Goal: Information Seeking & Learning: Check status

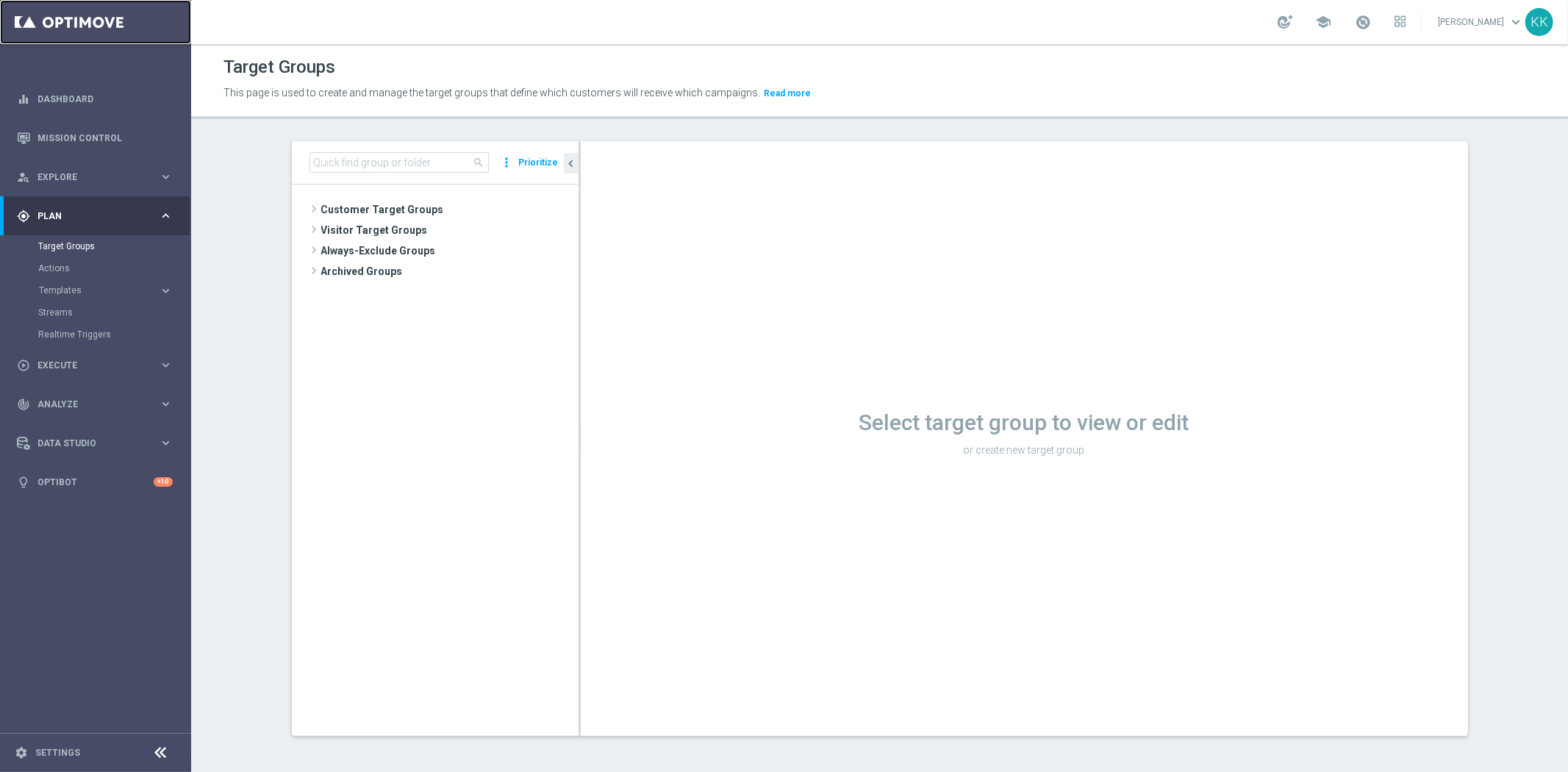
click at [39, 37] on link at bounding box center [96, 22] width 191 height 44
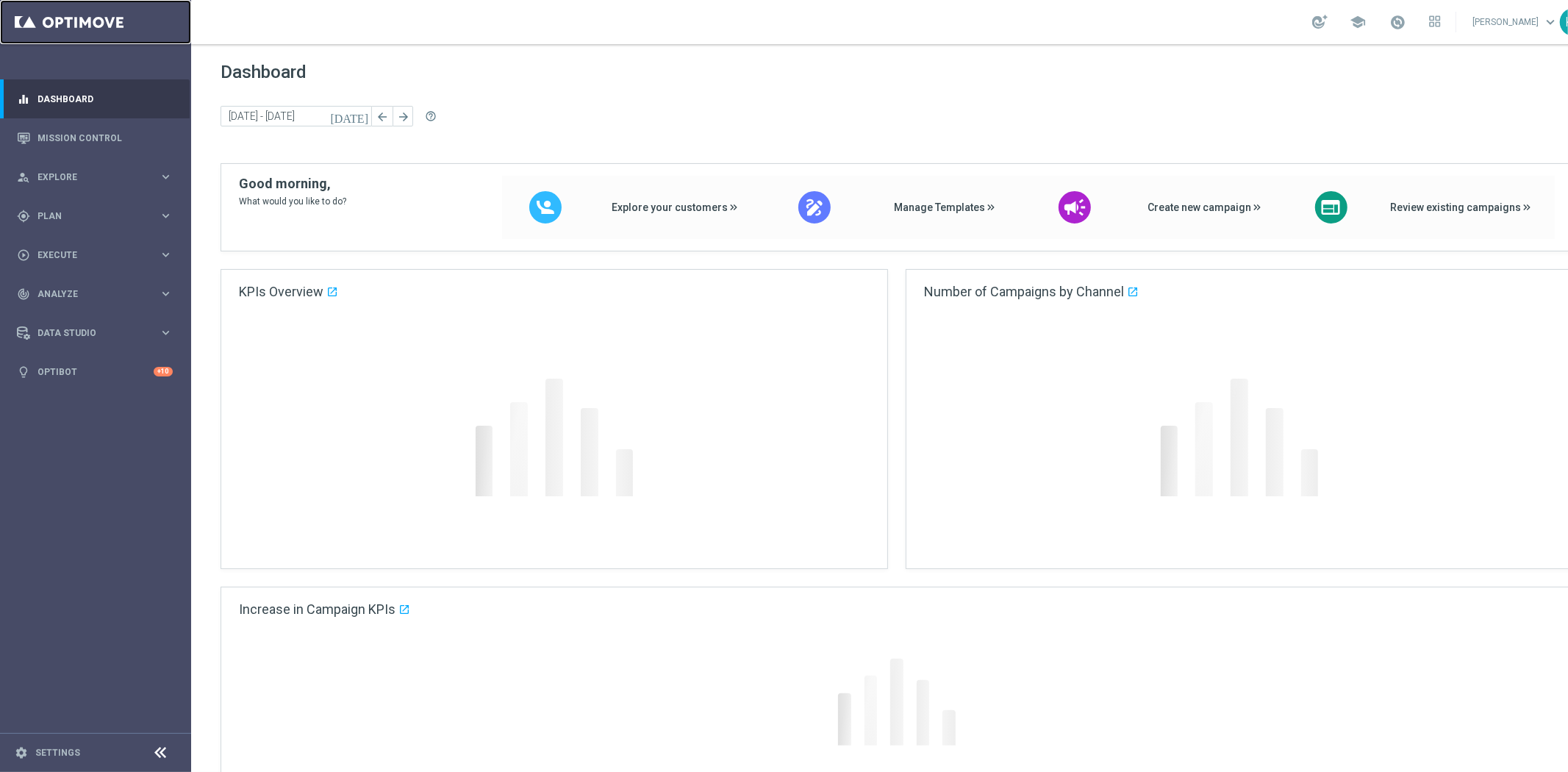
click at [50, 23] on link at bounding box center [96, 22] width 191 height 44
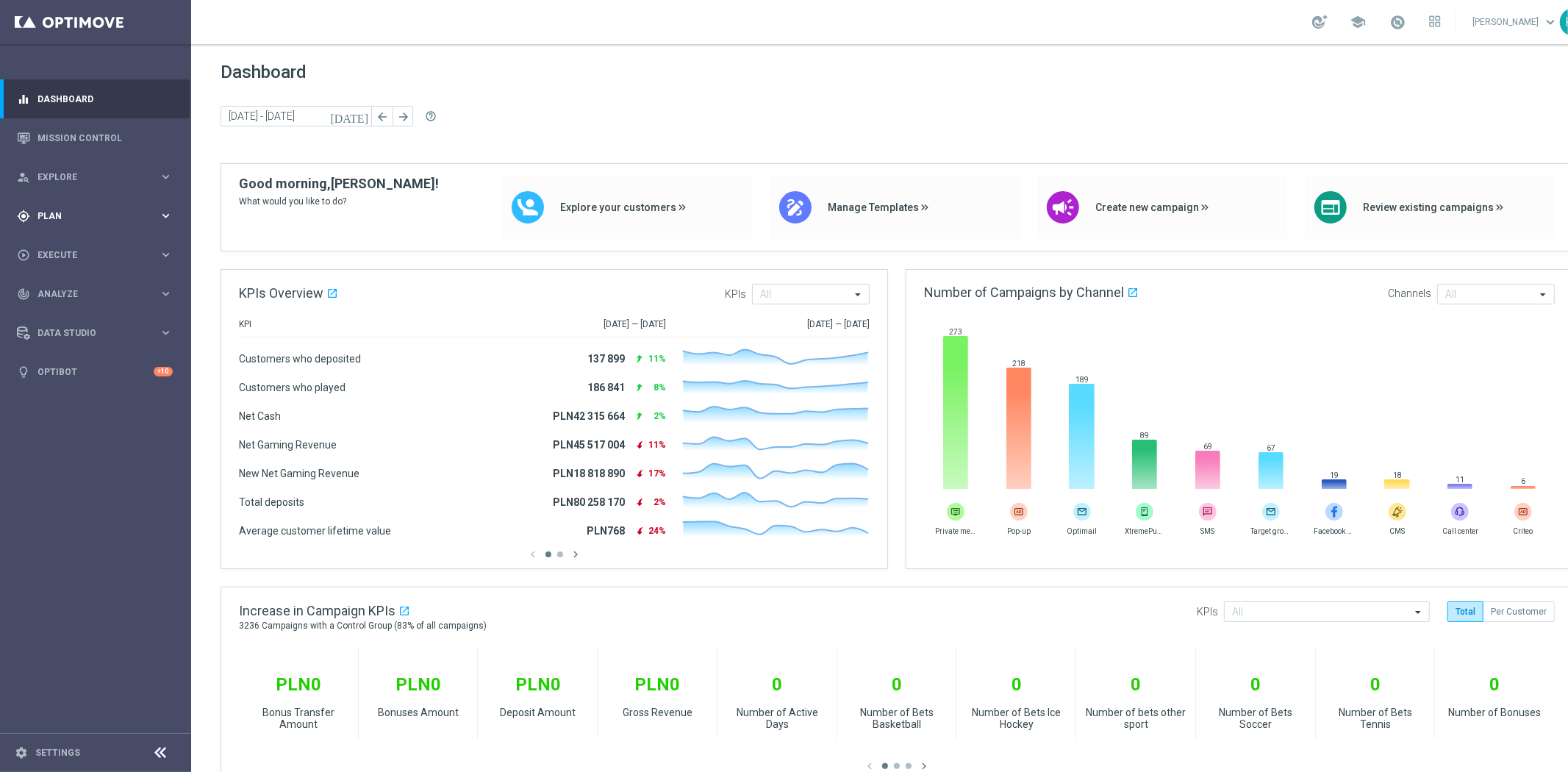
click at [73, 215] on span "Plan" at bounding box center [97, 215] width 121 height 8
click at [87, 287] on span "Templates" at bounding box center [92, 290] width 105 height 8
click at [57, 312] on link "Optimail" at bounding box center [99, 312] width 108 height 12
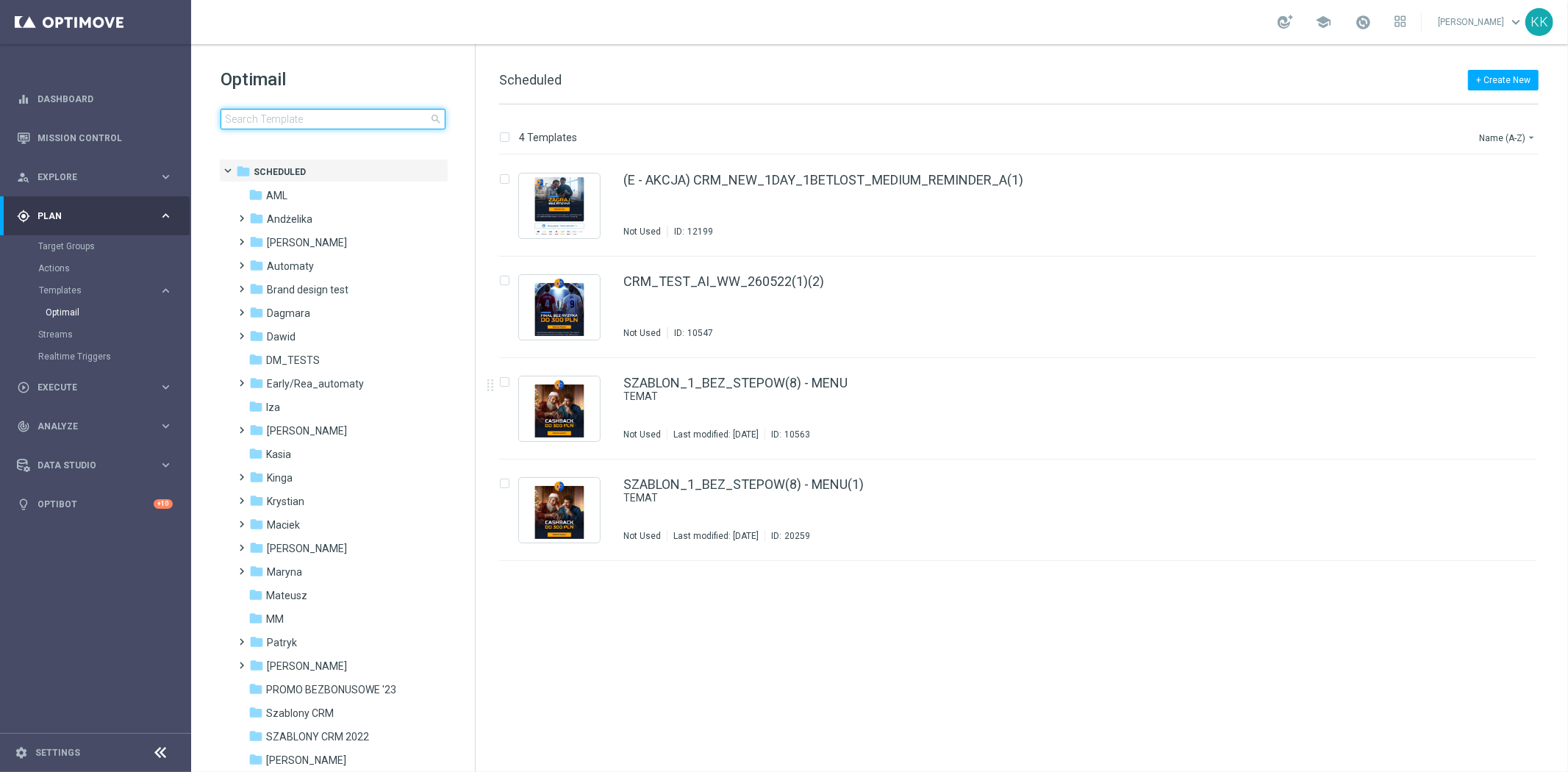
click at [336, 118] on input at bounding box center [333, 119] width 225 height 21
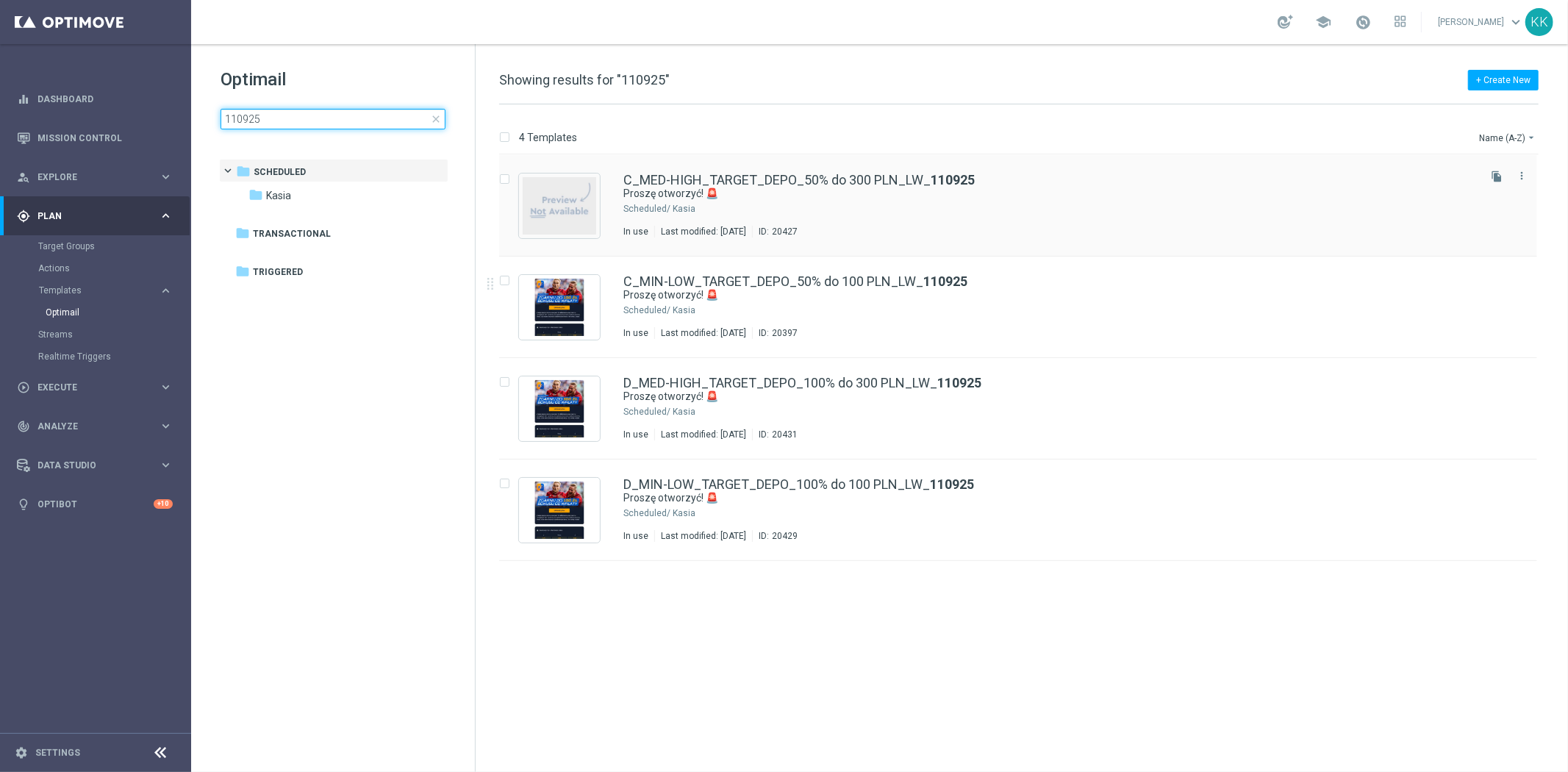
type input "110925"
click at [1493, 277] on icon "file_copy" at bounding box center [1497, 277] width 12 height 12
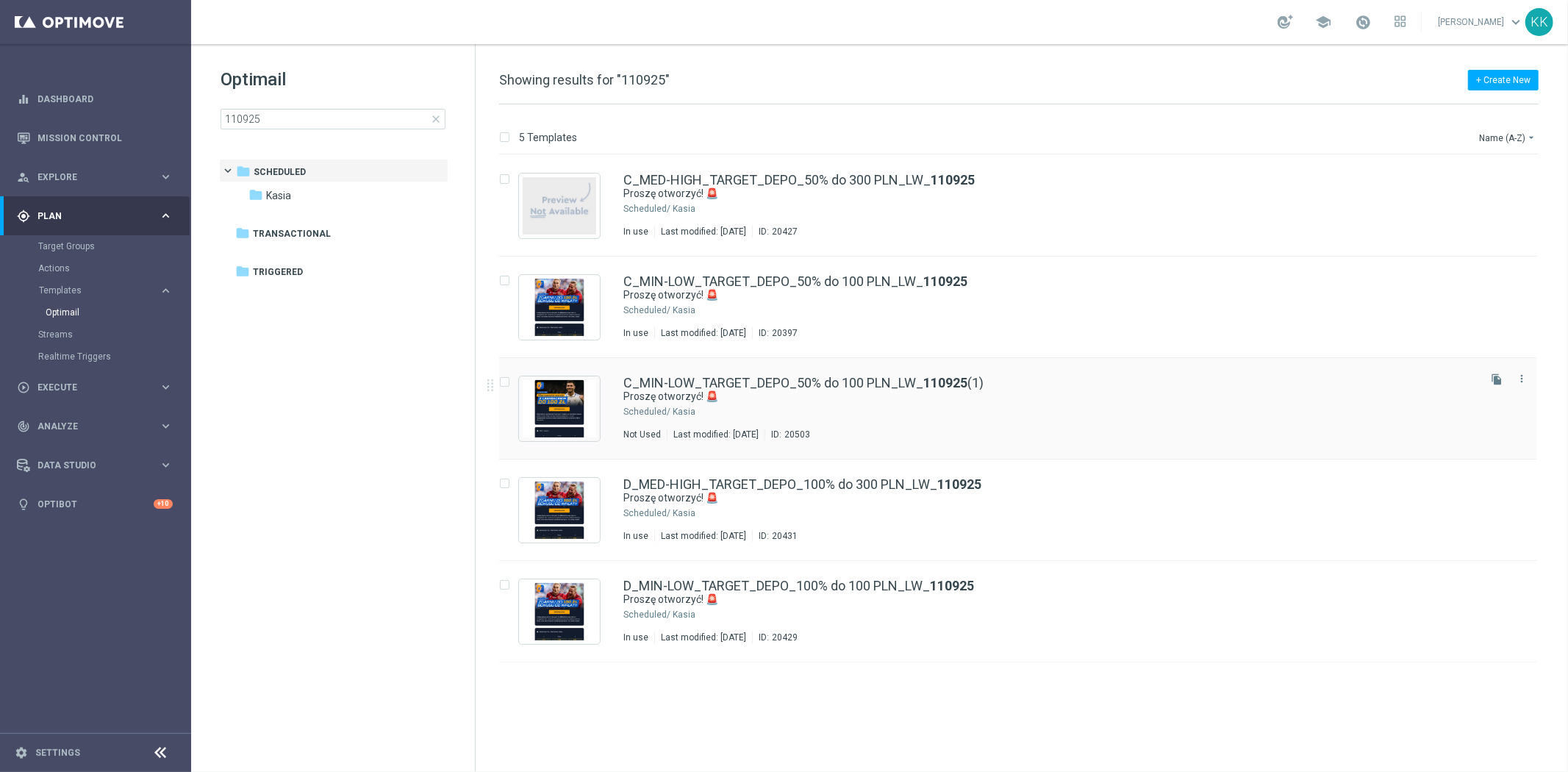
click at [1023, 408] on div "Kasia" at bounding box center [1074, 411] width 803 height 12
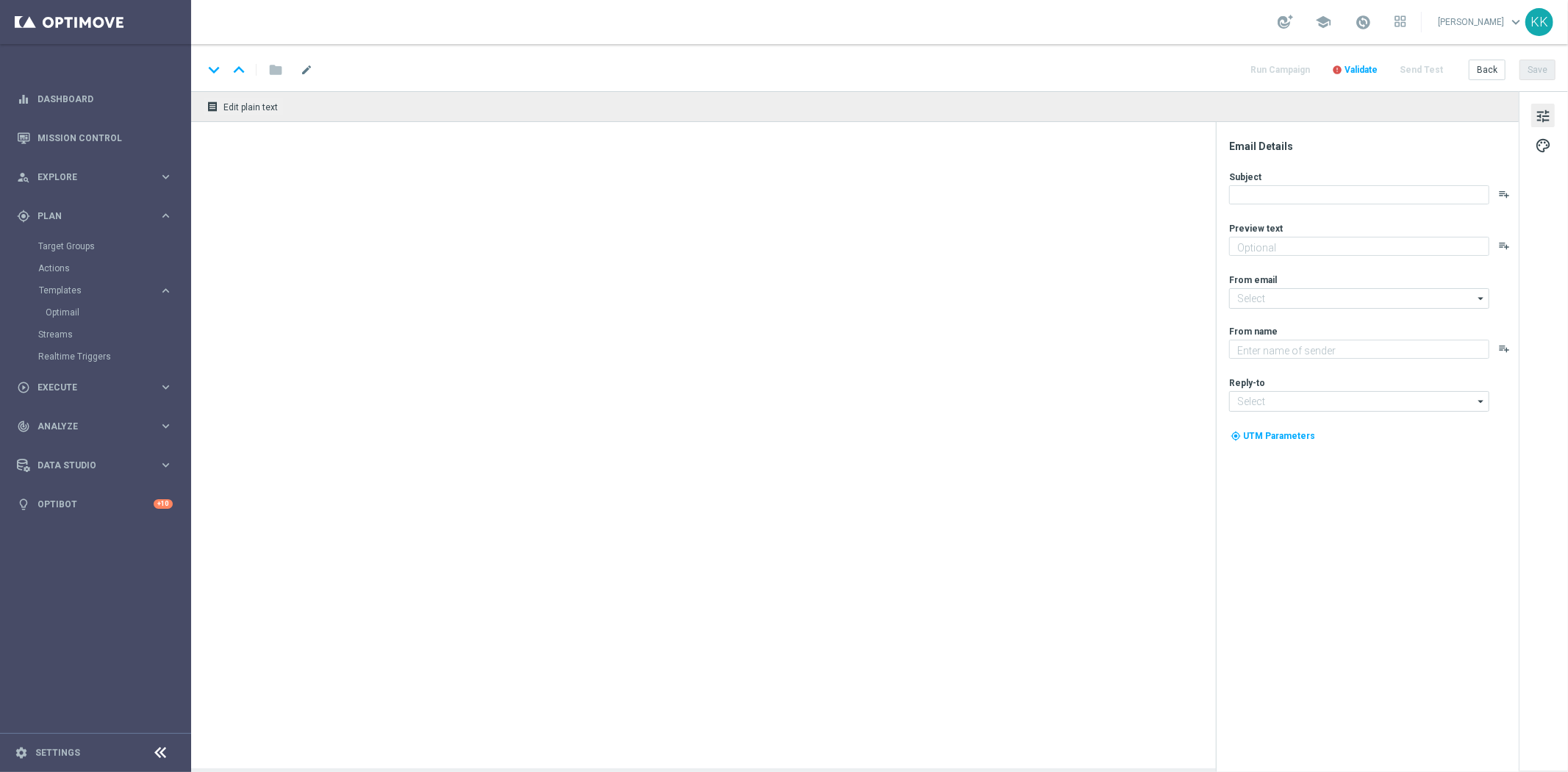
type textarea "Tu bonus od wpłaty do 100 zł 💸"
type input "[EMAIL_ADDRESS][DOMAIN_NAME]"
type textarea "STS"
type input "[EMAIL_ADDRESS][DOMAIN_NAME]"
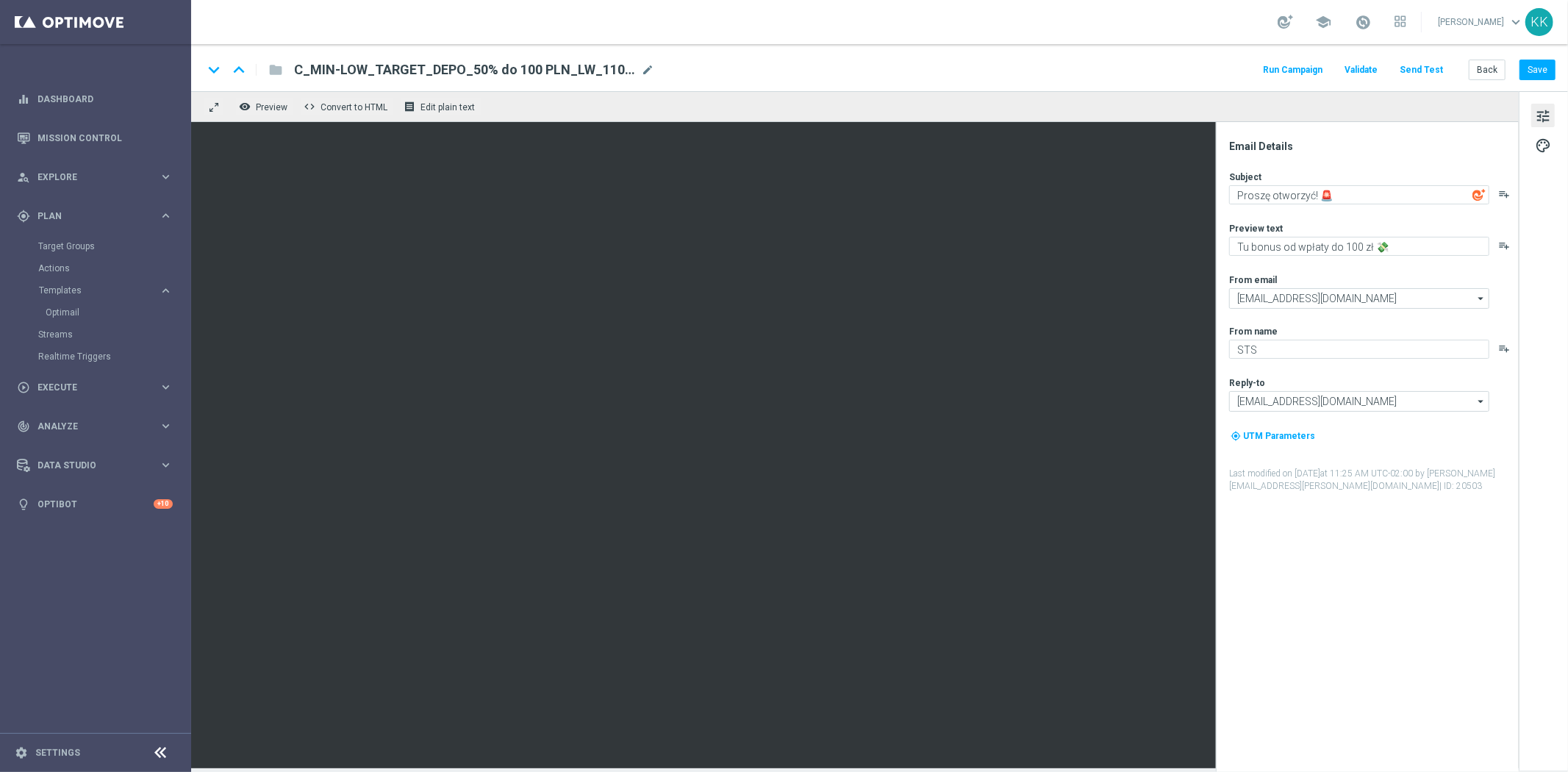
click at [634, 67] on span "C_MIN-LOW_TARGET_DEPO_50% do 100 PLN_LW_110925(1)" at bounding box center [465, 69] width 341 height 18
click at [644, 70] on input "C_MIN-LOW_TARGET_DEPO_50% do 100 PLN_LW_110925(1)" at bounding box center [476, 69] width 365 height 19
drag, startPoint x: 575, startPoint y: 73, endPoint x: 38, endPoint y: 119, distance: 539.0
click at [232, 111] on div "keyboard_arrow_down keyboard_arrow_up folder C_MIN-LOW_TARGET_DEPO_50% do 100 P…" at bounding box center [880, 406] width 1378 height 724
paste input "D_MIN-LOW_TARGET_CASHBACK_50% do 100 PLN_LMLW_160925"
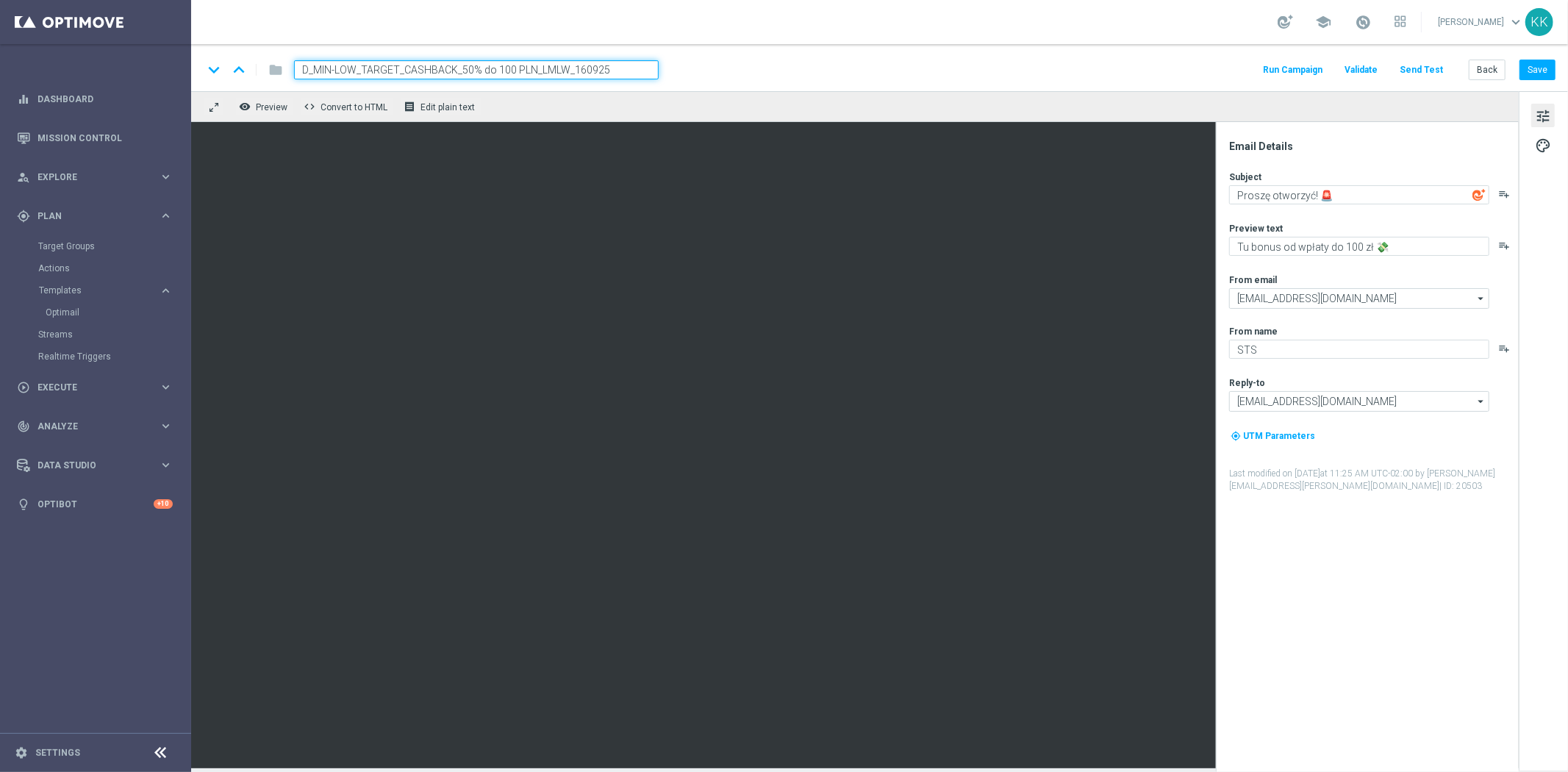
type input "D_MIN-LOW_TARGET_CASHBACK_50% do 100 PLN_LMLW_160925"
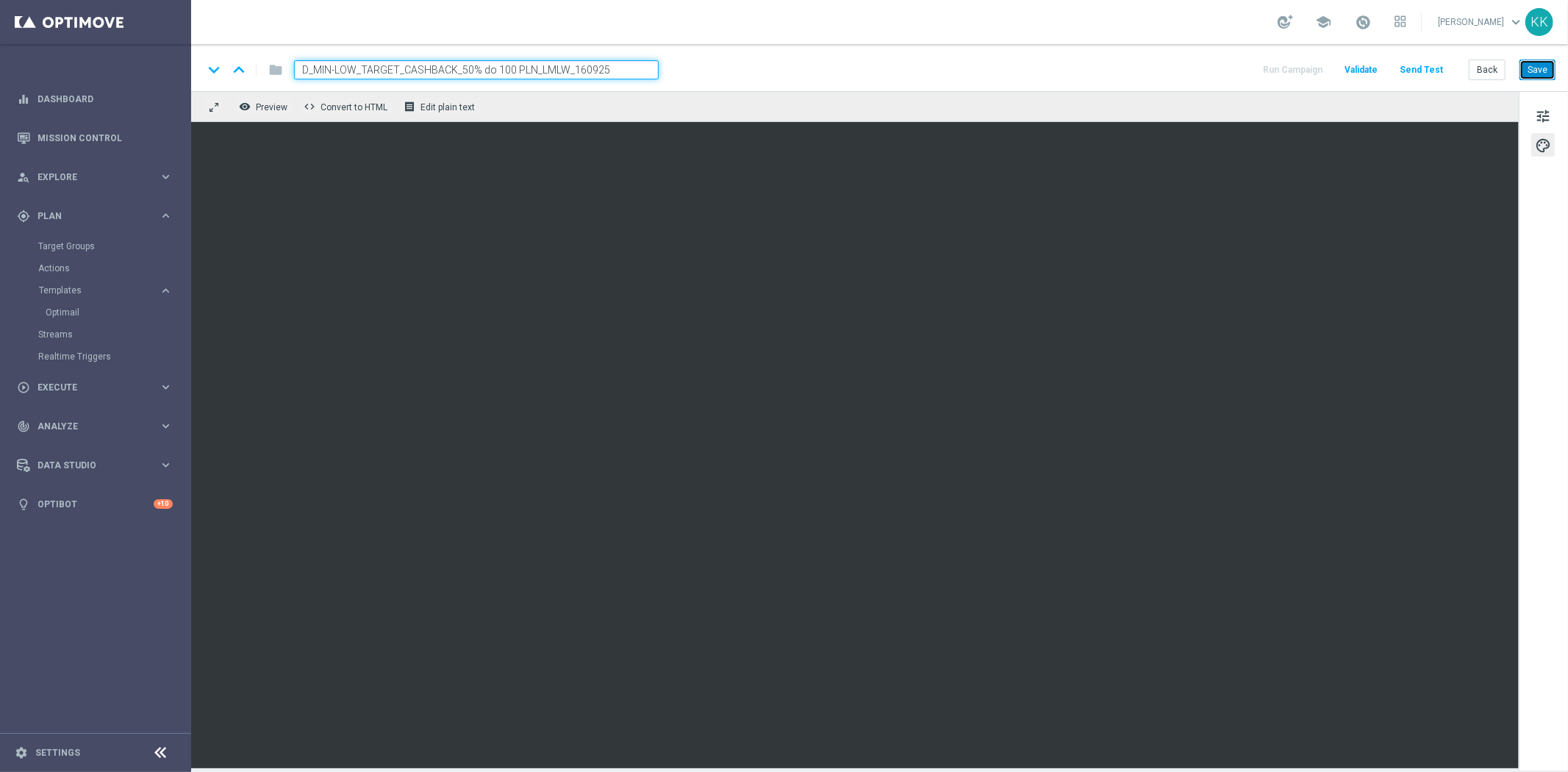
click at [1545, 70] on button "Save" at bounding box center [1538, 70] width 36 height 21
click at [1545, 123] on span "tune" at bounding box center [1543, 116] width 16 height 19
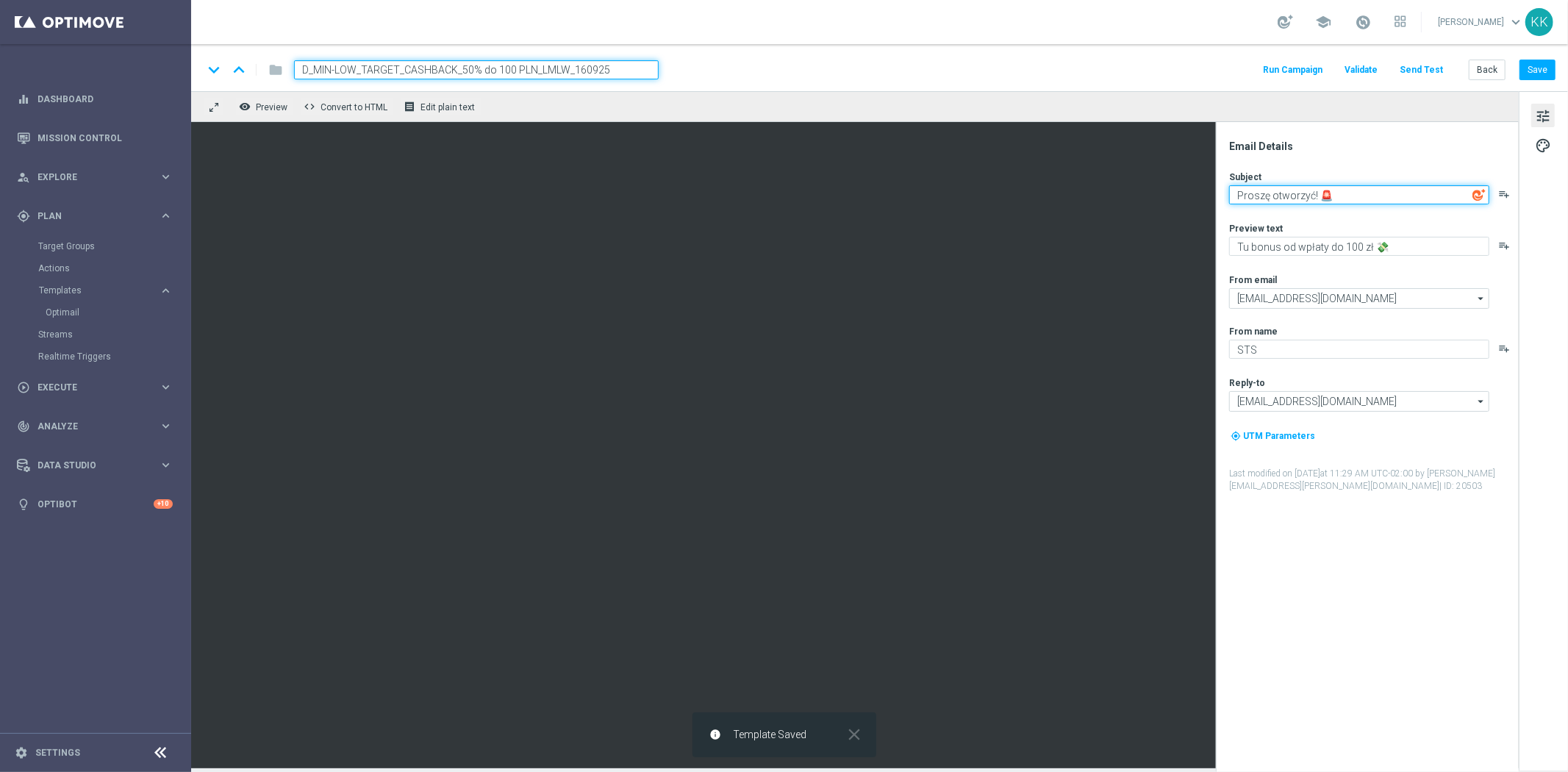
drag, startPoint x: 1373, startPoint y: 196, endPoint x: 1245, endPoint y: 200, distance: 128.1
click at [1245, 200] on textarea "Proszę otworzyć! 🚨" at bounding box center [1360, 195] width 261 height 19
type textarea "P"
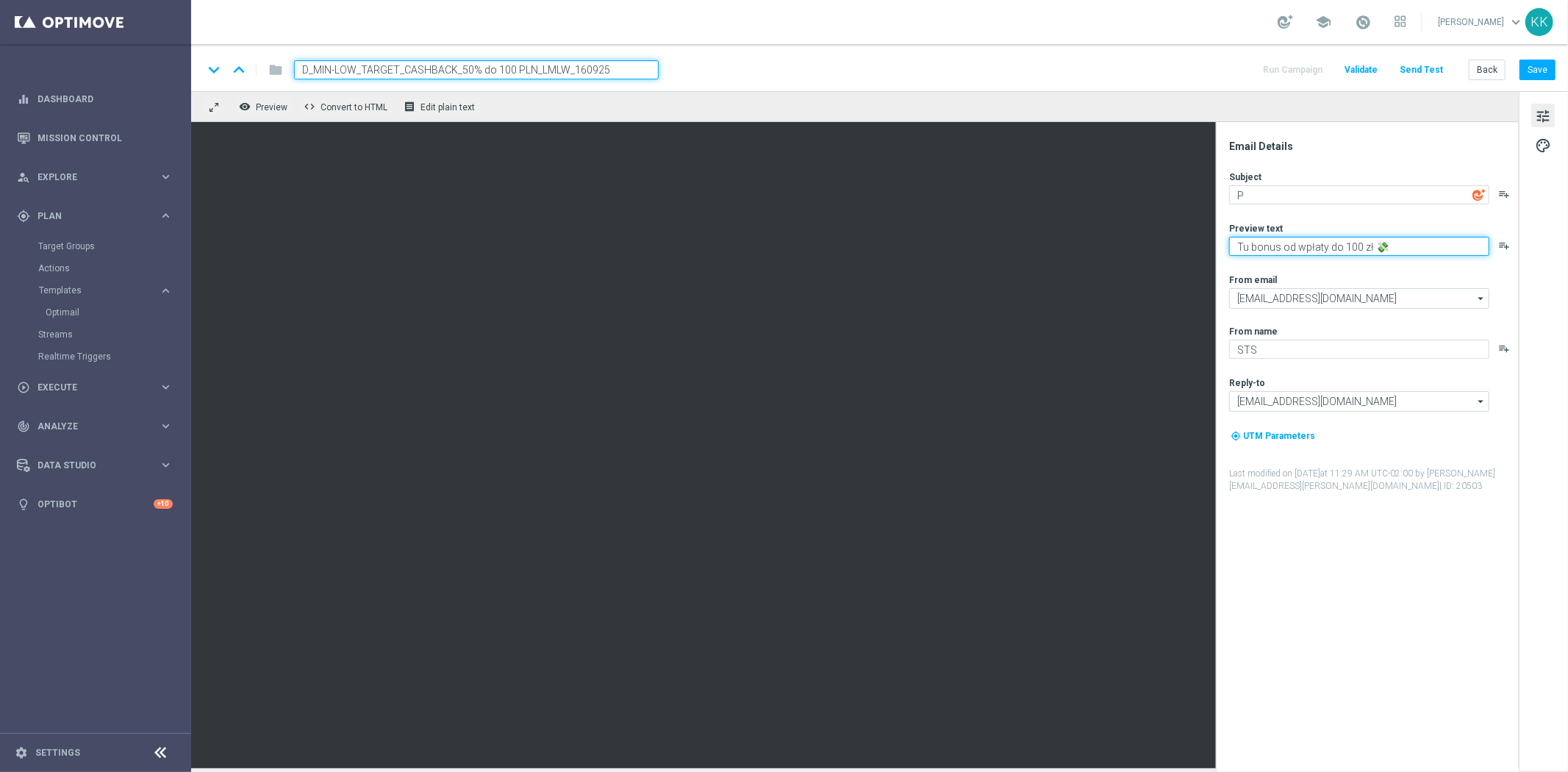
drag, startPoint x: 1400, startPoint y: 247, endPoint x: 1247, endPoint y: 254, distance: 153.2
click at [1247, 254] on textarea "Tu bonus od wpłaty do 100 zł 💸" at bounding box center [1360, 246] width 261 height 19
type textarea "T"
click at [1540, 73] on button "Save" at bounding box center [1538, 70] width 36 height 21
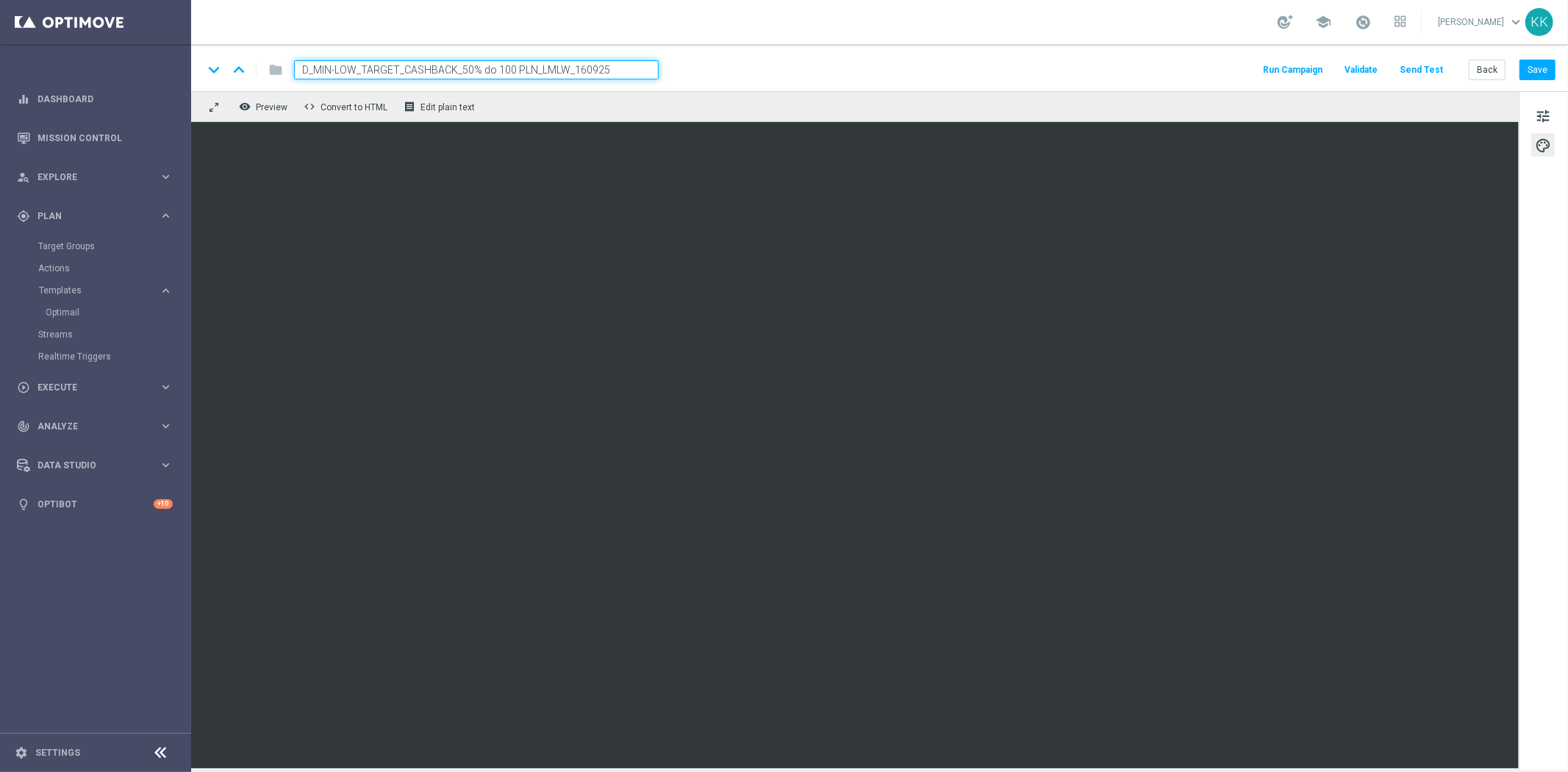
click at [1531, 126] on div "tune palette" at bounding box center [1544, 430] width 50 height 679
click at [1532, 126] on button "tune" at bounding box center [1543, 115] width 23 height 23
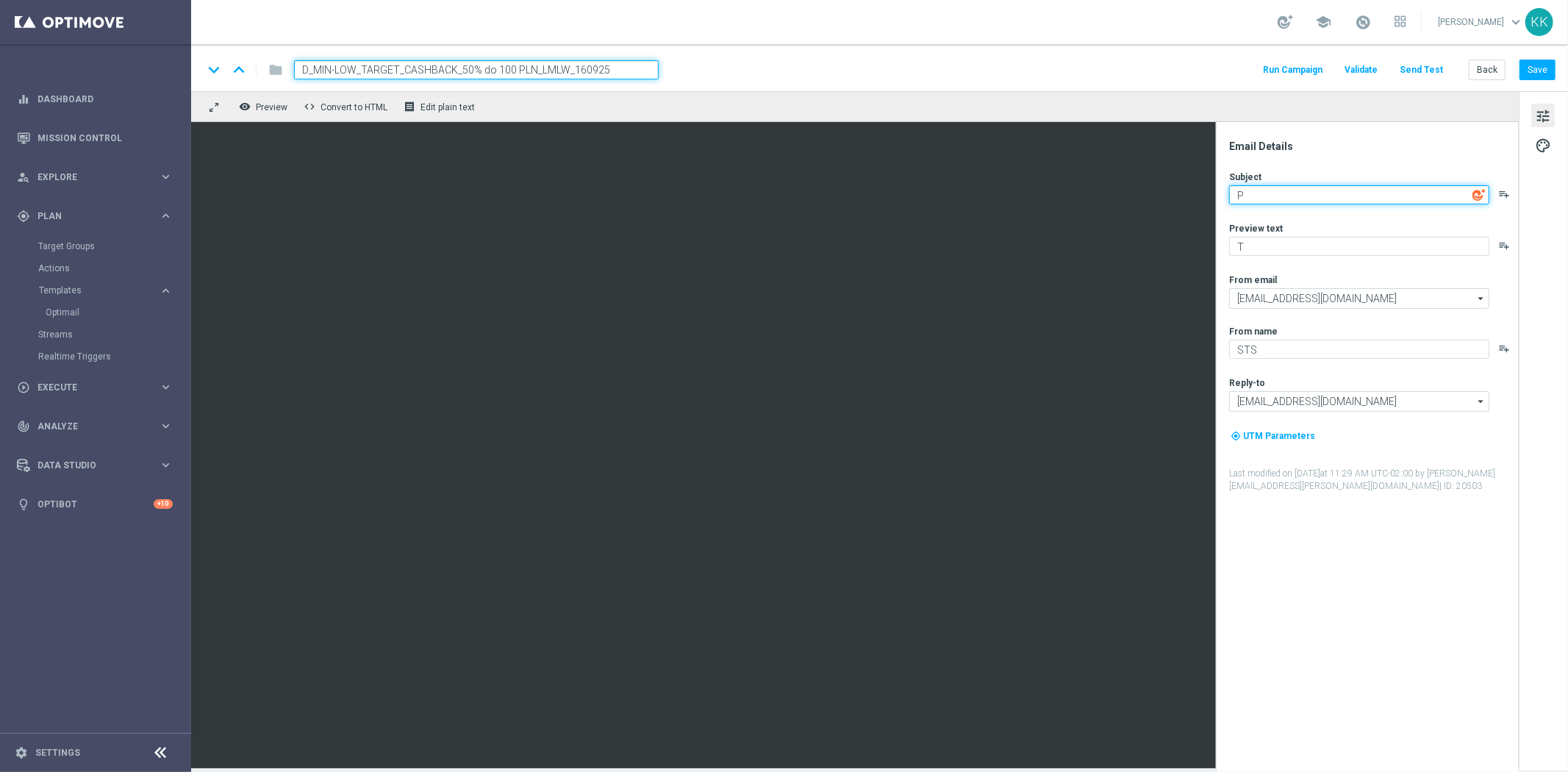
click at [1294, 197] on textarea "P" at bounding box center [1360, 195] width 261 height 19
paste textarea "🛡️"
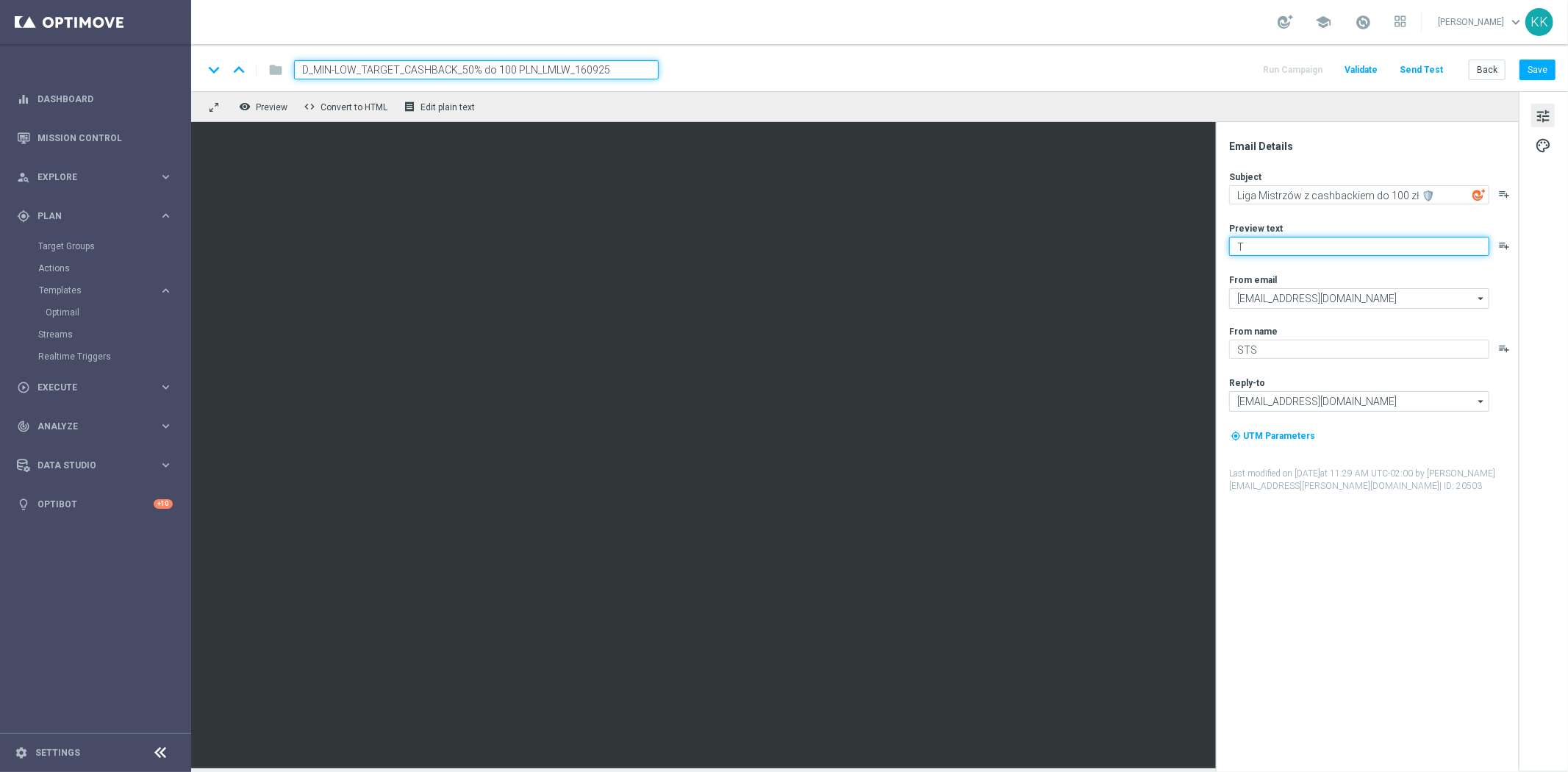
click at [1265, 235] on div "Preview text T playlist_add" at bounding box center [1374, 239] width 289 height 34
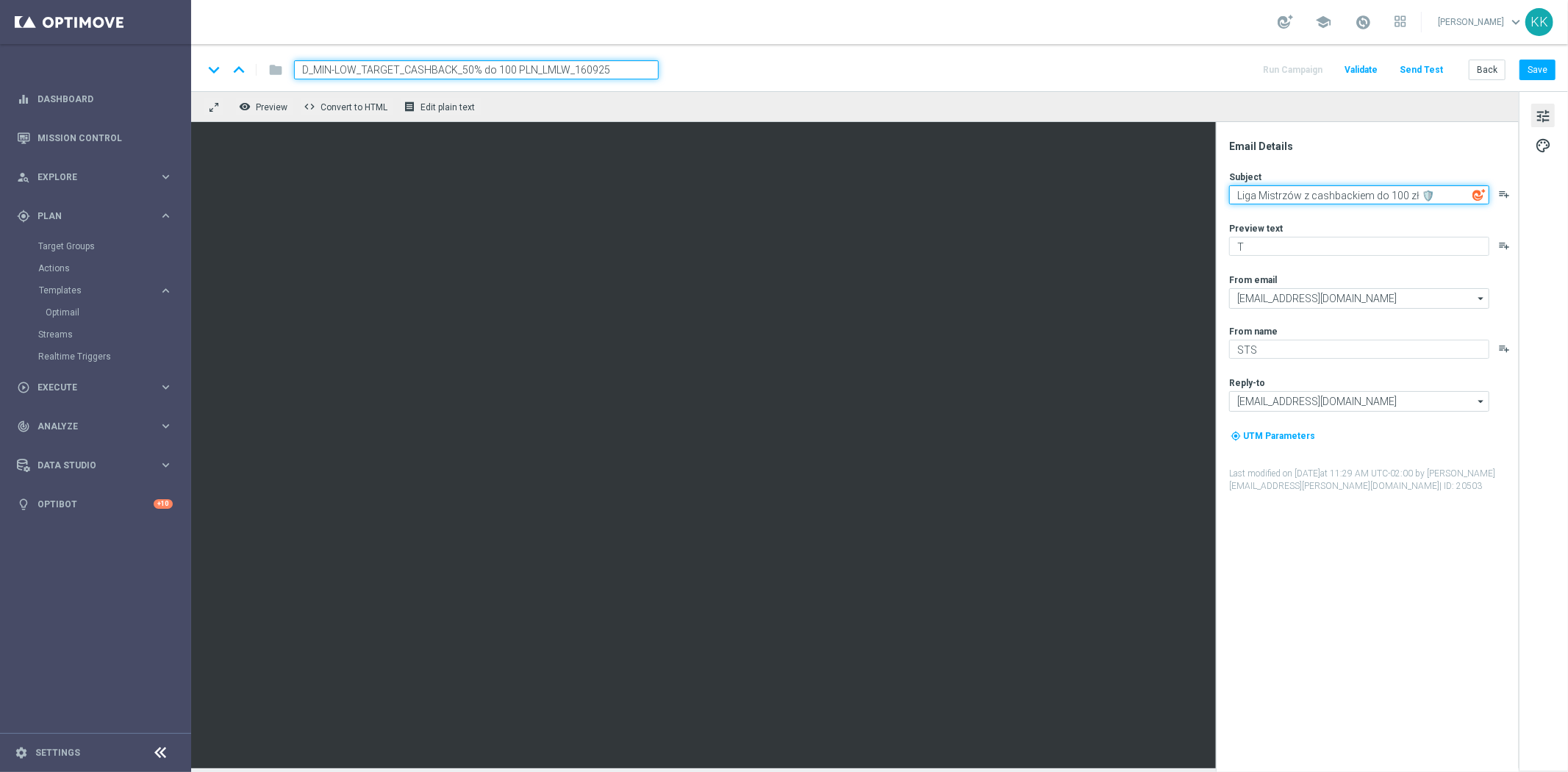
click at [1447, 196] on textarea "Liga Mistrzów z cashbackiem do 100 zł 🛡️" at bounding box center [1360, 195] width 261 height 19
type textarea "Liga Mistrzów z cashbackiem do 100 zł 🛡️"
click at [1391, 230] on div "Preview text" at bounding box center [1374, 228] width 289 height 12
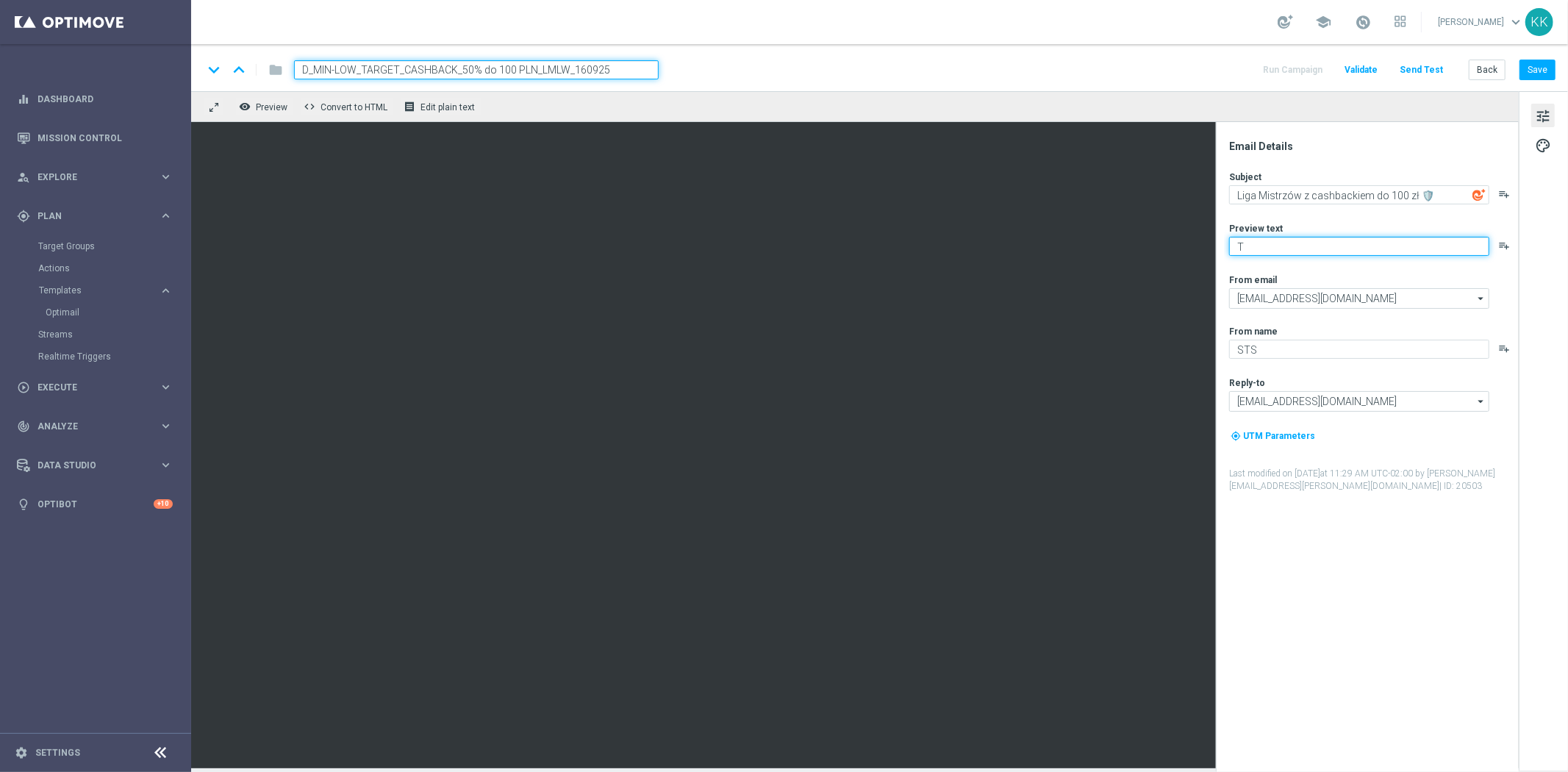
click at [1395, 247] on textarea "T" at bounding box center [1360, 246] width 261 height 19
paste textarea "🛡️"
click at [1244, 247] on textarea "T🛡️" at bounding box center [1360, 246] width 261 height 19
type textarea "Typuj bezpiecznie🛡️"
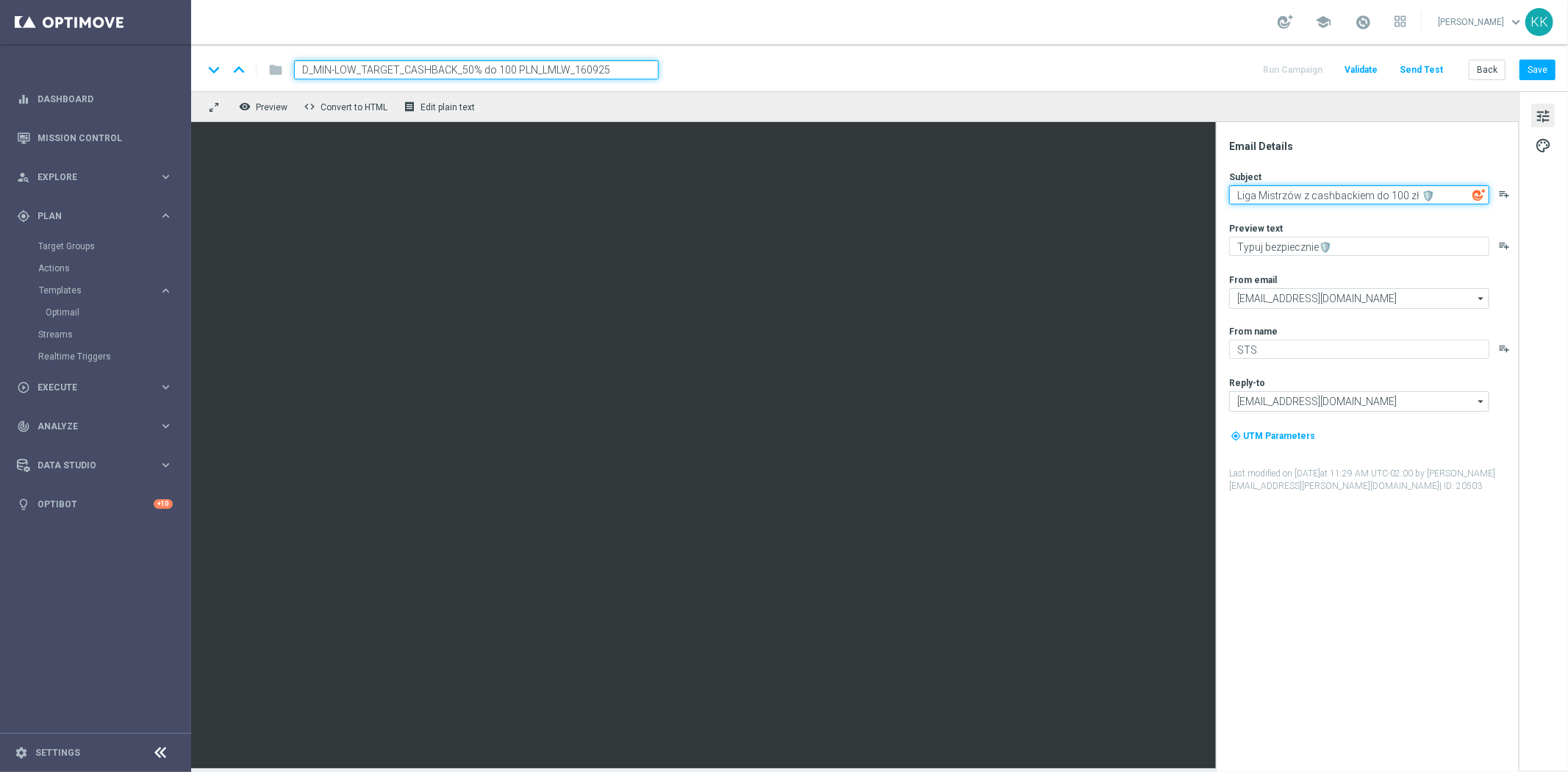
click at [1417, 203] on textarea "Liga Mistrzów z cashbackiem do 100 zł 🛡️" at bounding box center [1360, 195] width 261 height 19
click at [1442, 196] on textarea "Liga Mistrzów z cashbackiem do 100 zł 🛡️" at bounding box center [1360, 195] width 261 height 19
paste textarea "🔥"
type textarea "Liga Mistrzów z cashbackiem do 100 zł 🔥"
click at [1548, 76] on button "Save" at bounding box center [1538, 70] width 36 height 21
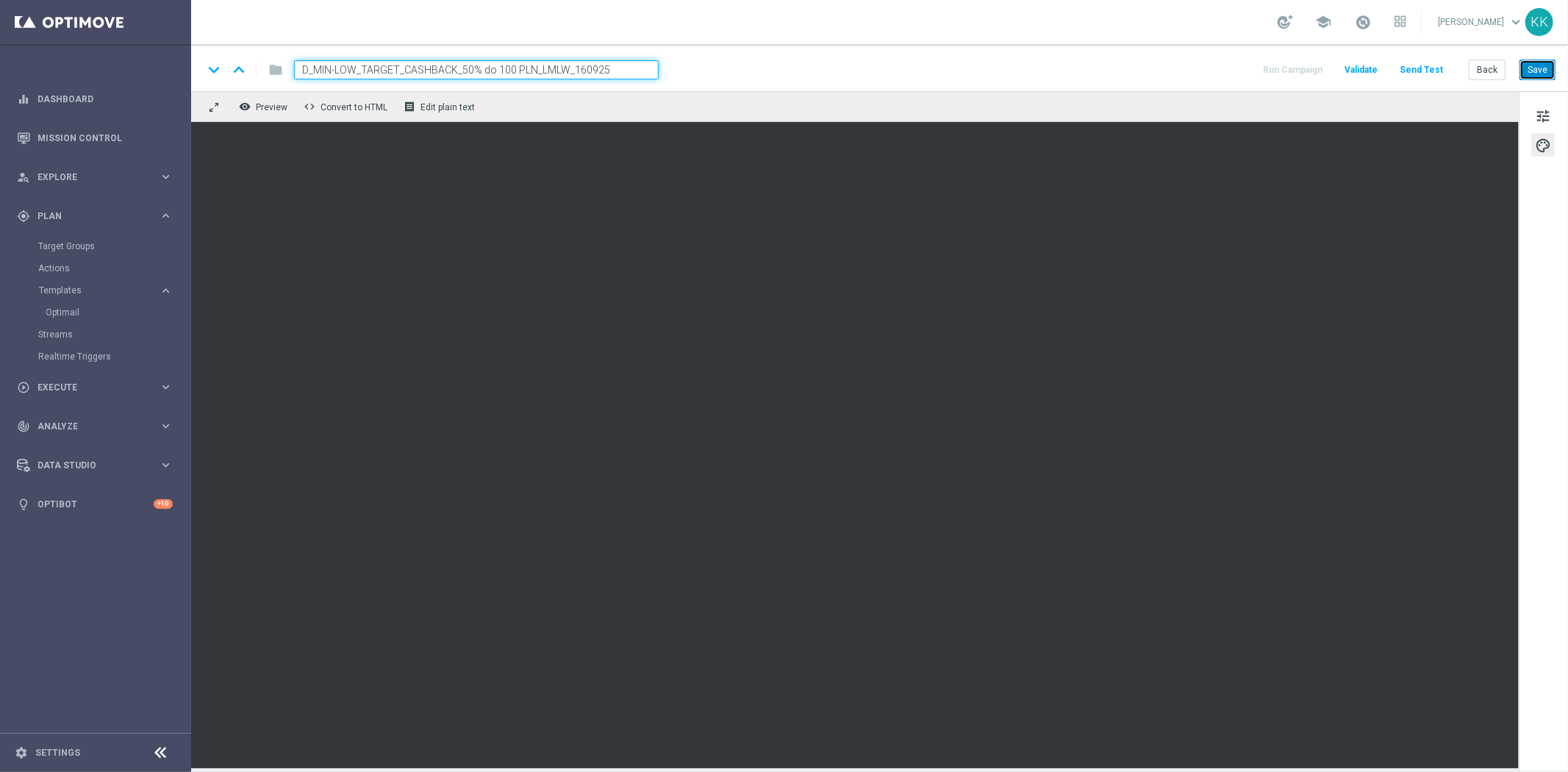
click at [1537, 76] on button "Save" at bounding box center [1538, 70] width 36 height 21
click at [1535, 62] on button "Save" at bounding box center [1538, 70] width 36 height 21
click at [1546, 73] on button "Save" at bounding box center [1538, 70] width 36 height 21
click at [1549, 118] on span "tune" at bounding box center [1543, 116] width 16 height 19
click at [1538, 67] on button "Save" at bounding box center [1538, 70] width 36 height 21
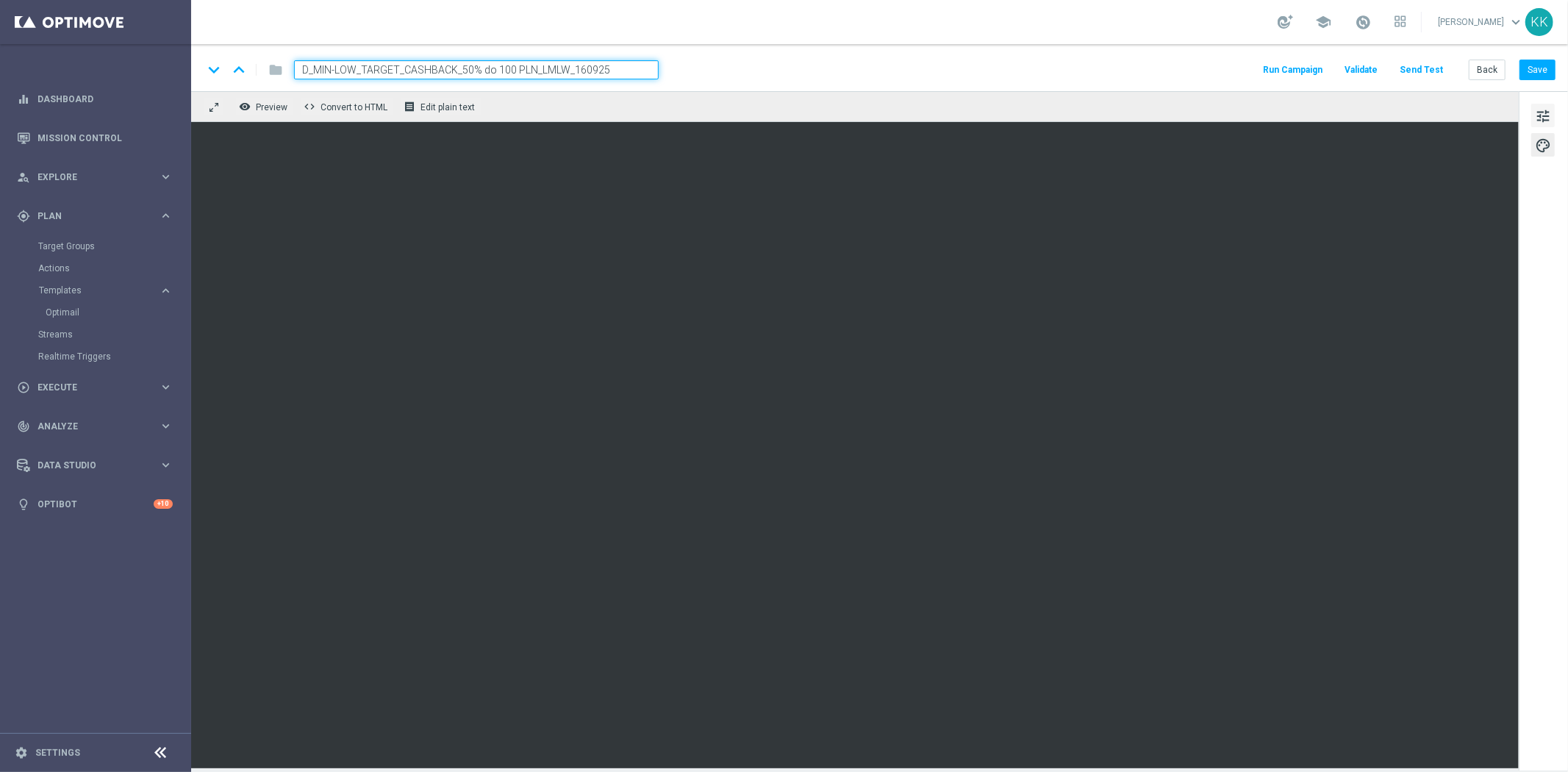
click at [1540, 116] on span "tune" at bounding box center [1543, 116] width 16 height 19
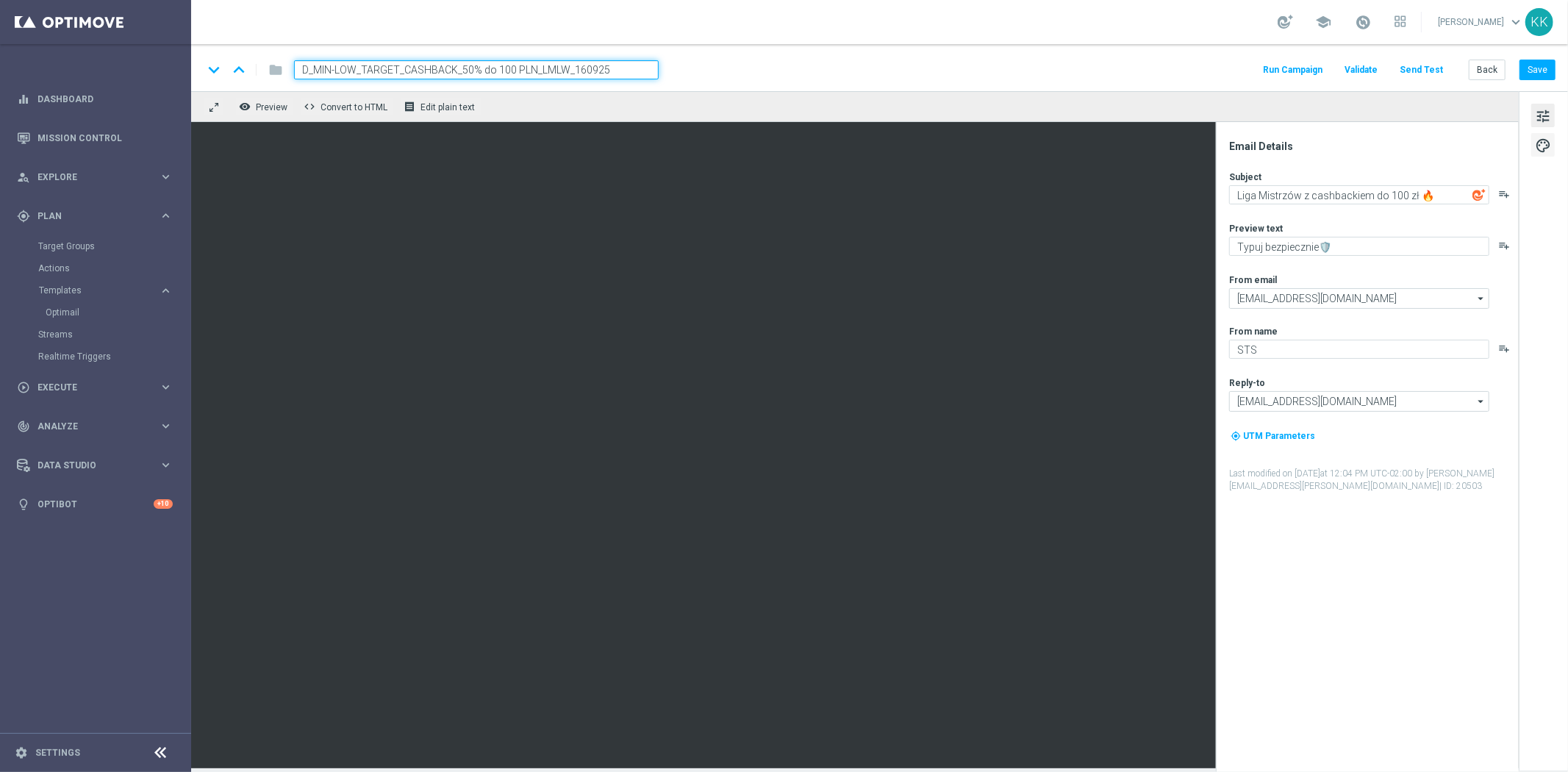
click at [1532, 145] on button "palette" at bounding box center [1543, 144] width 23 height 23
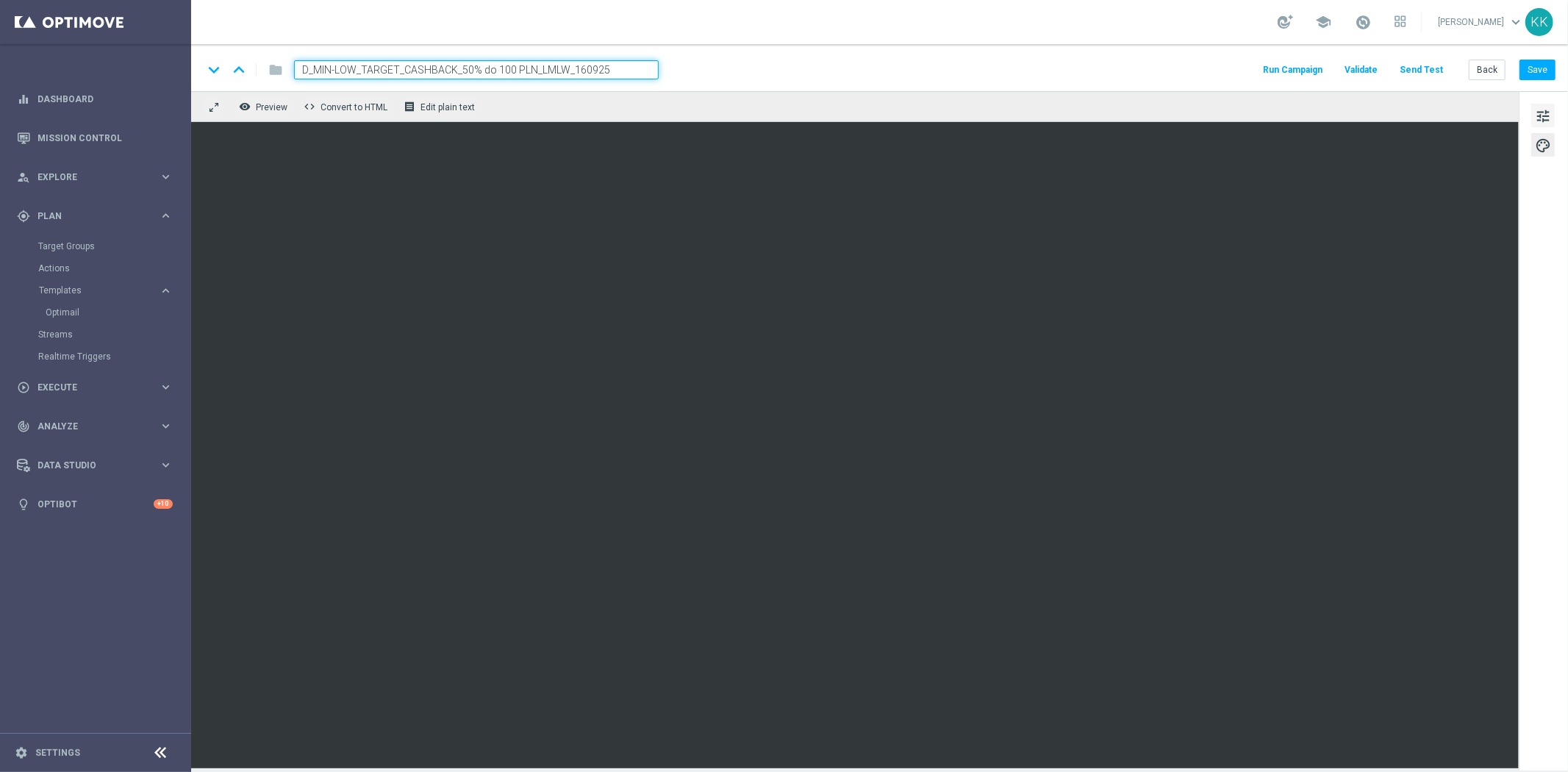
click at [1541, 113] on span "tune" at bounding box center [1543, 116] width 16 height 19
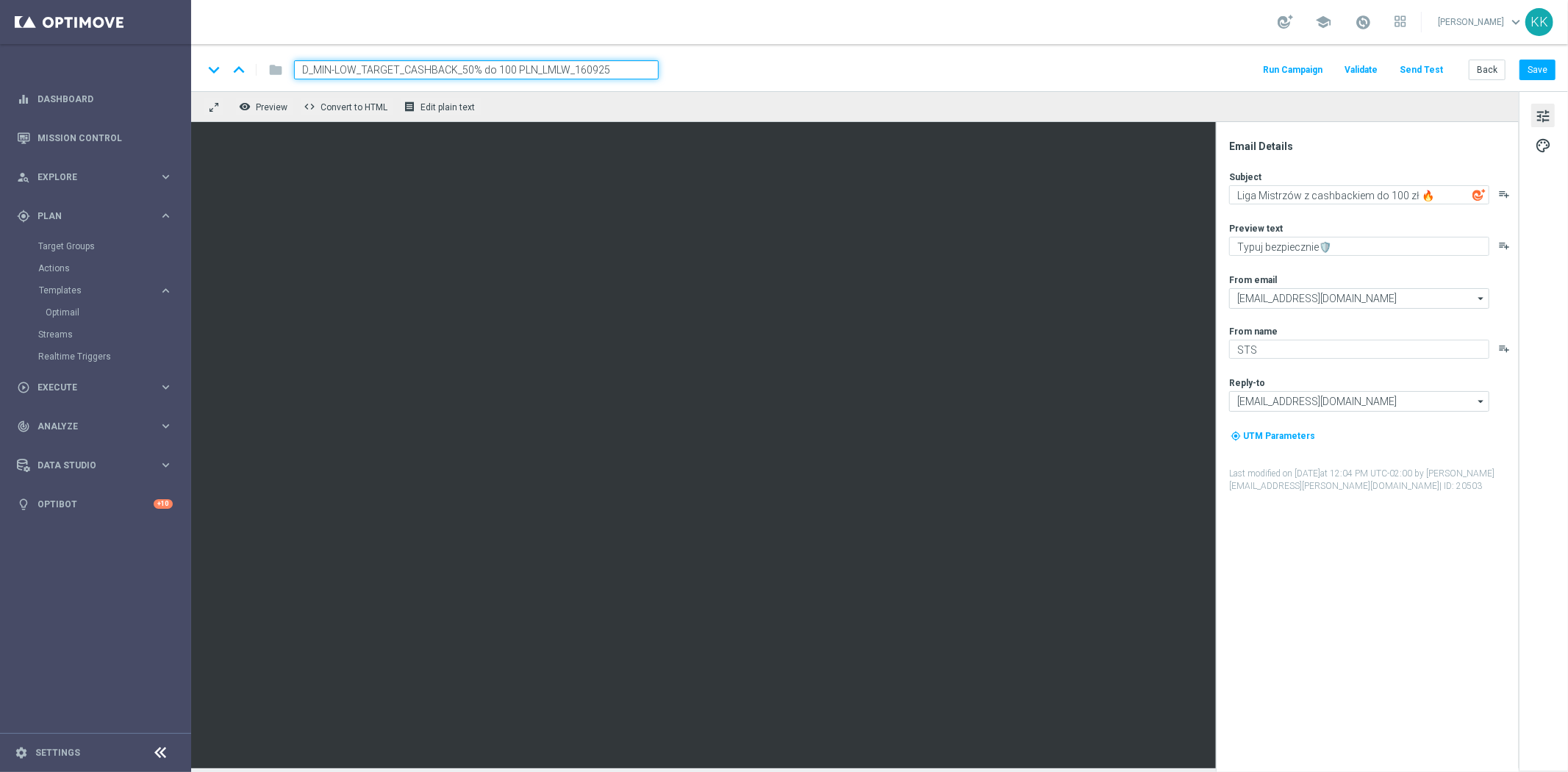
click at [1541, 56] on div "keyboard_arrow_down keyboard_arrow_up folder D_MIN-LOW_TARGET_CASHBACK_50% do 1…" at bounding box center [880, 67] width 1378 height 47
click at [1547, 60] on button "Save" at bounding box center [1538, 70] width 36 height 21
click at [1432, 64] on button "Send Test" at bounding box center [1421, 69] width 48 height 20
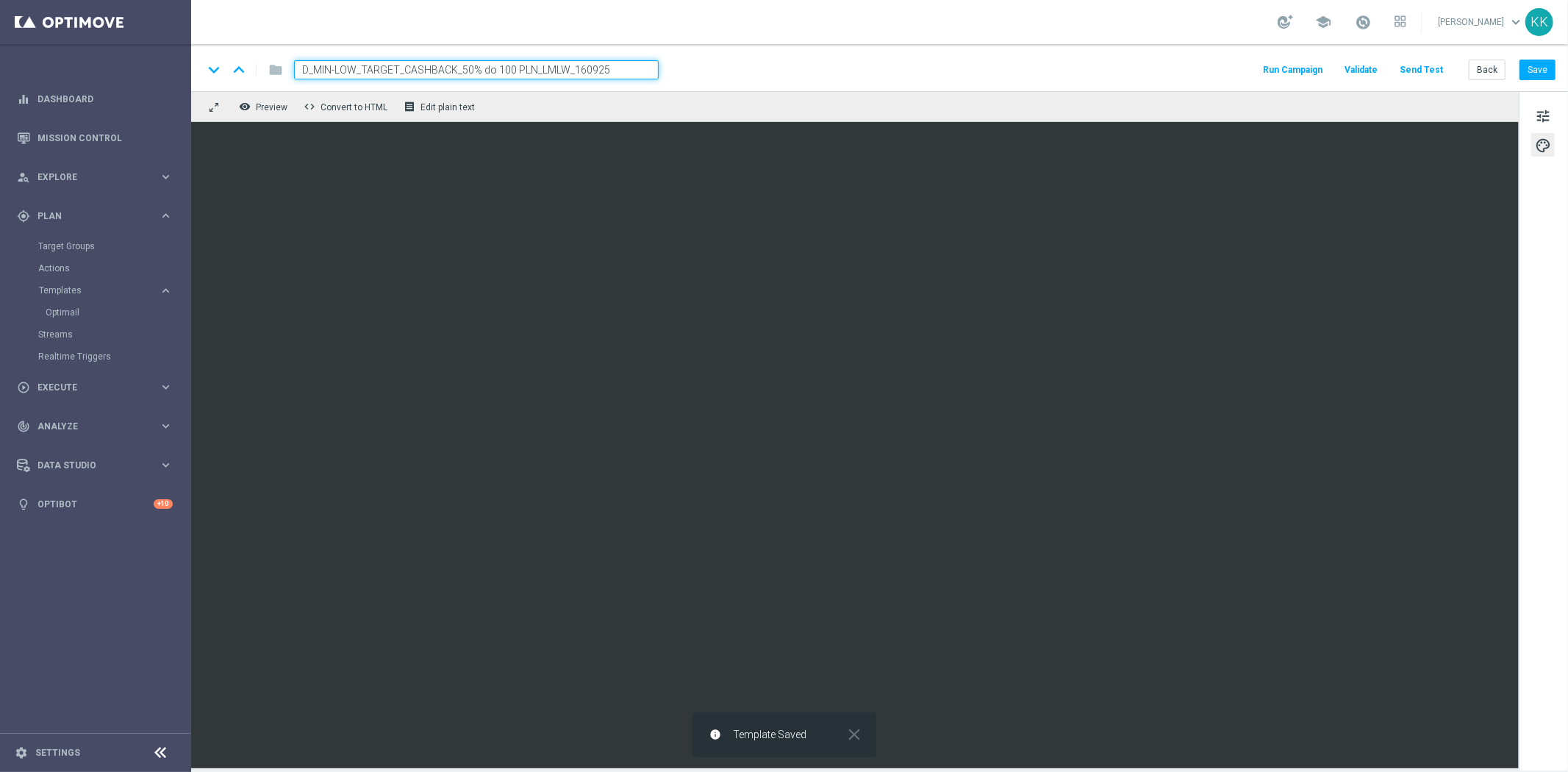
click at [1422, 67] on button "Send Test" at bounding box center [1421, 69] width 48 height 20
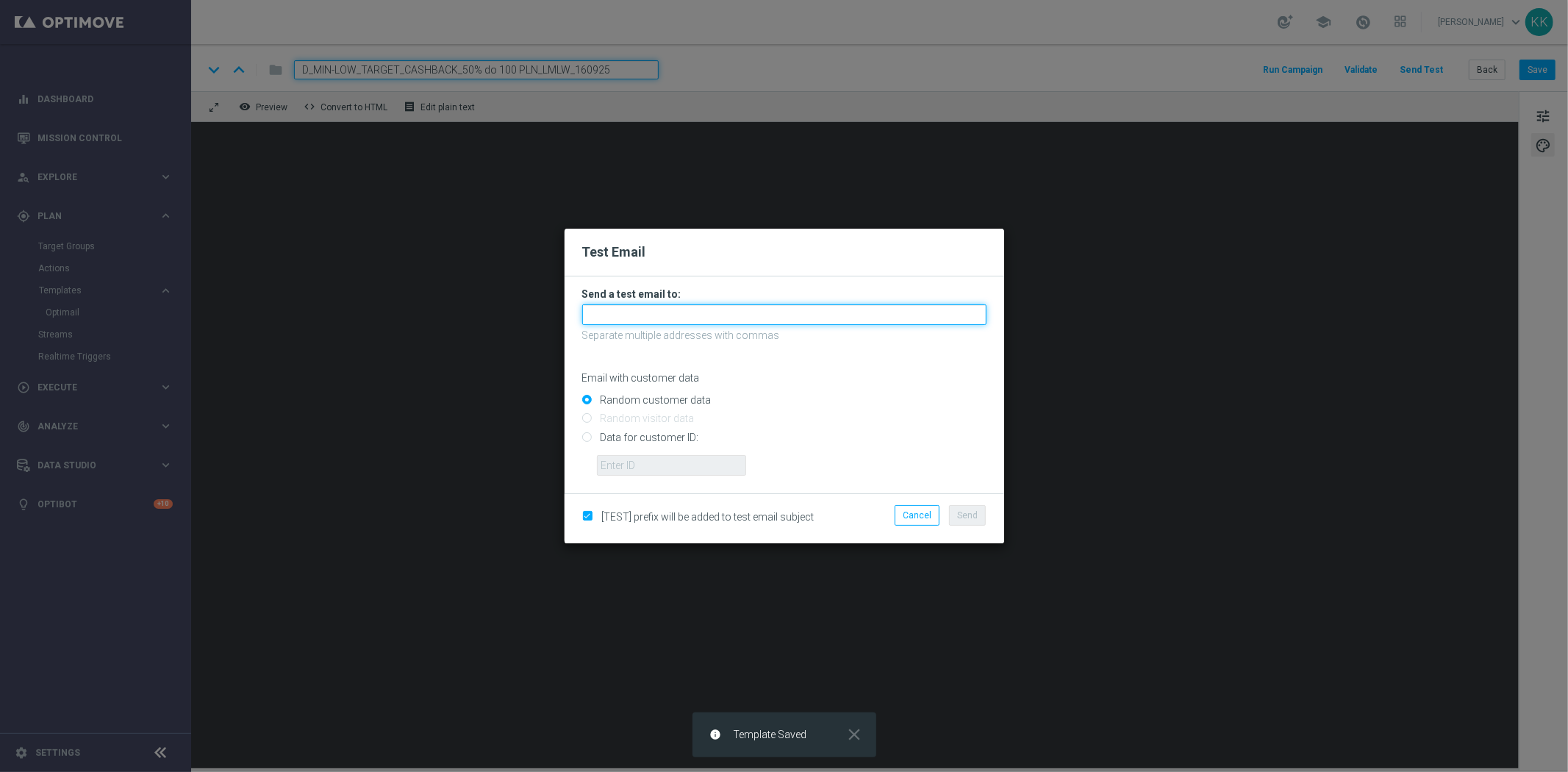
click at [816, 324] on input "text" at bounding box center [784, 315] width 405 height 21
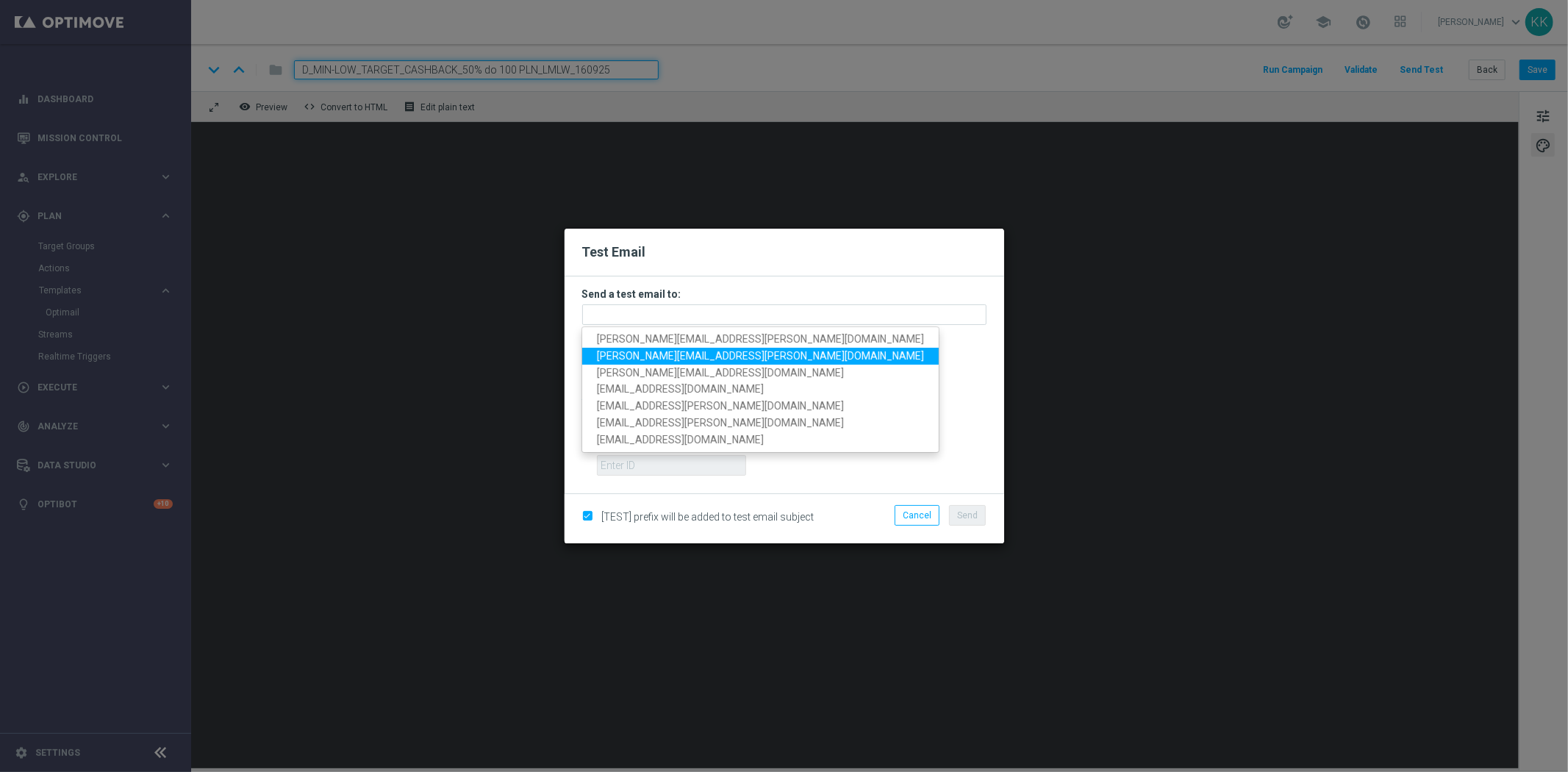
click at [702, 360] on span "[PERSON_NAME][EMAIL_ADDRESS][PERSON_NAME][DOMAIN_NAME]" at bounding box center [760, 355] width 327 height 12
type input "[PERSON_NAME][EMAIL_ADDRESS][PERSON_NAME][DOMAIN_NAME]"
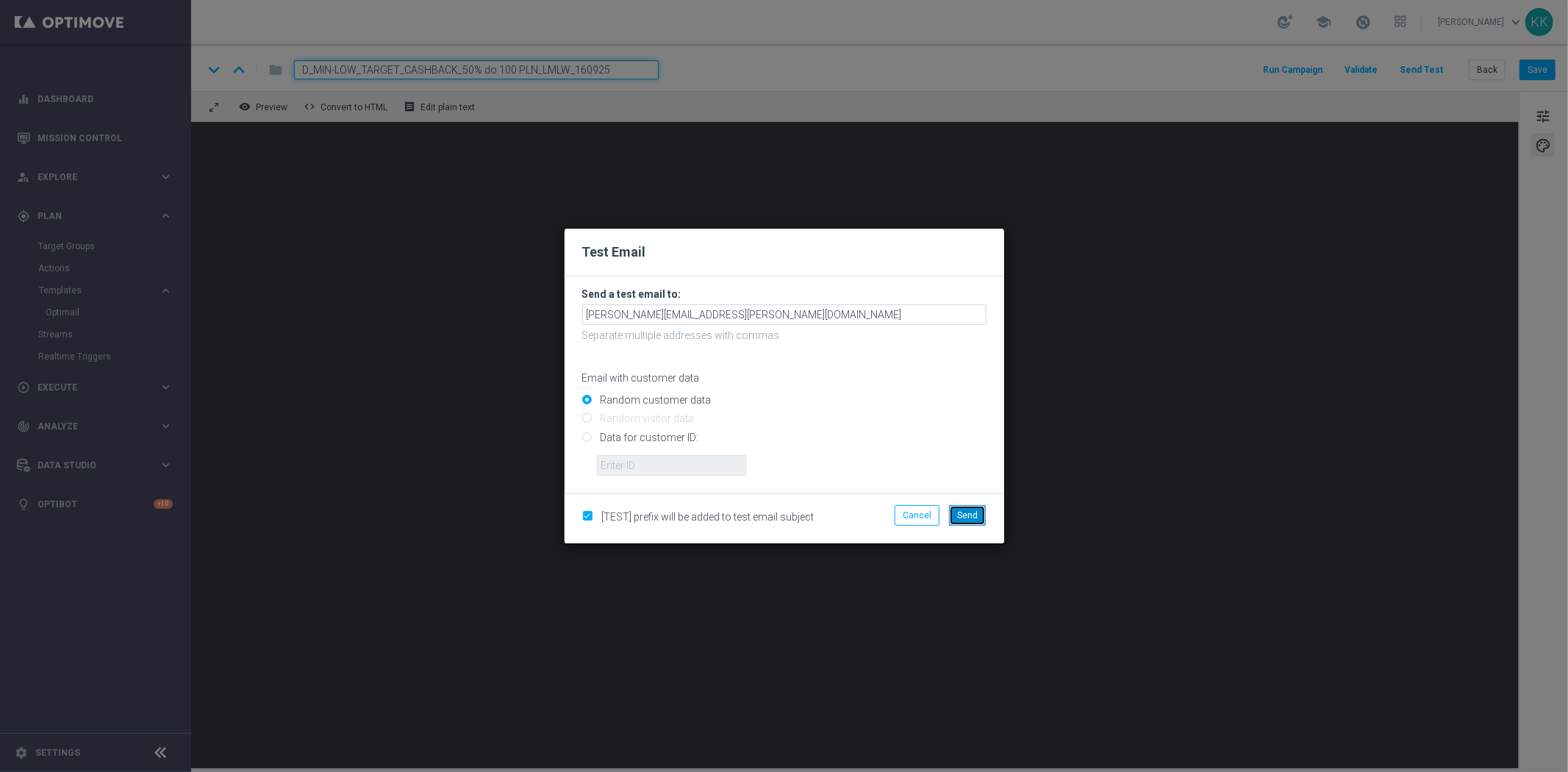
click at [969, 508] on button "Send" at bounding box center [967, 515] width 37 height 21
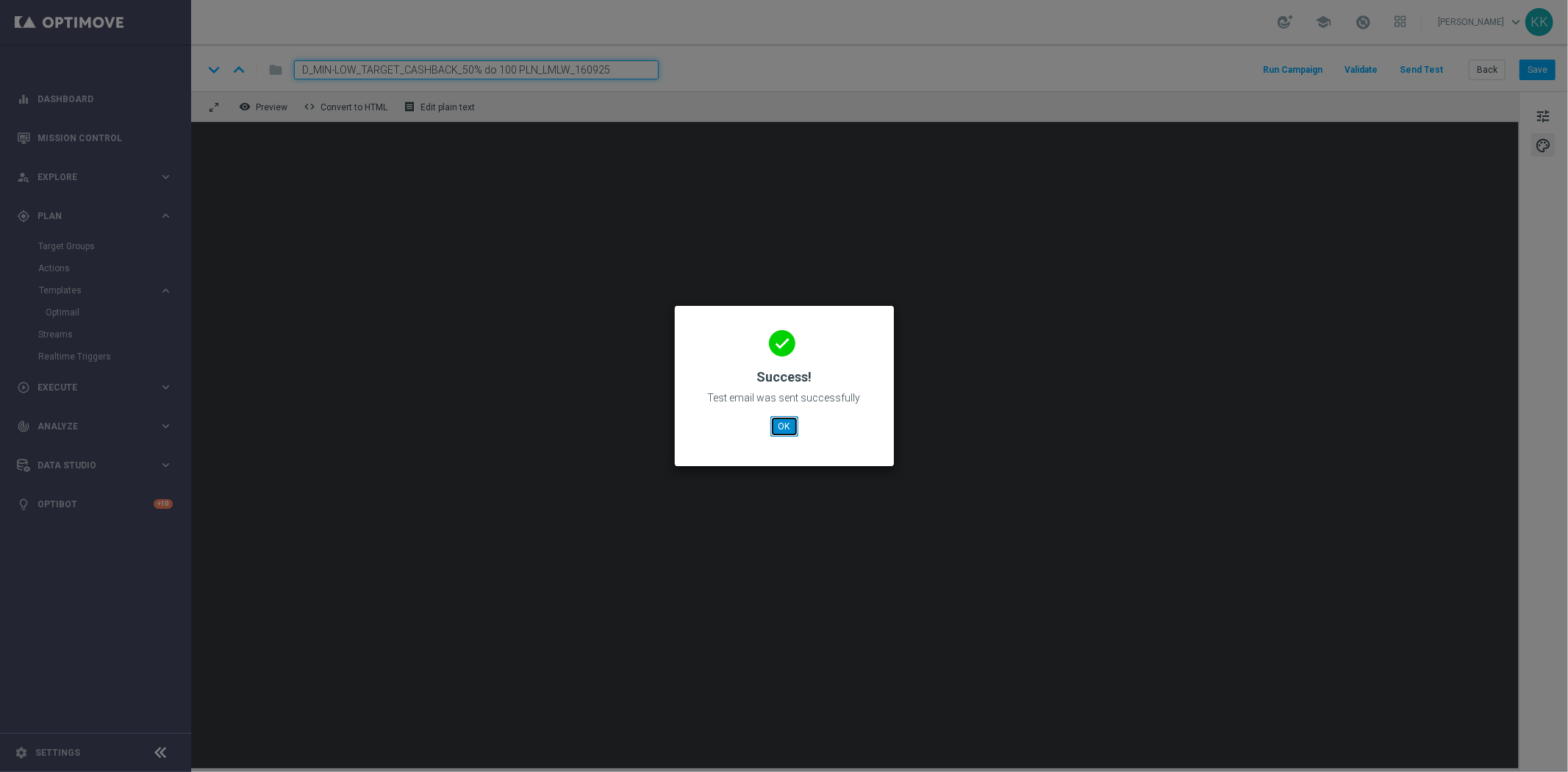
click at [789, 429] on button "OK" at bounding box center [784, 426] width 28 height 21
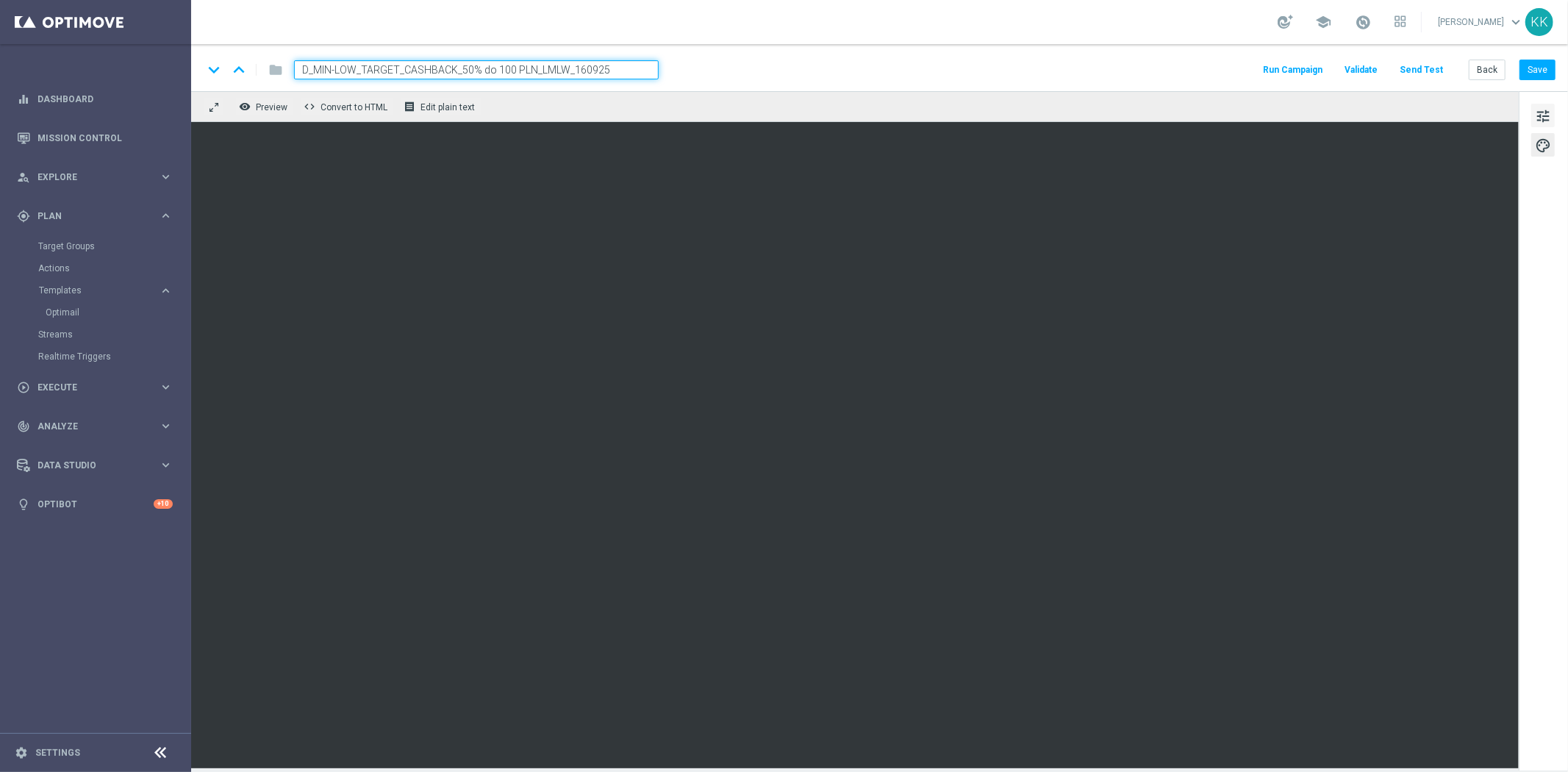
click at [1538, 112] on span "tune" at bounding box center [1543, 116] width 16 height 19
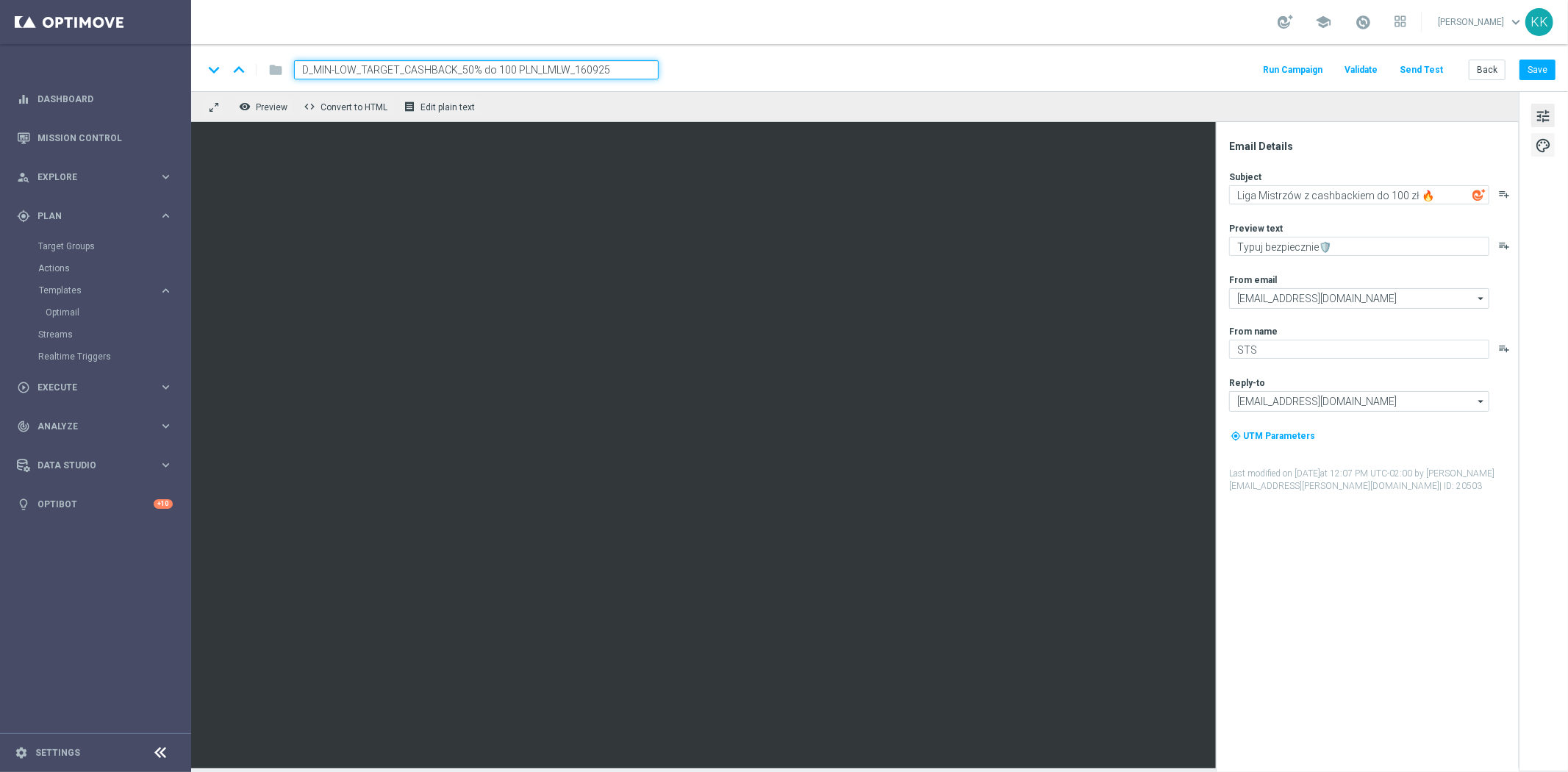
click at [1547, 143] on span "palette" at bounding box center [1543, 145] width 16 height 19
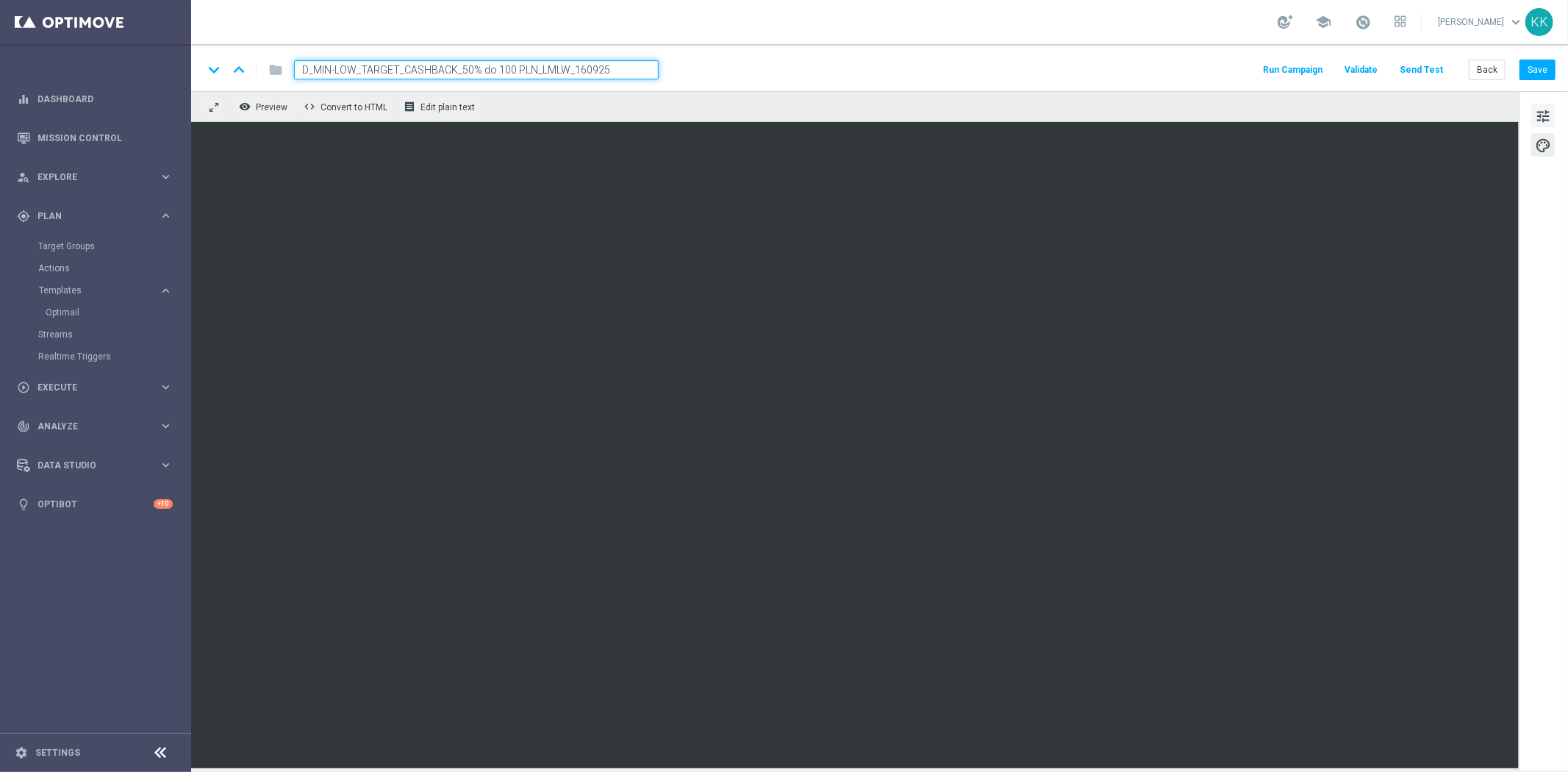
click at [1541, 118] on span "tune" at bounding box center [1543, 116] width 16 height 19
click at [1533, 68] on button "Save" at bounding box center [1538, 70] width 36 height 21
click at [1523, 74] on button "Save" at bounding box center [1538, 70] width 36 height 21
click at [1546, 108] on span "tune" at bounding box center [1543, 116] width 16 height 19
click at [1549, 60] on button "Save" at bounding box center [1538, 70] width 36 height 21
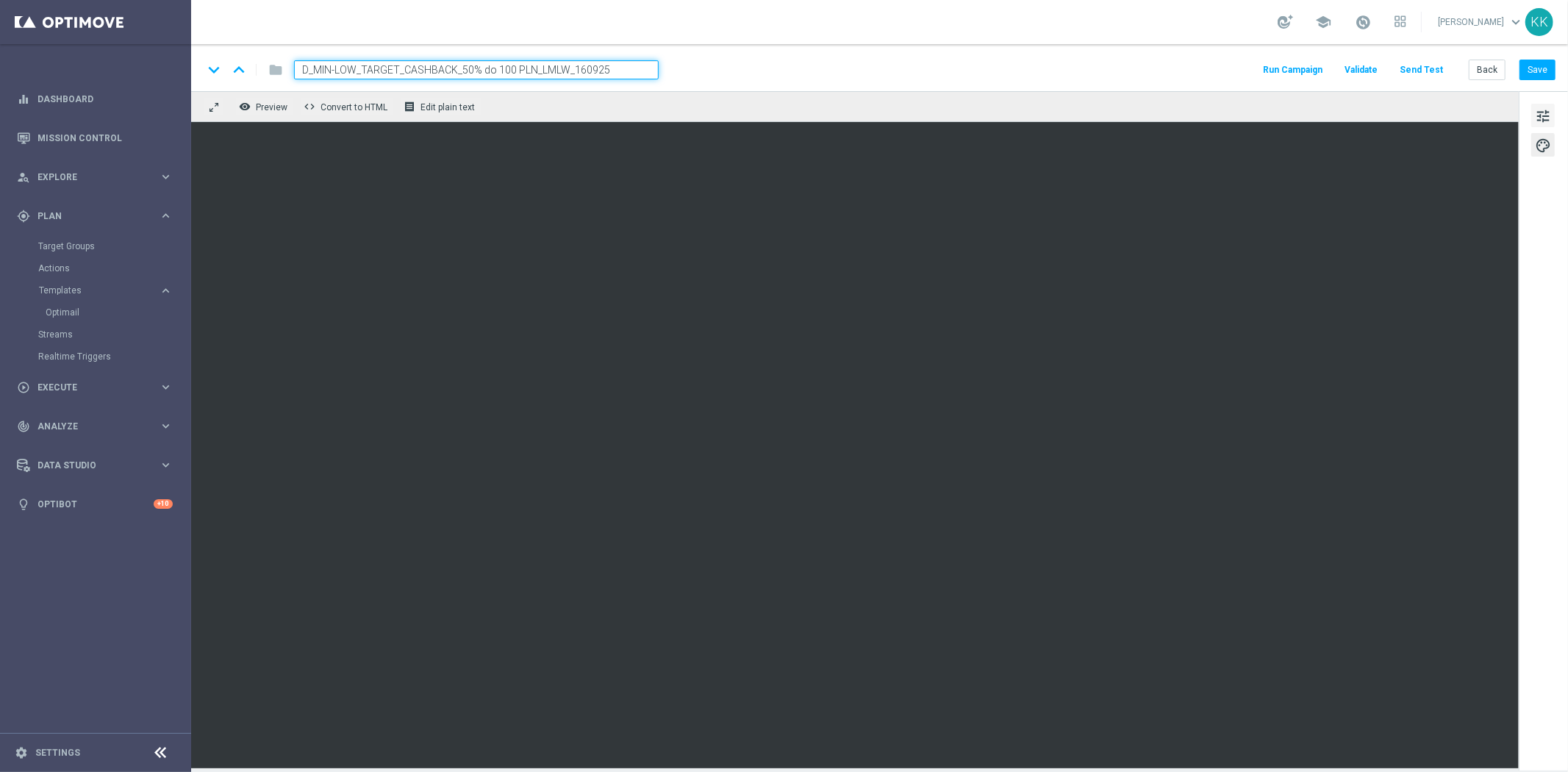
click at [1542, 112] on span "tune" at bounding box center [1543, 116] width 16 height 19
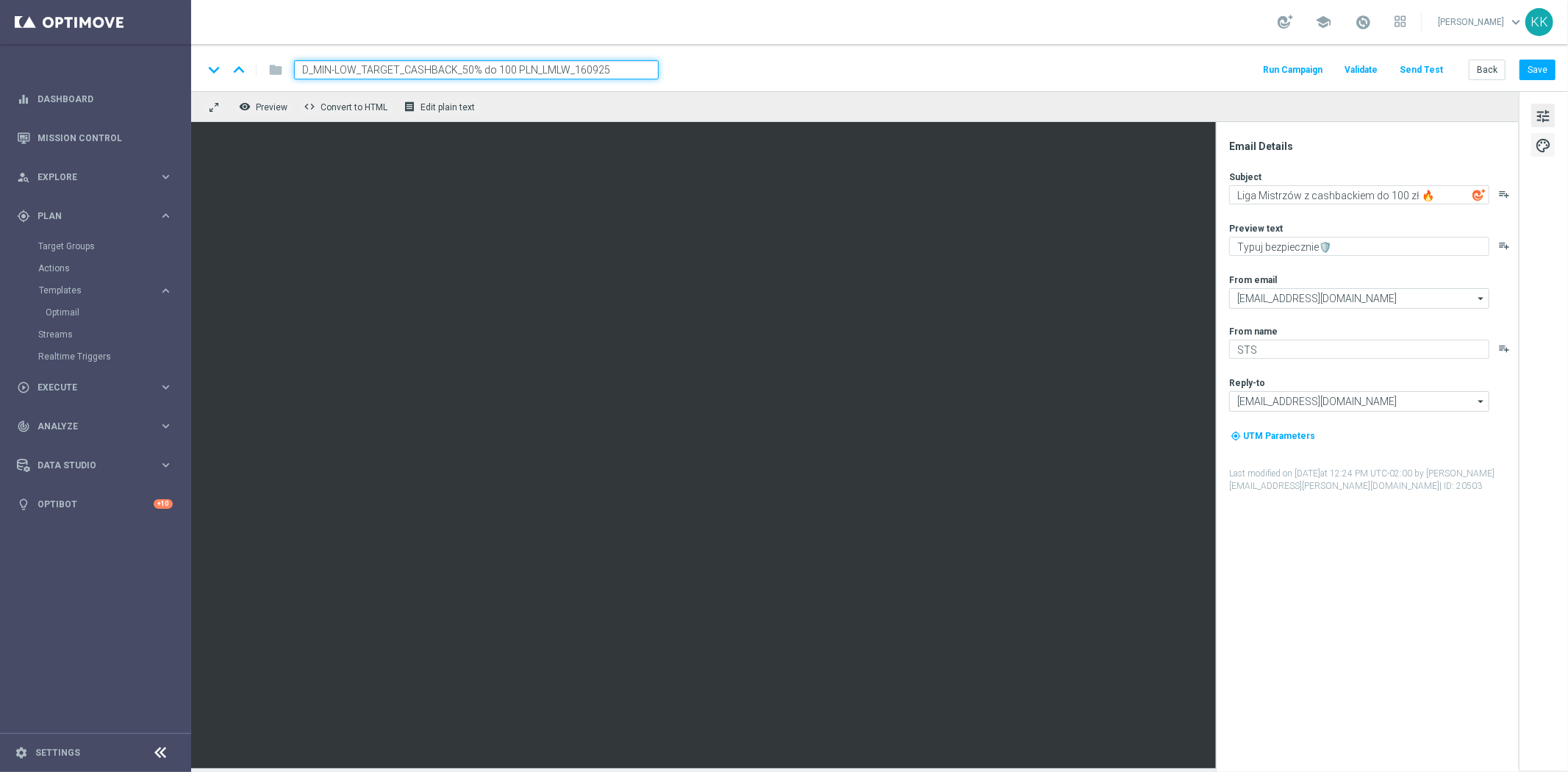
click at [1543, 142] on span "palette" at bounding box center [1543, 145] width 16 height 19
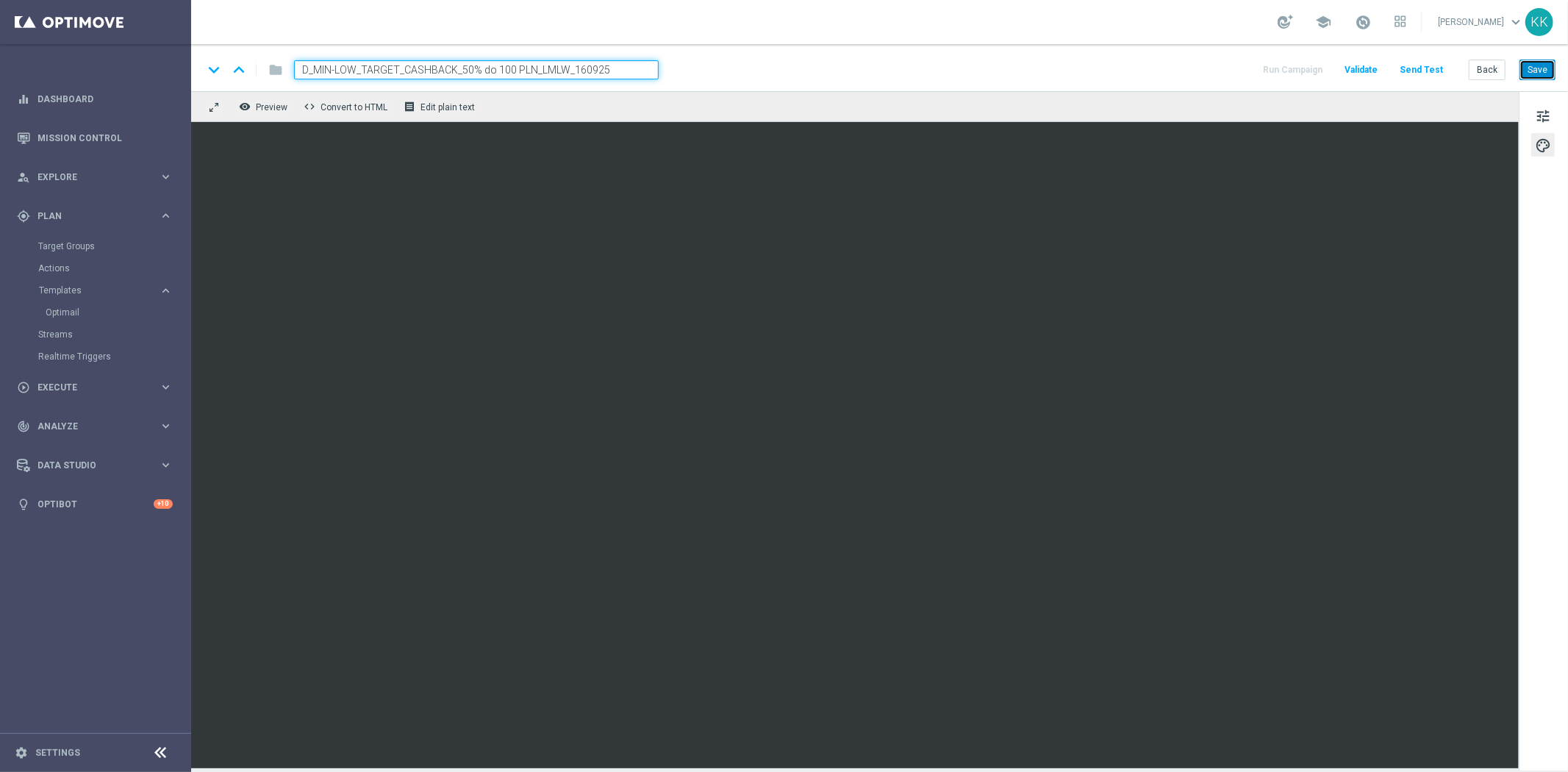
click at [1548, 64] on button "Save" at bounding box center [1538, 70] width 36 height 21
click at [1502, 70] on button "Back" at bounding box center [1487, 70] width 37 height 21
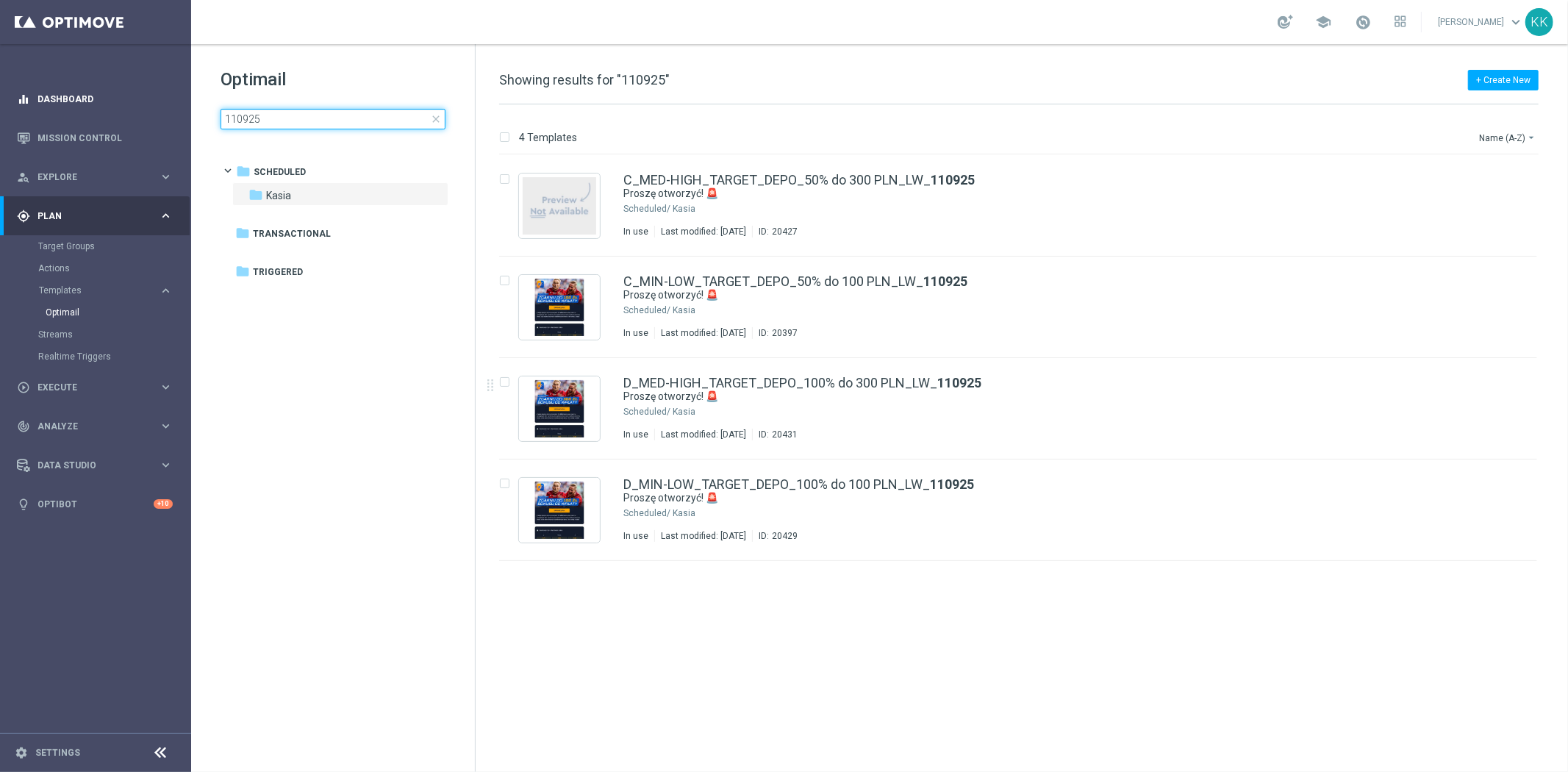
click at [101, 107] on main "equalizer Dashboard Mission Control" at bounding box center [784, 386] width 1568 height 772
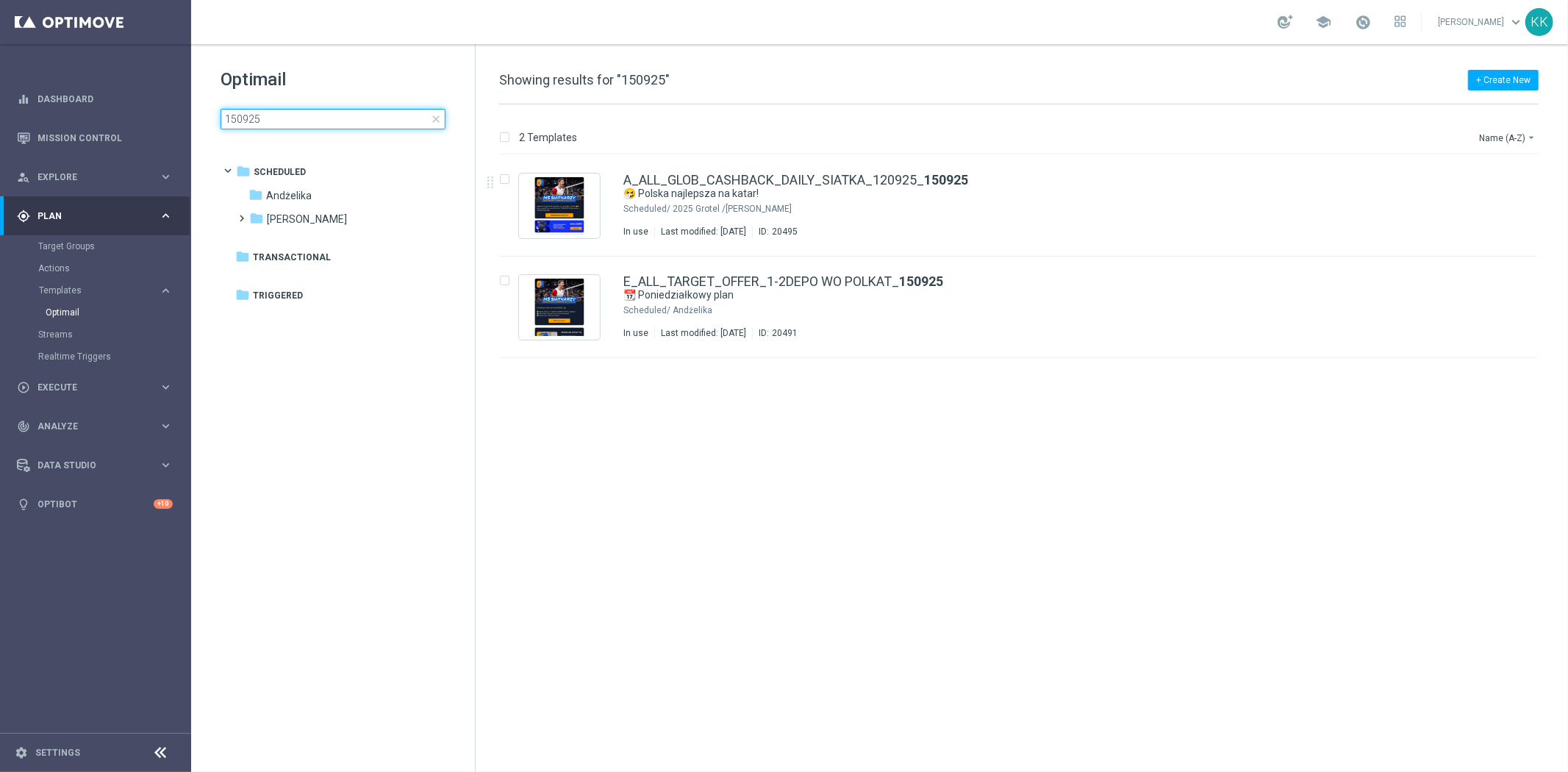
click at [241, 114] on input "150925" at bounding box center [333, 119] width 225 height 21
type input "160925"
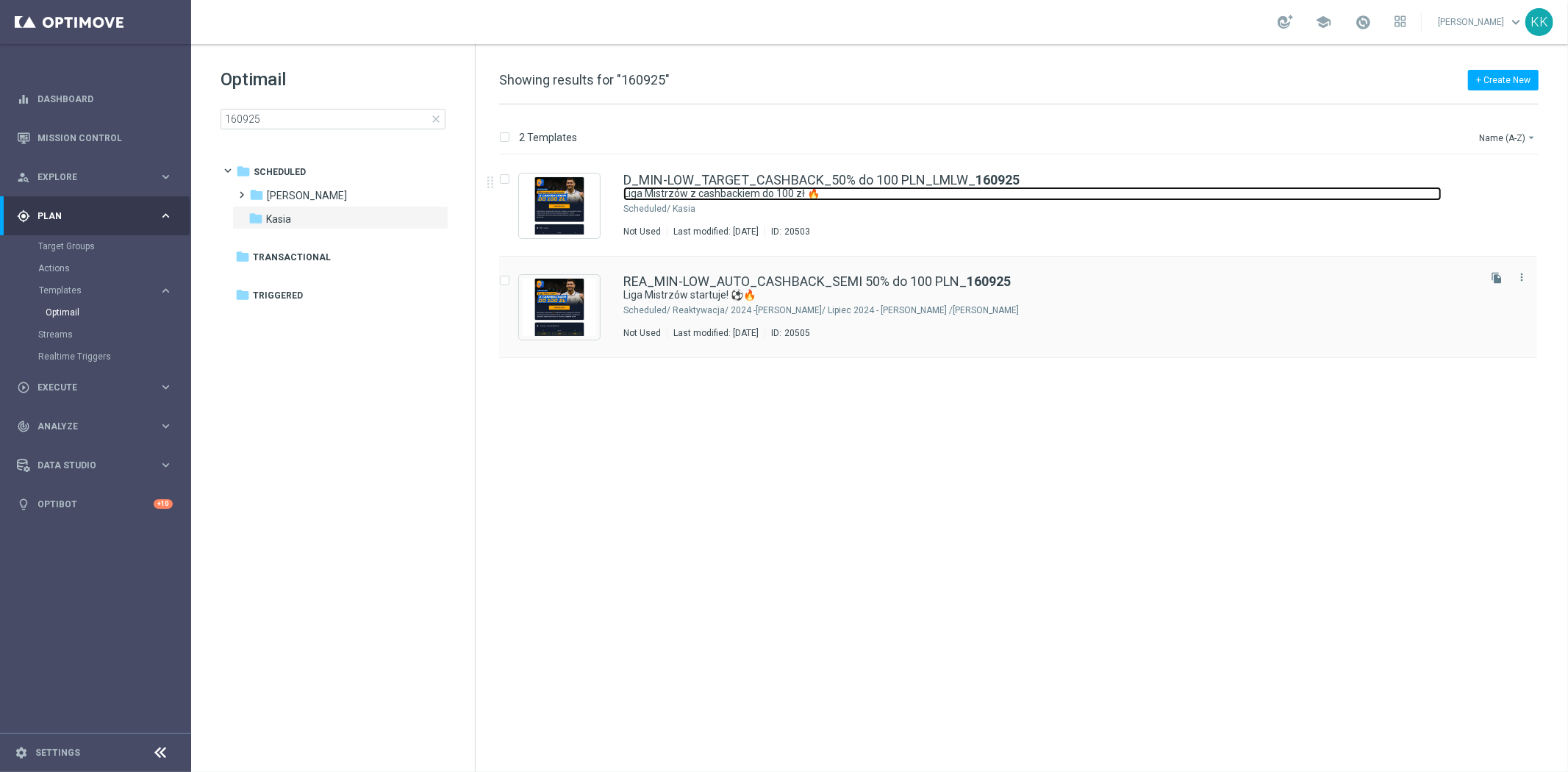
drag, startPoint x: 711, startPoint y: 200, endPoint x: 737, endPoint y: 260, distance: 65.4
click at [711, 199] on link "Liga Mistrzów z cashbackiem do 100 zł 🔥" at bounding box center [1032, 193] width 818 height 14
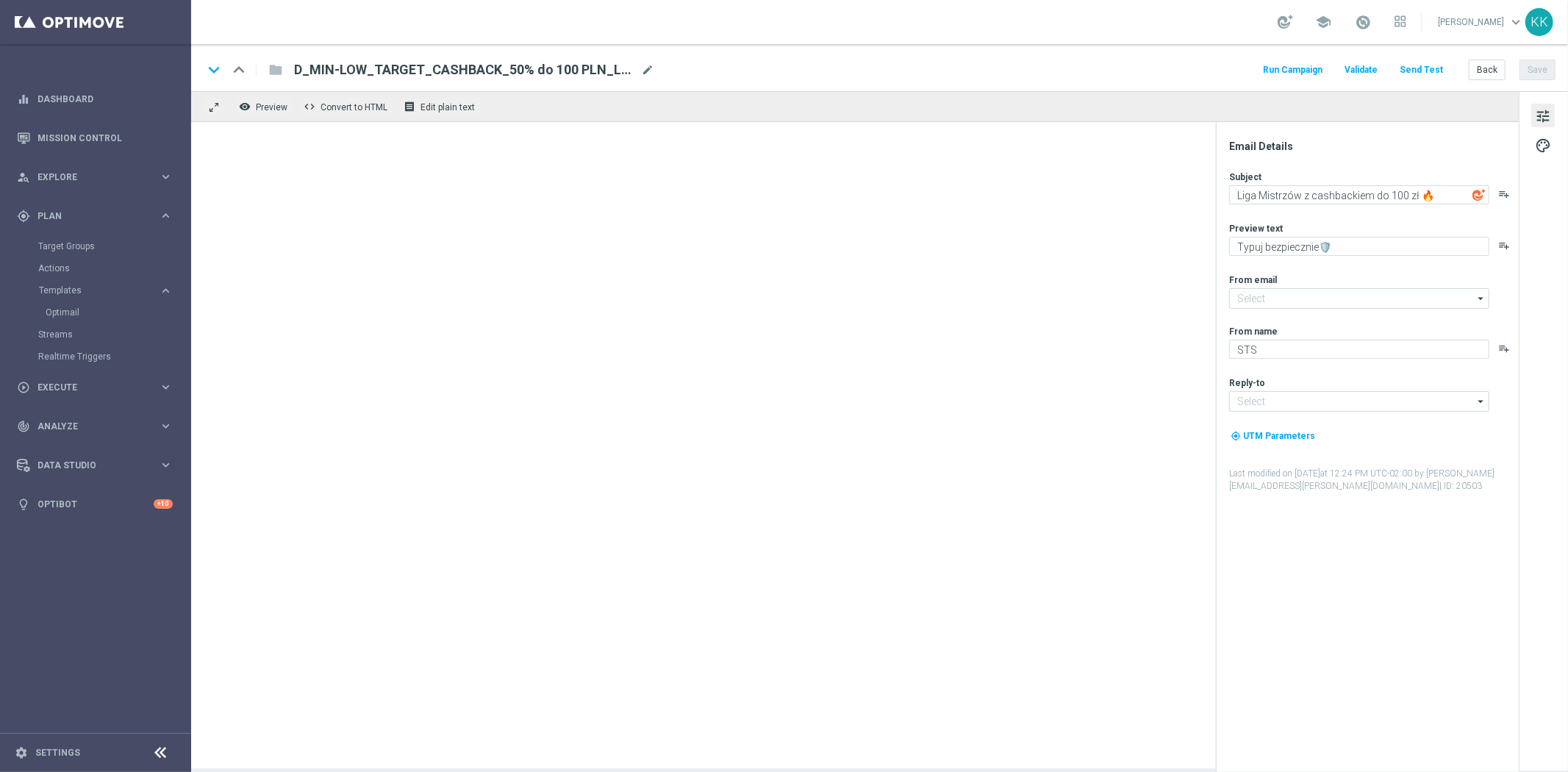
type input "[EMAIL_ADDRESS][DOMAIN_NAME]"
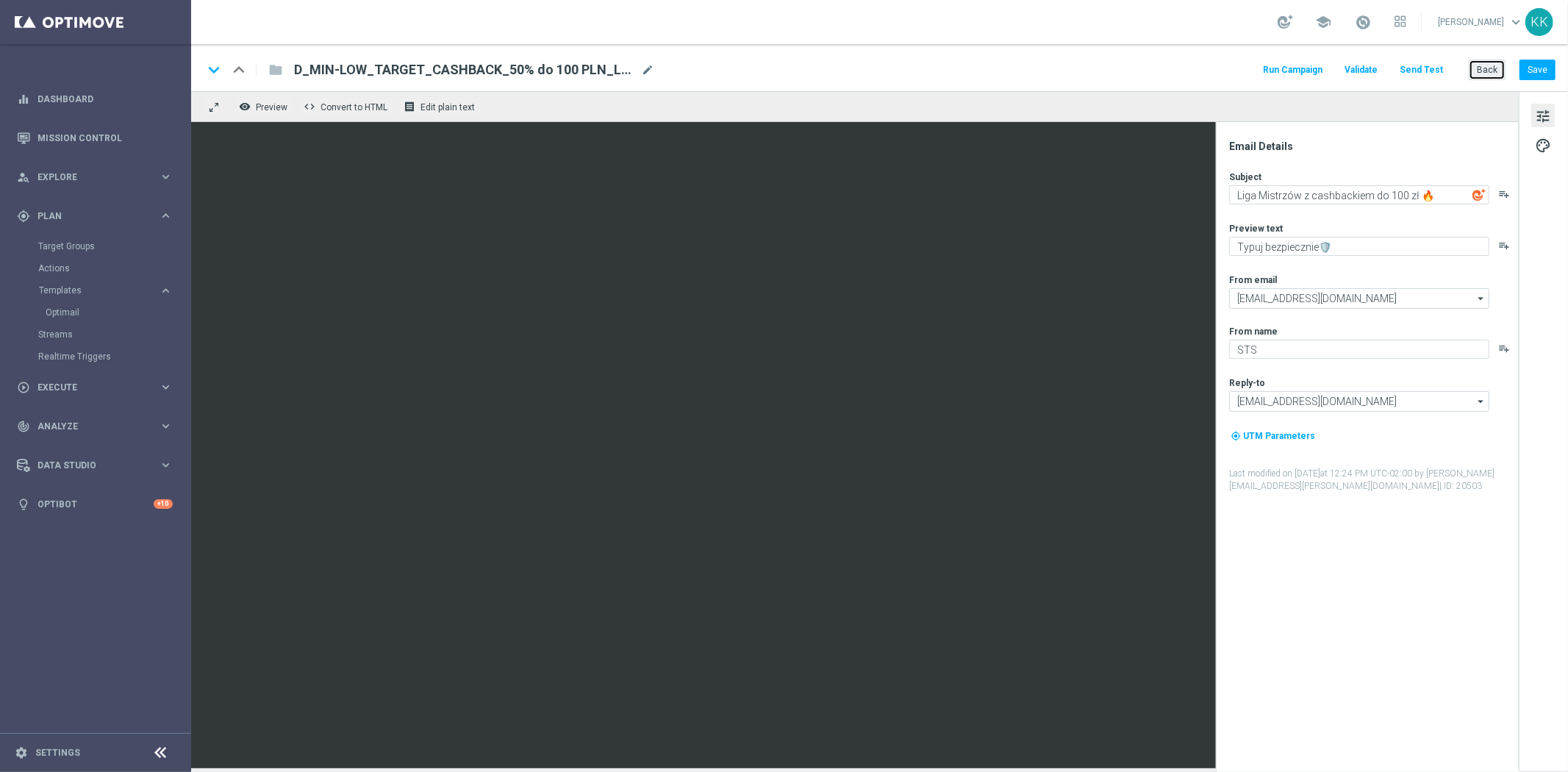
click at [1494, 72] on button "Back" at bounding box center [1487, 70] width 37 height 21
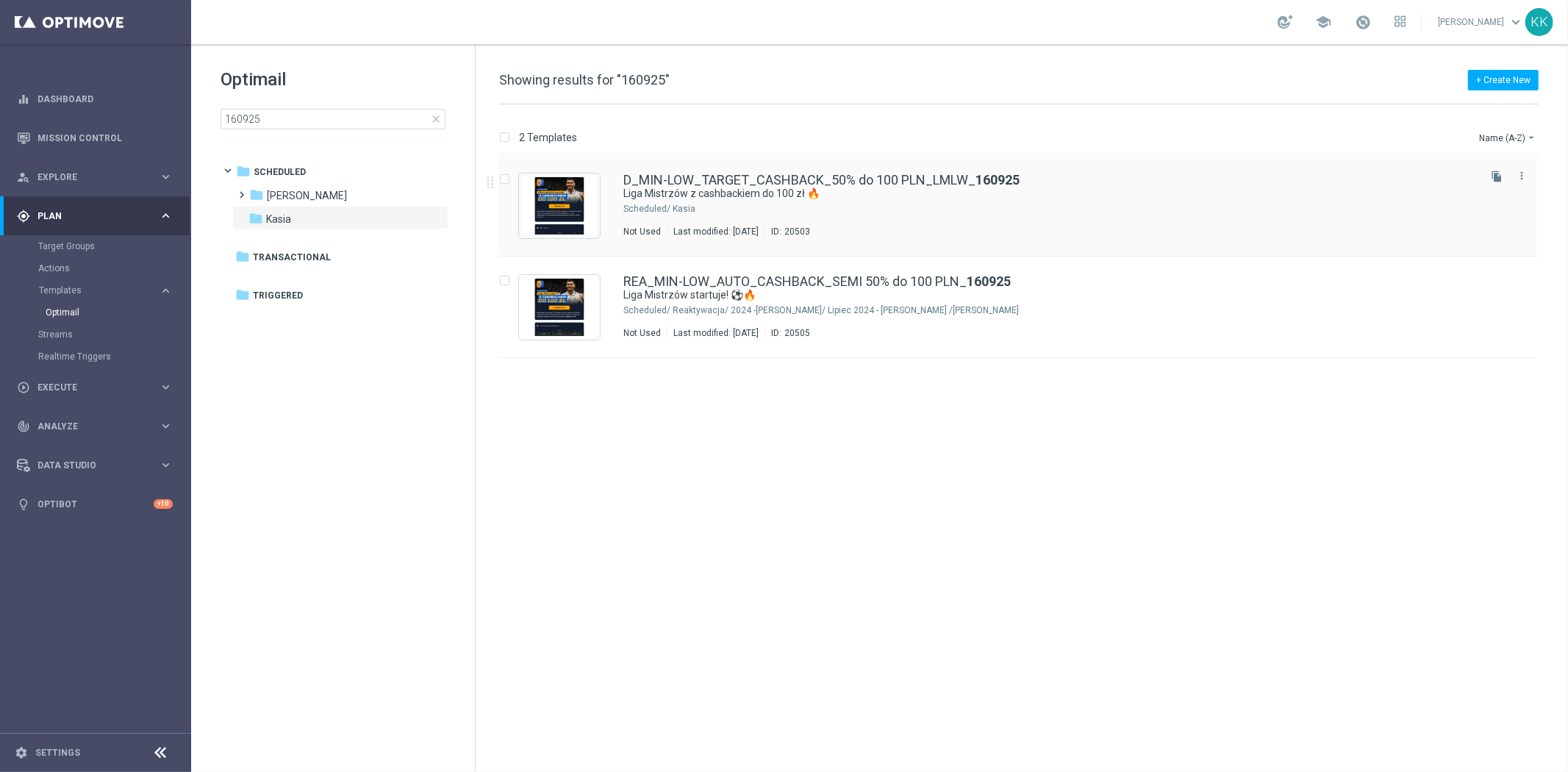
drag, startPoint x: 1495, startPoint y: 175, endPoint x: 1415, endPoint y: 214, distance: 89.0
click at [1495, 175] on icon "file_copy" at bounding box center [1497, 176] width 12 height 12
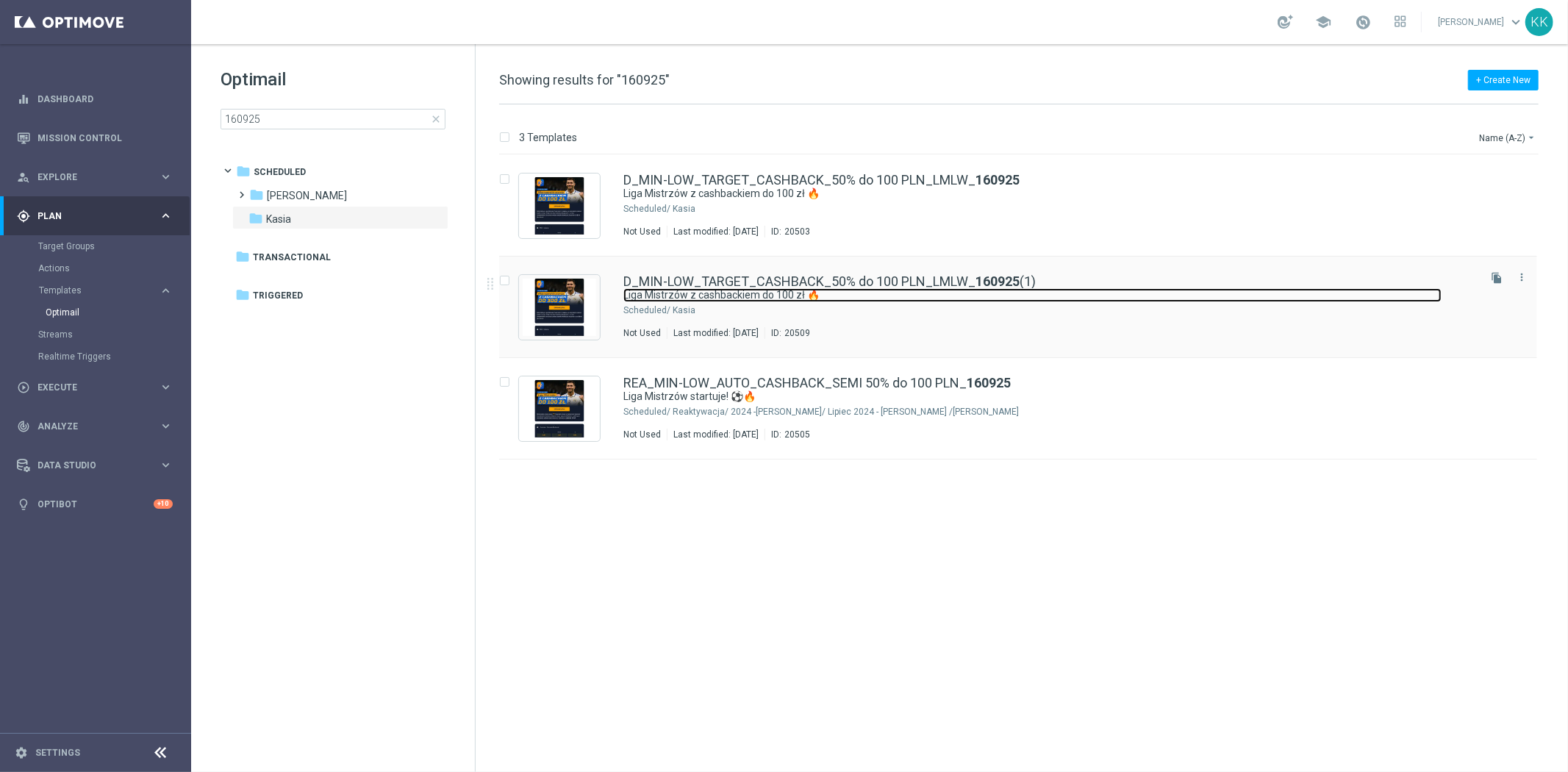
click at [861, 297] on link "Liga Mistrzów z cashbackiem do 100 zł 🔥" at bounding box center [1032, 295] width 818 height 14
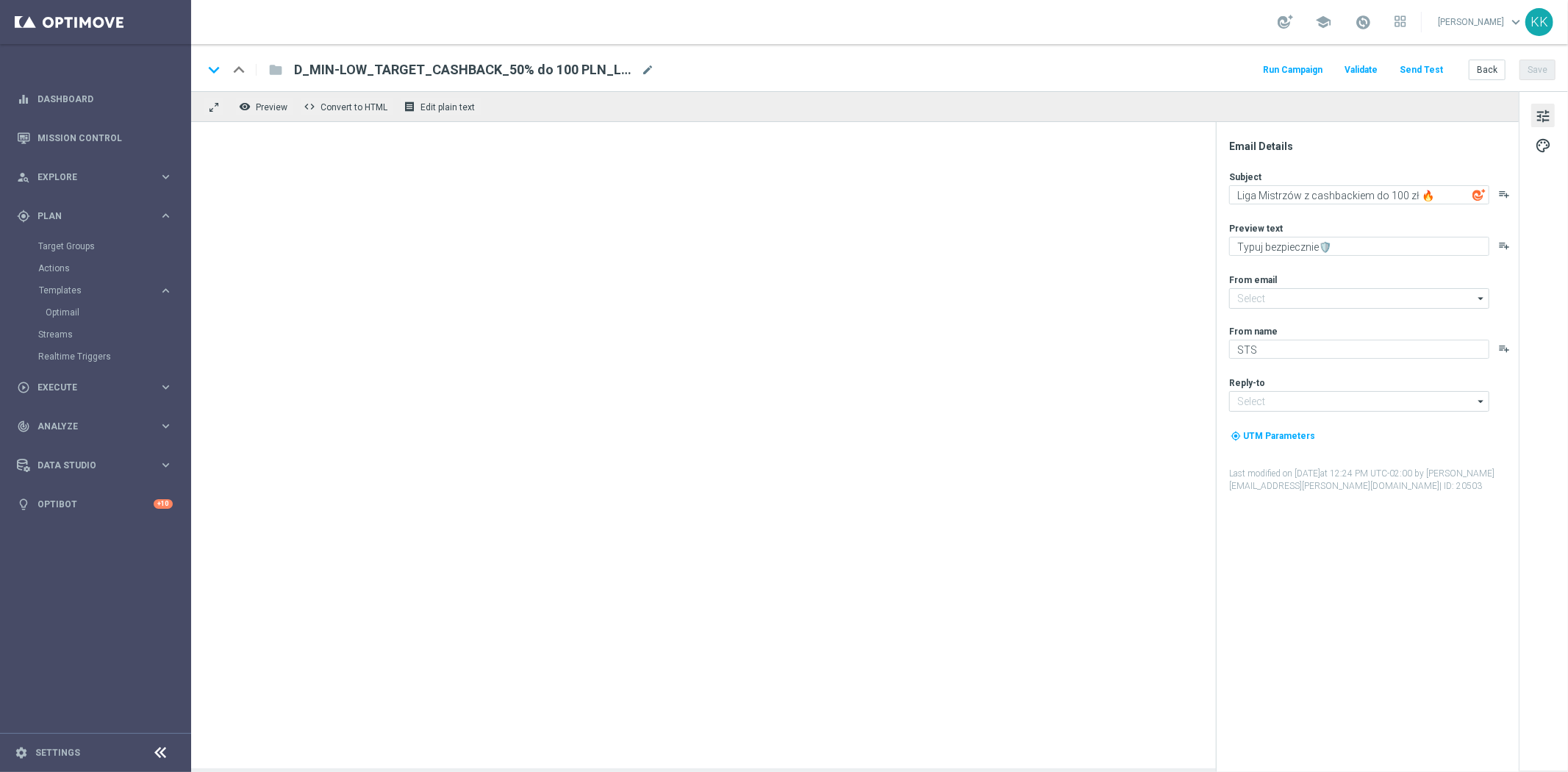
type input "[EMAIL_ADDRESS][DOMAIN_NAME]"
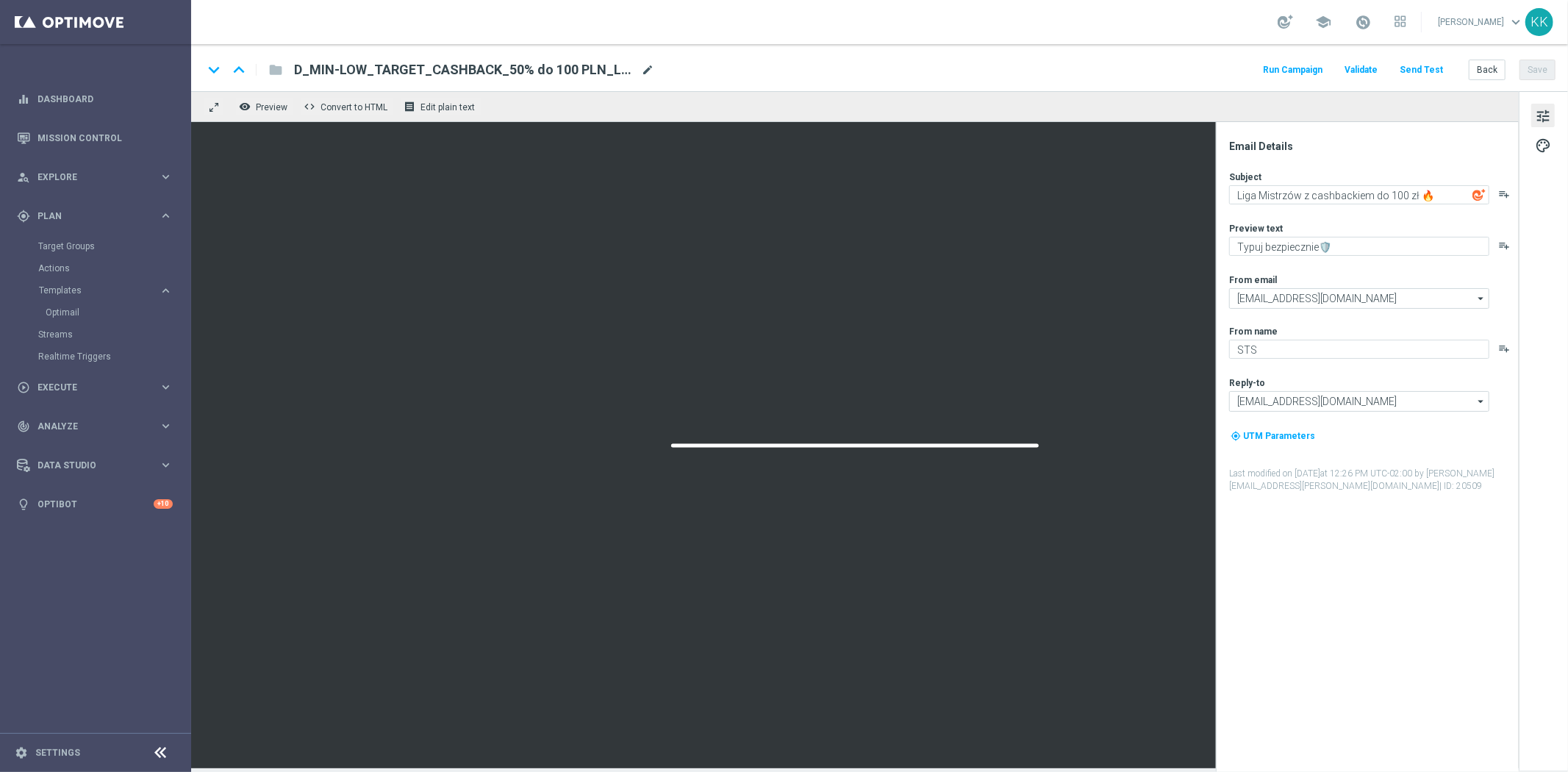
click at [651, 67] on span "mode_edit" at bounding box center [648, 69] width 13 height 13
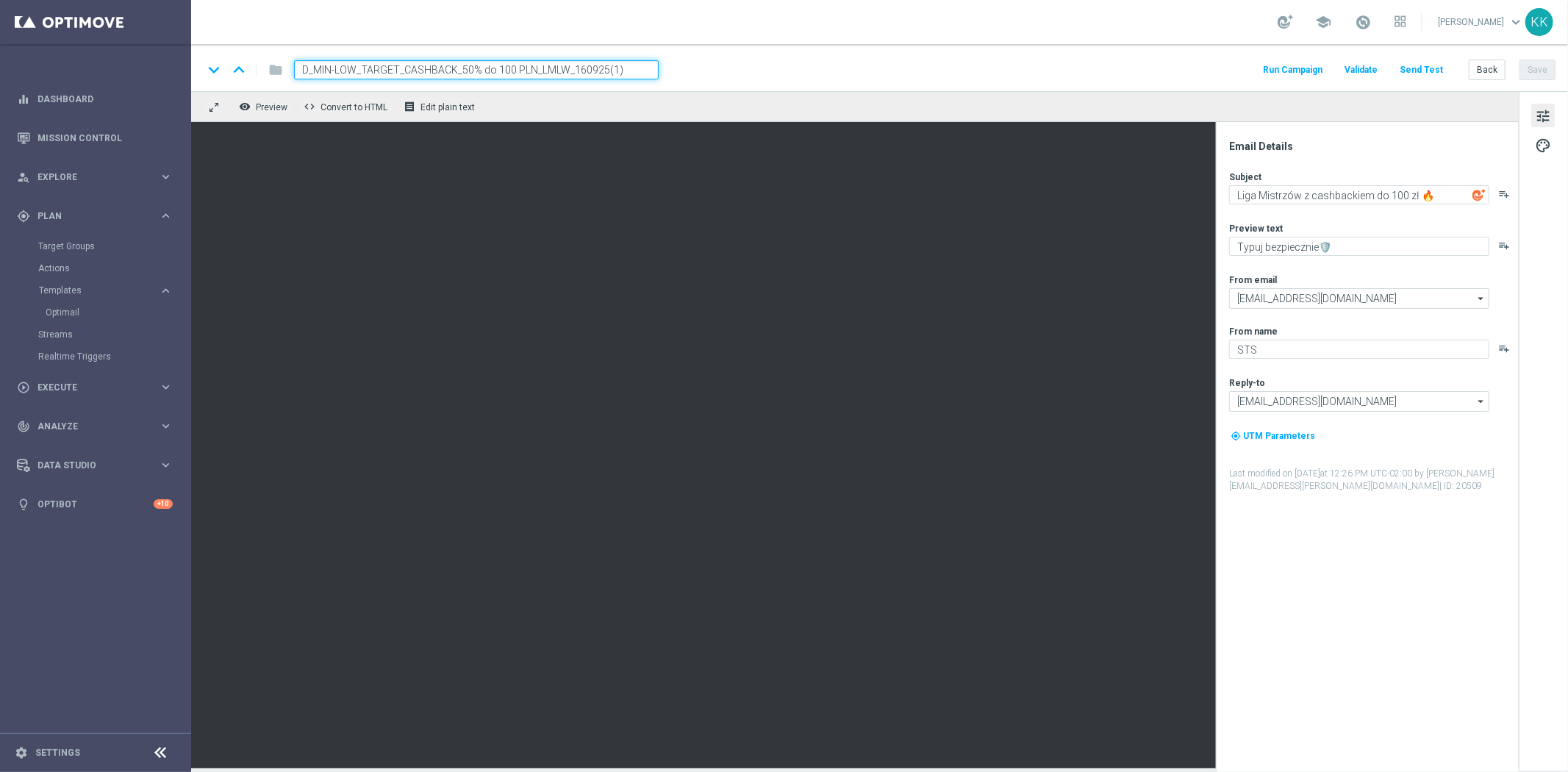
drag, startPoint x: 463, startPoint y: 69, endPoint x: -142, endPoint y: 67, distance: 605.0
click at [0, 67] on html "equalizer Dashboard Mission Control" at bounding box center [784, 386] width 1568 height 772
paste input "ED_TARGET_CASHBACK_50% do 300 PLN_LMLW_160925"
type input "D_MED_TARGET_CASHBACK_50% do 300 PLN_LMLW_160925"
click at [697, 37] on div "school [PERSON_NAME] keyboard_arrow_down KK" at bounding box center [880, 22] width 1378 height 44
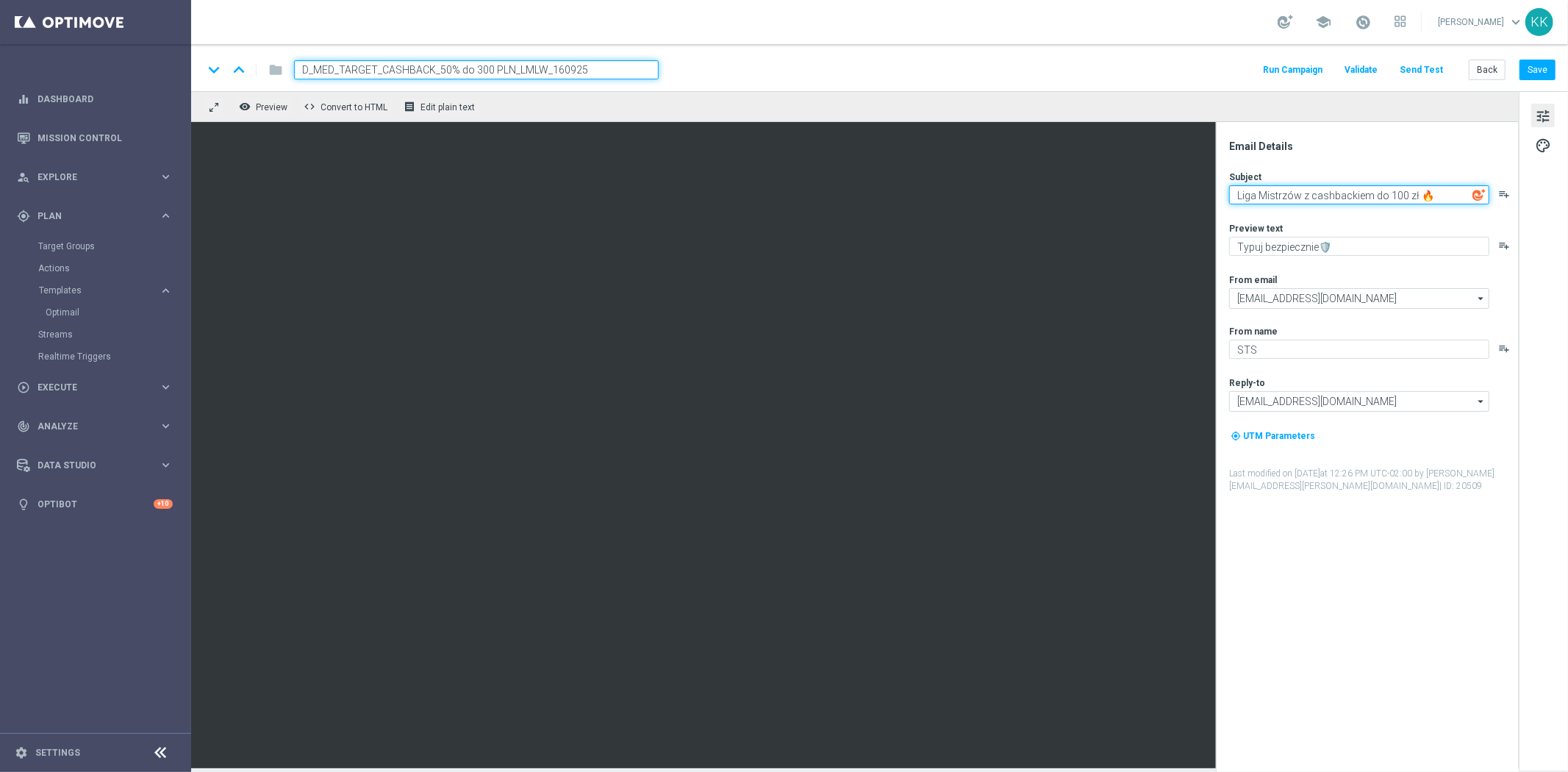
click at [1395, 191] on textarea "Liga Mistrzów z cashbackiem do 100 zł 🔥" at bounding box center [1360, 195] width 261 height 19
type textarea "Liga Mistrzów z cashbackiem do 300 zł 🔥"
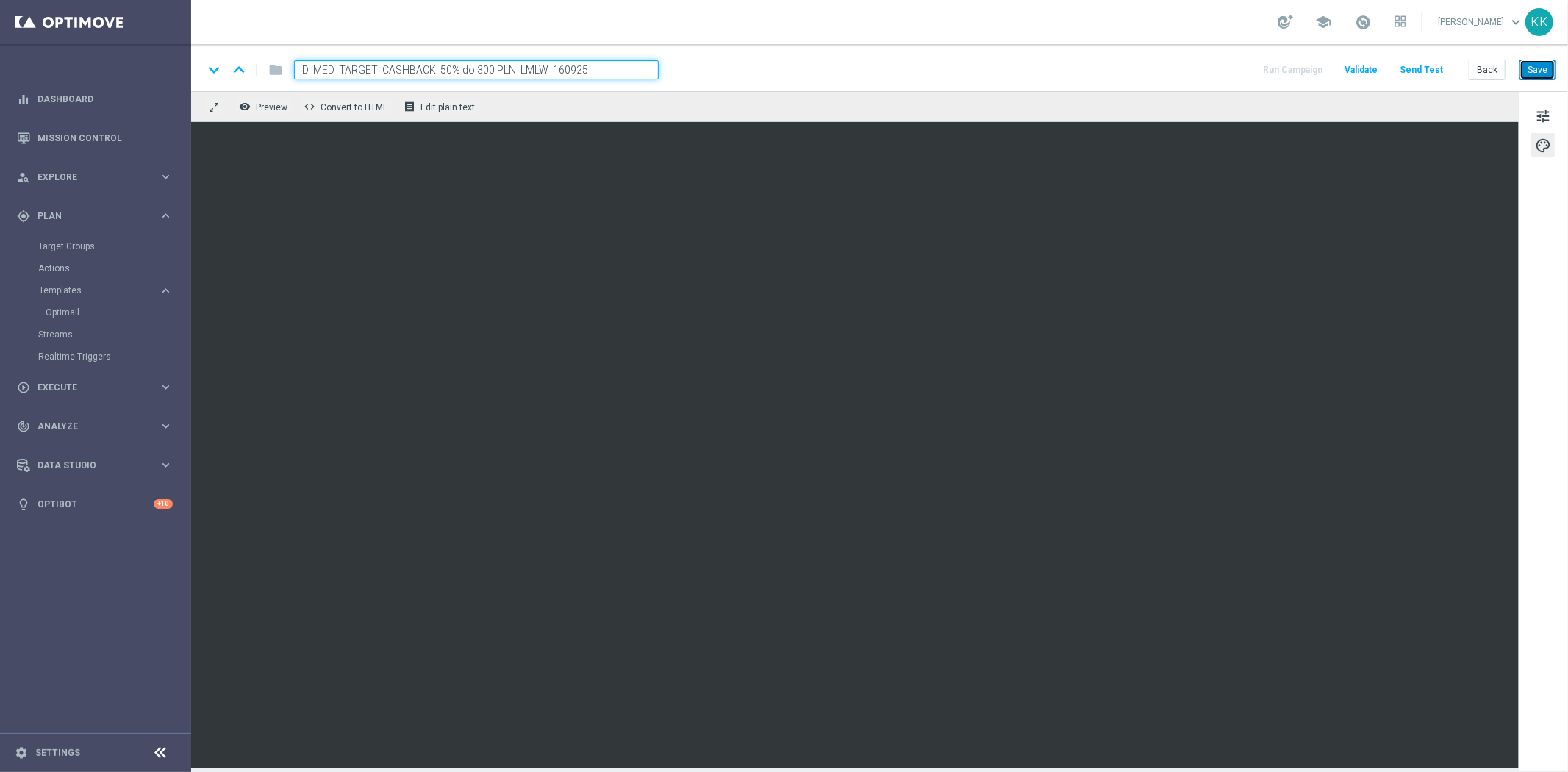
click at [1541, 71] on button "Save" at bounding box center [1538, 70] width 36 height 21
click at [1519, 76] on div "Back Save" at bounding box center [1513, 70] width 87 height 21
click at [1531, 63] on button "Save" at bounding box center [1538, 70] width 36 height 21
click at [1538, 114] on span "tune" at bounding box center [1543, 116] width 16 height 19
click at [1528, 104] on div "tune palette" at bounding box center [1544, 430] width 50 height 679
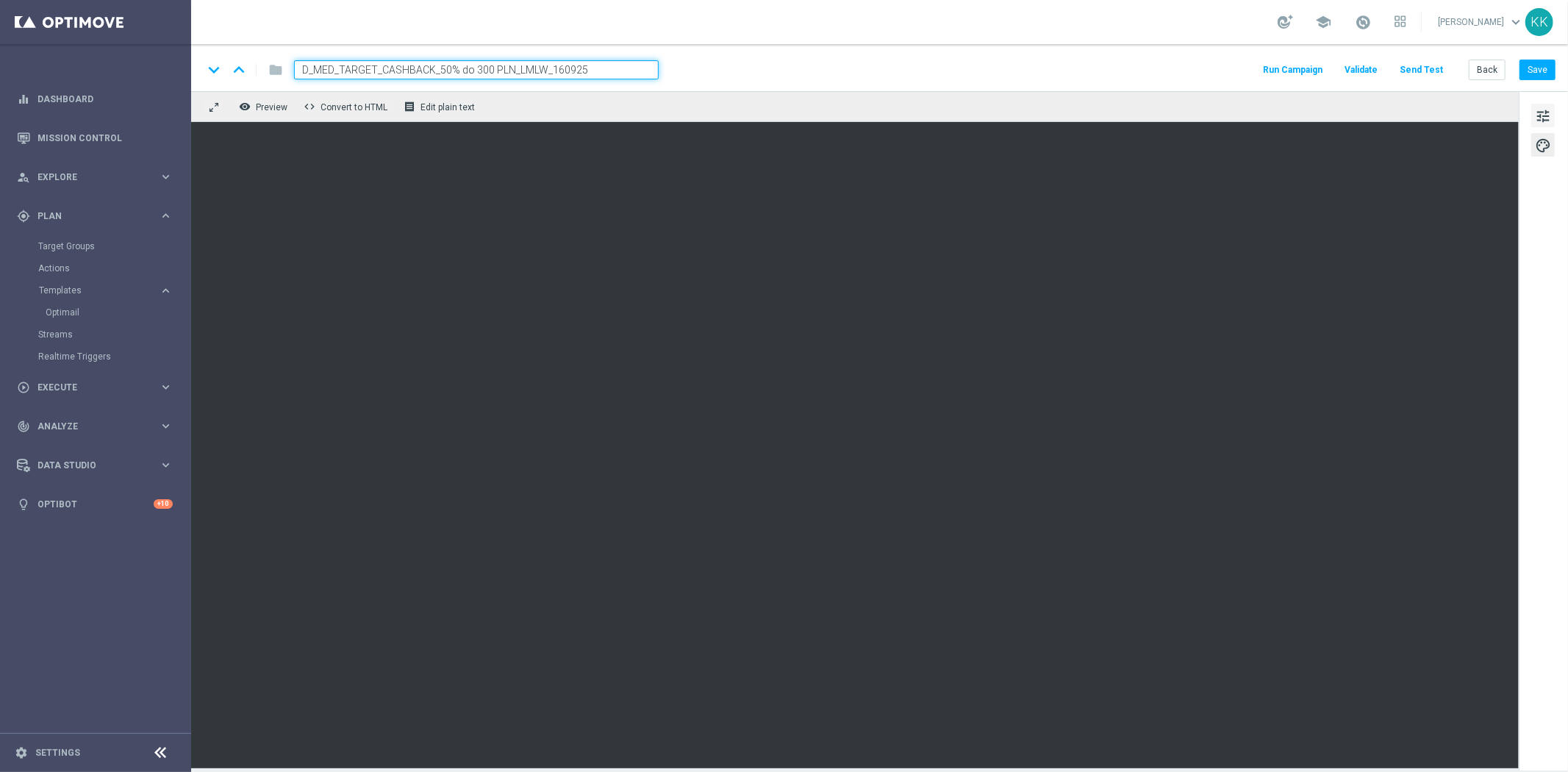
drag, startPoint x: 1543, startPoint y: 111, endPoint x: 1554, endPoint y: 111, distance: 11.0
click at [1545, 111] on span "tune" at bounding box center [1543, 116] width 16 height 19
click at [1528, 119] on div "tune palette" at bounding box center [1544, 430] width 50 height 679
click at [1541, 112] on span "tune" at bounding box center [1543, 116] width 16 height 19
click at [1542, 109] on span "tune" at bounding box center [1543, 116] width 16 height 19
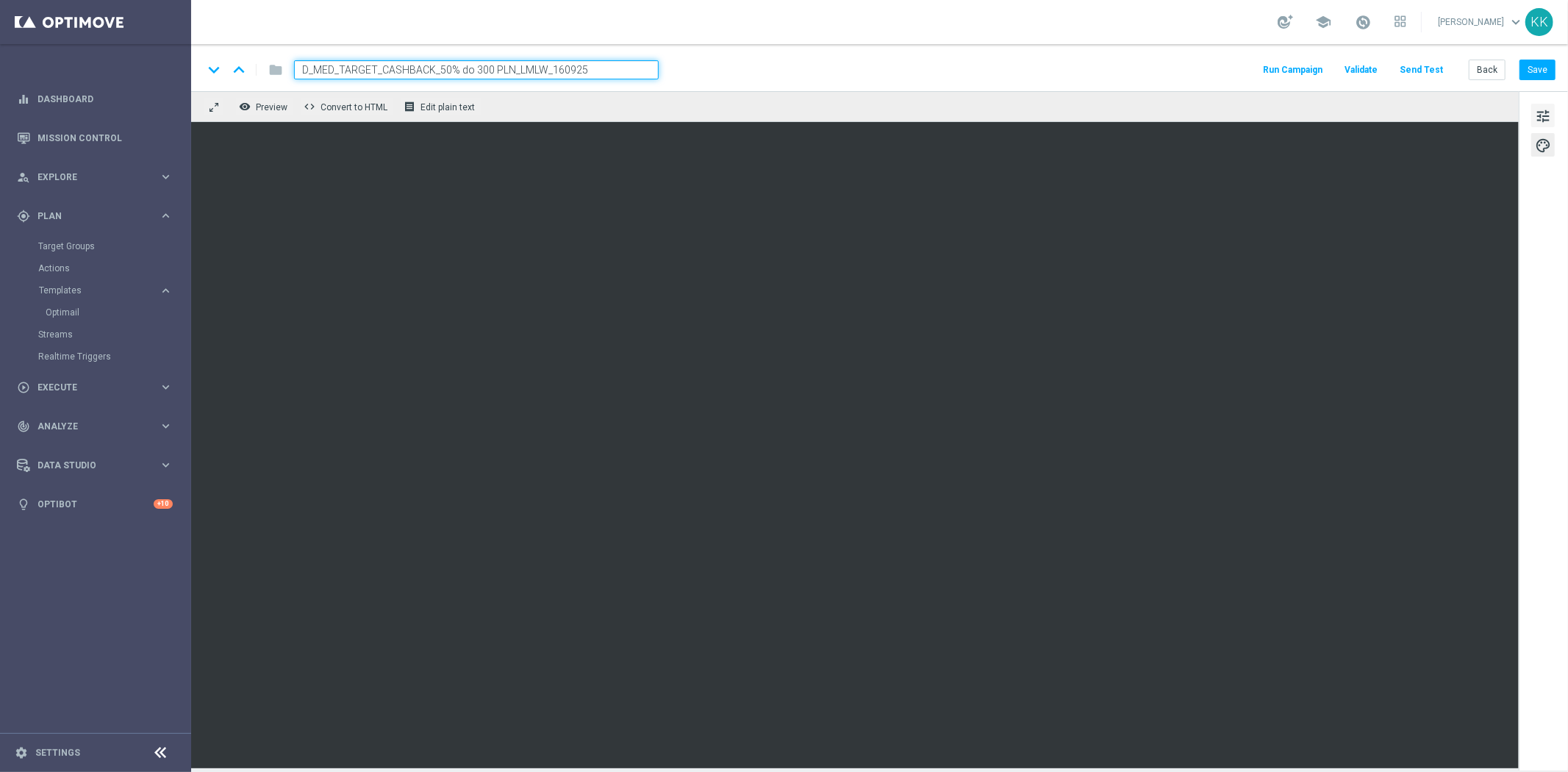
click at [1534, 115] on button "tune" at bounding box center [1543, 115] width 23 height 23
click at [1524, 75] on button "Save" at bounding box center [1538, 70] width 36 height 21
drag, startPoint x: 1487, startPoint y: 63, endPoint x: 1415, endPoint y: 1, distance: 95.0
click at [1487, 63] on button "Back" at bounding box center [1487, 70] width 37 height 21
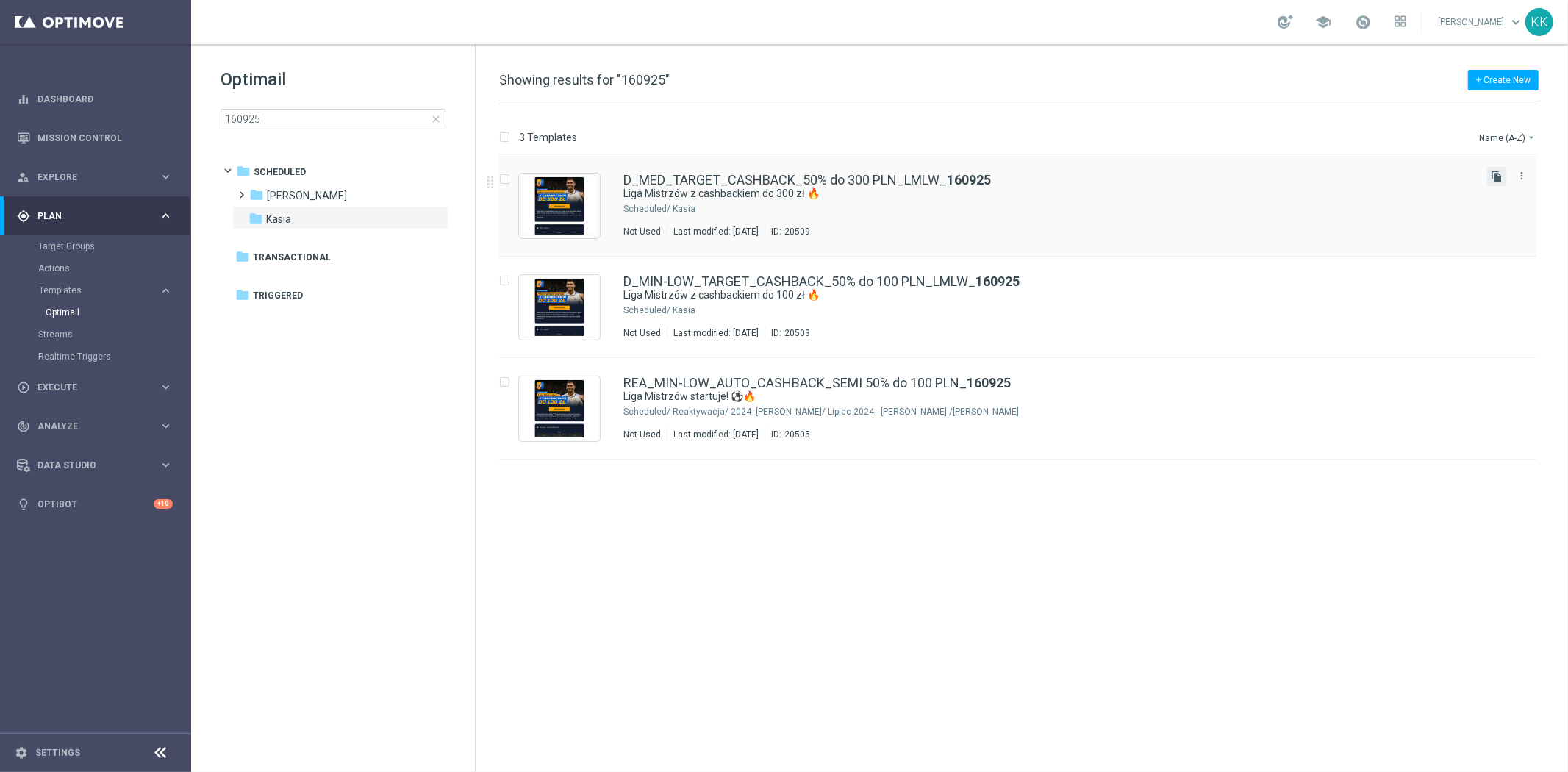
click at [1491, 180] on icon "file_copy" at bounding box center [1497, 176] width 12 height 12
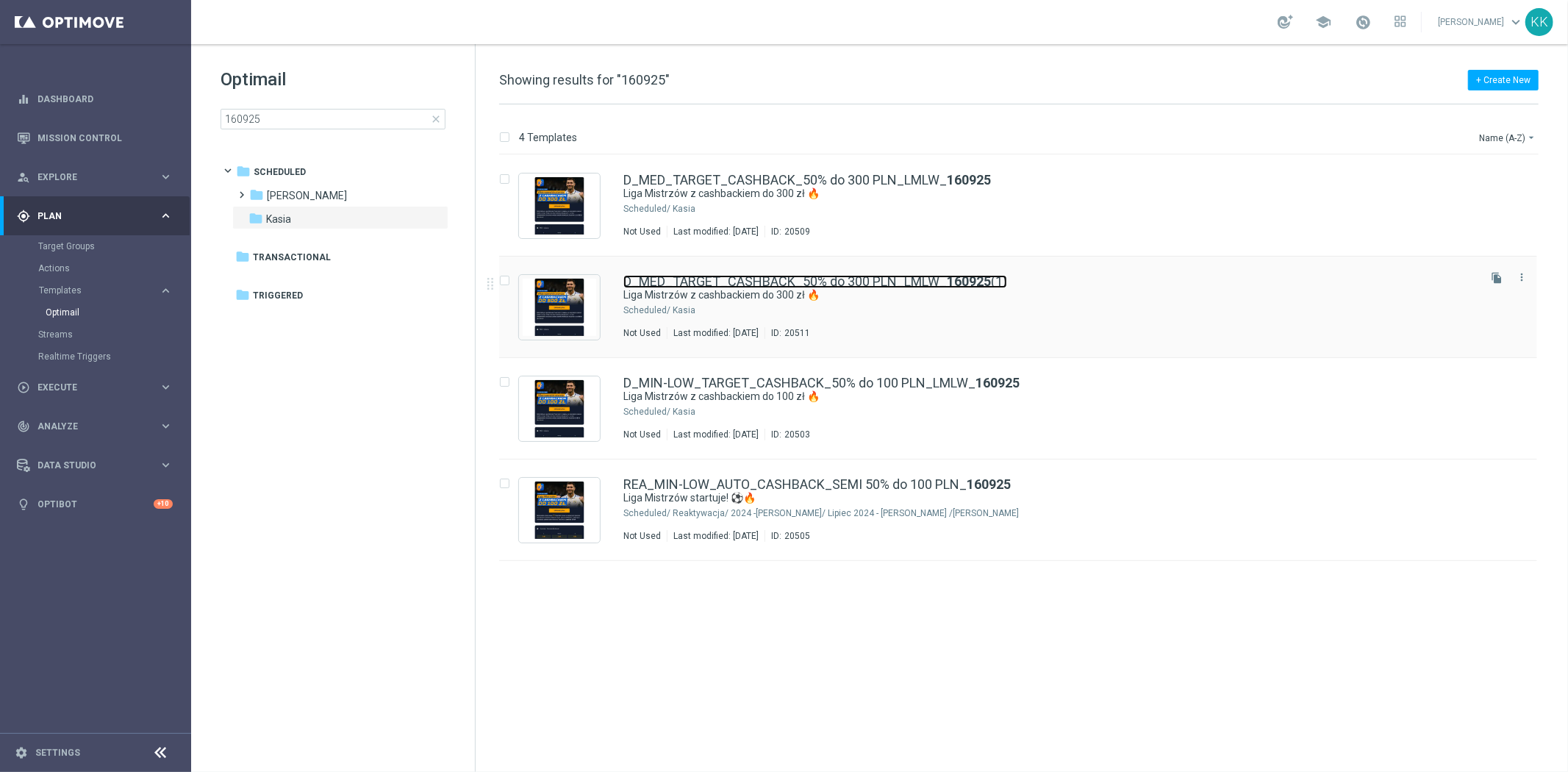
click at [822, 288] on link "D_MED_TARGET_CASHBACK_50% do 300 PLN_LMLW_ 160925 (1)" at bounding box center [815, 281] width 384 height 13
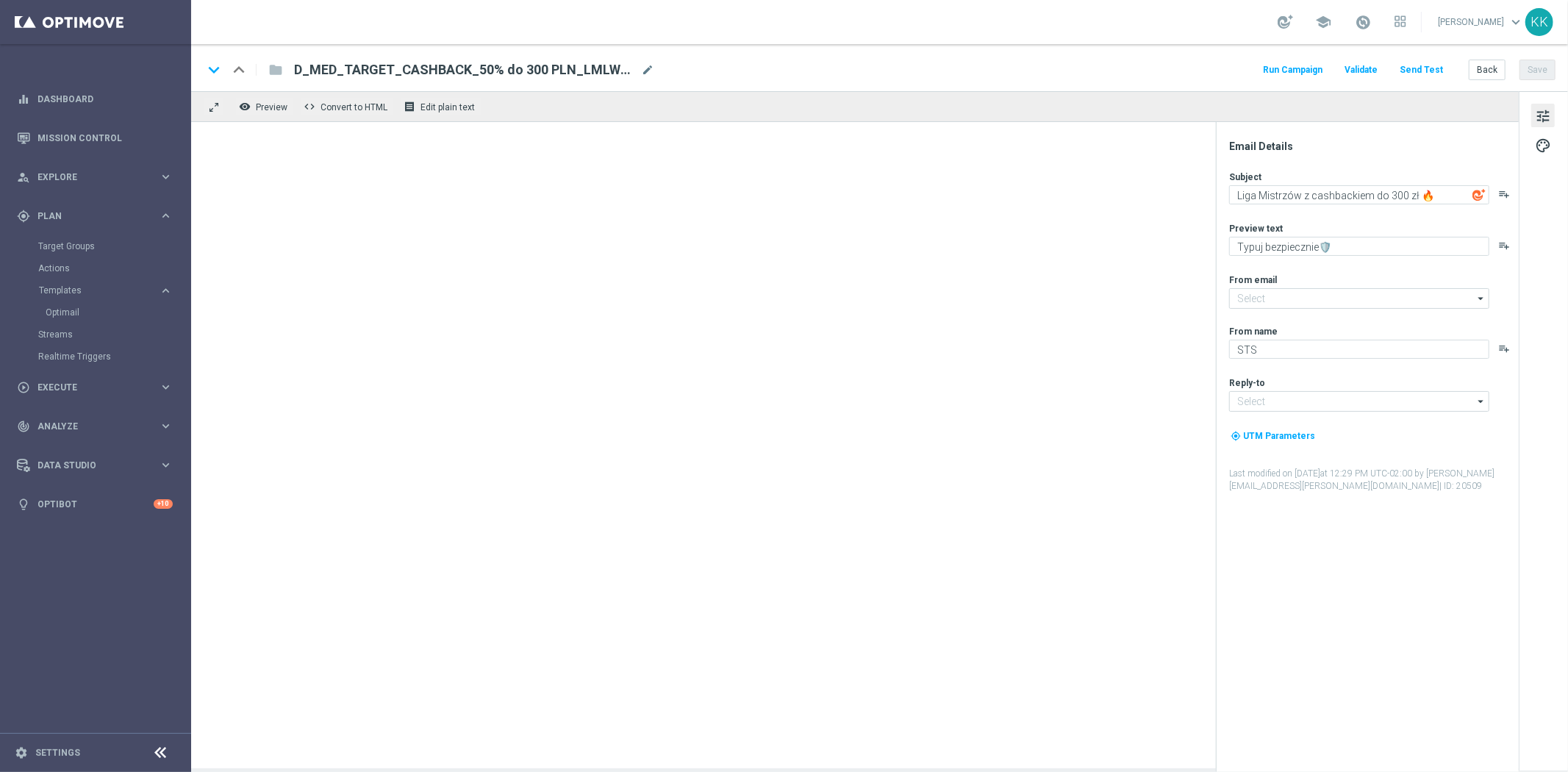
type input "[EMAIL_ADDRESS][DOMAIN_NAME]"
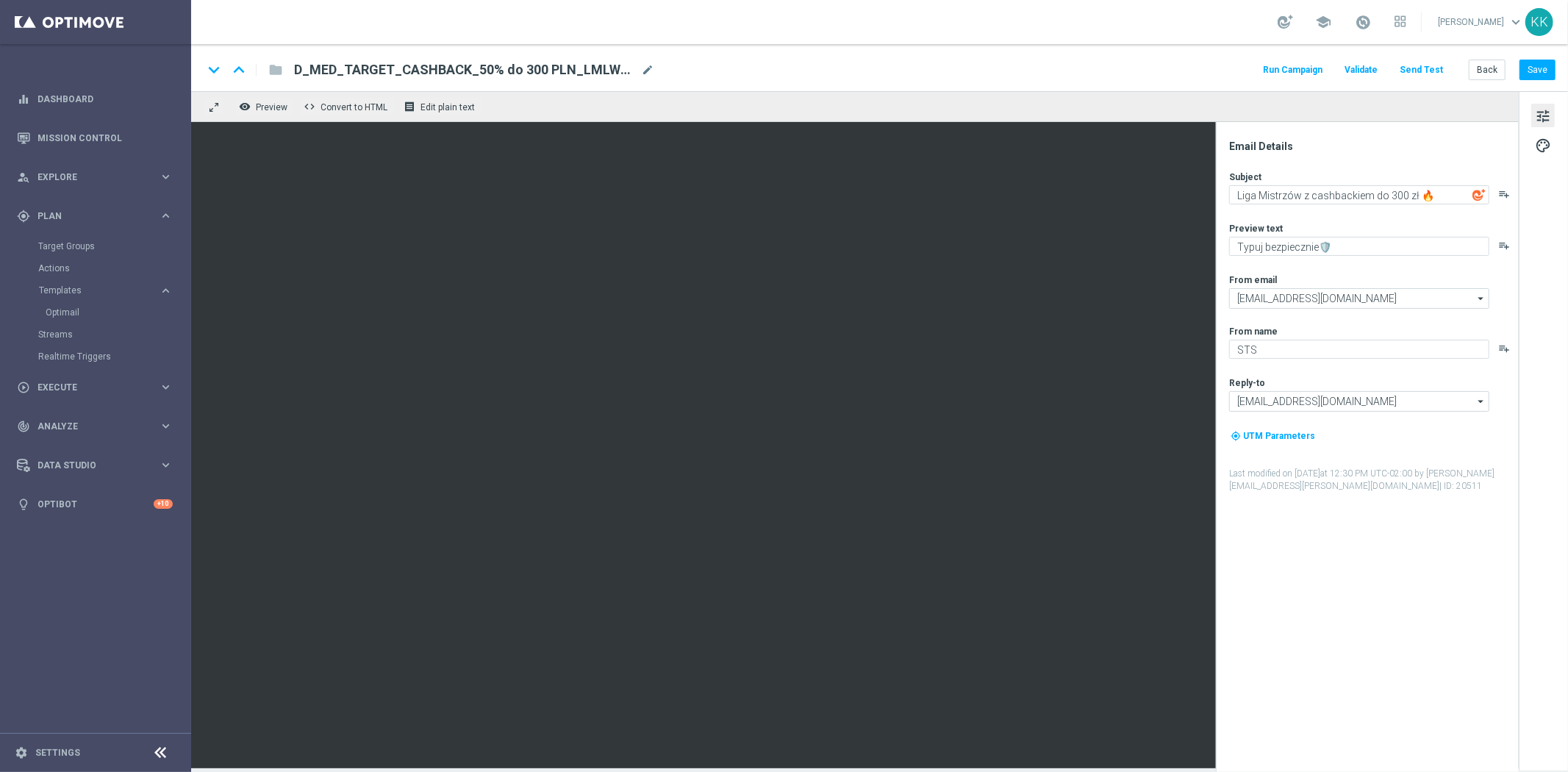
click at [651, 64] on span "mode_edit" at bounding box center [648, 69] width 13 height 13
drag, startPoint x: 590, startPoint y: 75, endPoint x: 88, endPoint y: 73, distance: 502.0
click at [144, 75] on main "equalizer Dashboard Mission Control" at bounding box center [784, 386] width 1568 height 772
paste input "HIGH_TARGET_CASHBACK_50% do 500 PLN_LMLW_160925"
type input "D_HIGH_TARGET_CASHBACK_50% do 500 PLN_LMLW_160925"
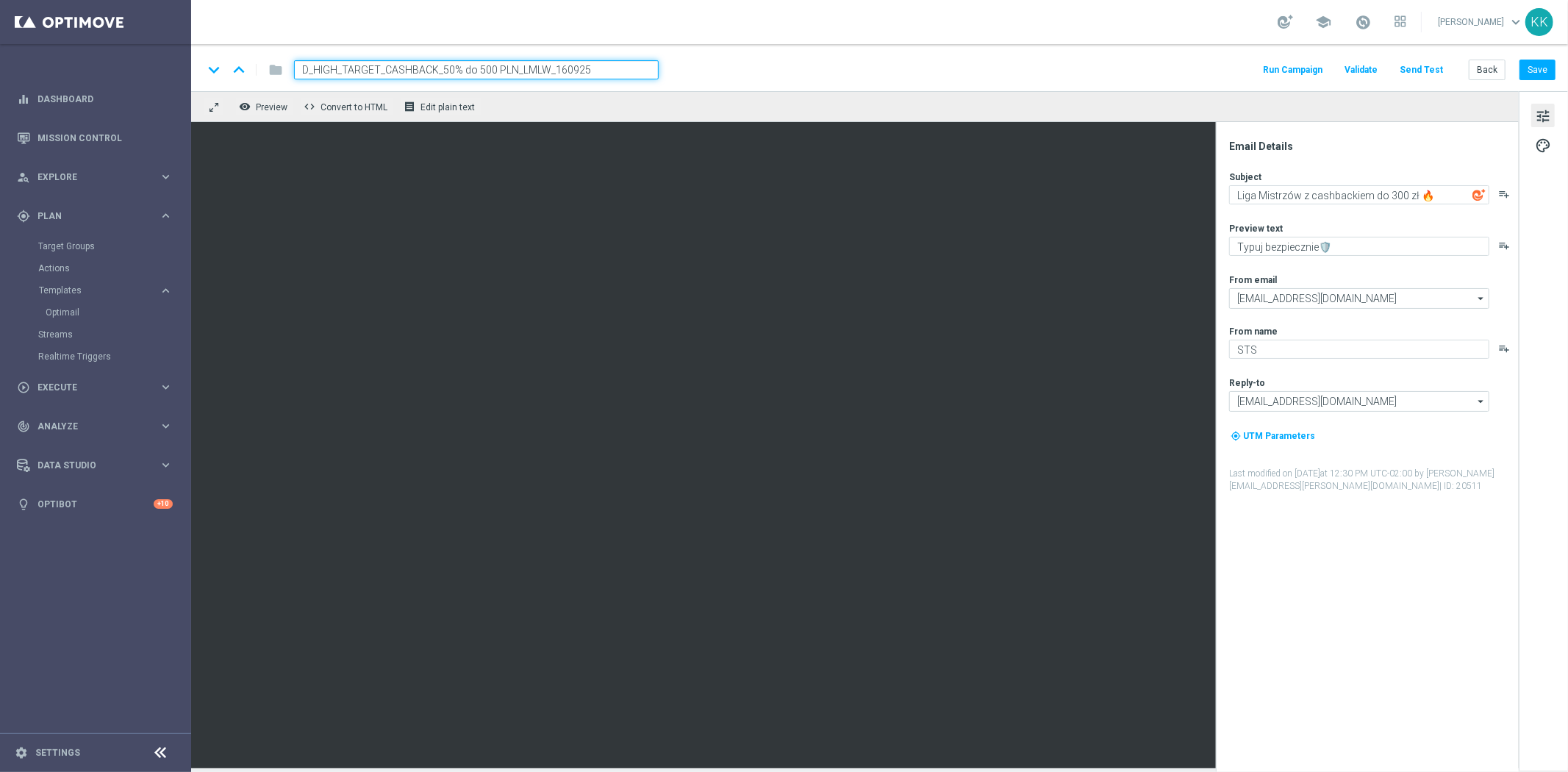
click at [704, 56] on div "keyboard_arrow_down keyboard_arrow_up folder D_HIGH_TARGET_CASHBACK_50% do 500 …" at bounding box center [880, 67] width 1378 height 47
click at [1401, 192] on textarea "Liga Mistrzów z cashbackiem do 300 zł 🔥" at bounding box center [1360, 195] width 261 height 19
click at [1390, 187] on textarea "Liga Mistrzów z cashbackiem do 300 zł 🔥" at bounding box center [1360, 195] width 261 height 19
type textarea "Liga Mistrzów z cashbackiem do 500 zł 🔥"
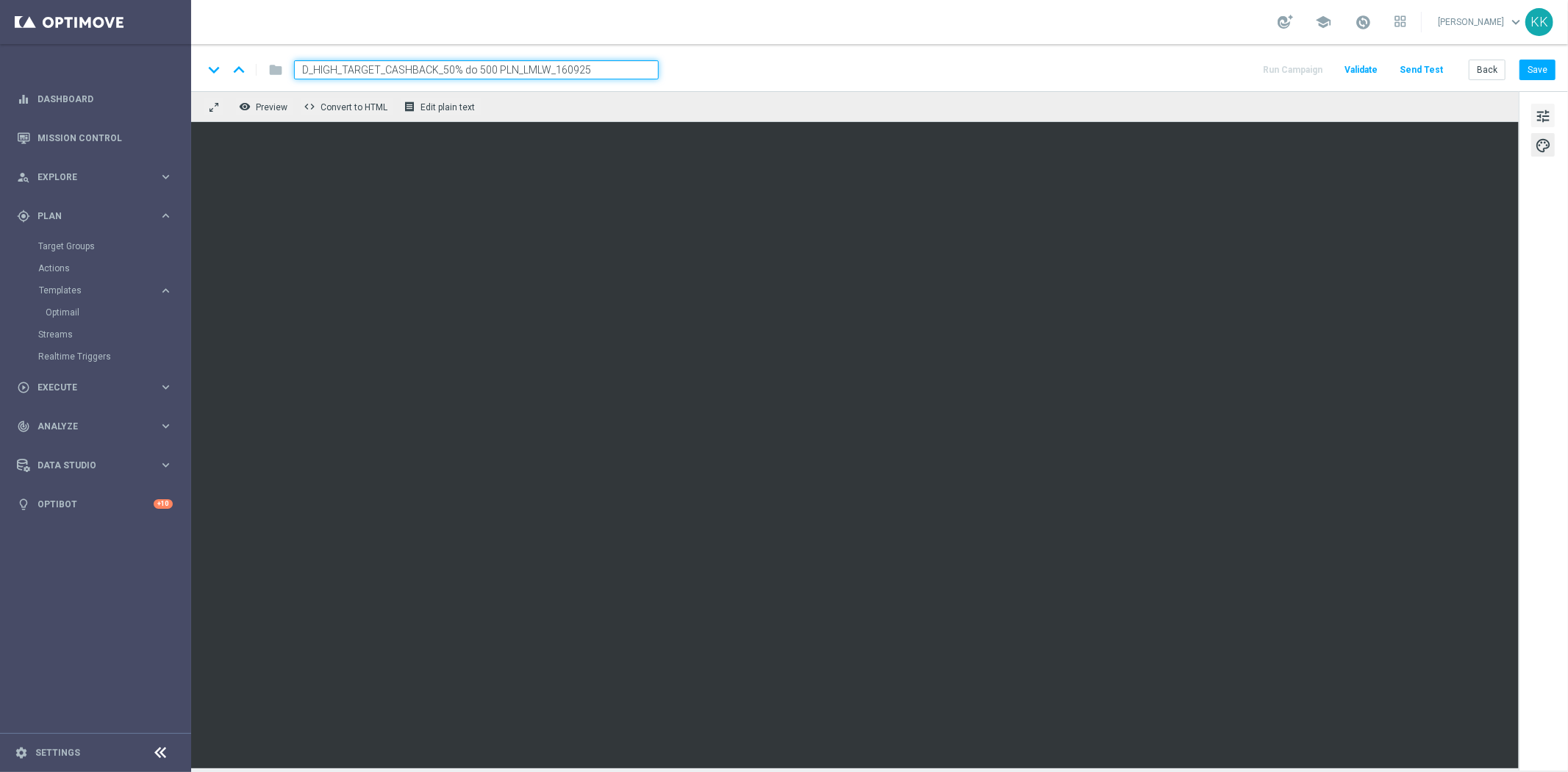
click at [1545, 118] on span "tune" at bounding box center [1543, 116] width 16 height 19
click at [1538, 60] on button "Save" at bounding box center [1538, 70] width 36 height 21
click at [1538, 115] on span "tune" at bounding box center [1543, 116] width 16 height 19
click at [1494, 60] on button "Back" at bounding box center [1487, 70] width 37 height 21
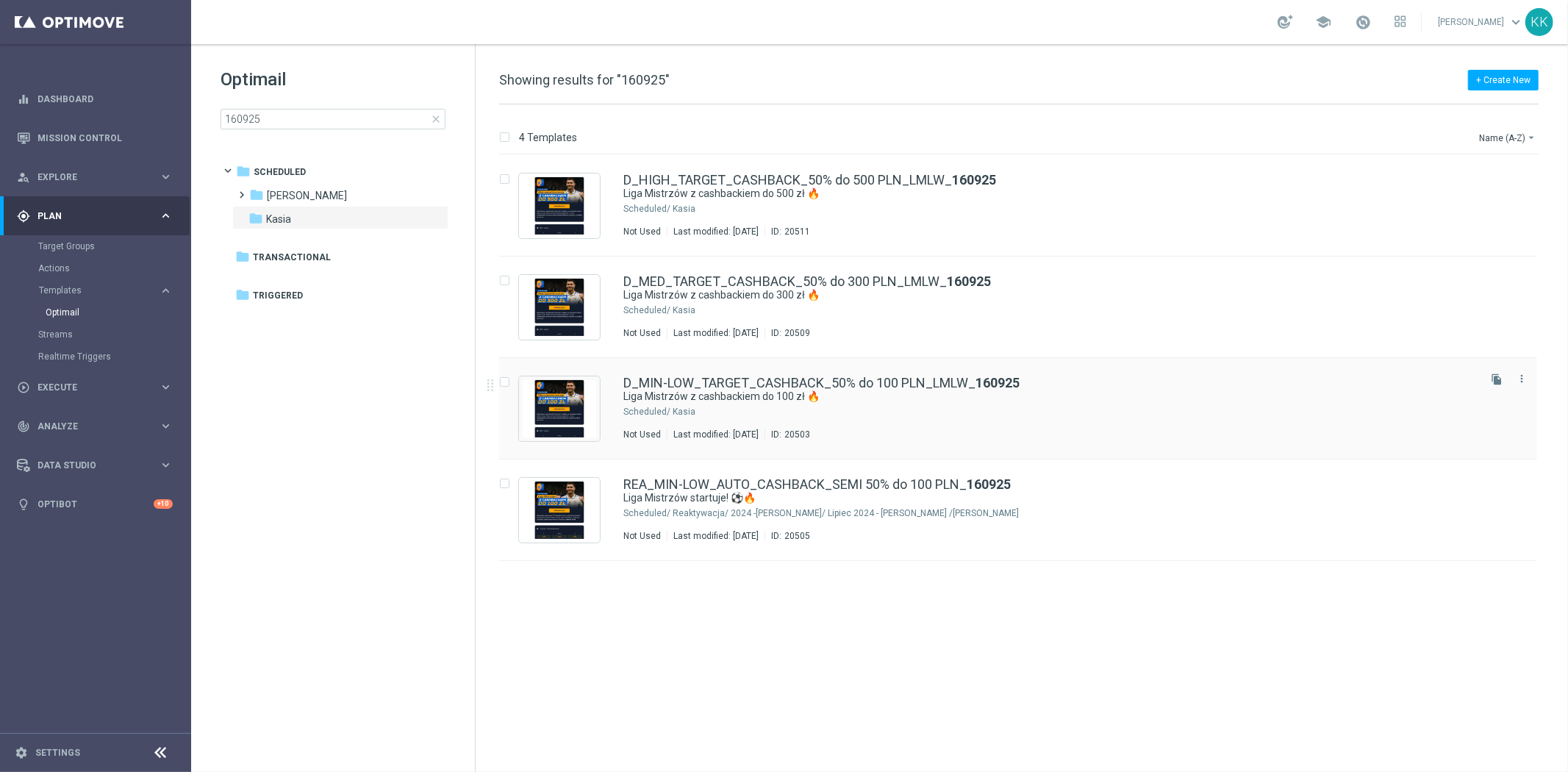
drag, startPoint x: 769, startPoint y: 422, endPoint x: 784, endPoint y: 405, distance: 22.7
click at [769, 422] on div "D_MIN-LOW_TARGET_CASHBACK_50% do 100 PLN_LMLW_ 160925 Liga Mistrzów z cashbacki…" at bounding box center [1049, 408] width 852 height 64
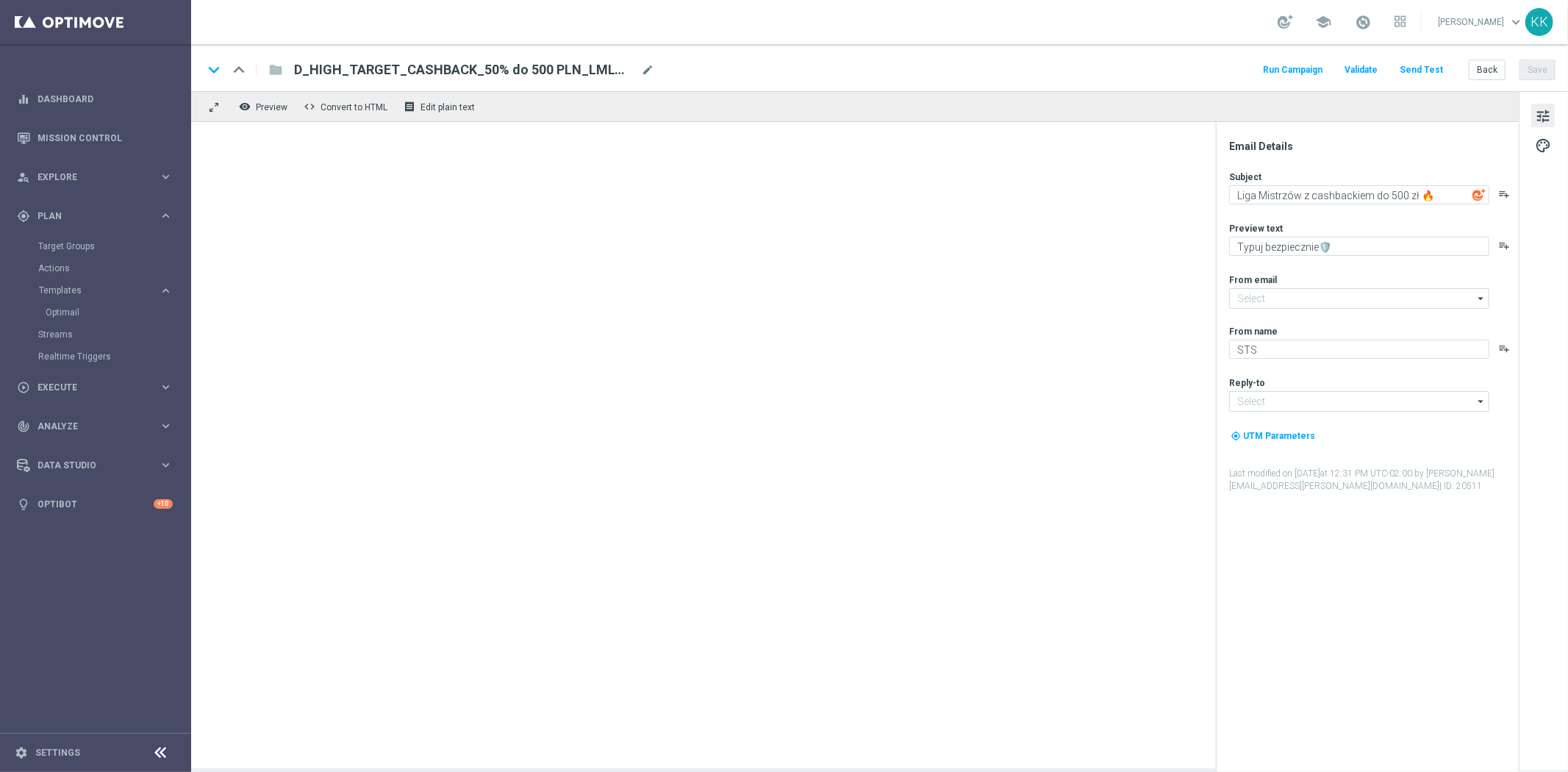
type textarea "Liga Mistrzów z cashbackiem do 100 zł 🔥"
type input "[EMAIL_ADDRESS][DOMAIN_NAME]"
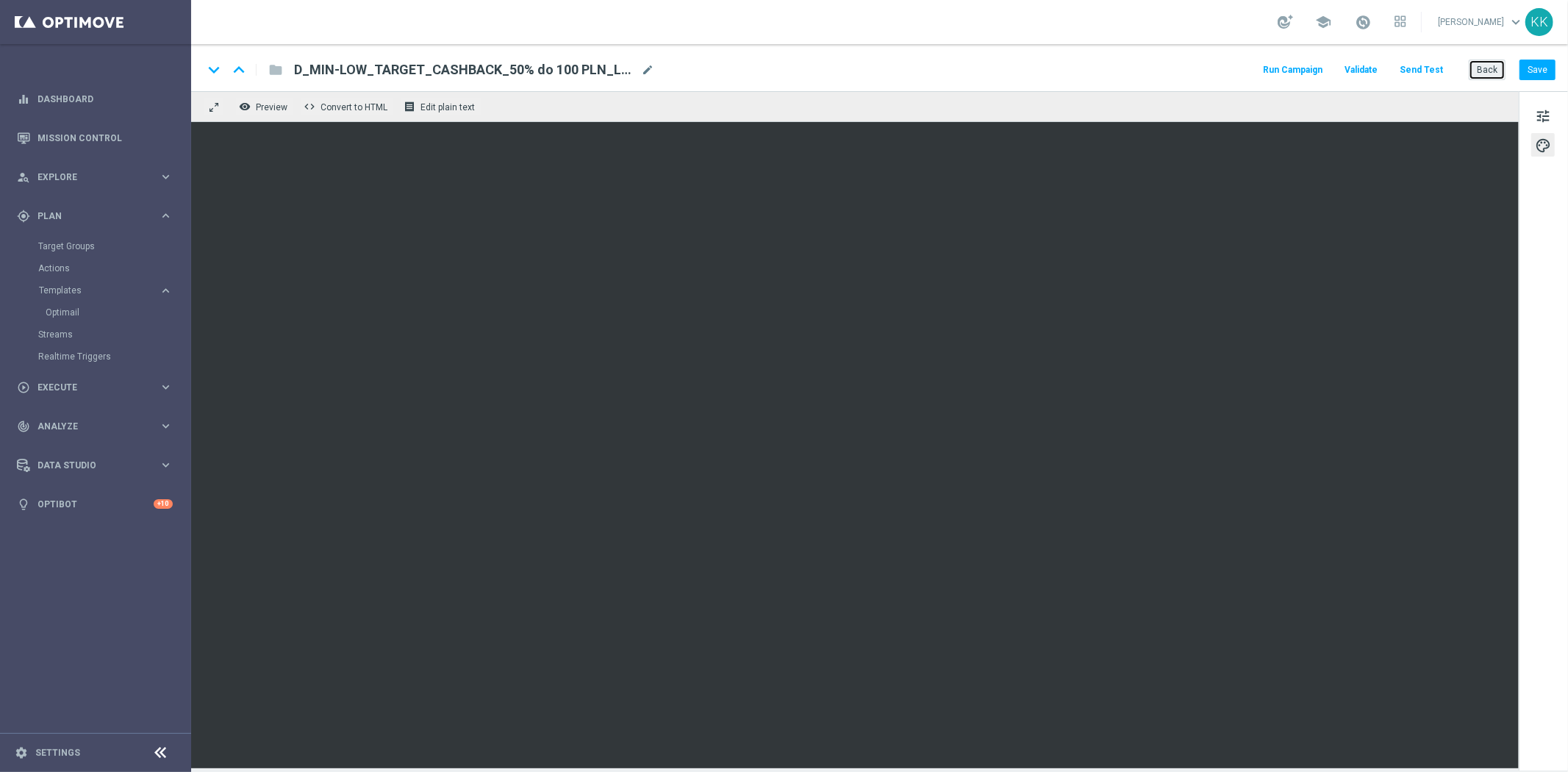
click at [1480, 73] on button "Back" at bounding box center [1487, 70] width 37 height 21
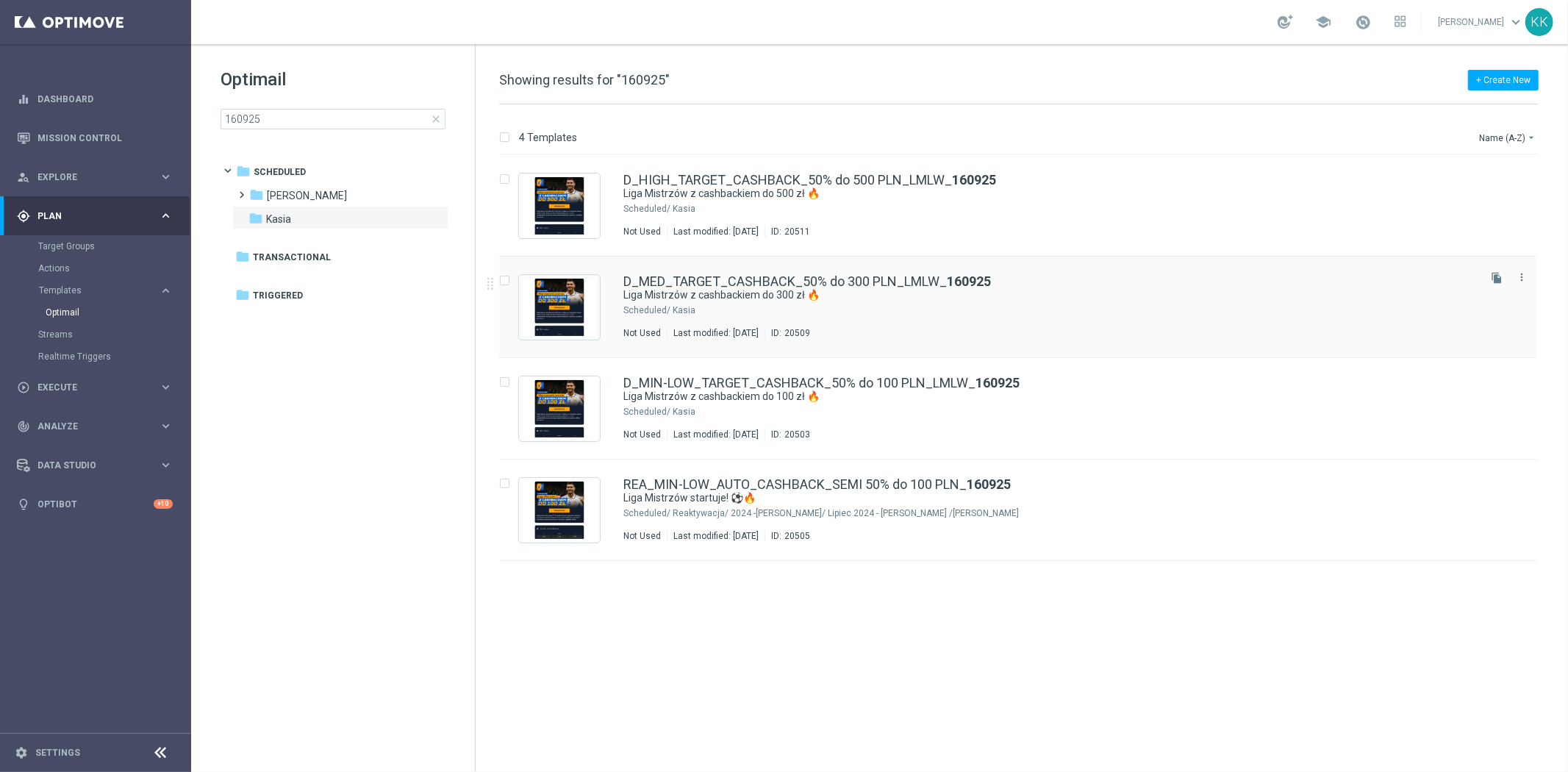
click at [916, 310] on div "Kasia" at bounding box center [1074, 310] width 803 height 12
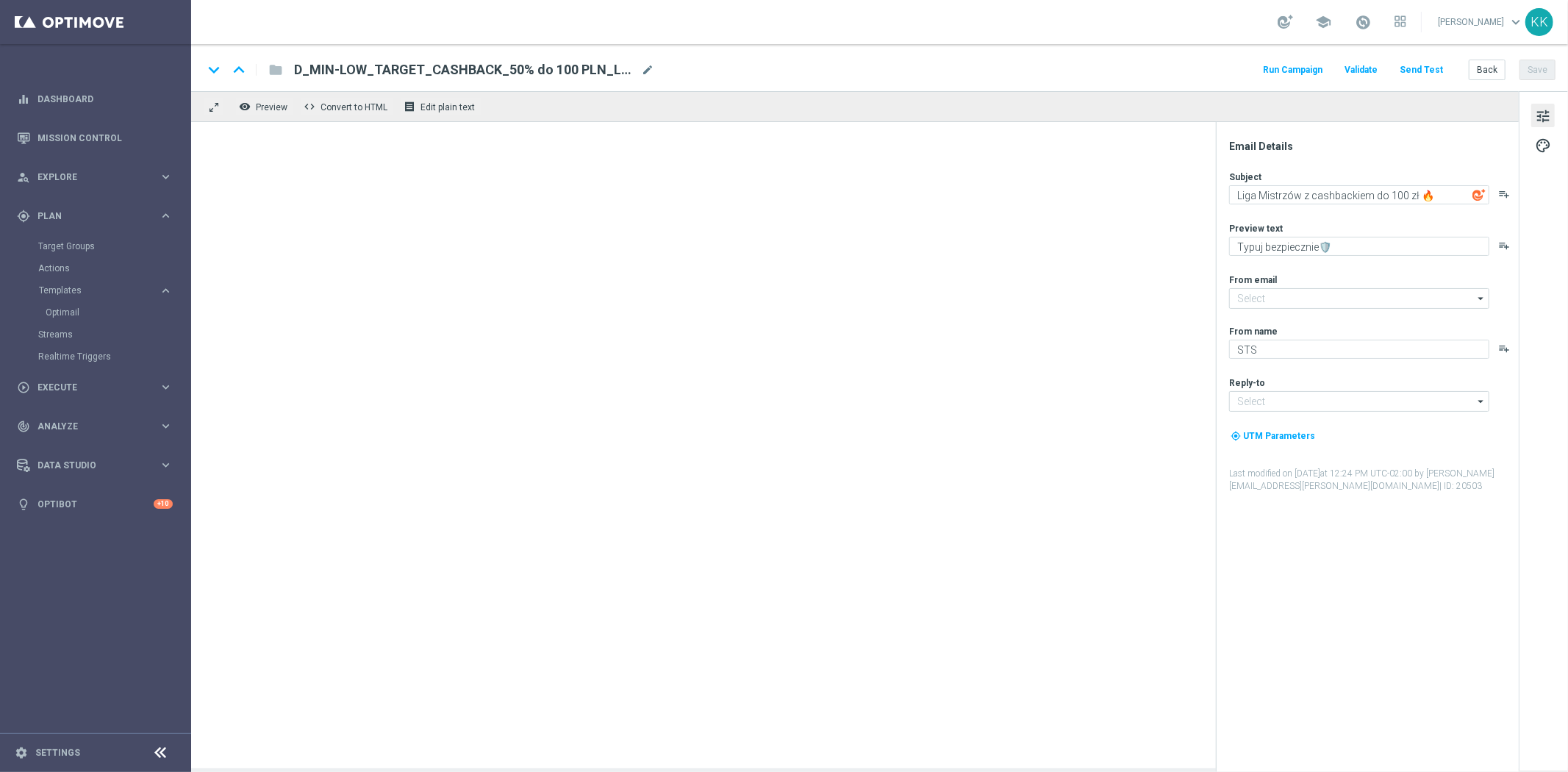
type textarea "Liga Mistrzów z cashbackiem do 300 zł 🔥"
type input "[EMAIL_ADDRESS][DOMAIN_NAME]"
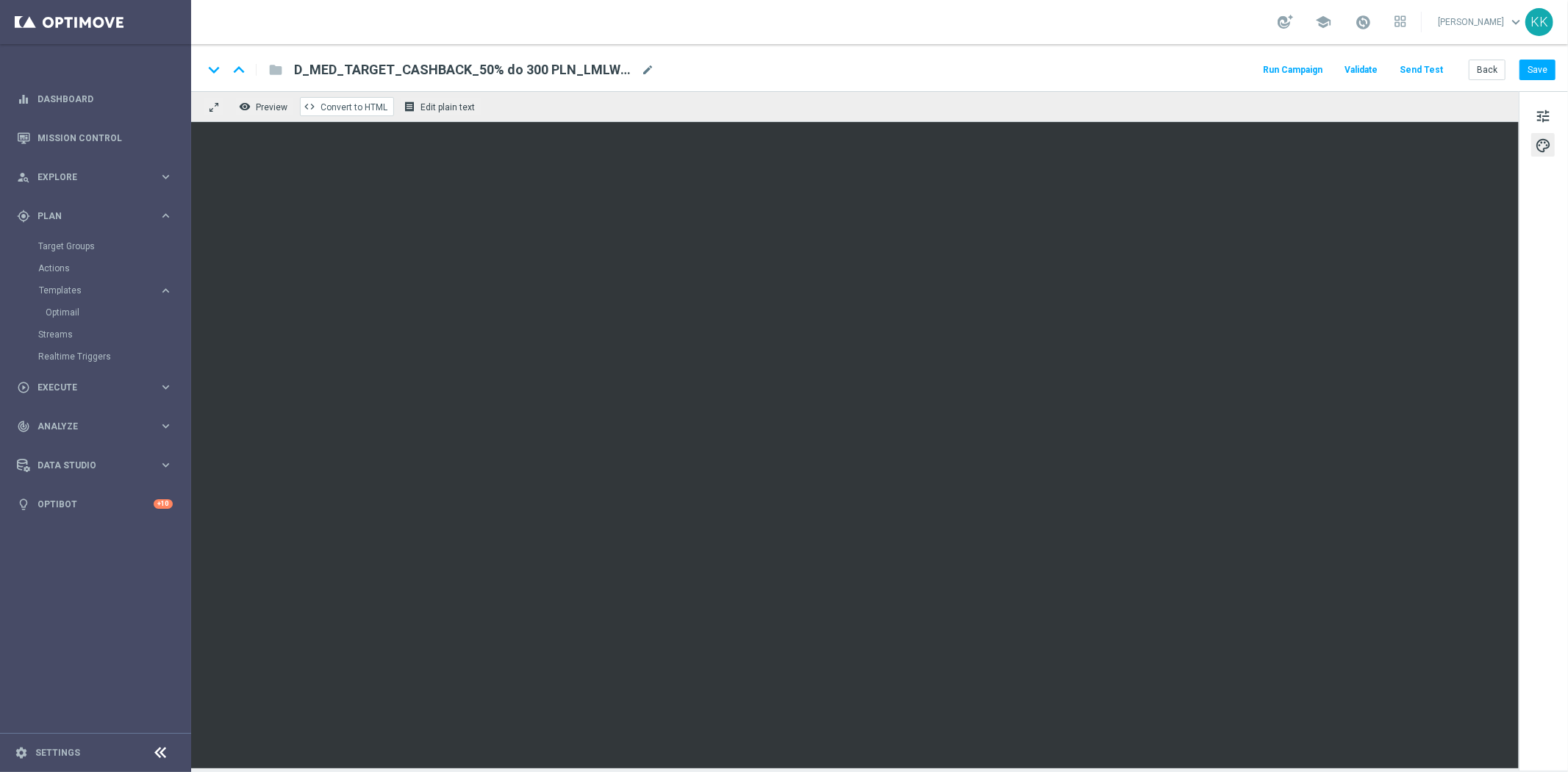
click at [312, 114] on button "code Convert to HTML" at bounding box center [347, 107] width 94 height 19
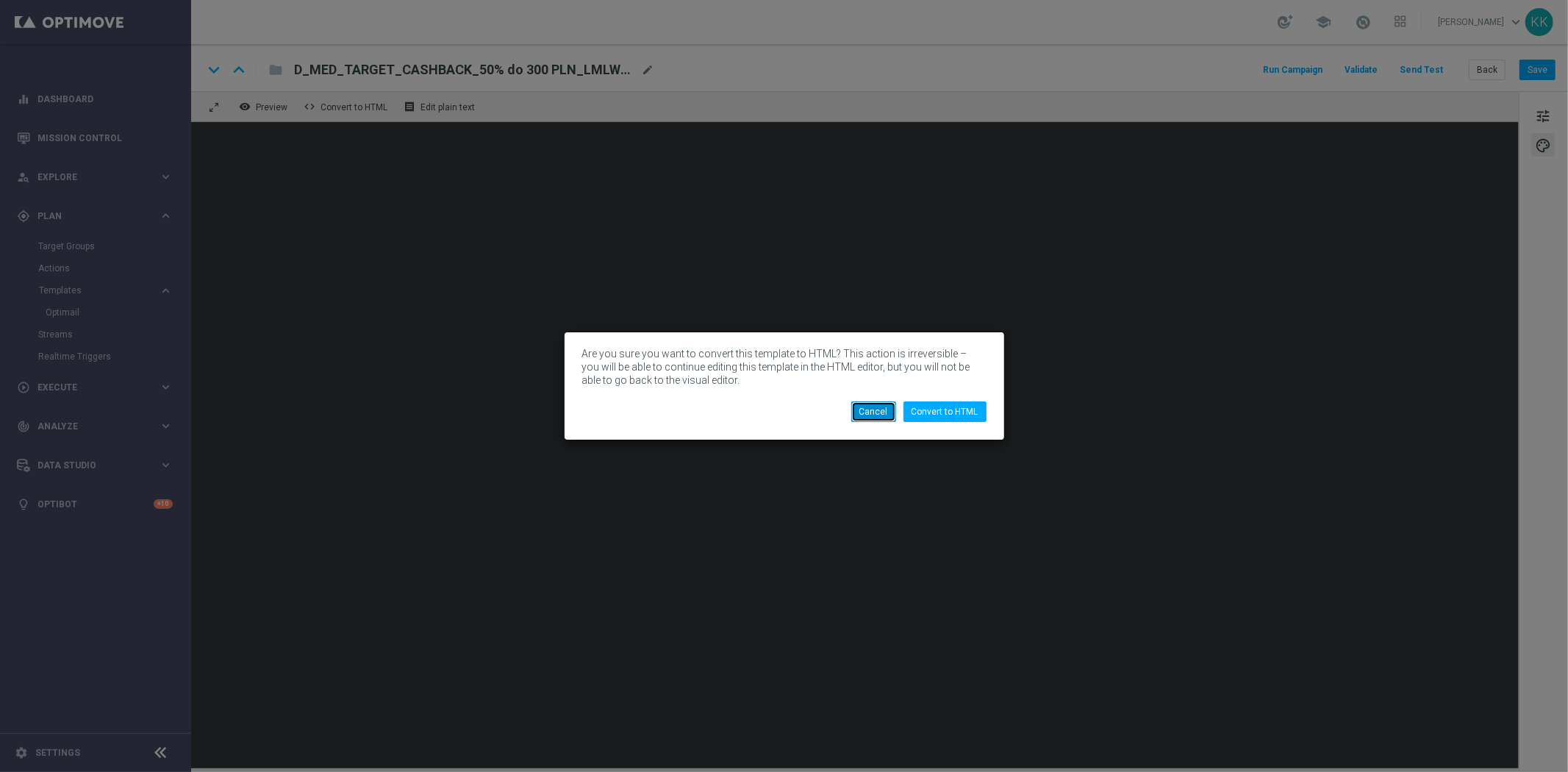
click at [853, 401] on button "Cancel" at bounding box center [874, 411] width 45 height 21
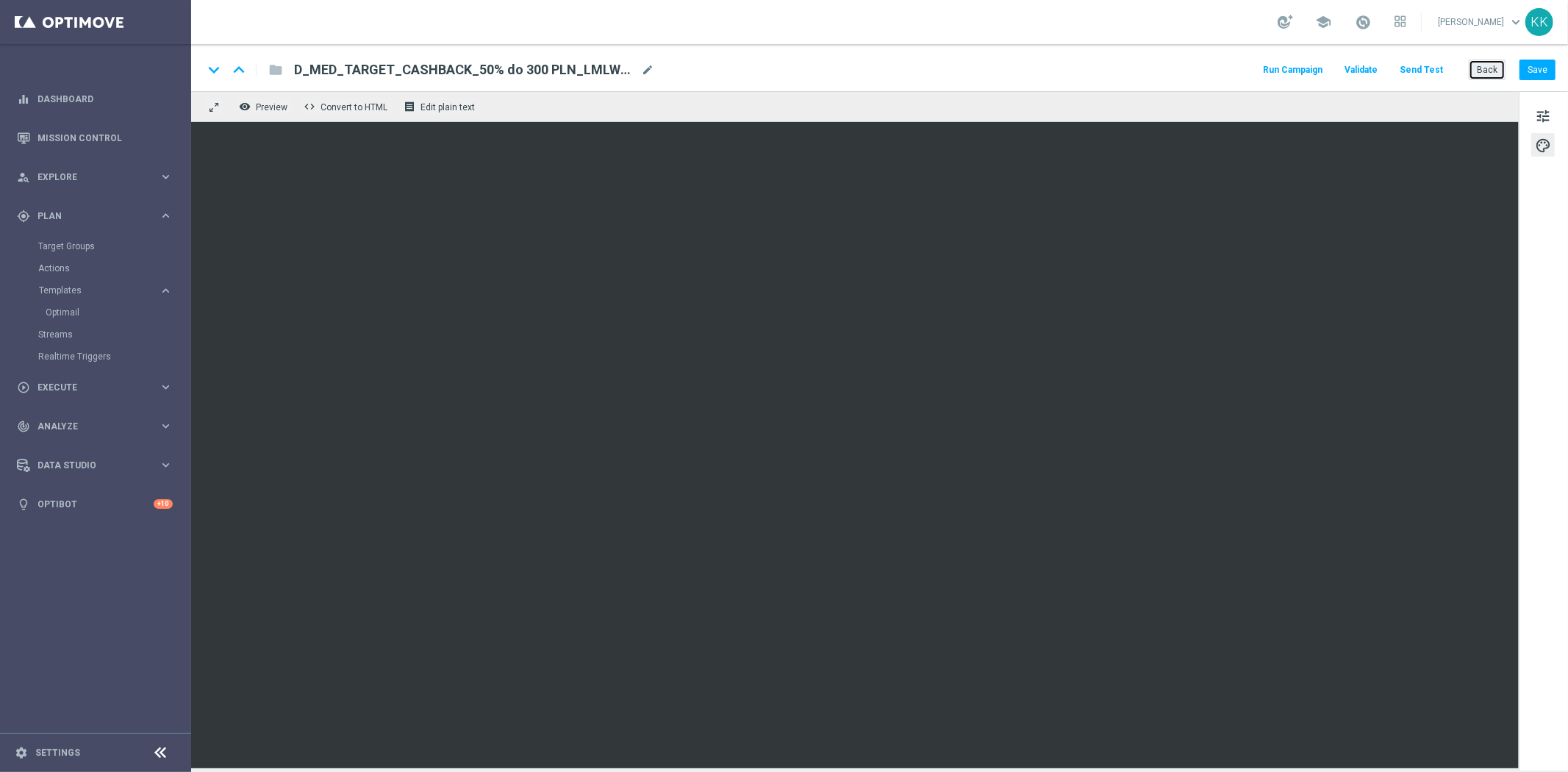
click at [1501, 73] on button "Back" at bounding box center [1487, 70] width 37 height 21
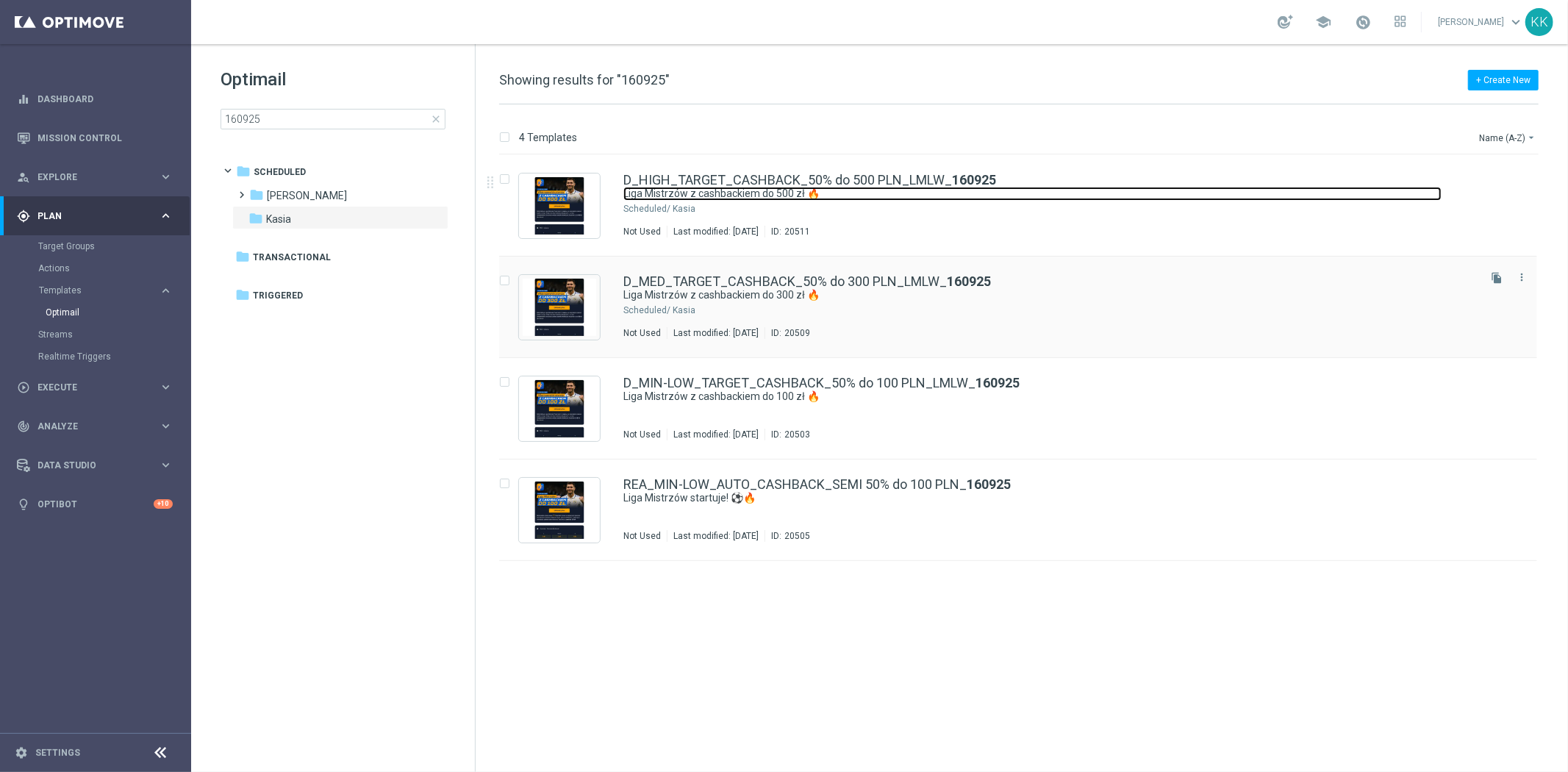
drag, startPoint x: 731, startPoint y: 188, endPoint x: 741, endPoint y: 289, distance: 101.5
click at [731, 188] on link "Liga Mistrzów z cashbackiem do 500 zł 🔥" at bounding box center [1032, 193] width 818 height 14
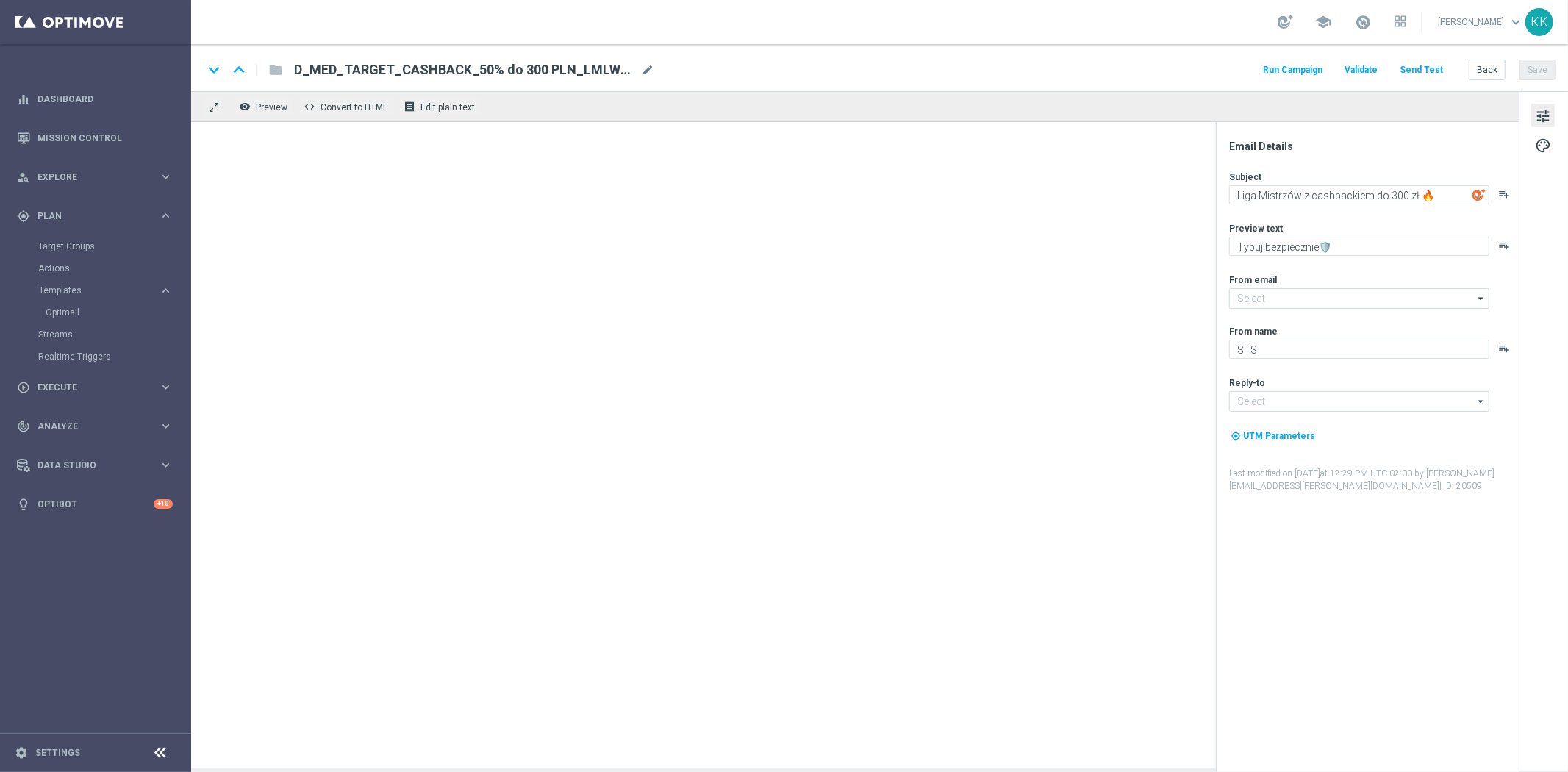
type textarea "Liga Mistrzów z cashbackiem do 500 zł 🔥"
type input "[EMAIL_ADDRESS][DOMAIN_NAME]"
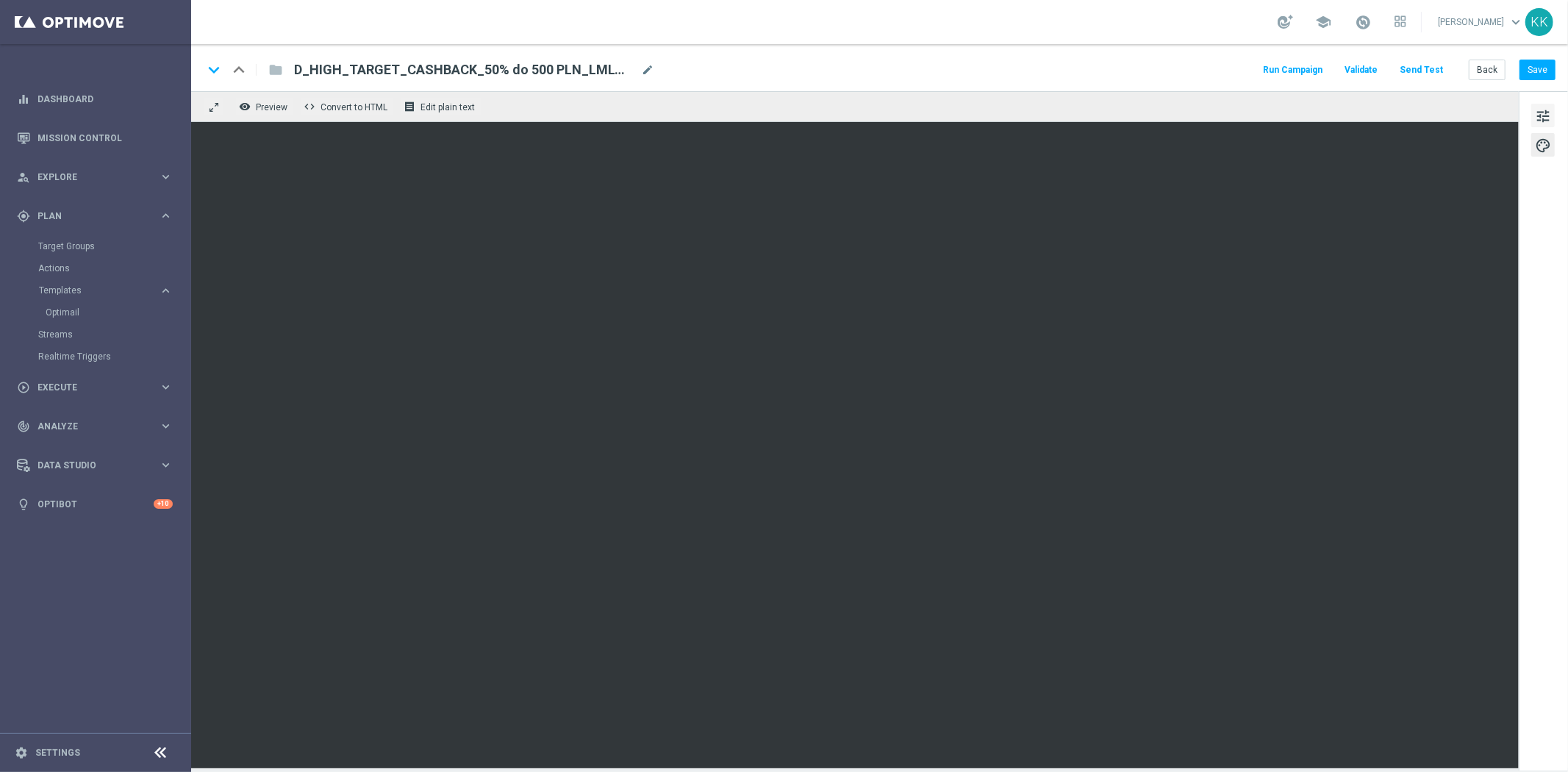
click at [1535, 108] on span "tune" at bounding box center [1543, 116] width 16 height 19
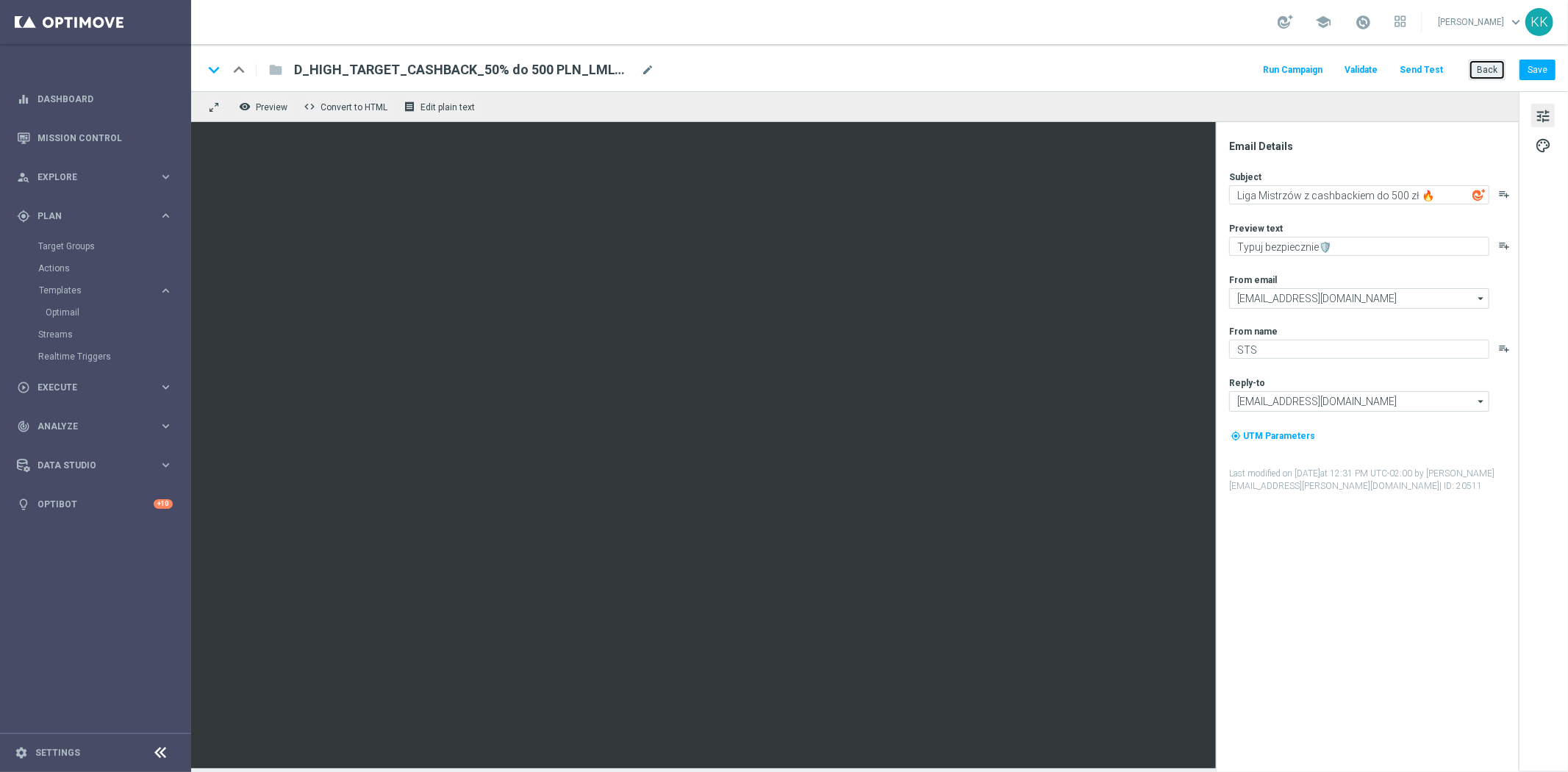
click at [1472, 67] on button "Back" at bounding box center [1487, 70] width 37 height 21
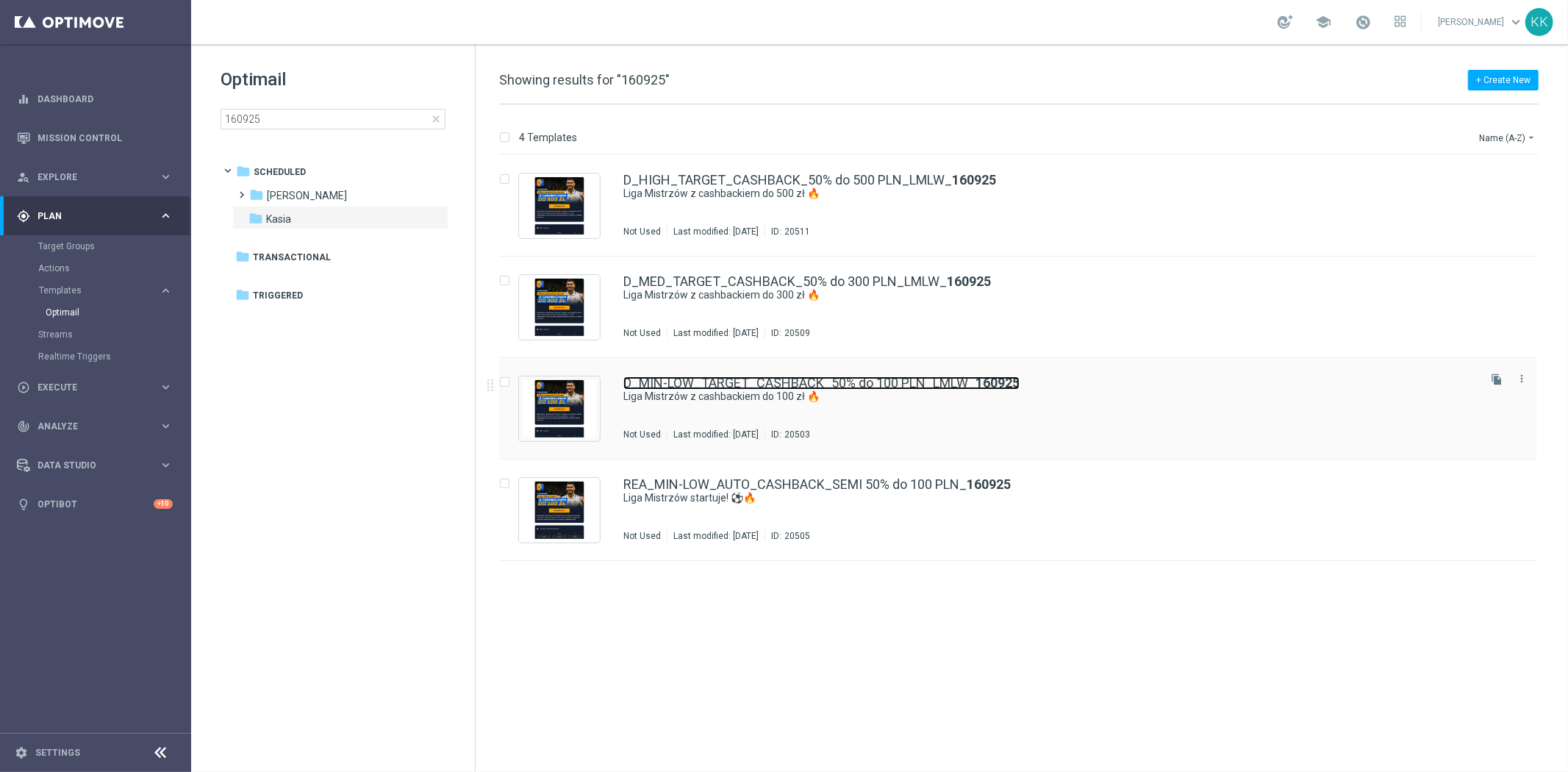
click at [716, 385] on link "D_MIN-LOW_TARGET_CASHBACK_50% do 100 PLN_LMLW_ 160925" at bounding box center [821, 383] width 396 height 13
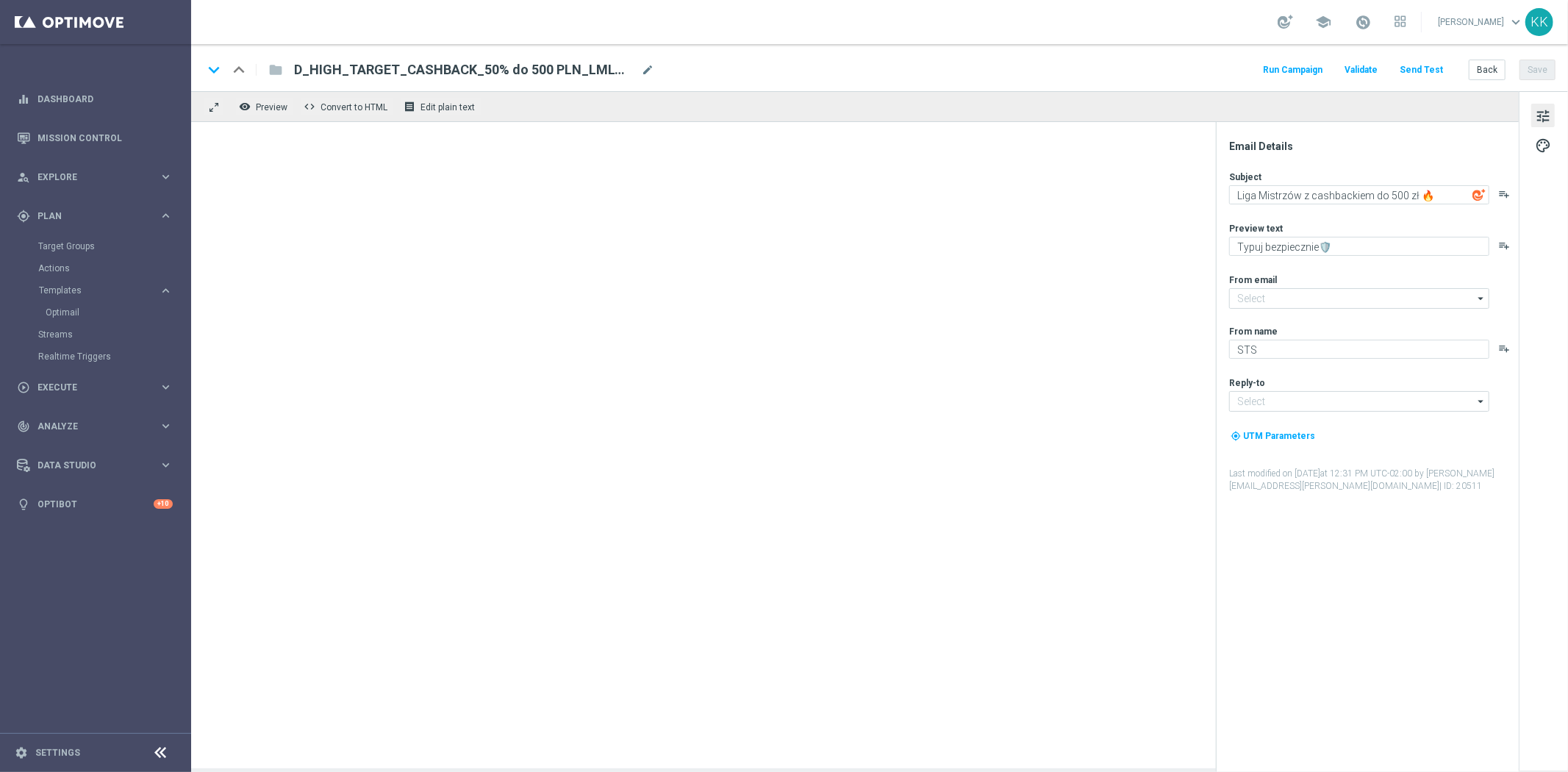
type input "[EMAIL_ADDRESS][DOMAIN_NAME]"
type textarea "Liga Mistrzów z cashbackiem do 100 zł 🔥"
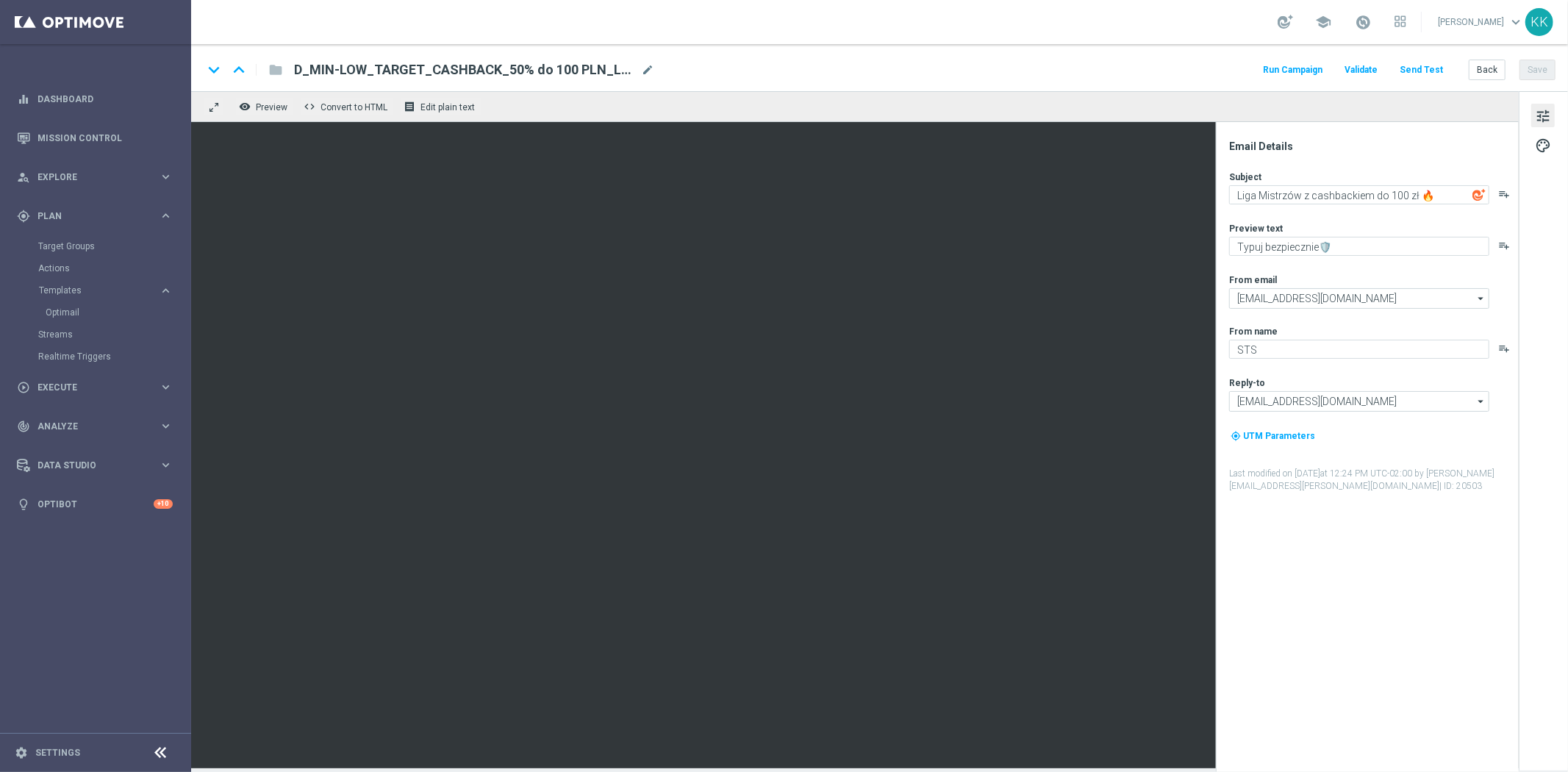
click at [1423, 64] on button "Send Test" at bounding box center [1421, 69] width 48 height 20
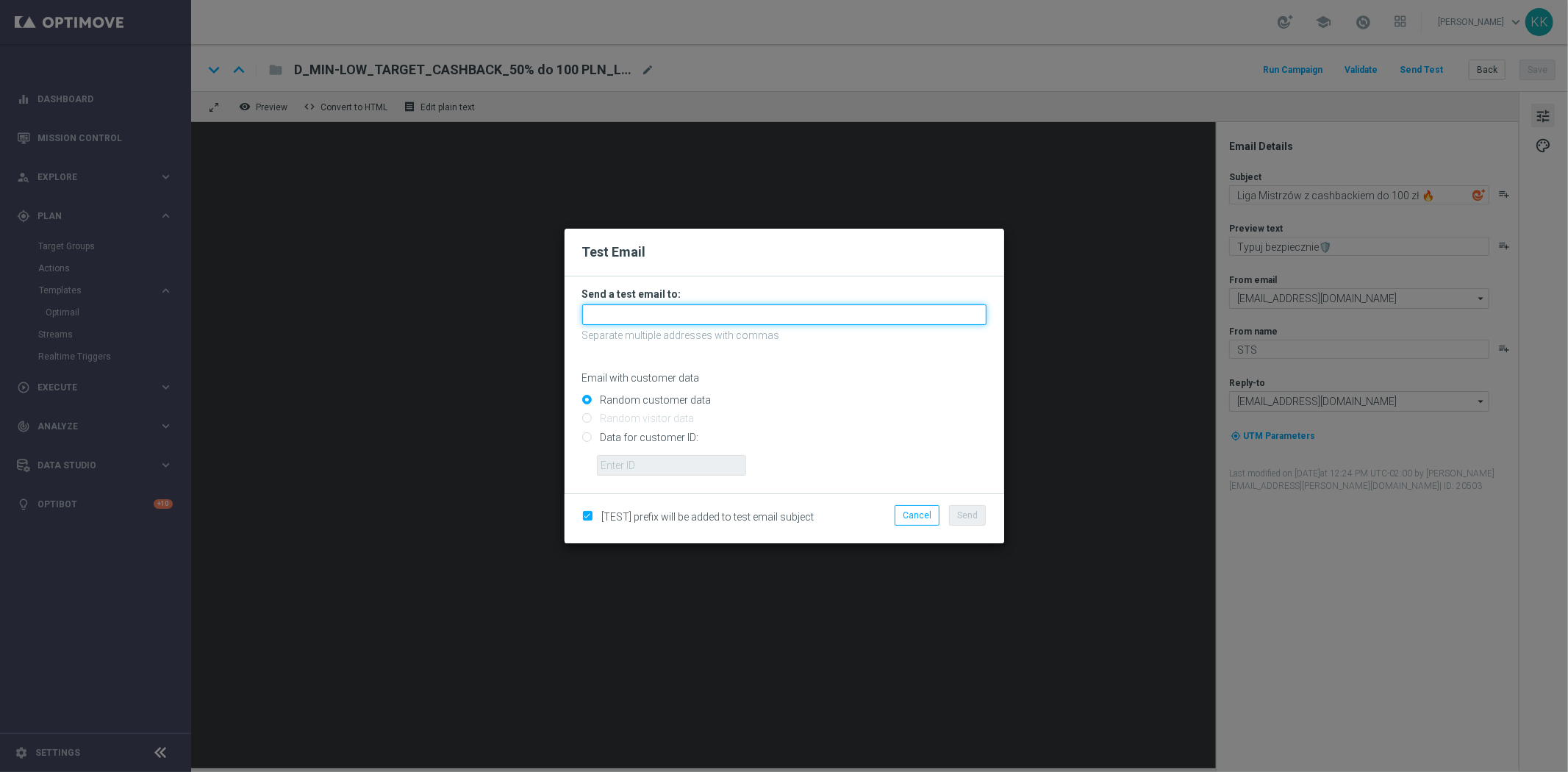
click at [633, 323] on input "text" at bounding box center [784, 315] width 405 height 21
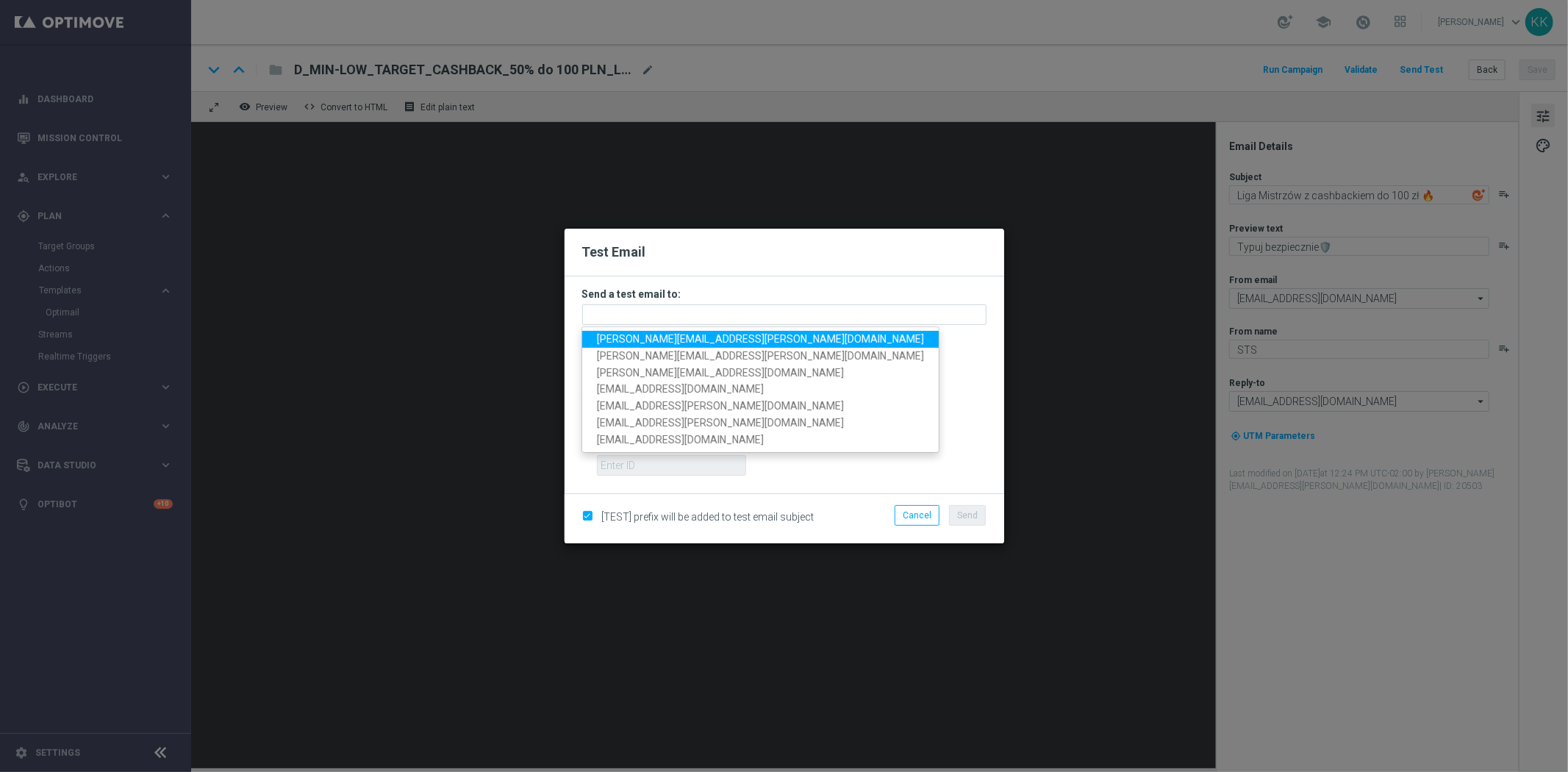
click at [638, 341] on span "[PERSON_NAME][EMAIL_ADDRESS][PERSON_NAME][DOMAIN_NAME]" at bounding box center [760, 338] width 327 height 12
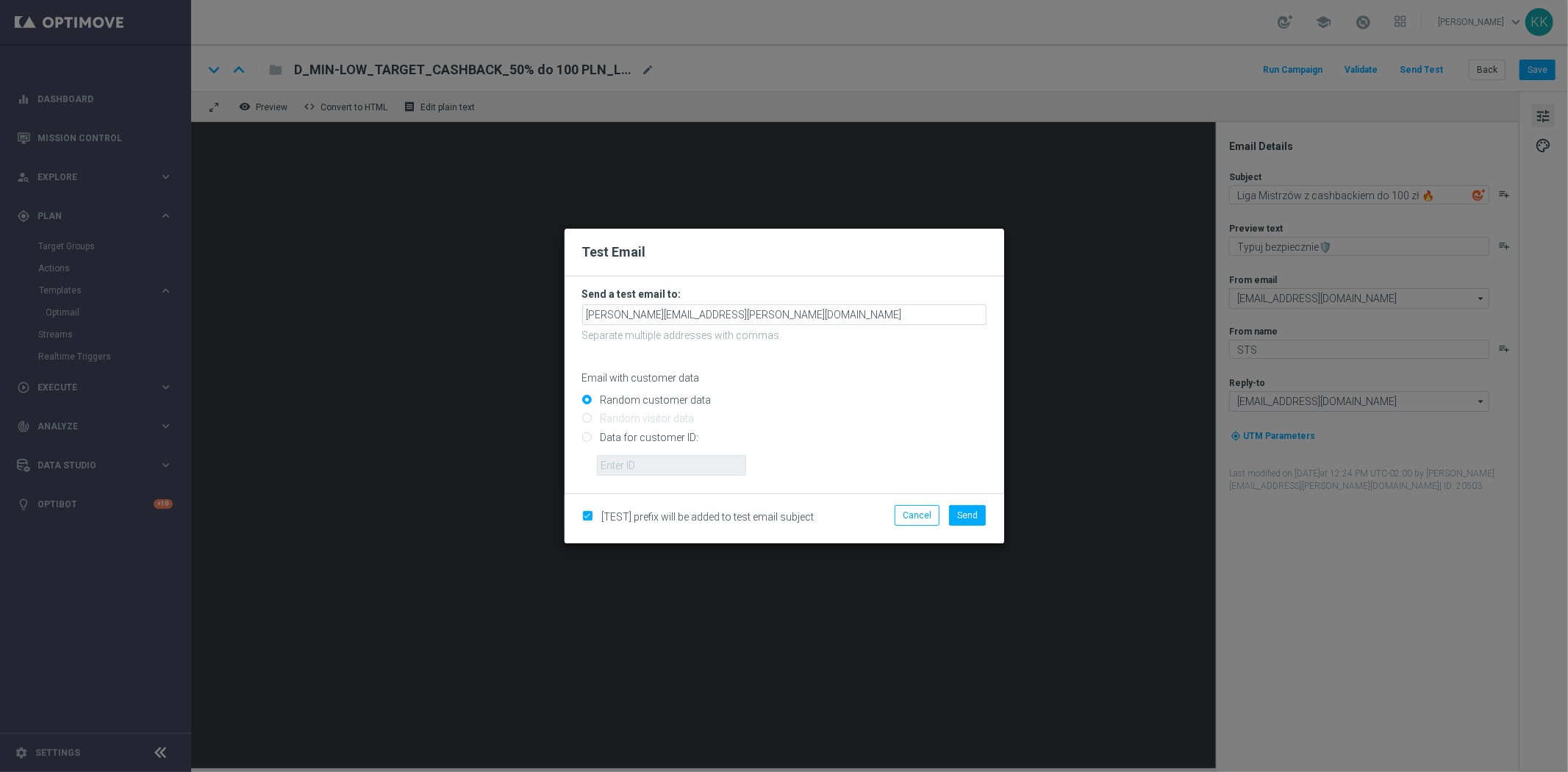
click at [797, 302] on form "Send a test email to: [PERSON_NAME][EMAIL_ADDRESS][PERSON_NAME][DOMAIN_NAME] Se…" at bounding box center [784, 381] width 405 height 188
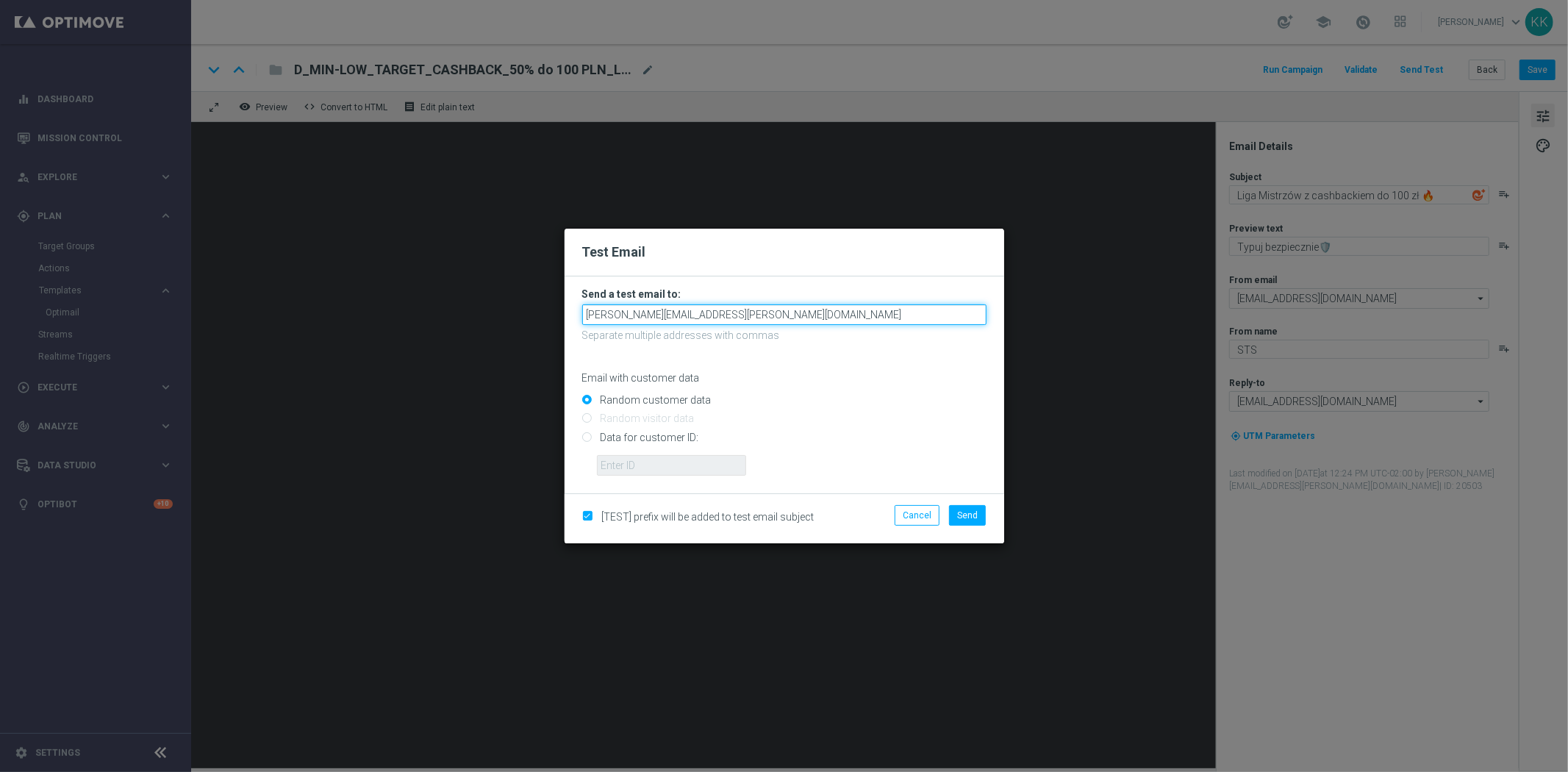
click at [797, 314] on input "[PERSON_NAME][EMAIL_ADDRESS][PERSON_NAME][DOMAIN_NAME]" at bounding box center [784, 315] width 405 height 21
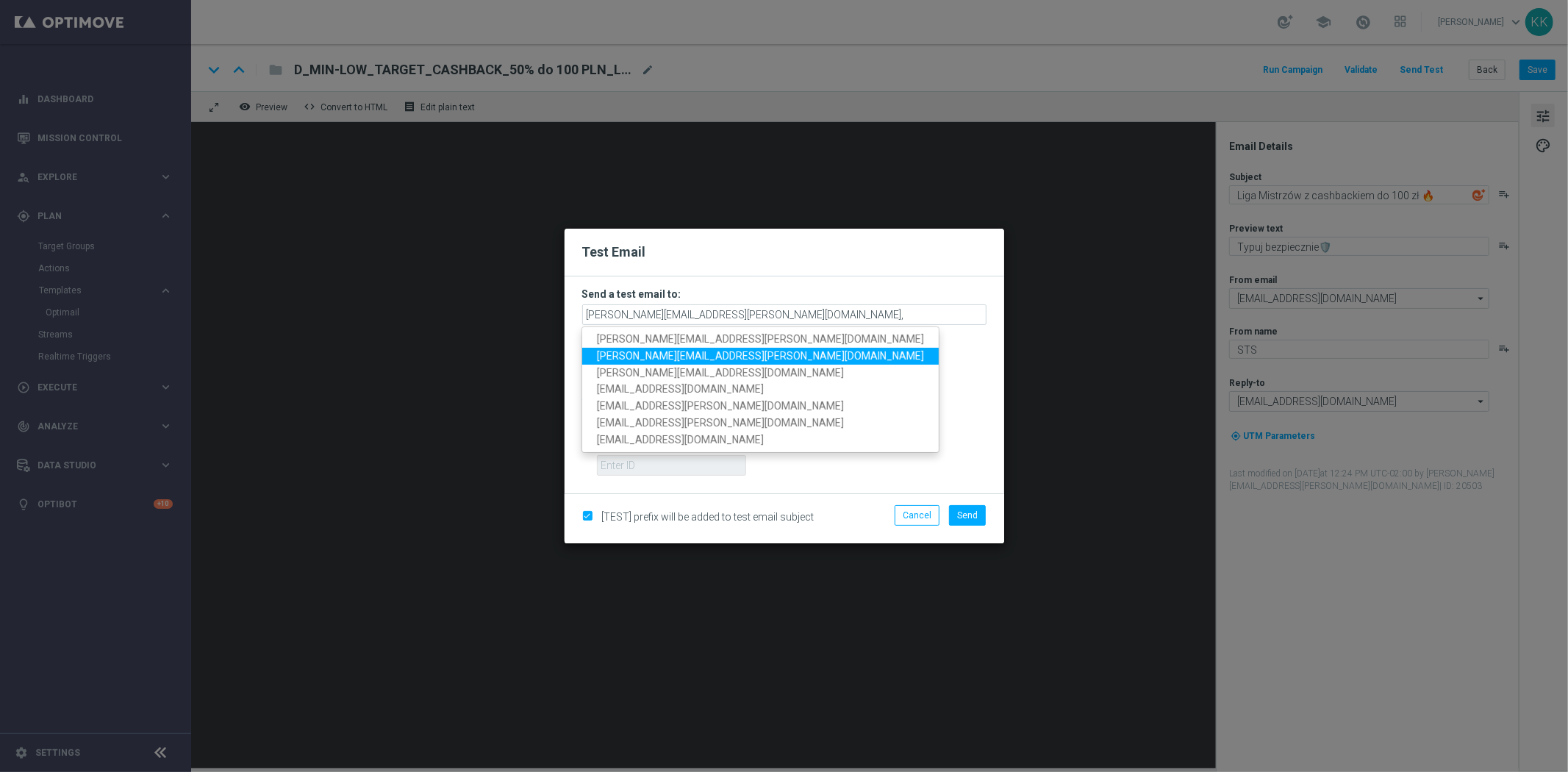
click at [685, 362] on link "[PERSON_NAME][EMAIL_ADDRESS][PERSON_NAME][DOMAIN_NAME]" at bounding box center [760, 356] width 357 height 17
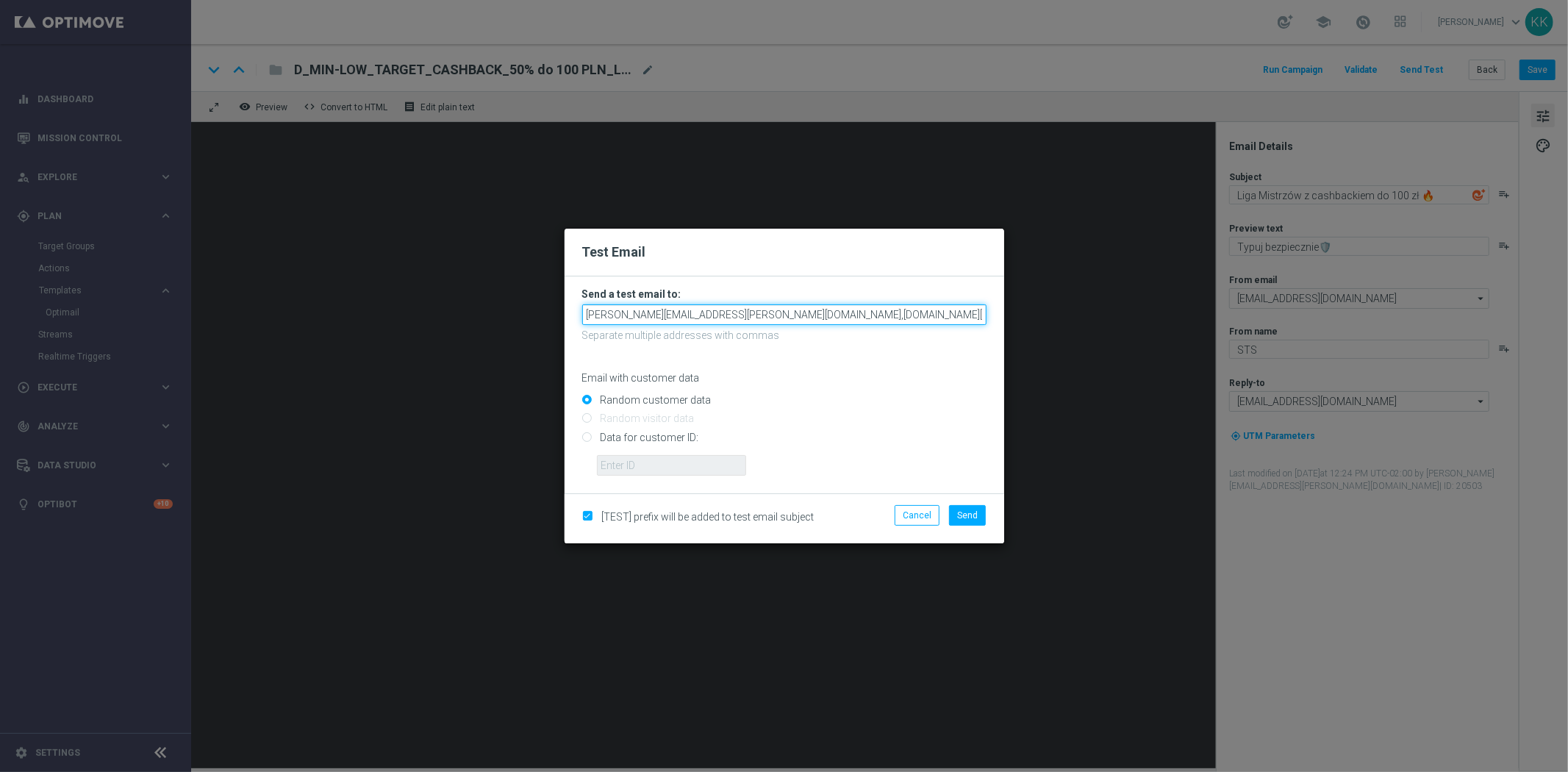
click at [862, 311] on input "[PERSON_NAME][EMAIL_ADDRESS][PERSON_NAME][DOMAIN_NAME],[DOMAIN_NAME][EMAIL_ADDR…" at bounding box center [784, 315] width 405 height 21
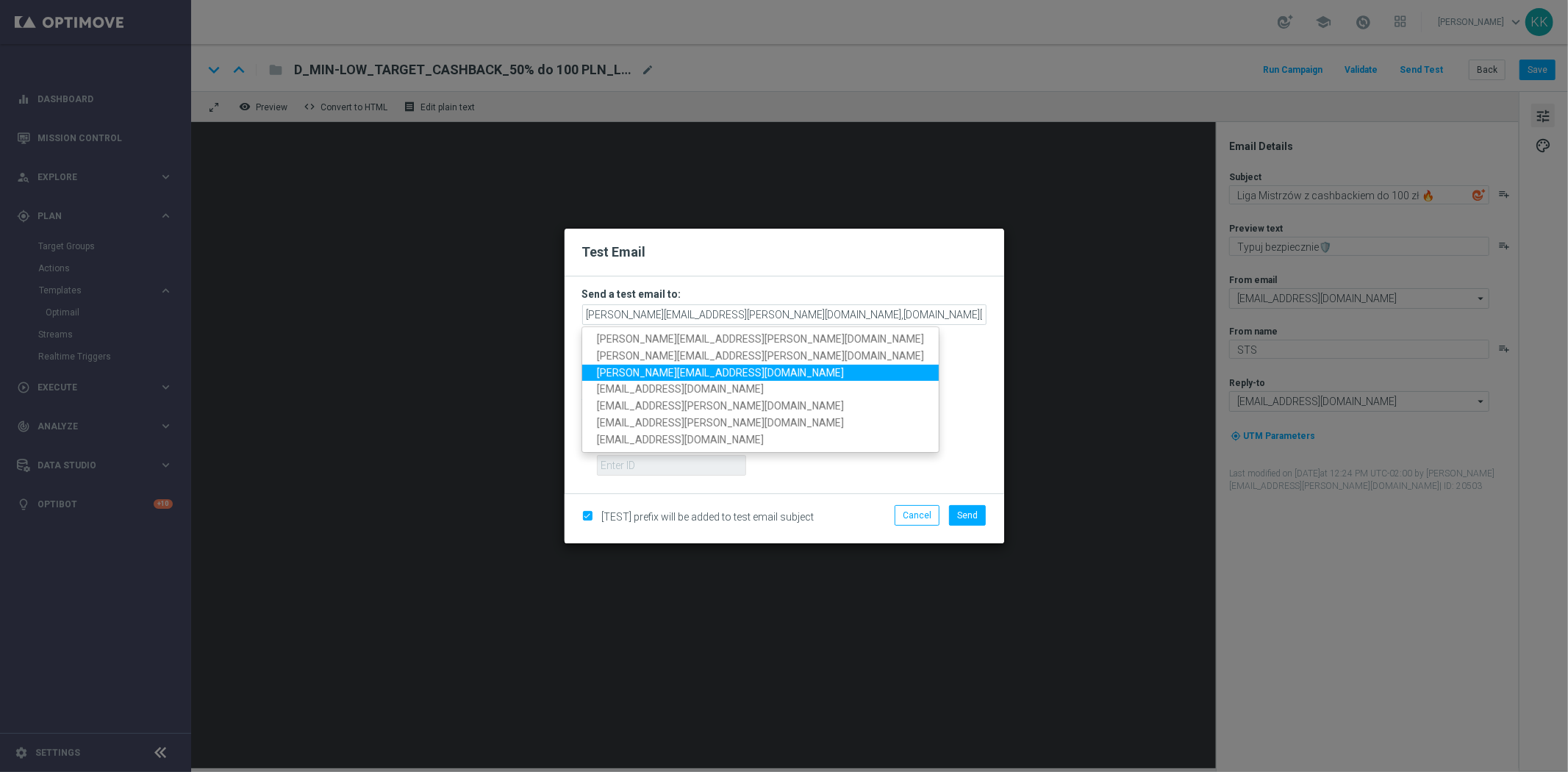
click at [704, 370] on link "[PERSON_NAME][EMAIL_ADDRESS][DOMAIN_NAME]" at bounding box center [760, 372] width 357 height 17
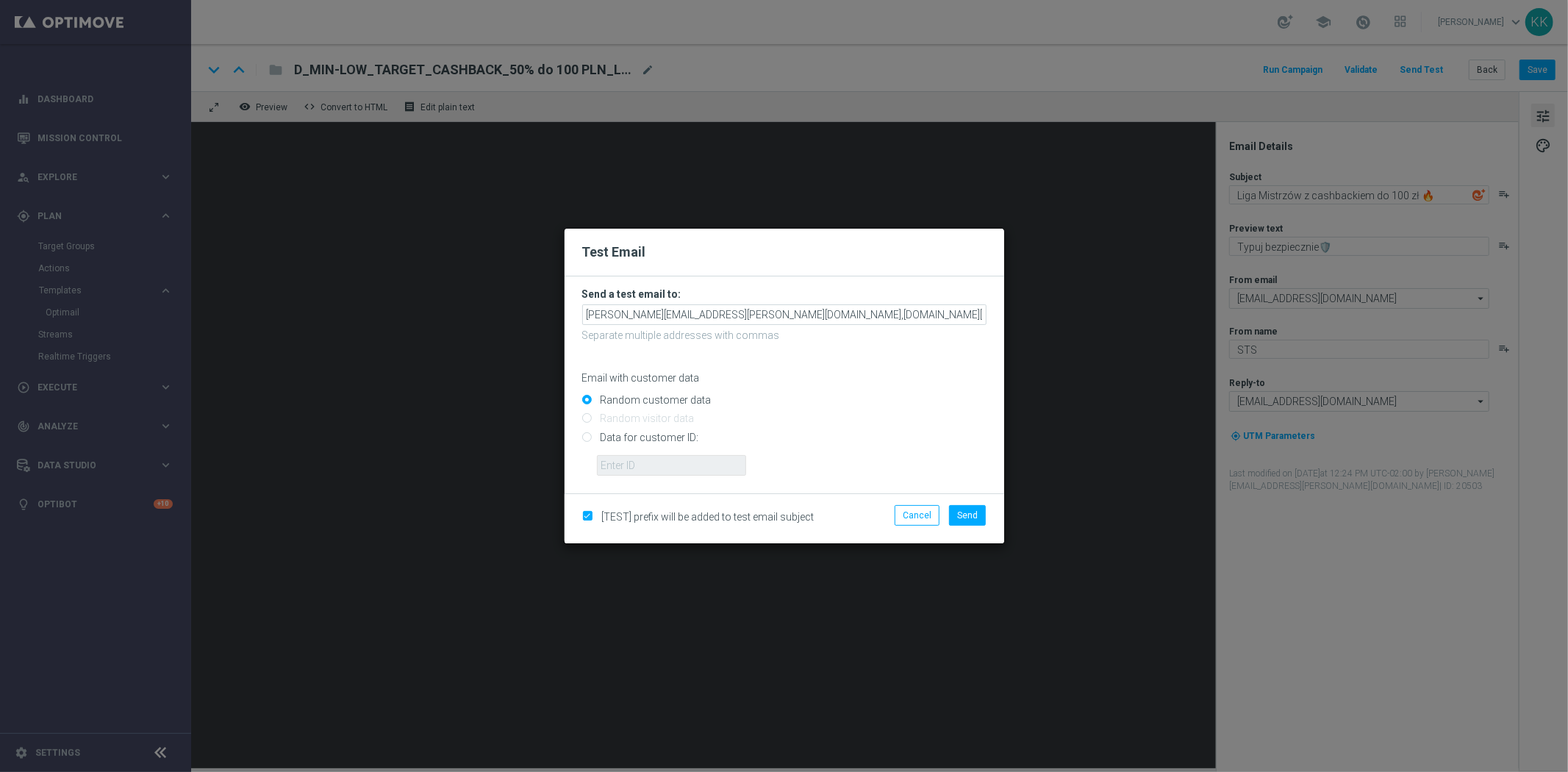
click at [945, 302] on form "Send a test email to: [PERSON_NAME][EMAIL_ADDRESS][PERSON_NAME][DOMAIN_NAME],[D…" at bounding box center [784, 381] width 405 height 188
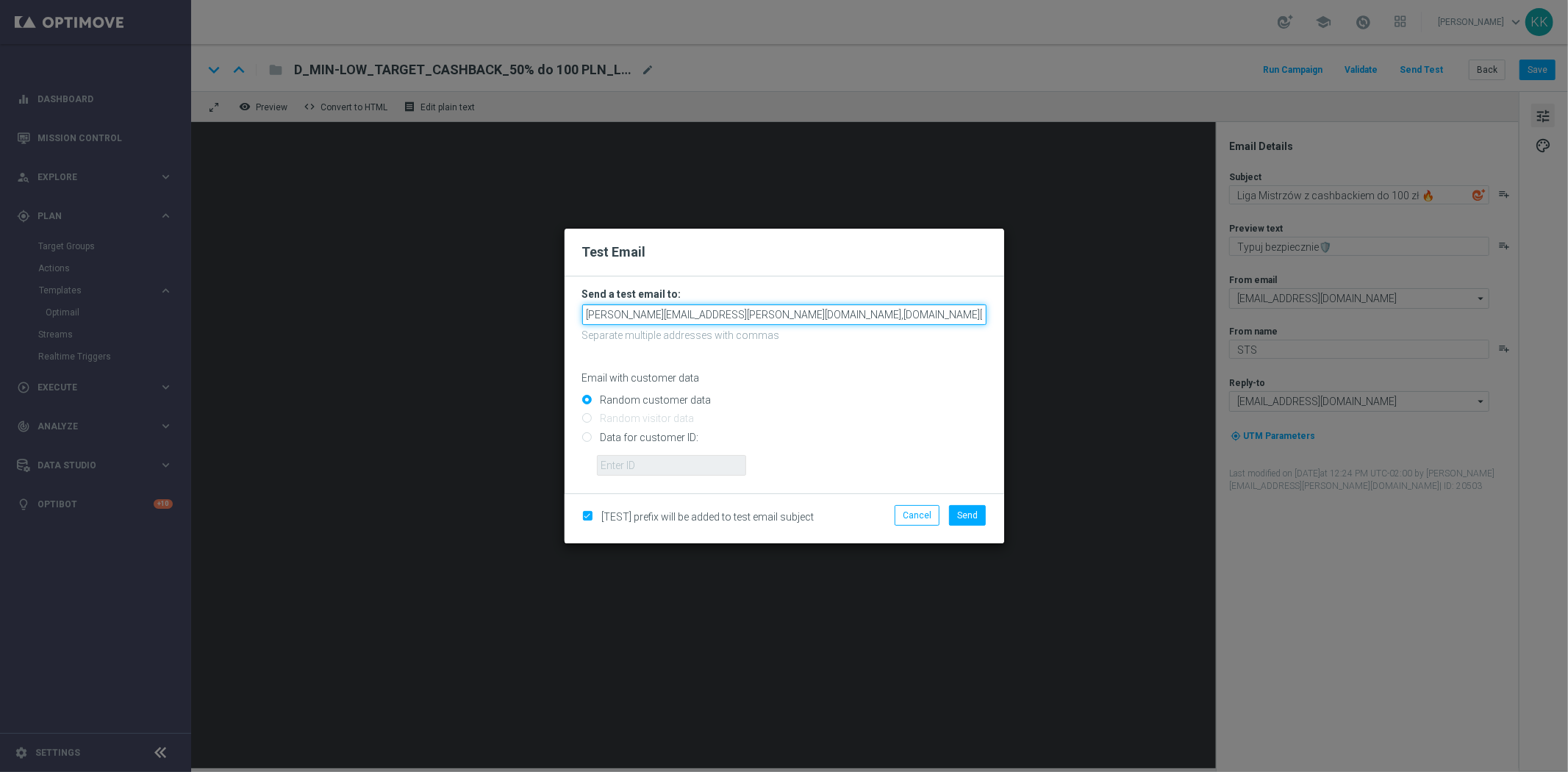
click at [947, 306] on input "[PERSON_NAME][EMAIL_ADDRESS][PERSON_NAME][DOMAIN_NAME],[DOMAIN_NAME][EMAIL_ADDR…" at bounding box center [784, 315] width 405 height 21
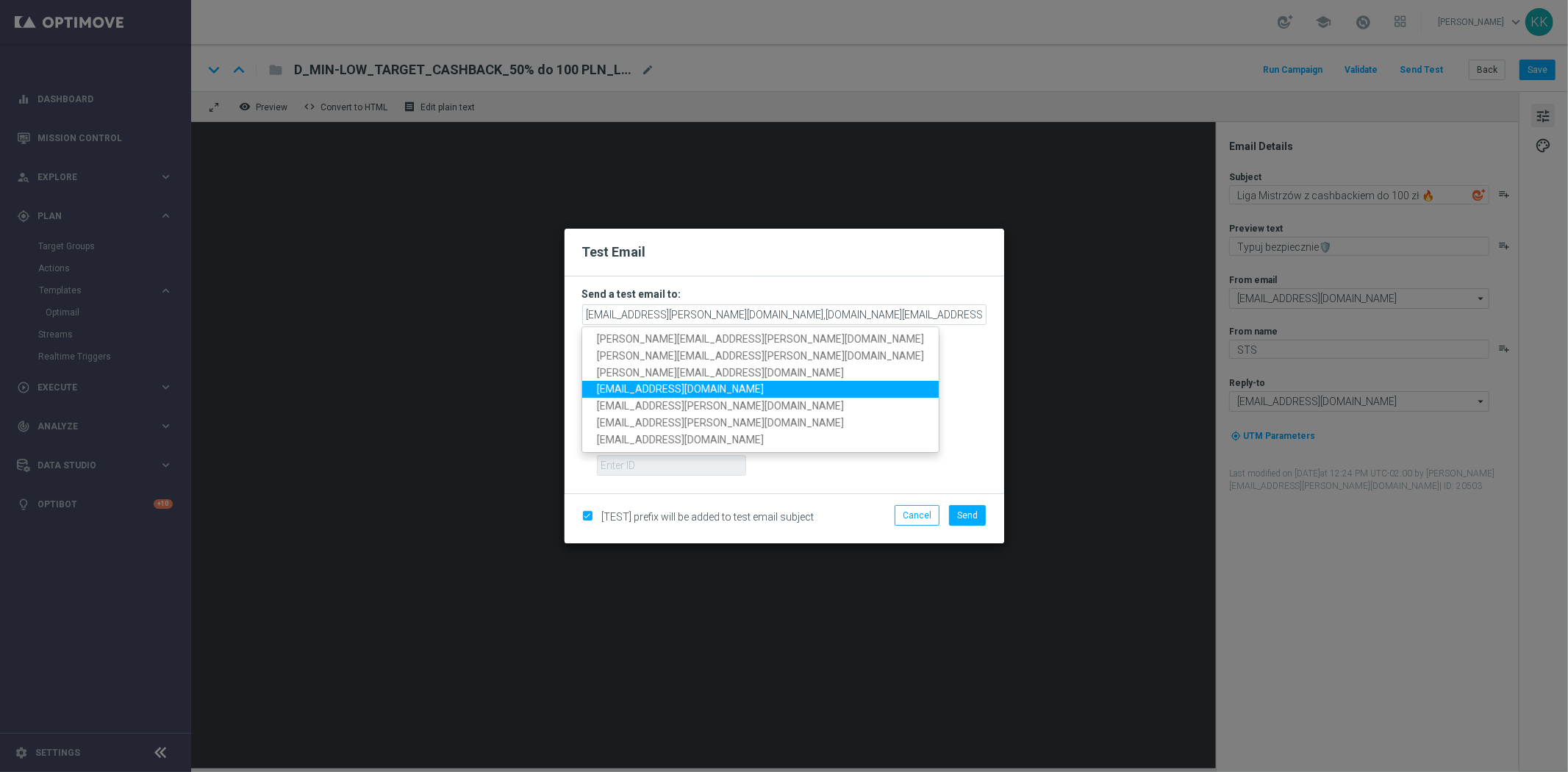
click at [748, 385] on link "[EMAIL_ADDRESS][DOMAIN_NAME]" at bounding box center [760, 389] width 357 height 17
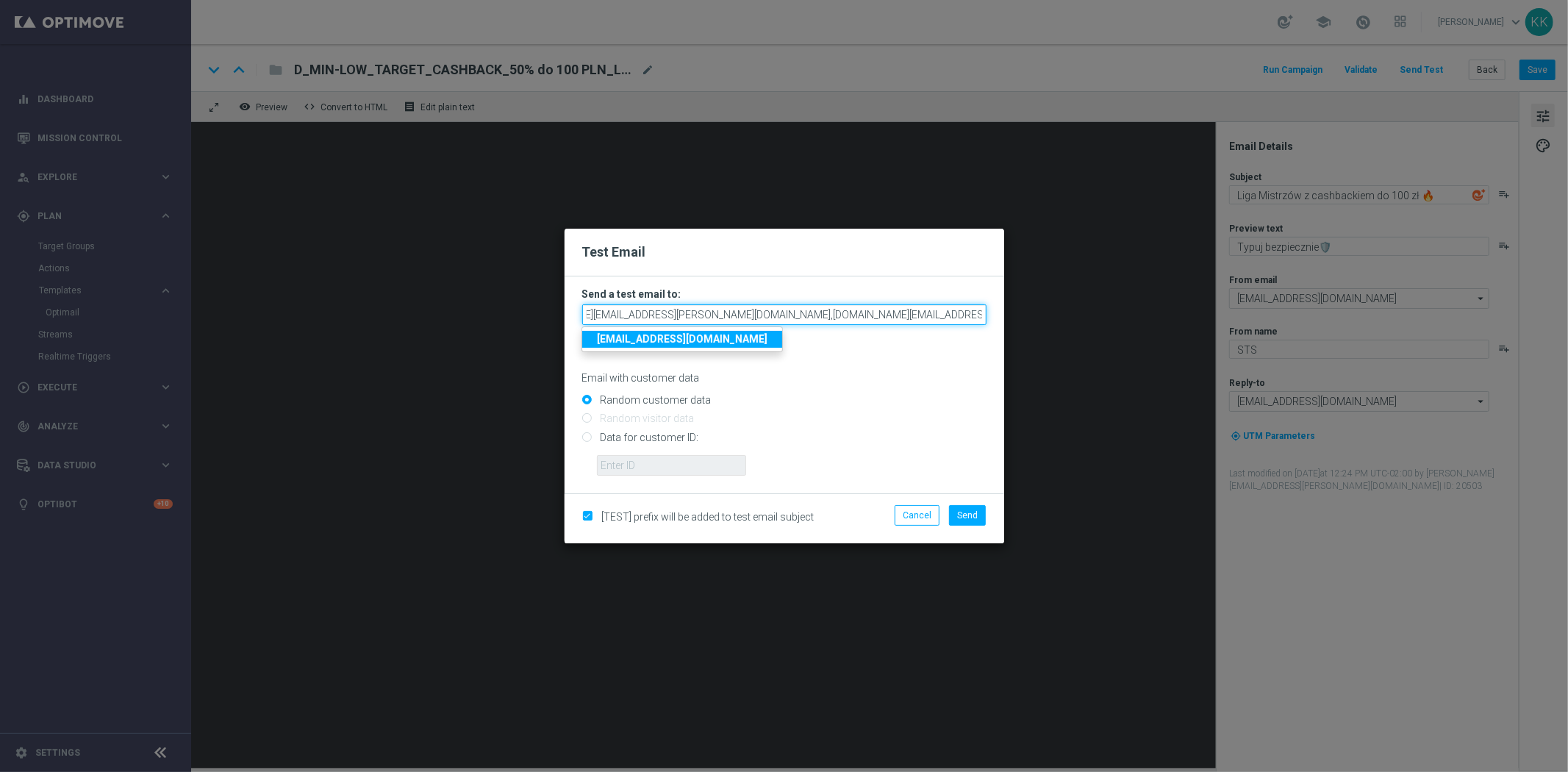
drag, startPoint x: 937, startPoint y: 312, endPoint x: 1260, endPoint y: 273, distance: 325.3
click at [1258, 273] on modal-container "Test Email Send a test email to: [PERSON_NAME][EMAIL_ADDRESS][PERSON_NAME][DOMA…" at bounding box center [784, 386] width 1568 height 772
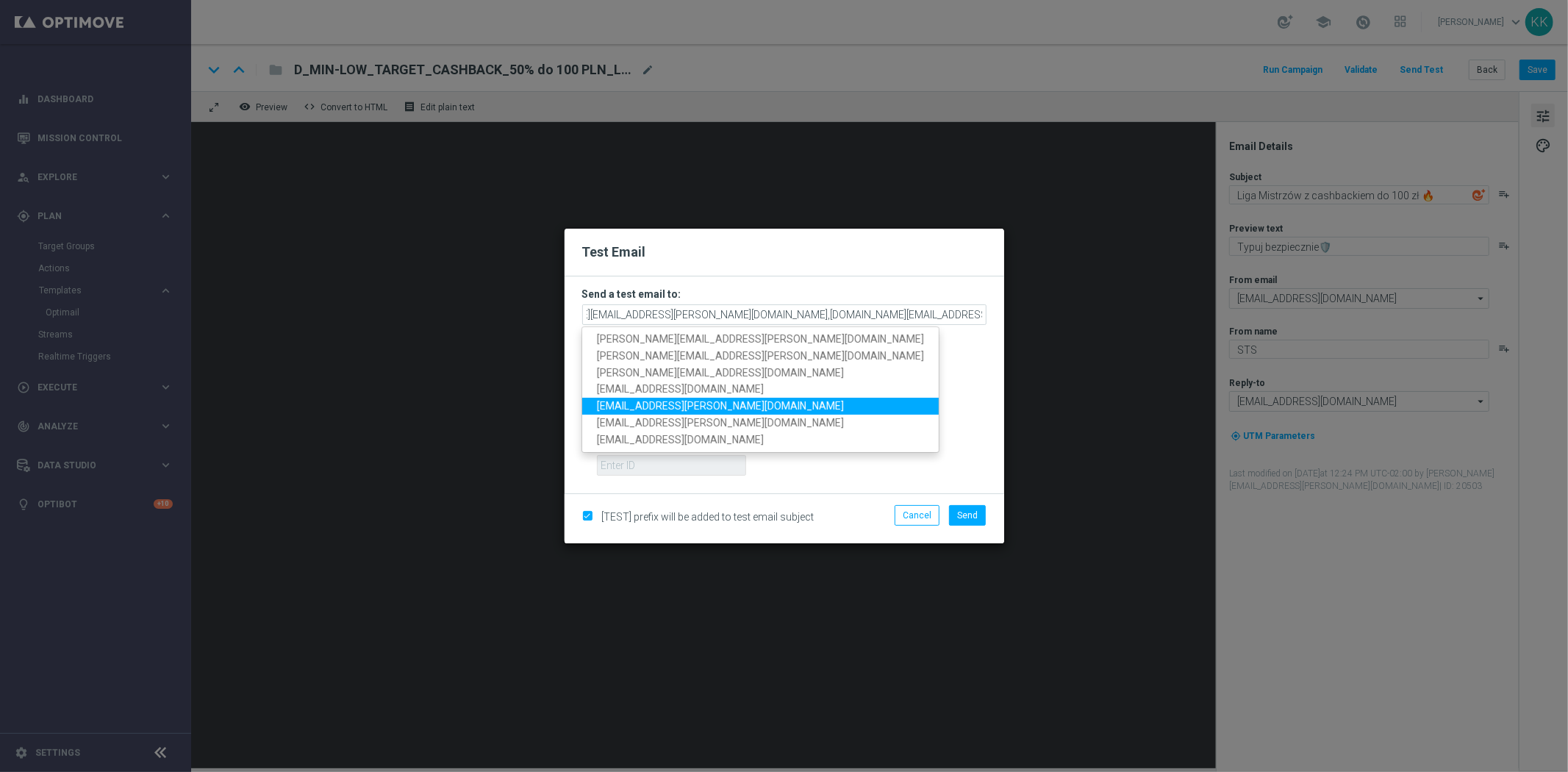
click at [709, 408] on link "[EMAIL_ADDRESS][PERSON_NAME][DOMAIN_NAME]" at bounding box center [760, 406] width 357 height 17
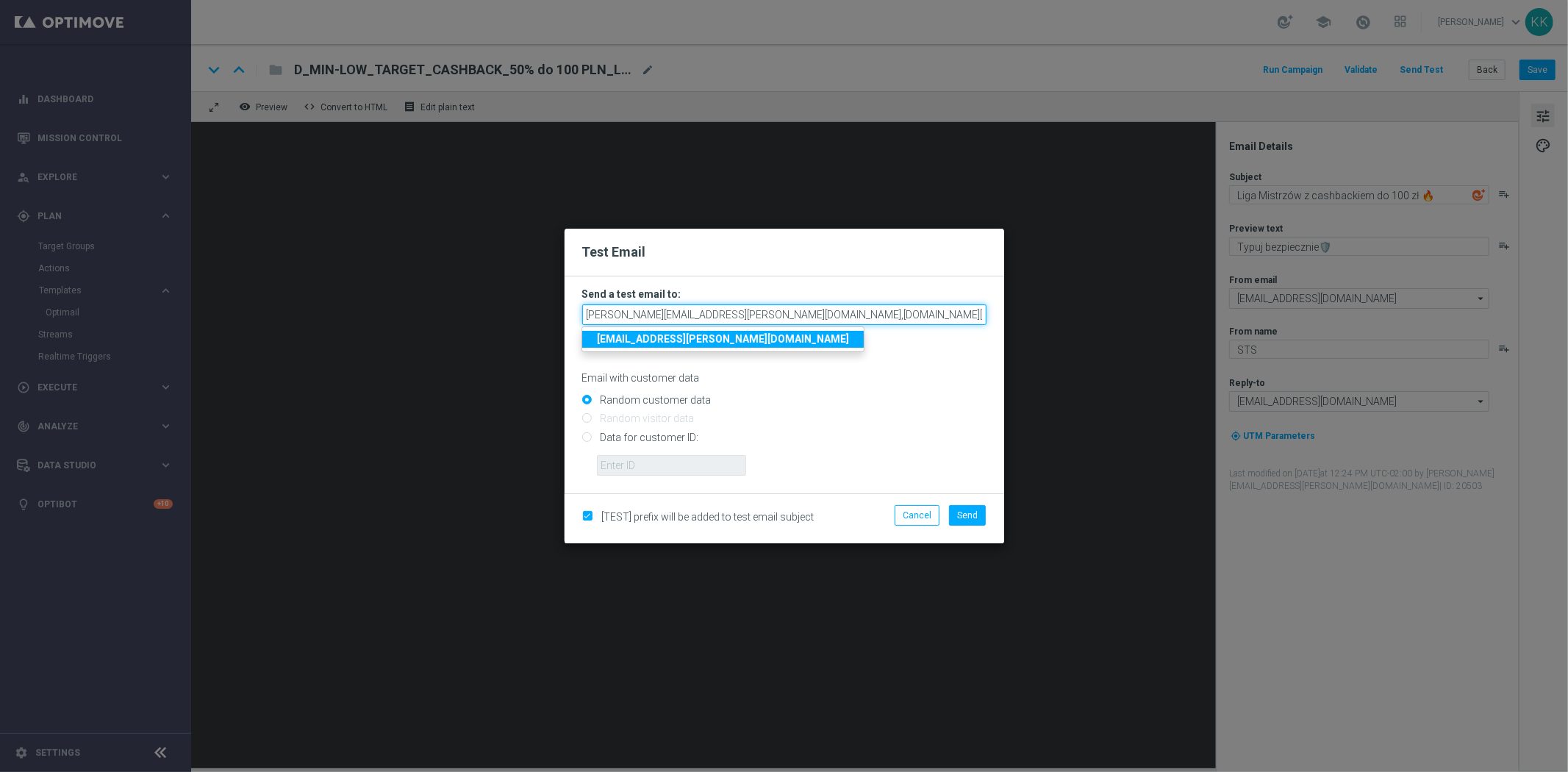
scroll to position [0, 175]
drag, startPoint x: 909, startPoint y: 317, endPoint x: 1157, endPoint y: 344, distance: 249.5
click at [1157, 344] on modal-container "Test Email Send a test email to: [PERSON_NAME][EMAIL_ADDRESS][PERSON_NAME][DOMA…" at bounding box center [784, 386] width 1568 height 772
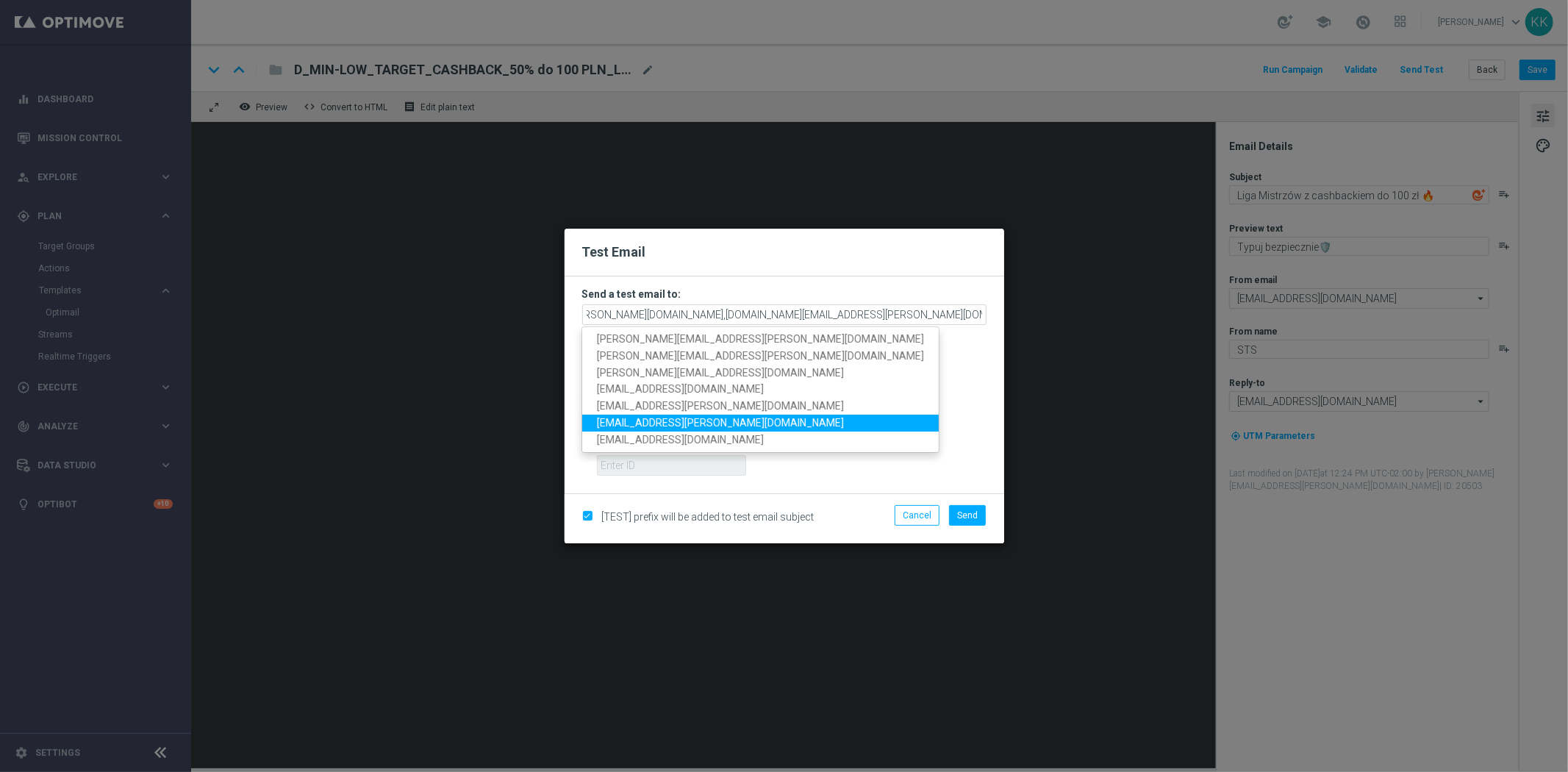
click at [688, 421] on span "[EMAIL_ADDRESS][PERSON_NAME][DOMAIN_NAME]" at bounding box center [721, 423] width 247 height 12
type input "[PERSON_NAME][EMAIL_ADDRESS][PERSON_NAME][DOMAIN_NAME],[DOMAIN_NAME][EMAIL_ADDR…"
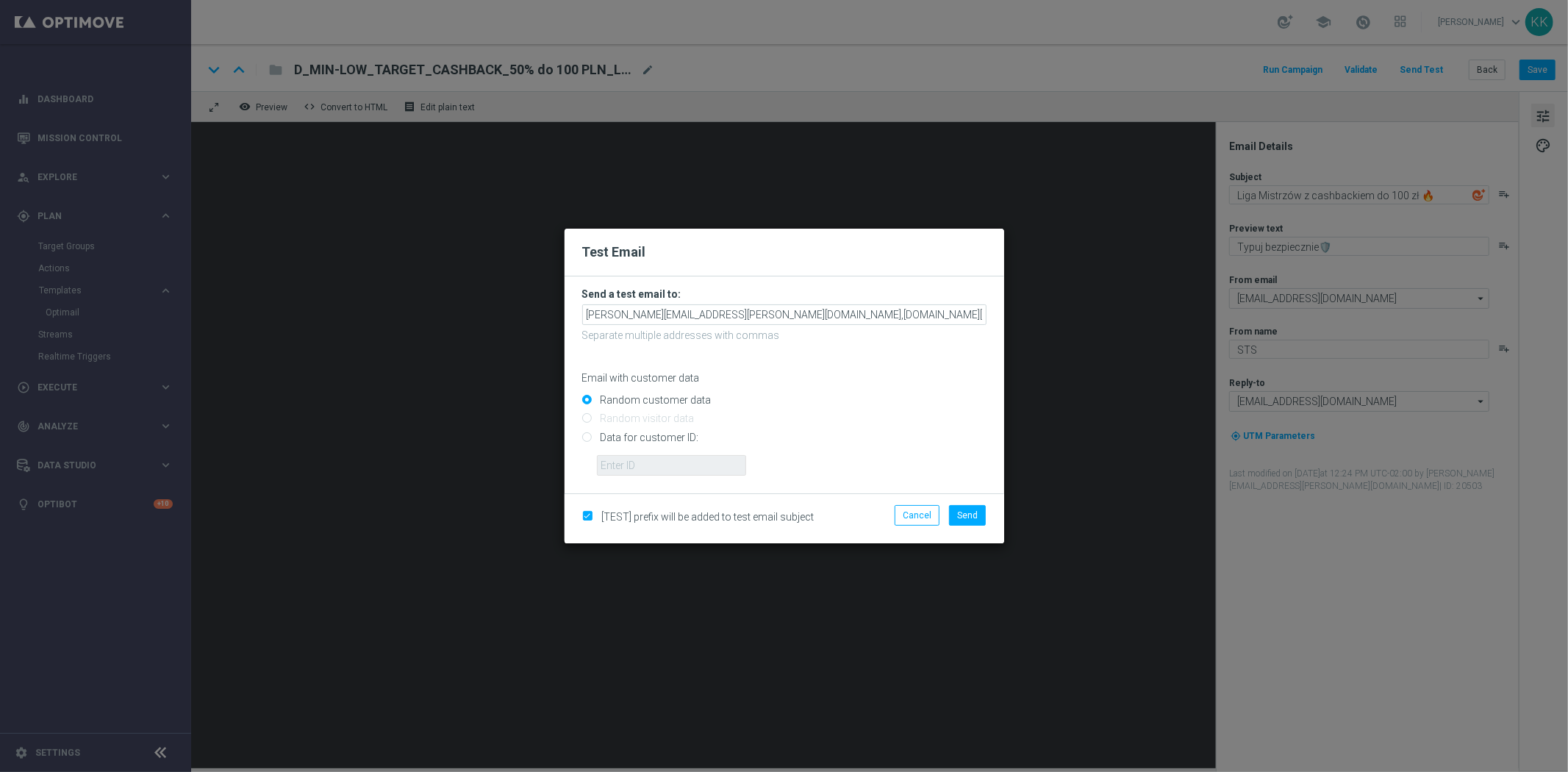
click at [879, 403] on input "Random customer data" at bounding box center [784, 407] width 405 height 21
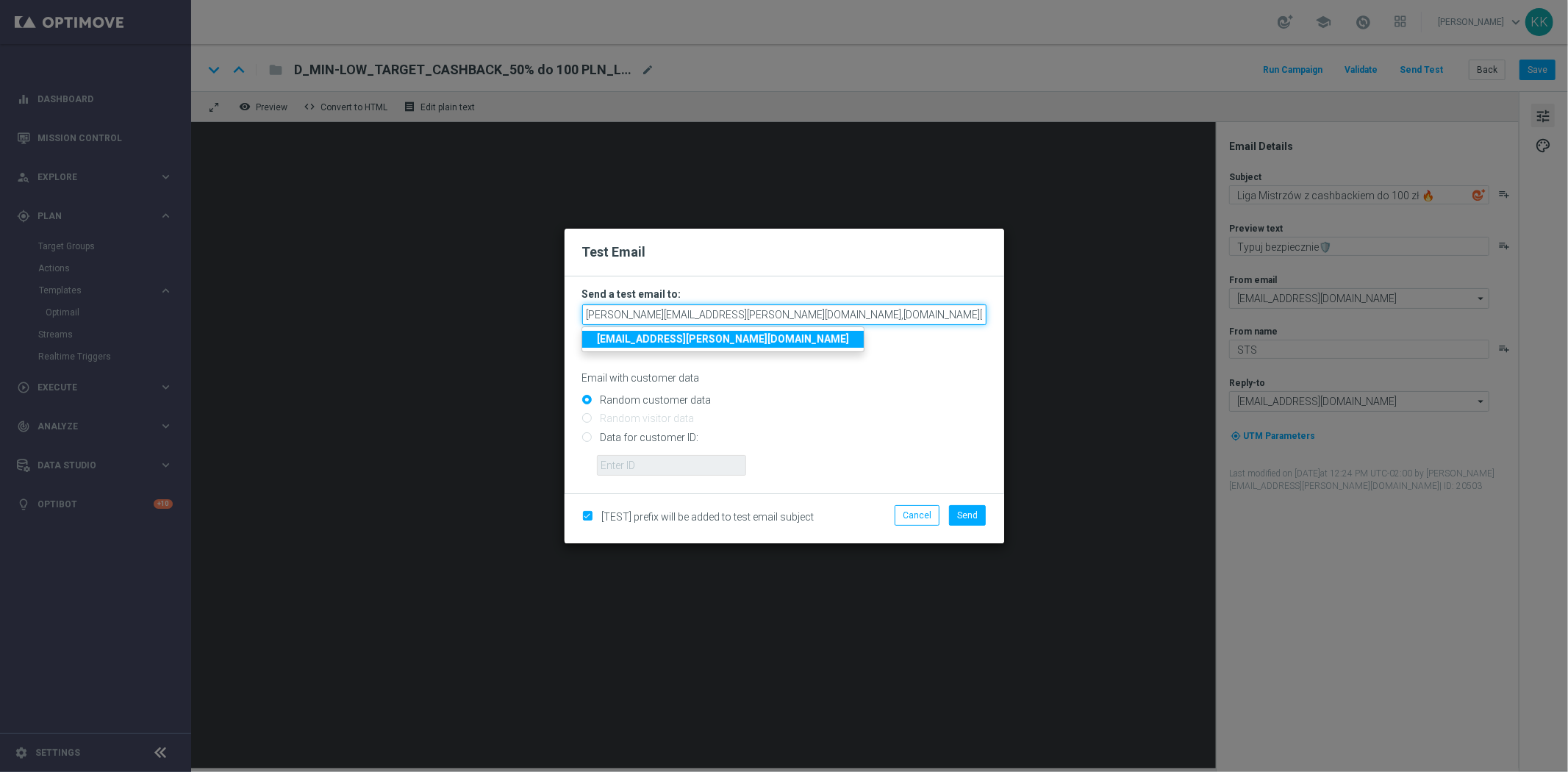
scroll to position [0, 291]
drag, startPoint x: 919, startPoint y: 313, endPoint x: 1353, endPoint y: 281, distance: 435.2
click at [1353, 281] on modal-container "Test Email Send a test email to: [PERSON_NAME][EMAIL_ADDRESS][PERSON_NAME][DOMA…" at bounding box center [784, 386] width 1568 height 772
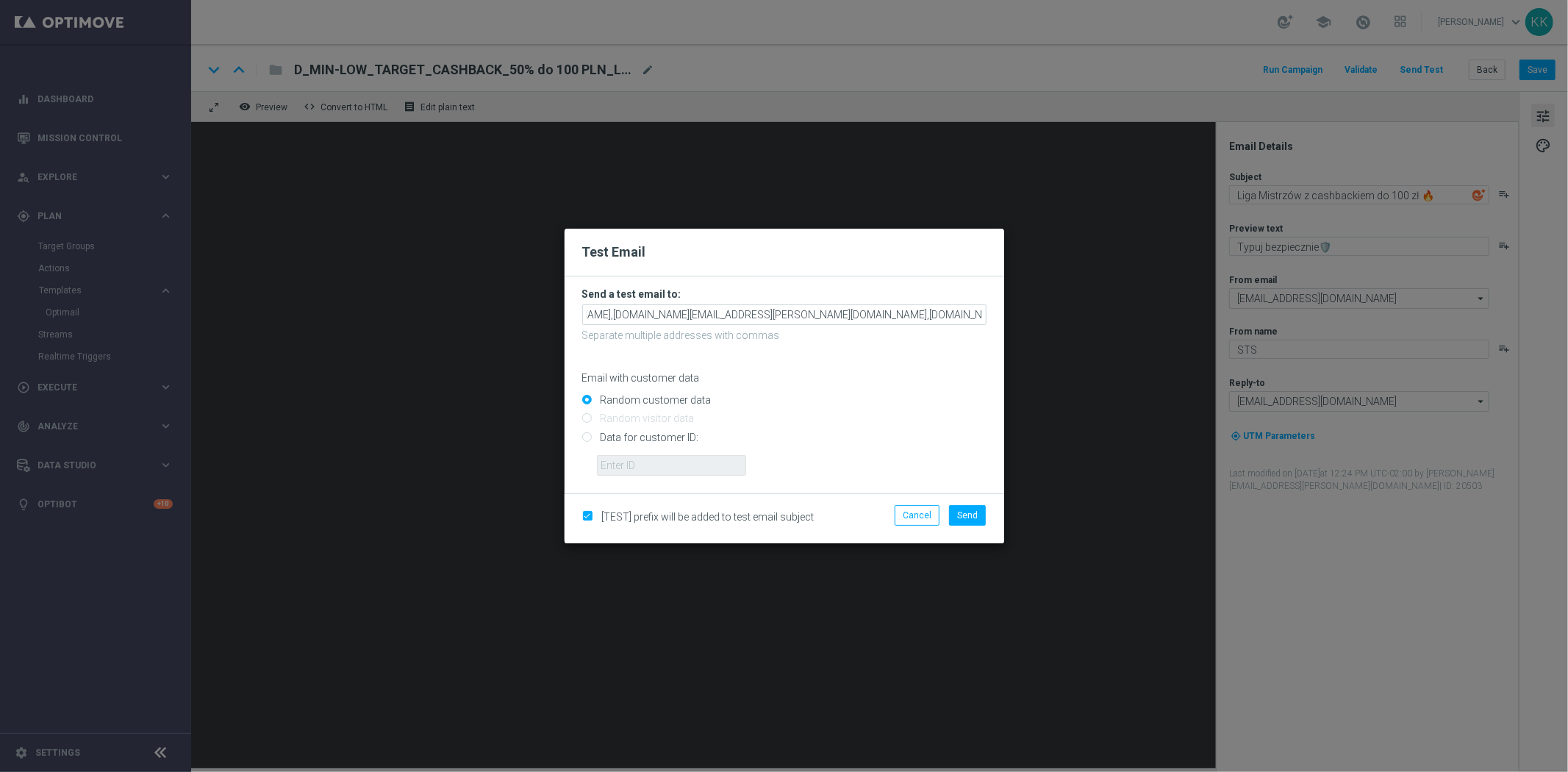
scroll to position [0, 0]
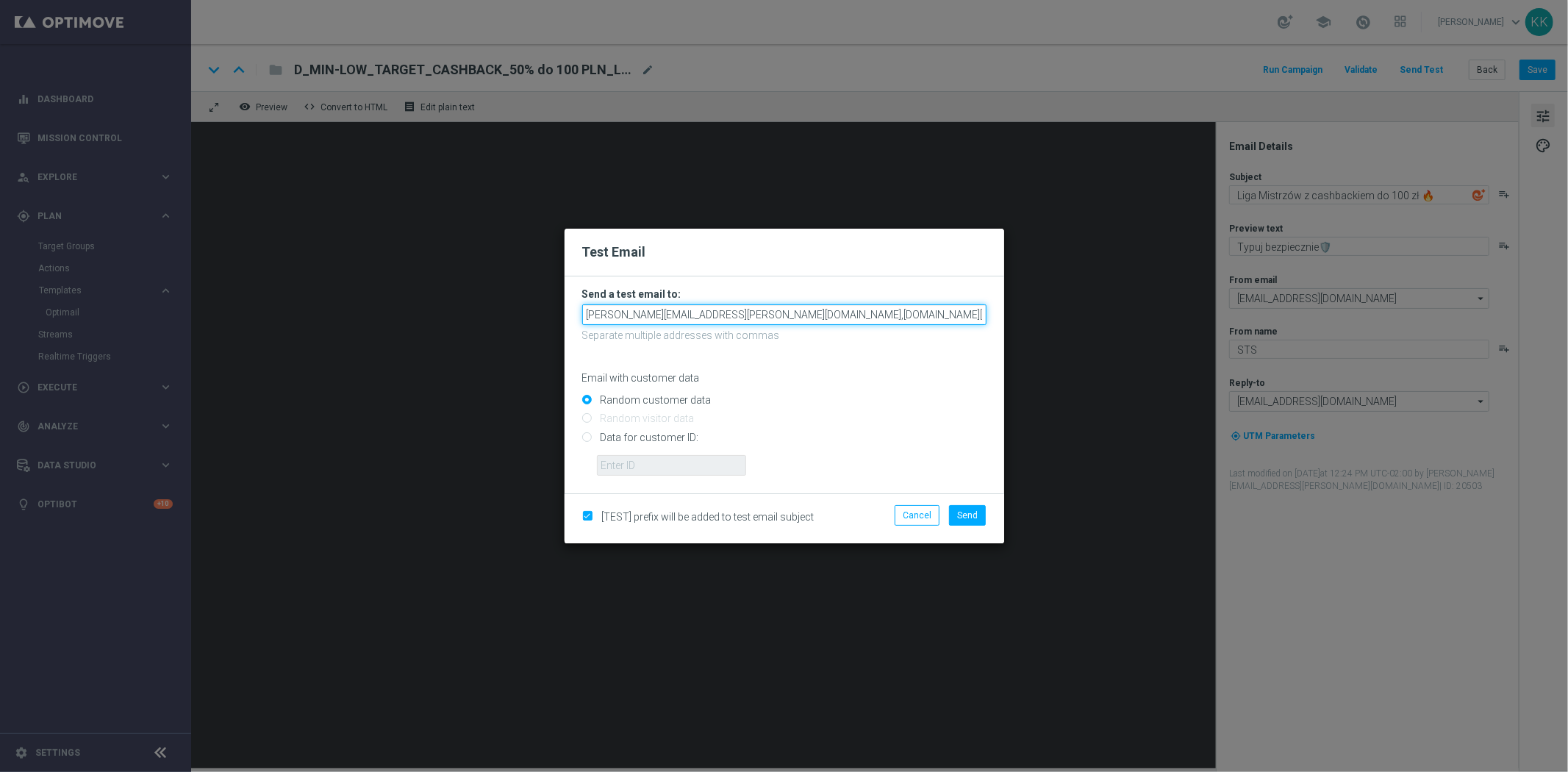
click at [907, 310] on input "[PERSON_NAME][EMAIL_ADDRESS][PERSON_NAME][DOMAIN_NAME],[DOMAIN_NAME][EMAIL_ADDR…" at bounding box center [784, 315] width 405 height 21
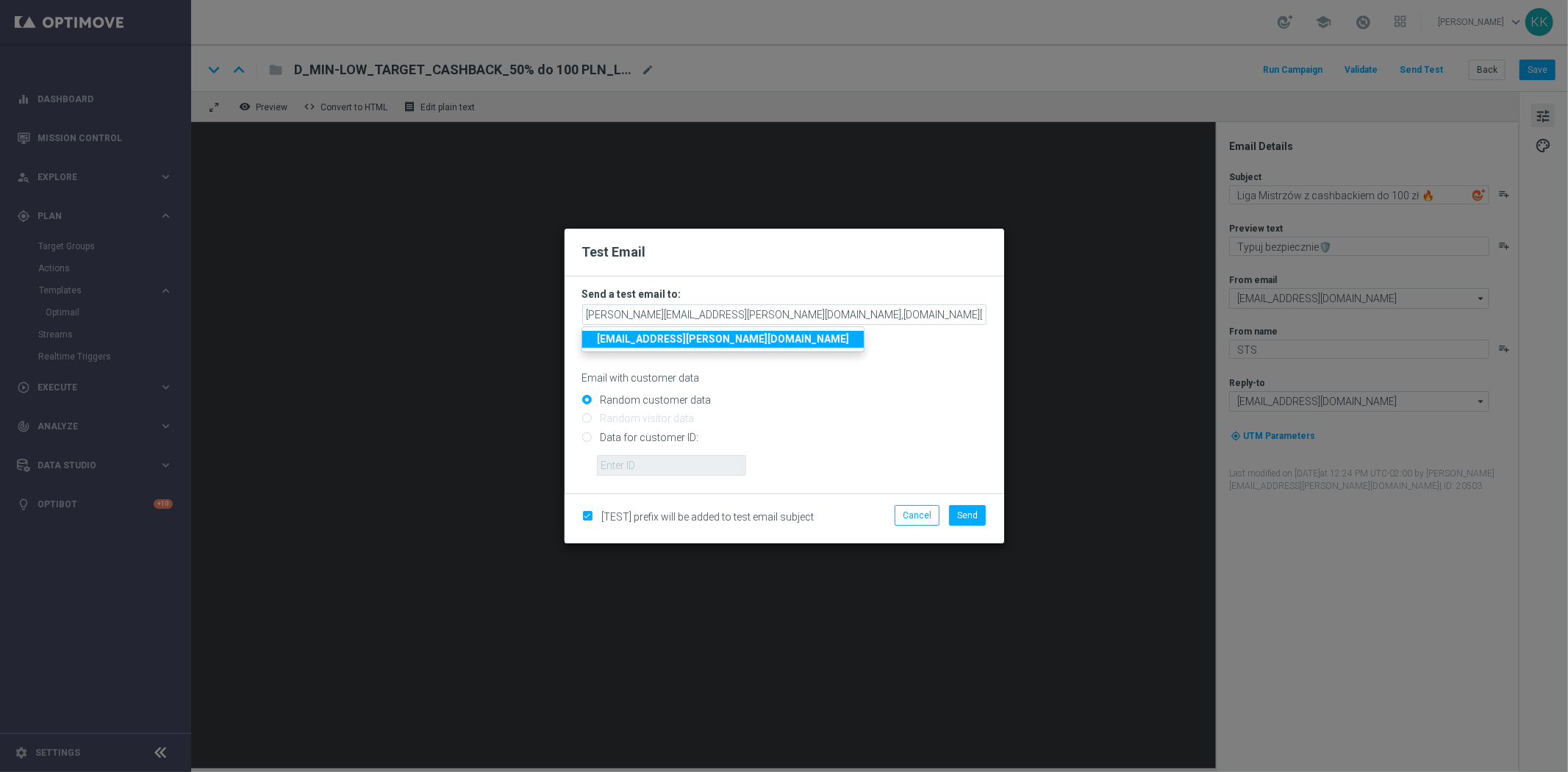
click at [928, 391] on div "Random customer data" at bounding box center [784, 397] width 405 height 19
click at [962, 512] on span "Send" at bounding box center [968, 514] width 21 height 10
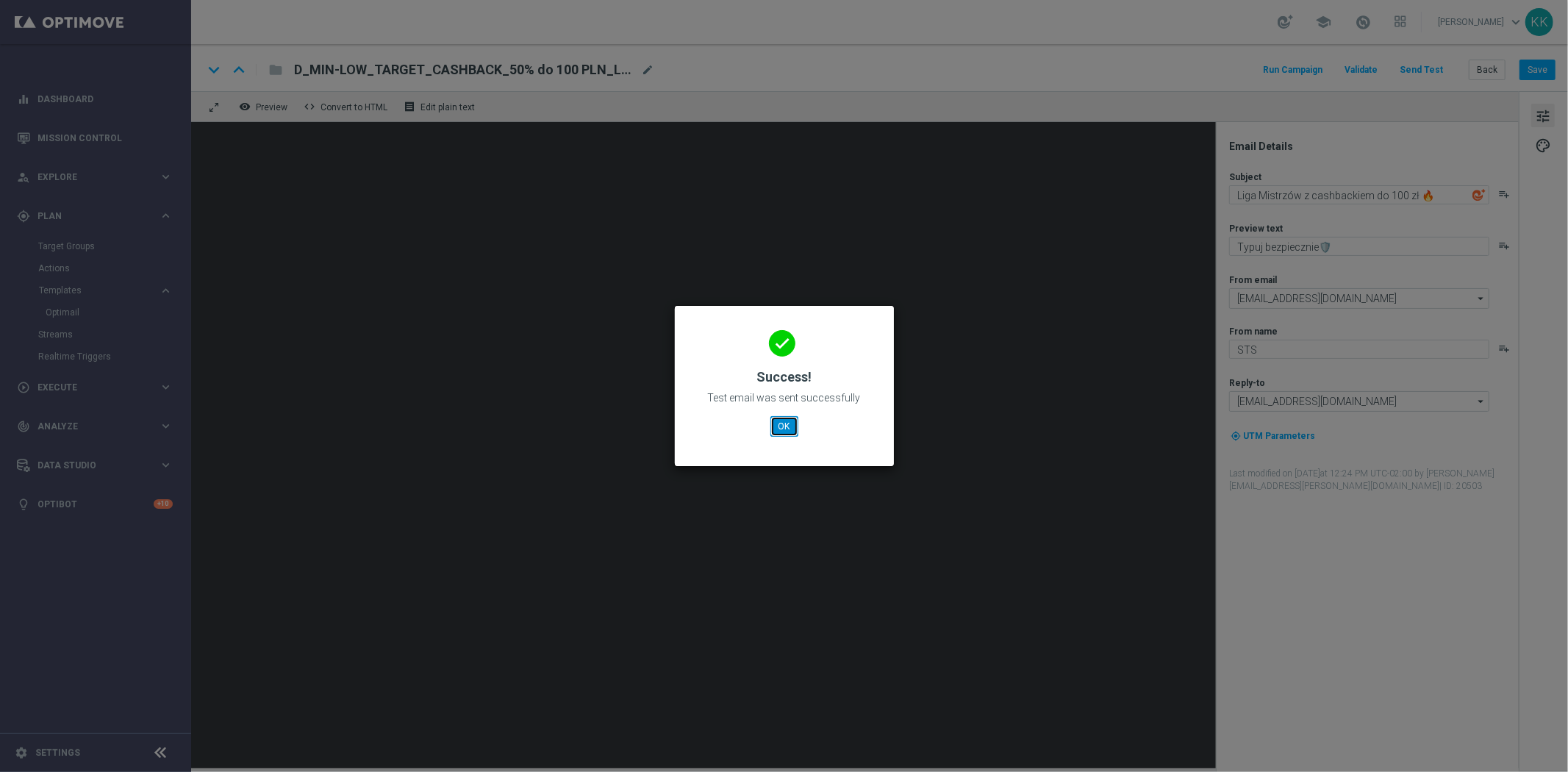
click at [784, 428] on button "OK" at bounding box center [784, 426] width 28 height 21
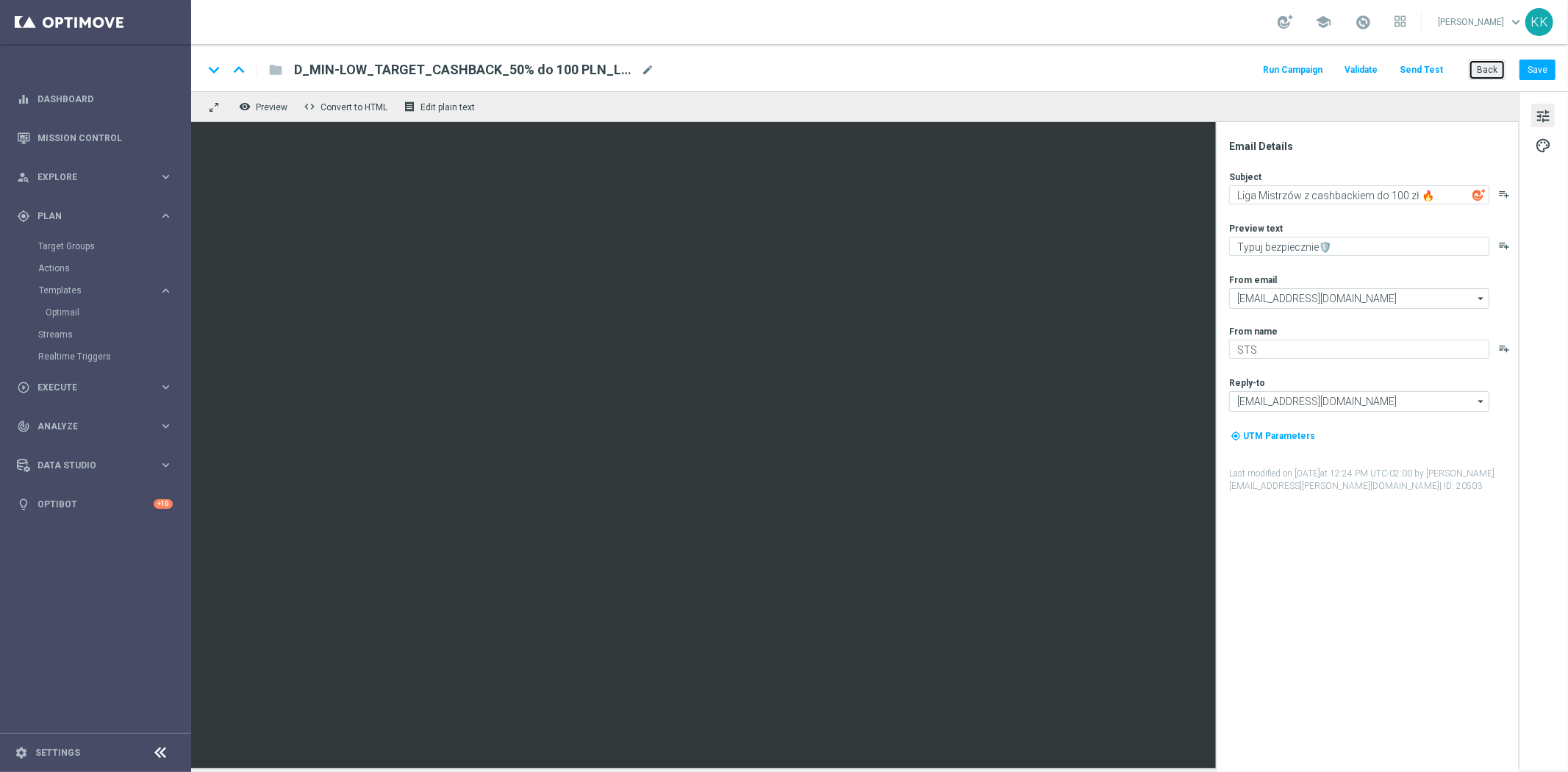
click at [1475, 72] on button "Back" at bounding box center [1487, 70] width 37 height 21
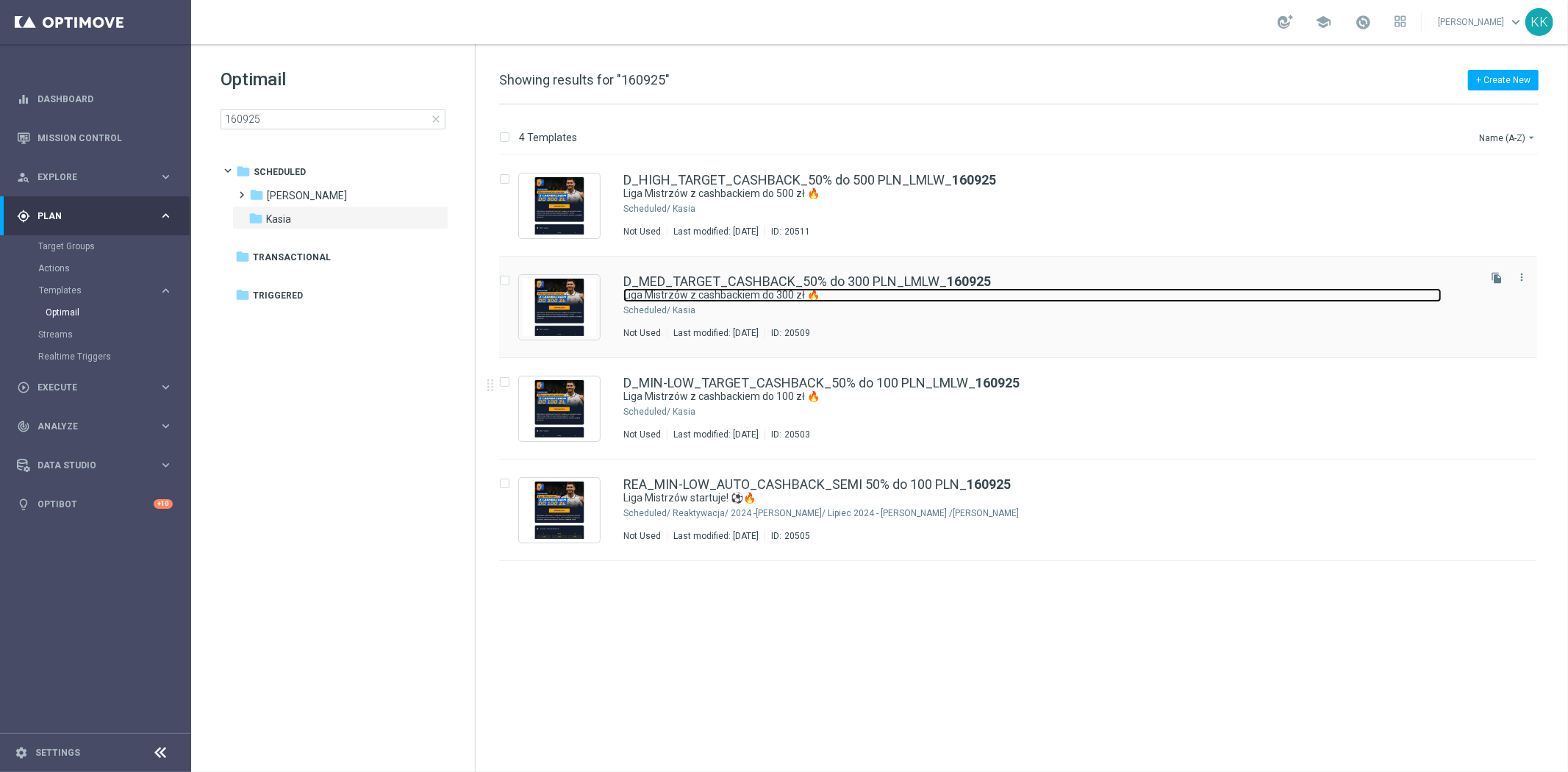
click at [755, 297] on link "Liga Mistrzów z cashbackiem do 300 zł 🔥" at bounding box center [1032, 295] width 818 height 14
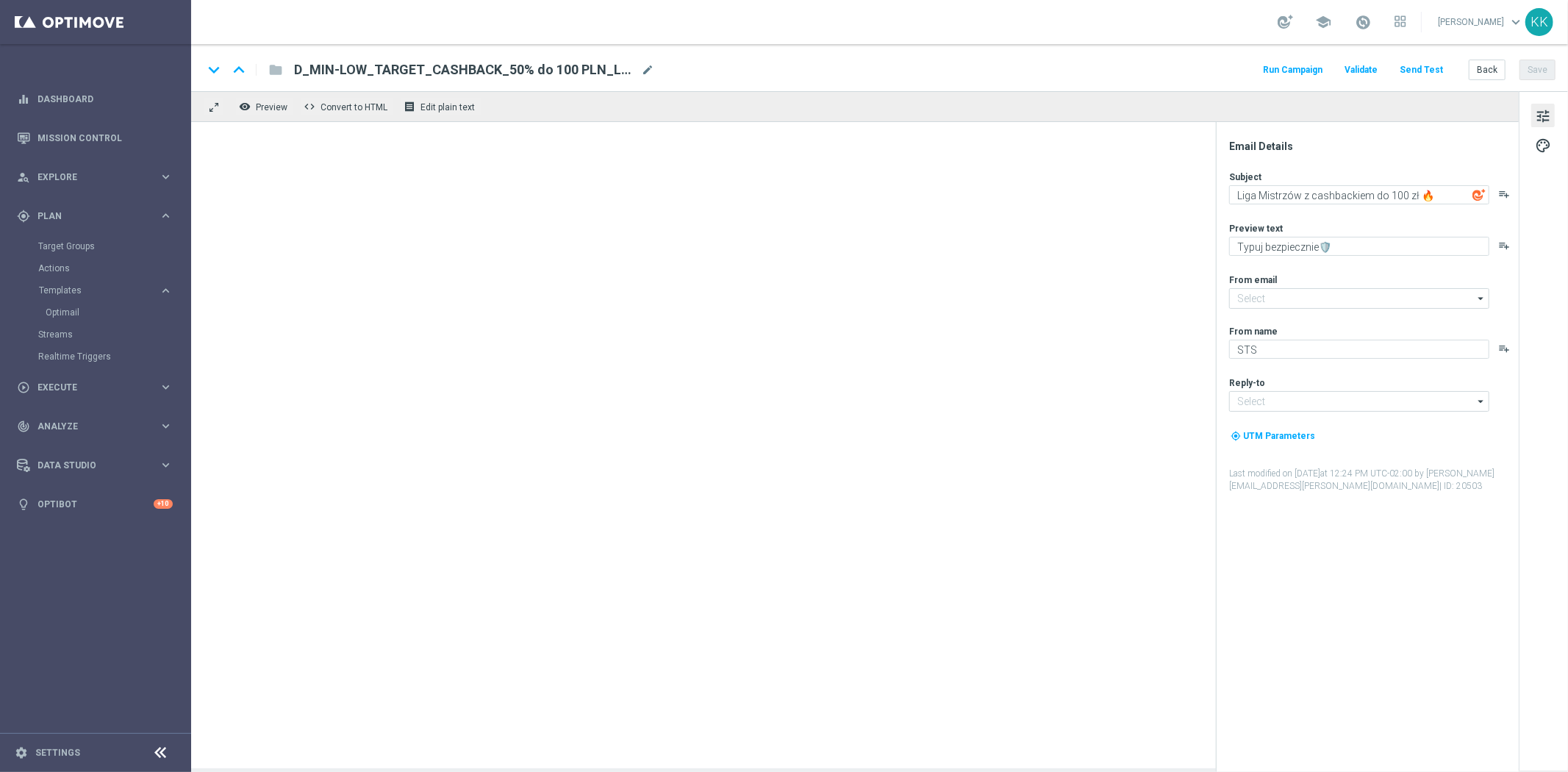
type textarea "Liga Mistrzów z cashbackiem do 300 zł 🔥"
type input "[EMAIL_ADDRESS][DOMAIN_NAME]"
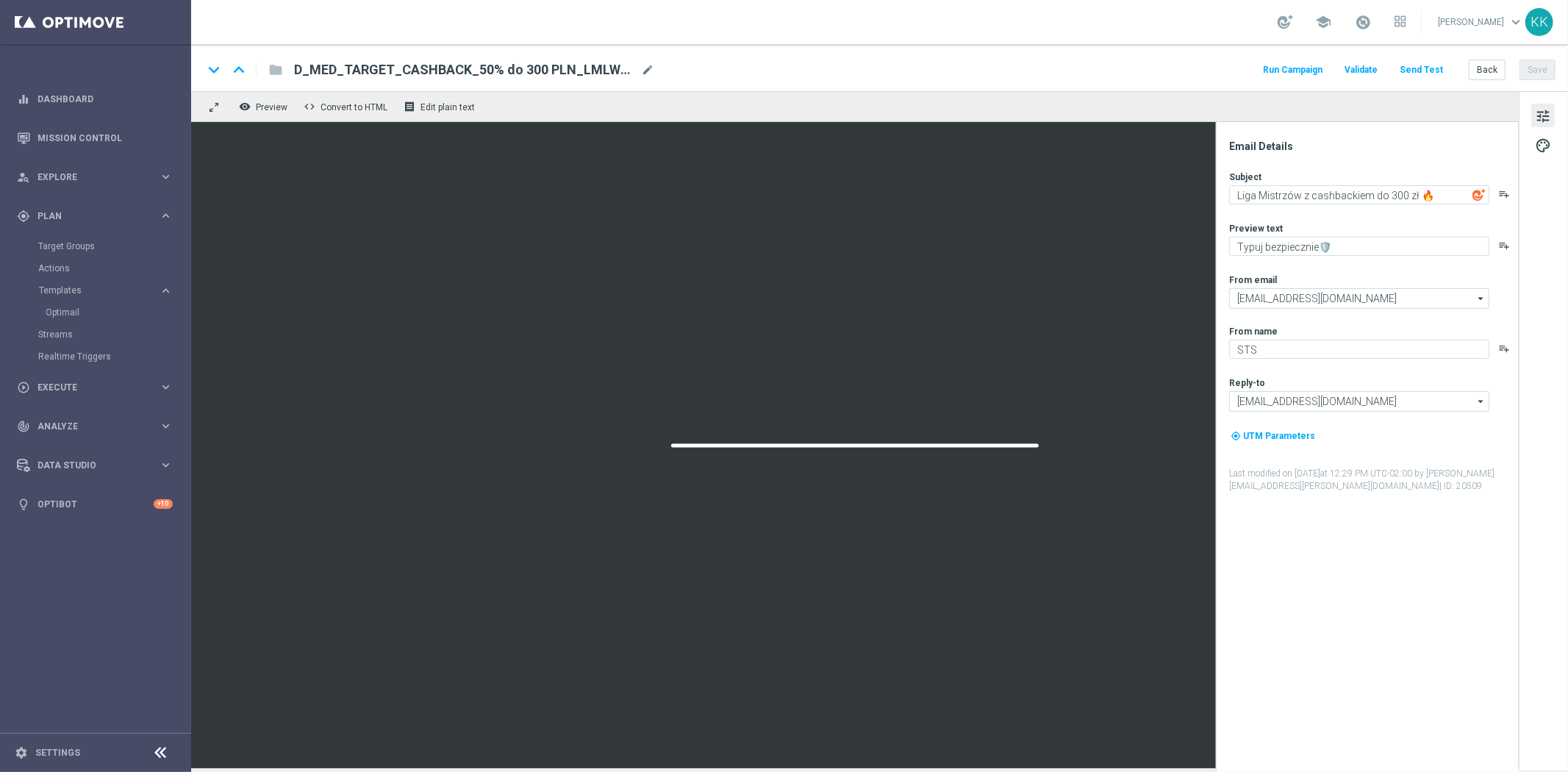
click at [1423, 67] on button "Send Test" at bounding box center [1421, 69] width 48 height 20
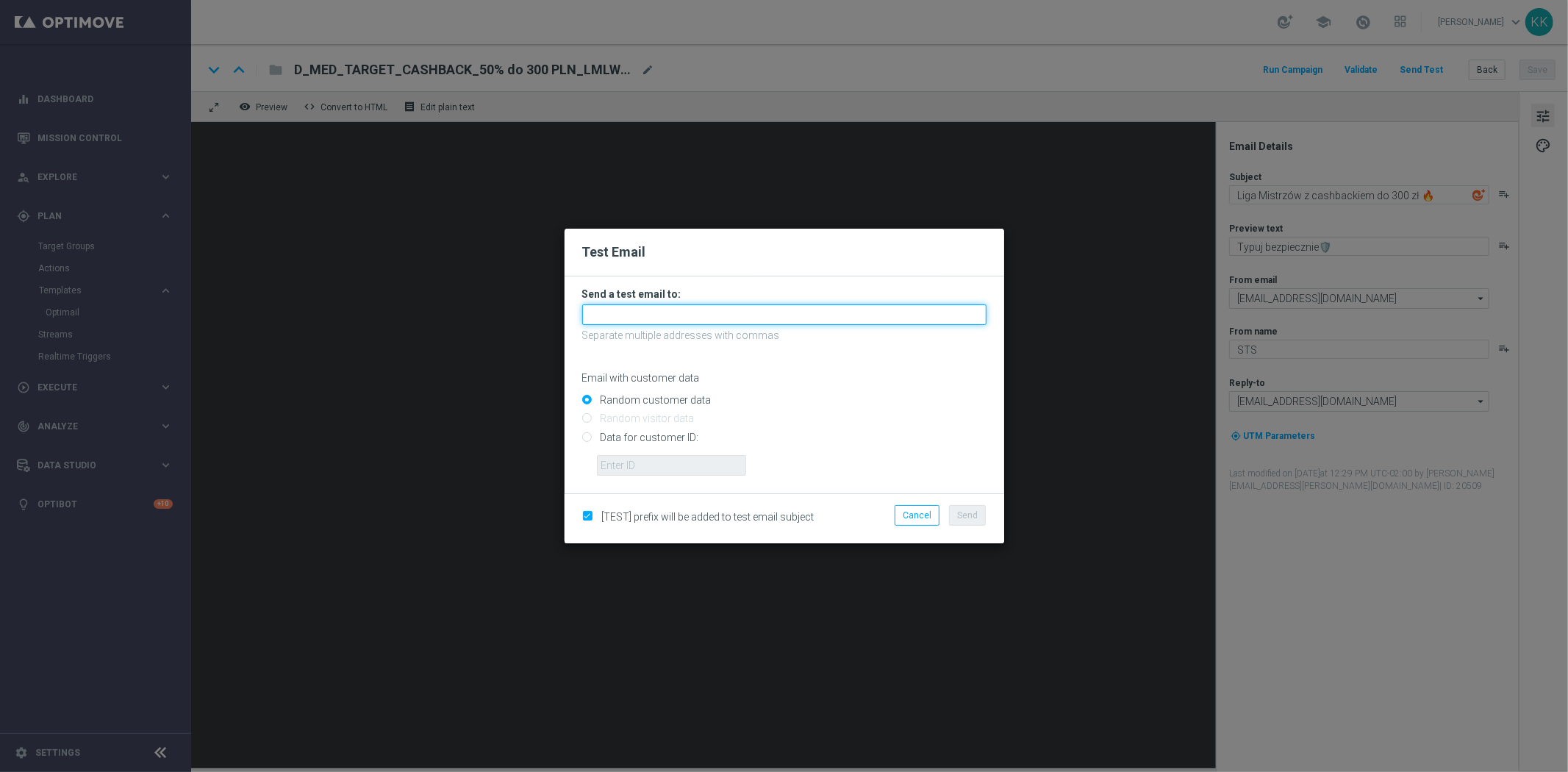
click at [605, 319] on input "text" at bounding box center [784, 315] width 405 height 21
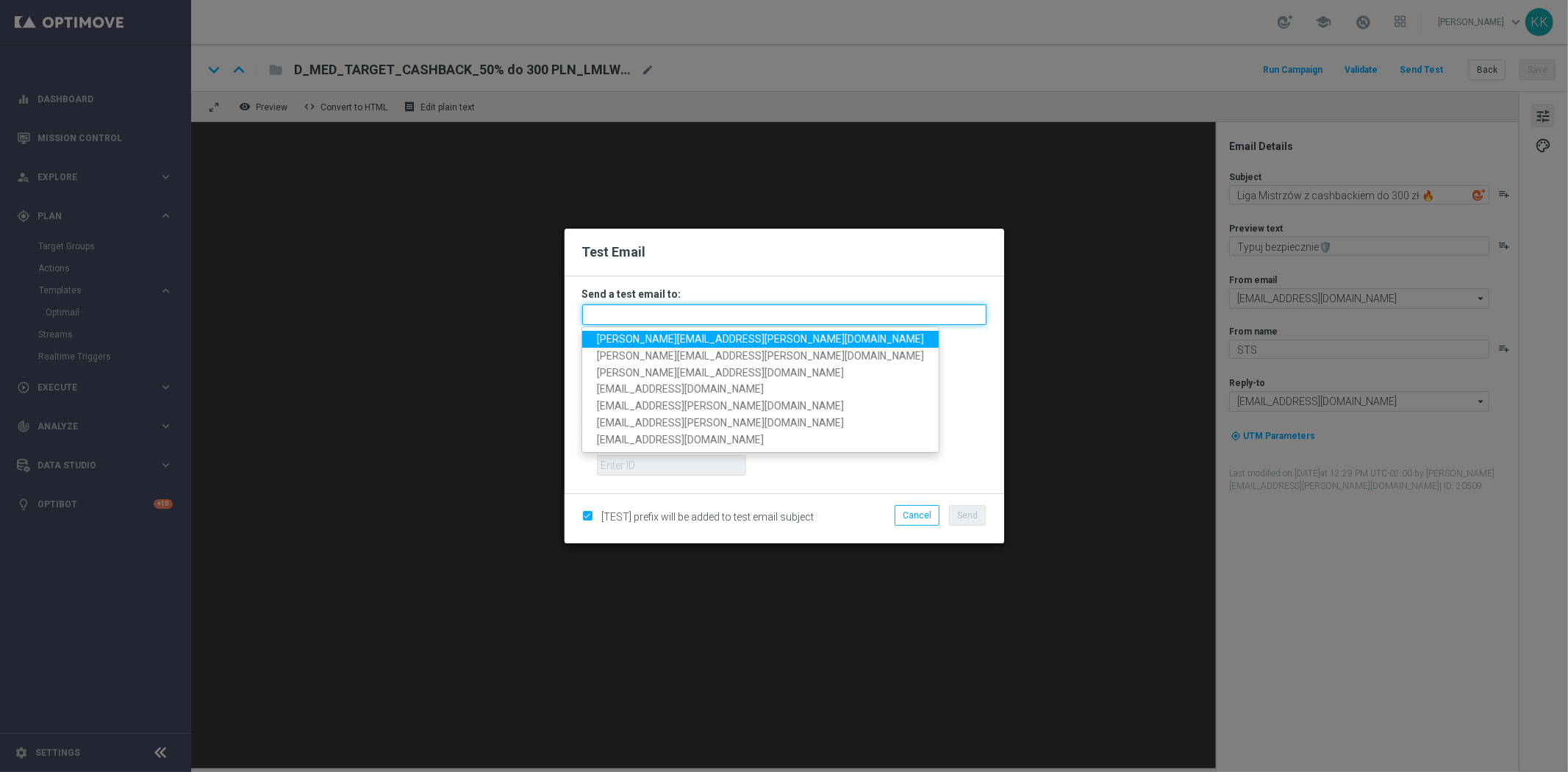
paste input "[PERSON_NAME][EMAIL_ADDRESS][PERSON_NAME][DOMAIN_NAME],[DOMAIN_NAME][EMAIL_ADDR…"
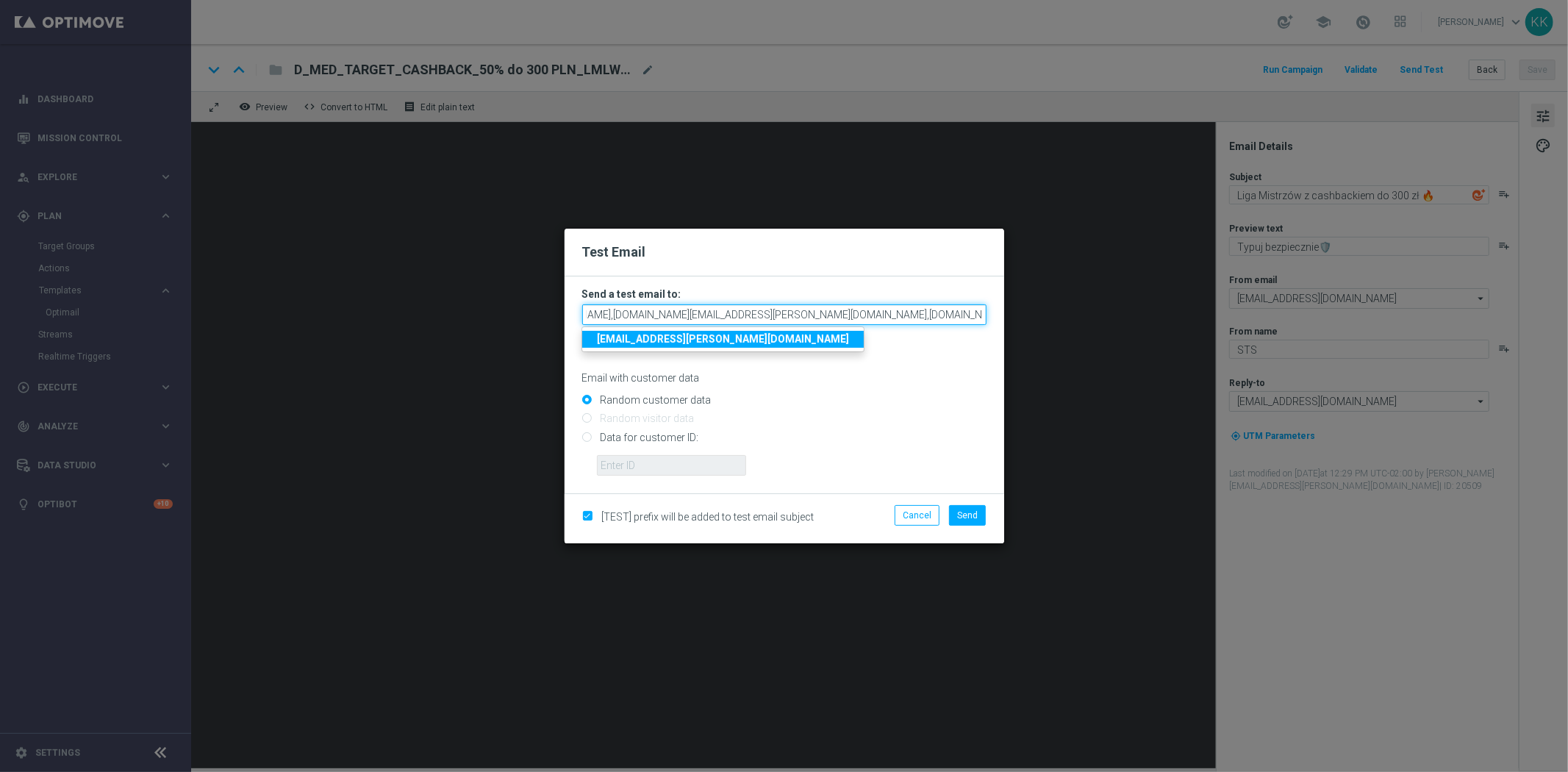
type input "[PERSON_NAME][EMAIL_ADDRESS][PERSON_NAME][DOMAIN_NAME],[DOMAIN_NAME][EMAIL_ADDR…"
click at [896, 364] on div "Email with customer data" at bounding box center [784, 365] width 405 height 39
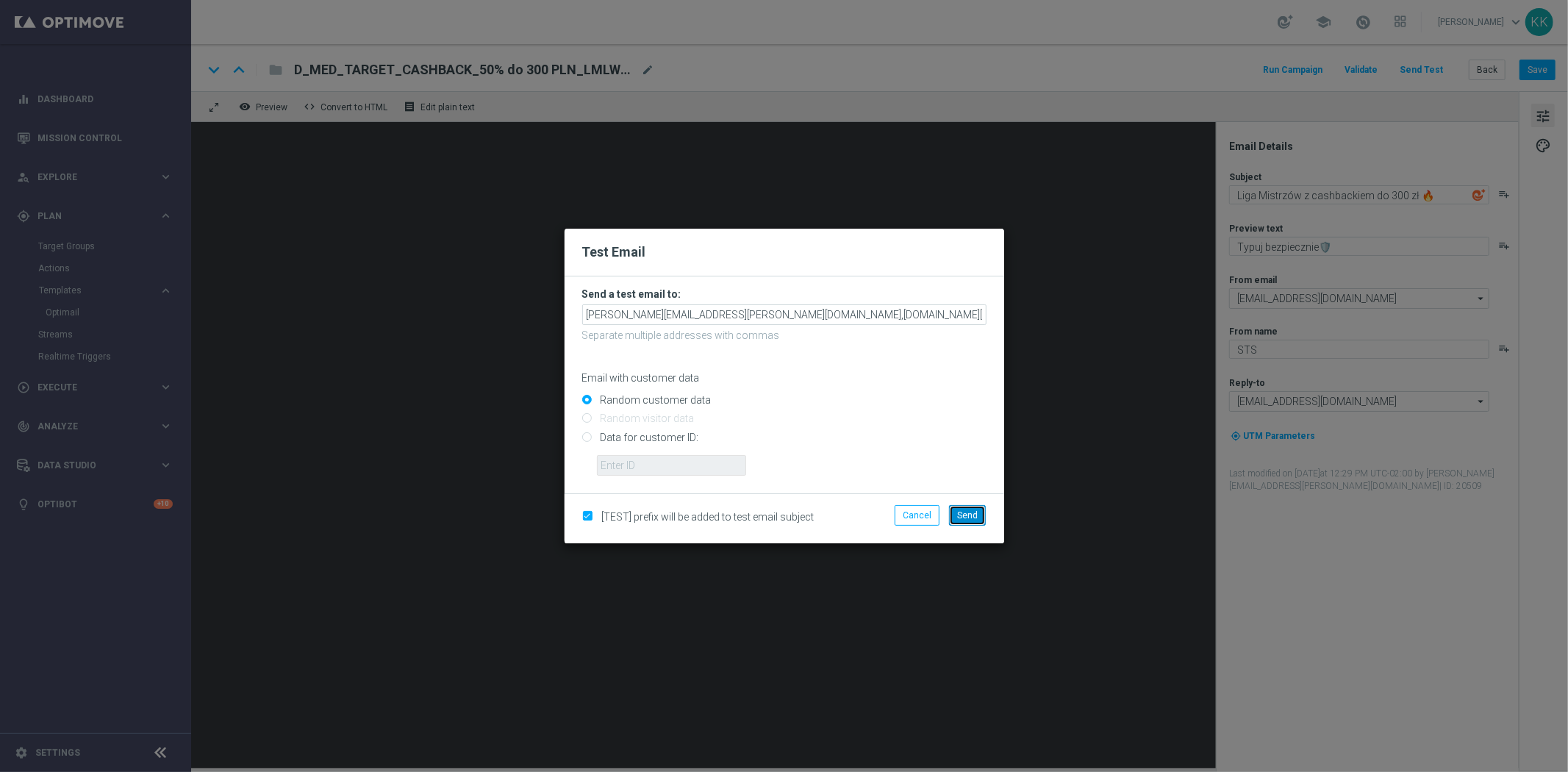
click at [977, 520] on button "Send" at bounding box center [967, 515] width 37 height 21
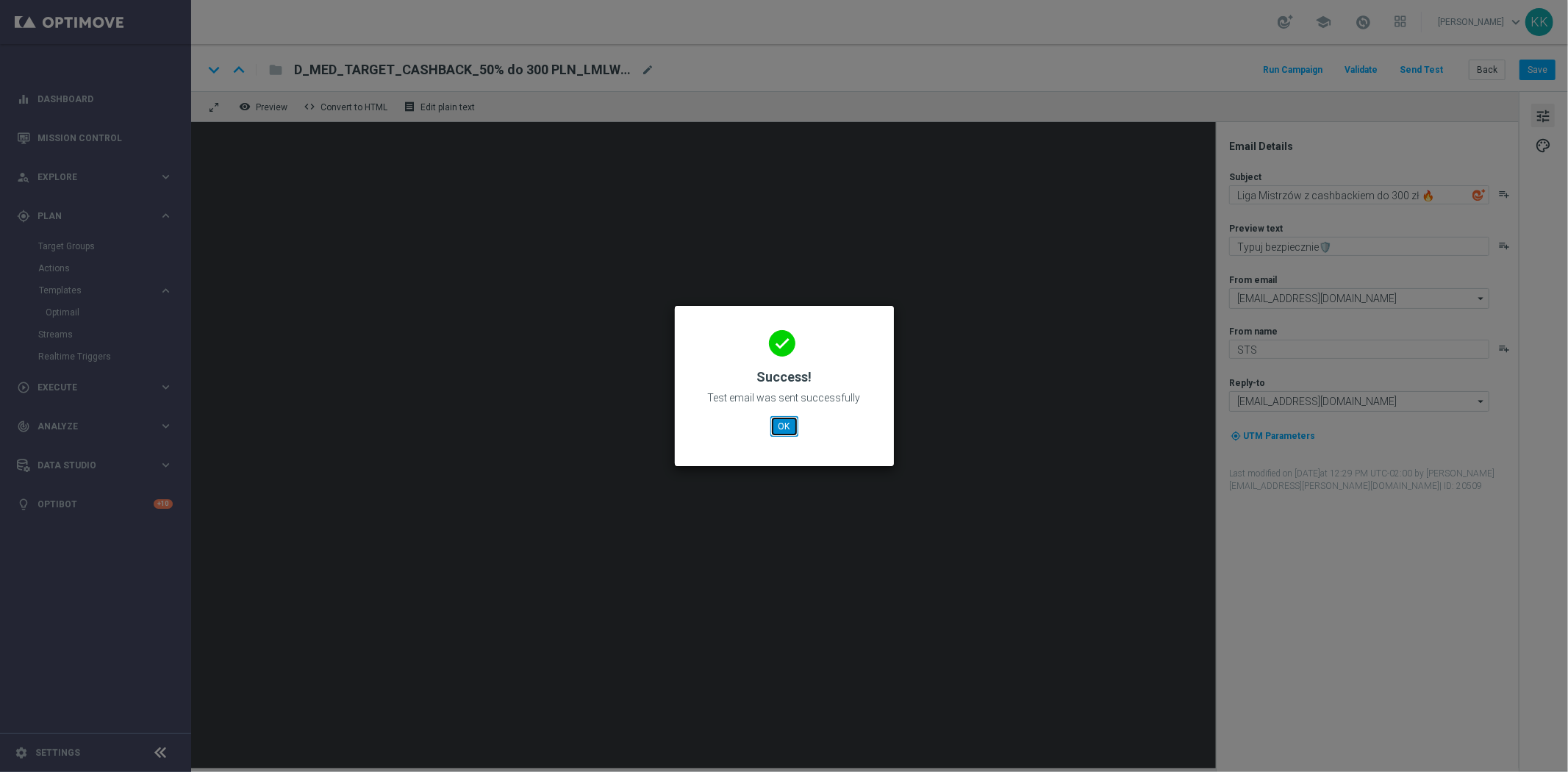
click at [789, 424] on button "OK" at bounding box center [784, 426] width 28 height 21
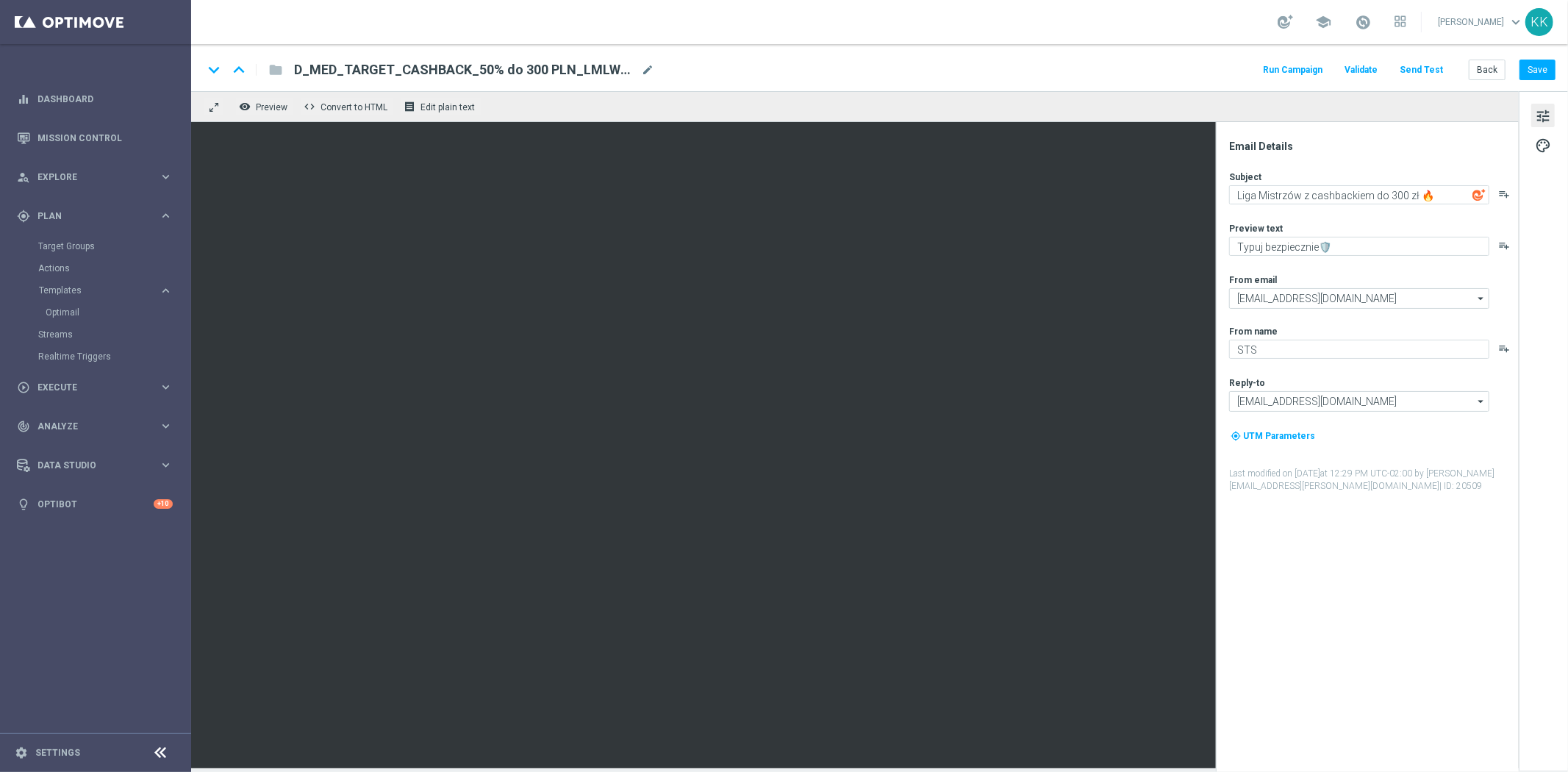
click at [1480, 57] on div "keyboard_arrow_down keyboard_arrow_up folder D_MED_TARGET_CASHBACK_50% do 300 P…" at bounding box center [880, 67] width 1378 height 47
click at [1483, 63] on button "Back" at bounding box center [1487, 70] width 37 height 21
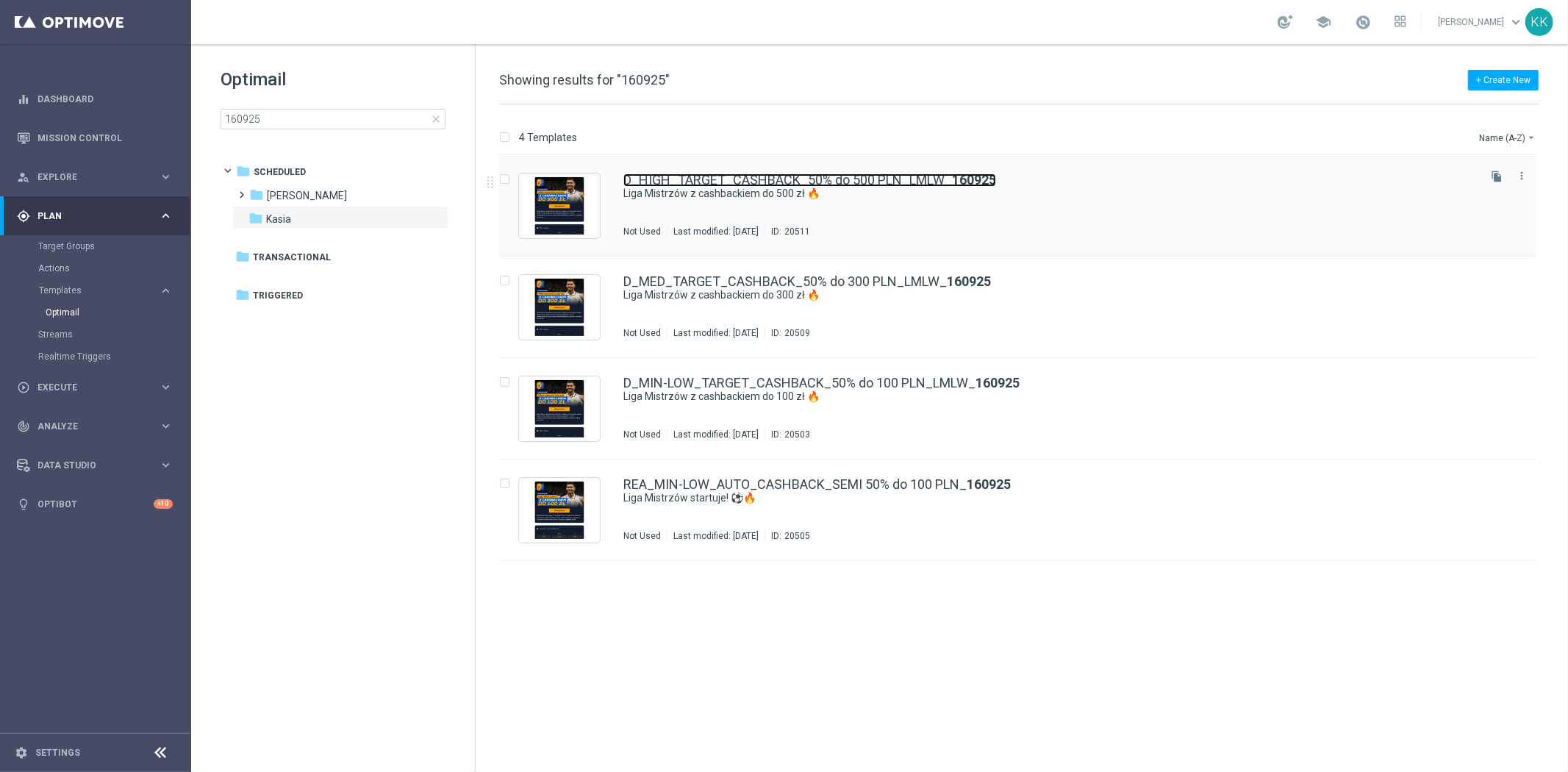
click at [739, 180] on link "D_HIGH_TARGET_CASHBACK_50% do 500 PLN_LMLW_ 160925" at bounding box center [810, 180] width 373 height 13
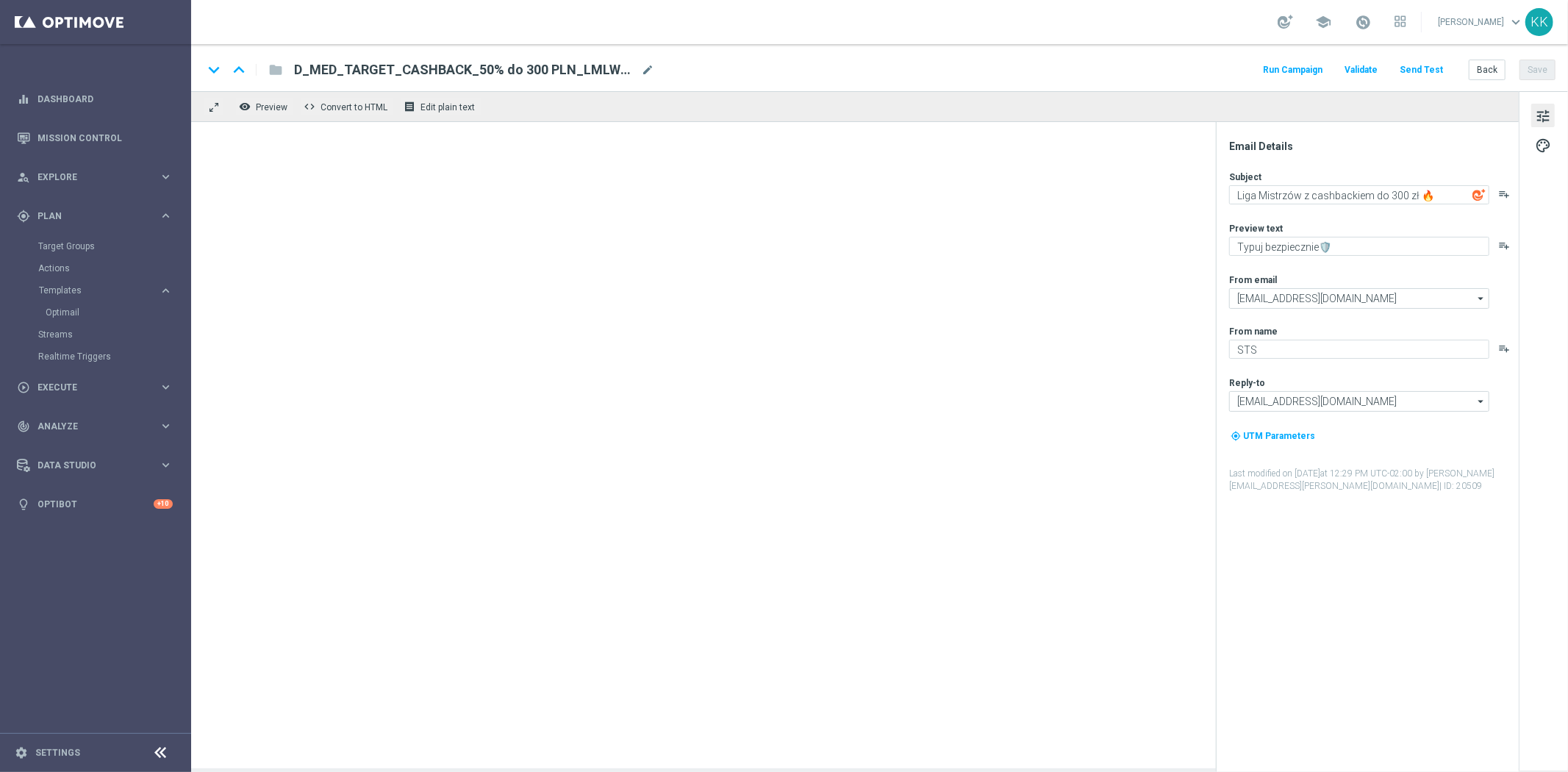
type textarea "Liga Mistrzów z cashbackiem do 500 zł 🔥"
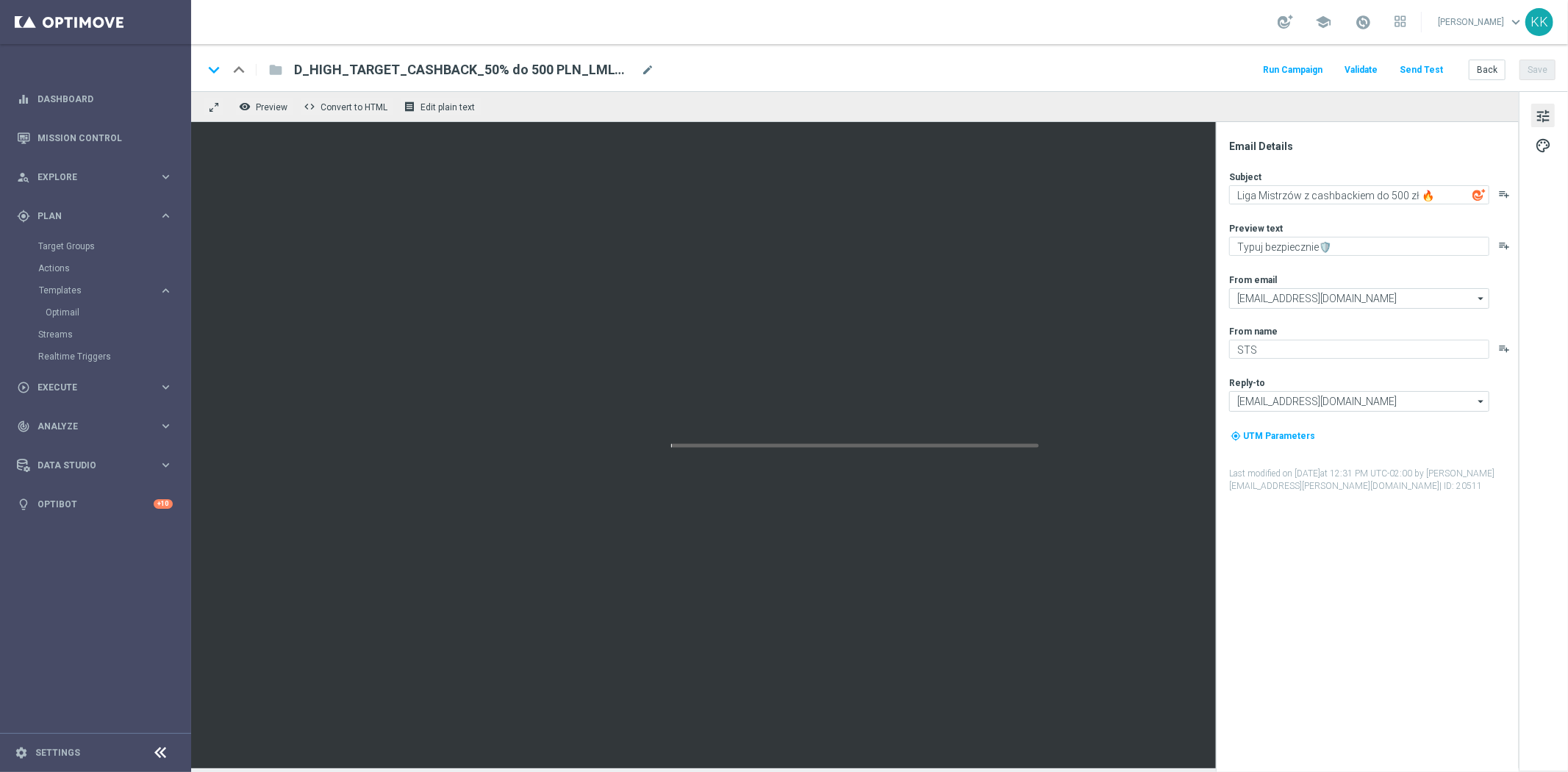
click at [1417, 71] on button "Send Test" at bounding box center [1421, 69] width 48 height 20
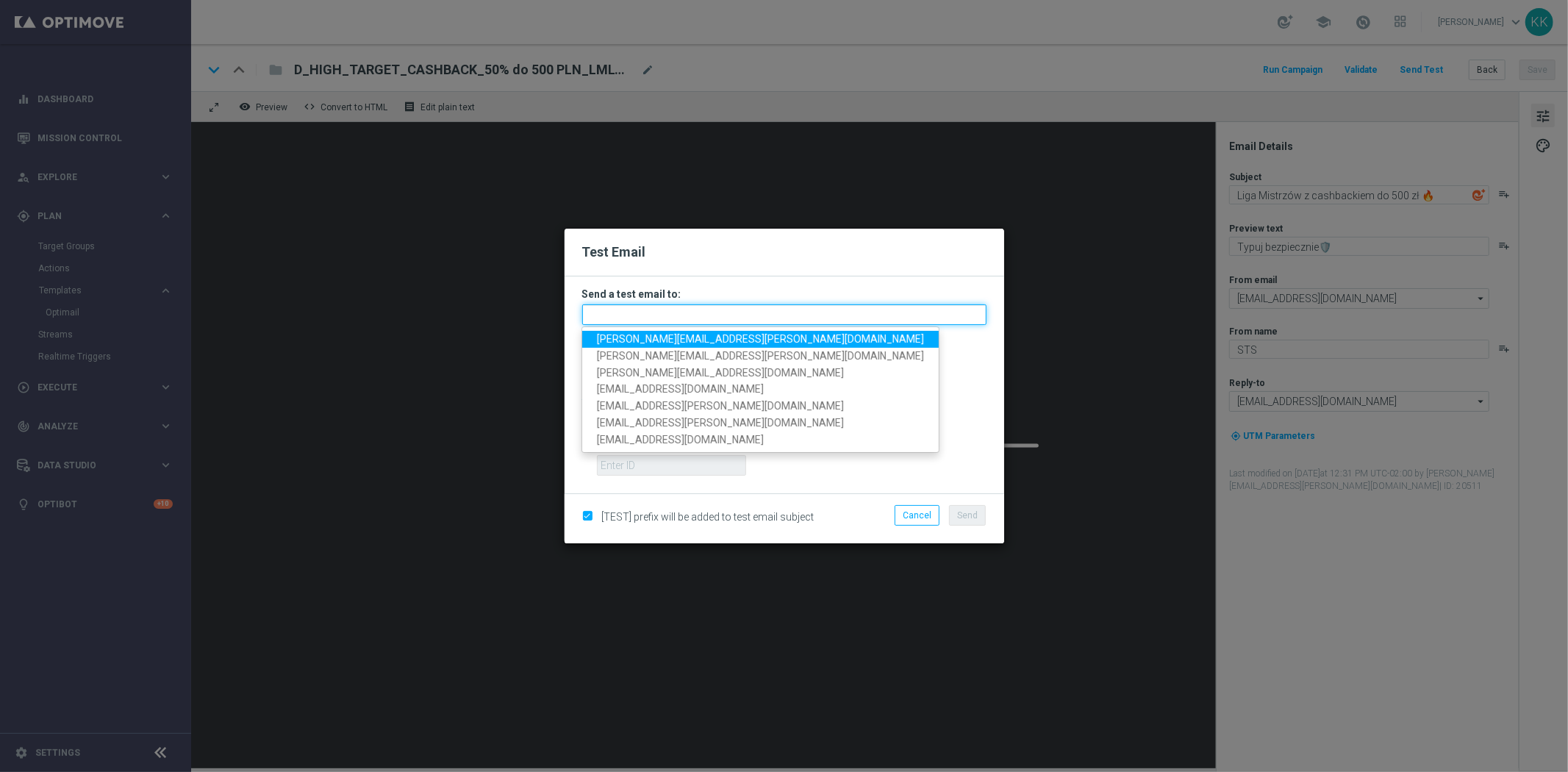
click at [653, 305] on input "text" at bounding box center [784, 315] width 405 height 21
paste input "[PERSON_NAME][EMAIL_ADDRESS][PERSON_NAME][DOMAIN_NAME],[DOMAIN_NAME][EMAIL_ADDR…"
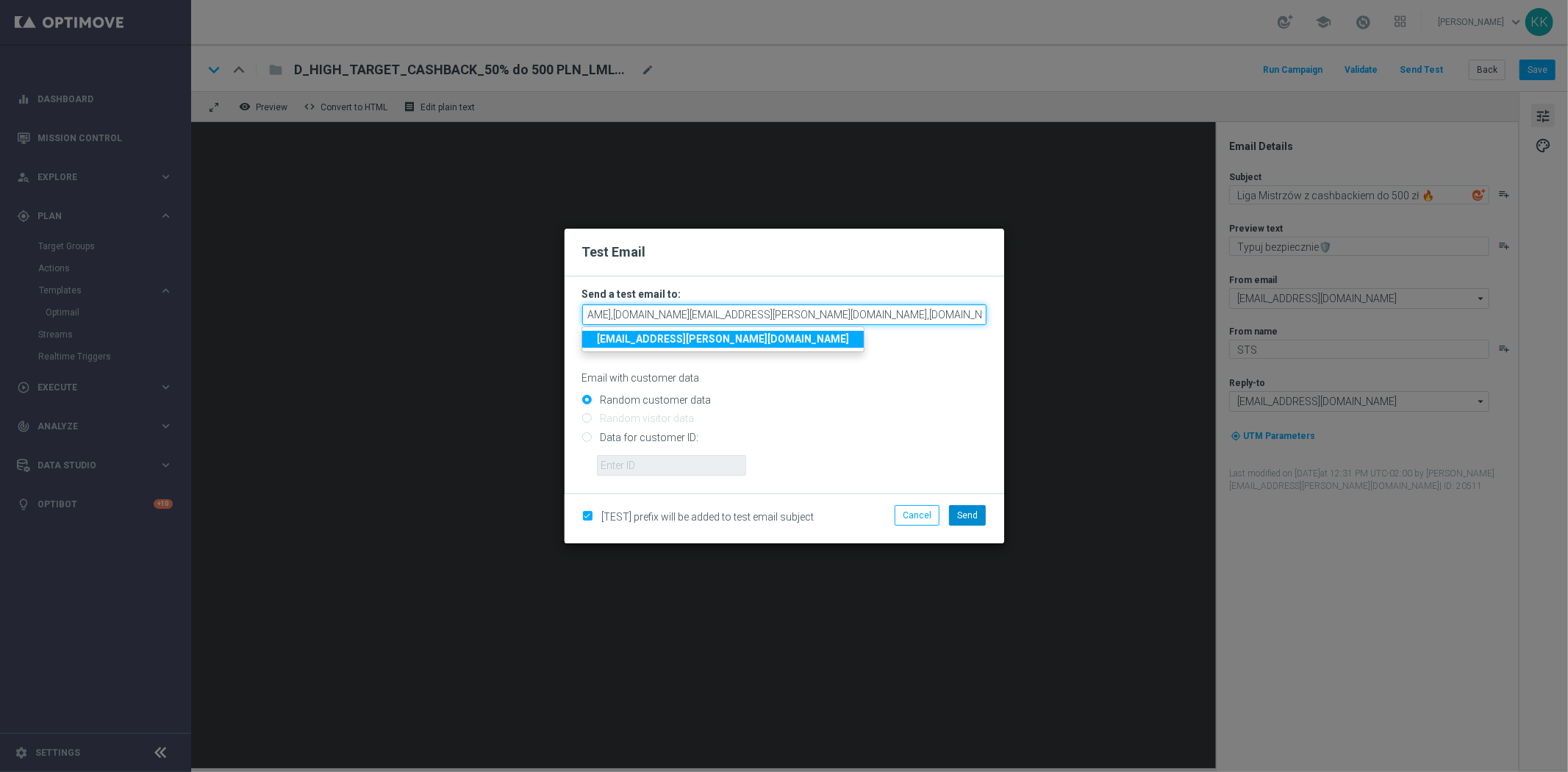
type input "[PERSON_NAME][EMAIL_ADDRESS][PERSON_NAME][DOMAIN_NAME],[DOMAIN_NAME][EMAIL_ADDR…"
click at [980, 518] on button "Send" at bounding box center [967, 515] width 37 height 21
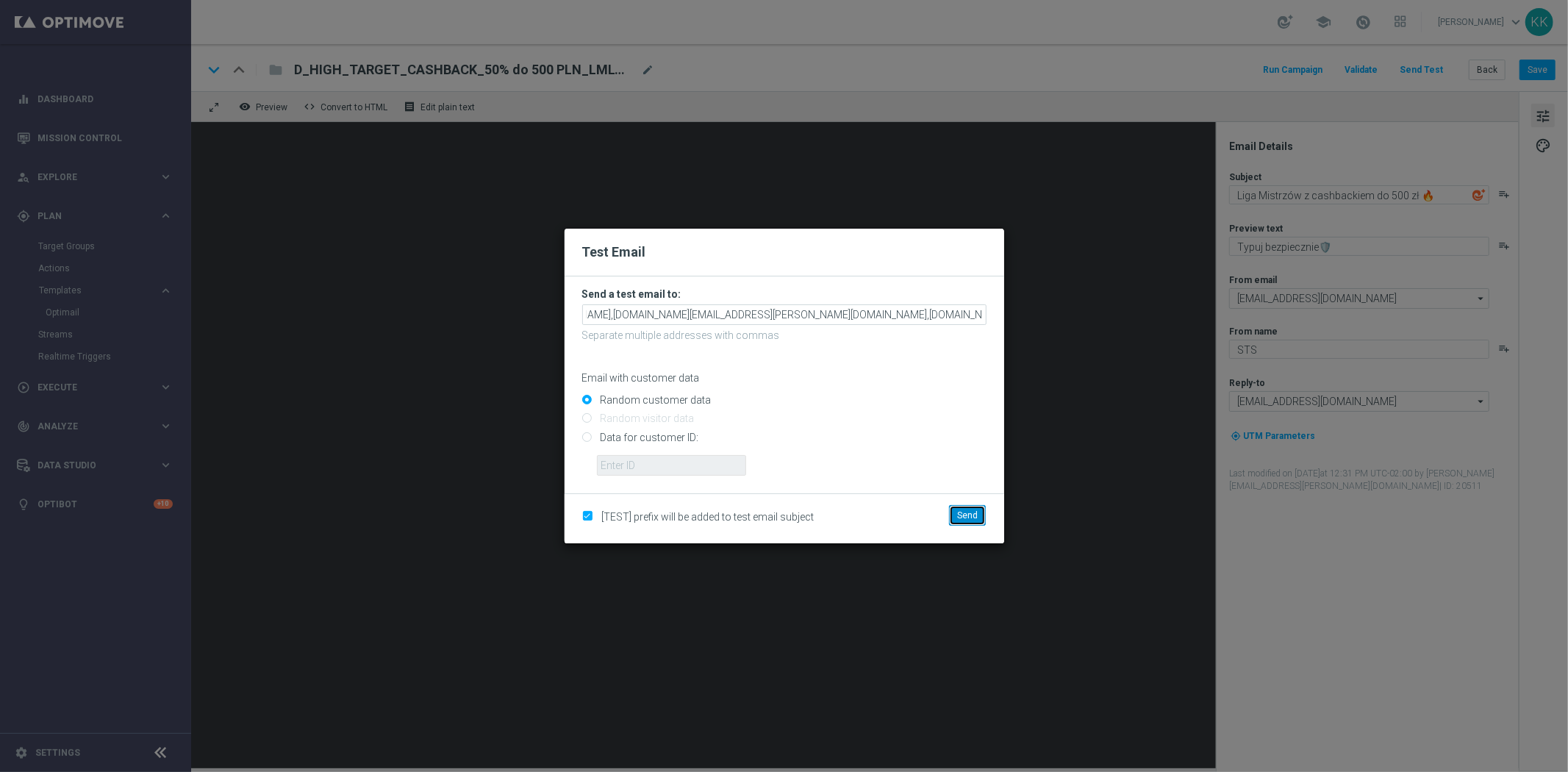
scroll to position [0, 0]
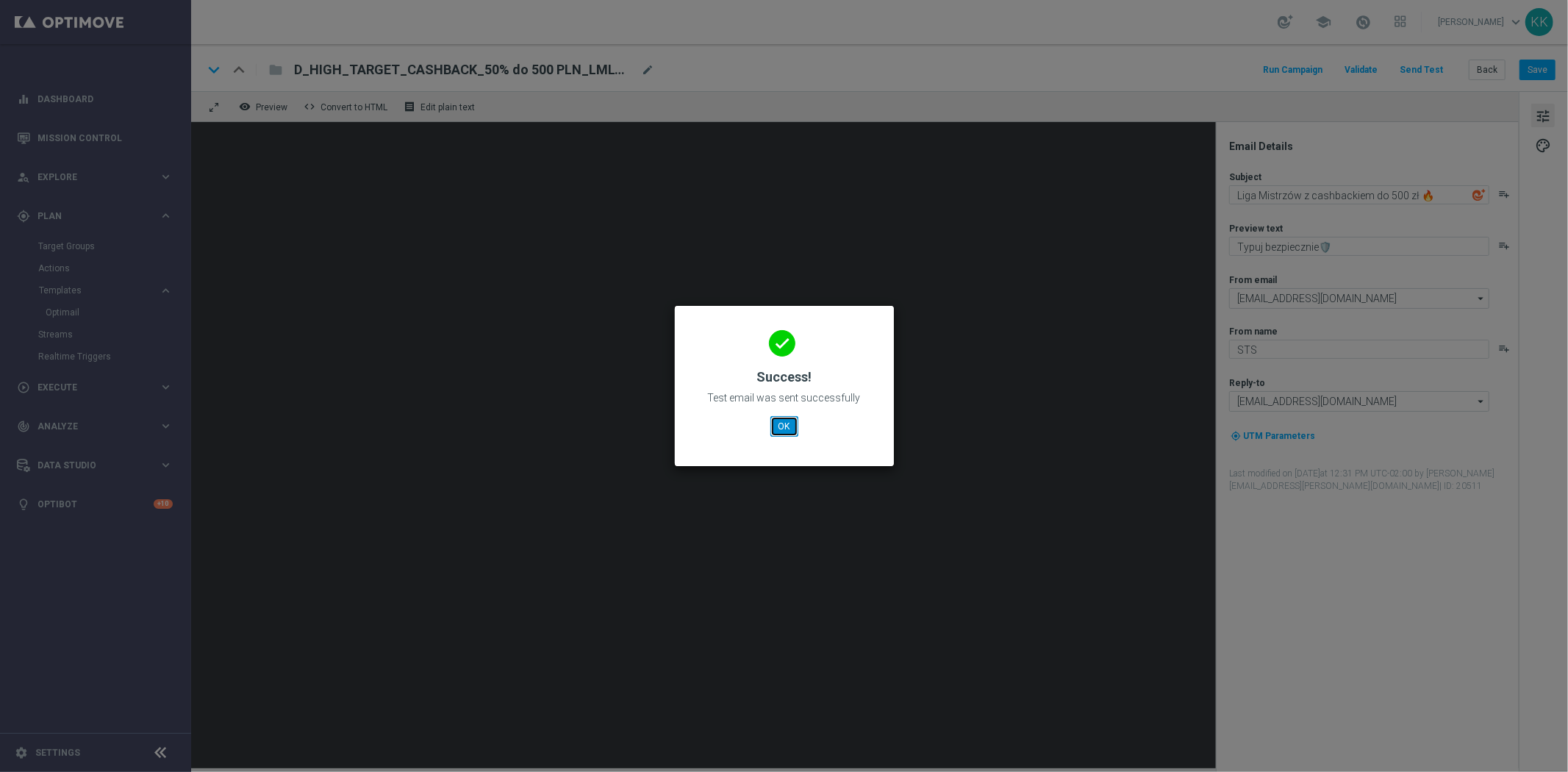
click at [787, 426] on button "OK" at bounding box center [784, 426] width 28 height 21
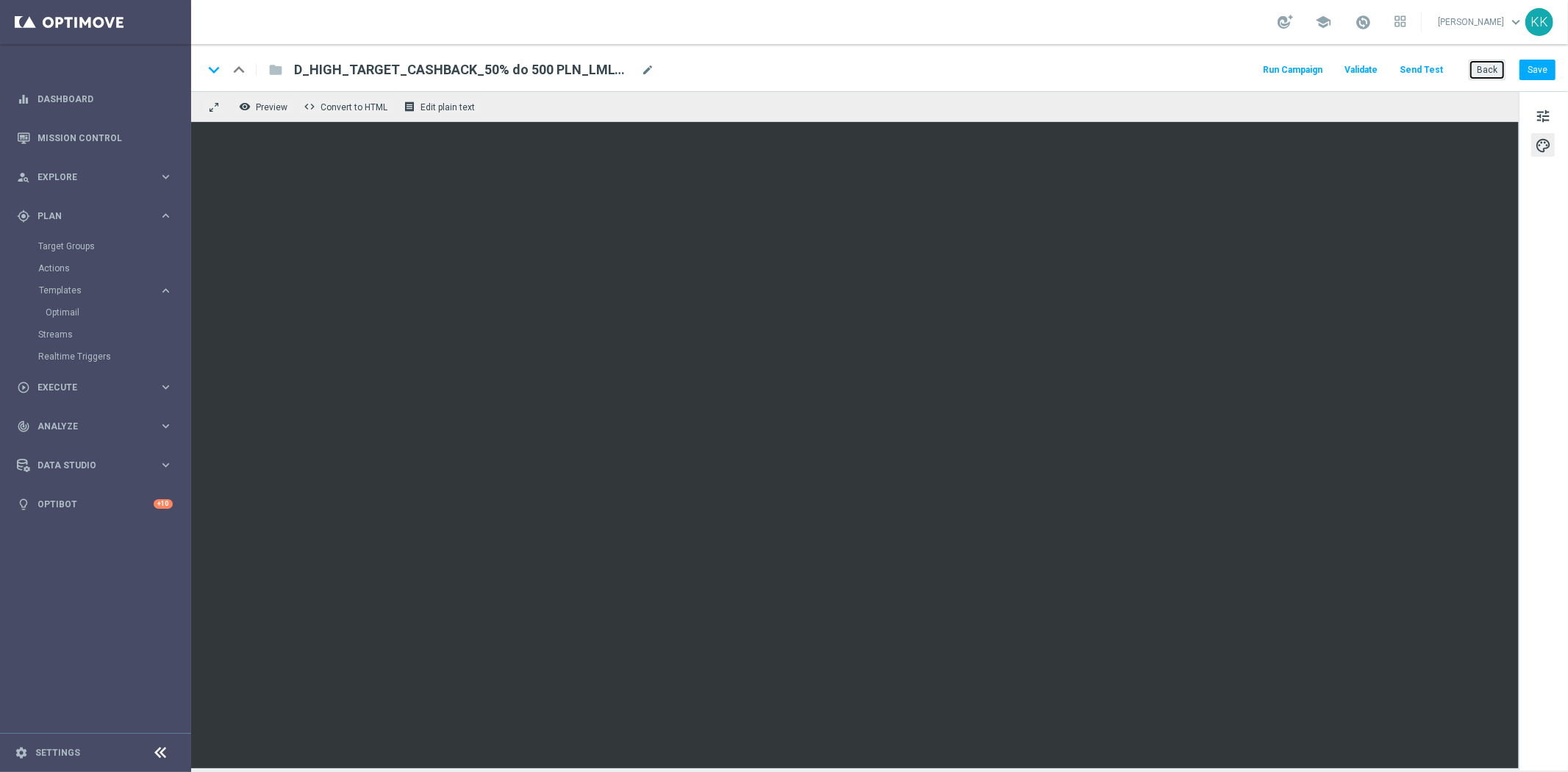
click at [1497, 68] on button "Back" at bounding box center [1487, 70] width 37 height 21
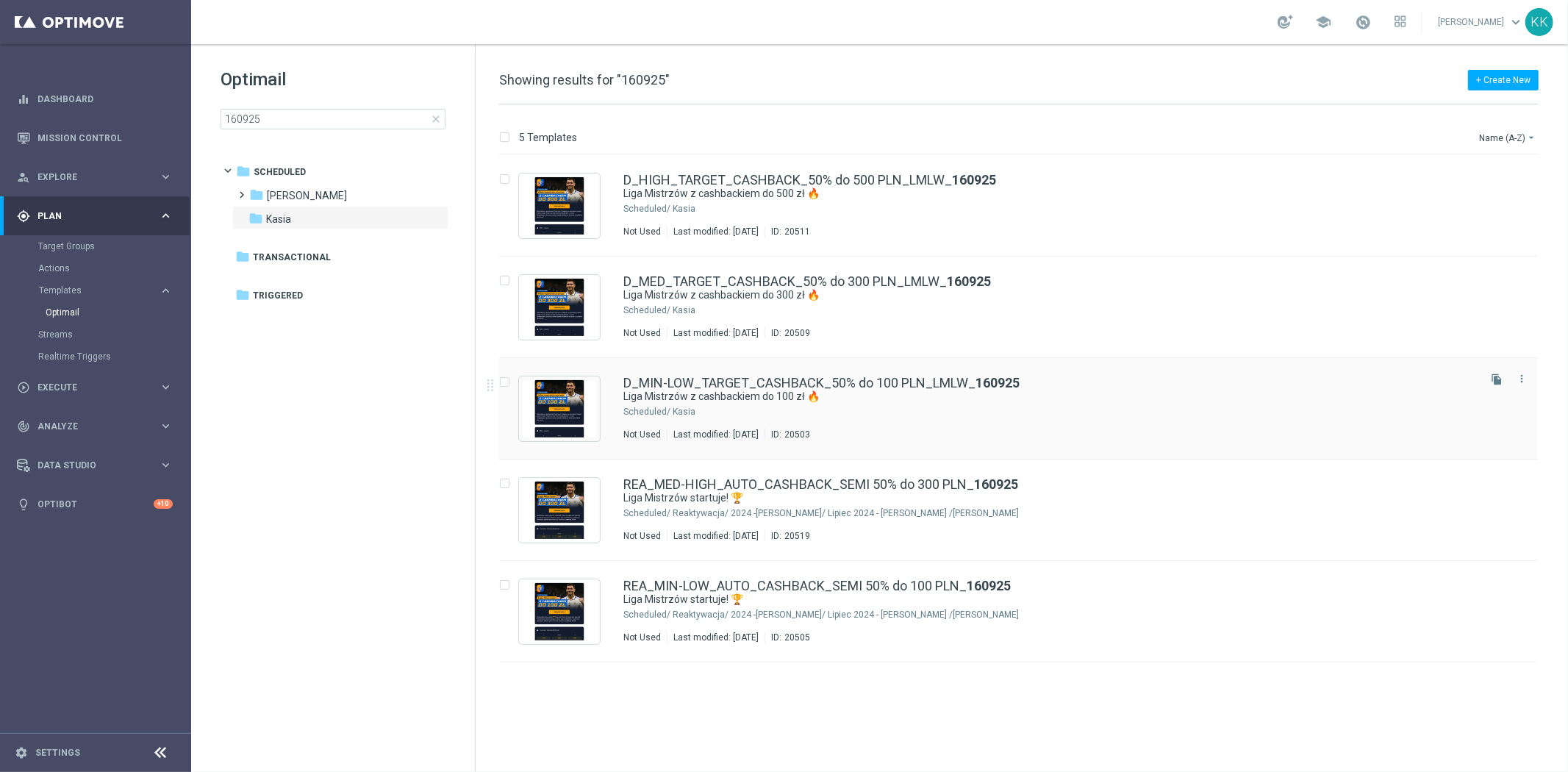
click at [804, 410] on div "Kasia" at bounding box center [1074, 411] width 803 height 12
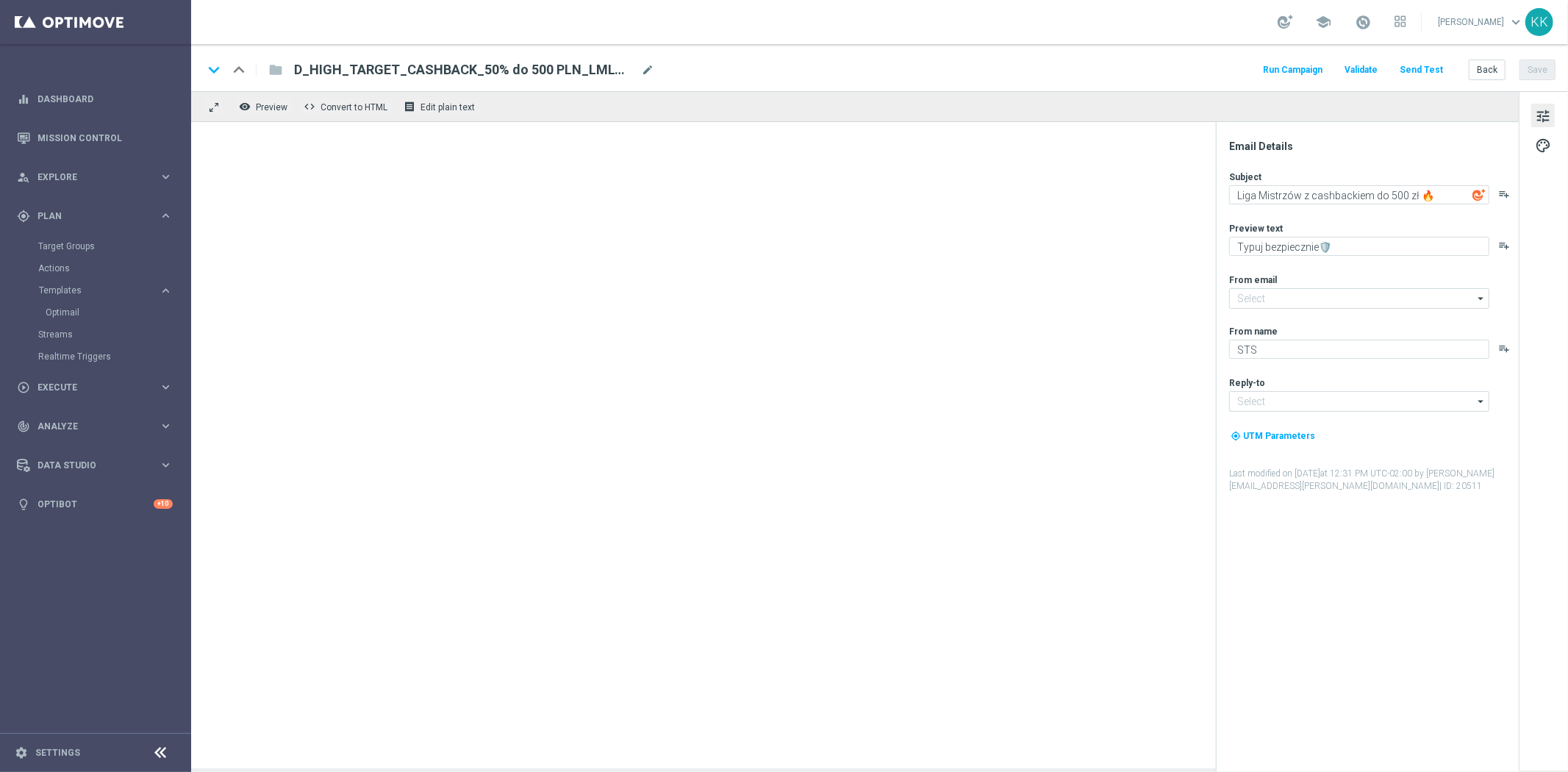
type input "[EMAIL_ADDRESS][DOMAIN_NAME]"
type textarea "Liga Mistrzów z cashbackiem do 100 zł 🔥"
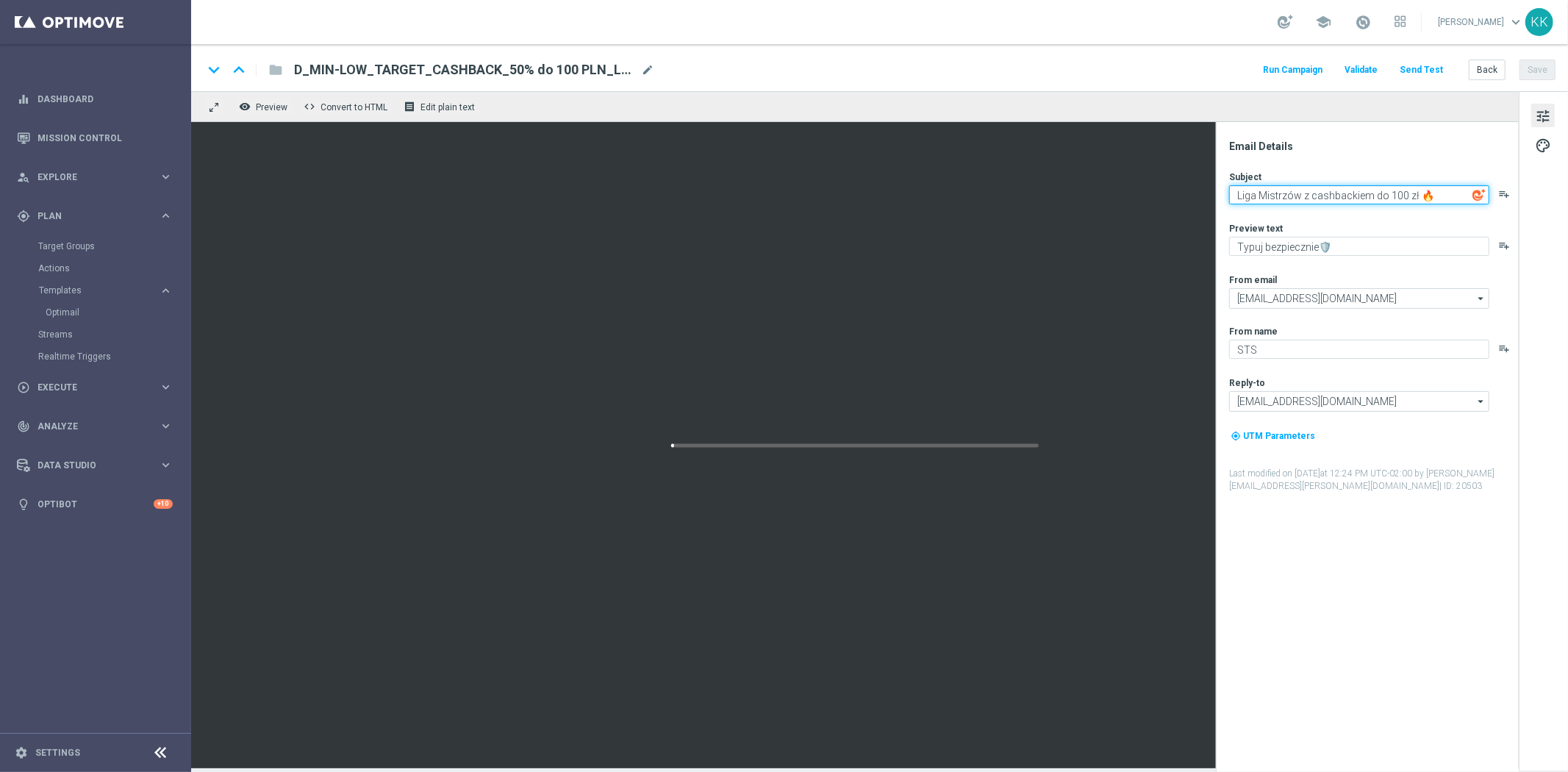
click at [1289, 196] on textarea "Liga Mistrzów z cashbackiem do 100 zł 🔥" at bounding box center [1360, 195] width 261 height 19
click at [1391, 224] on div "Preview text" at bounding box center [1374, 228] width 289 height 12
drag, startPoint x: 1415, startPoint y: 195, endPoint x: 1217, endPoint y: 199, distance: 198.0
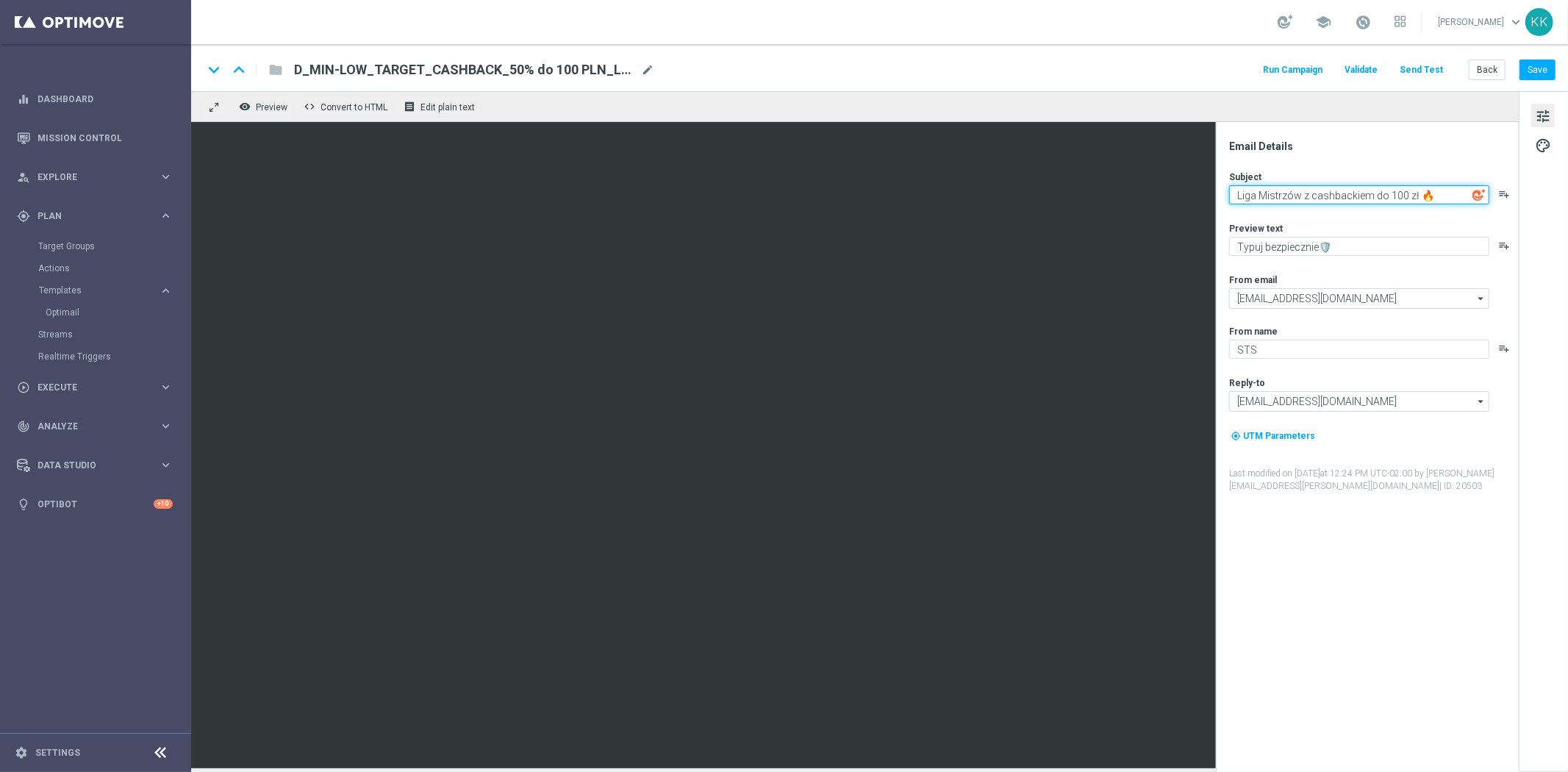
click at [1217, 199] on div "Email Details Subject Liga Mistrzów z cashbackiem do 100 zł 🔥 playlist_add Prev…" at bounding box center [1367, 447] width 303 height 650
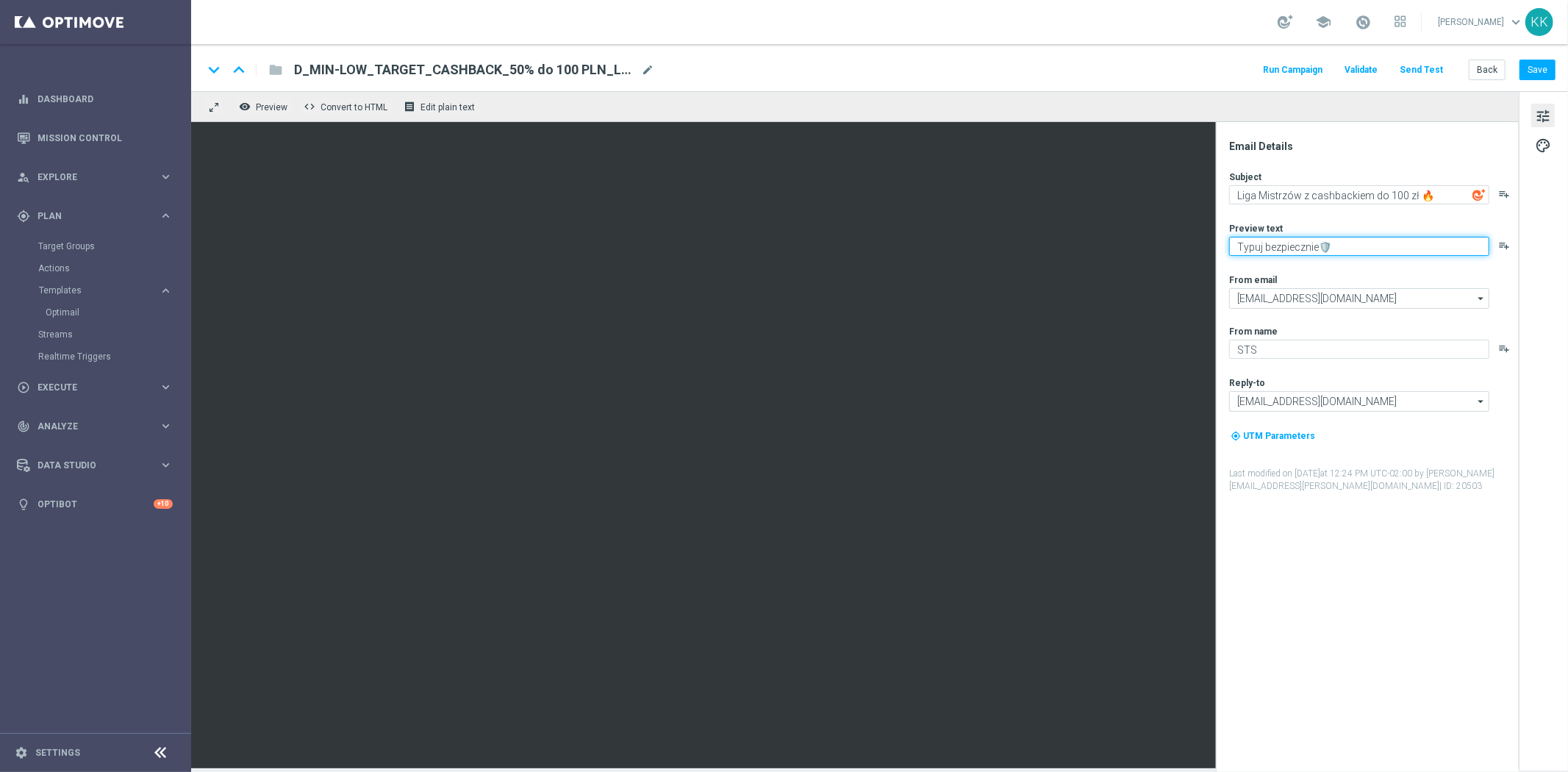
click at [1322, 239] on textarea "Typuj bezpiecznie🛡️" at bounding box center [1360, 246] width 261 height 19
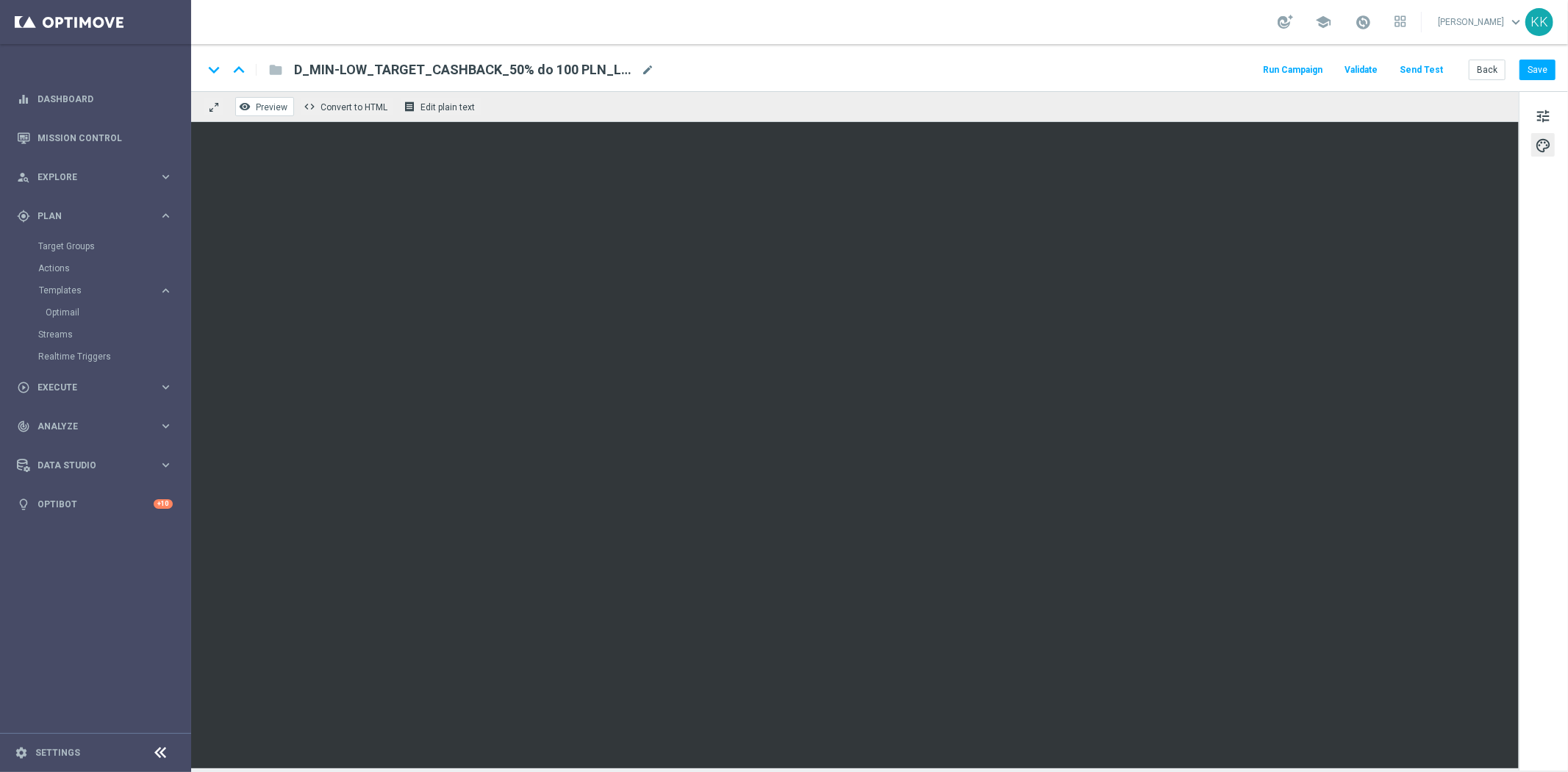
click at [252, 108] on button "remove_red_eye Preview" at bounding box center [264, 107] width 59 height 19
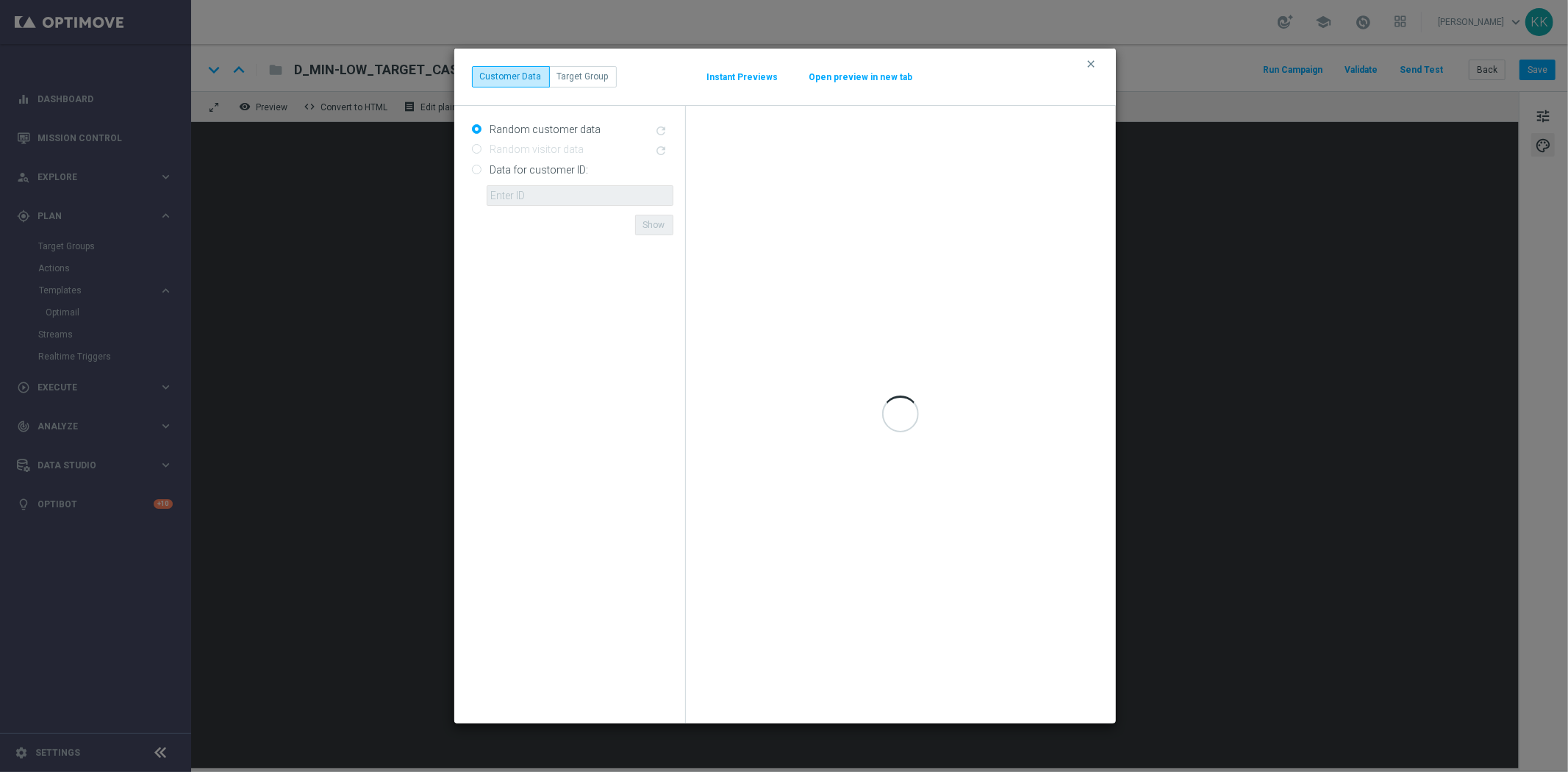
click at [858, 75] on button "Open preview in new tab" at bounding box center [861, 77] width 105 height 12
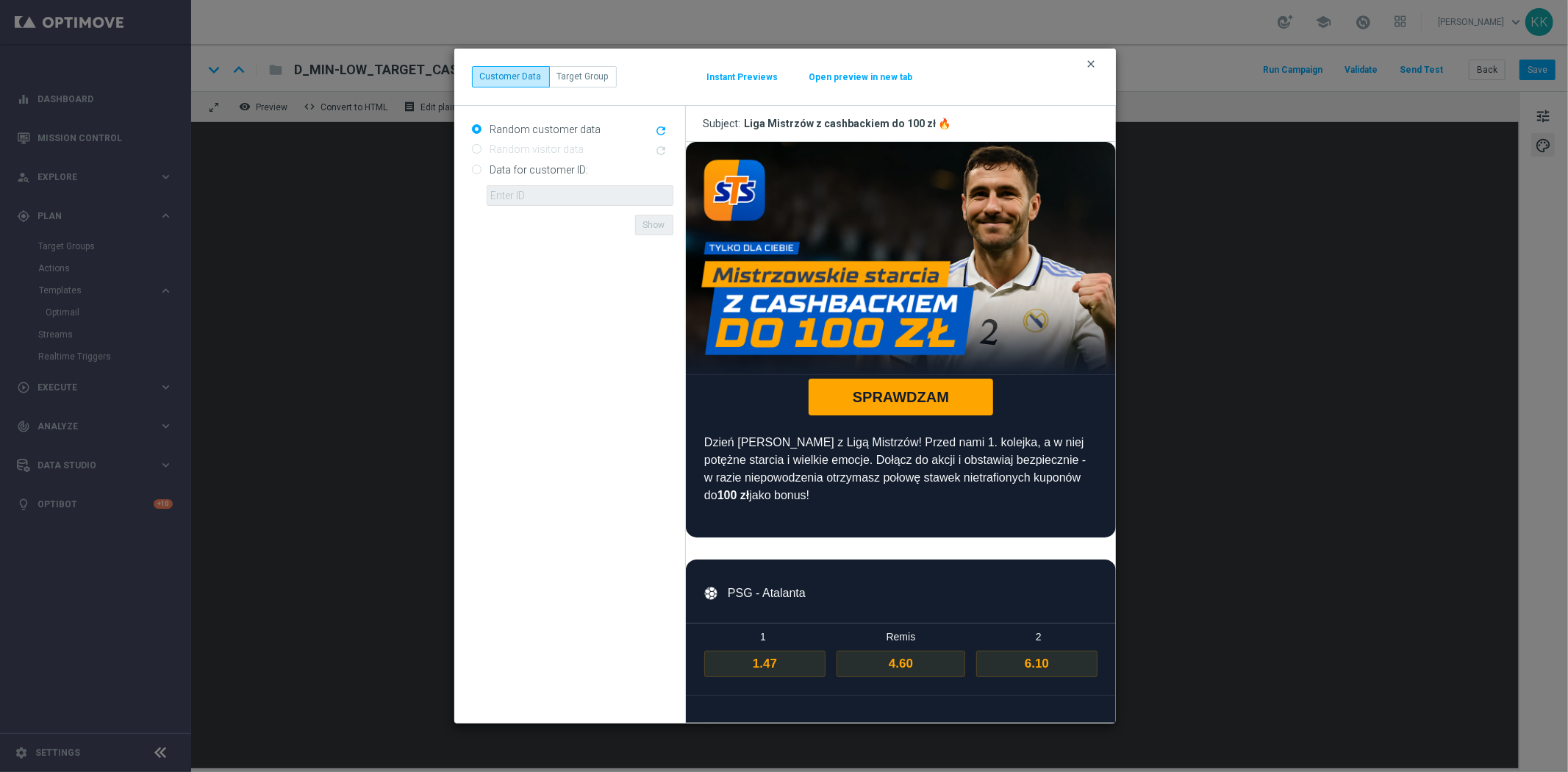
click at [1089, 62] on icon "clear" at bounding box center [1092, 64] width 12 height 12
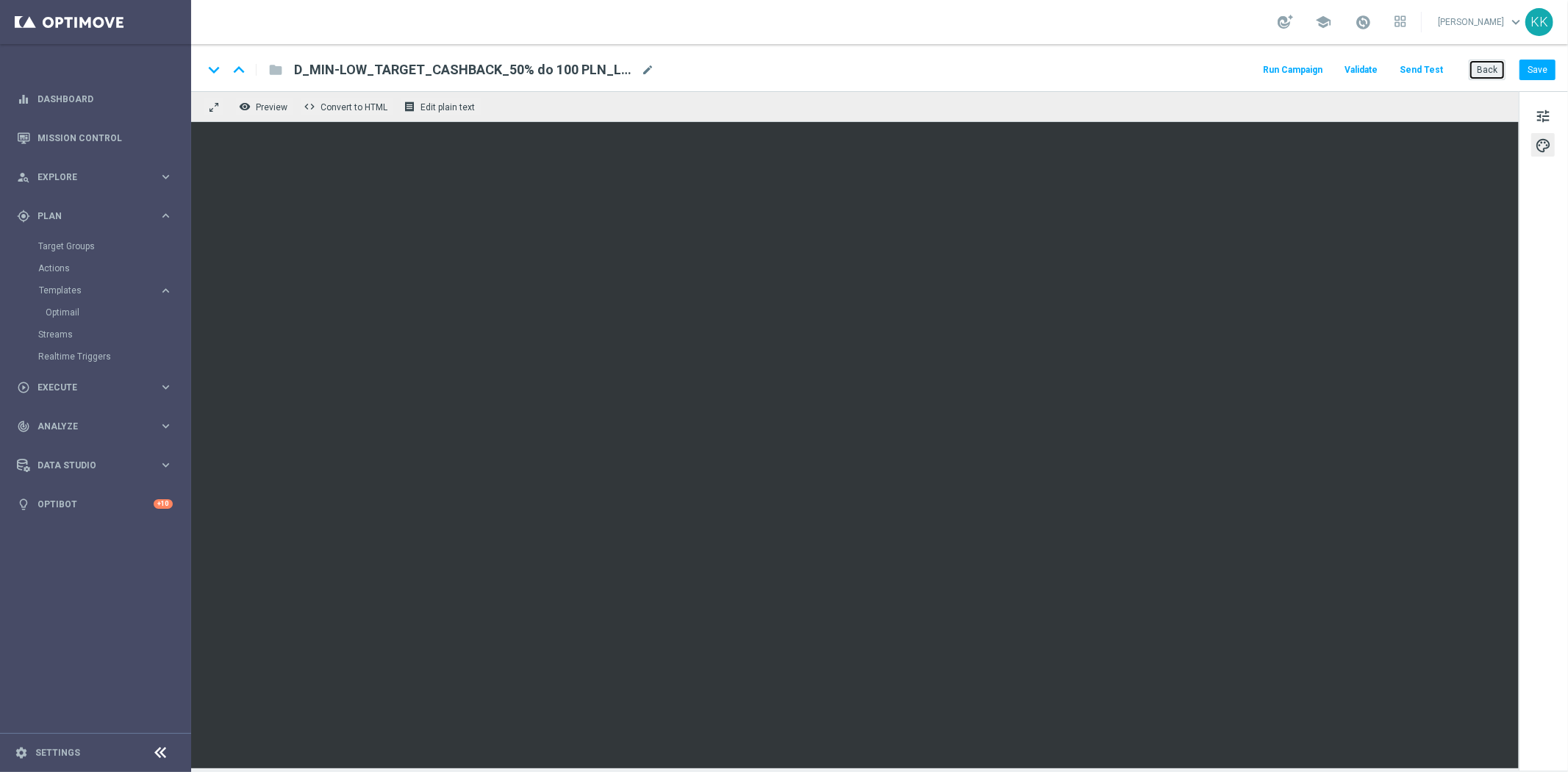
click at [1486, 72] on button "Back" at bounding box center [1487, 70] width 37 height 21
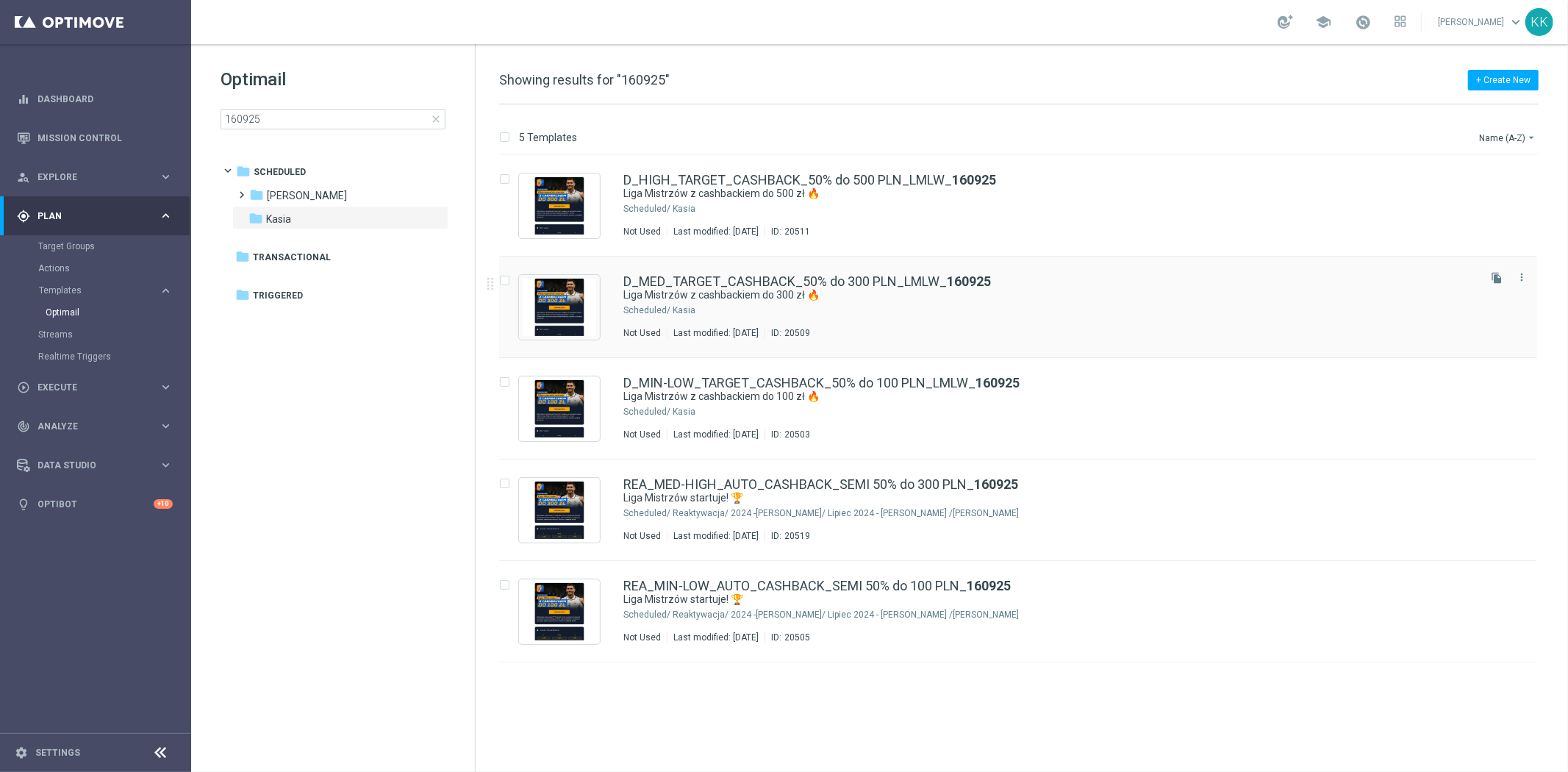
click at [821, 304] on div "Kasia" at bounding box center [1074, 310] width 803 height 12
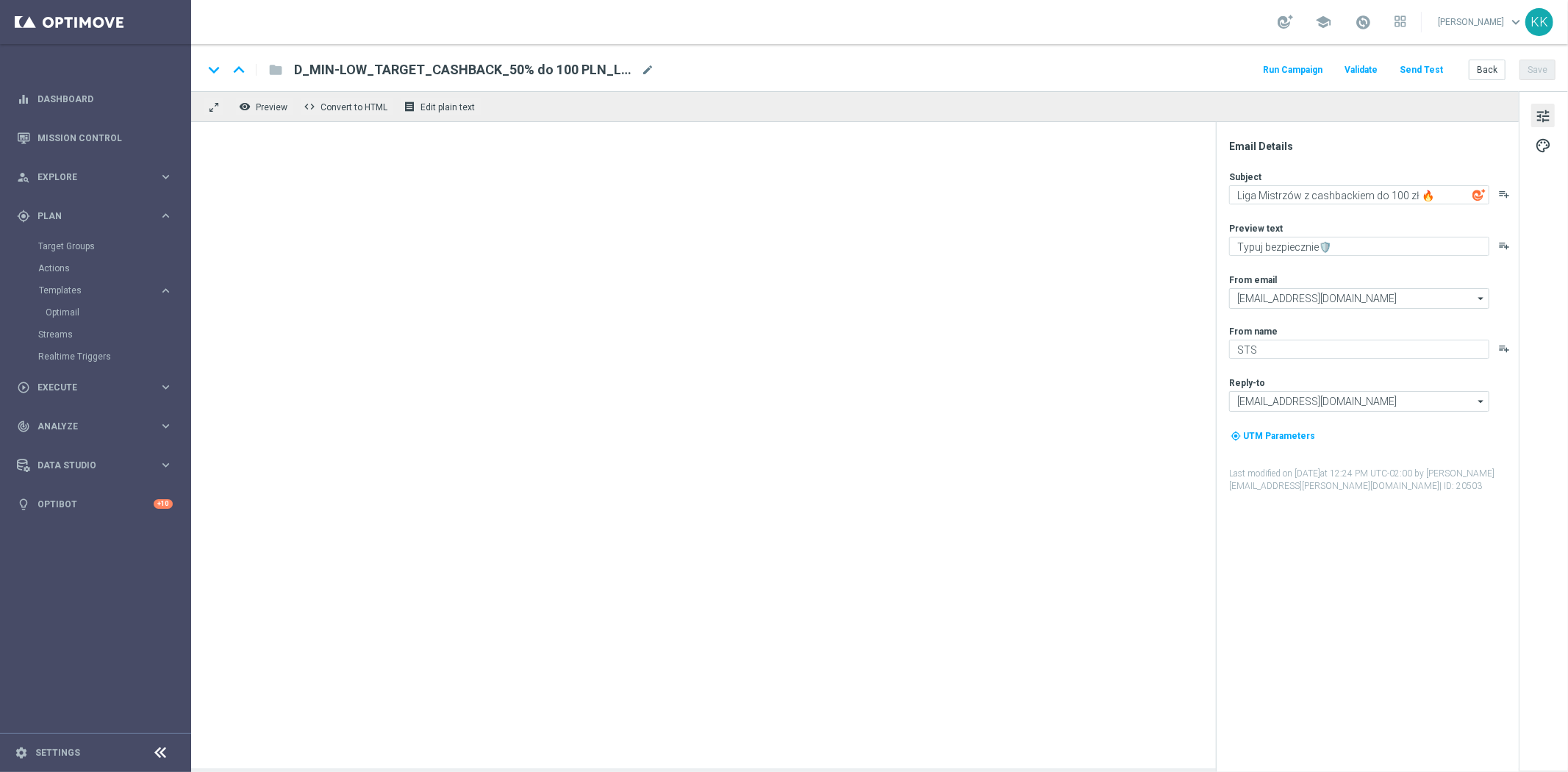
type textarea "Liga Mistrzów z cashbackiem do 300 zł 🔥"
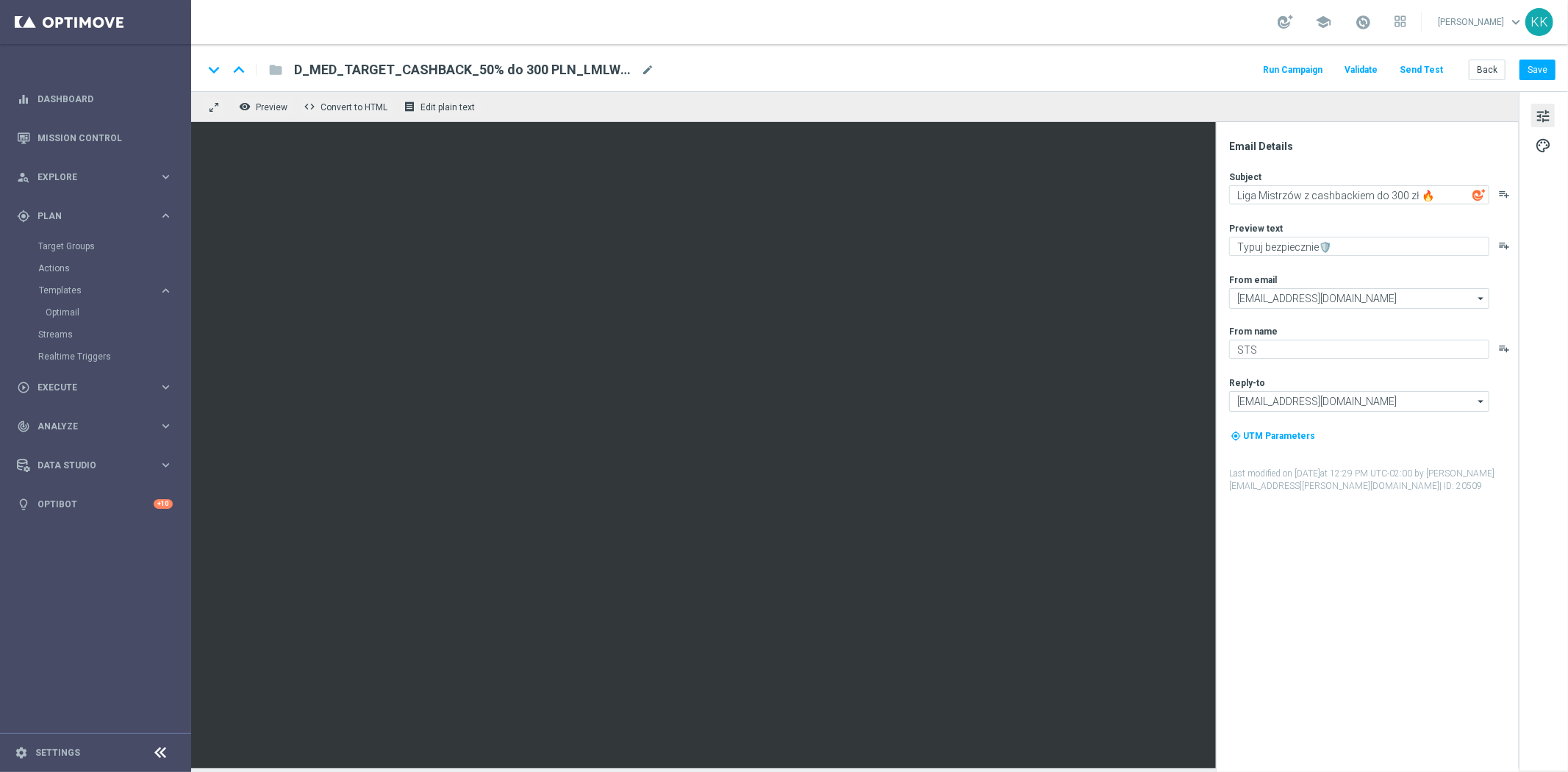
click at [255, 87] on div "keyboard_arrow_down keyboard_arrow_up folder D_MED_TARGET_CASHBACK_50% do 300 P…" at bounding box center [880, 67] width 1378 height 47
click at [261, 104] on span "Preview" at bounding box center [272, 107] width 32 height 10
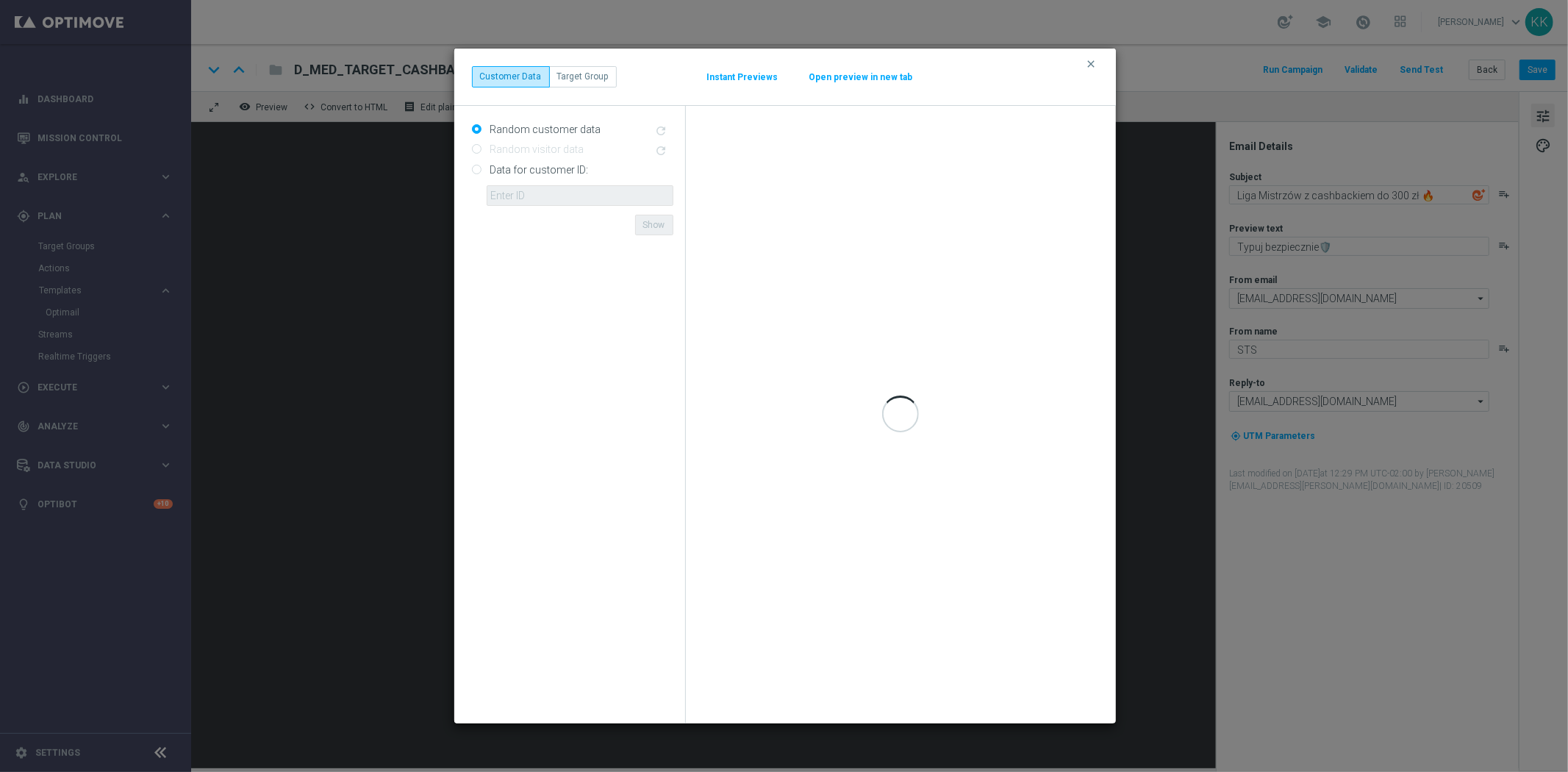
click at [825, 73] on button "Open preview in new tab" at bounding box center [861, 77] width 105 height 12
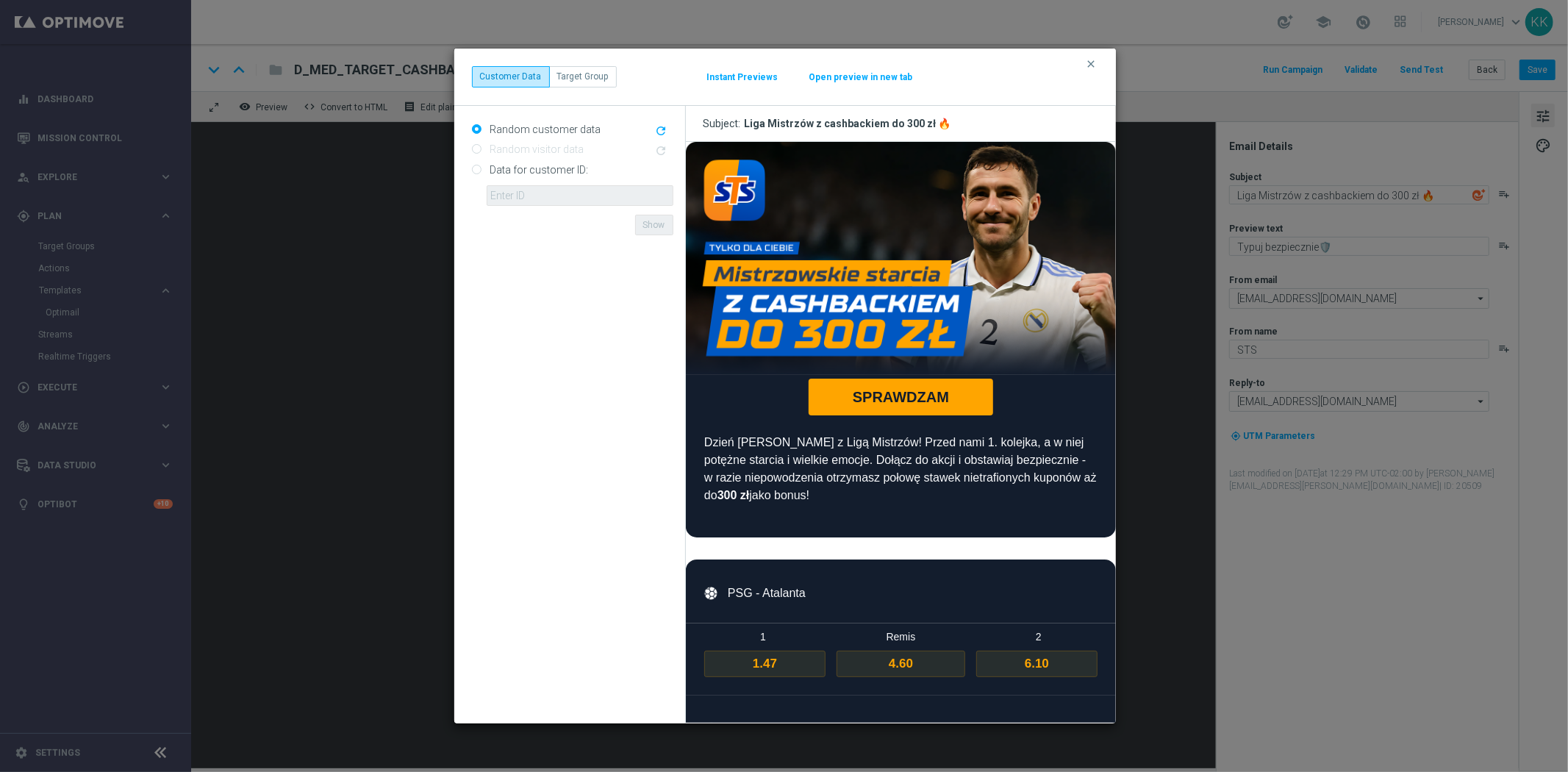
click at [1079, 60] on div "clear Customer Data Target Group Instant Previews Open preview in new tab" at bounding box center [785, 77] width 662 height 56
click at [1091, 67] on icon "clear" at bounding box center [1092, 64] width 12 height 12
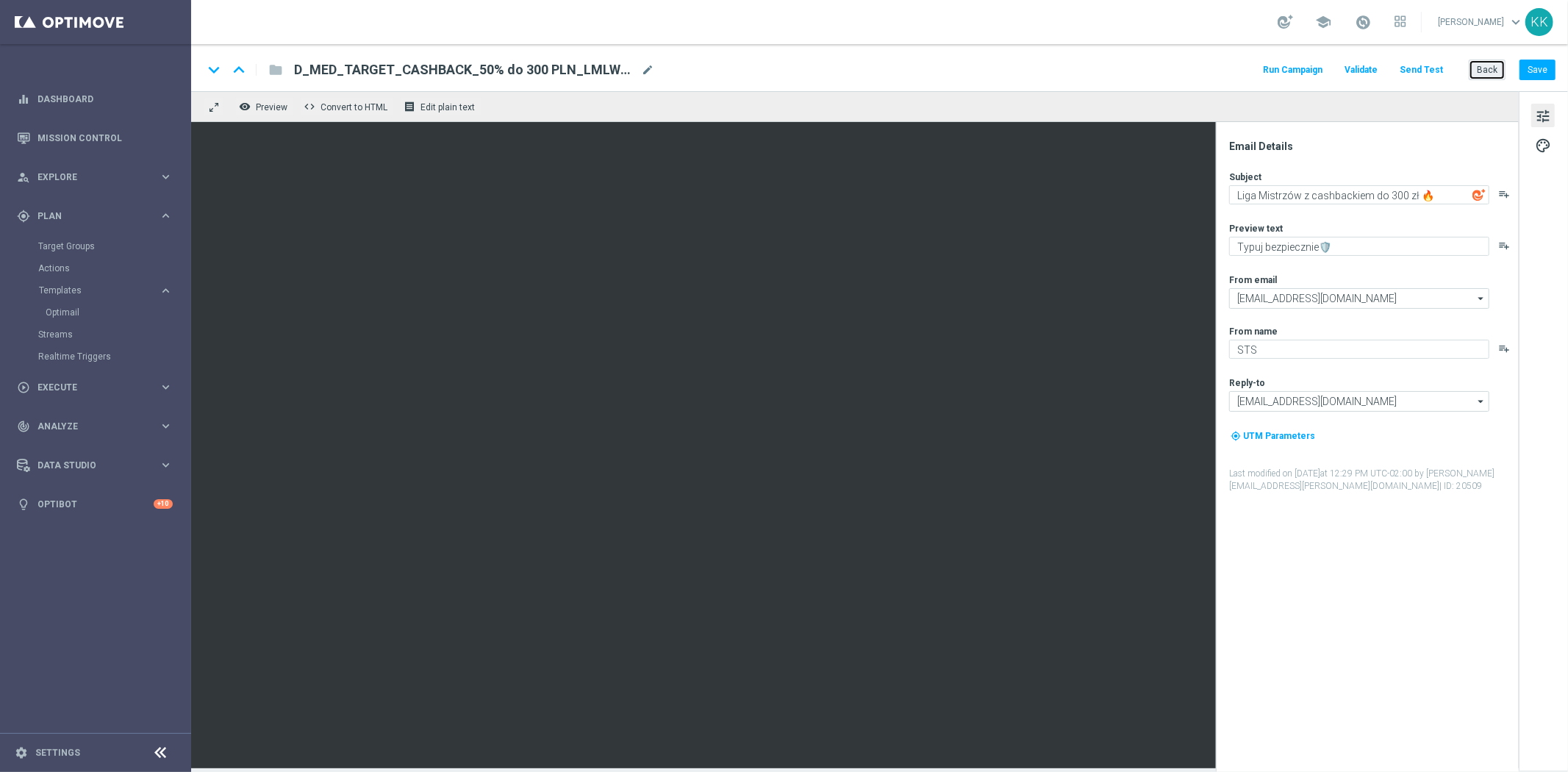
click at [1486, 67] on button "Back" at bounding box center [1487, 70] width 37 height 21
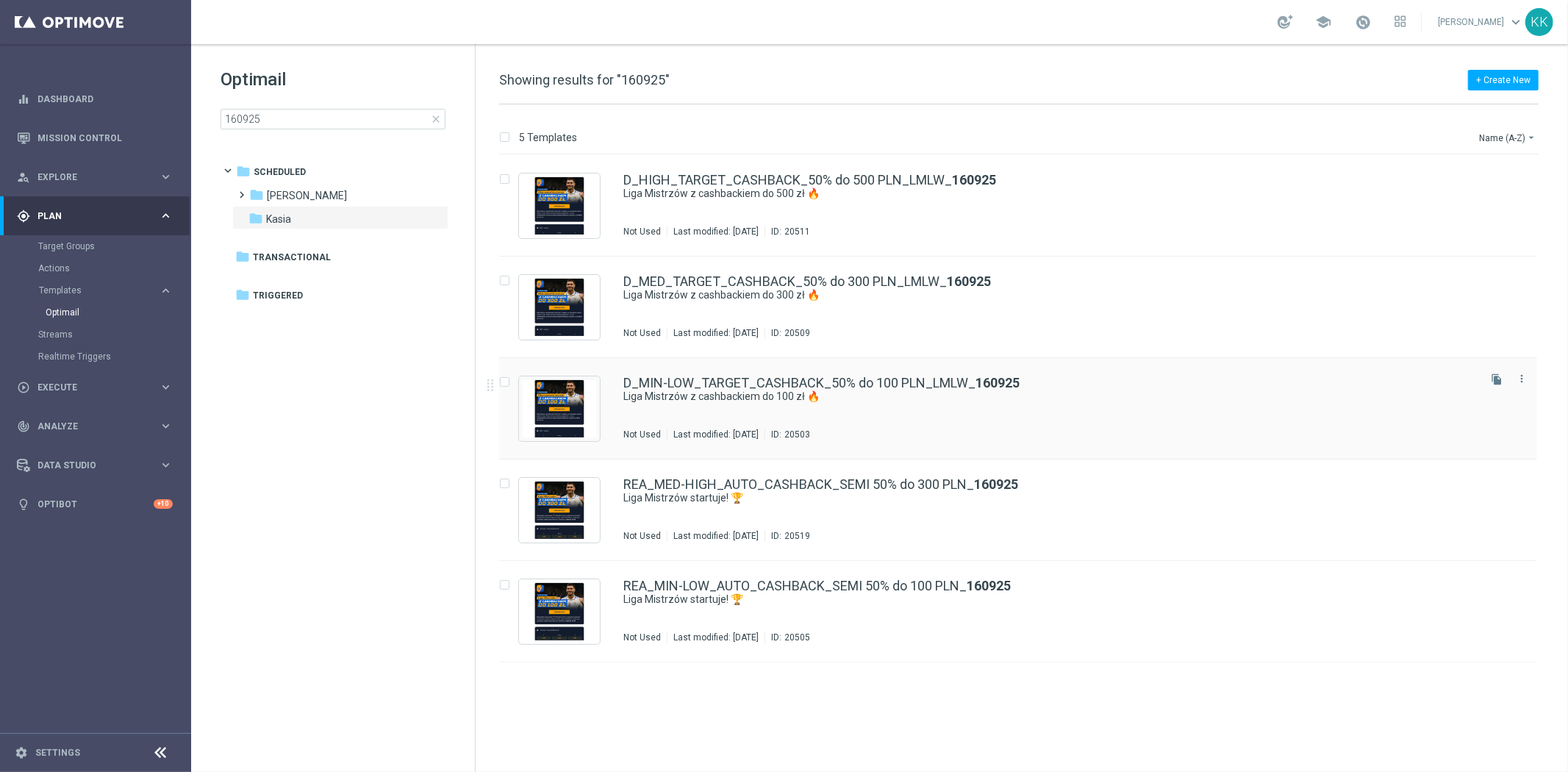
click at [769, 409] on div "D_MIN-LOW_TARGET_CASHBACK_50% do 100 PLN_LMLW_ 160925 Liga Mistrzów z cashbacki…" at bounding box center [1049, 408] width 852 height 64
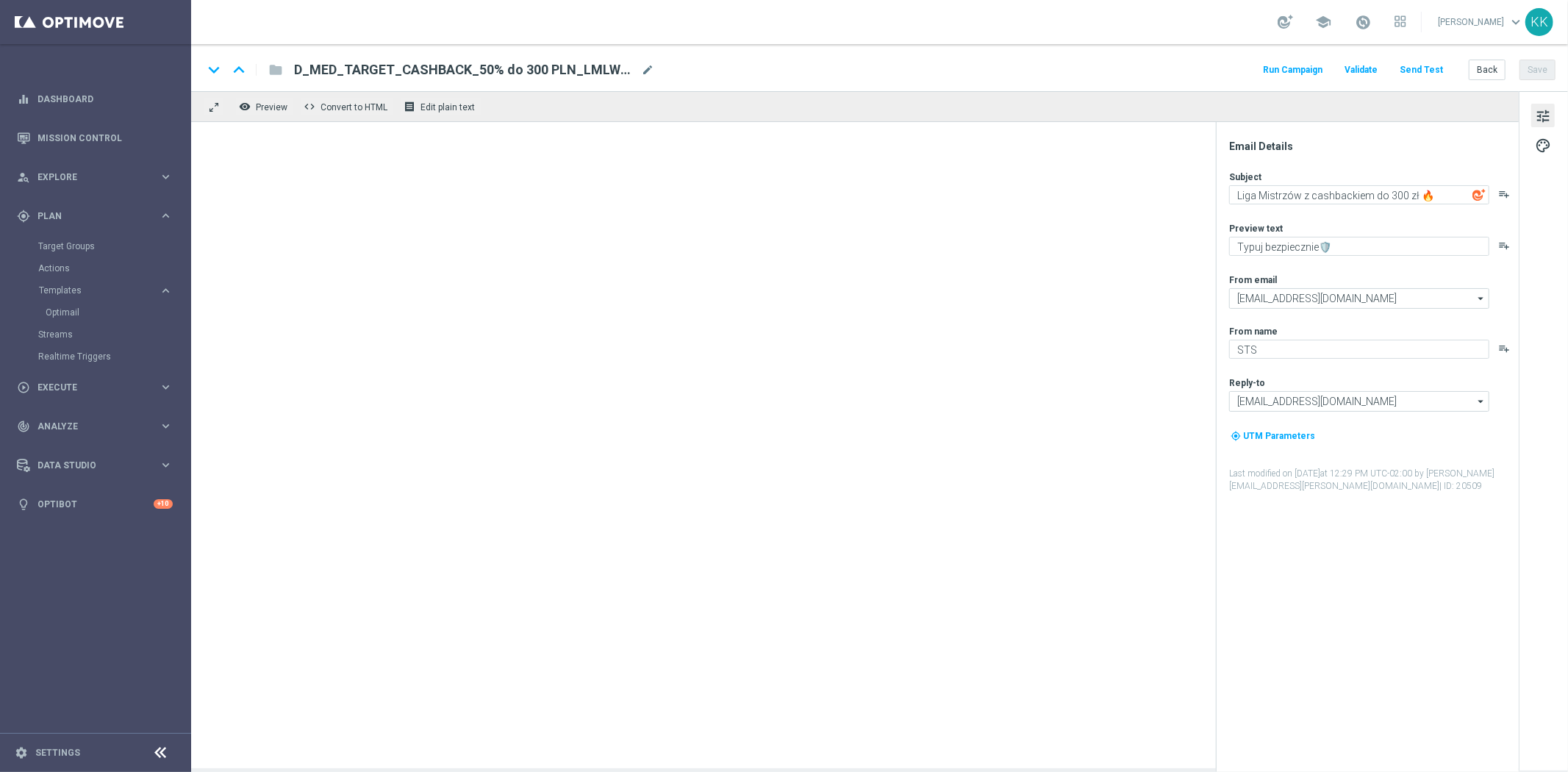
type textarea "Liga Mistrzów z cashbackiem do 100 zł 🔥"
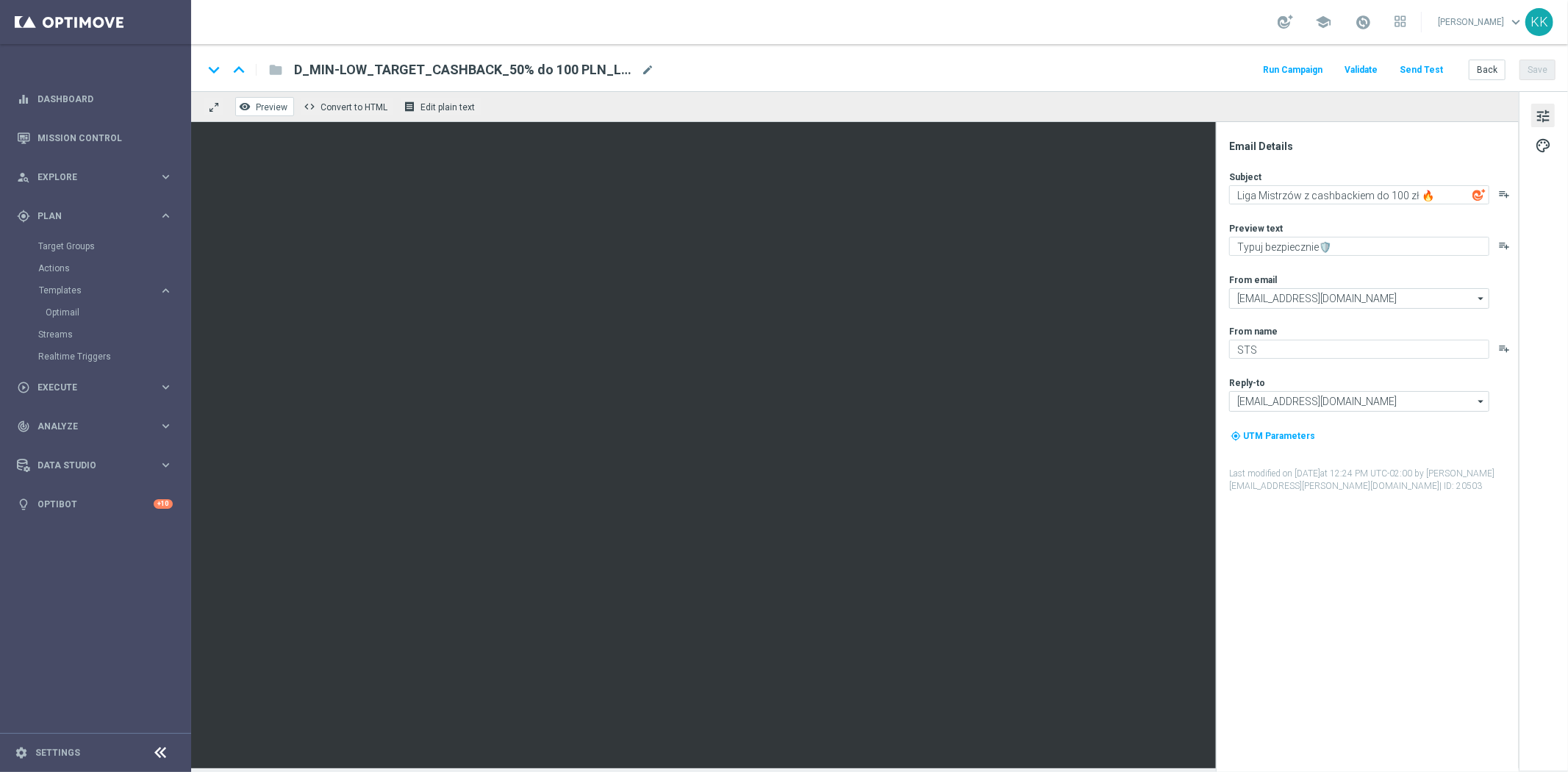
click at [260, 106] on span "Preview" at bounding box center [272, 107] width 32 height 10
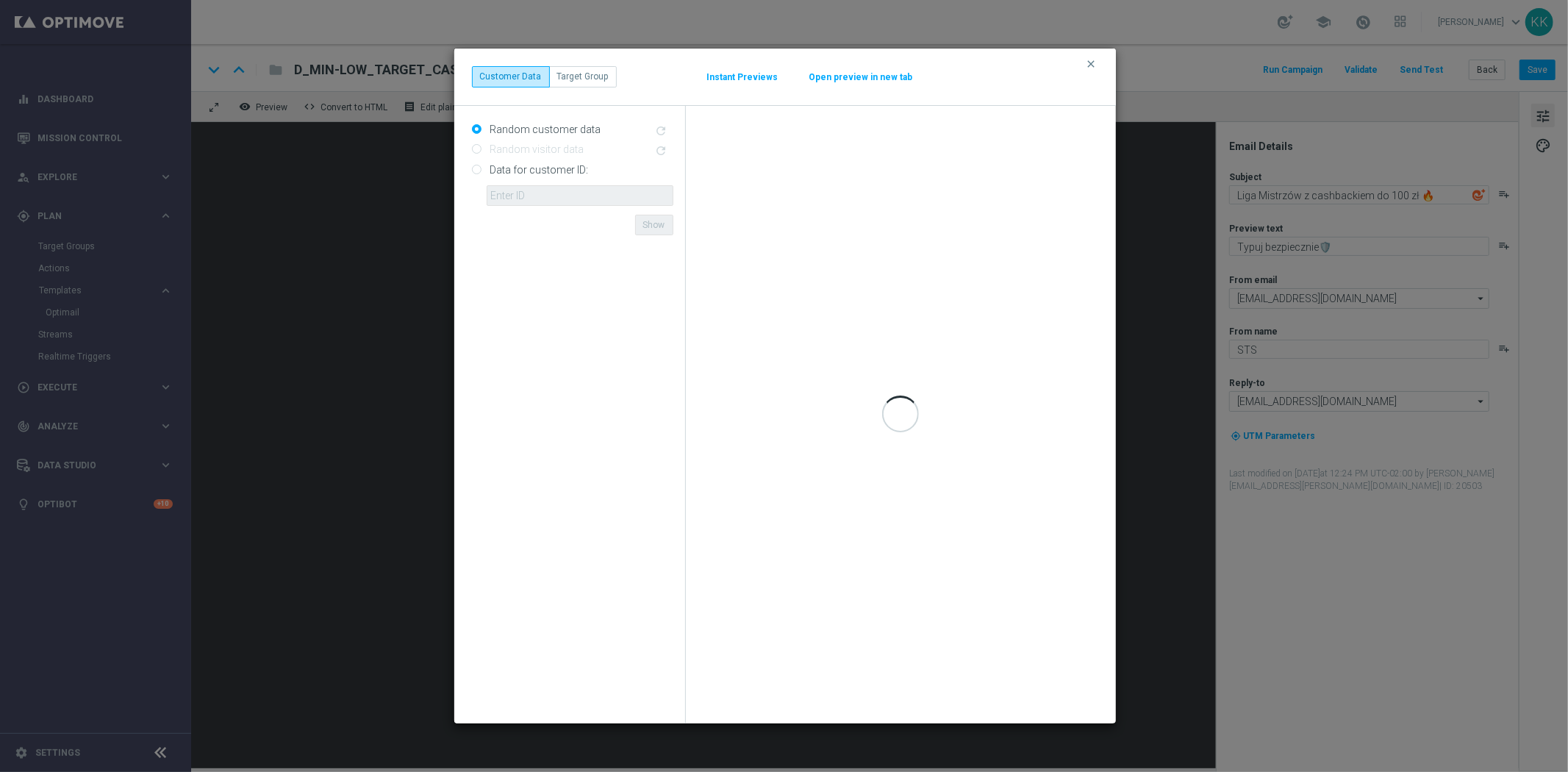
click at [859, 69] on div "clear Customer Data Target Group Instant Previews Open preview in new tab" at bounding box center [785, 77] width 626 height 21
click at [860, 74] on button "Open preview in new tab" at bounding box center [861, 77] width 105 height 12
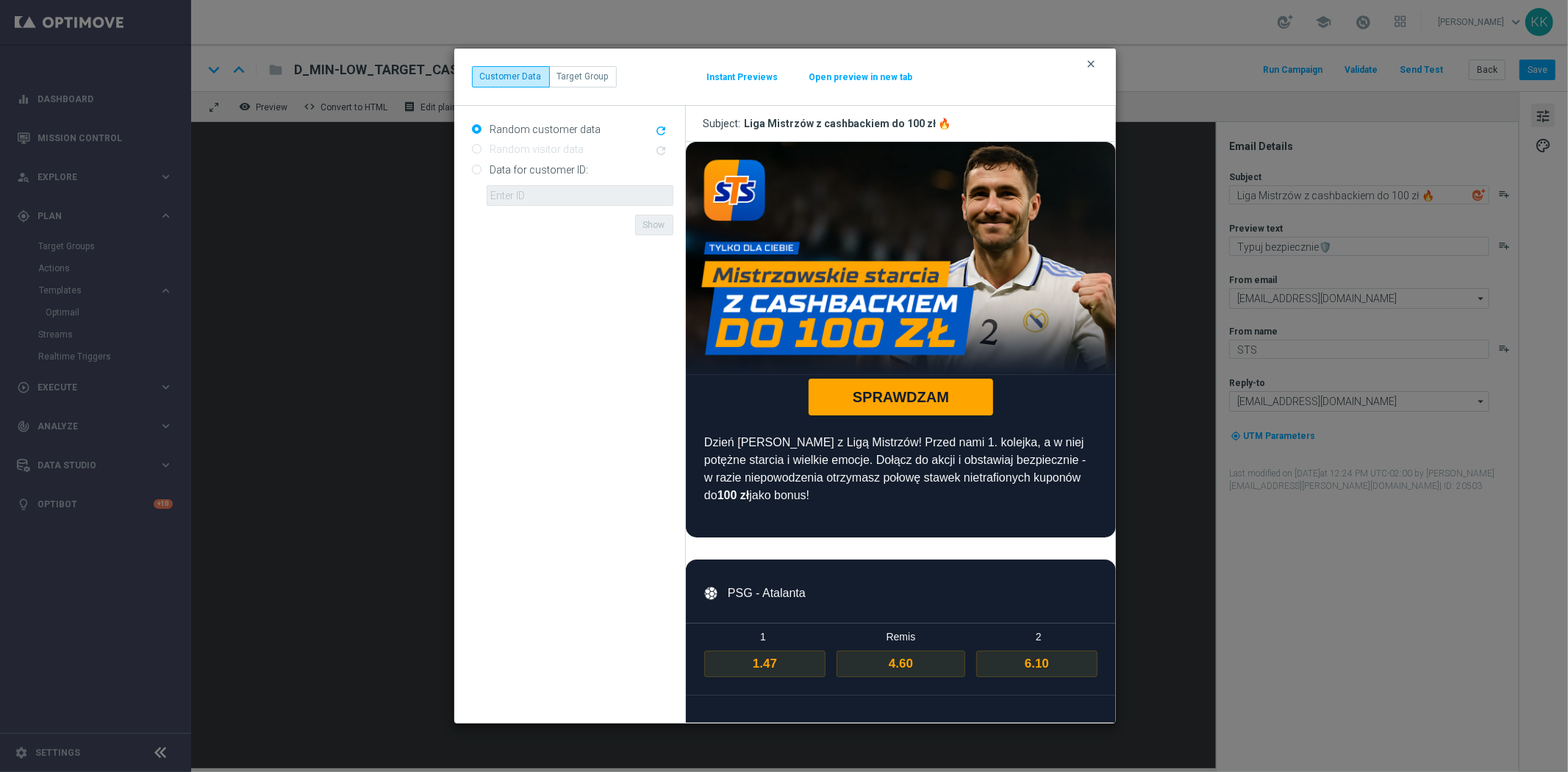
click at [1086, 67] on icon "clear" at bounding box center [1092, 64] width 12 height 12
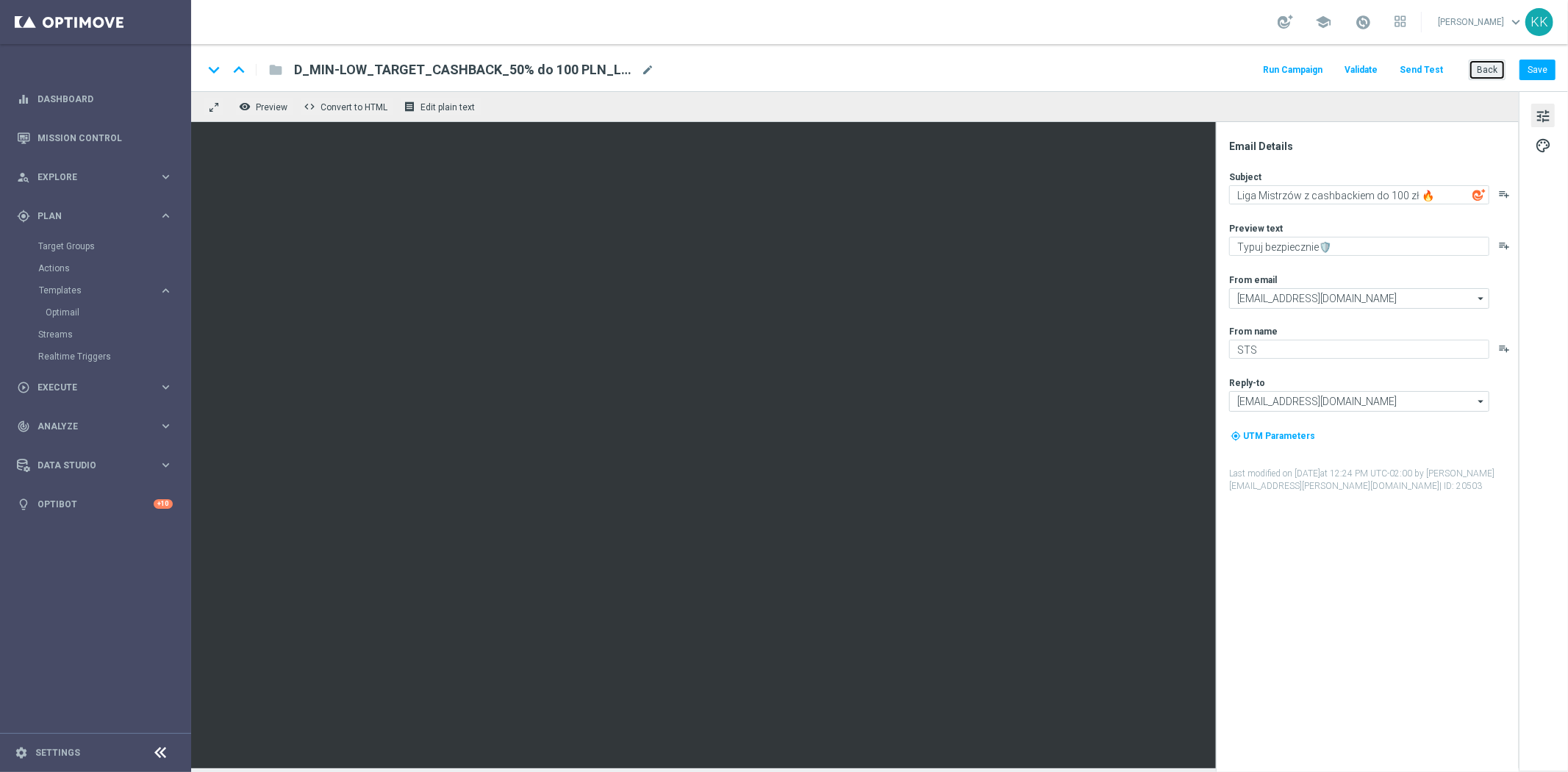
click at [1481, 72] on button "Back" at bounding box center [1487, 70] width 37 height 21
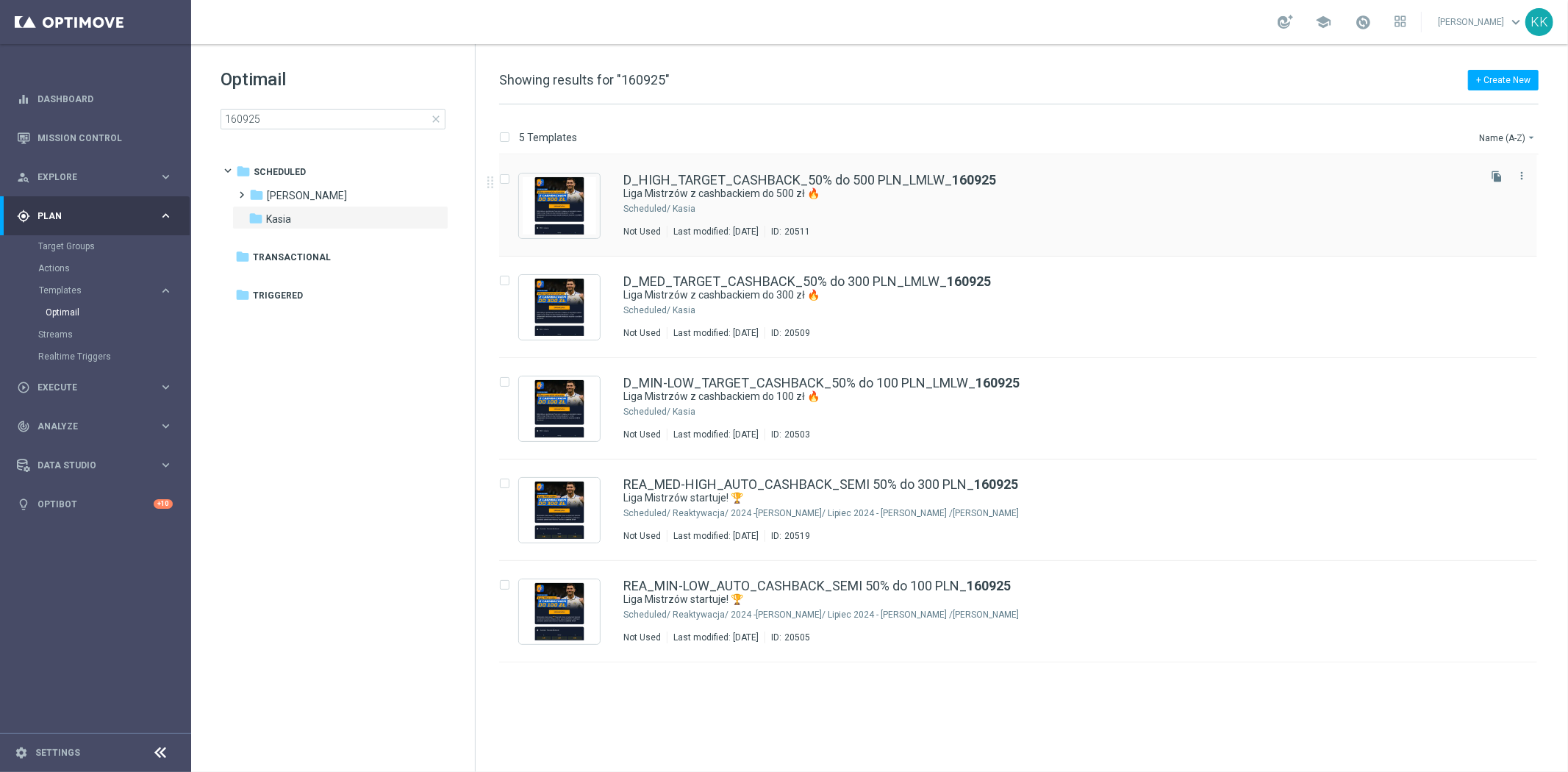
click at [765, 227] on div "Last modified: [DATE]" at bounding box center [716, 231] width 97 height 12
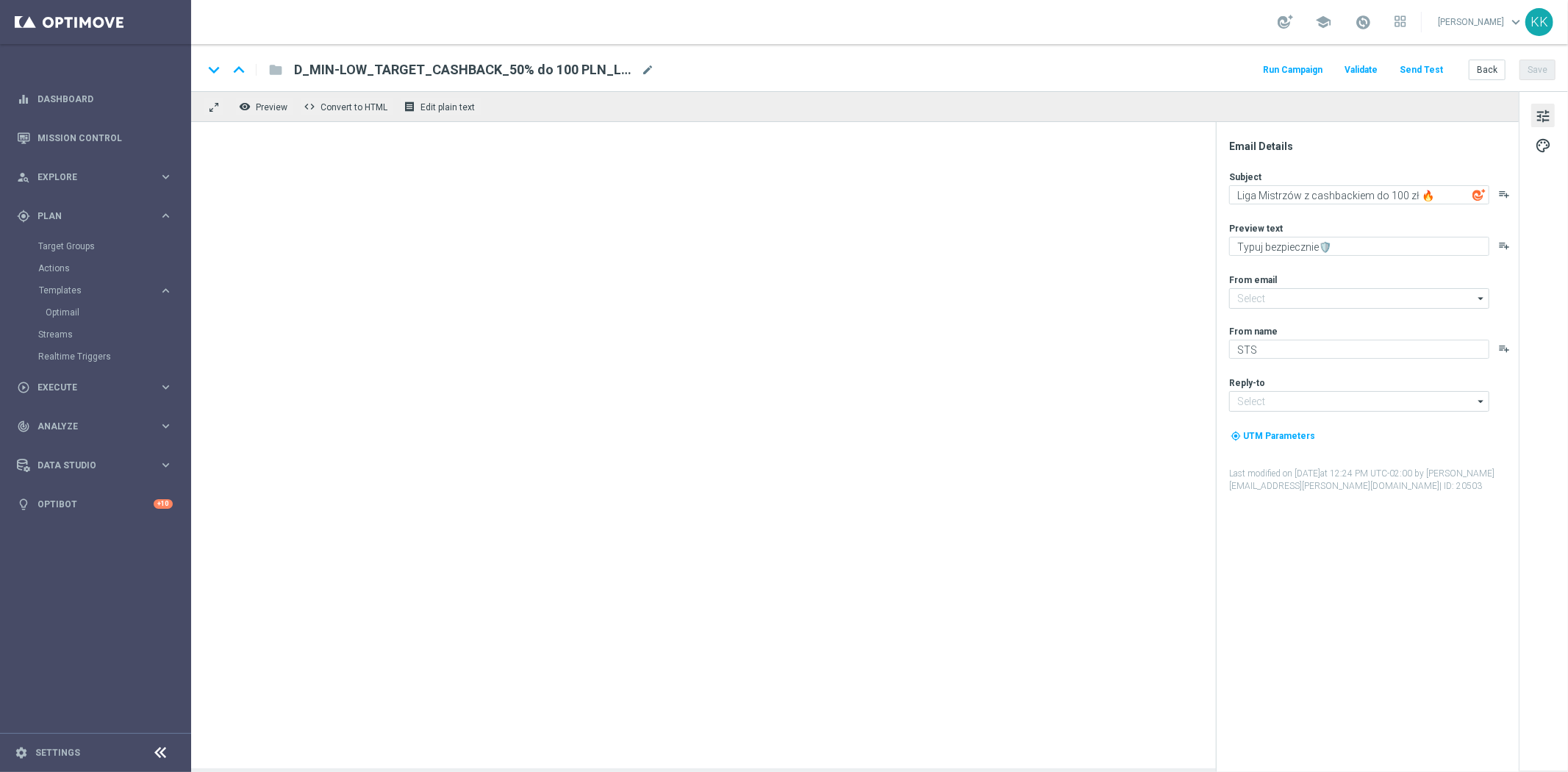
type input "[EMAIL_ADDRESS][DOMAIN_NAME]"
type textarea "Liga Mistrzów z cashbackiem do 500 zł 🔥"
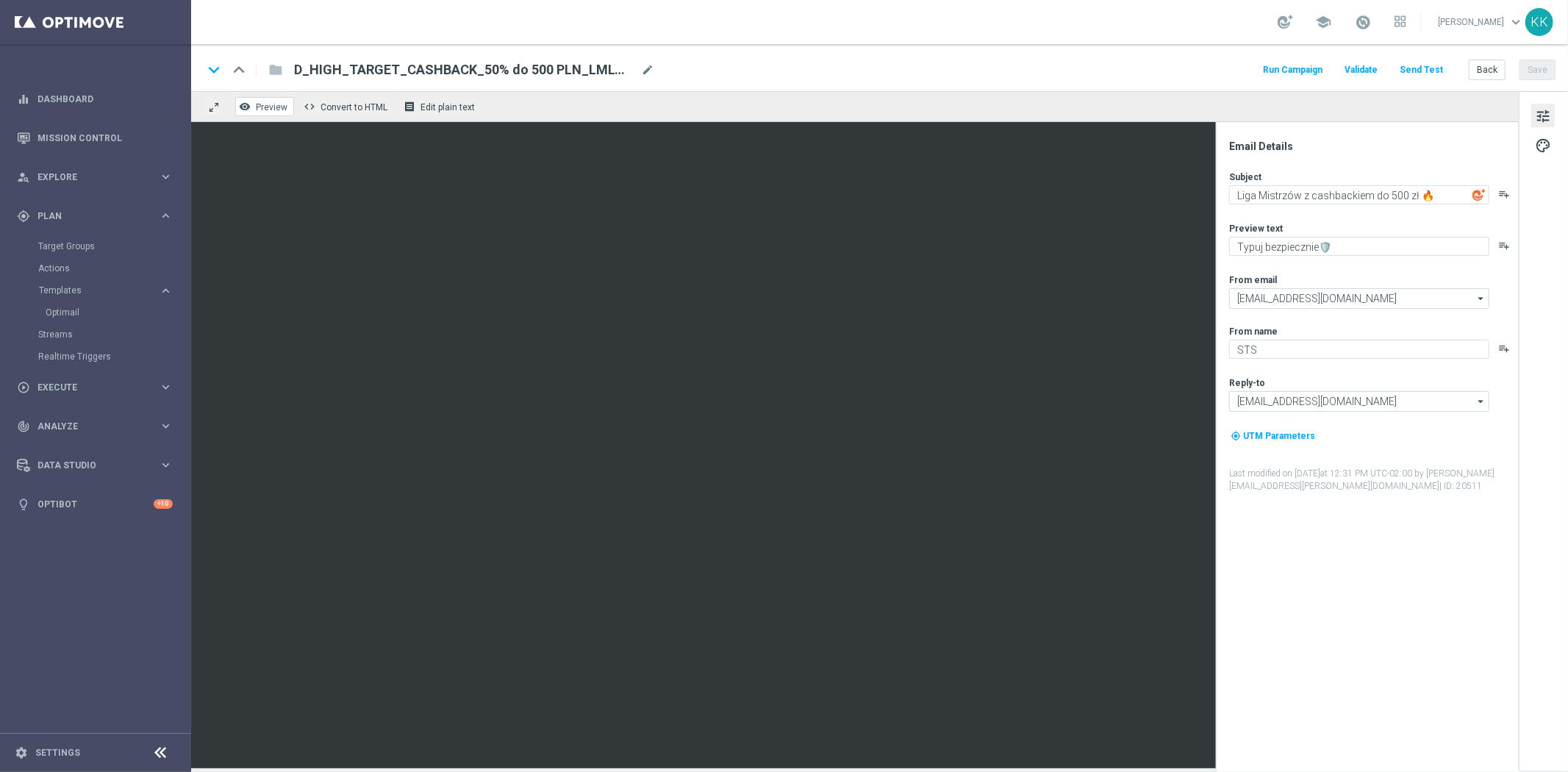
click at [268, 107] on span "Preview" at bounding box center [272, 107] width 32 height 10
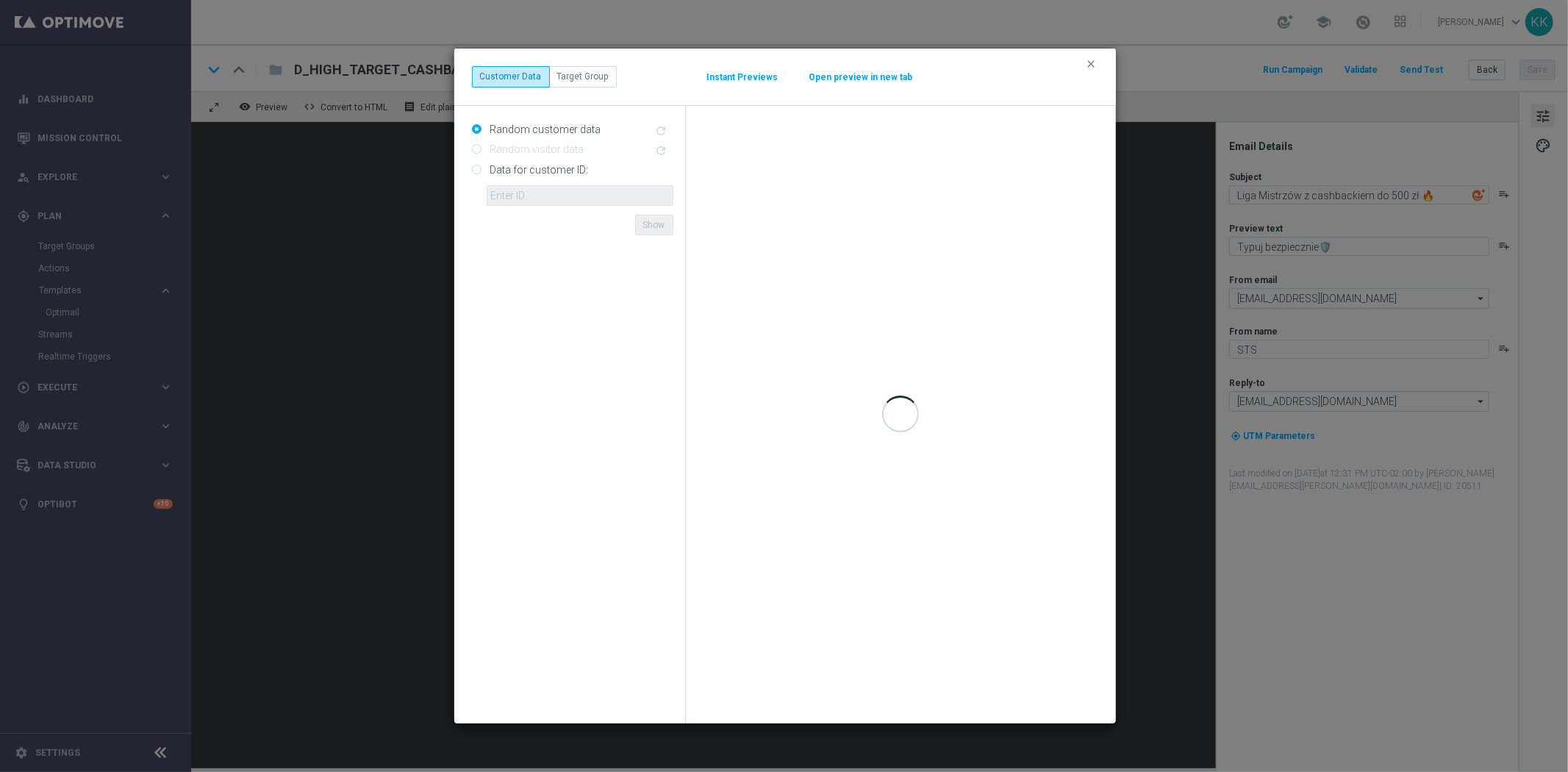
click at [878, 69] on div "clear Customer Data Target Group Instant Previews Open preview in new tab" at bounding box center [785, 77] width 626 height 21
click at [875, 83] on button "Open preview in new tab" at bounding box center [861, 77] width 105 height 12
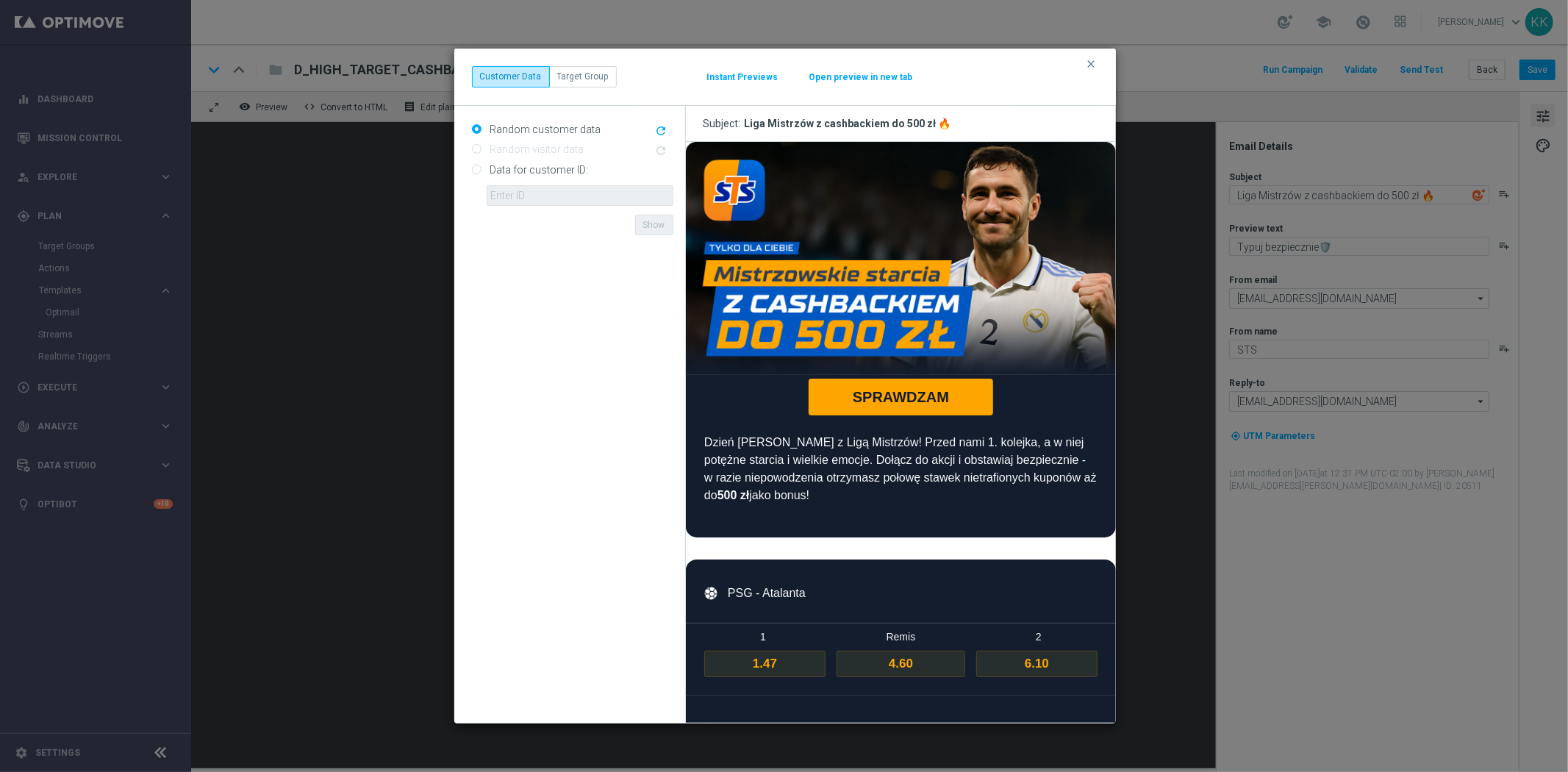
click at [1082, 56] on div "clear Customer Data Target Group Instant Previews Open preview in new tab" at bounding box center [785, 77] width 662 height 56
click at [1087, 70] on button "clear" at bounding box center [1094, 64] width 17 height 13
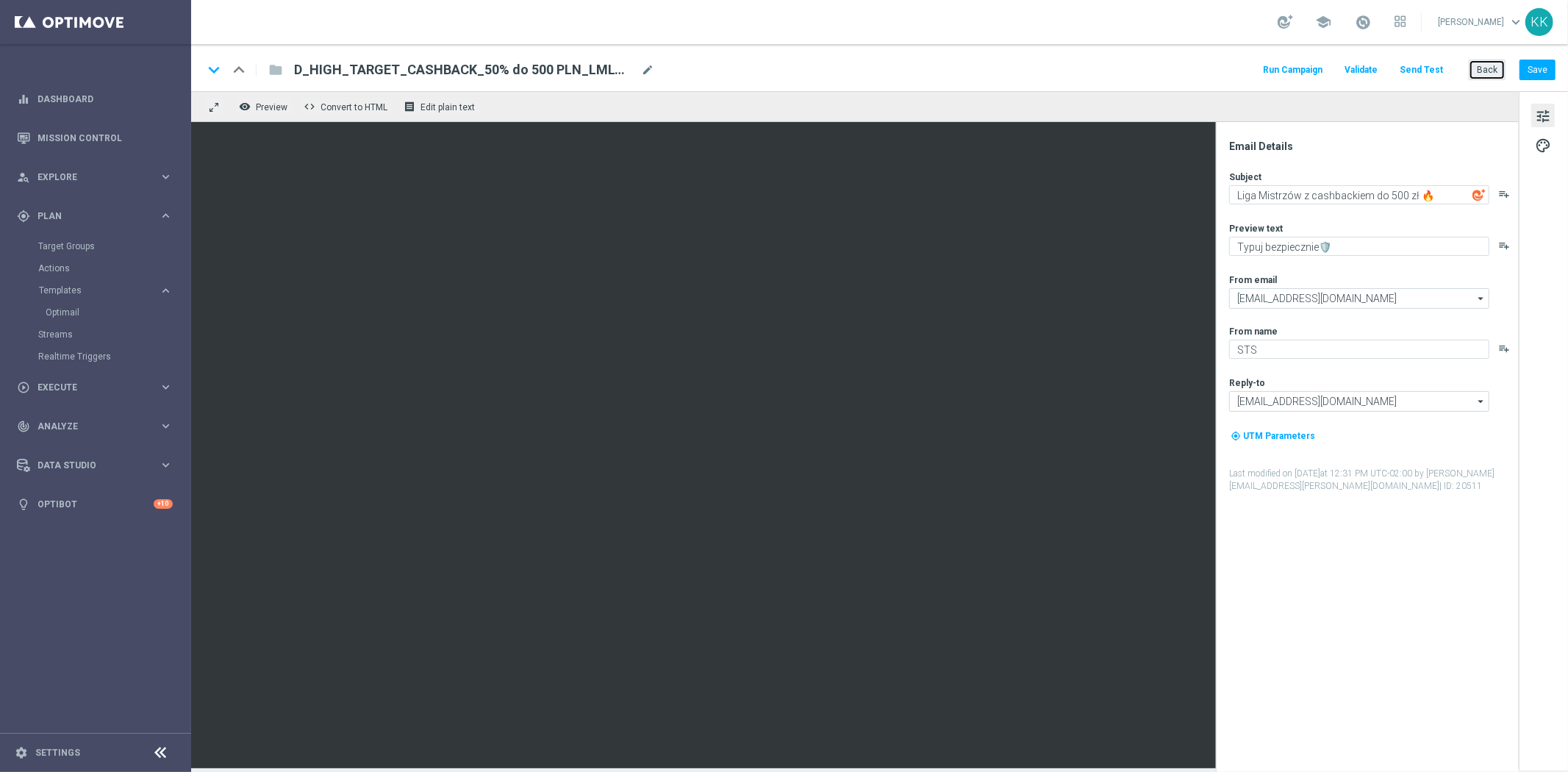
click at [1501, 64] on button "Back" at bounding box center [1487, 70] width 37 height 21
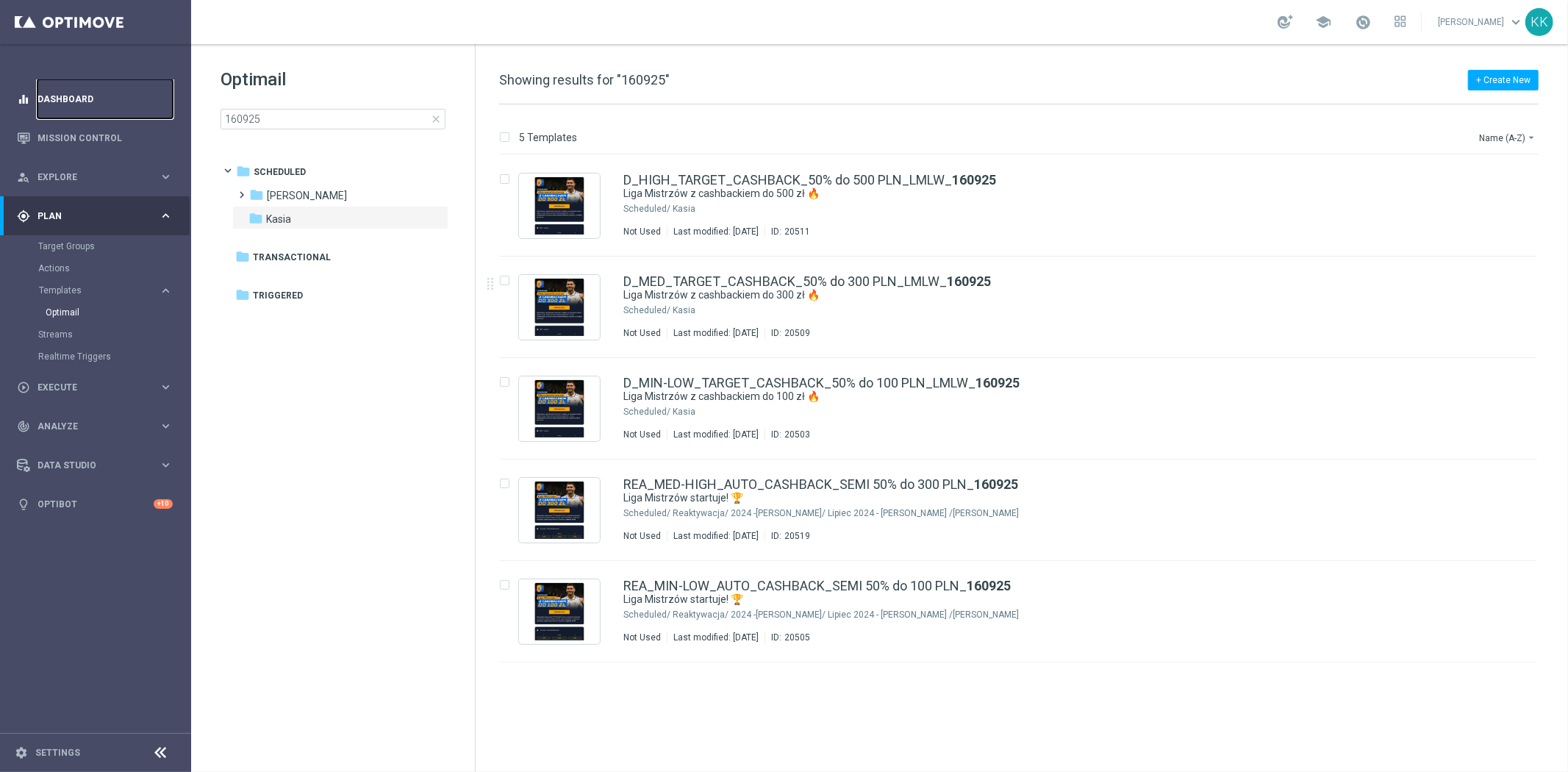
drag, startPoint x: 48, startPoint y: 99, endPoint x: 48, endPoint y: 91, distance: 8.0
click at [48, 99] on link "Dashboard" at bounding box center [105, 99] width 135 height 39
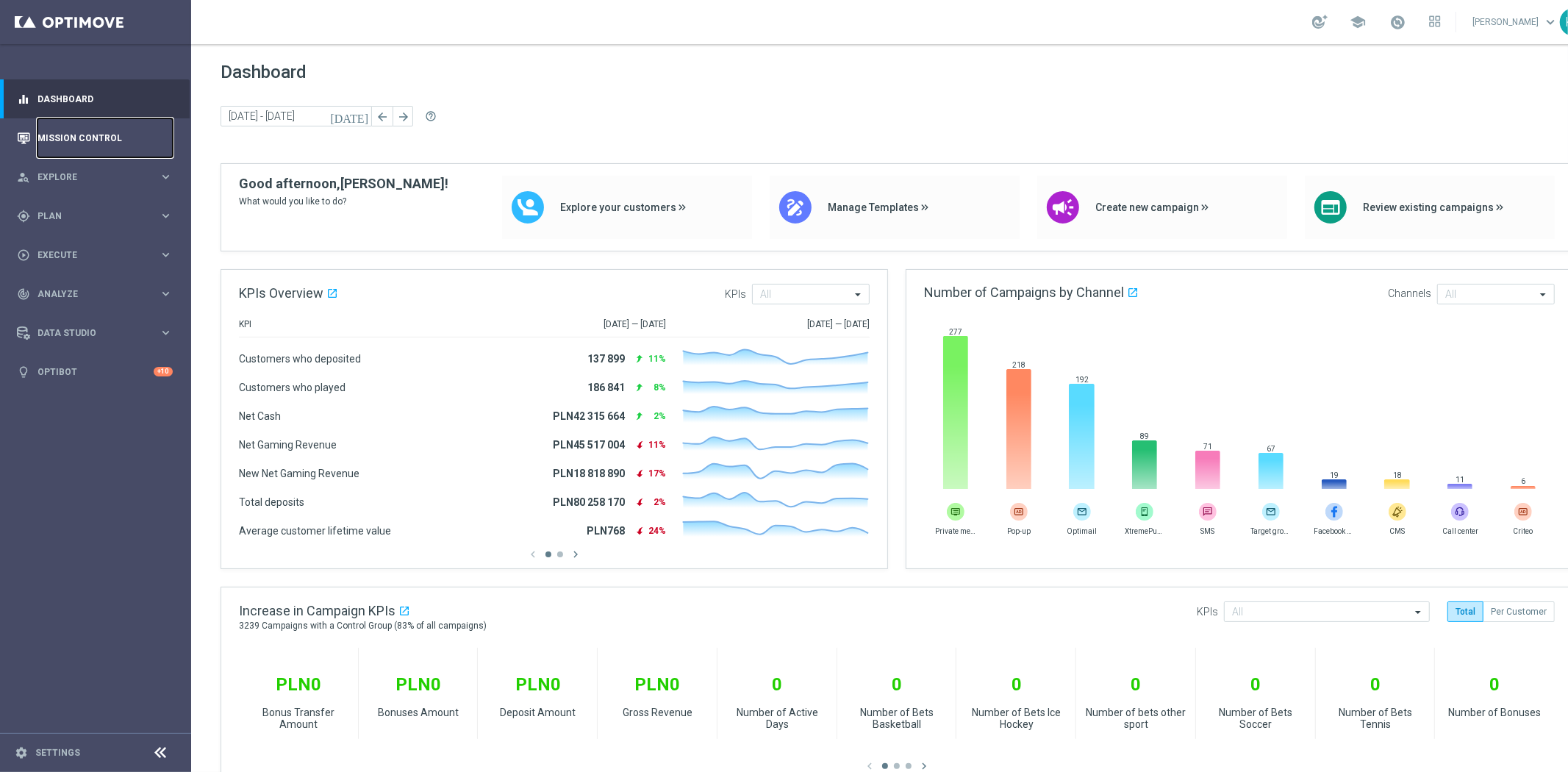
click at [97, 127] on link "Mission Control" at bounding box center [105, 138] width 135 height 39
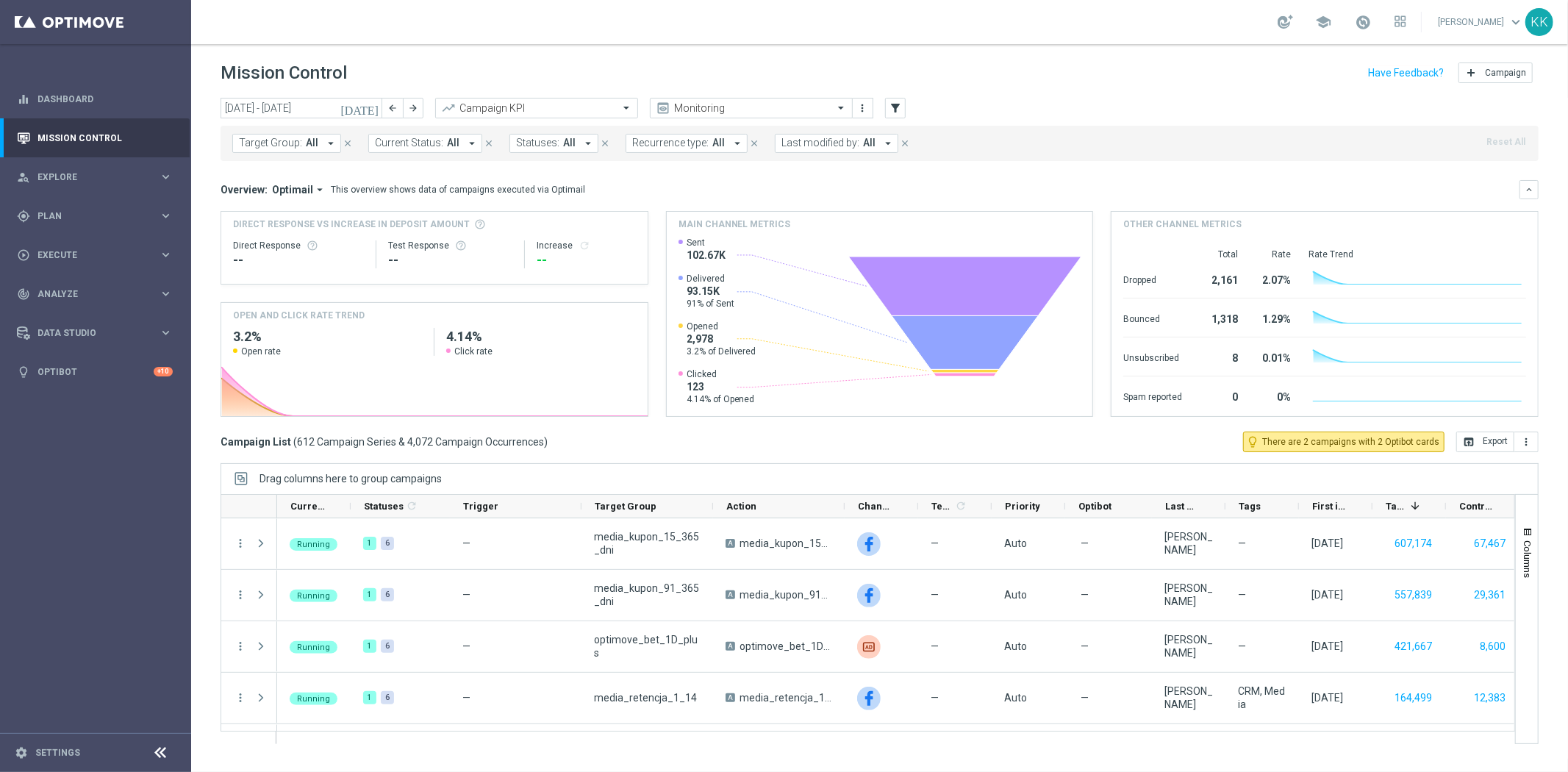
click at [721, 141] on button "Recurrence type: All arrow_drop_down" at bounding box center [687, 143] width 122 height 19
click at [664, 244] on label "Non-Recurring" at bounding box center [676, 242] width 56 height 8
click at [1009, 78] on div "Mission Control add Campaign" at bounding box center [879, 73] width 1319 height 29
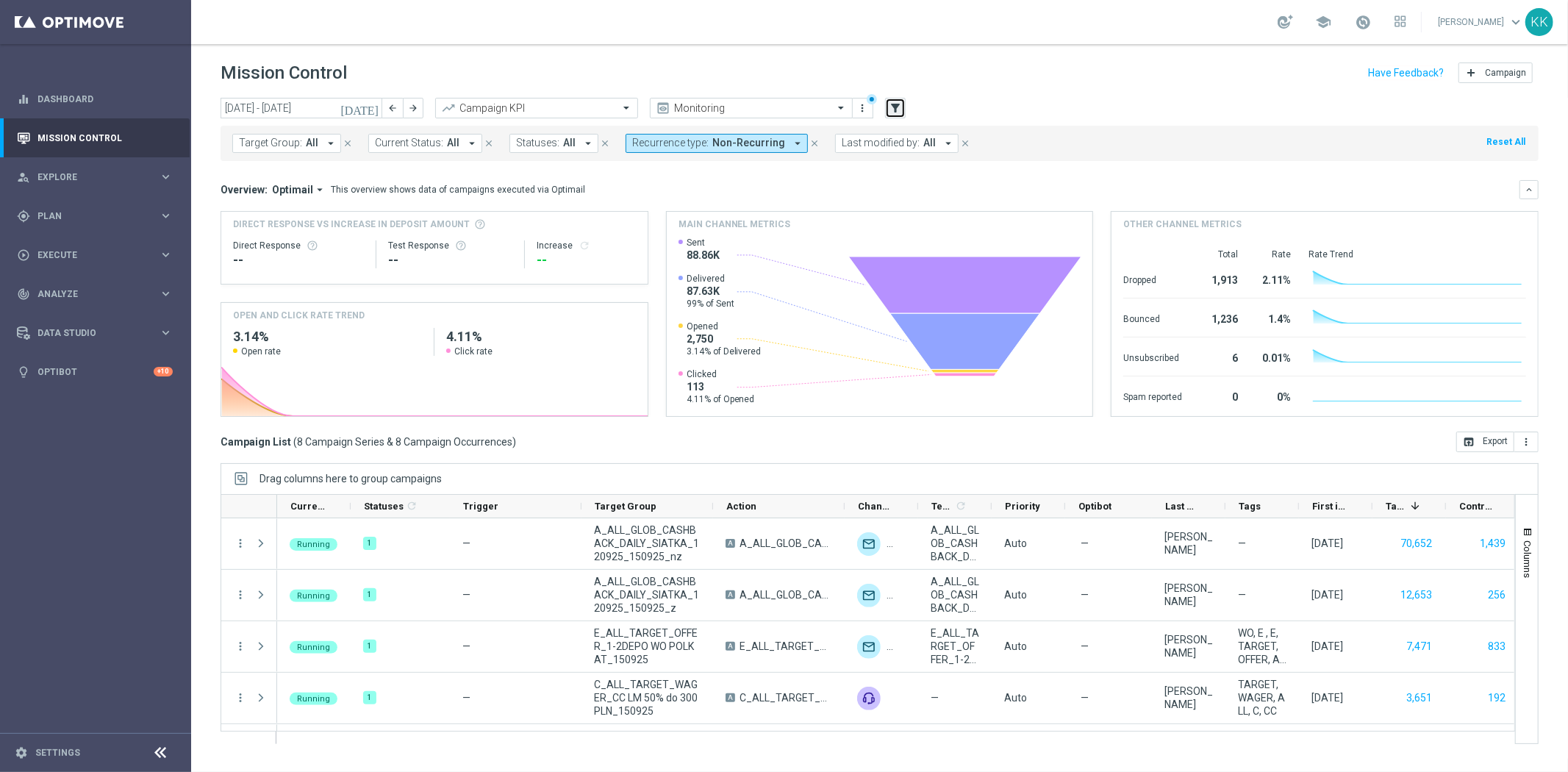
click at [897, 107] on icon "filter_alt" at bounding box center [896, 108] width 13 height 13
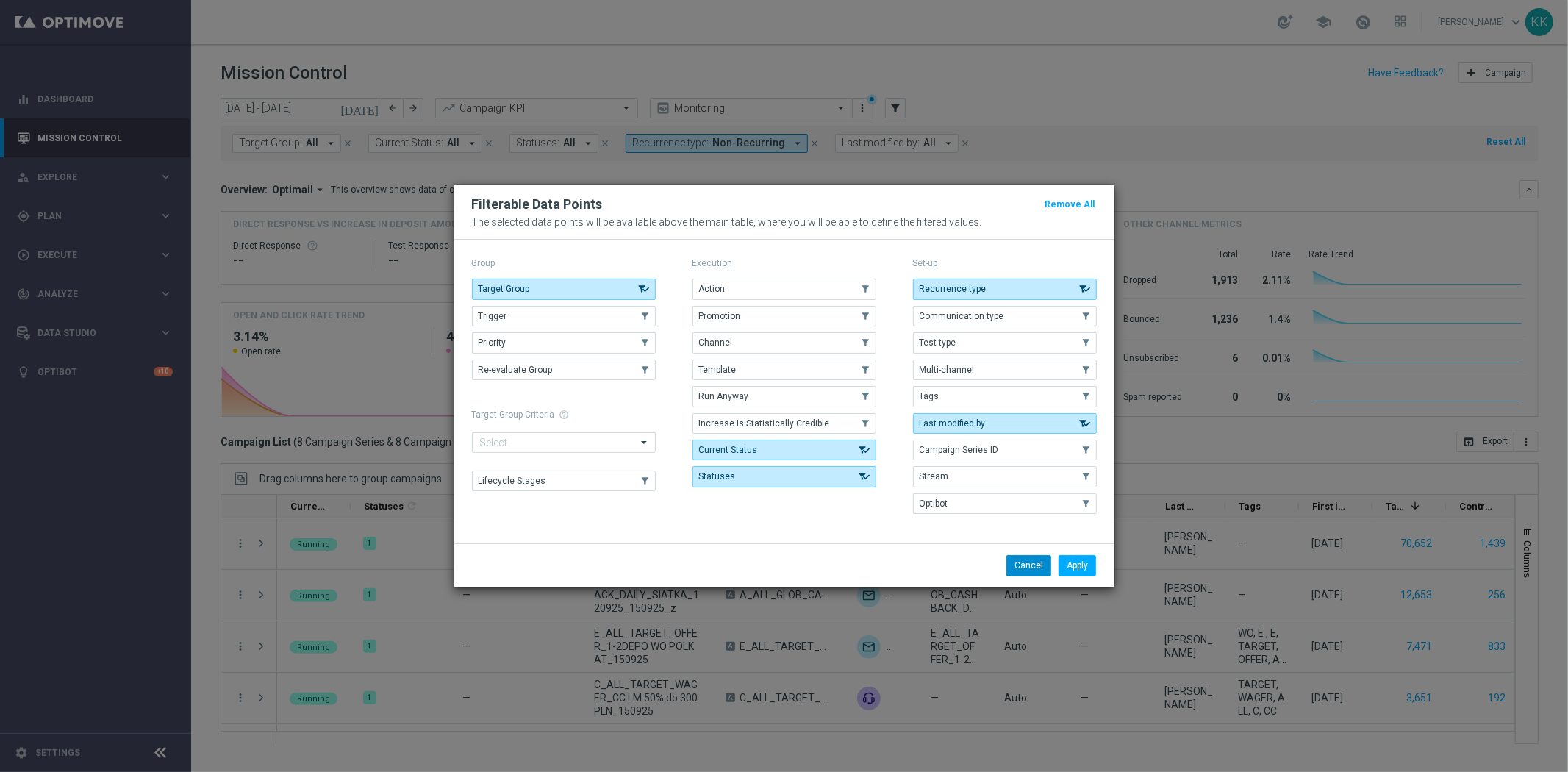
click at [1017, 565] on button "Cancel" at bounding box center [1029, 565] width 45 height 21
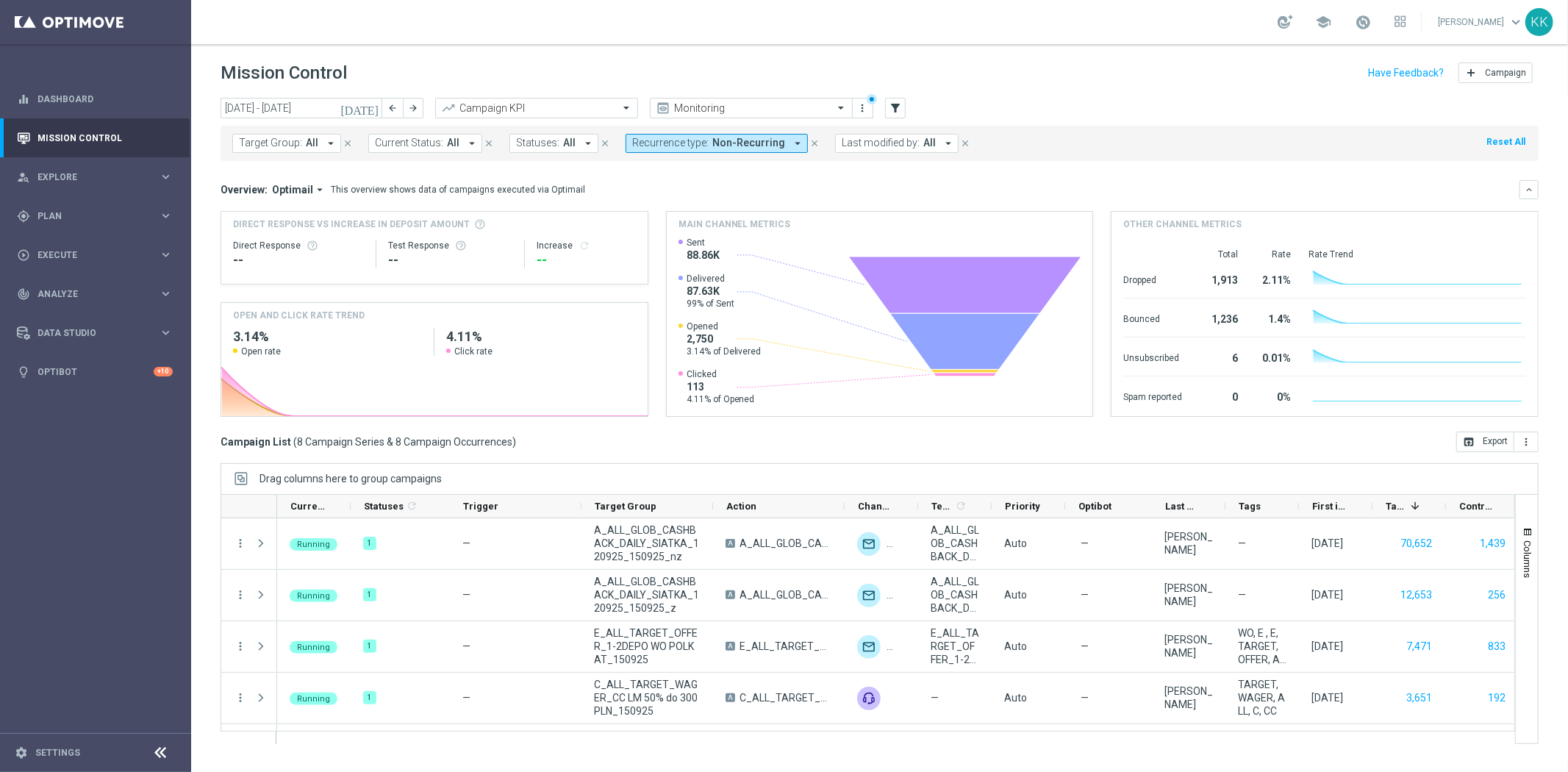
click at [287, 192] on span "Optimail" at bounding box center [292, 189] width 41 height 13
click at [285, 216] on div "Analysis" at bounding box center [286, 213] width 88 height 21
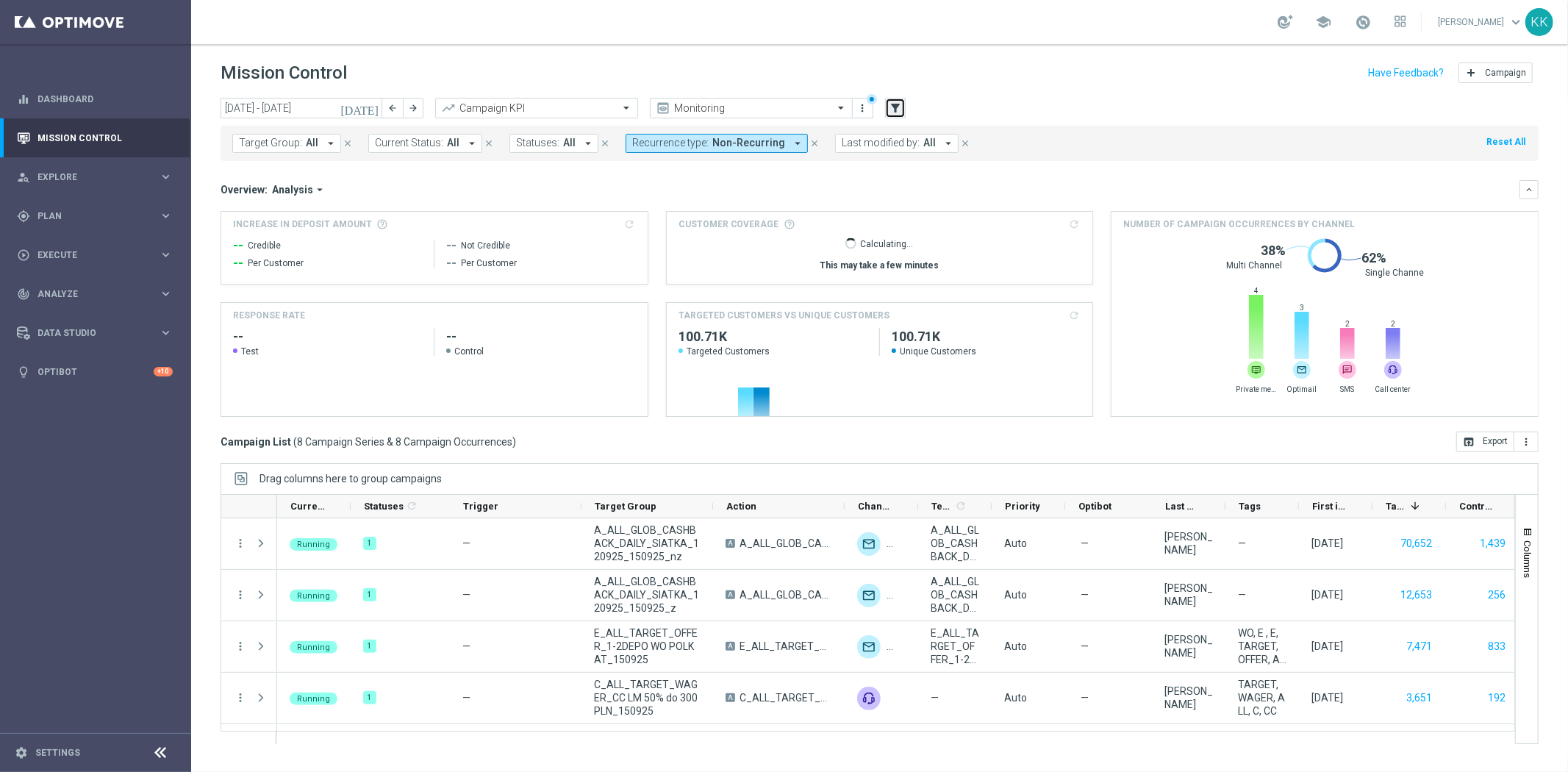
click at [895, 101] on icon "filter_alt" at bounding box center [896, 108] width 13 height 13
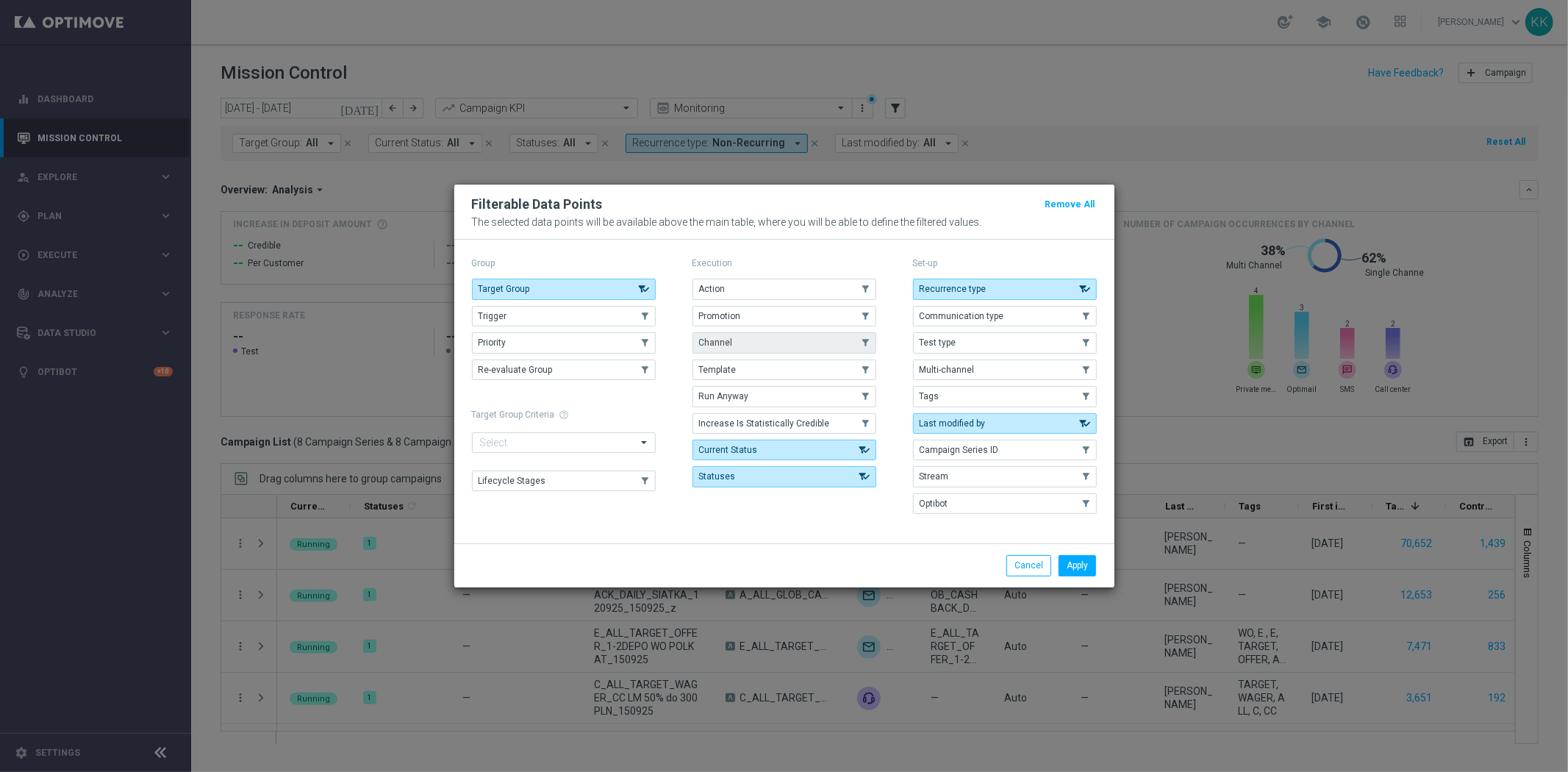
click at [747, 351] on button "Channel" at bounding box center [784, 343] width 184 height 21
click at [1075, 568] on button "Apply" at bounding box center [1078, 565] width 37 height 21
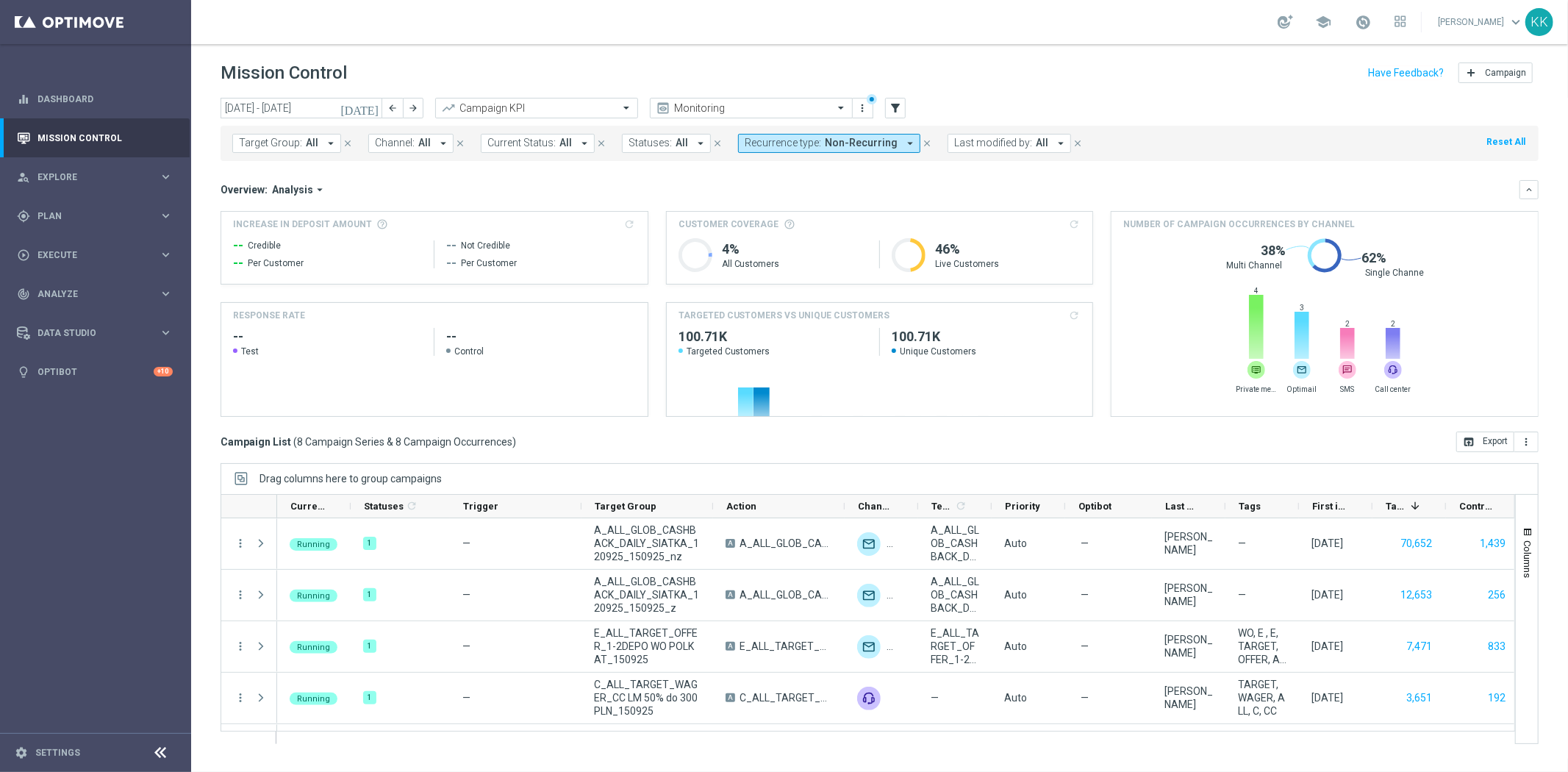
click at [395, 141] on span "Channel:" at bounding box center [395, 142] width 39 height 12
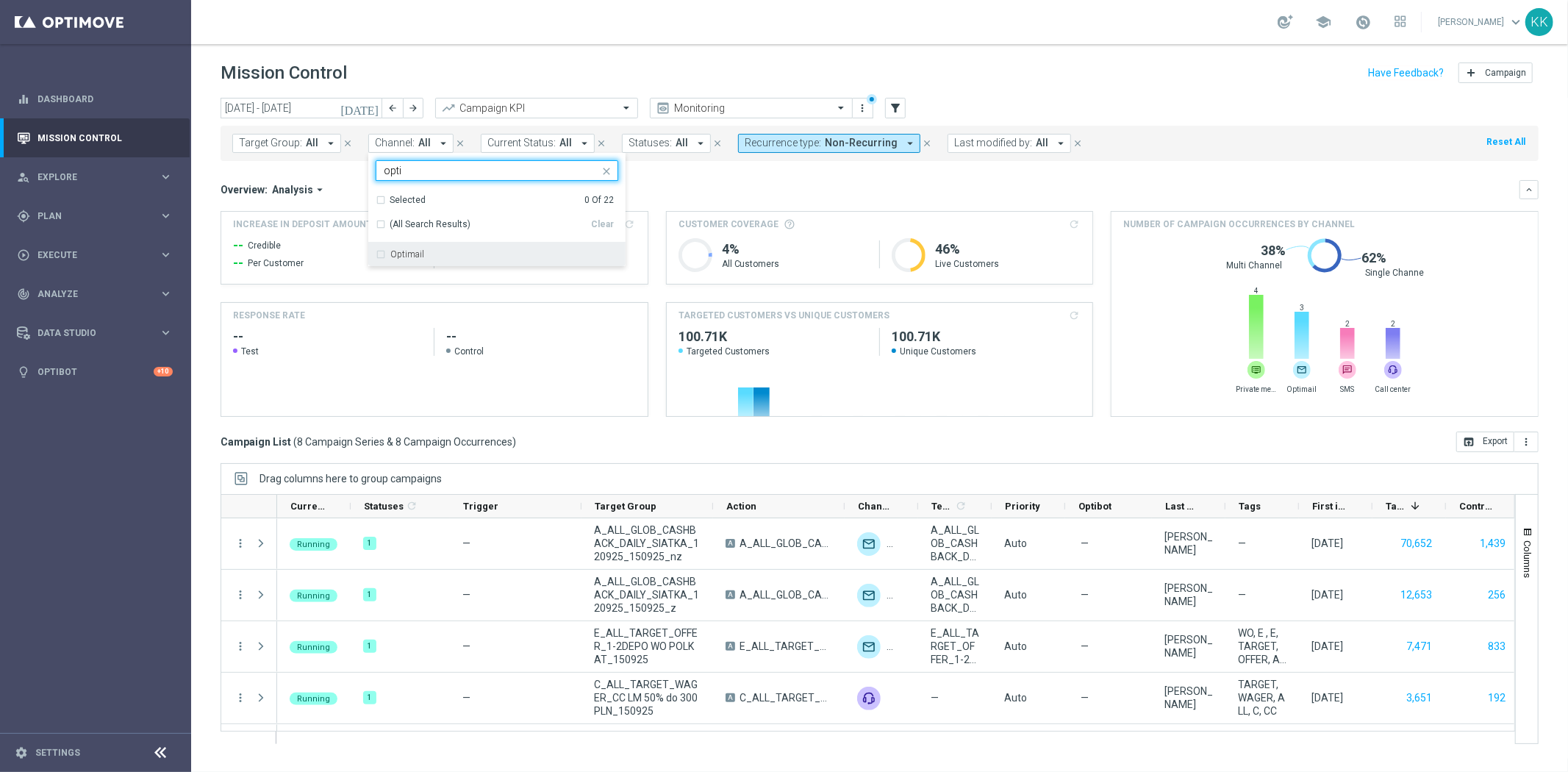
click at [436, 256] on div "Optimail" at bounding box center [504, 254] width 228 height 8
type input "opti"
click at [574, 28] on div "school [PERSON_NAME] keyboard_arrow_down KK" at bounding box center [880, 22] width 1378 height 44
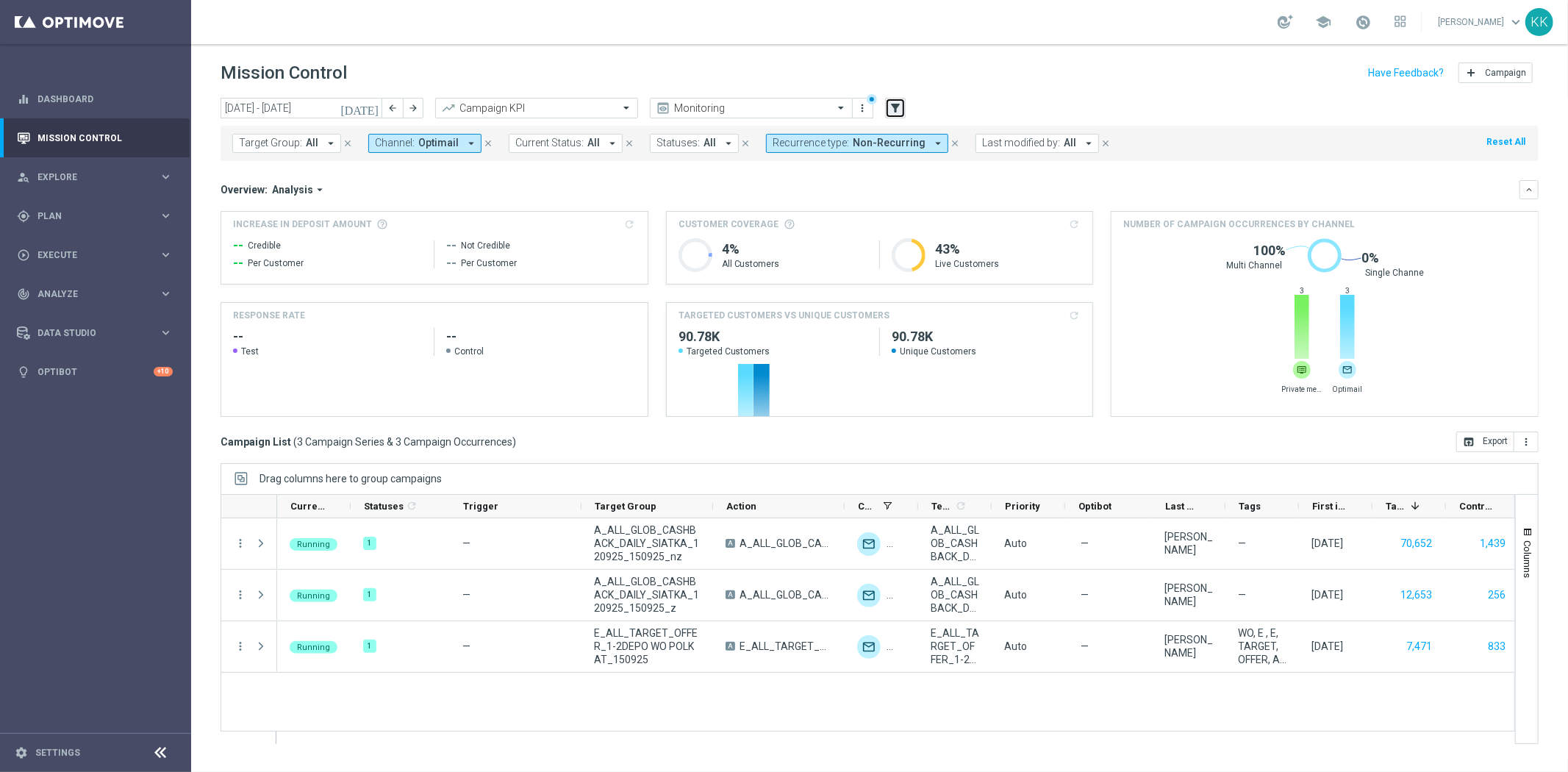
click at [900, 101] on icon "filter_alt" at bounding box center [896, 108] width 13 height 13
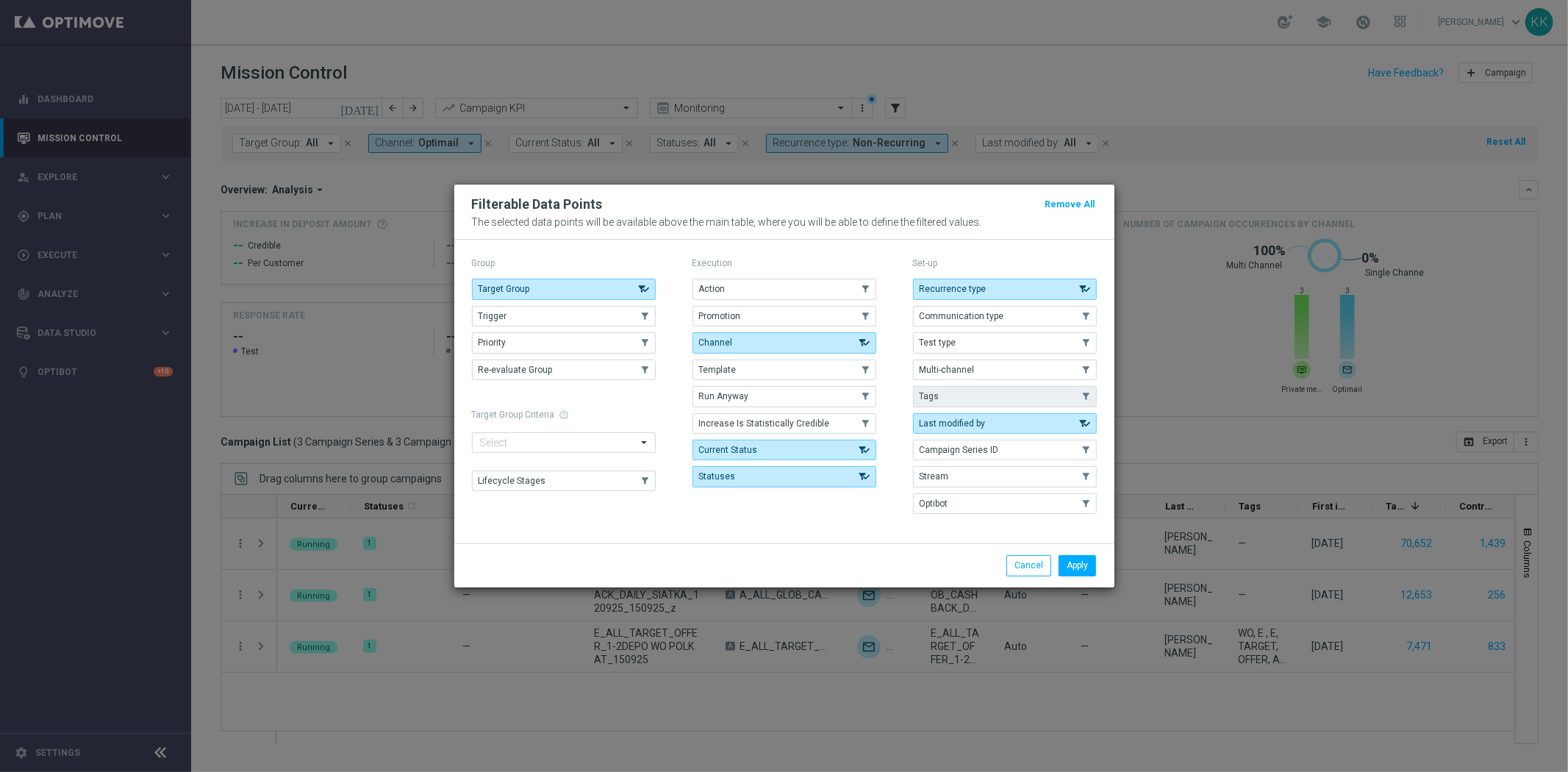
click at [961, 393] on button "Tags" at bounding box center [1005, 396] width 184 height 21
click at [1076, 558] on button "Apply" at bounding box center [1078, 565] width 37 height 21
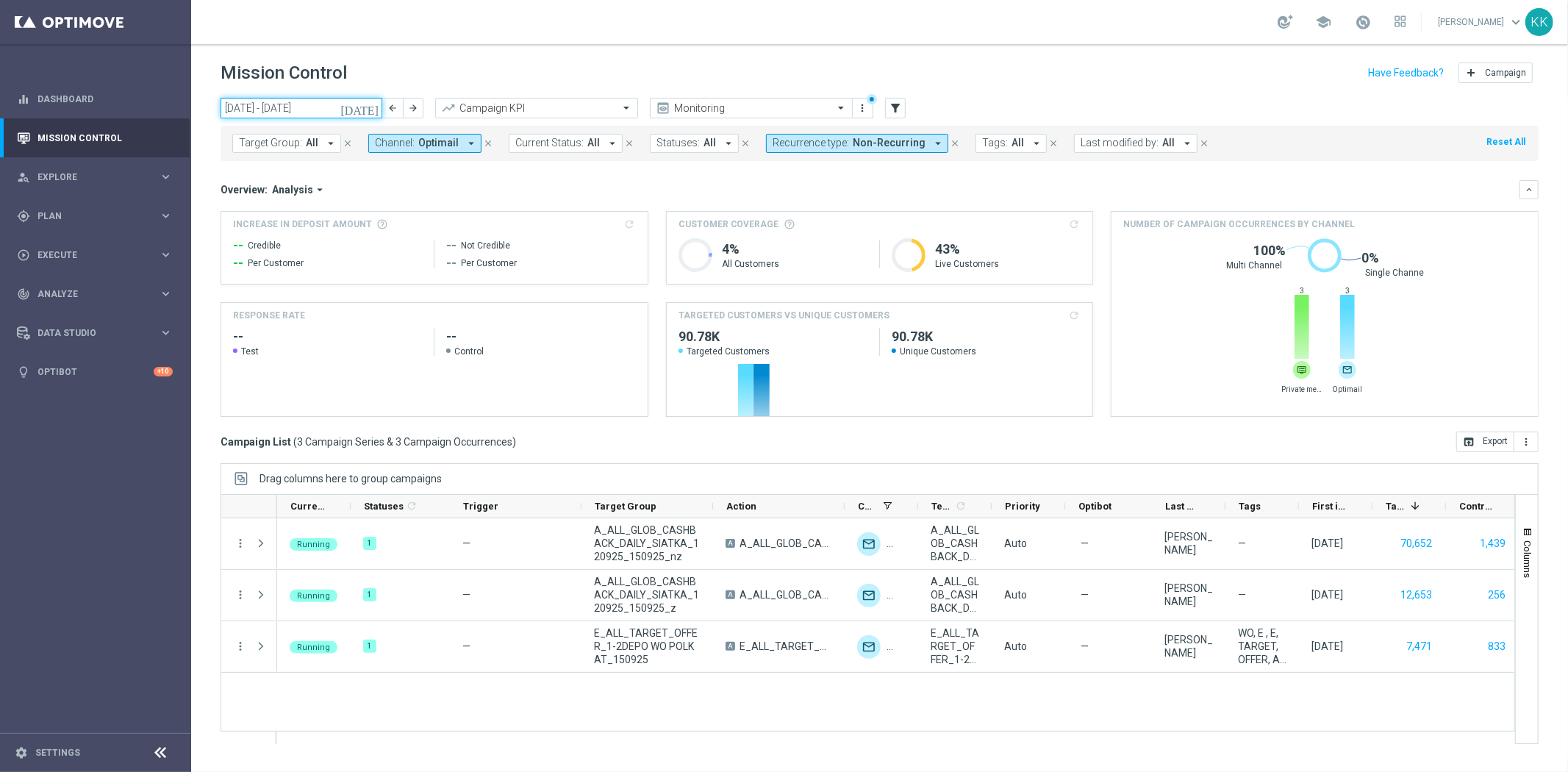
click at [263, 103] on input "[DATE] - [DATE]" at bounding box center [301, 108] width 162 height 21
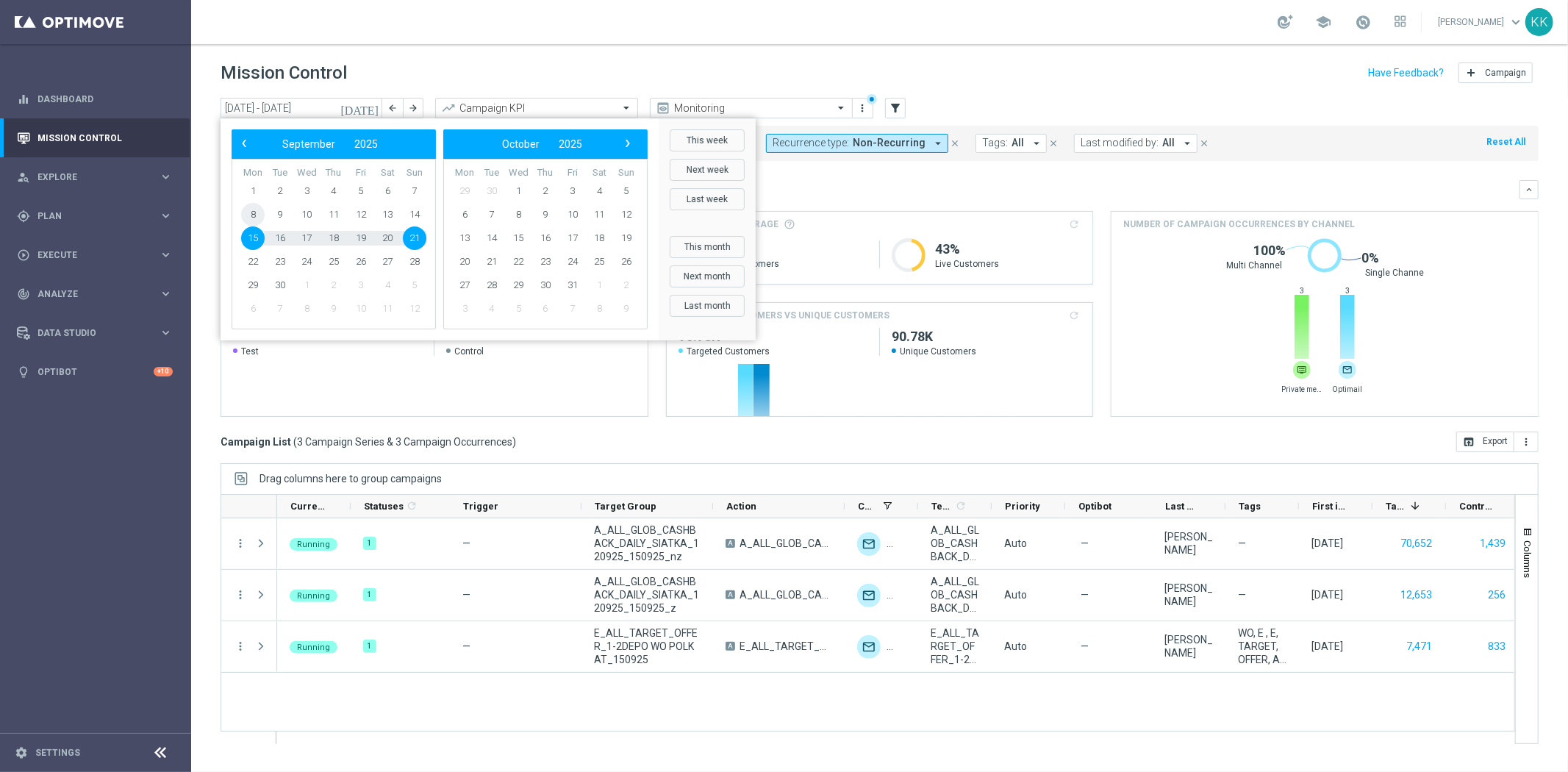
click at [261, 214] on span "8" at bounding box center [252, 215] width 23 height 23
click at [418, 217] on span "14" at bounding box center [414, 215] width 23 height 23
type input "[DATE] - [DATE]"
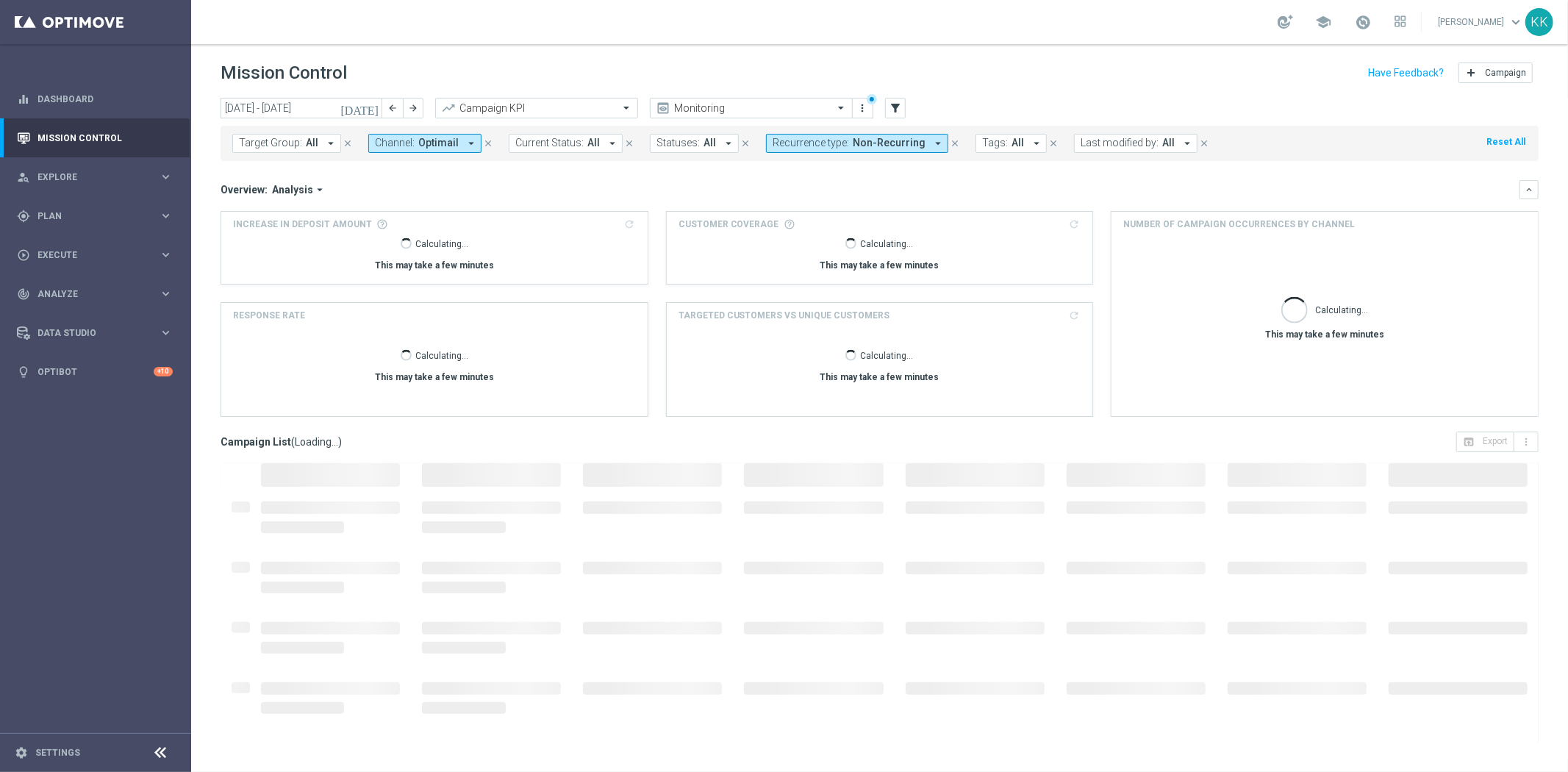
click at [982, 145] on span "Tags:" at bounding box center [994, 142] width 25 height 12
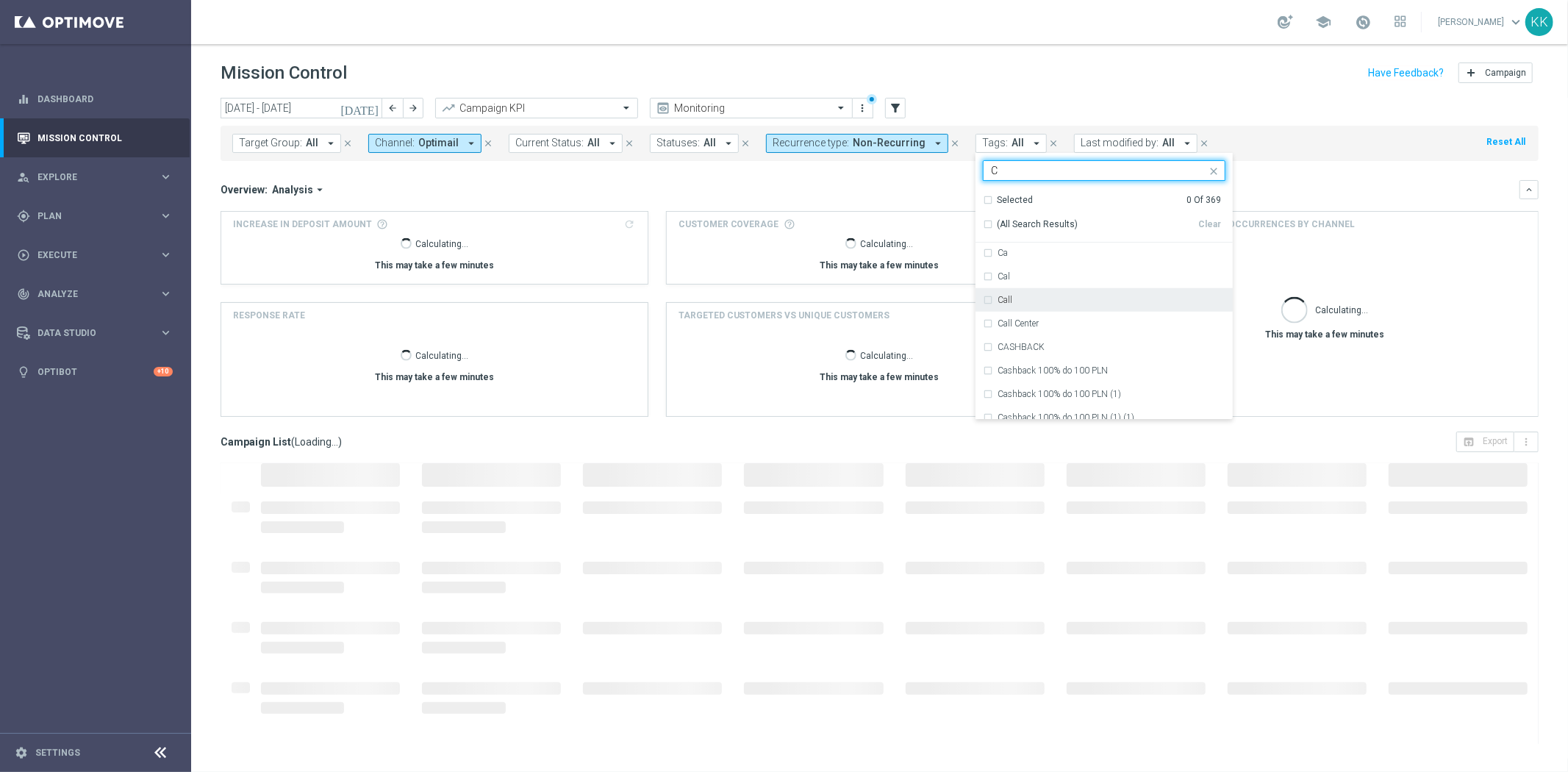
scroll to position [1143, 0]
click at [983, 310] on div "C" at bounding box center [1104, 310] width 243 height 23
type input "C"
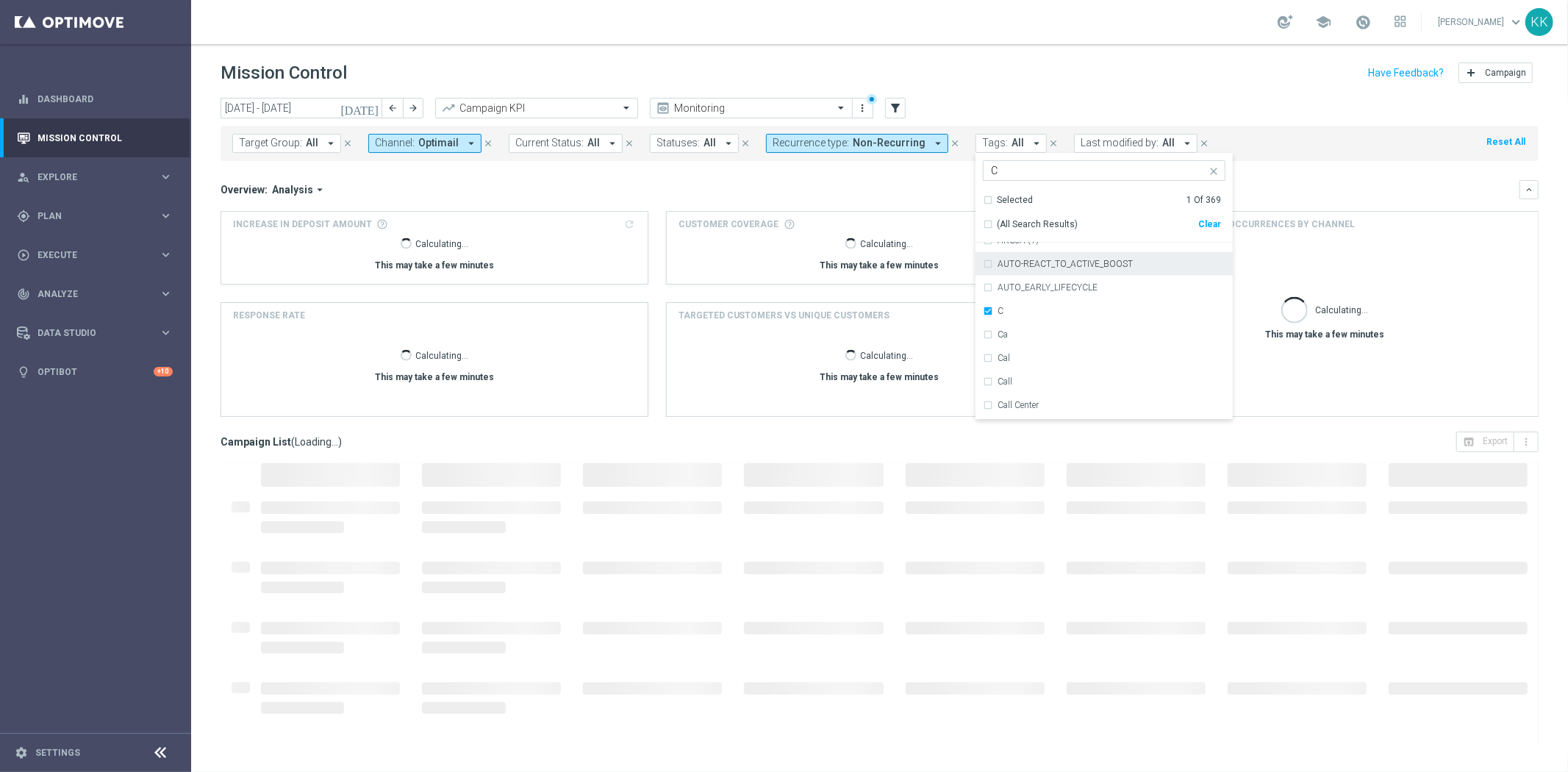
click at [1108, 53] on header "Mission Control add Campaign" at bounding box center [880, 70] width 1378 height 53
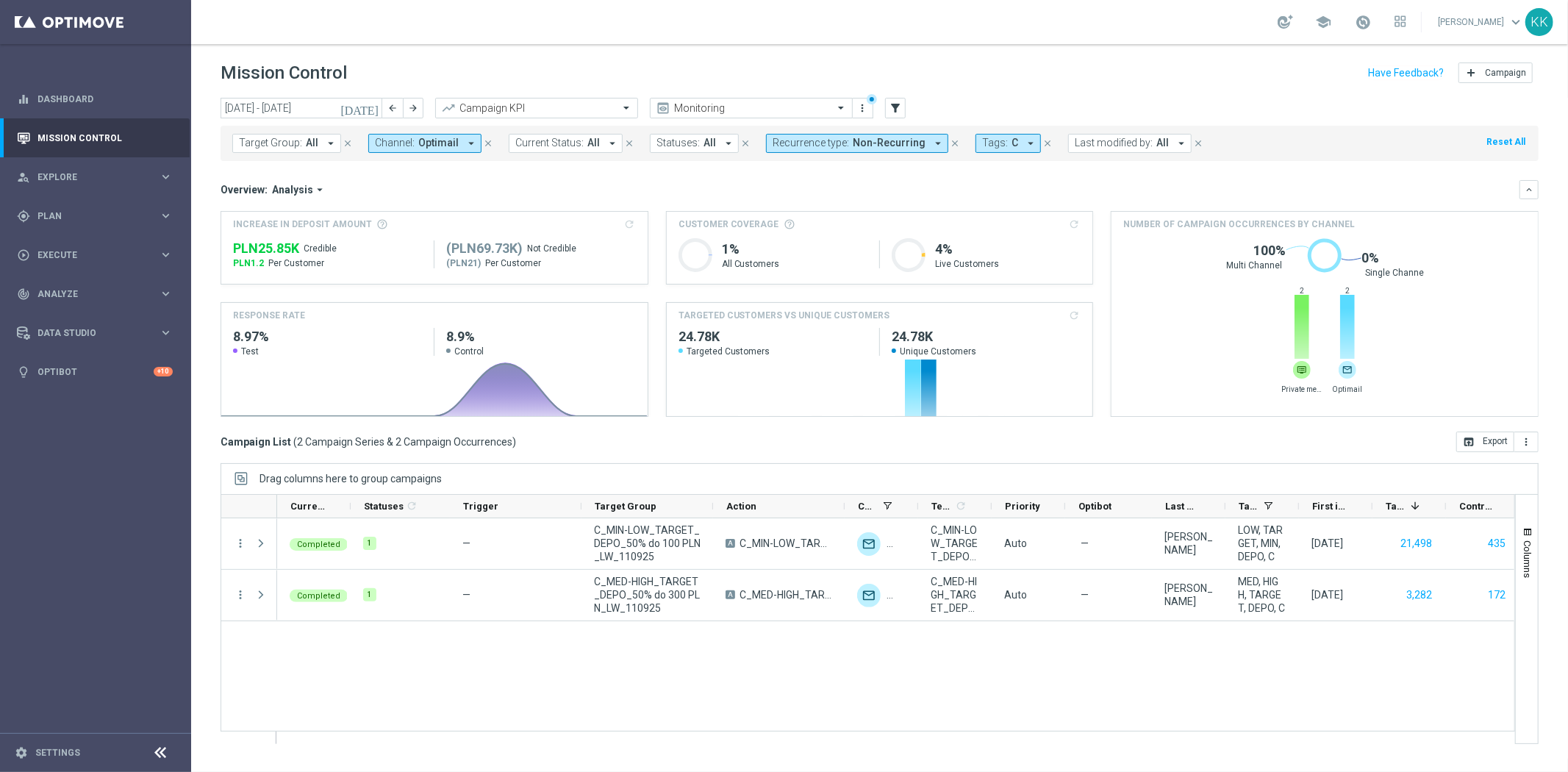
click at [417, 132] on div "Target Group: All arrow_drop_down close Channel: Optimail arrow_drop_down close…" at bounding box center [879, 143] width 1319 height 36
click at [417, 137] on button "Channel: Optimail arrow_drop_down" at bounding box center [425, 143] width 113 height 19
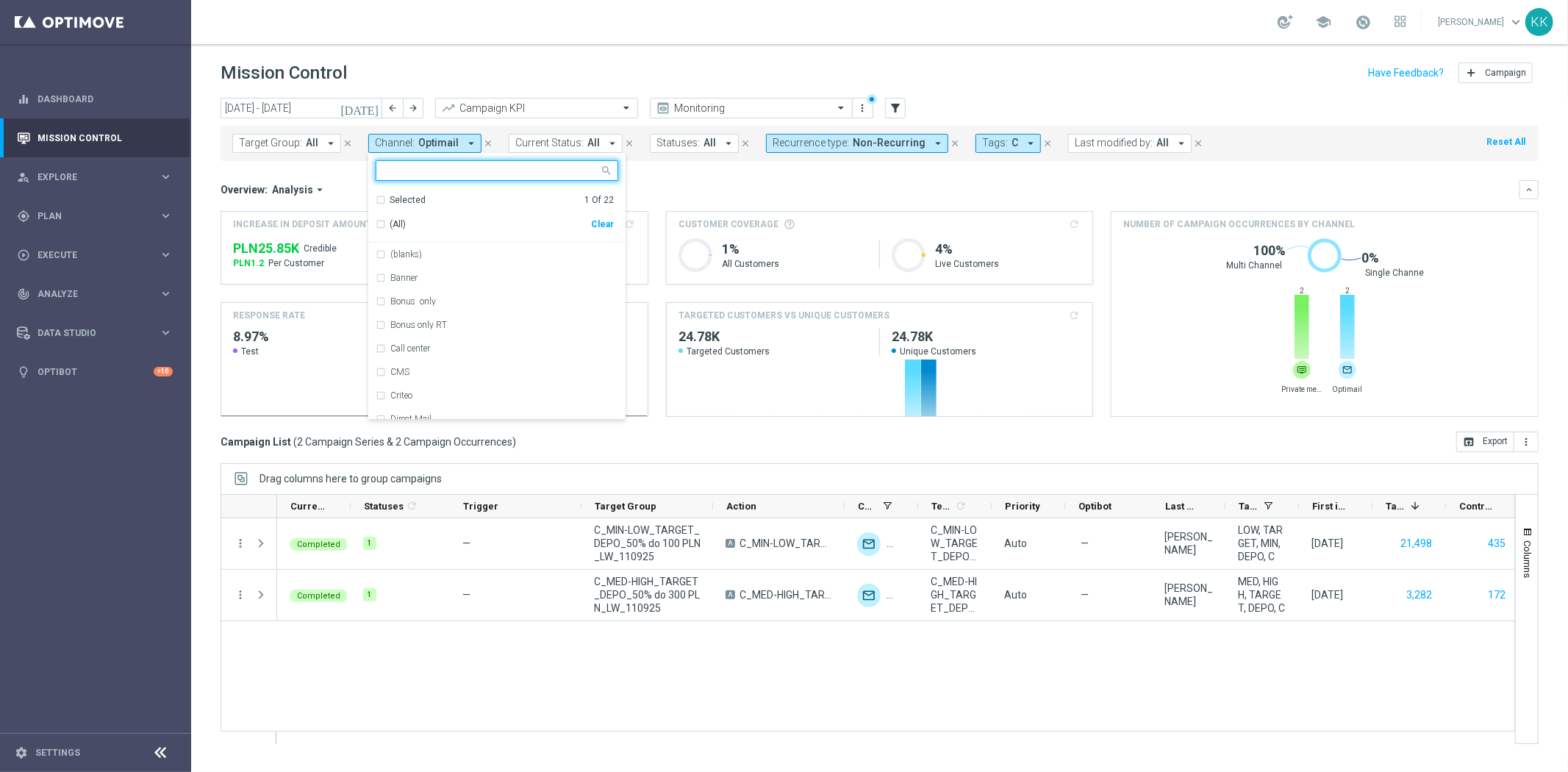
click at [387, 169] on input "text" at bounding box center [492, 171] width 216 height 12
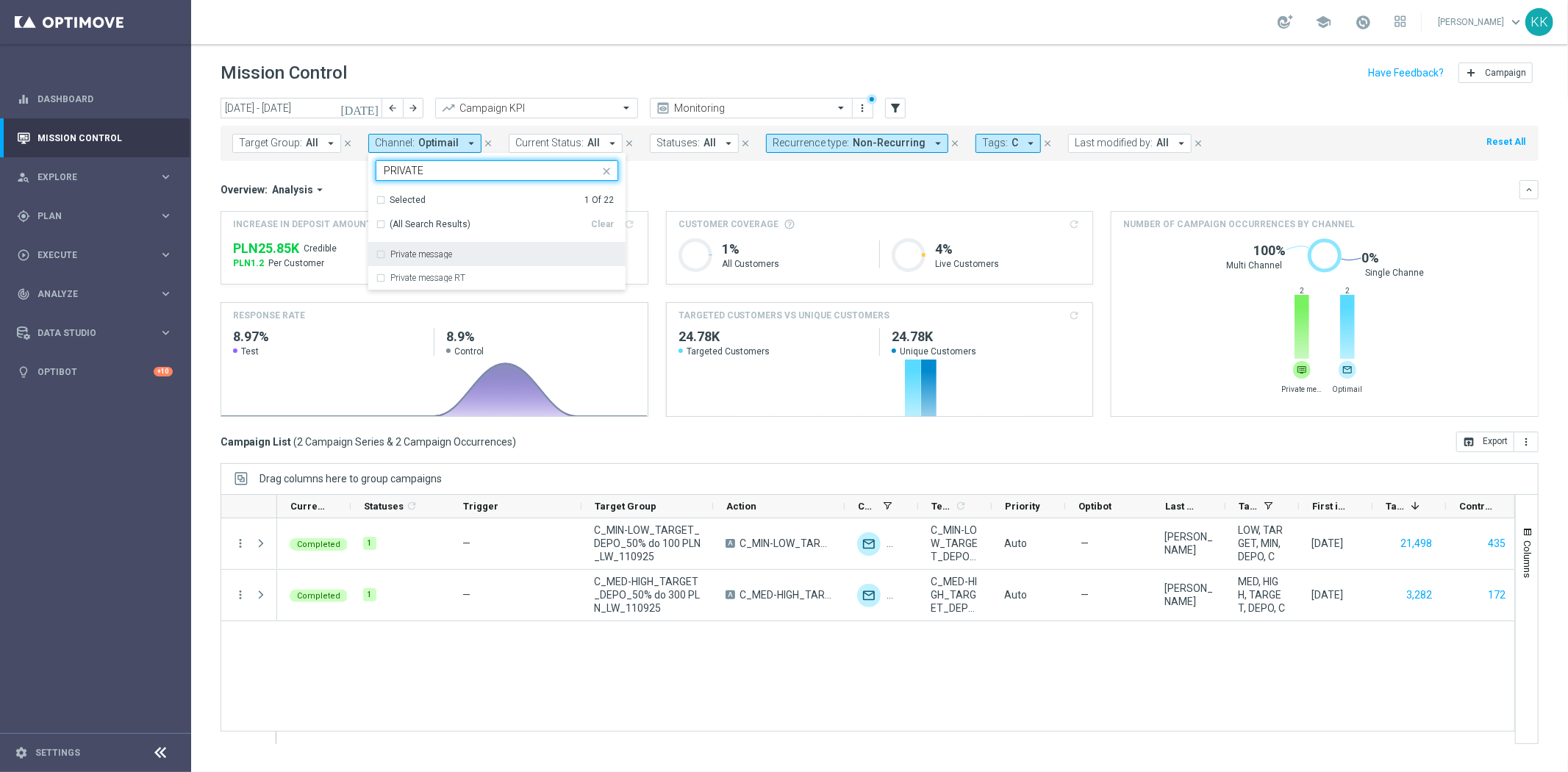
click at [473, 245] on div "Private message" at bounding box center [497, 254] width 243 height 23
type input "PRIVATE"
click at [526, 39] on div "school [PERSON_NAME] keyboard_arrow_down KK" at bounding box center [880, 22] width 1378 height 44
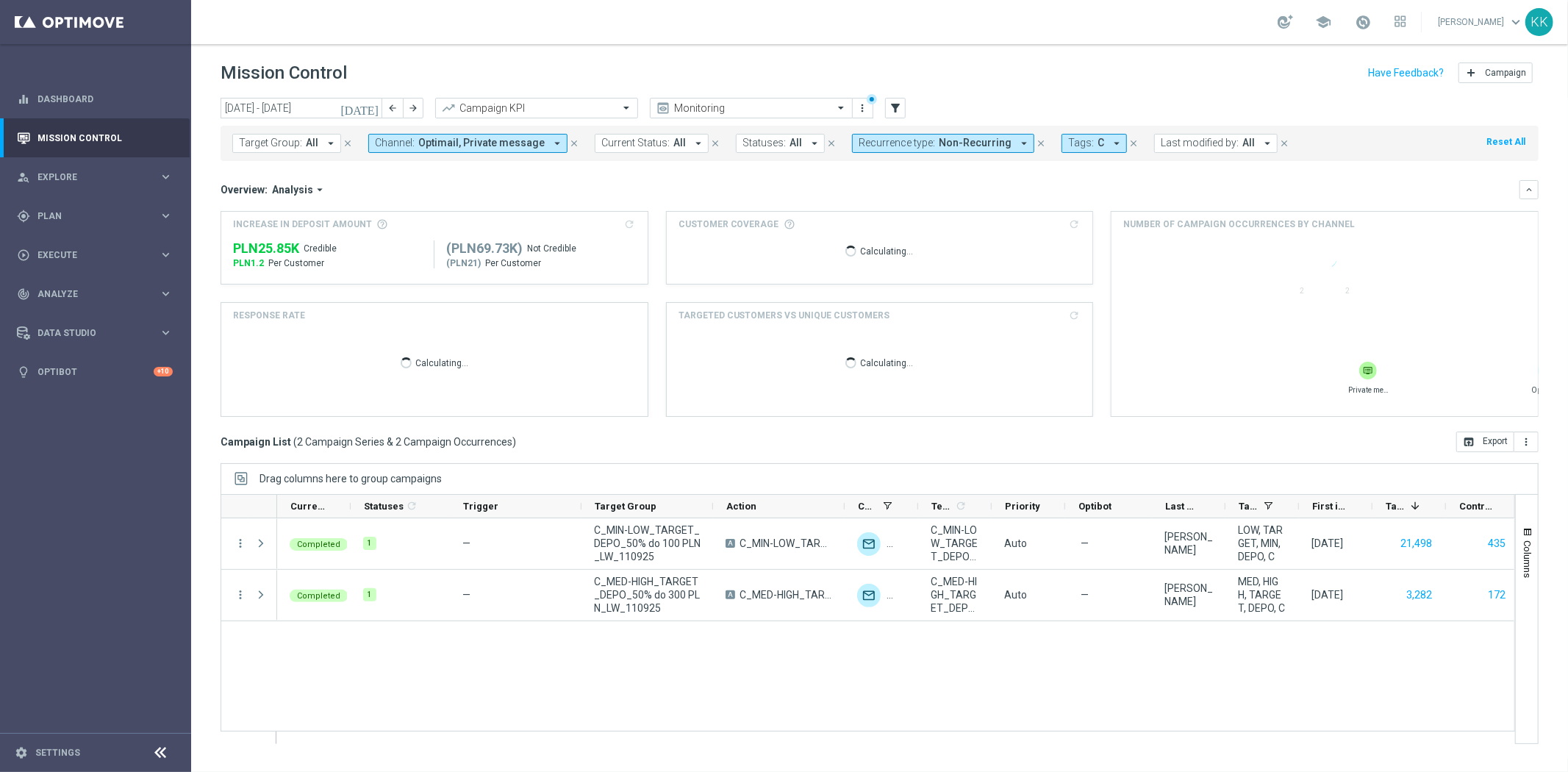
click at [454, 135] on button "Channel: Optimail, Private message arrow_drop_down" at bounding box center [468, 143] width 200 height 19
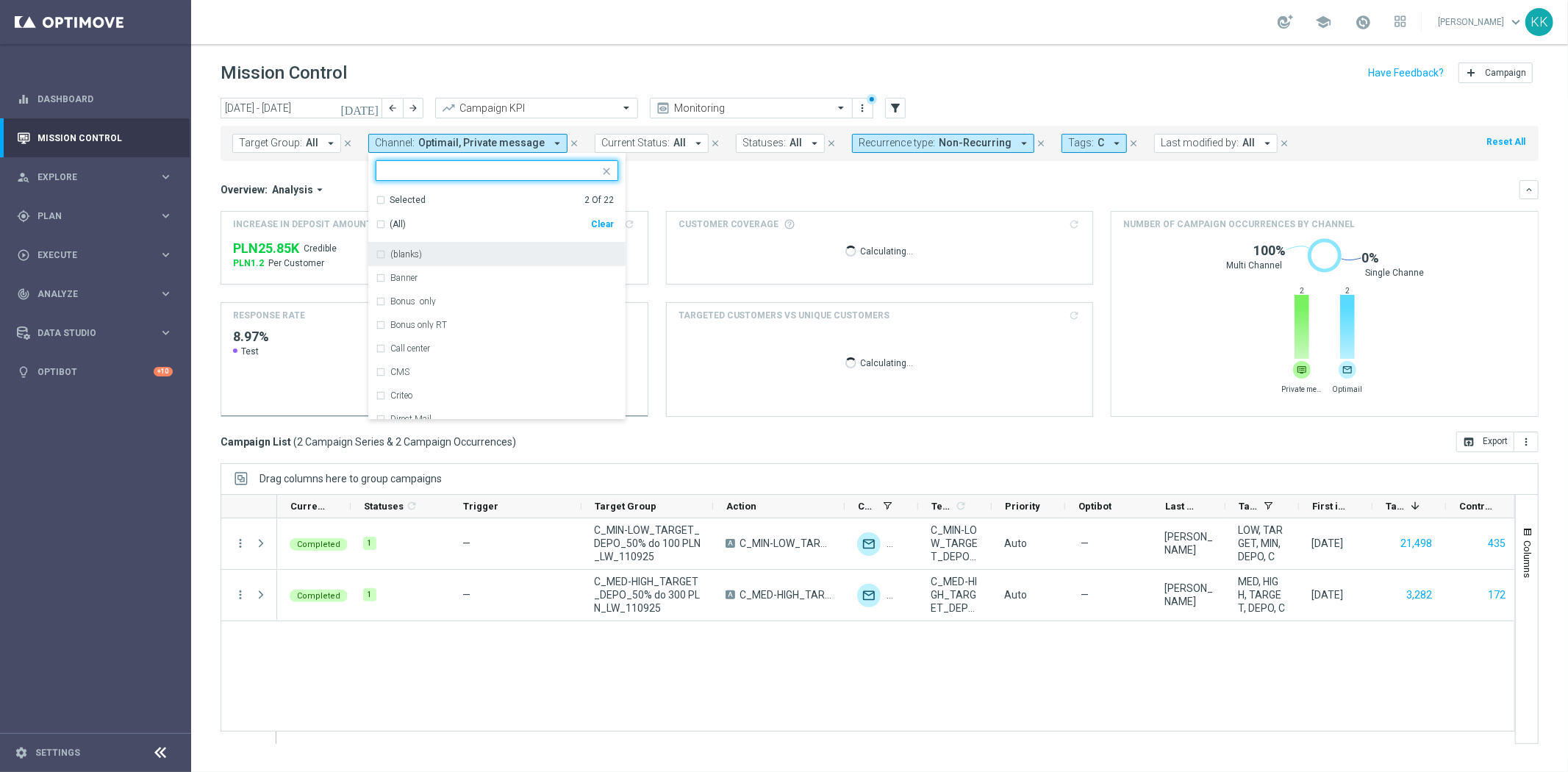
click at [0, 0] on div "Clear" at bounding box center [0, 0] width 0 height 0
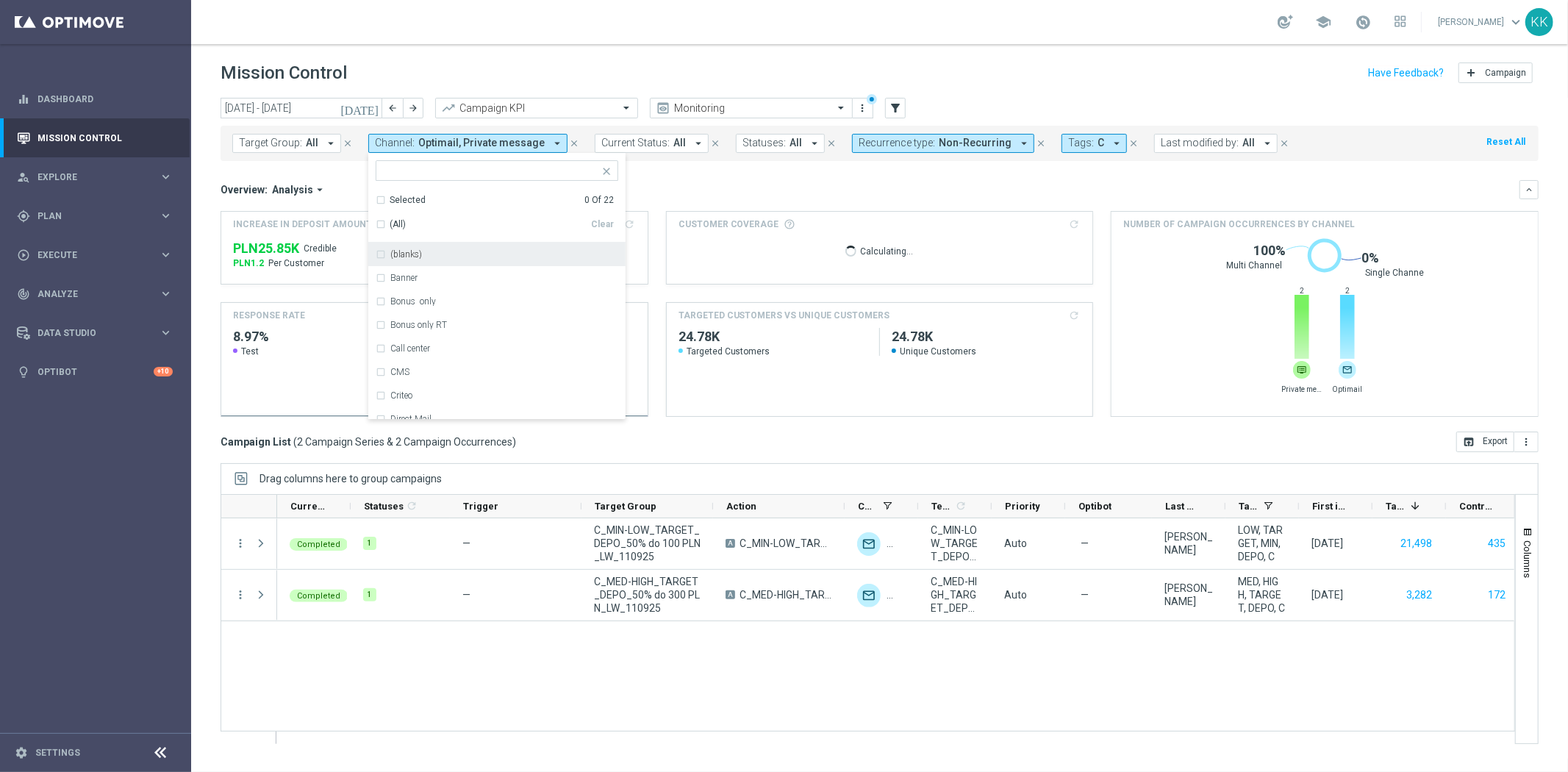
click at [453, 181] on ng-select "Selected 0 Of 22 (All) Clear (blanks) Banner Bonus only Bonus only RT Call cent…" at bounding box center [497, 290] width 258 height 260
click at [455, 173] on input "text" at bounding box center [492, 171] width 216 height 12
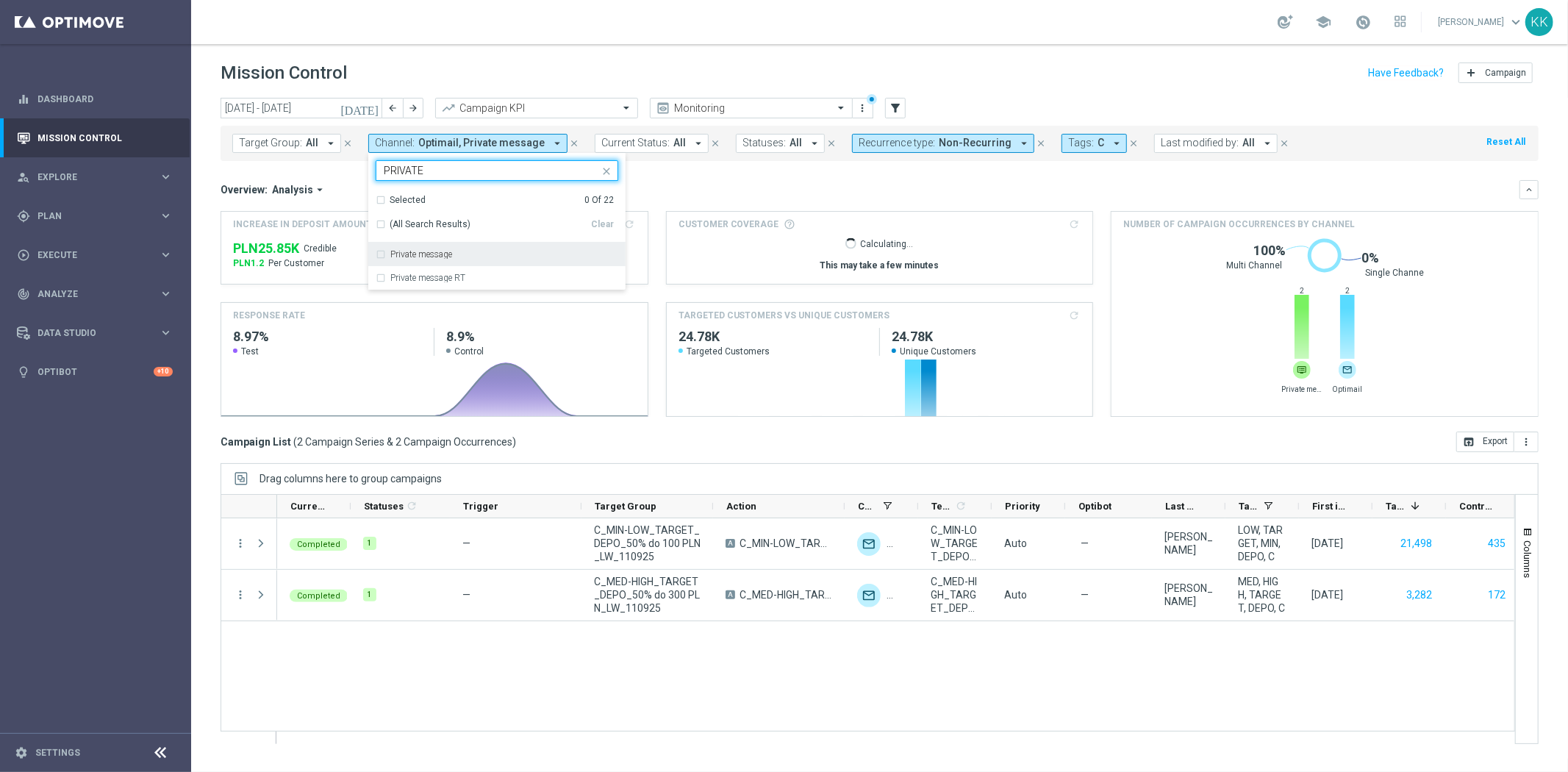
click at [447, 251] on label "Private message" at bounding box center [422, 254] width 62 height 8
type input "PRIVATE"
click at [620, 28] on div "school [PERSON_NAME] keyboard_arrow_down KK" at bounding box center [880, 22] width 1378 height 44
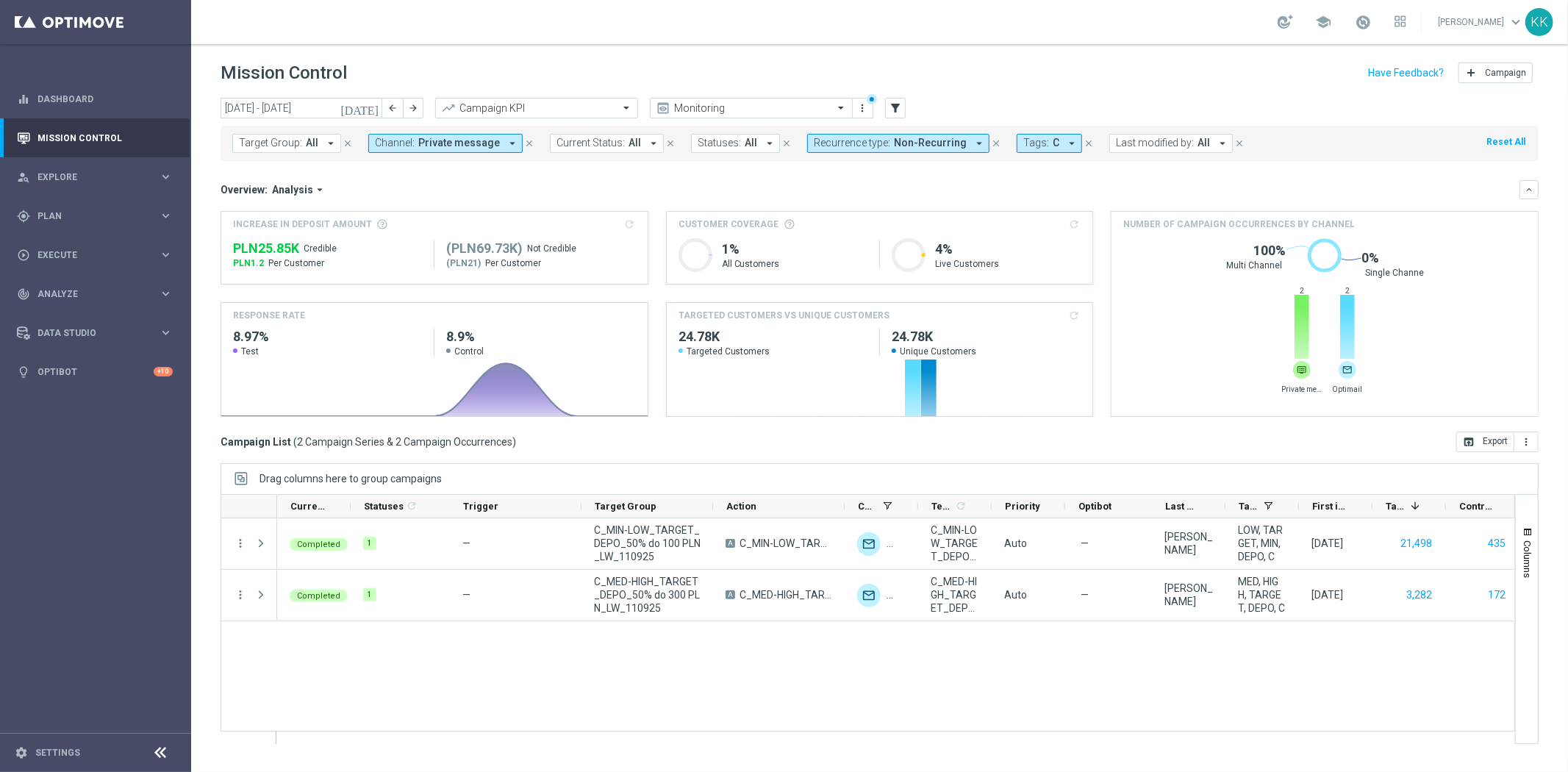
click at [470, 144] on span "Private message" at bounding box center [458, 142] width 82 height 12
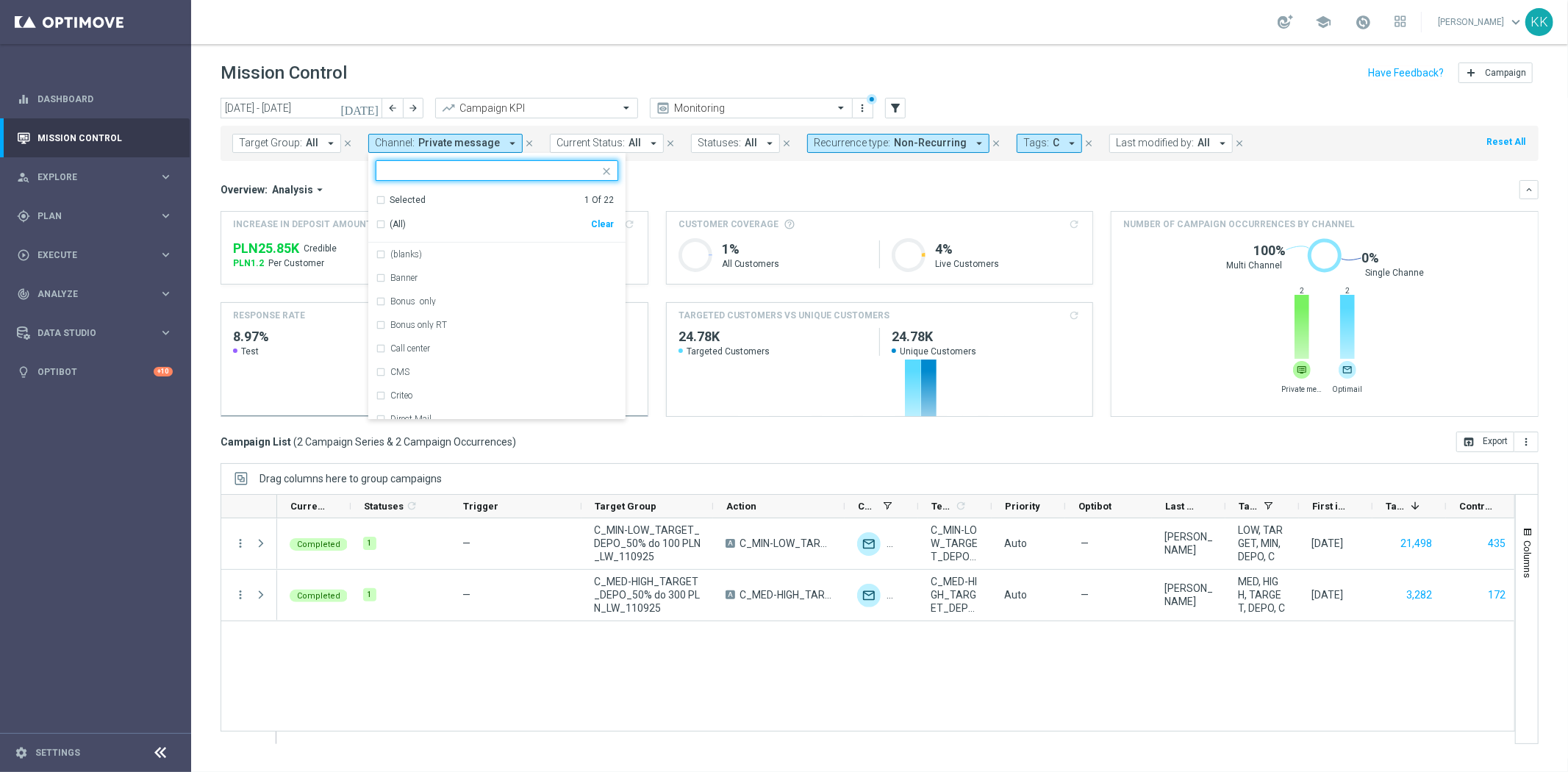
click at [0, 0] on div "Clear" at bounding box center [0, 0] width 0 height 0
click at [459, 170] on input "text" at bounding box center [492, 171] width 216 height 12
click at [377, 295] on div "XtremePush" at bounding box center [497, 301] width 243 height 23
type input "PUSH"
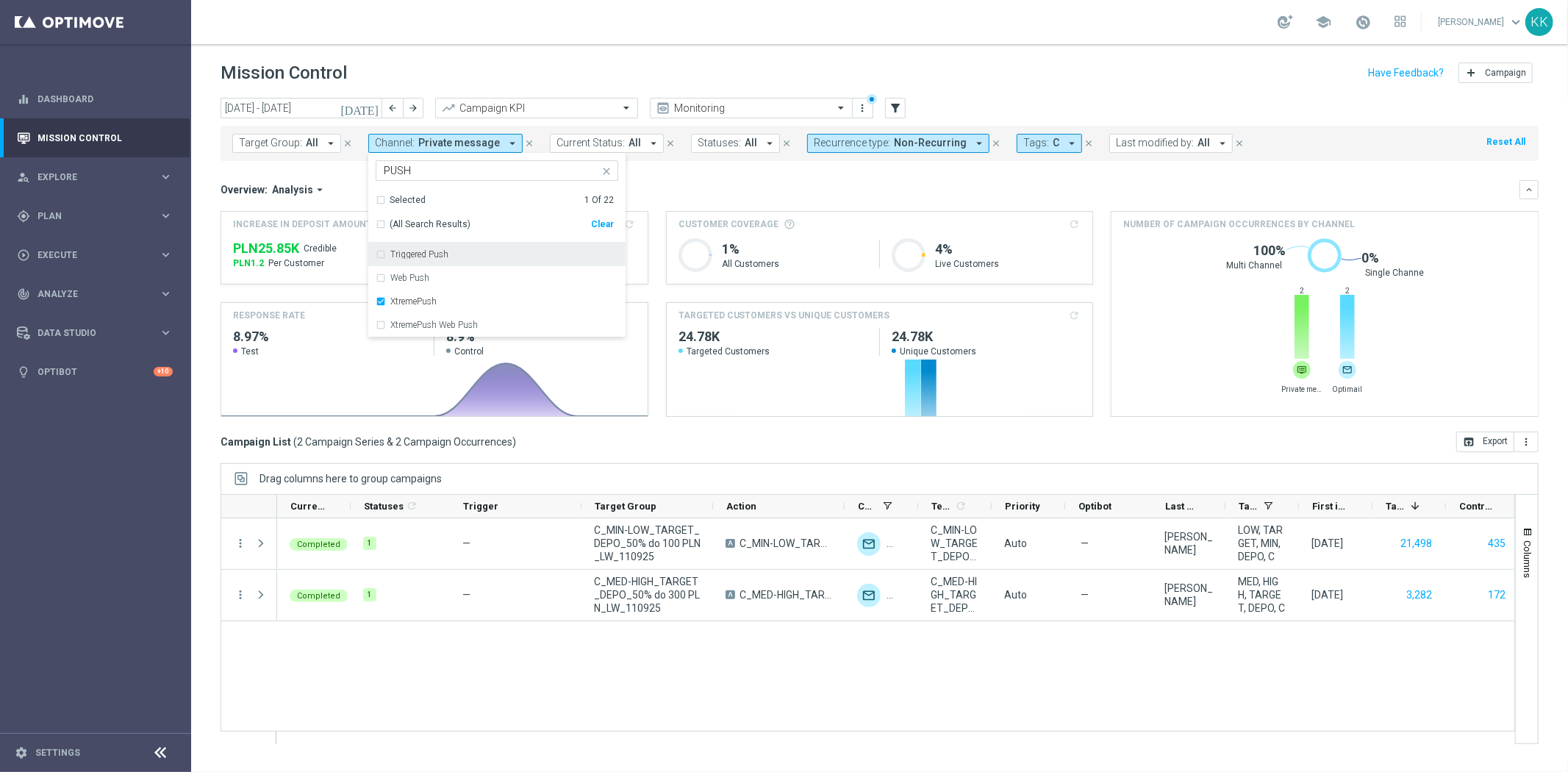
click at [716, 25] on div "school [PERSON_NAME] keyboard_arrow_down KK" at bounding box center [880, 22] width 1378 height 44
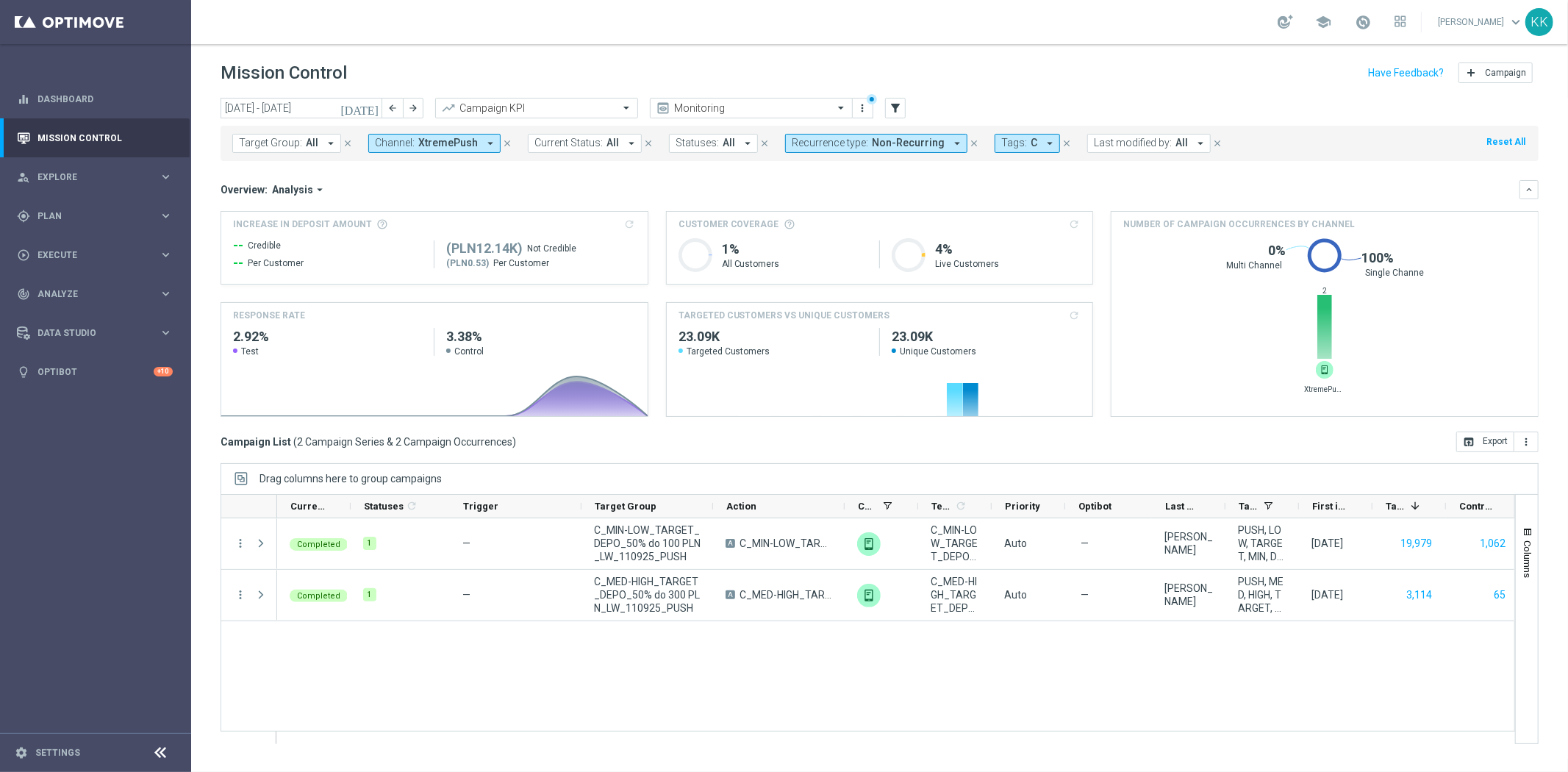
click at [422, 141] on span "XtremePush" at bounding box center [448, 142] width 60 height 12
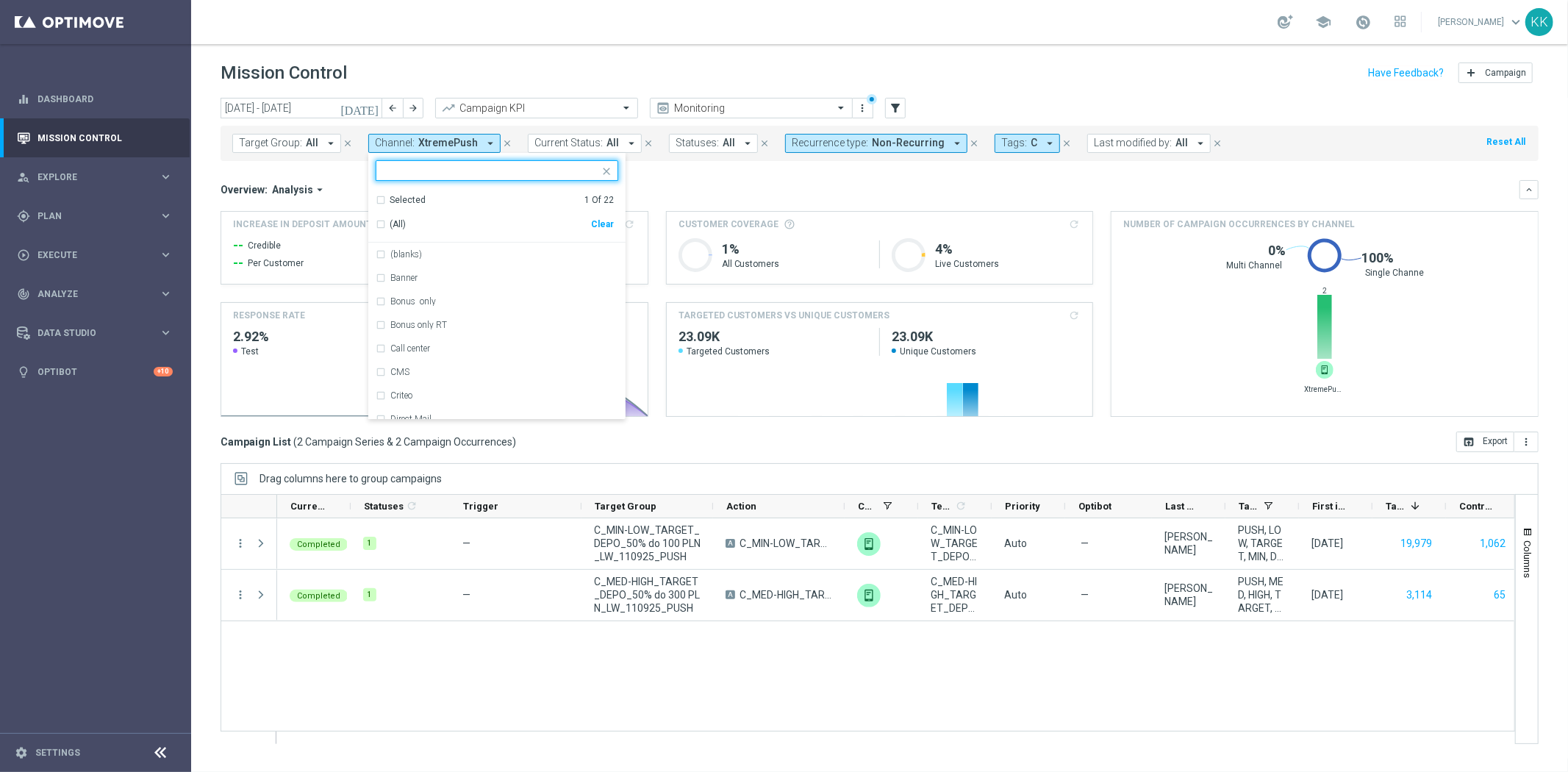
click at [0, 0] on div "Clear" at bounding box center [0, 0] width 0 height 0
click at [475, 175] on input "text" at bounding box center [492, 171] width 216 height 12
click at [424, 254] on div "SMS" at bounding box center [504, 254] width 228 height 8
type input "SMS"
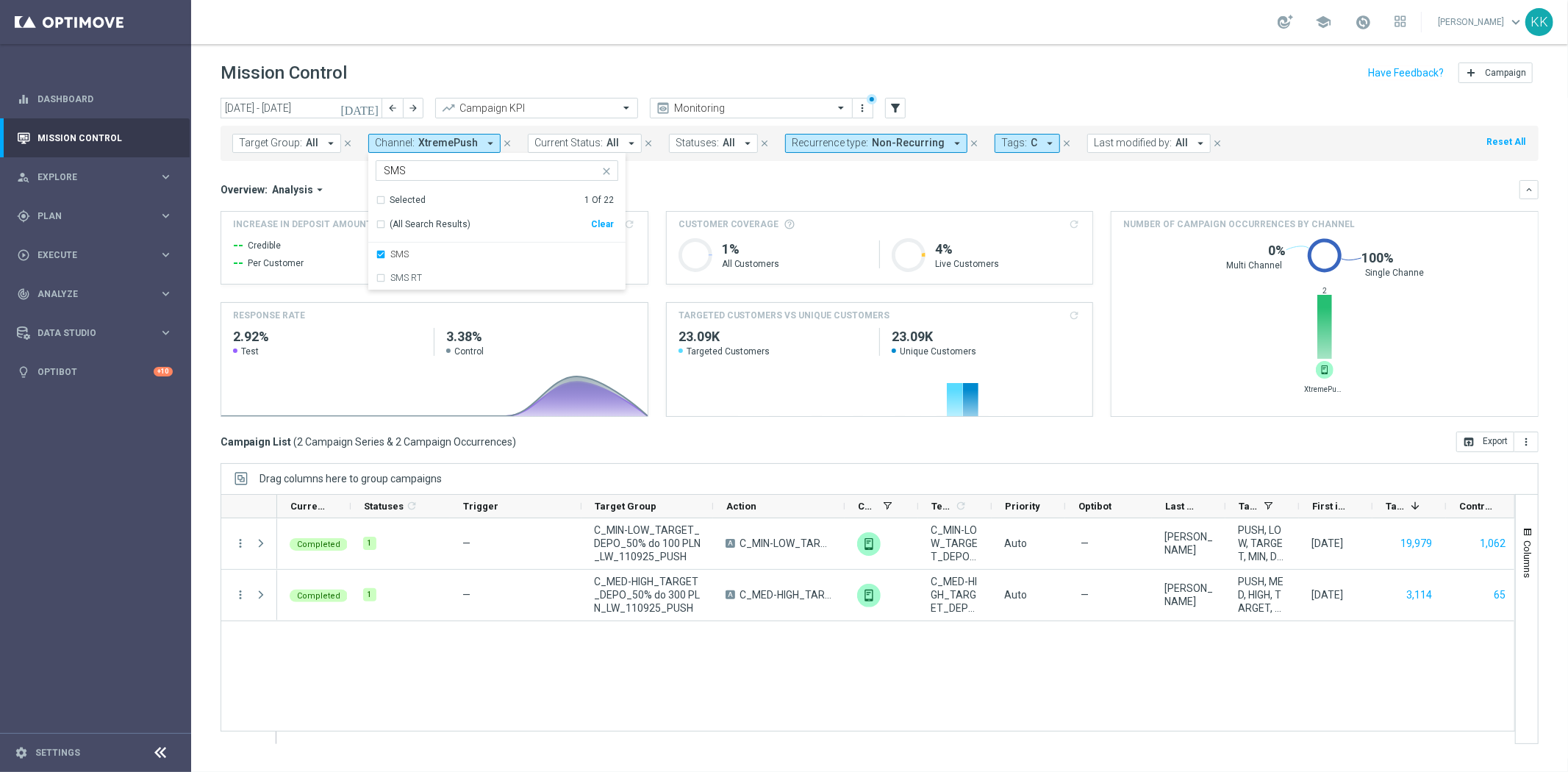
click at [543, 20] on div "school [PERSON_NAME] keyboard_arrow_down KK" at bounding box center [880, 22] width 1378 height 44
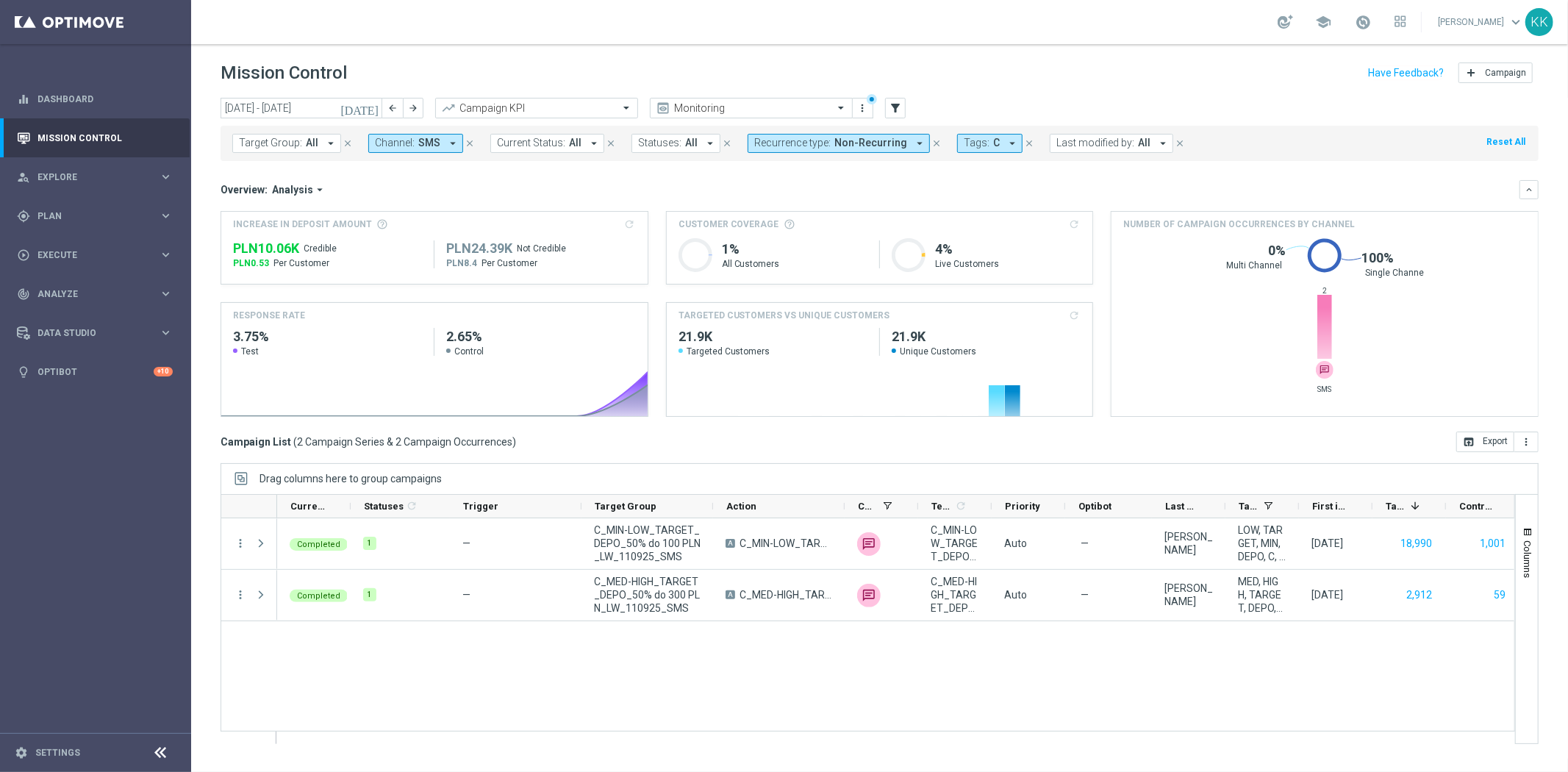
click at [413, 148] on button "Channel: SMS arrow_drop_down" at bounding box center [415, 143] width 95 height 19
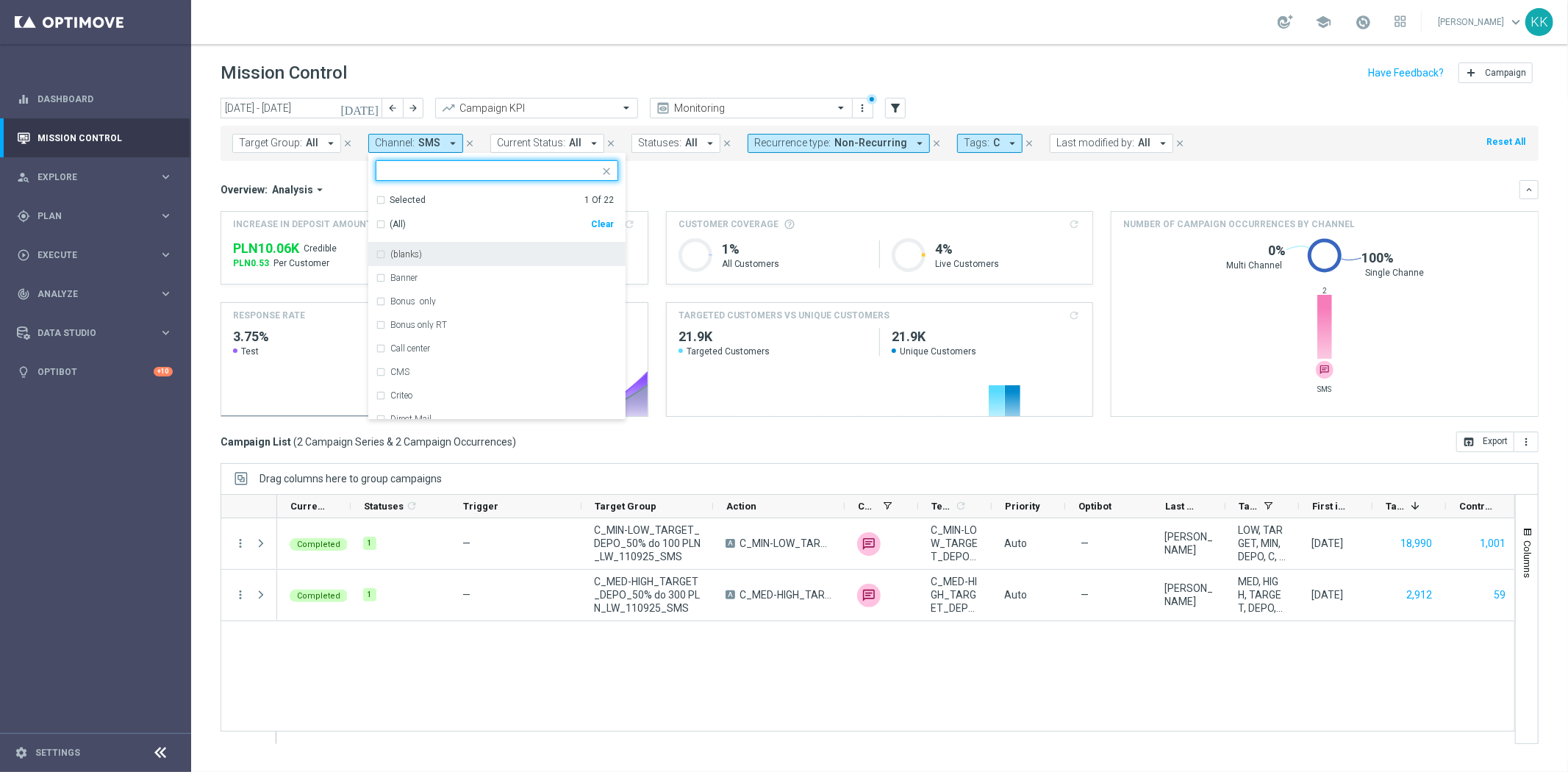
click at [0, 0] on div "Clear" at bounding box center [0, 0] width 0 height 0
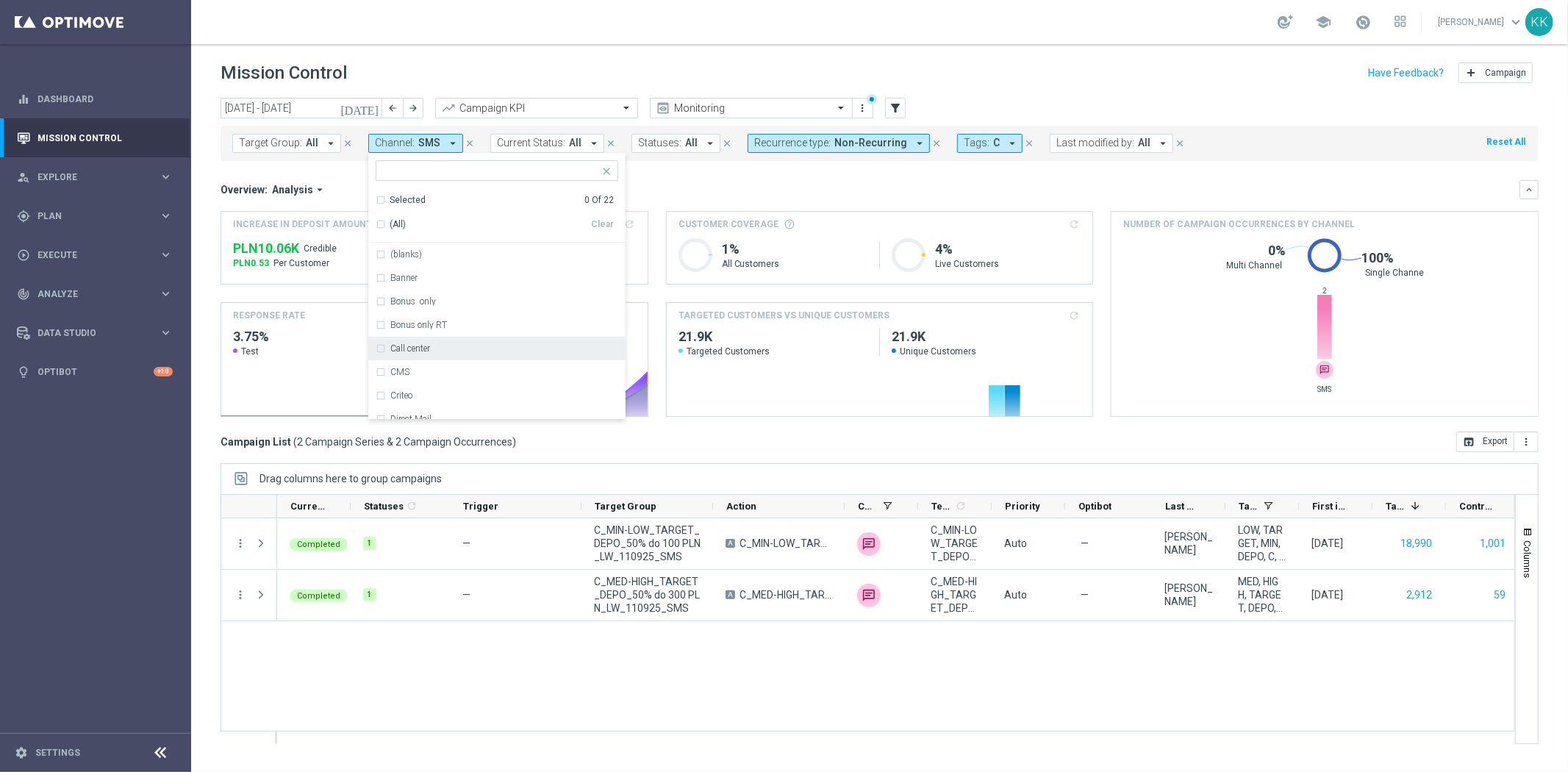
click at [417, 347] on label "Call center" at bounding box center [411, 348] width 39 height 8
click at [681, 34] on div "school [PERSON_NAME] keyboard_arrow_down KK" at bounding box center [880, 22] width 1378 height 44
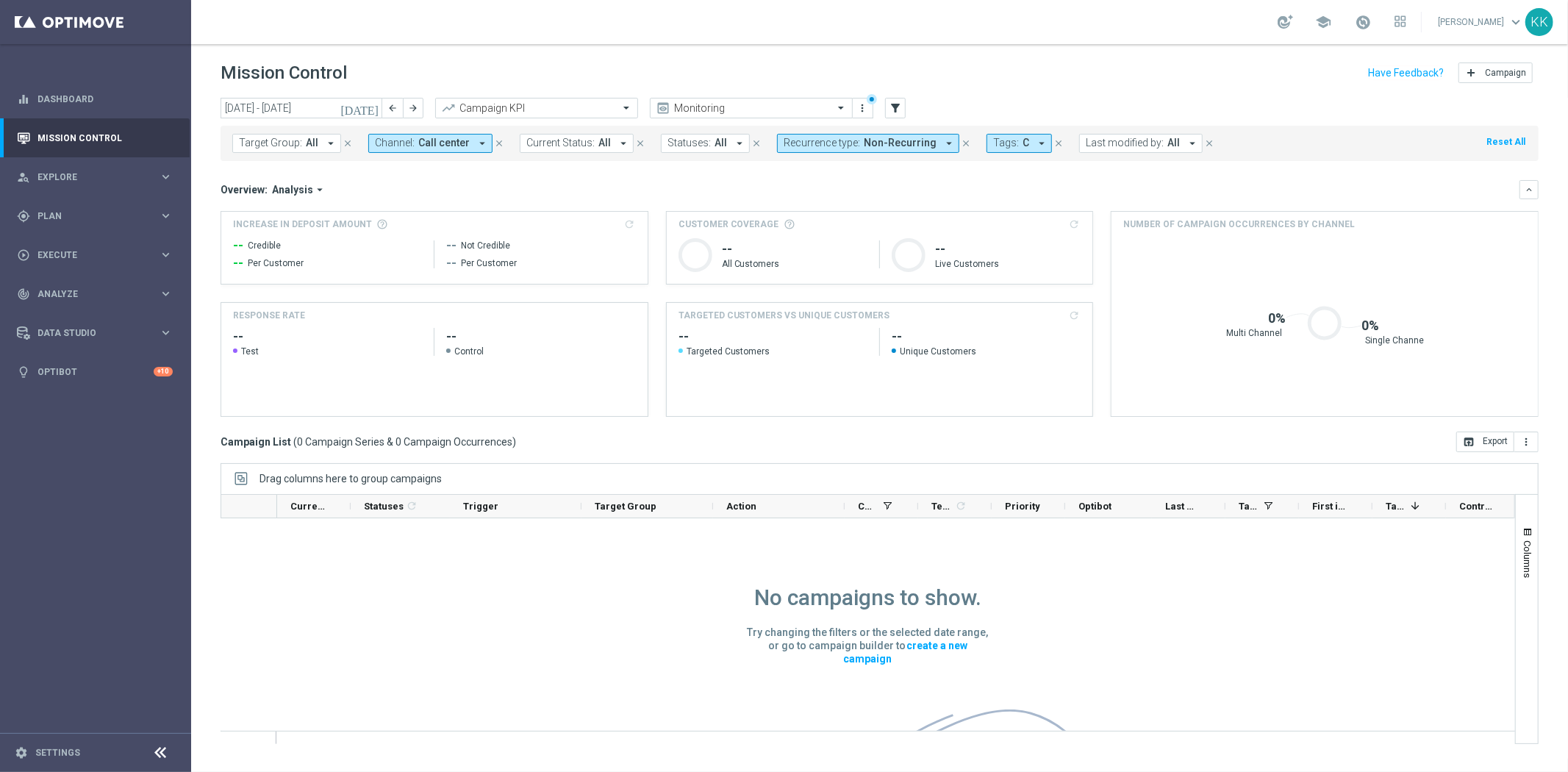
click at [480, 141] on icon "arrow_drop_down" at bounding box center [483, 143] width 13 height 13
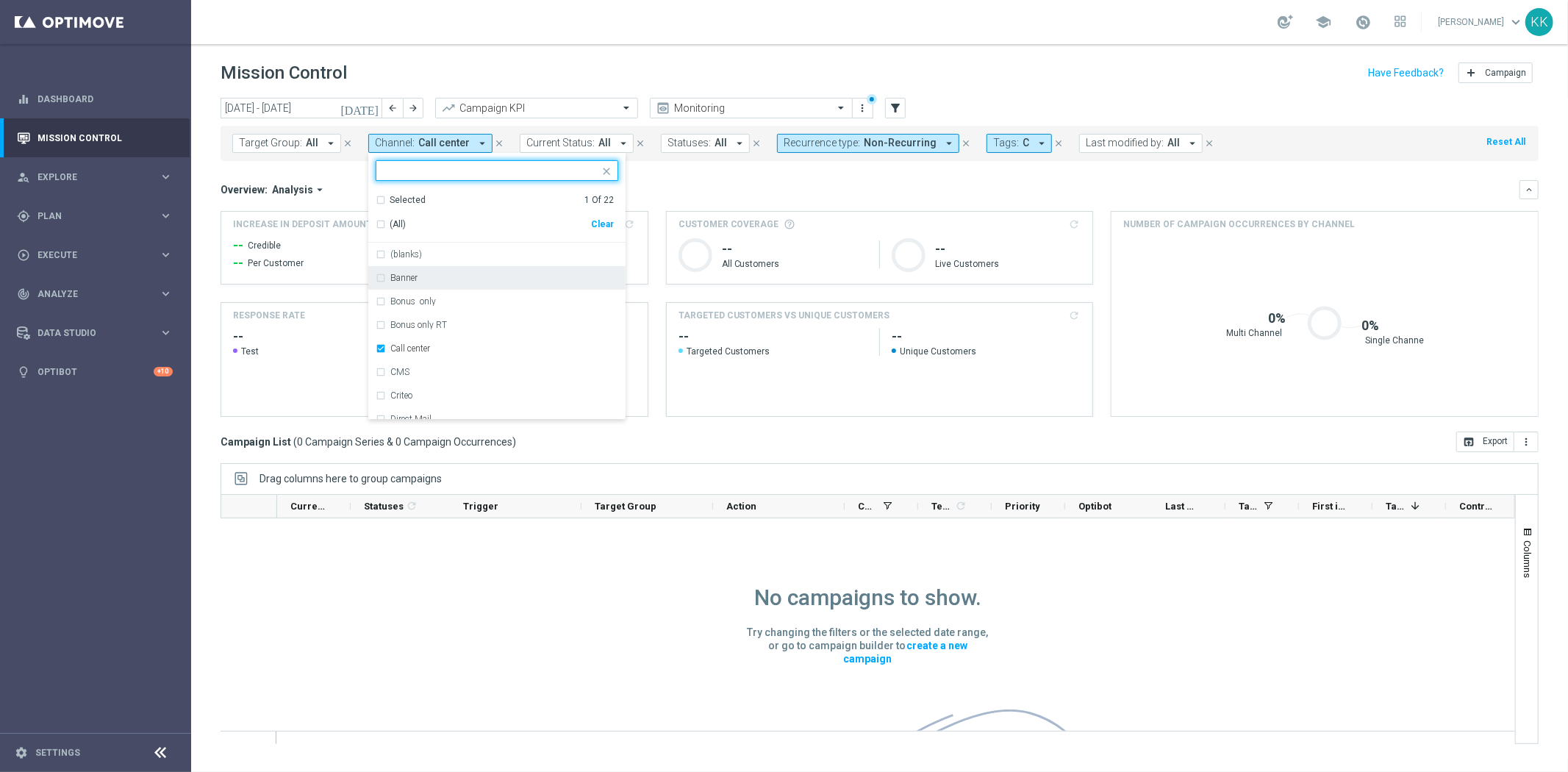
click at [0, 0] on div "Clear" at bounding box center [0, 0] width 0 height 0
click at [450, 166] on input "text" at bounding box center [492, 171] width 216 height 12
click at [457, 261] on div "Optimail" at bounding box center [497, 254] width 243 height 23
type input "OPTI"
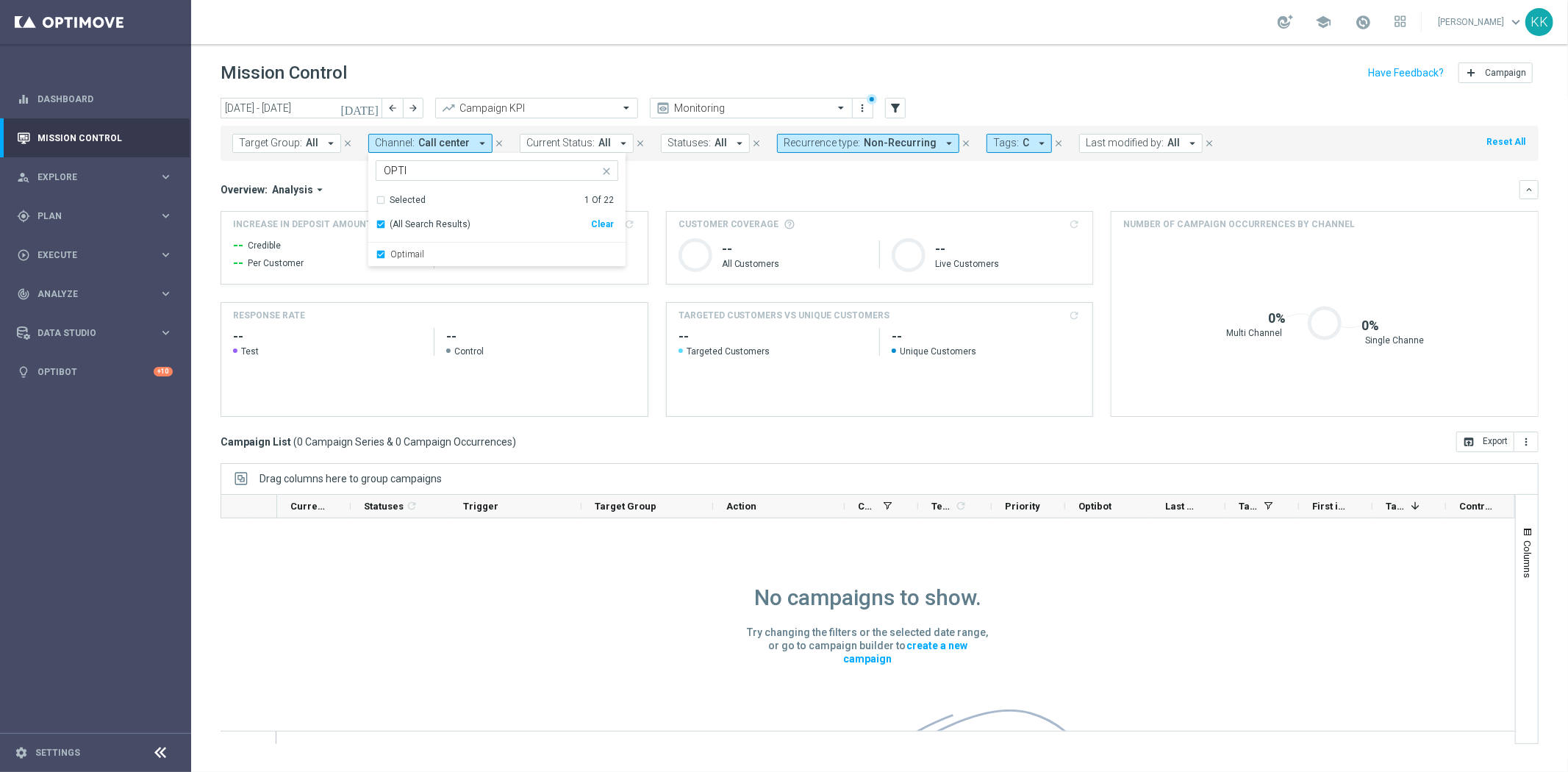
click at [694, 46] on header "Mission Control add Campaign" at bounding box center [880, 70] width 1378 height 53
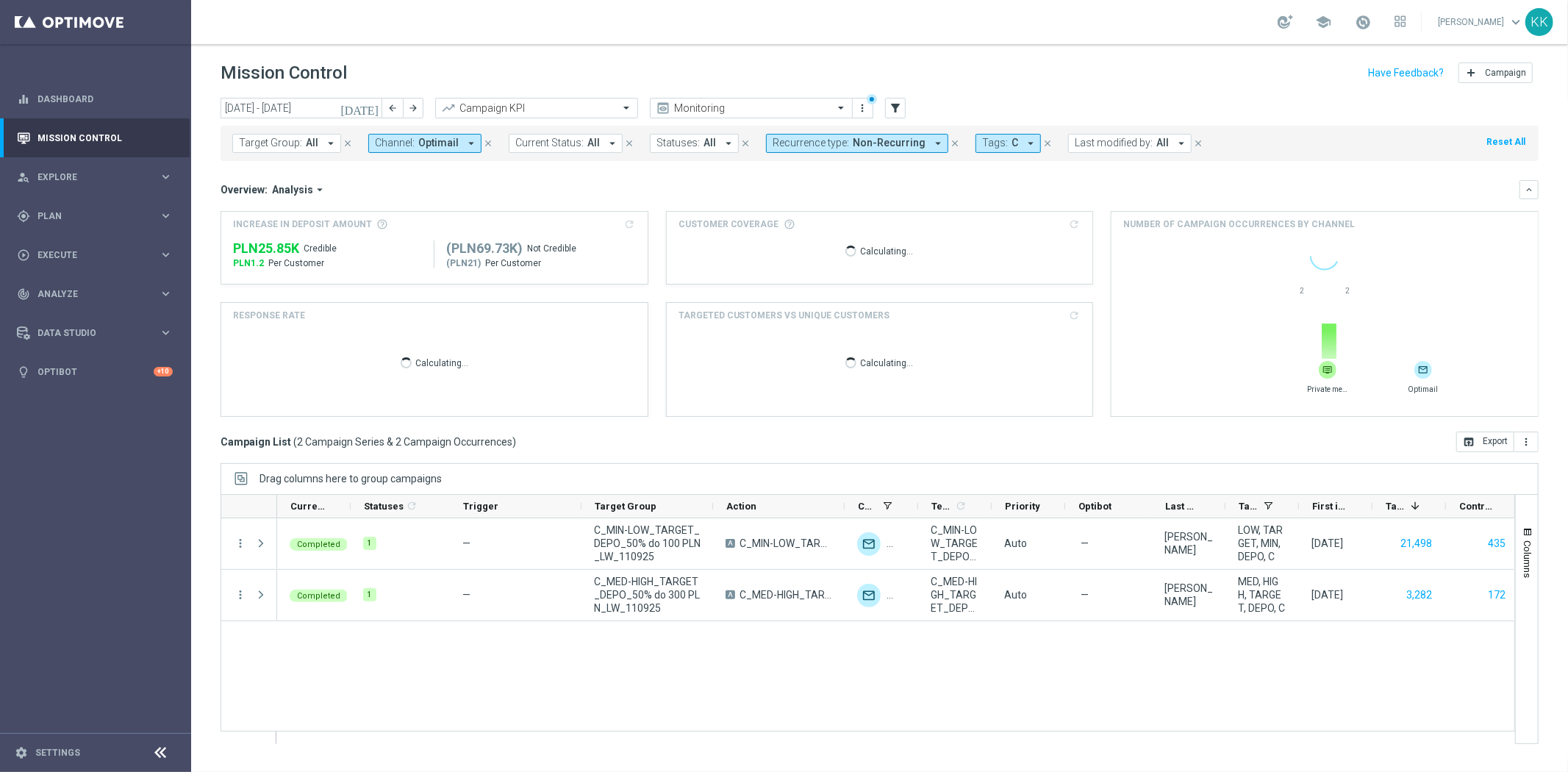
click at [862, 145] on span "Non-Recurring" at bounding box center [889, 142] width 73 height 12
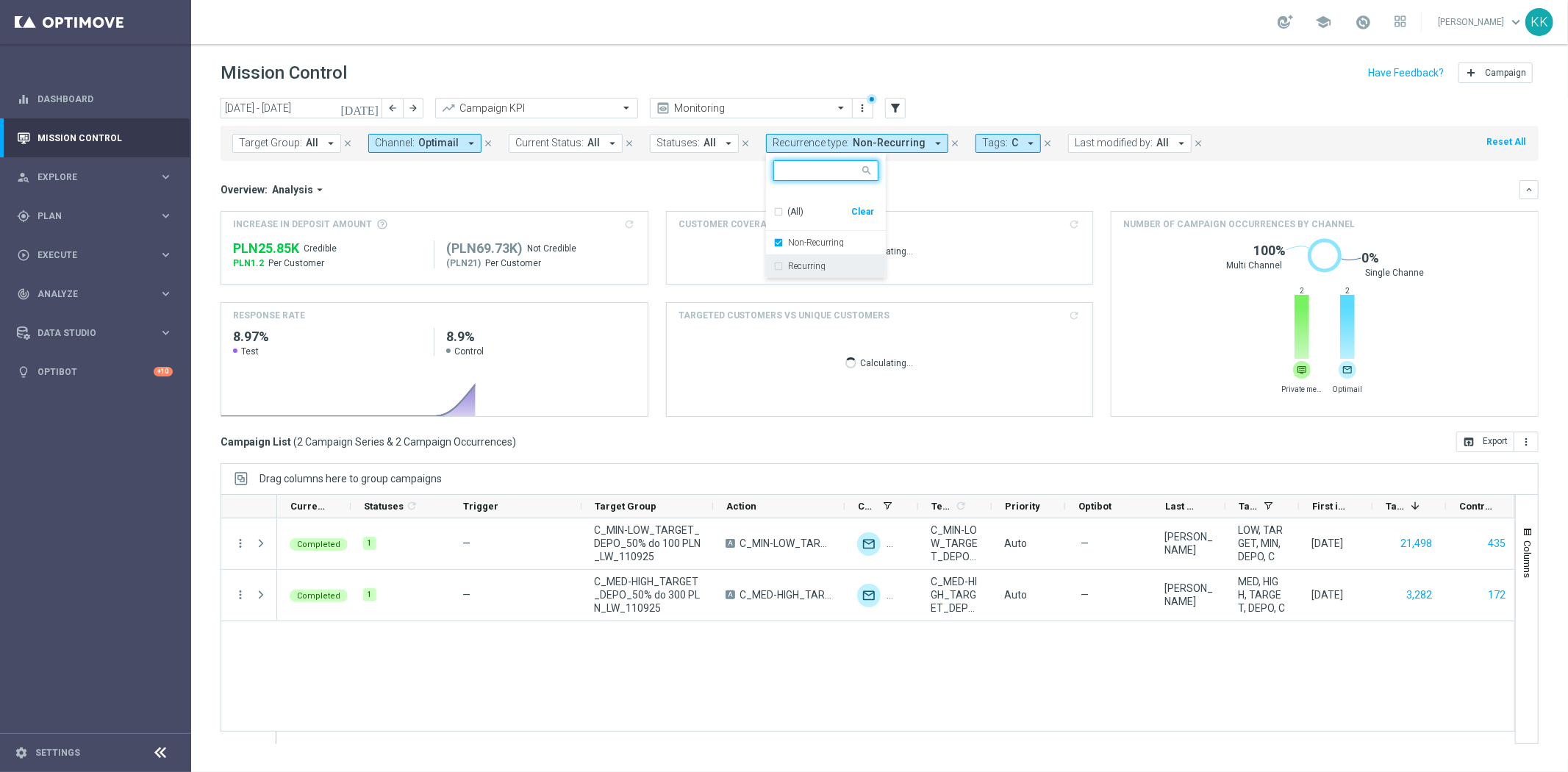
click at [773, 262] on div "Recurring" at bounding box center [826, 265] width 105 height 23
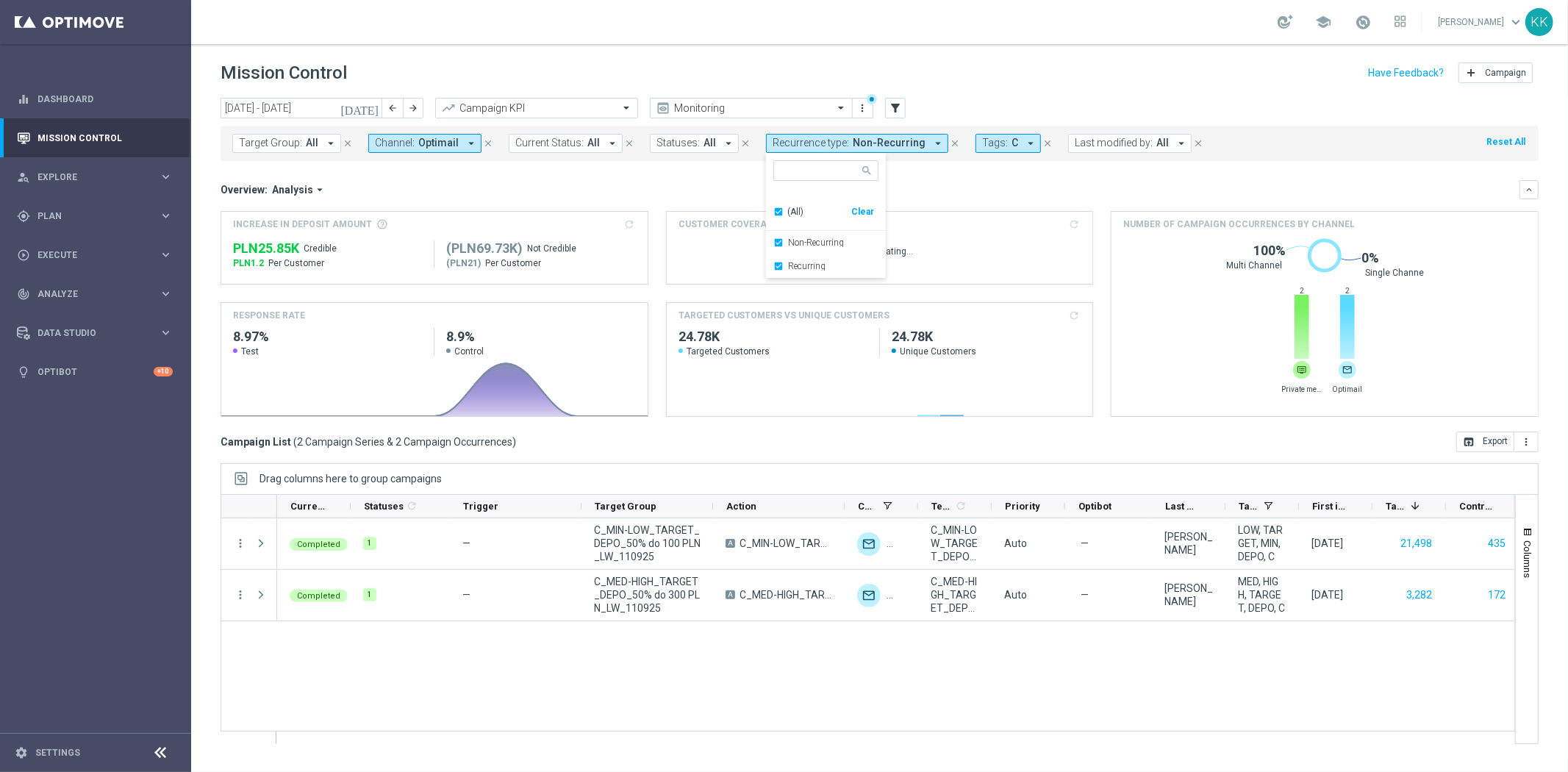
drag, startPoint x: 773, startPoint y: 239, endPoint x: 791, endPoint y: 229, distance: 20.6
click at [773, 241] on div "Non-Recurring" at bounding box center [826, 242] width 105 height 23
click at [917, 67] on div "Mission Control add Campaign" at bounding box center [879, 73] width 1319 height 29
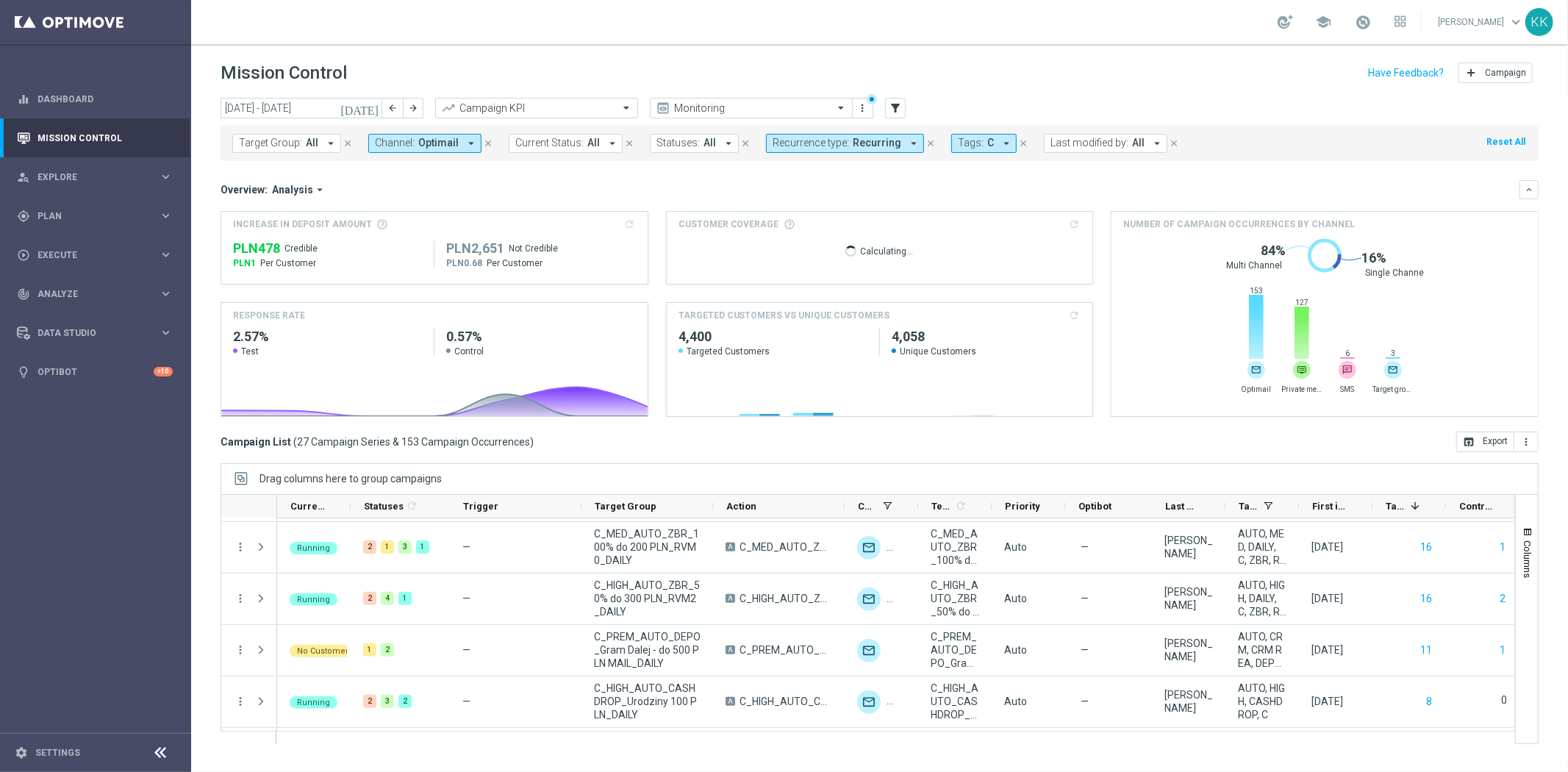
scroll to position [1176, 0]
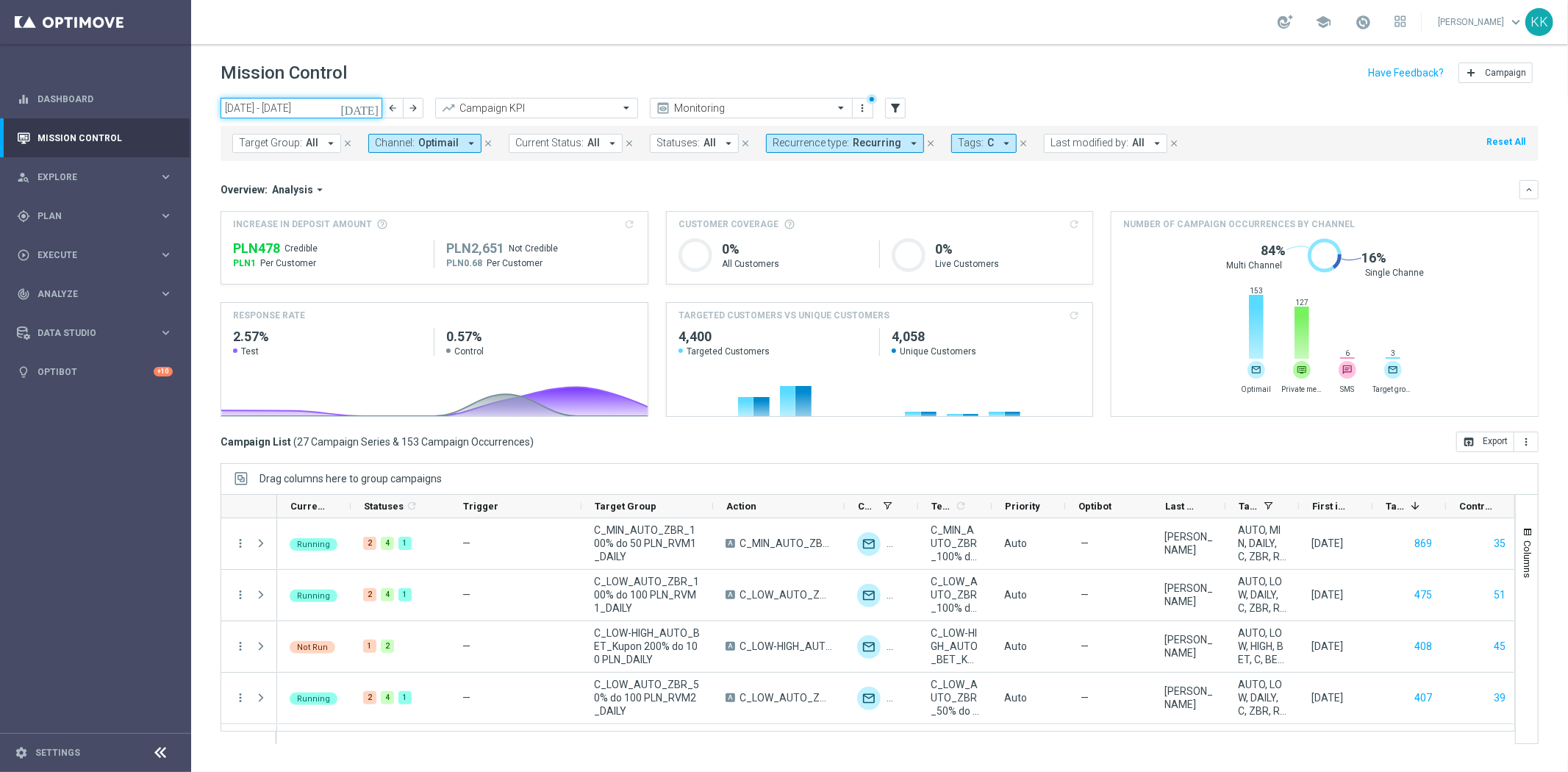
click at [243, 111] on input "[DATE] - [DATE]" at bounding box center [301, 108] width 162 height 21
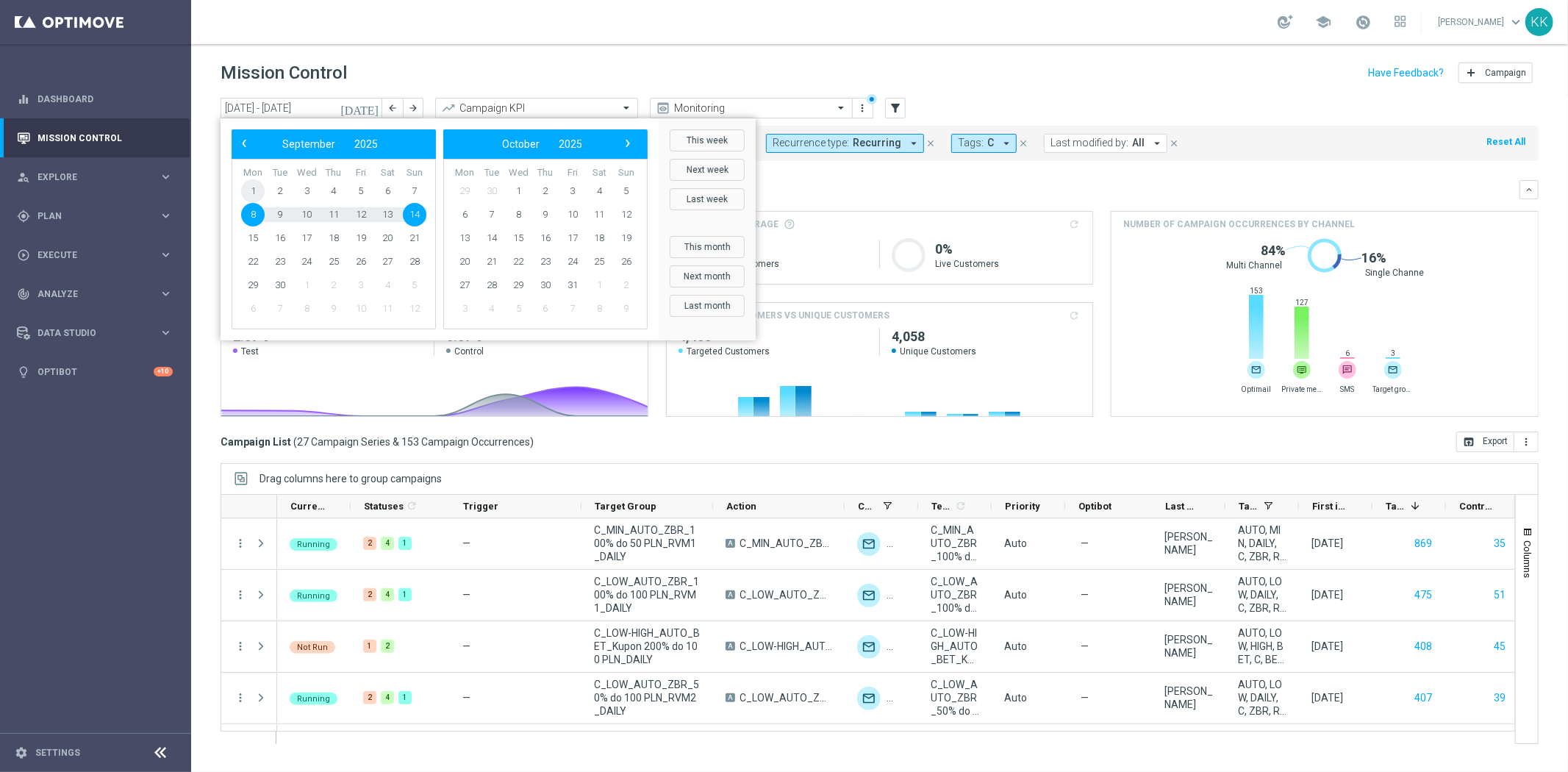
click at [255, 186] on span "1" at bounding box center [252, 190] width 23 height 23
click at [413, 214] on span "14" at bounding box center [414, 215] width 23 height 23
type input "01 Sep 2025 - 14 Sep 2025"
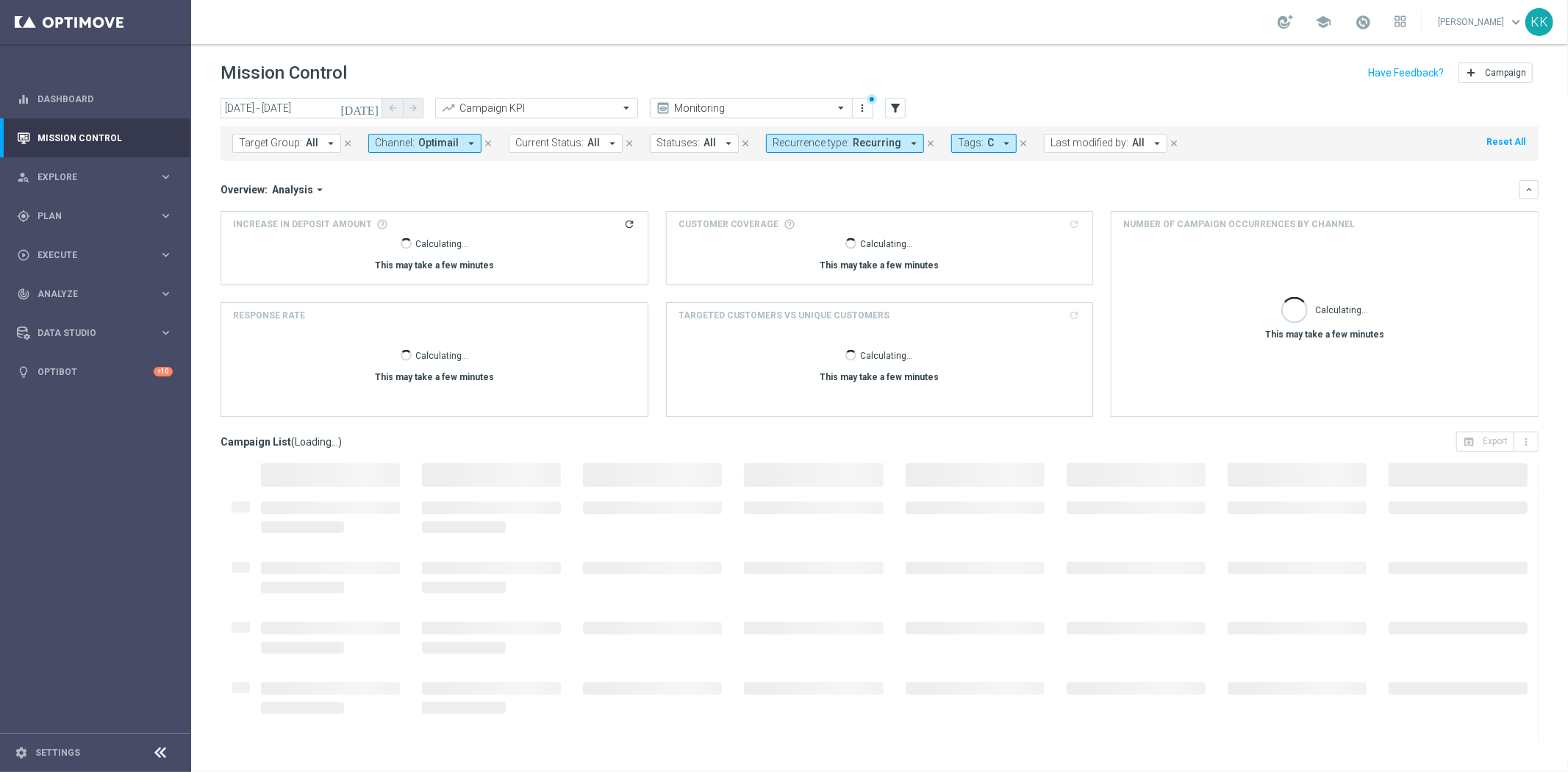
click at [865, 145] on span "Recurring" at bounding box center [877, 142] width 49 height 12
click at [773, 241] on div "Non-Recurring" at bounding box center [826, 242] width 105 height 23
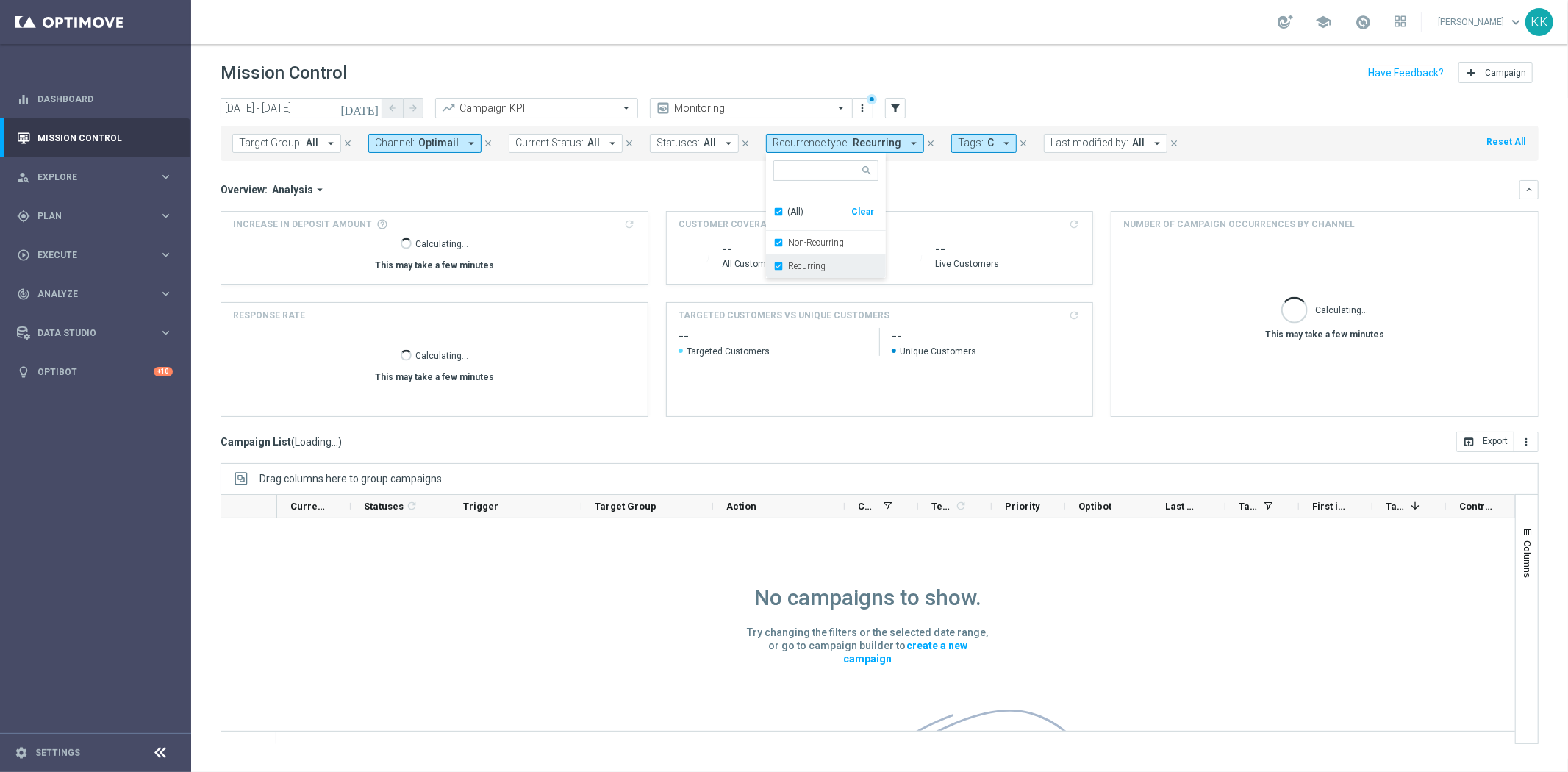
click at [773, 262] on div "Recurring" at bounding box center [826, 265] width 105 height 23
click at [1023, 77] on div "Mission Control add Campaign" at bounding box center [879, 73] width 1319 height 29
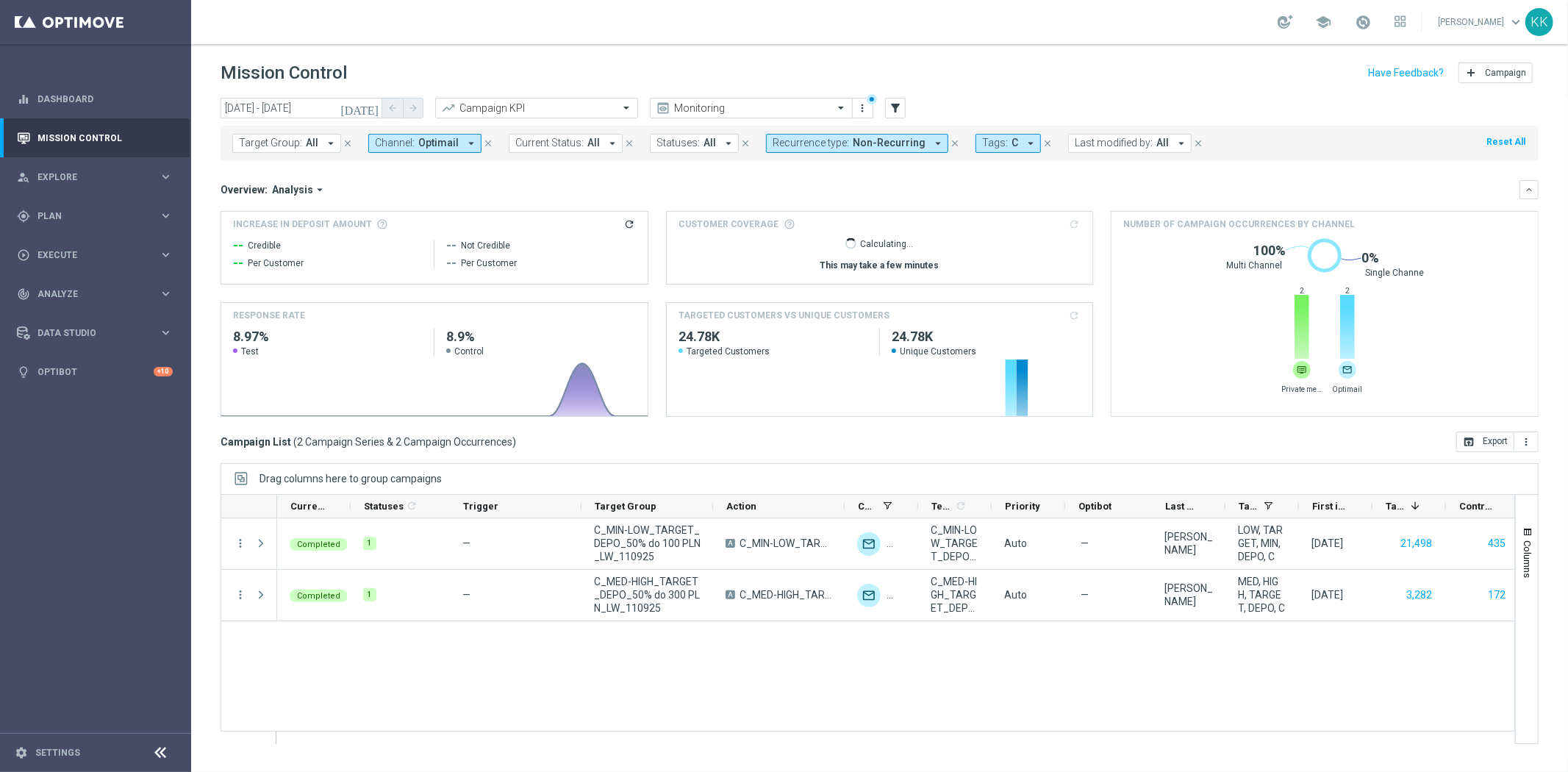
click at [439, 140] on span "Optimail" at bounding box center [438, 142] width 40 height 12
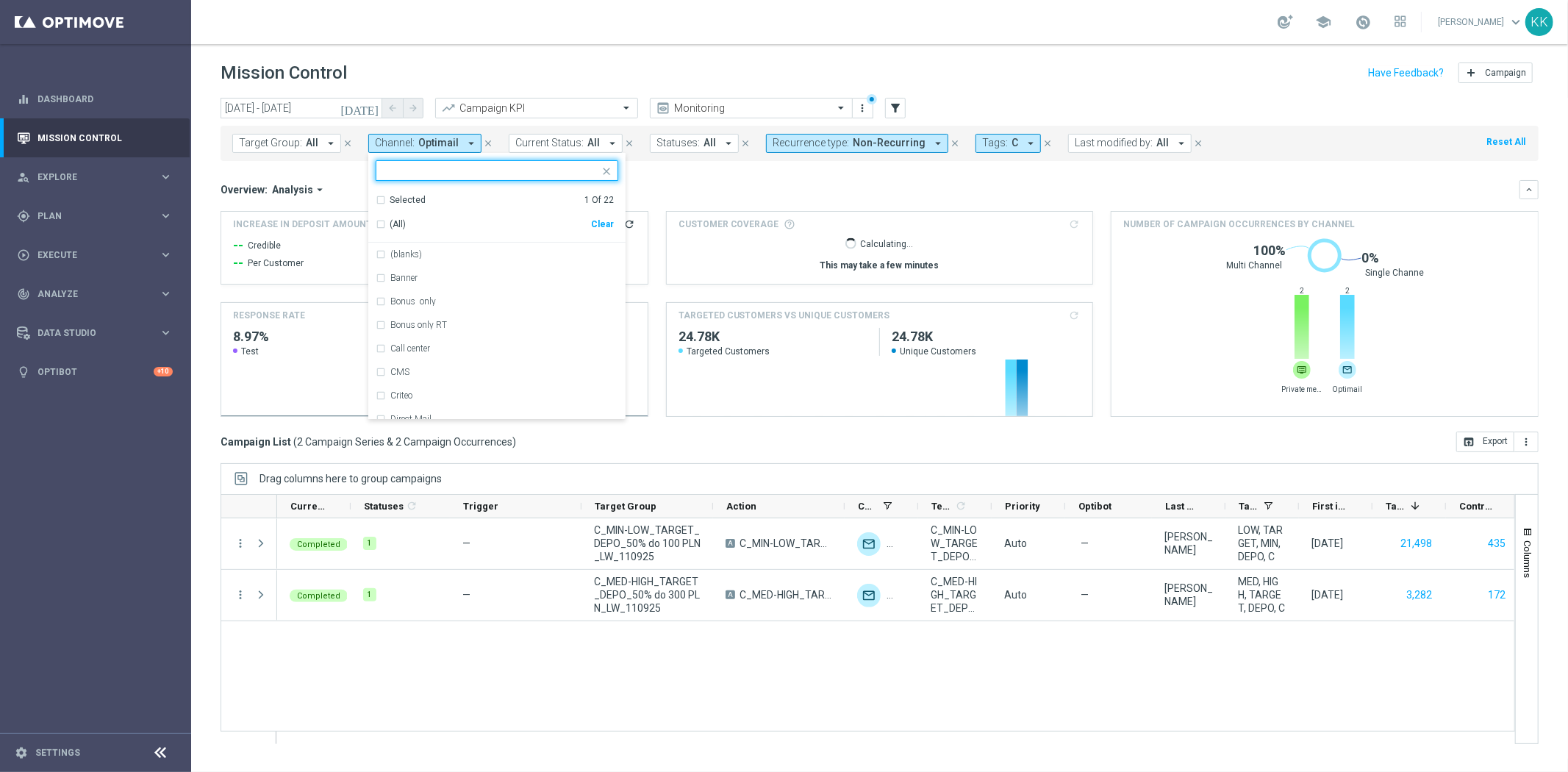
click at [0, 0] on div "Clear" at bounding box center [0, 0] width 0 height 0
click at [442, 169] on input "text" at bounding box center [492, 171] width 216 height 12
click at [403, 251] on label "Private message" at bounding box center [422, 254] width 62 height 8
type input "PRIVATE"
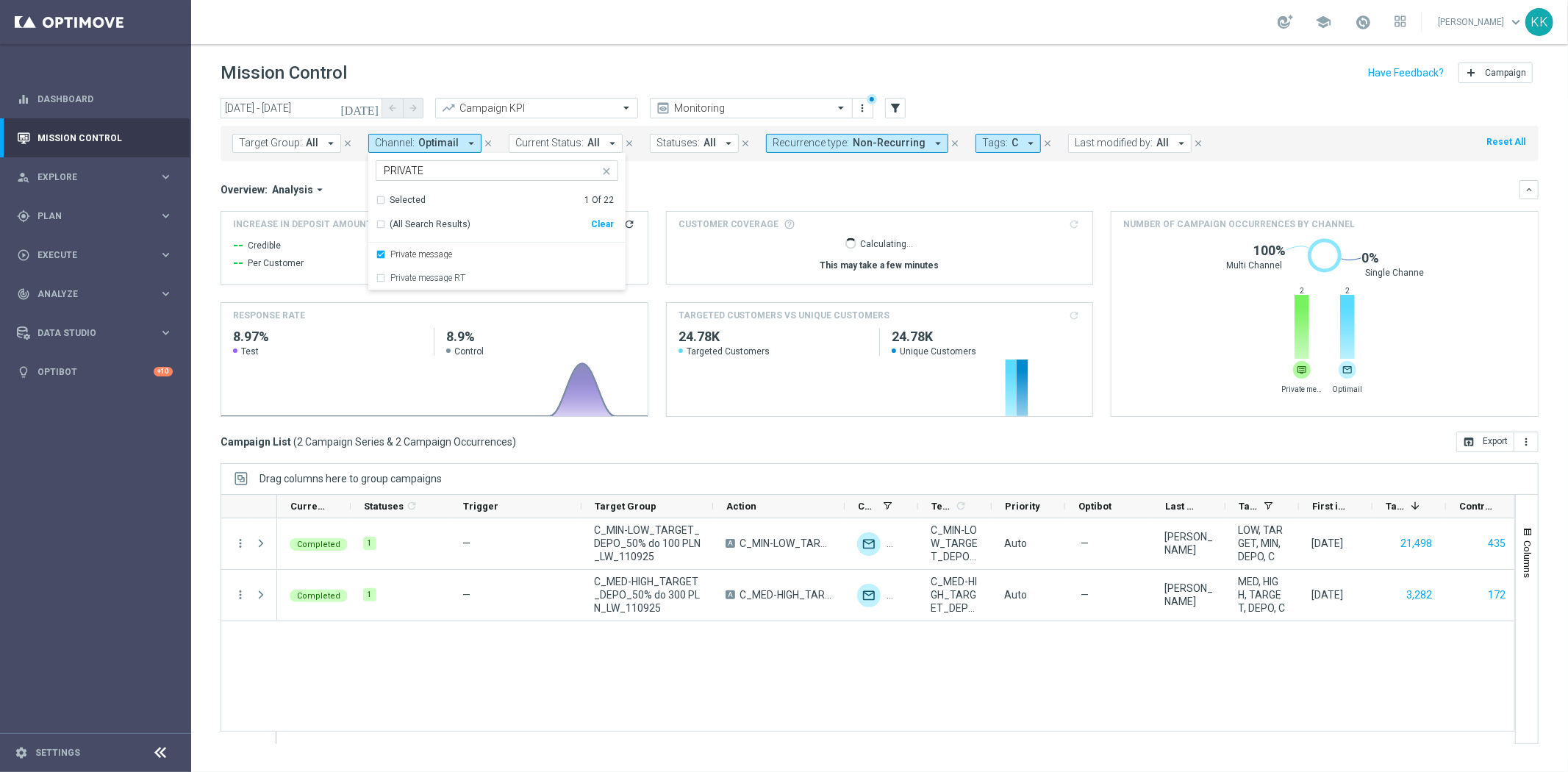
click at [589, 39] on div "school [PERSON_NAME] keyboard_arrow_down KK" at bounding box center [880, 22] width 1378 height 44
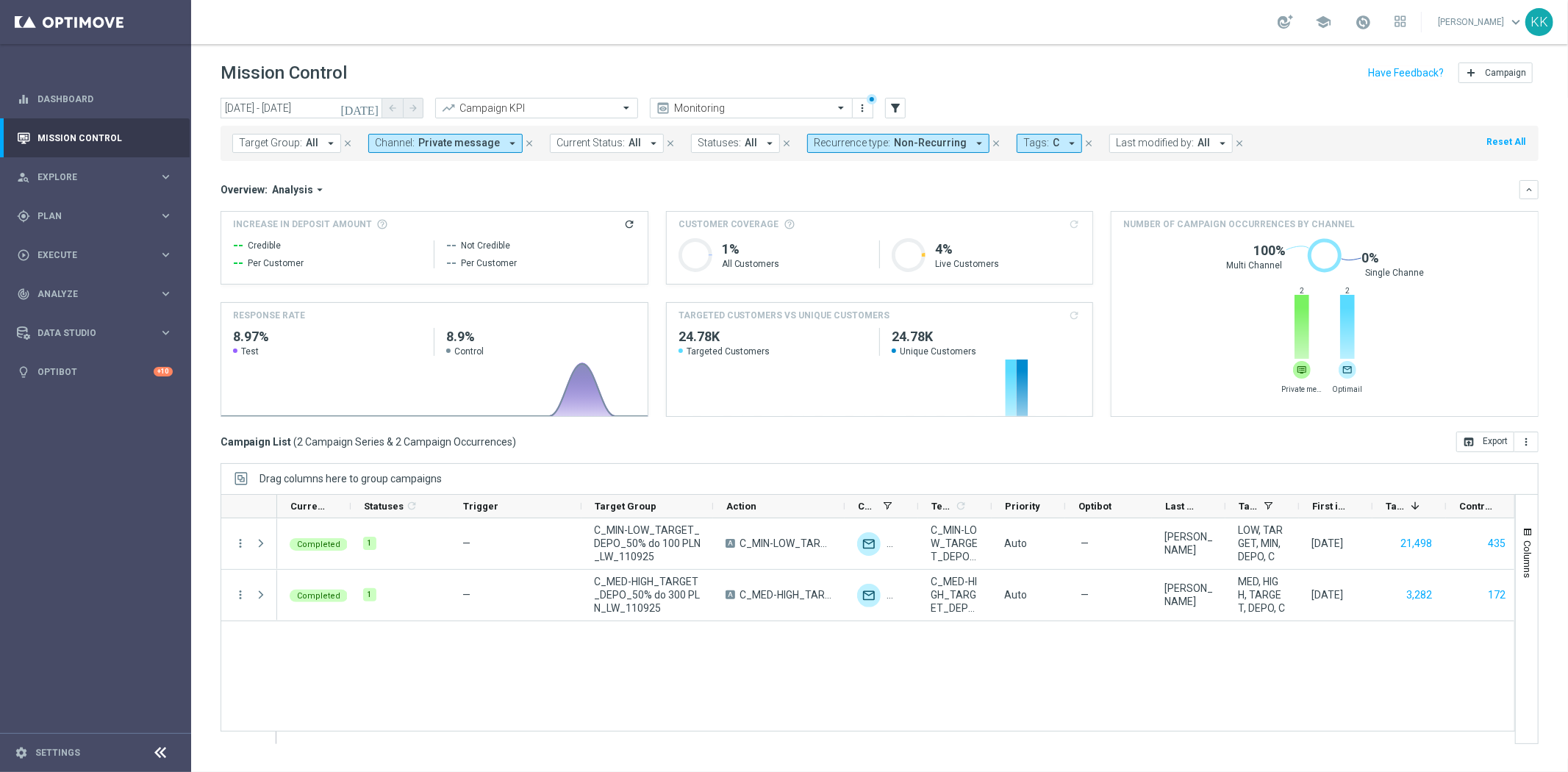
click at [493, 142] on button "Channel: Private message arrow_drop_down" at bounding box center [445, 143] width 155 height 19
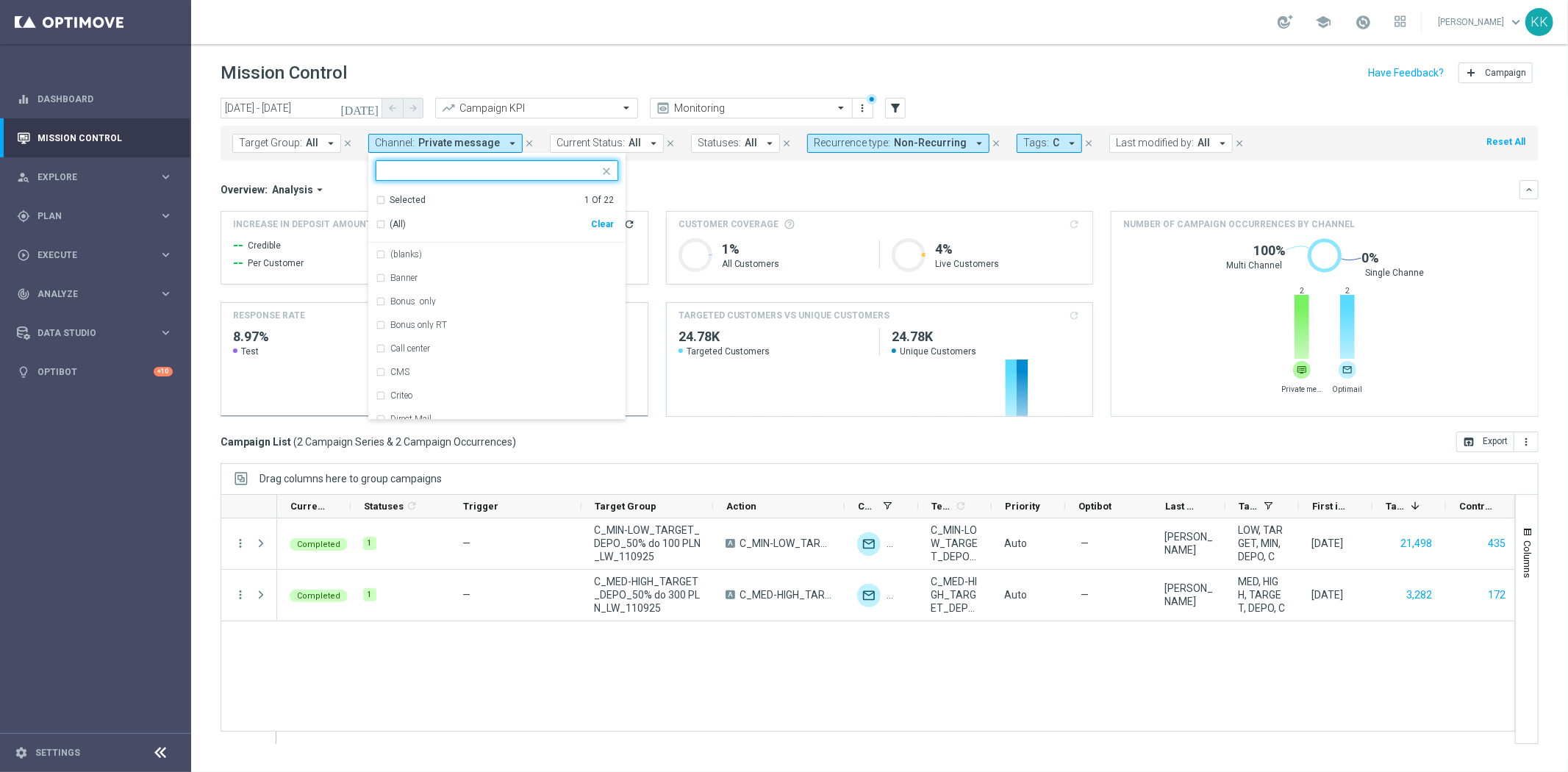
click at [0, 0] on div "Clear" at bounding box center [0, 0] width 0 height 0
click at [472, 170] on input "text" at bounding box center [492, 171] width 216 height 12
click at [395, 307] on div "XtremePush" at bounding box center [497, 301] width 243 height 23
type input "PUSH"
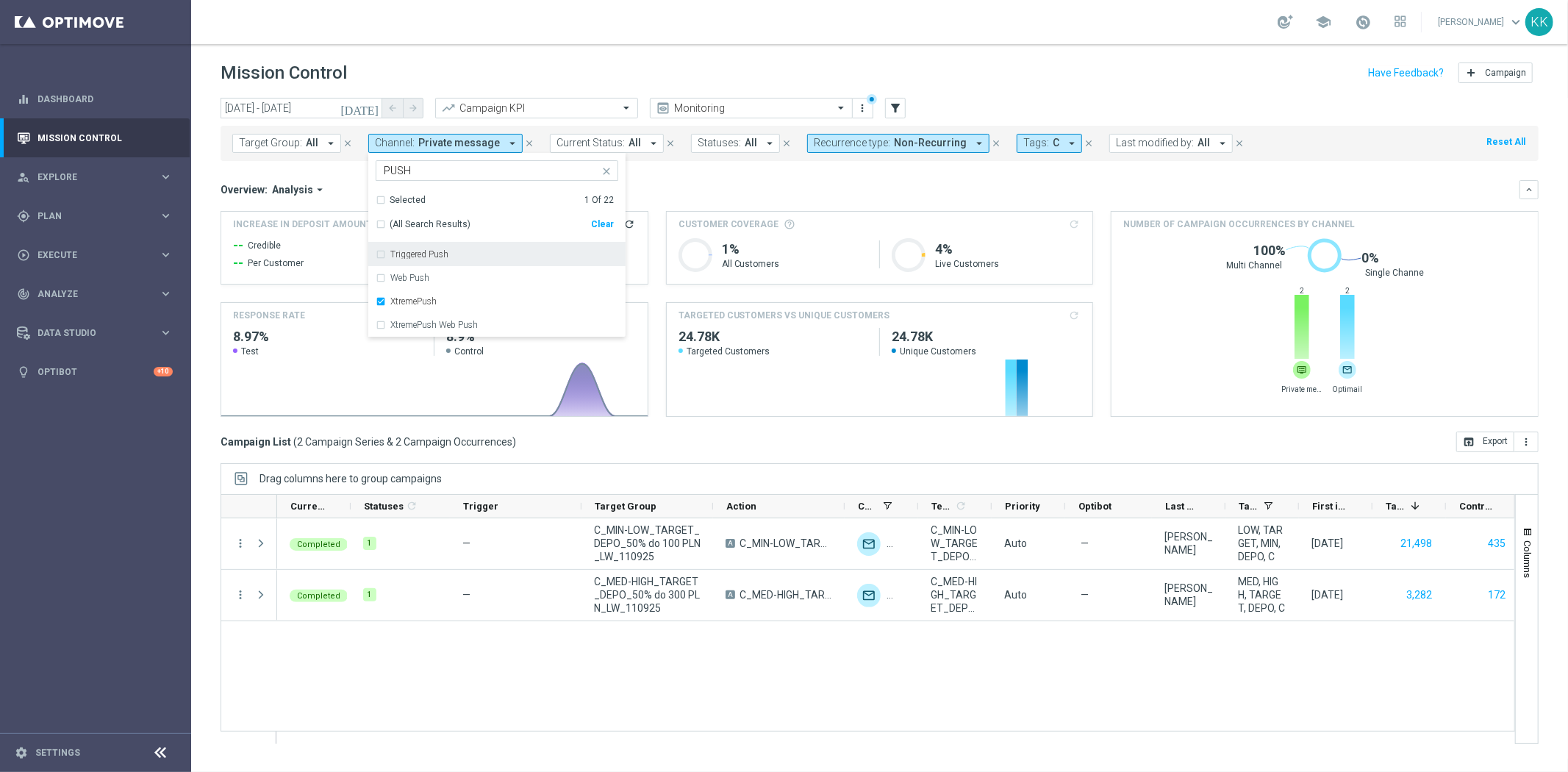
click at [510, 68] on div "Mission Control add Campaign" at bounding box center [879, 73] width 1319 height 29
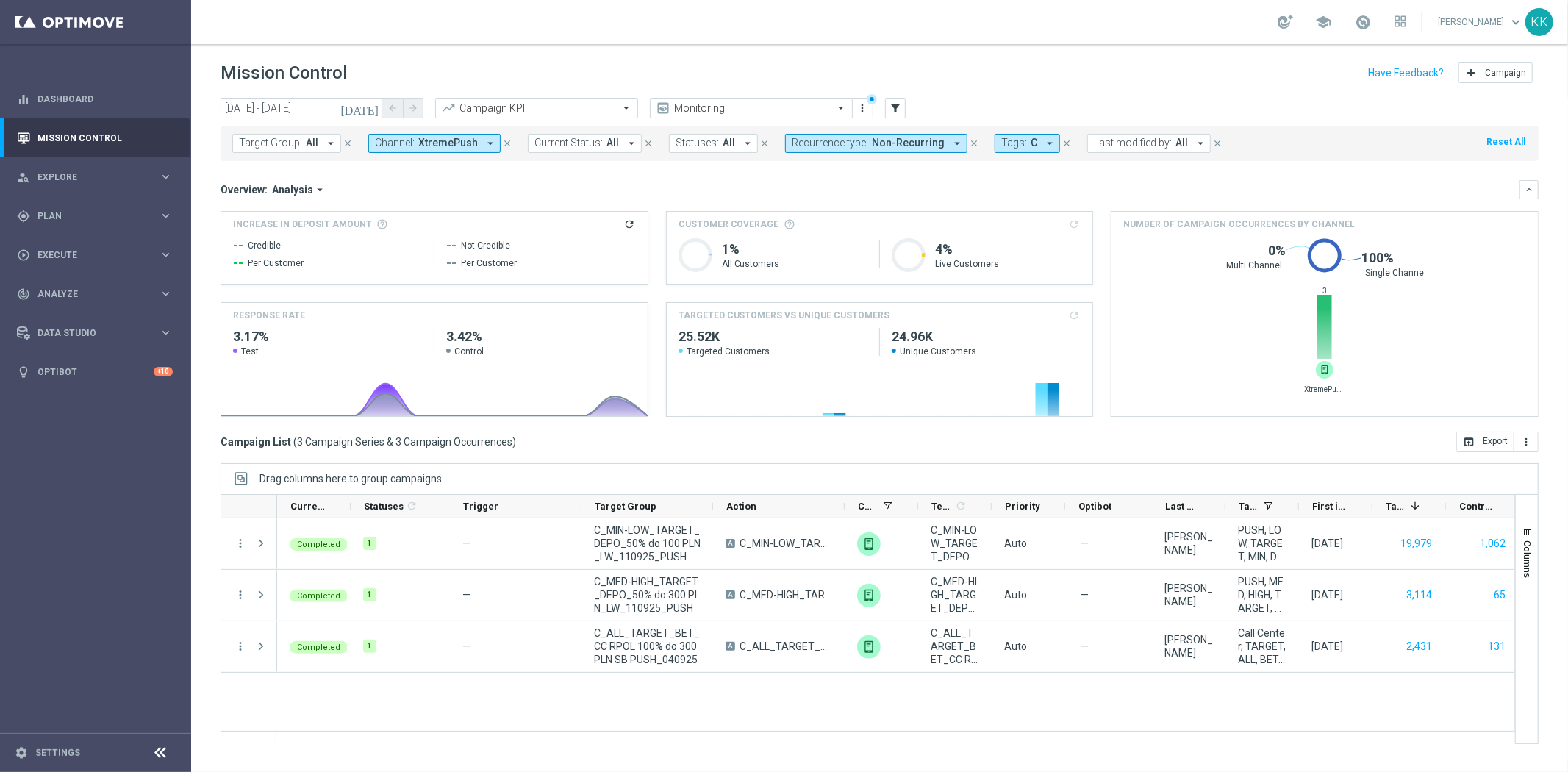
click at [444, 140] on span "XtremePush" at bounding box center [448, 142] width 60 height 12
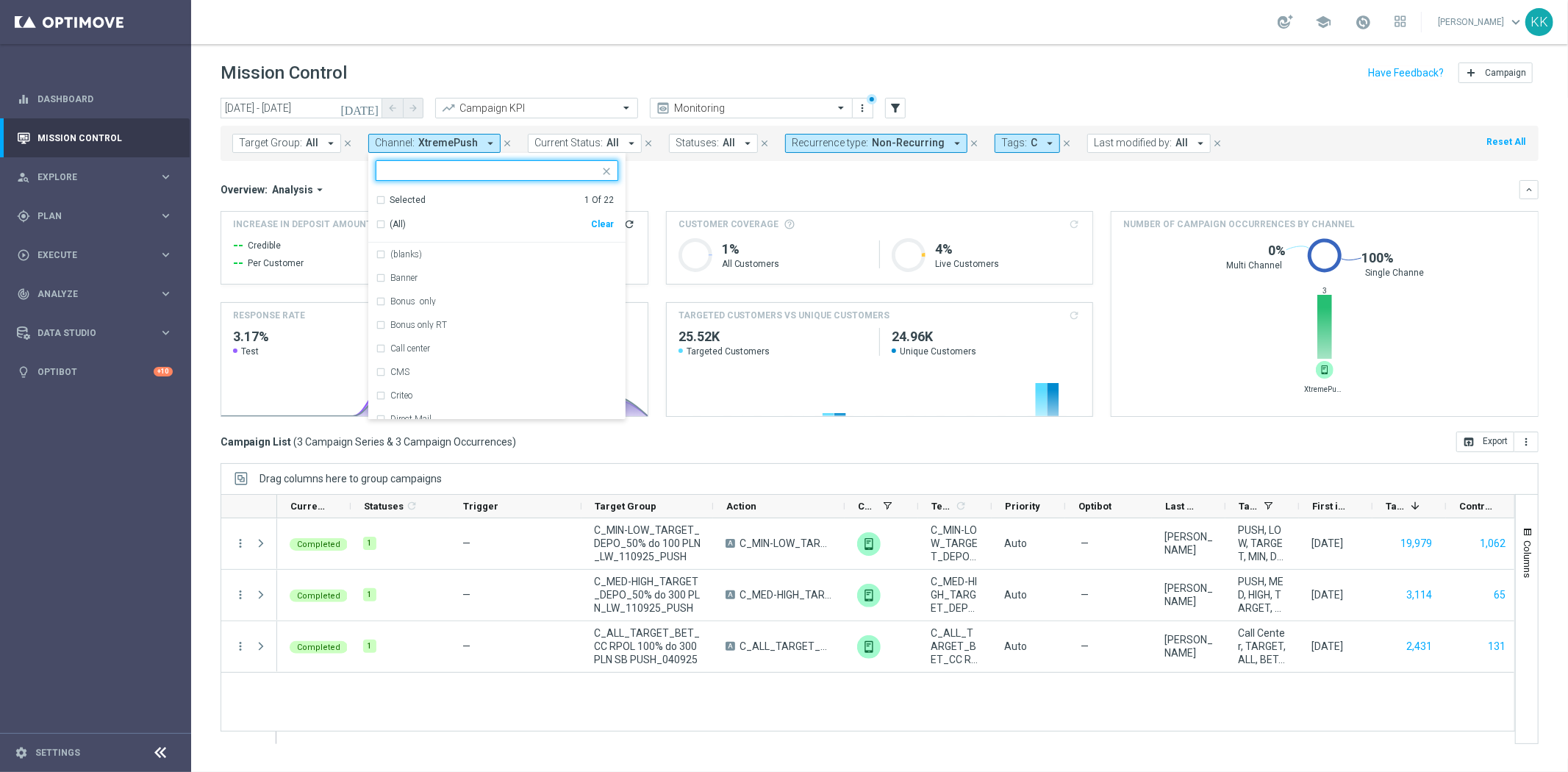
click at [0, 0] on div "Clear" at bounding box center [0, 0] width 0 height 0
click at [445, 178] on div at bounding box center [490, 172] width 217 height 15
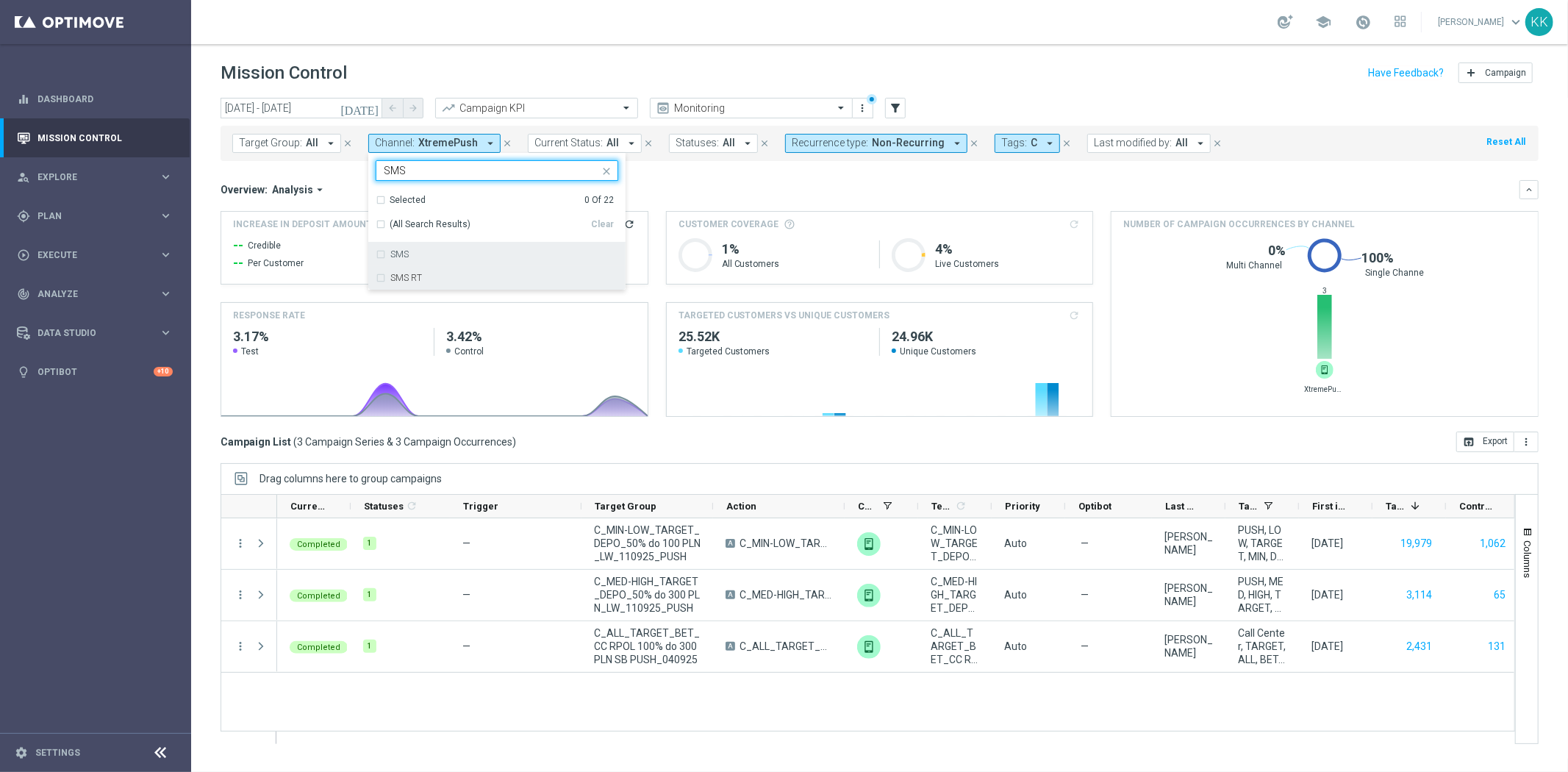
click at [441, 254] on div "SMS" at bounding box center [504, 254] width 228 height 8
type input "SMS"
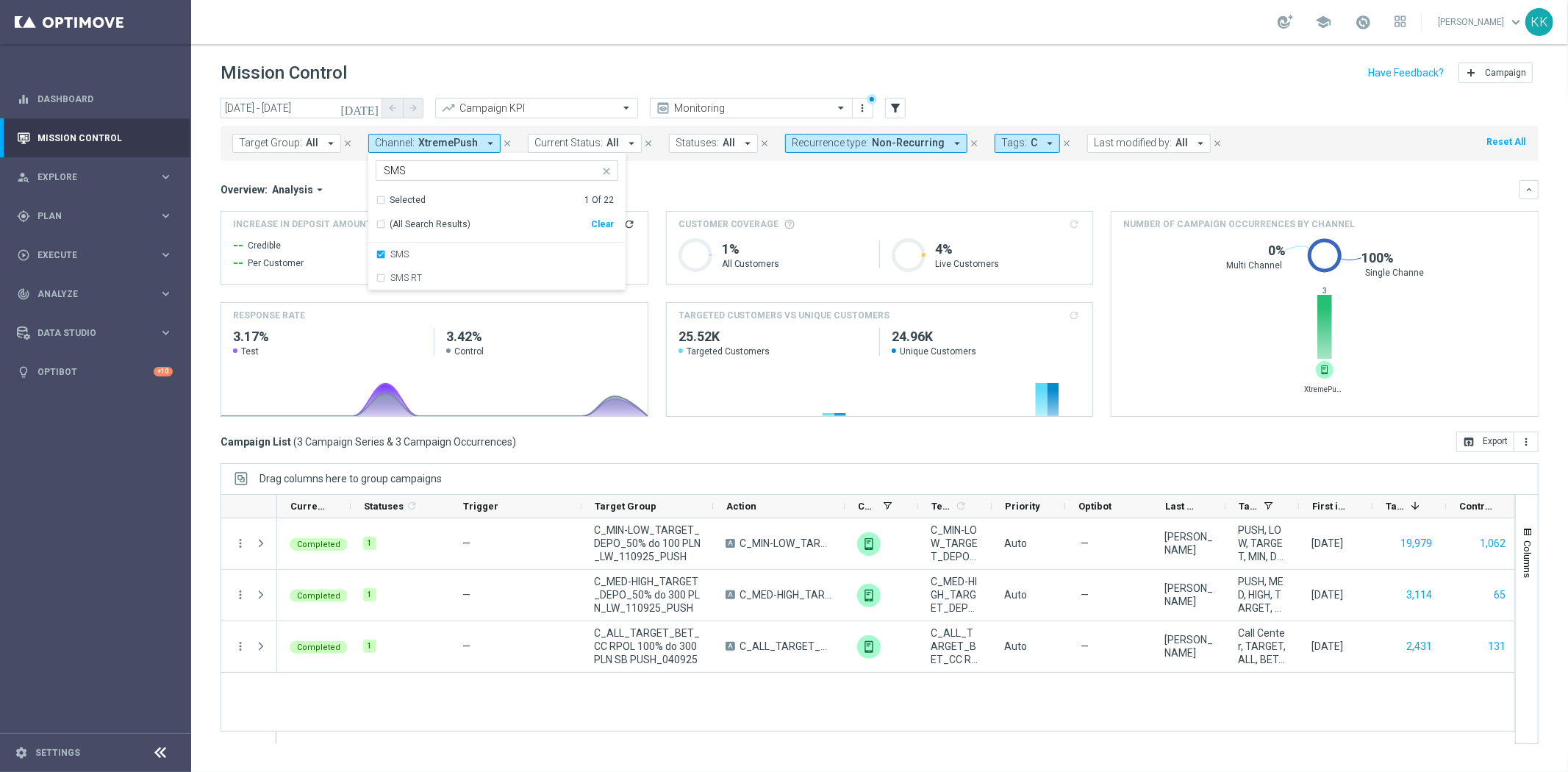
click at [524, 83] on div "Mission Control add Campaign" at bounding box center [879, 73] width 1319 height 29
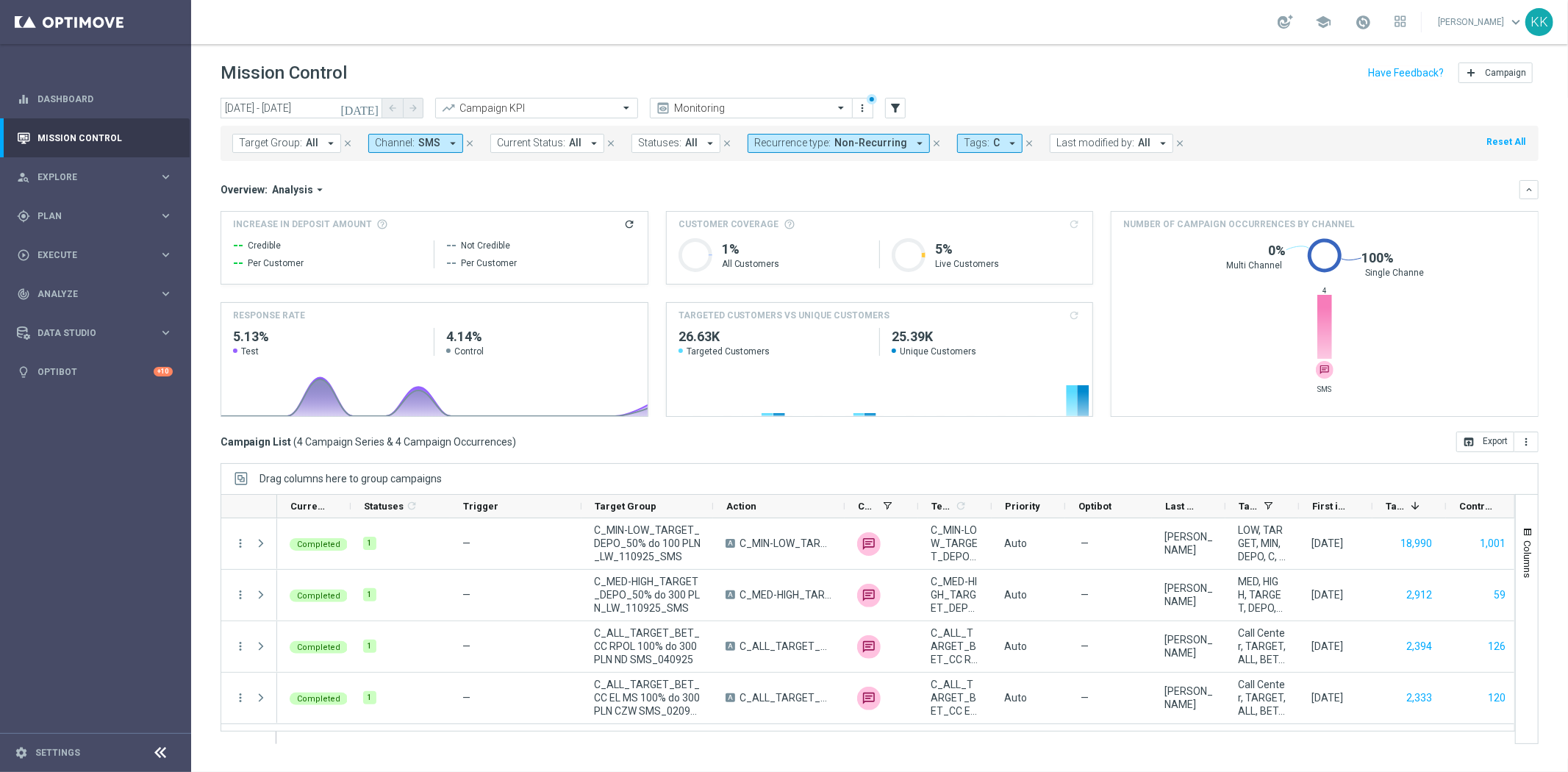
click at [446, 138] on icon "arrow_drop_down" at bounding box center [453, 143] width 13 height 13
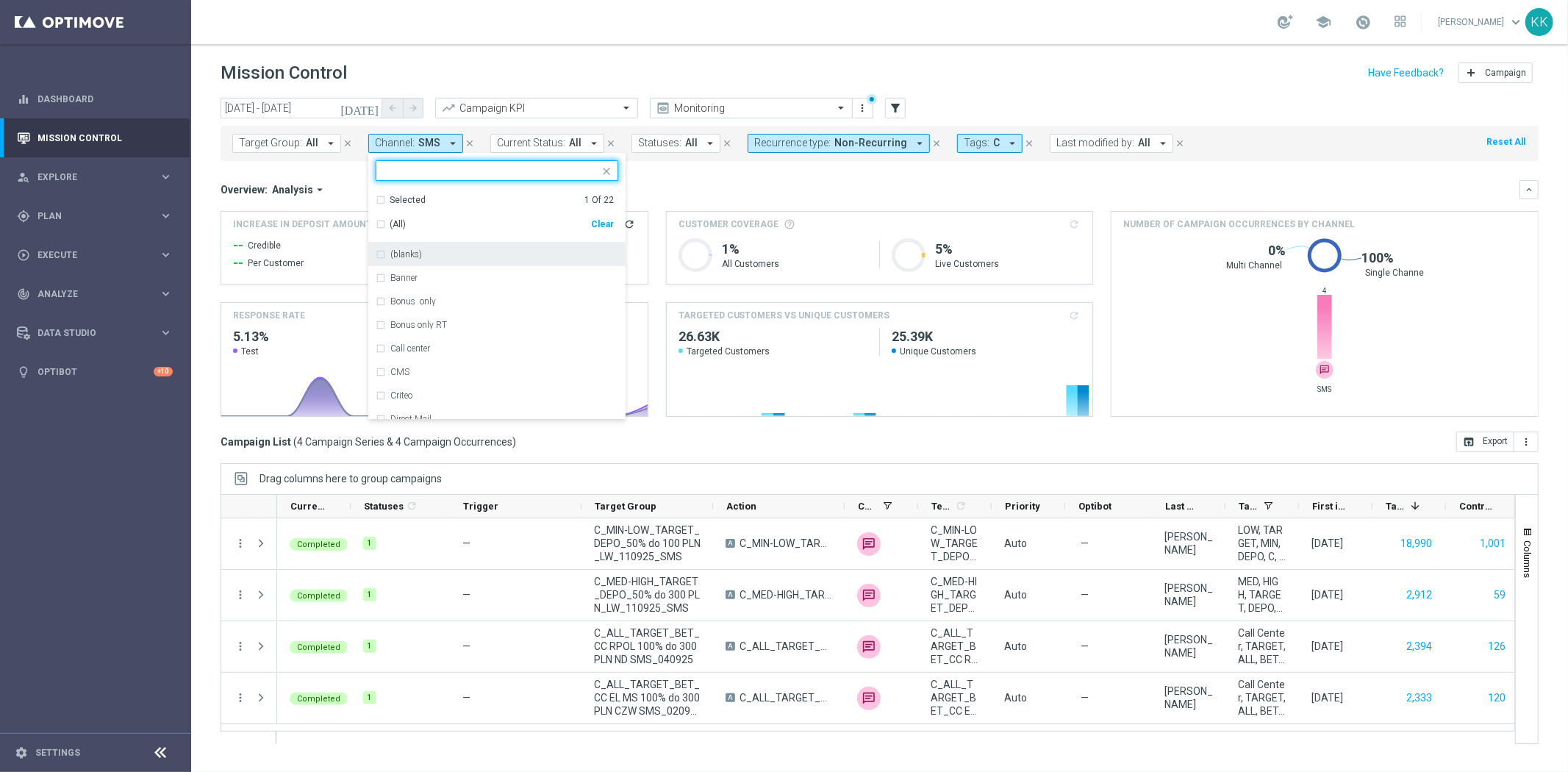
click at [0, 0] on div "Clear" at bounding box center [0, 0] width 0 height 0
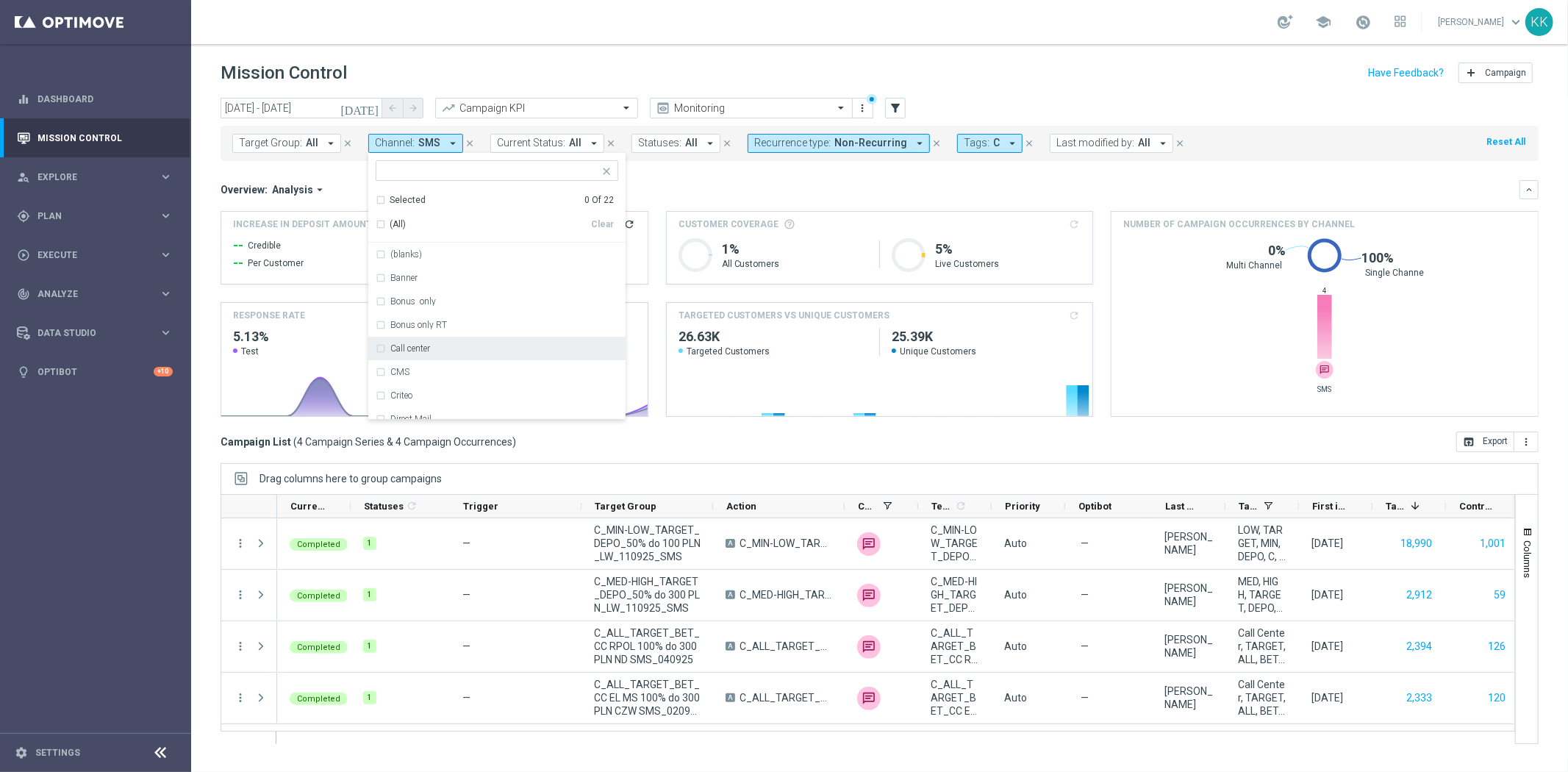
click at [428, 347] on label "Call center" at bounding box center [411, 348] width 39 height 8
click at [615, 22] on div "school [PERSON_NAME] keyboard_arrow_down KK" at bounding box center [880, 22] width 1378 height 44
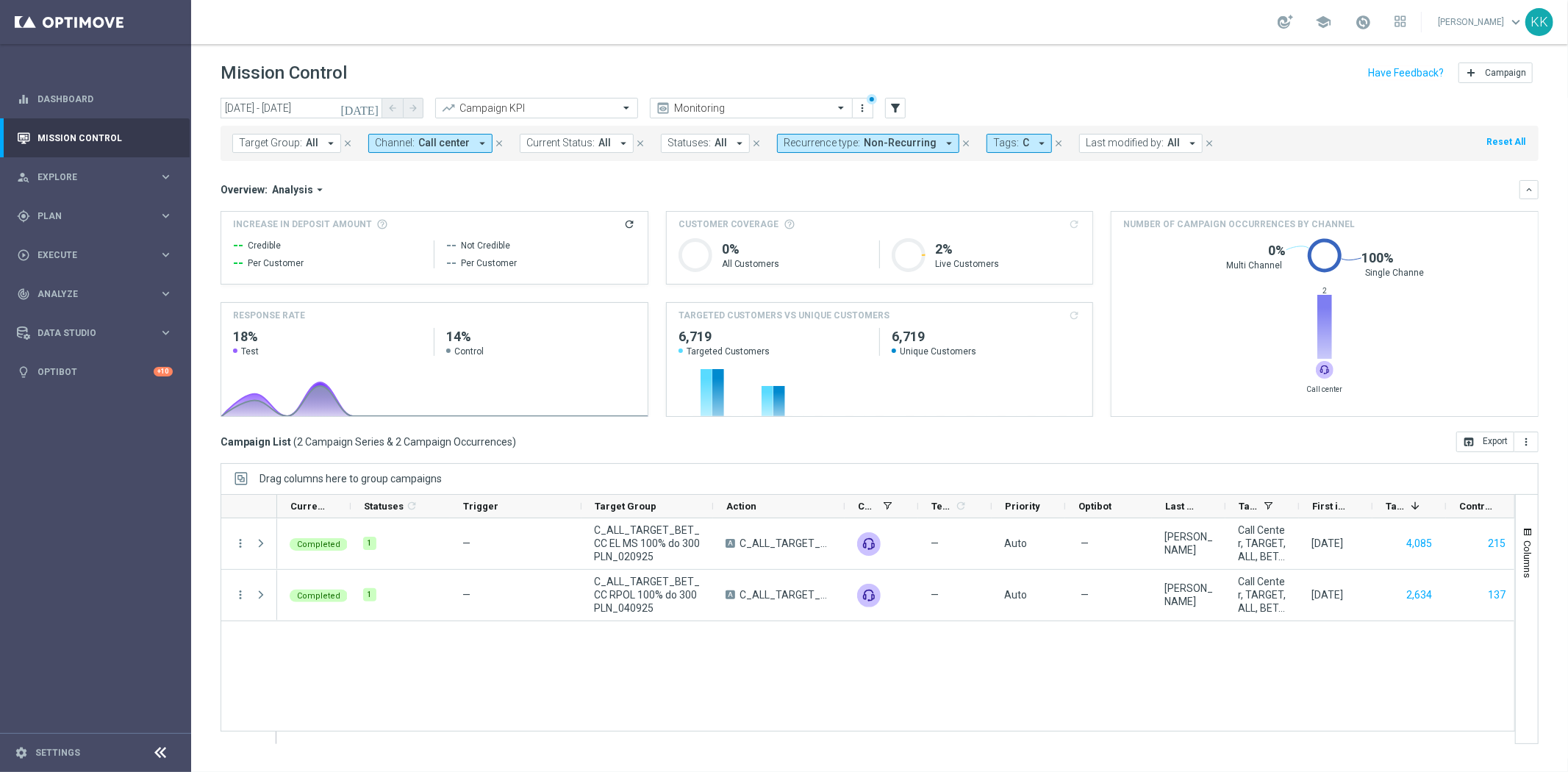
click at [842, 143] on span "Recurrence type:" at bounding box center [822, 142] width 77 height 12
click at [784, 263] on div "Recurring" at bounding box center [837, 265] width 105 height 23
click at [786, 241] on div "Non-Recurring" at bounding box center [837, 242] width 105 height 23
click at [1049, 56] on header "Mission Control add Campaign" at bounding box center [880, 70] width 1378 height 53
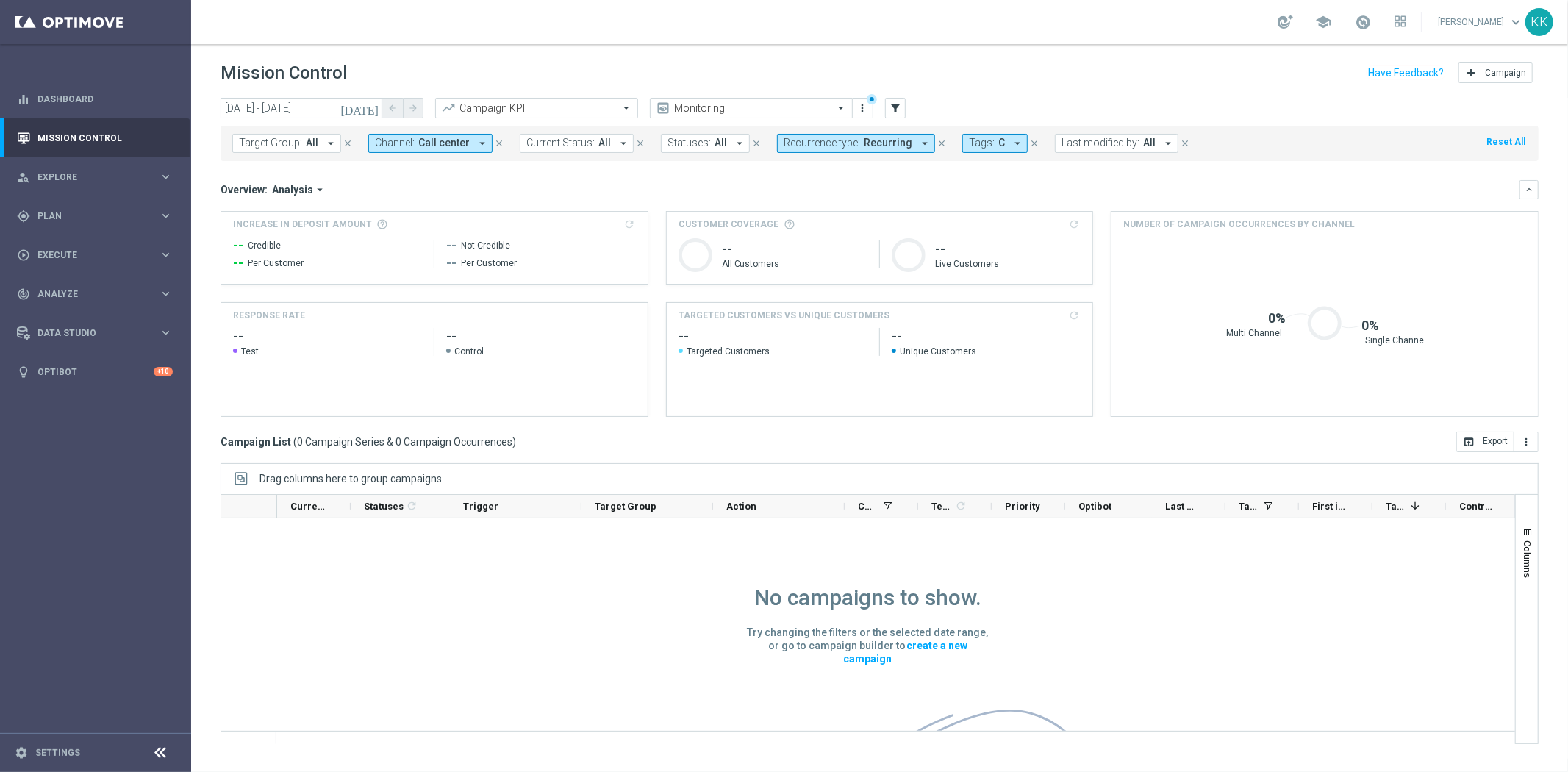
click at [434, 149] on button "Channel: Call center arrow_drop_down" at bounding box center [430, 143] width 125 height 19
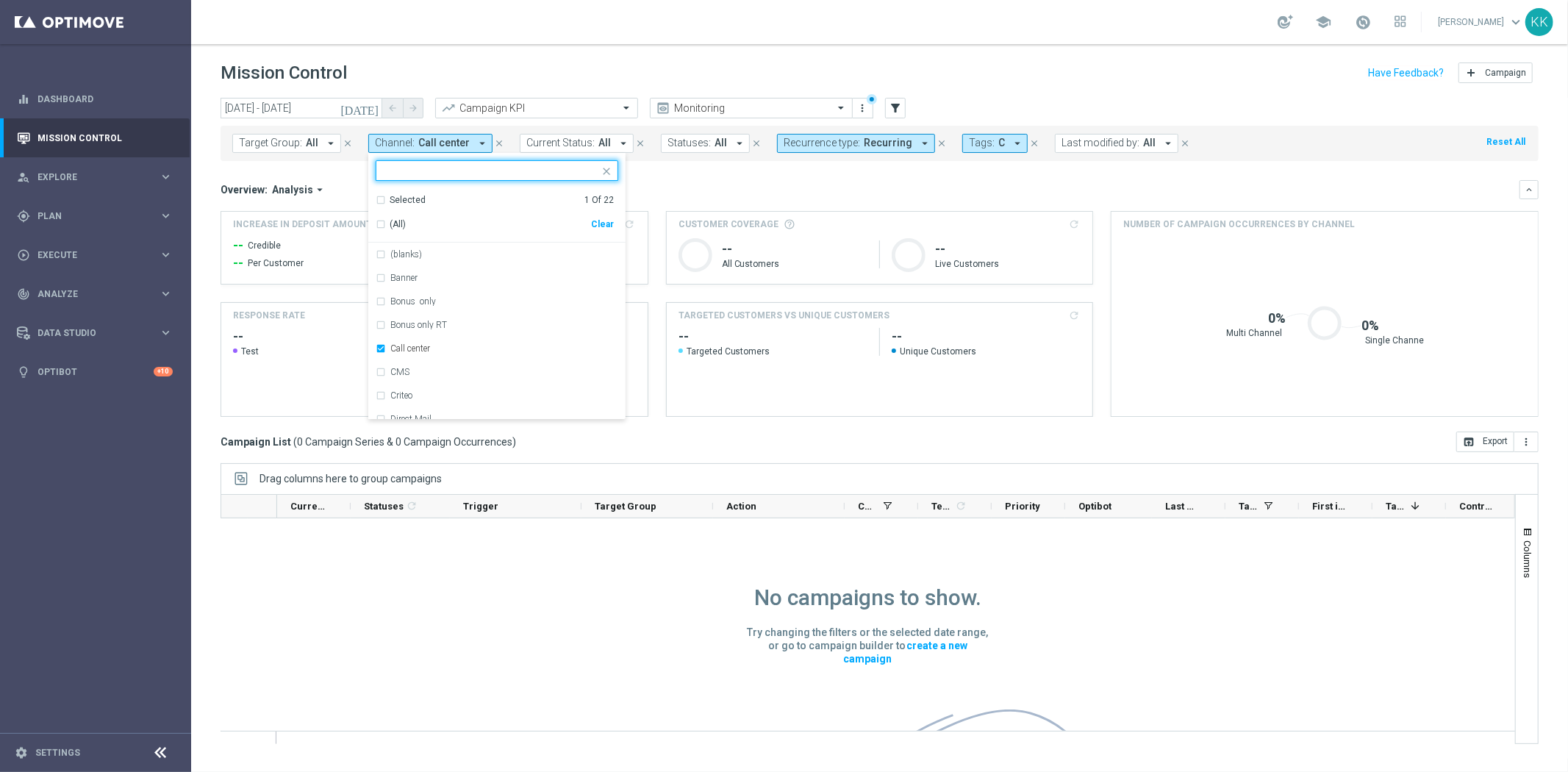
click at [0, 0] on div "Clear" at bounding box center [0, 0] width 0 height 0
click at [481, 170] on input "text" at bounding box center [492, 171] width 216 height 12
click at [430, 280] on div "Optimail" at bounding box center [504, 277] width 228 height 8
type input "MAIL"
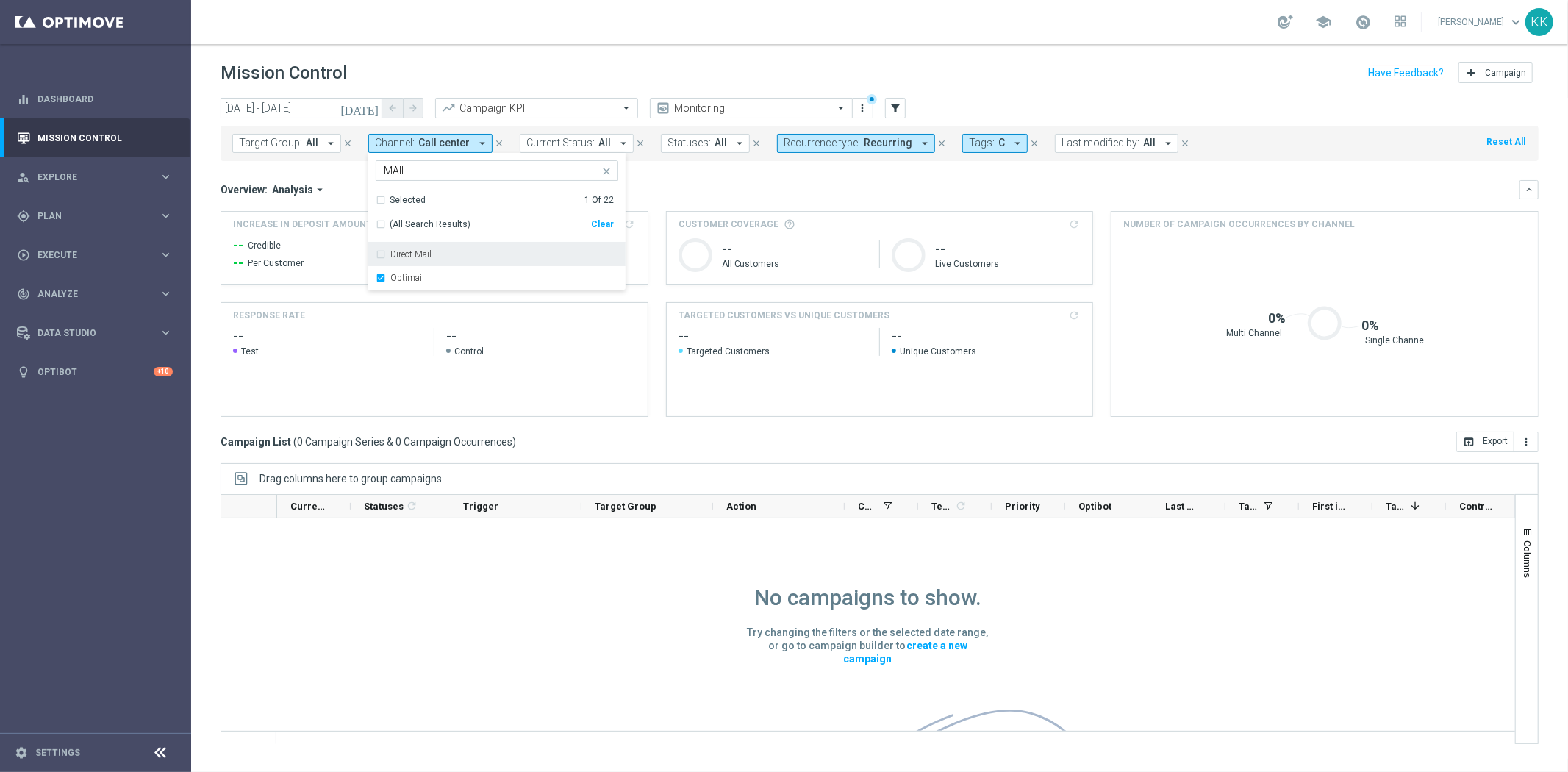
click at [576, 52] on header "Mission Control add Campaign" at bounding box center [880, 70] width 1378 height 53
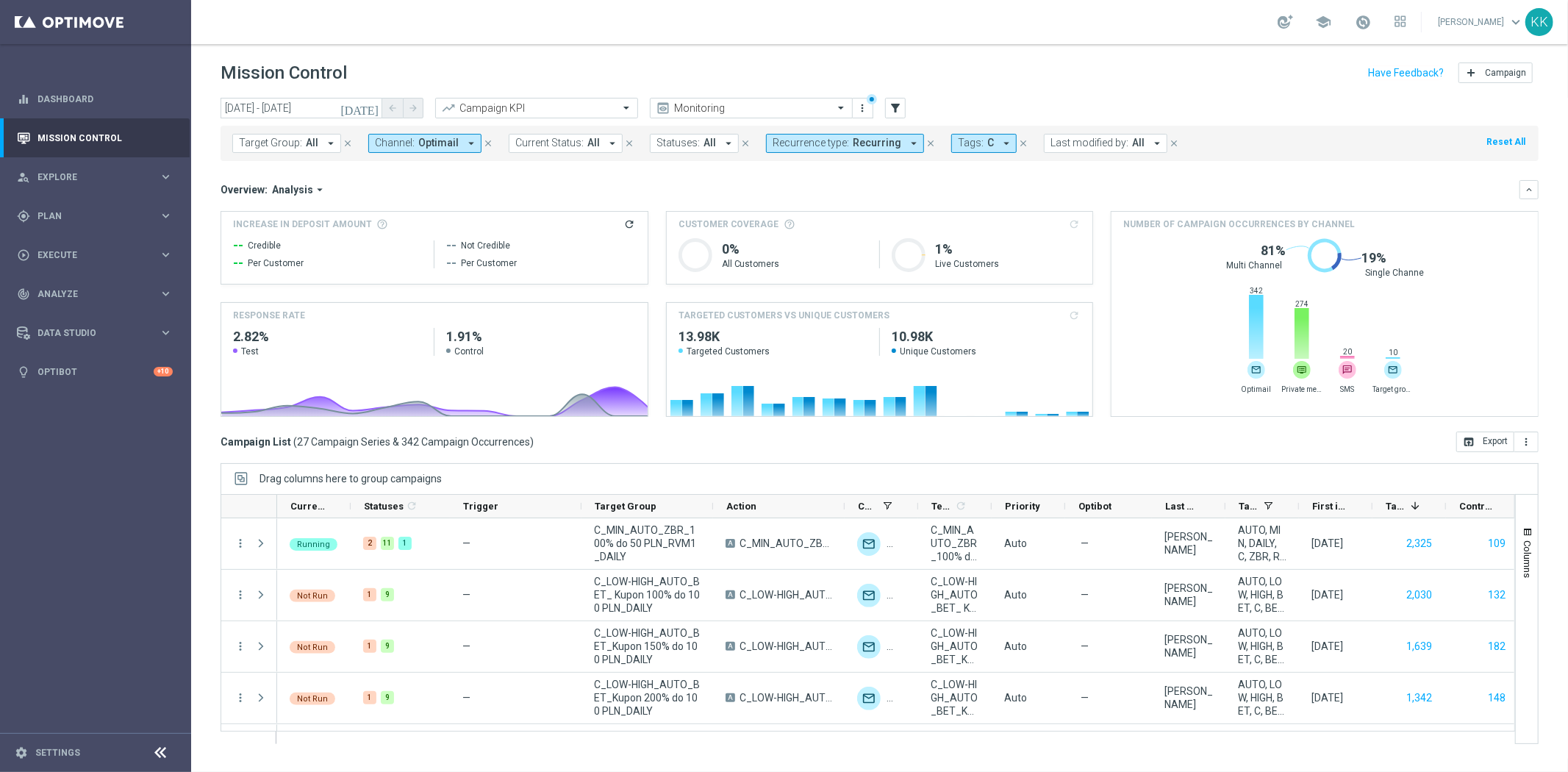
click at [465, 137] on icon "arrow_drop_down" at bounding box center [471, 143] width 13 height 13
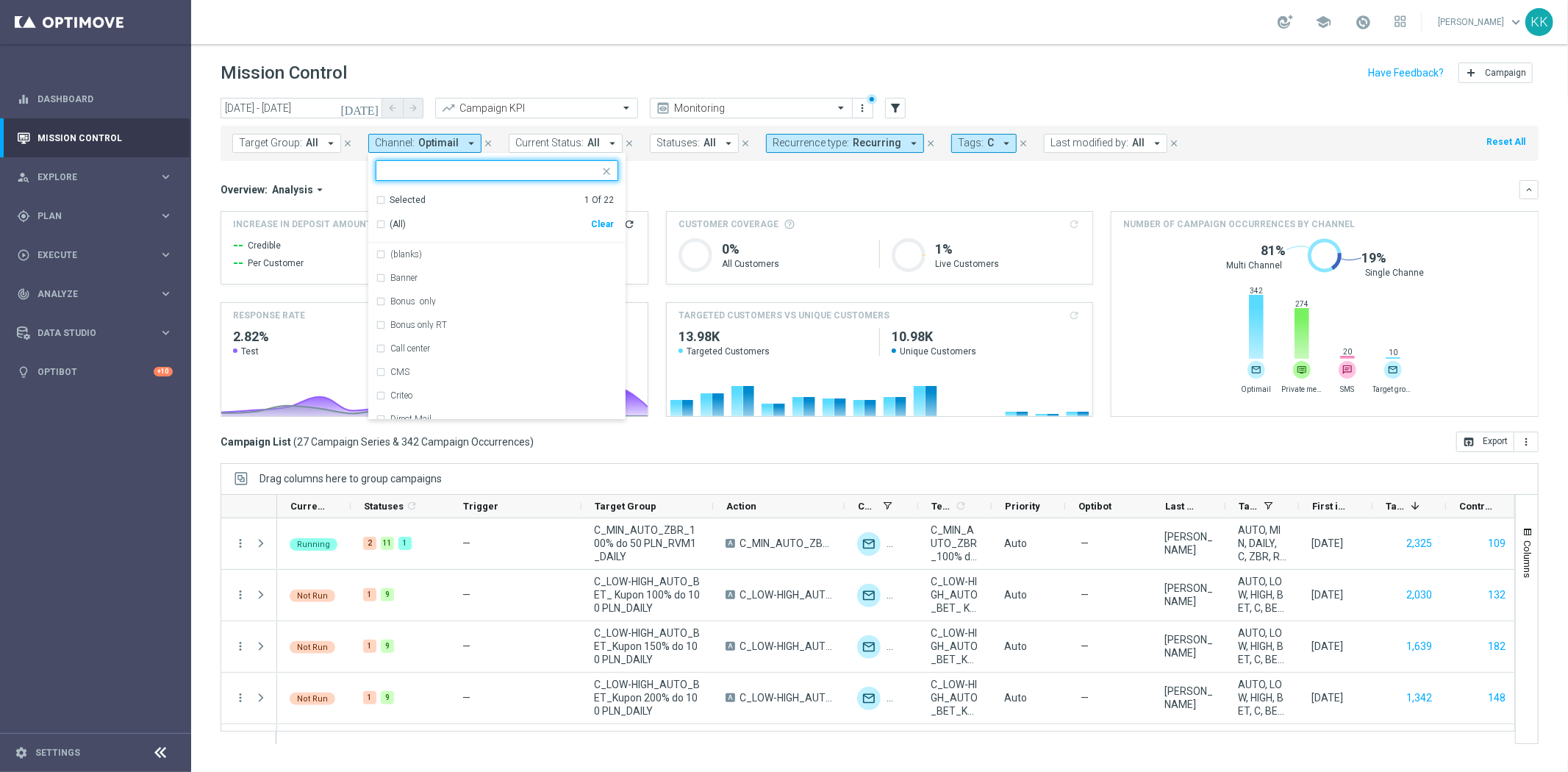
click at [0, 0] on div "Clear" at bounding box center [0, 0] width 0 height 0
click at [497, 173] on input "text" at bounding box center [492, 171] width 216 height 12
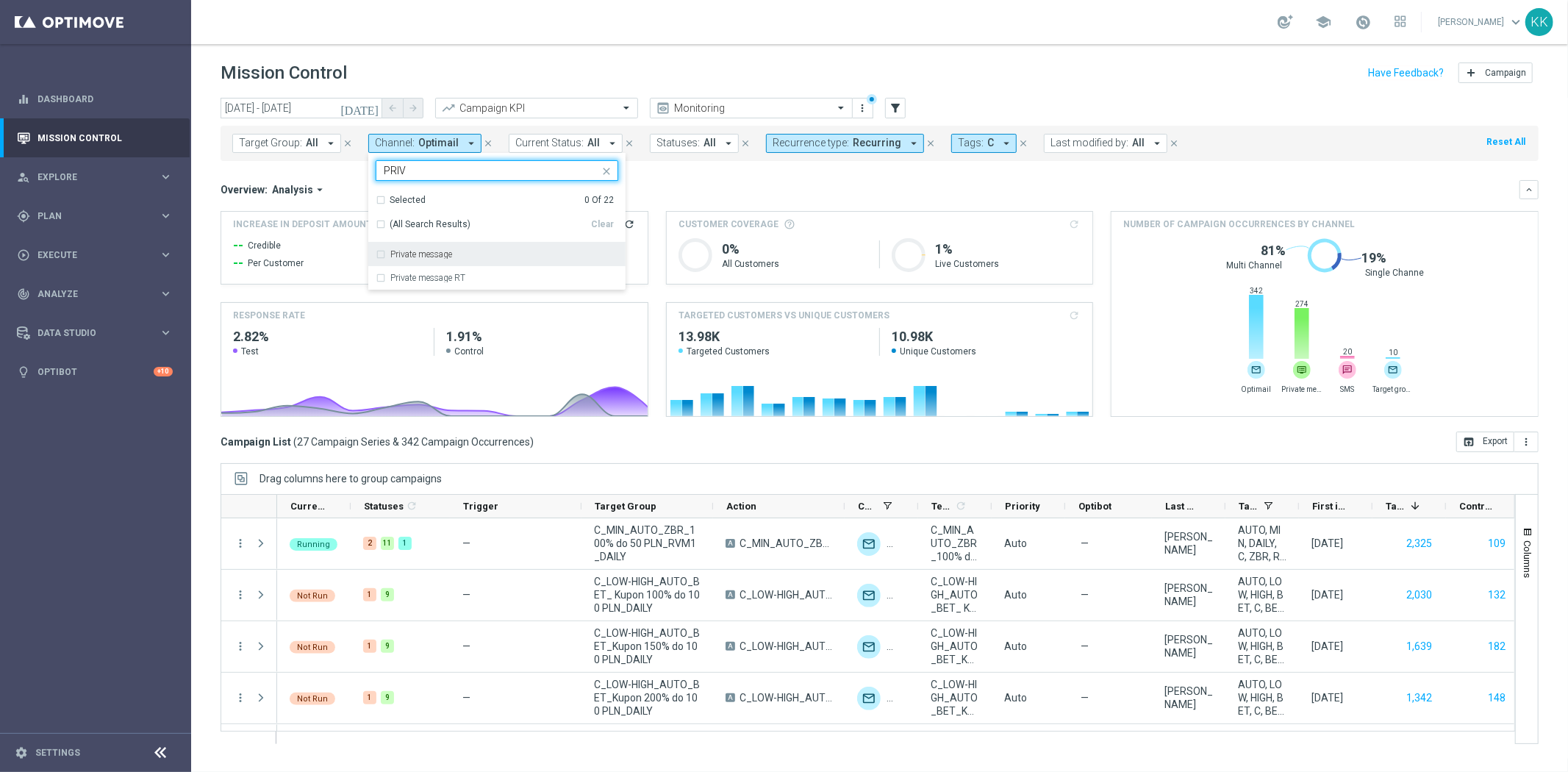
click at [452, 254] on label "Private message" at bounding box center [422, 254] width 62 height 8
type input "PRIV"
click at [575, 82] on div "Mission Control add Campaign" at bounding box center [879, 73] width 1319 height 29
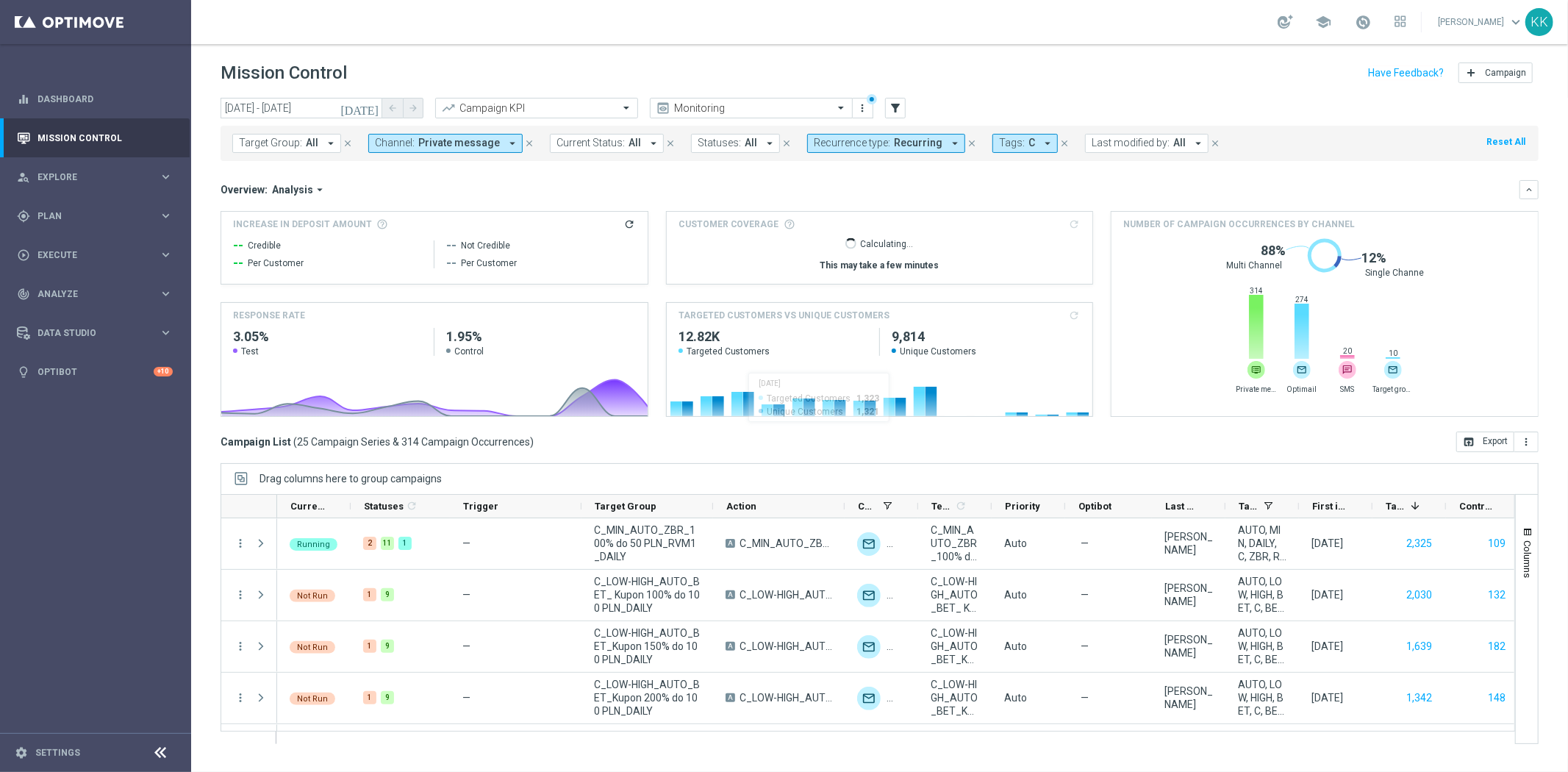
click at [482, 141] on span "Private message" at bounding box center [458, 142] width 82 height 12
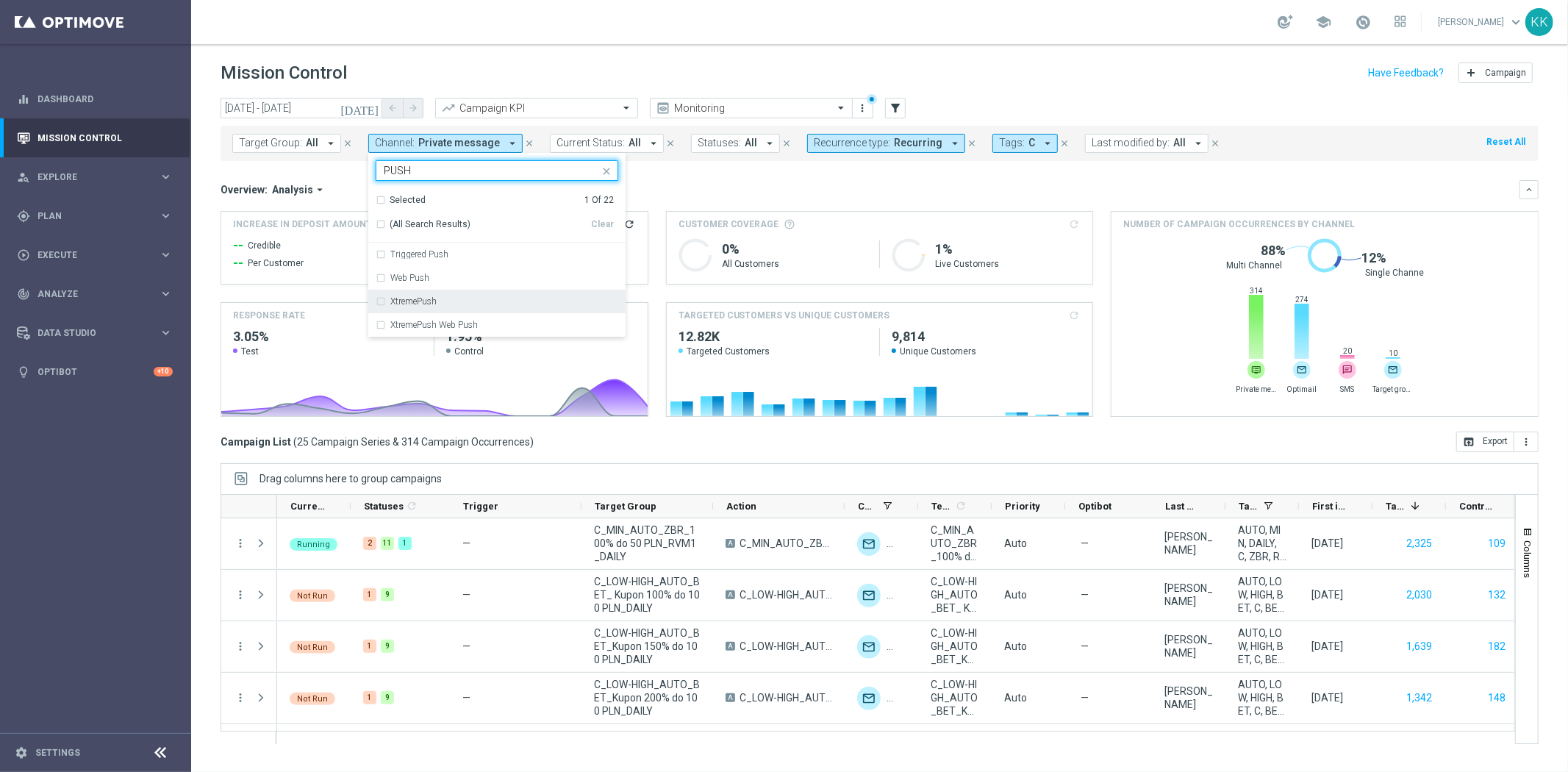
click at [449, 296] on div "XtremePush" at bounding box center [497, 301] width 243 height 23
type input "PUSH"
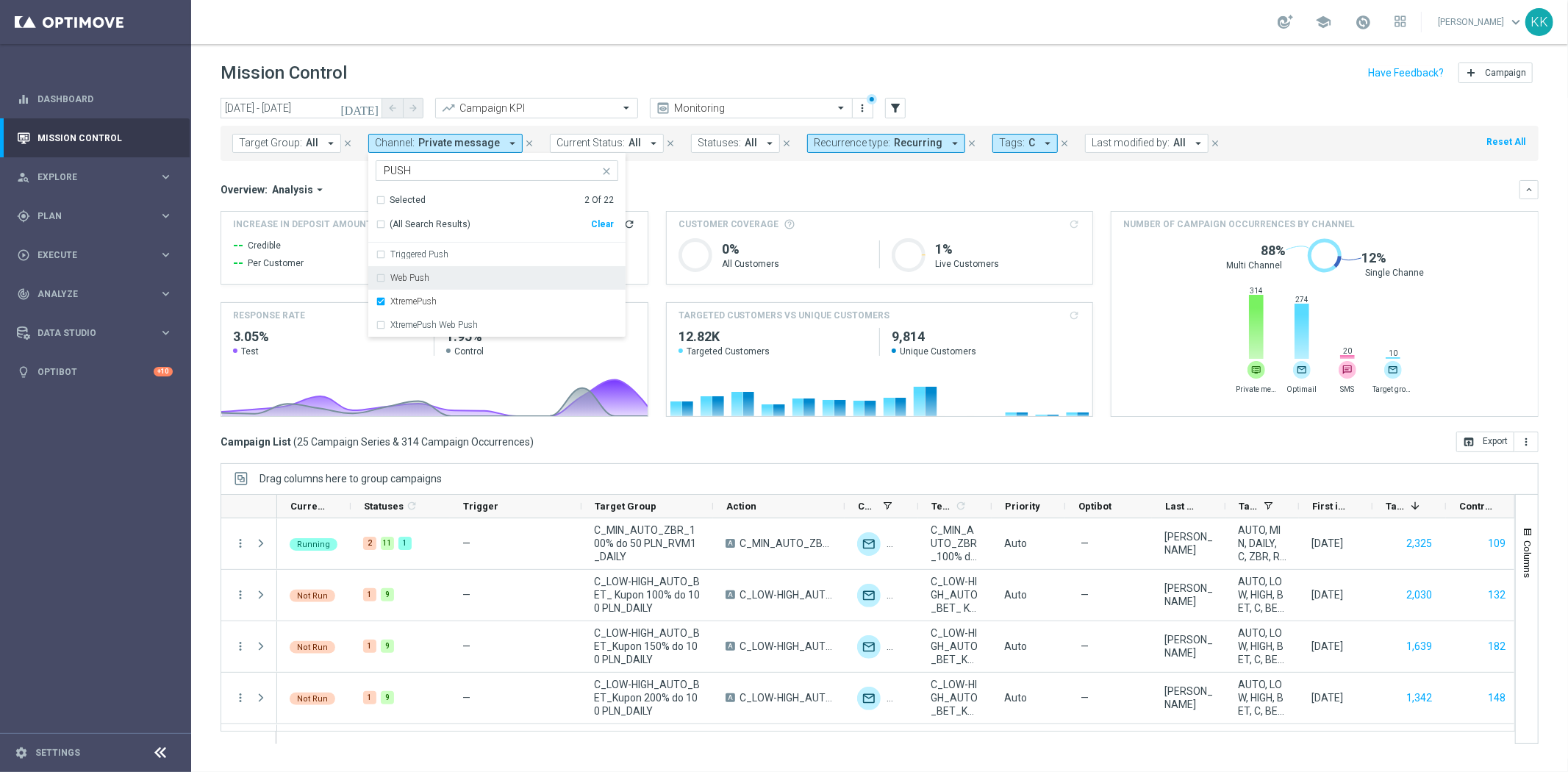
click at [559, 42] on div "school [PERSON_NAME] keyboard_arrow_down KK" at bounding box center [880, 22] width 1378 height 44
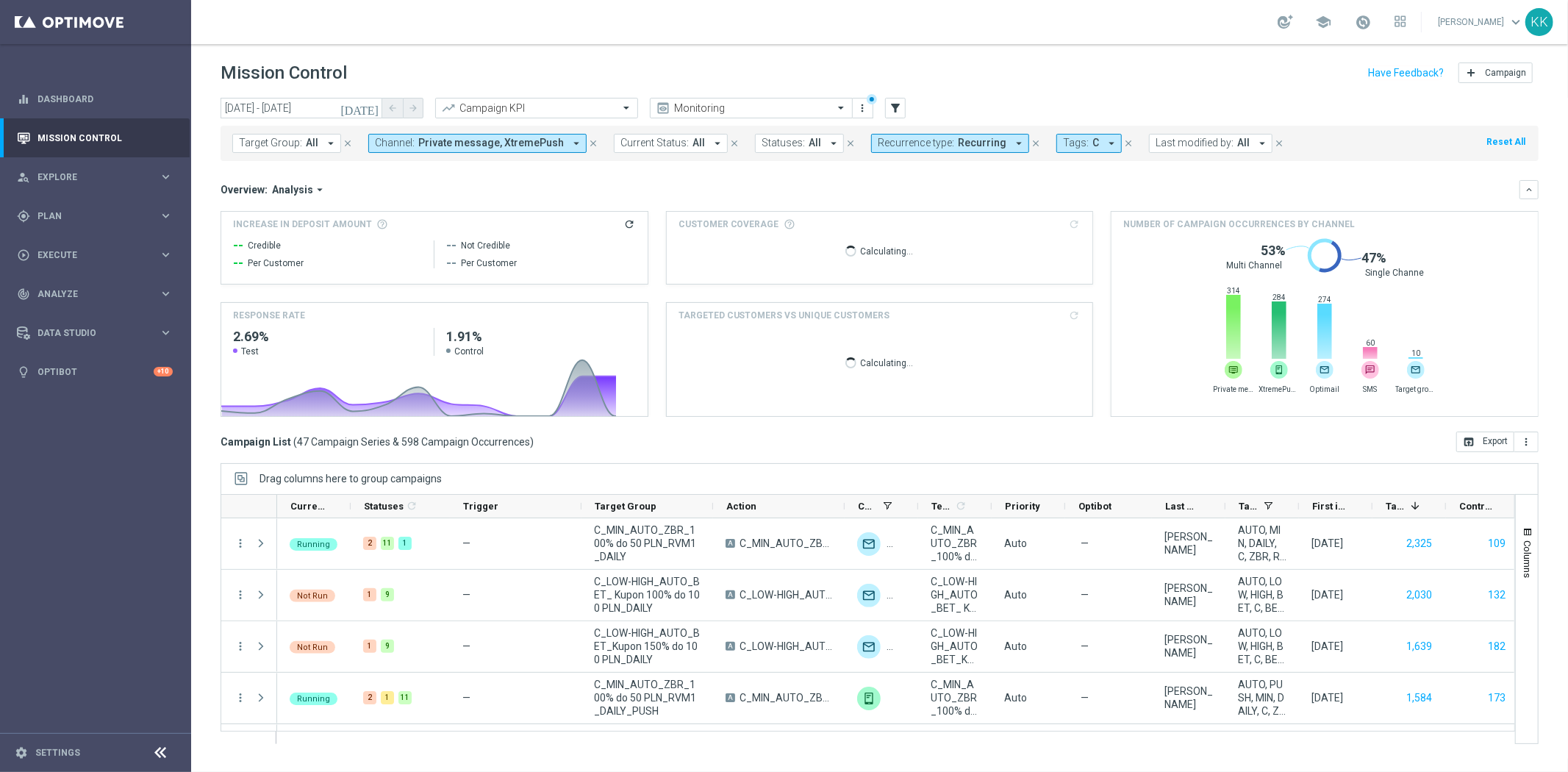
click at [454, 141] on span "Private message, XtremePush" at bounding box center [490, 142] width 145 height 12
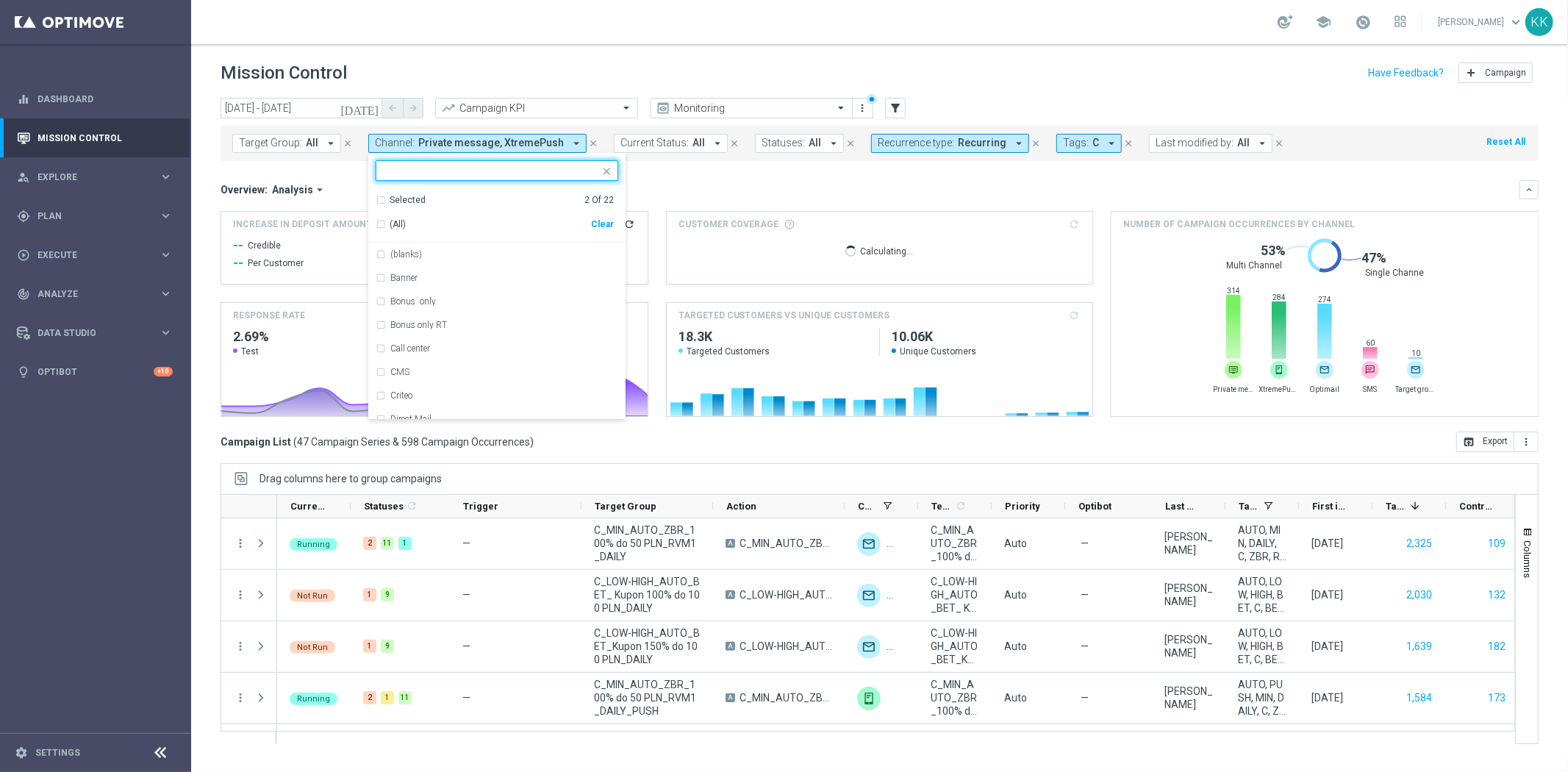
click at [378, 199] on div "Selected 2 Of 22" at bounding box center [495, 200] width 238 height 12
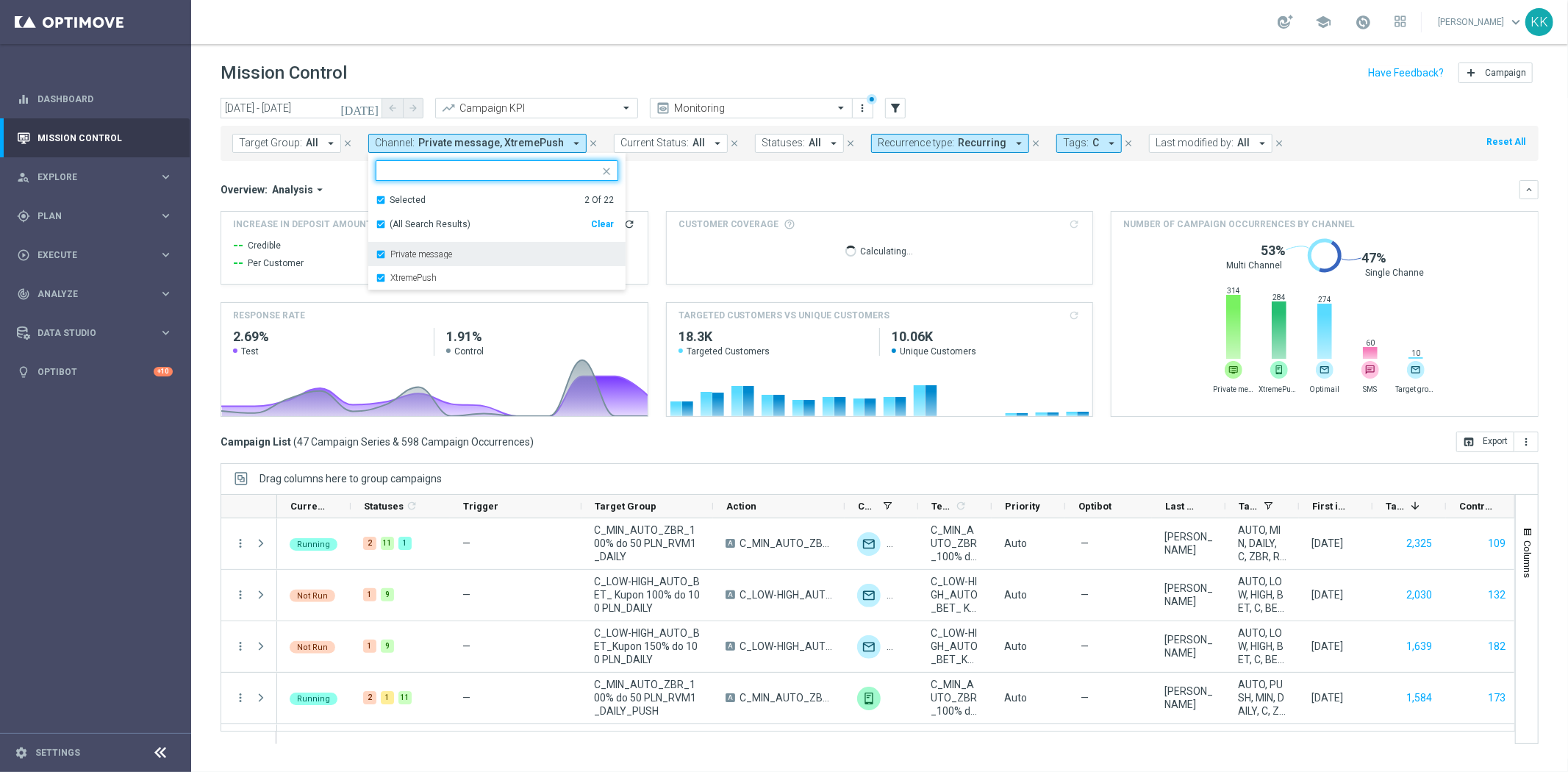
click at [381, 251] on div "Private message" at bounding box center [497, 254] width 243 height 23
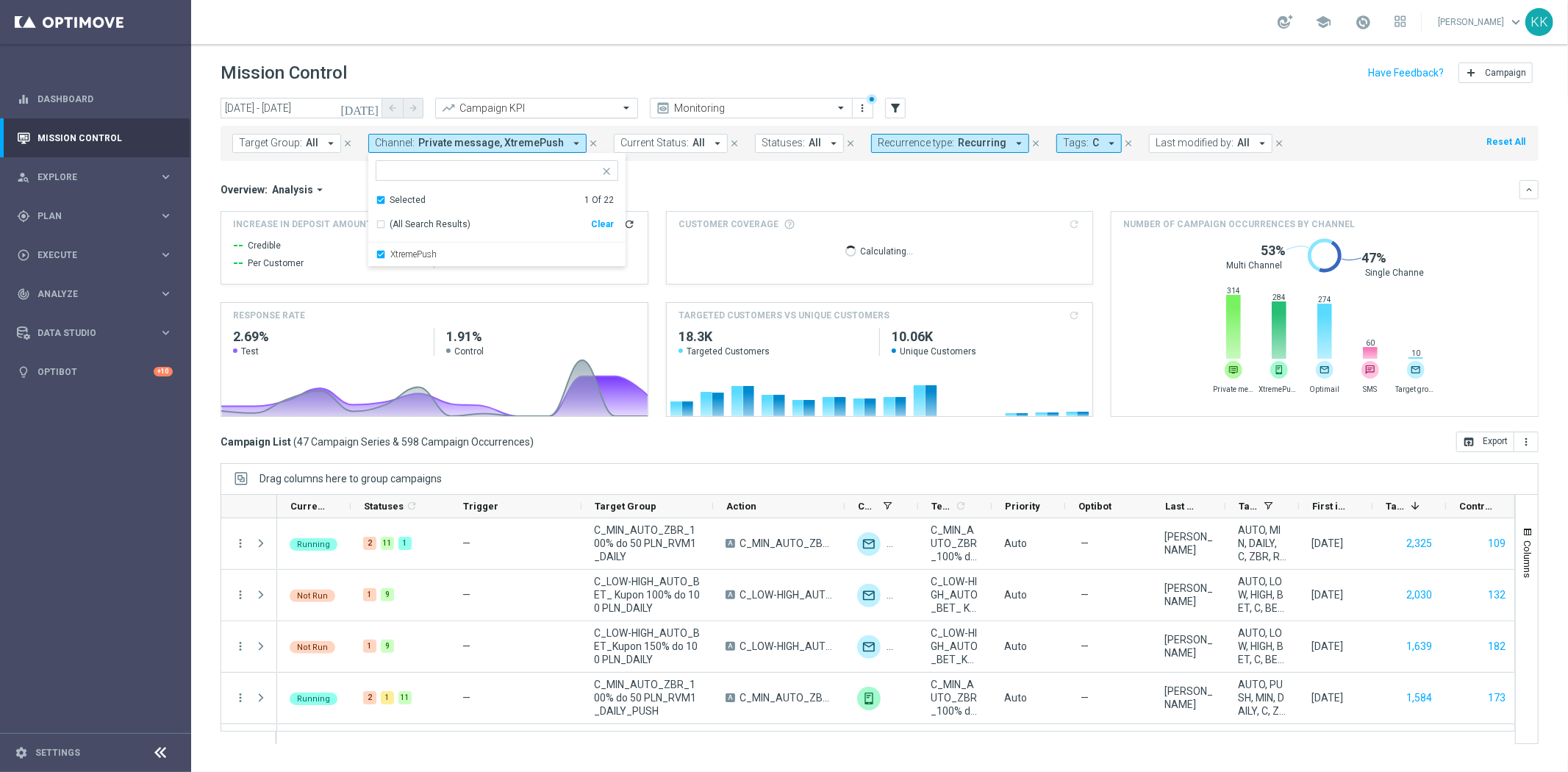
click at [481, 50] on header "Mission Control add Campaign" at bounding box center [880, 70] width 1378 height 53
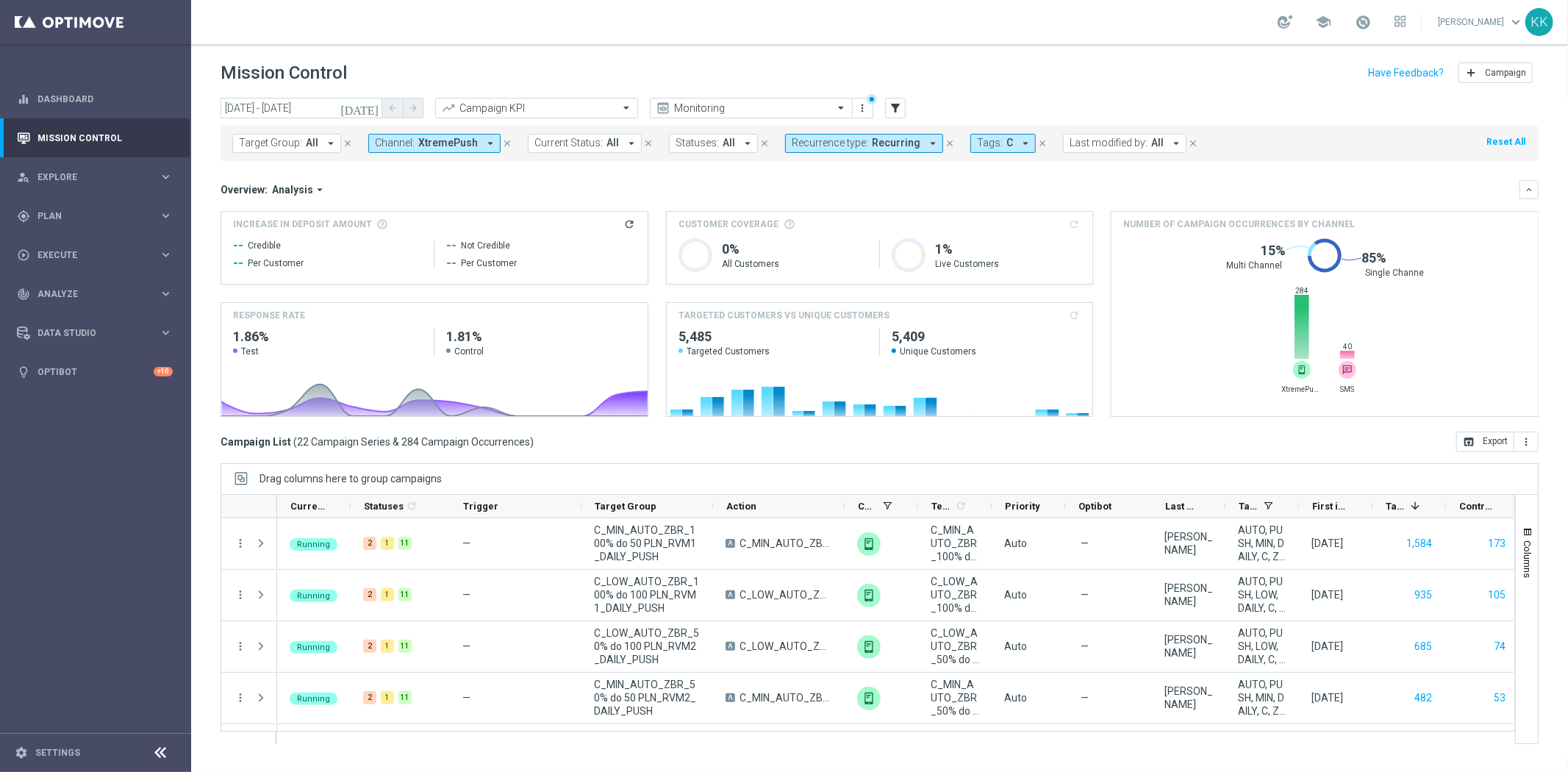
click at [438, 142] on span "XtremePush" at bounding box center [448, 142] width 60 height 12
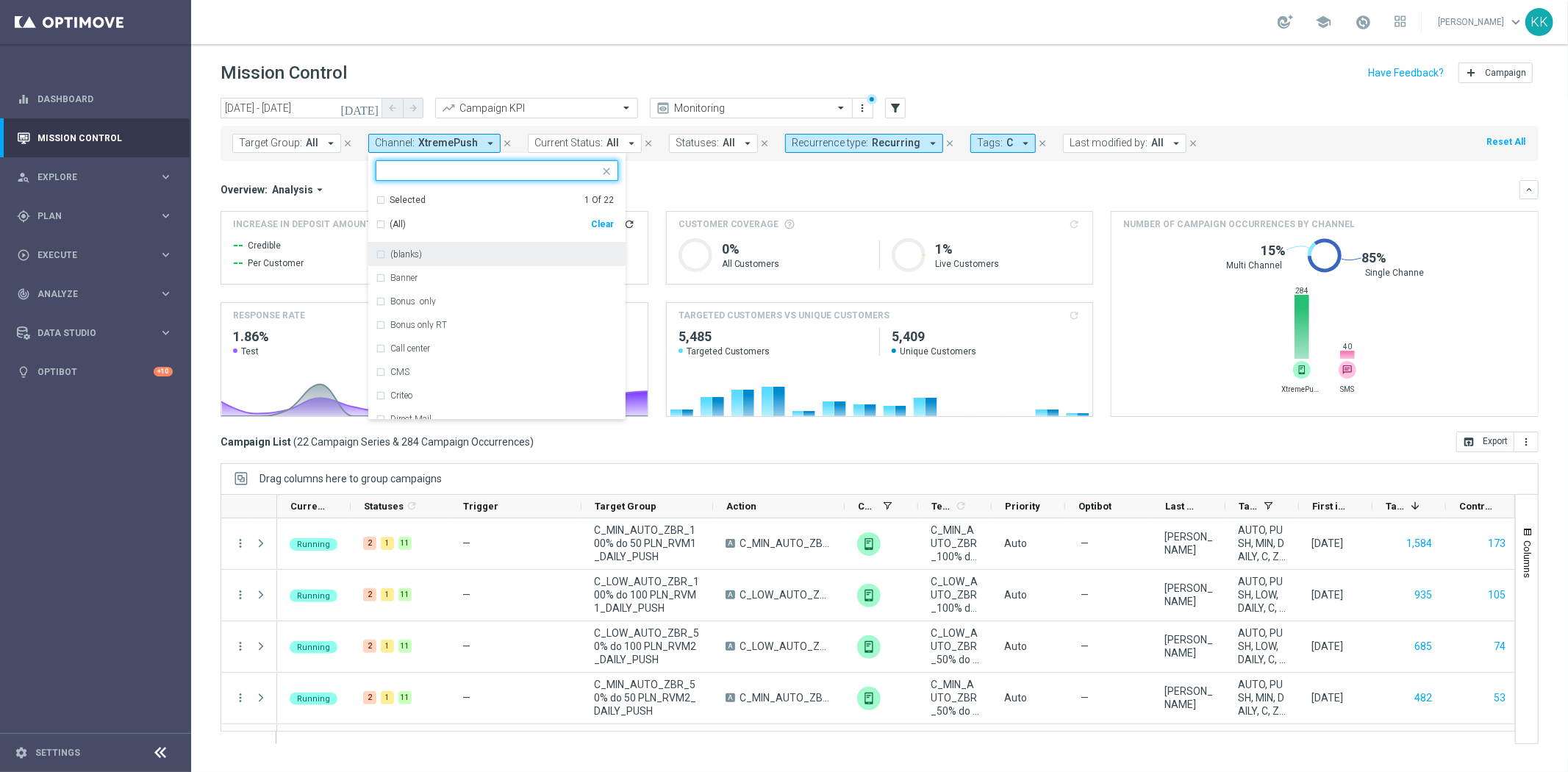
click at [0, 0] on div "Clear" at bounding box center [0, 0] width 0 height 0
click at [510, 175] on input "text" at bounding box center [492, 171] width 216 height 12
click at [411, 258] on div "SMS" at bounding box center [504, 254] width 228 height 8
type input "SMS"
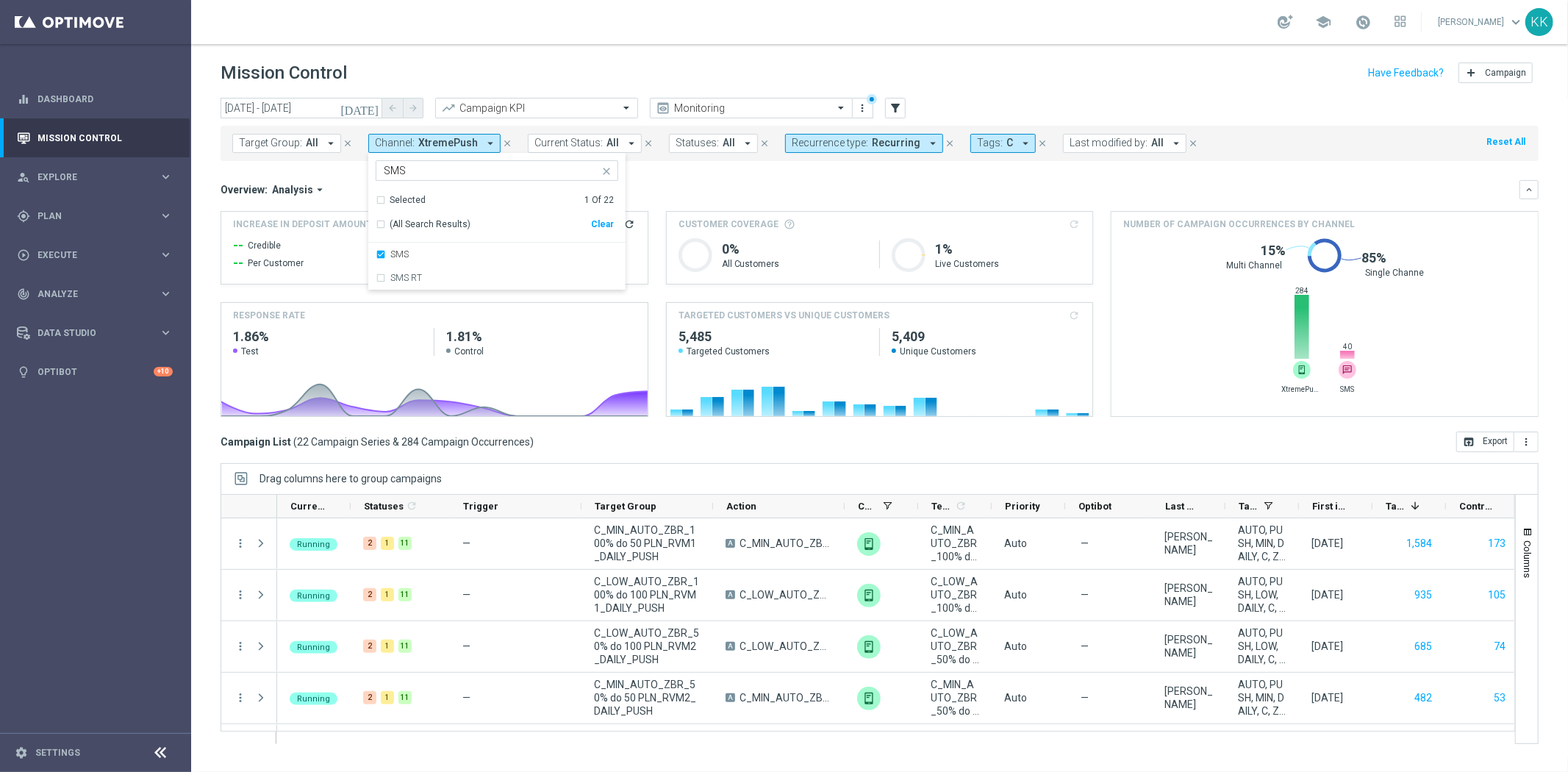
click at [506, 34] on div "school [PERSON_NAME] keyboard_arrow_down KK" at bounding box center [880, 22] width 1378 height 44
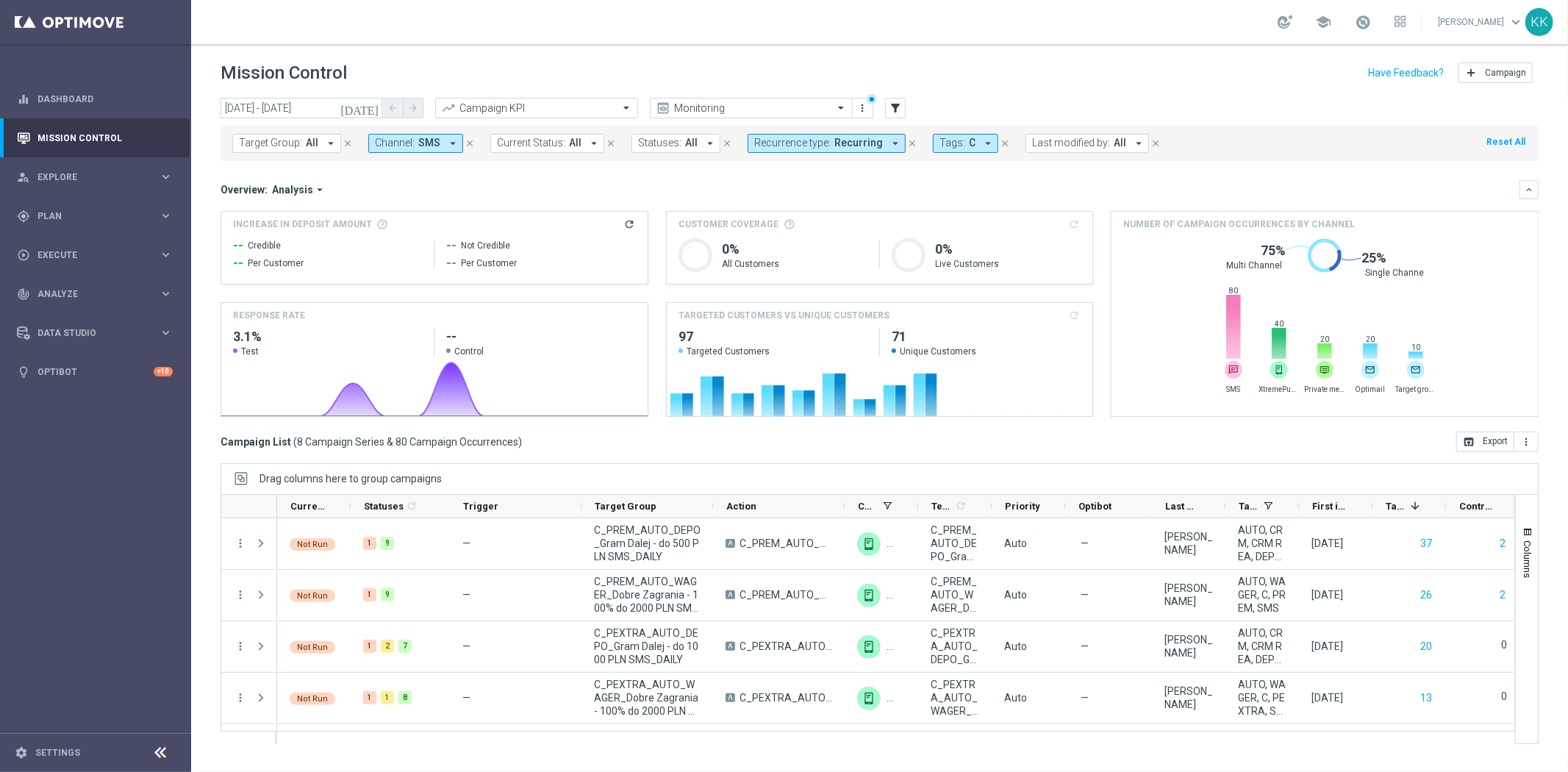
click at [414, 148] on button "Channel: SMS arrow_drop_down" at bounding box center [415, 143] width 95 height 19
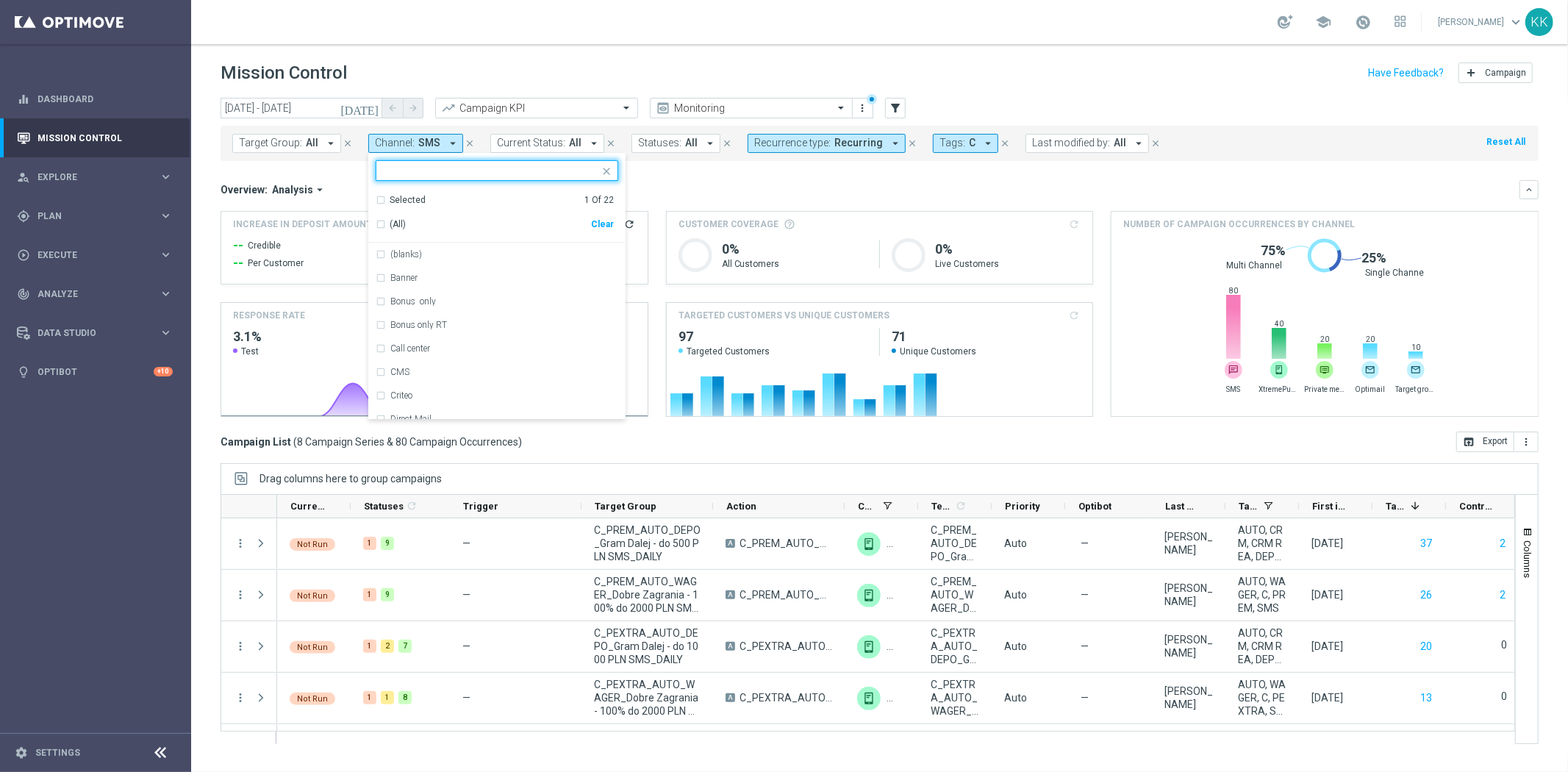
click at [0, 0] on div "Clear" at bounding box center [0, 0] width 0 height 0
click at [460, 166] on input "text" at bounding box center [492, 171] width 216 height 12
click at [418, 258] on label "Optimail" at bounding box center [408, 254] width 34 height 8
type input "OPT"
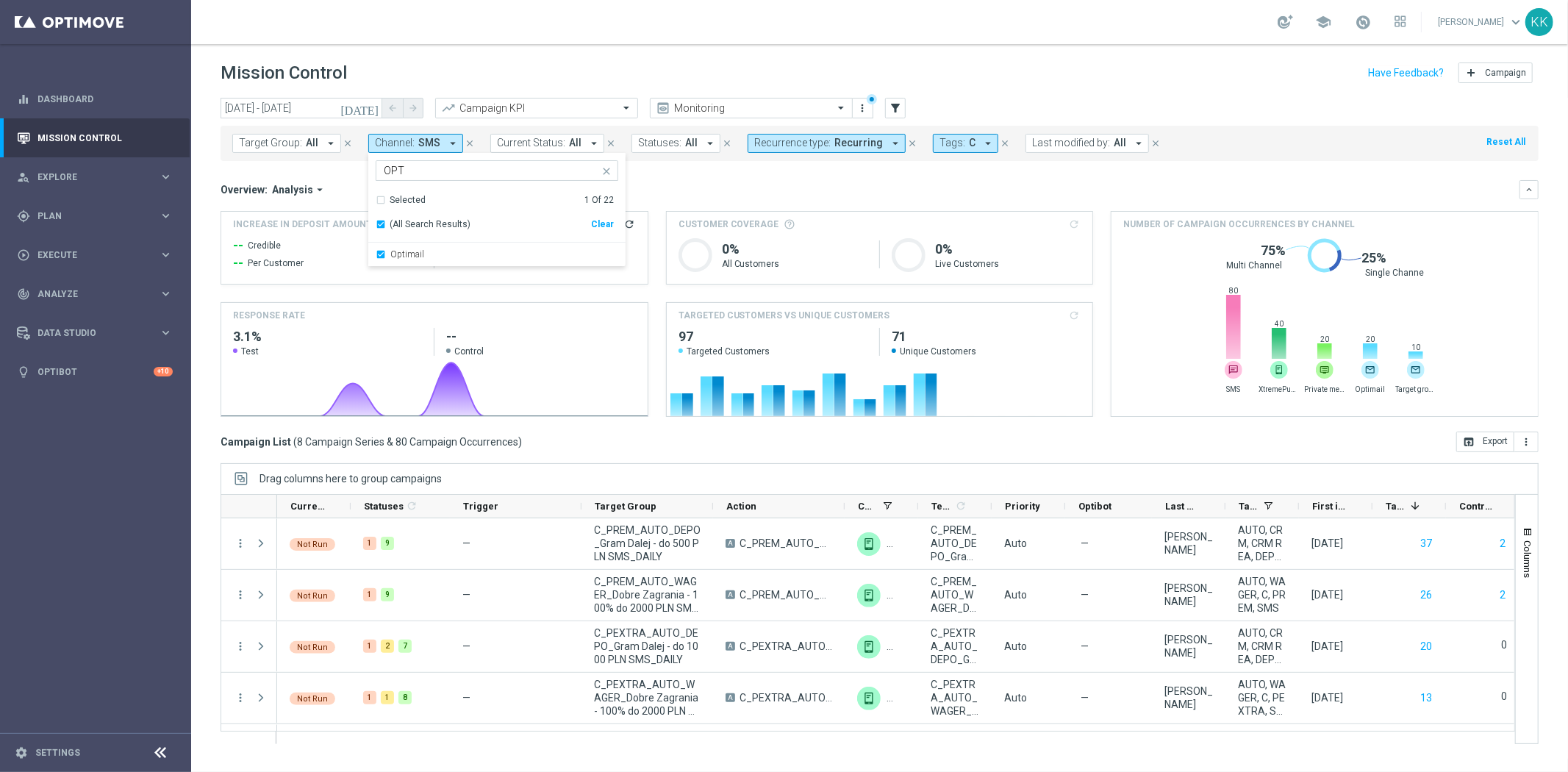
click at [497, 56] on header "Mission Control add Campaign" at bounding box center [880, 70] width 1378 height 53
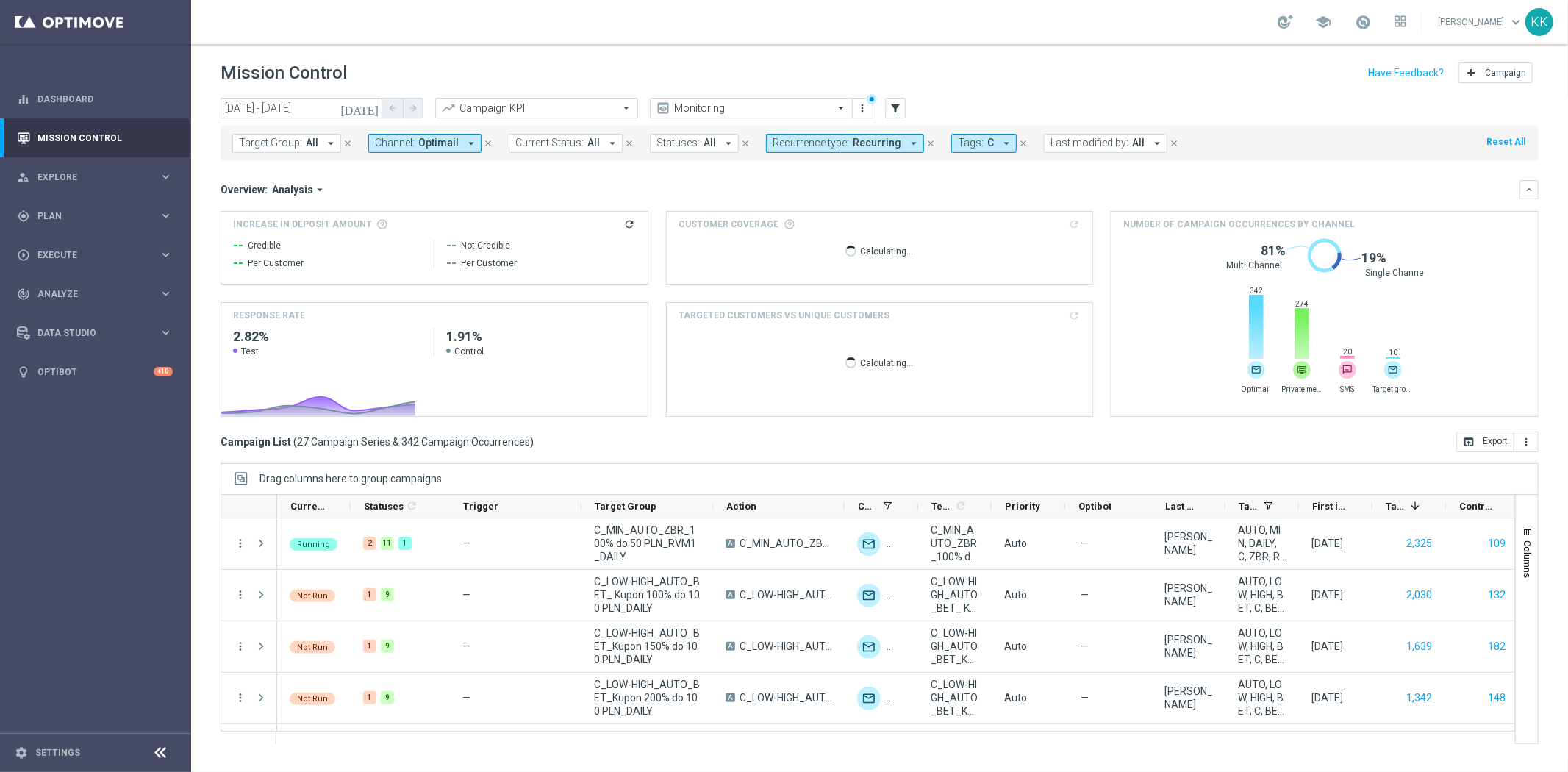
click at [869, 145] on span "Recurring" at bounding box center [877, 142] width 49 height 12
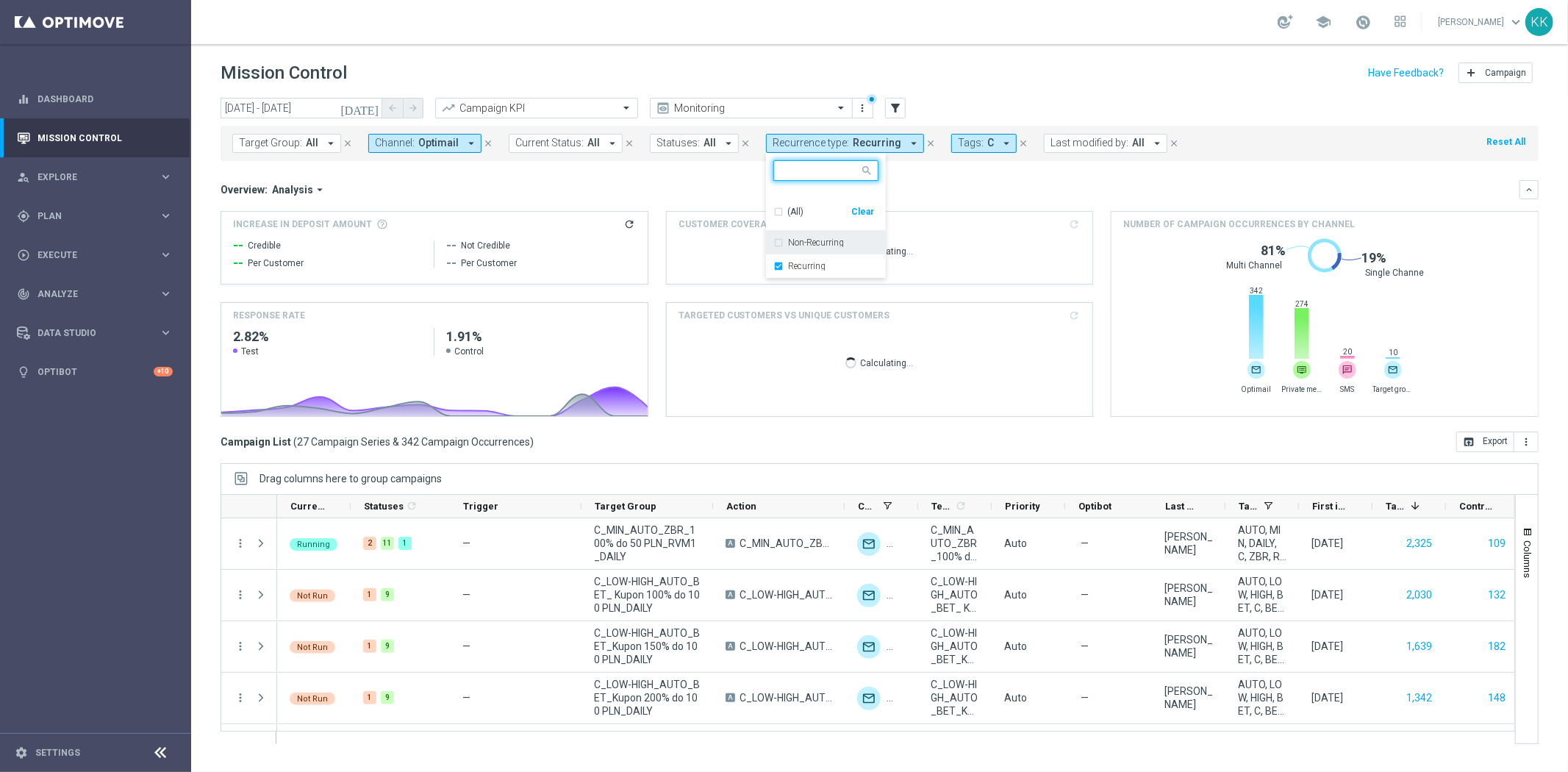
click at [773, 241] on div "Non-Recurring" at bounding box center [826, 242] width 105 height 23
click at [773, 265] on div "Recurring" at bounding box center [826, 265] width 105 height 23
click at [956, 52] on header "Mission Control add Campaign" at bounding box center [880, 70] width 1378 height 53
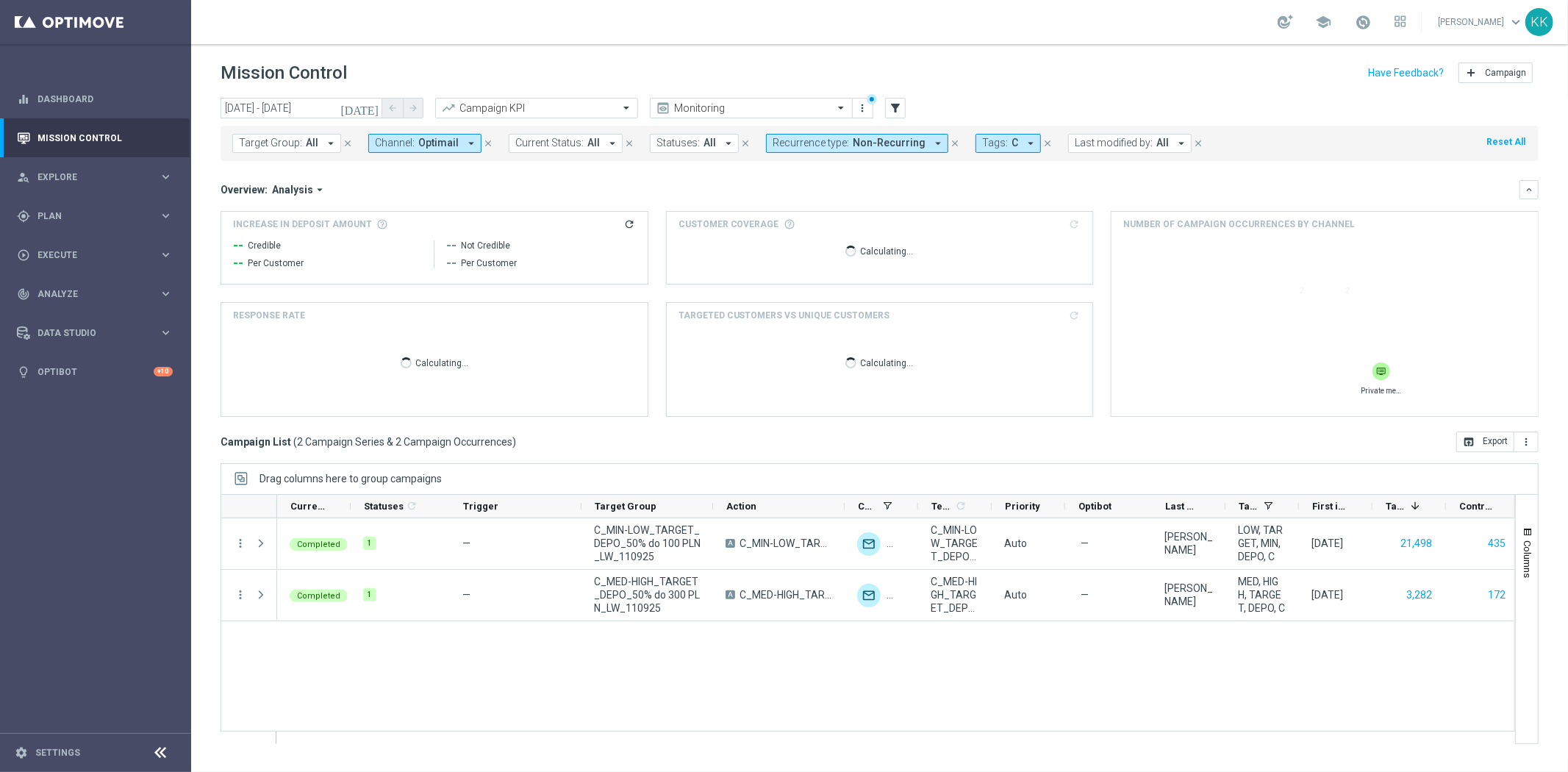
click at [1012, 143] on span "C" at bounding box center [1015, 142] width 7 height 12
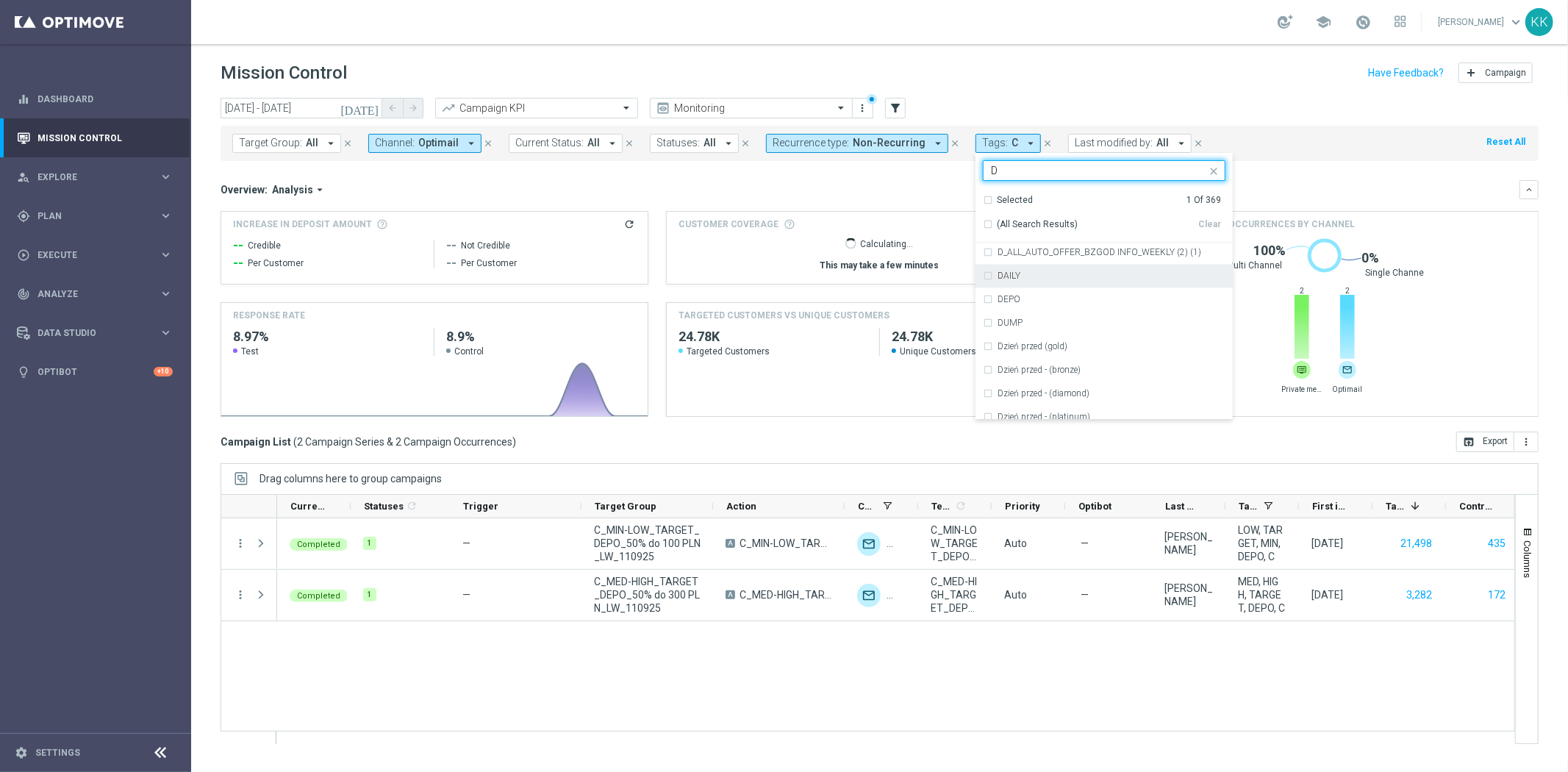
scroll to position [2450, 0]
click at [1016, 272] on div "D" at bounding box center [1112, 274] width 228 height 8
type input "D"
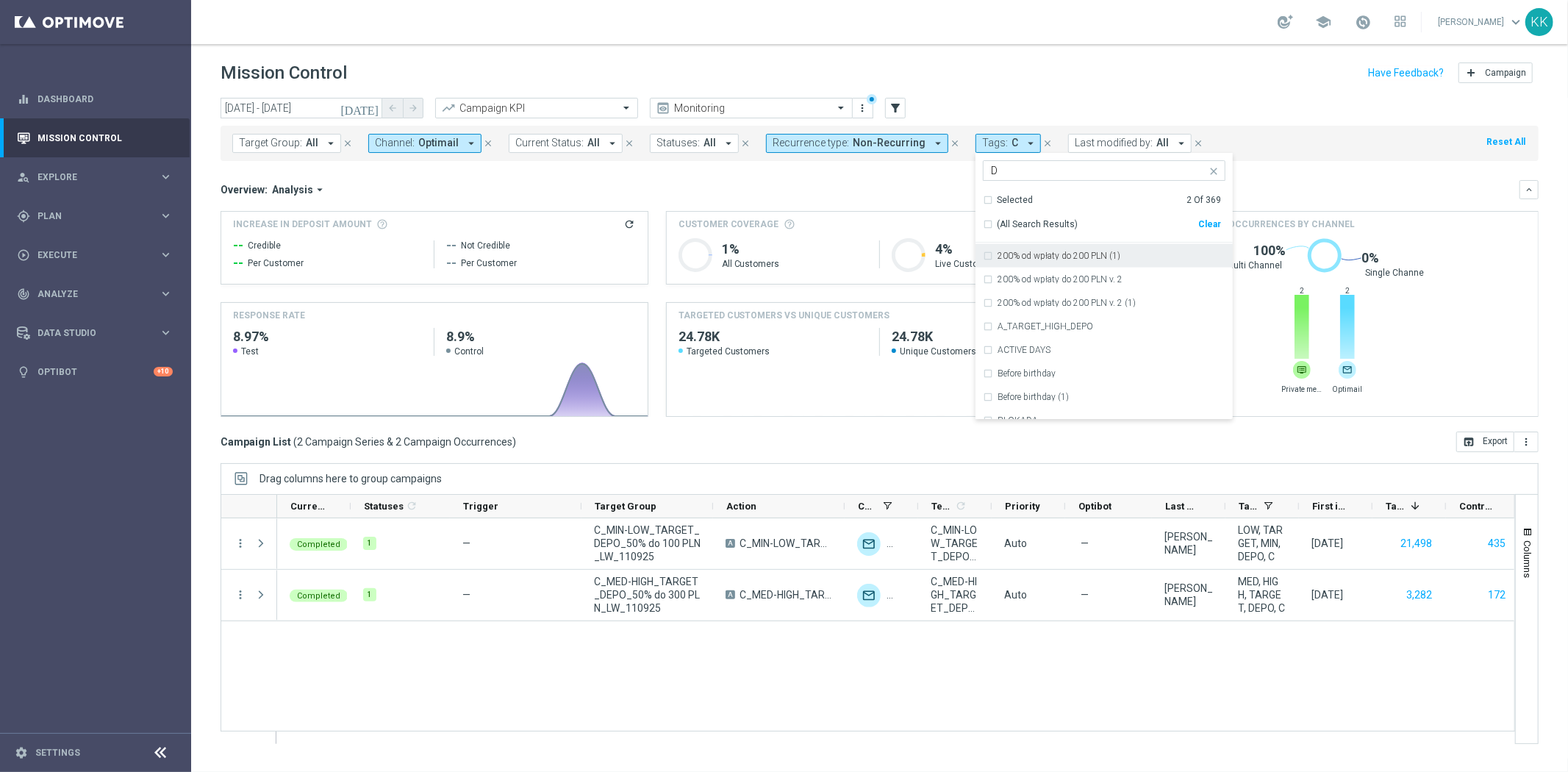
scroll to position [1960, 0]
click at [1167, 4] on div "school [PERSON_NAME] keyboard_arrow_down KK" at bounding box center [880, 22] width 1378 height 44
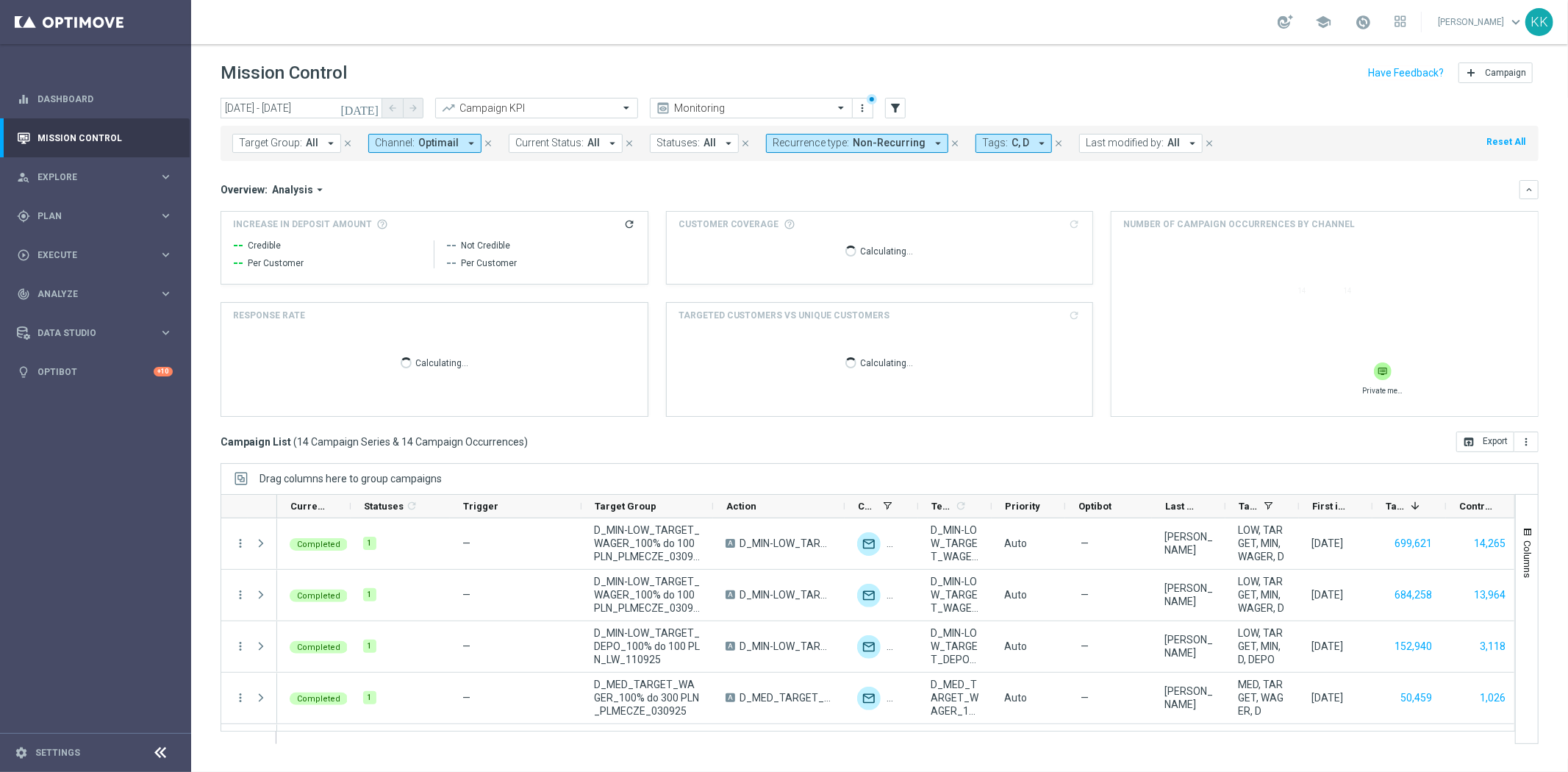
click at [1016, 136] on button "Tags: C, D arrow_drop_down" at bounding box center [1014, 143] width 77 height 19
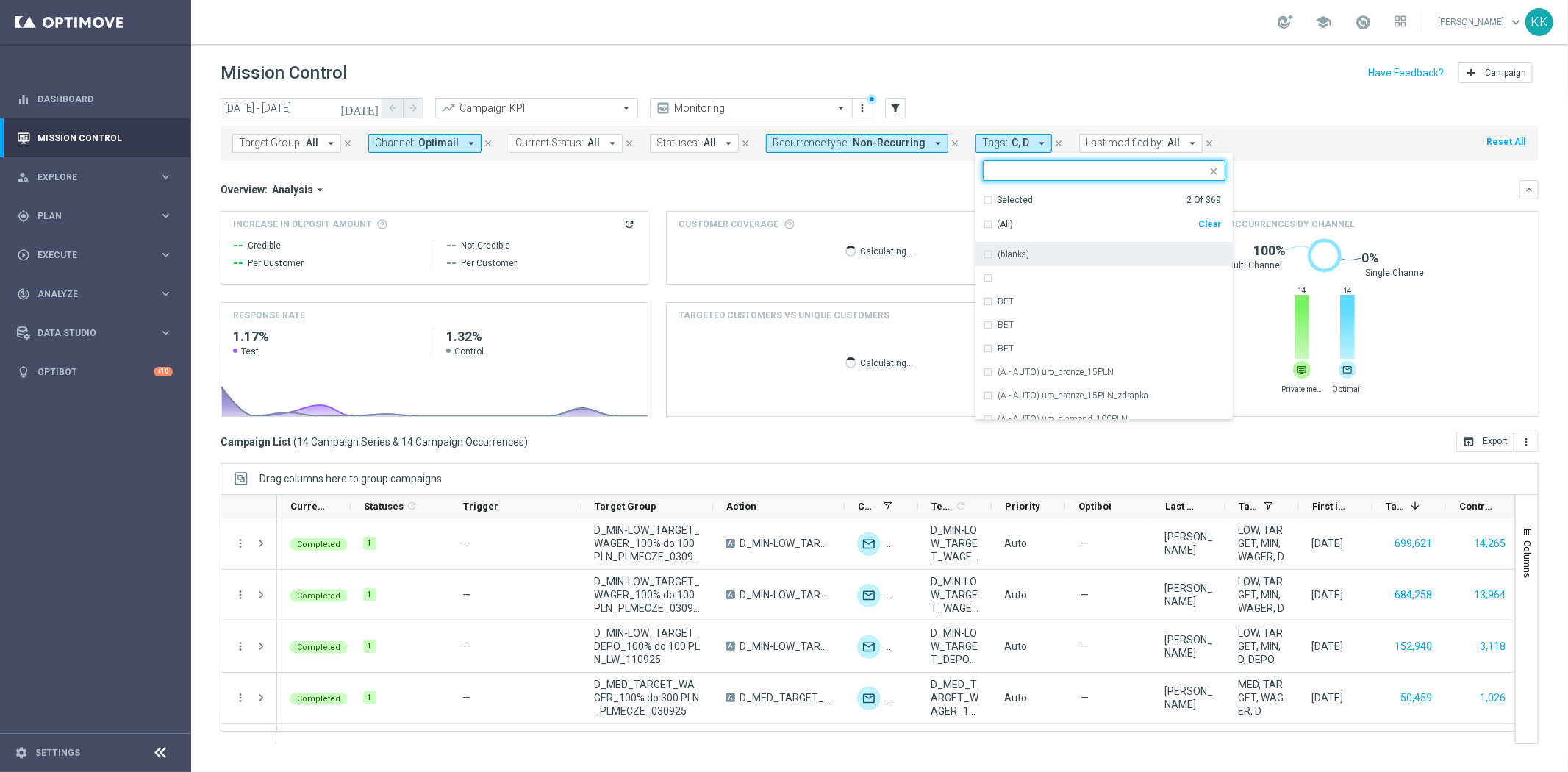
click at [983, 201] on div "Selected 2 Of 369" at bounding box center [1102, 200] width 238 height 12
click at [983, 255] on div "C" at bounding box center [1104, 254] width 243 height 23
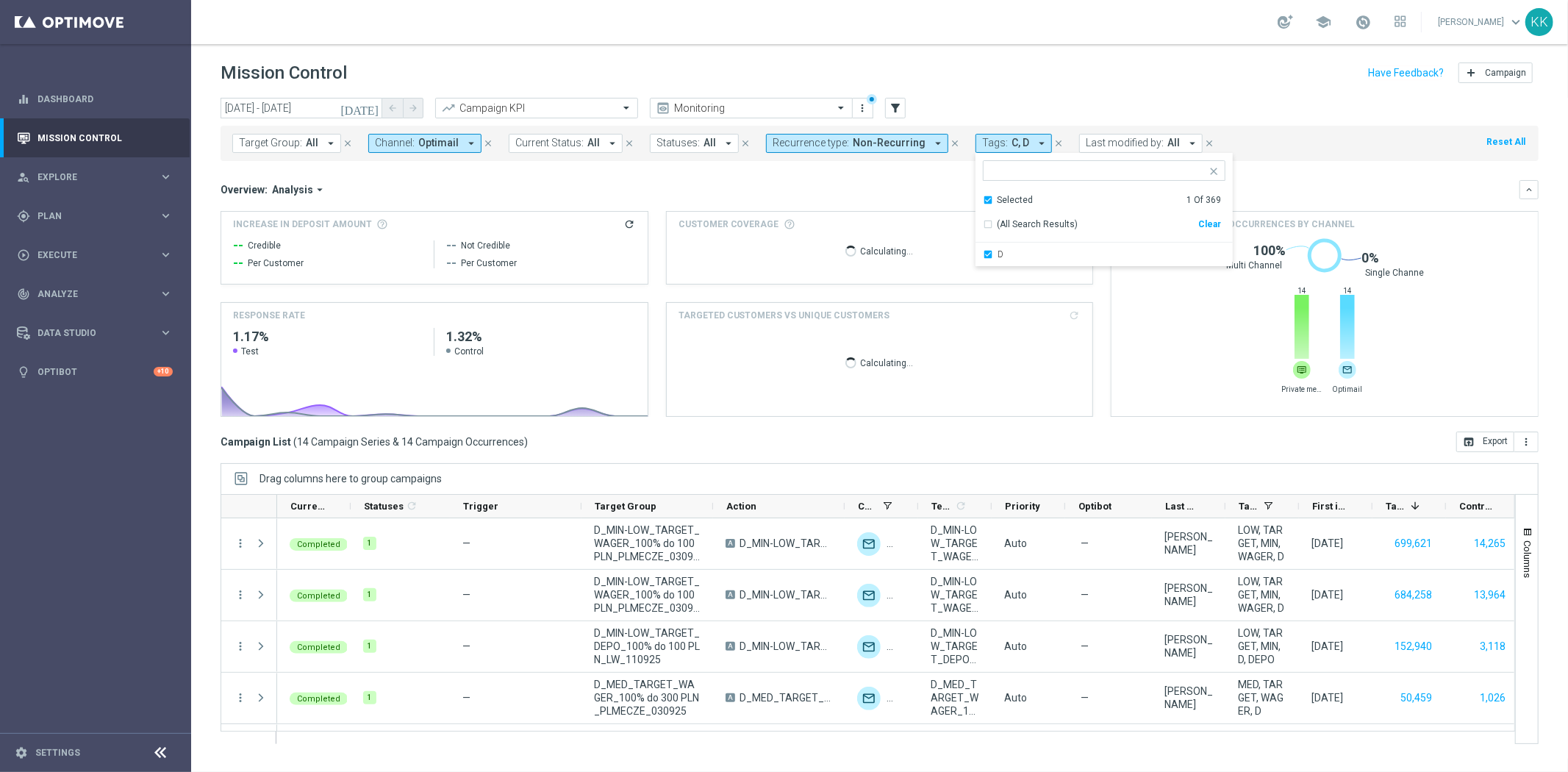
click at [1081, 60] on div "Mission Control add Campaign" at bounding box center [879, 73] width 1319 height 29
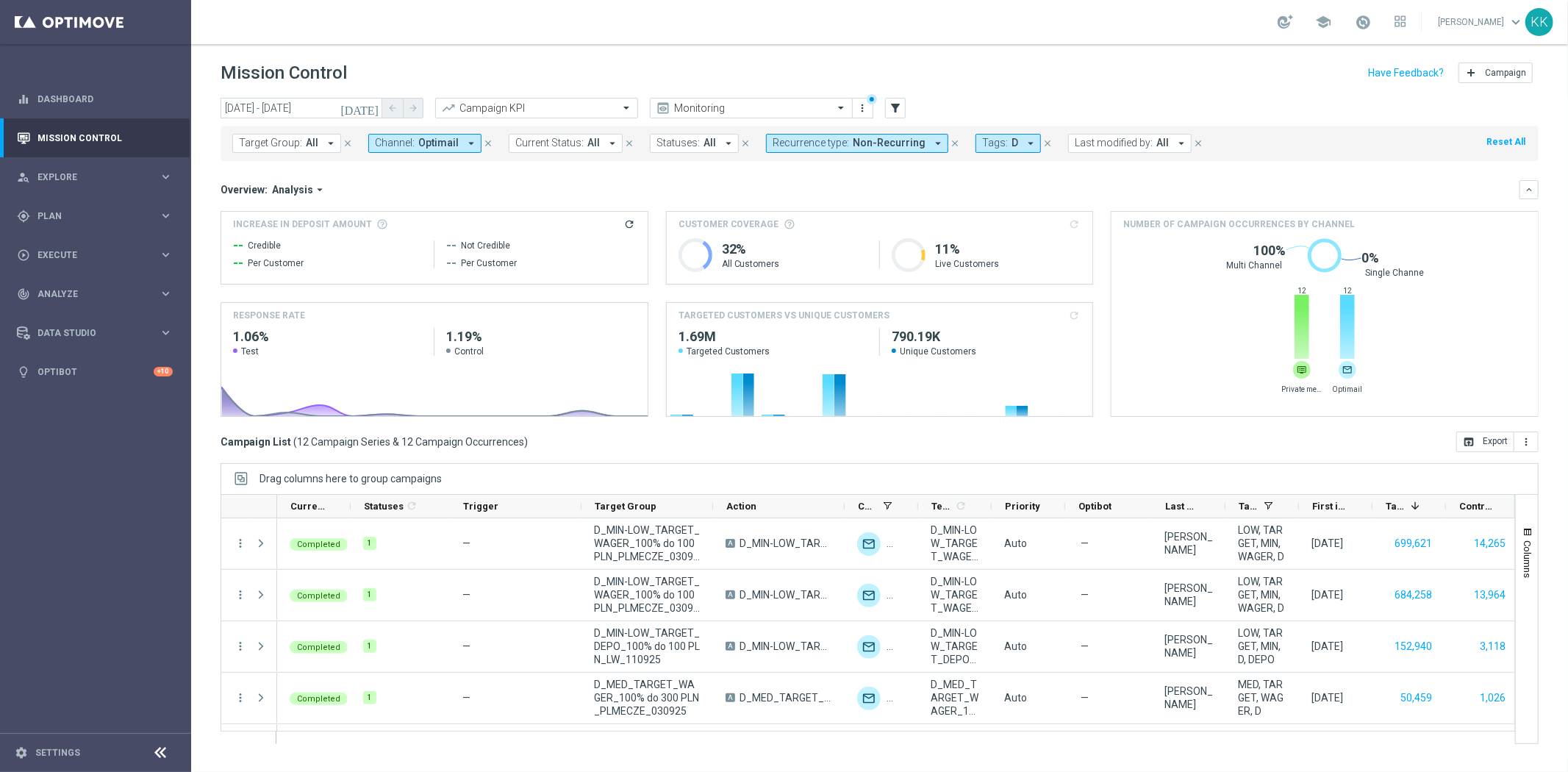
click at [444, 142] on span "Optimail" at bounding box center [438, 142] width 40 height 12
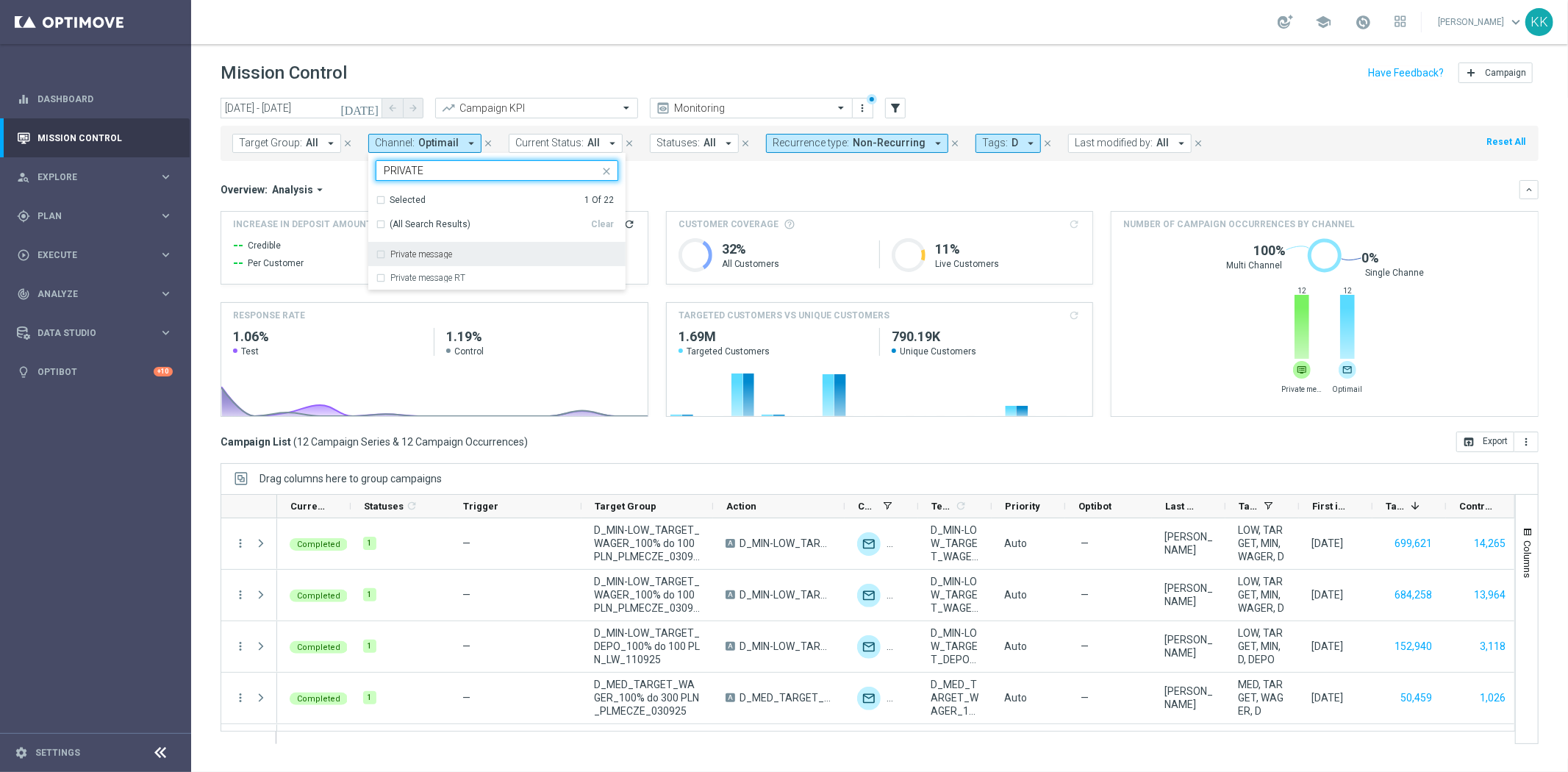
drag, startPoint x: 441, startPoint y: 253, endPoint x: 467, endPoint y: 201, distance: 58.1
click at [441, 252] on label "Private message" at bounding box center [422, 254] width 62 height 8
type input "PRIVATE"
click at [510, 18] on div "school [PERSON_NAME] keyboard_arrow_down KK" at bounding box center [880, 22] width 1378 height 44
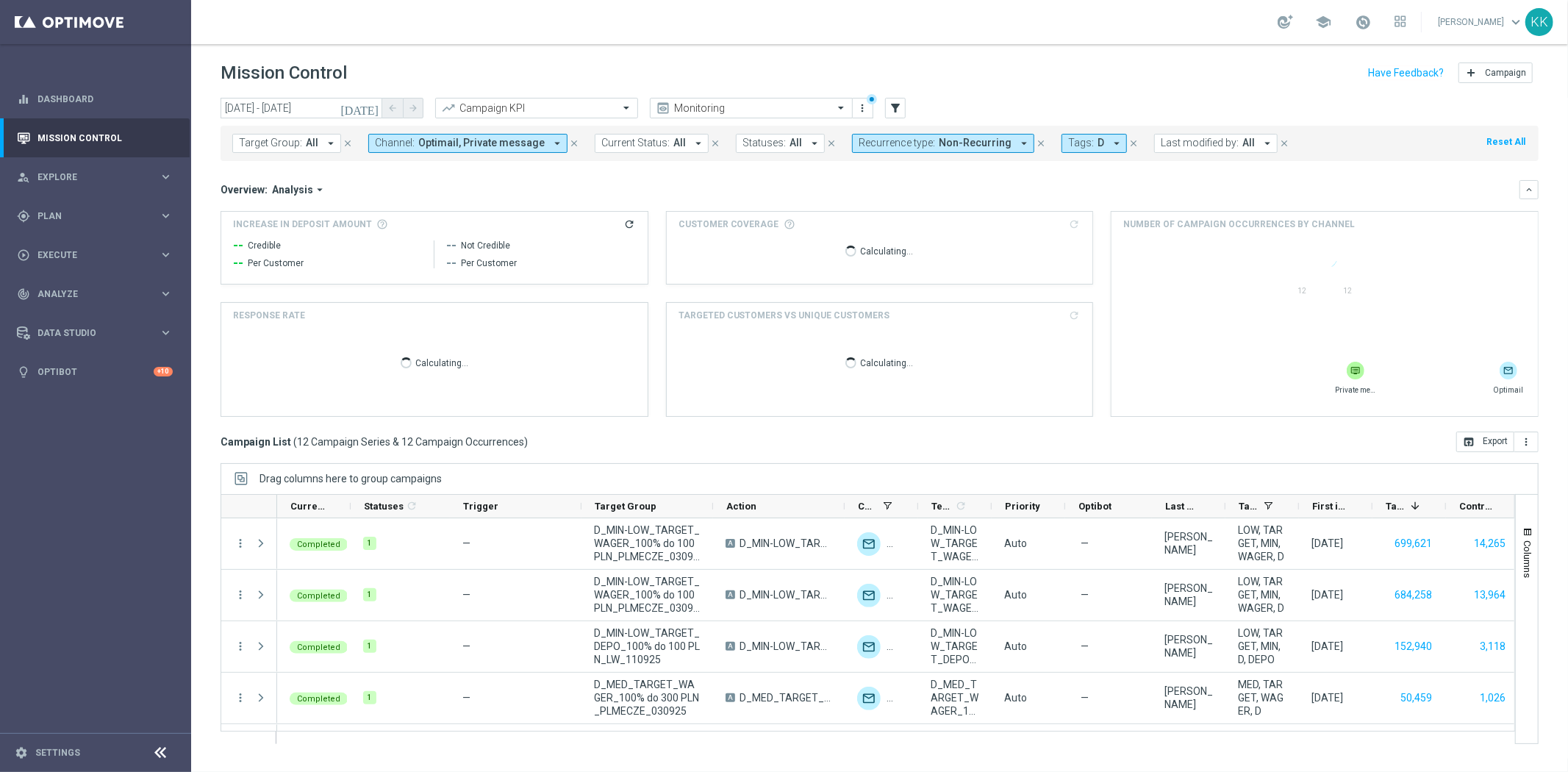
click at [464, 147] on span "Optimail, Private message" at bounding box center [481, 142] width 127 height 12
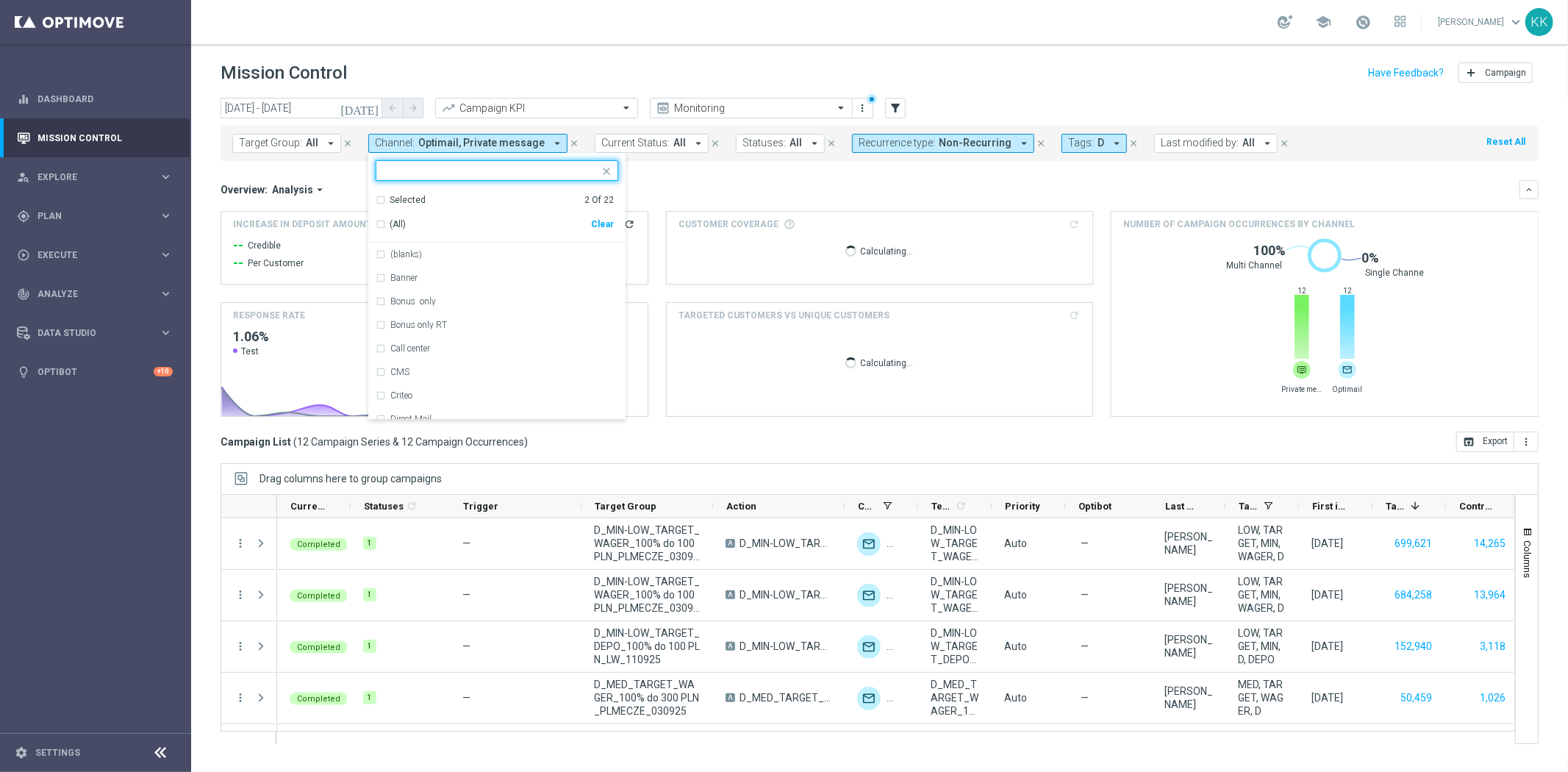
click at [374, 192] on div "Selected 2 Of 22 (All) Clear" at bounding box center [497, 215] width 258 height 55
click at [378, 194] on div "Selected 2 Of 22" at bounding box center [495, 200] width 238 height 12
click at [376, 254] on div "Optimail" at bounding box center [497, 254] width 243 height 23
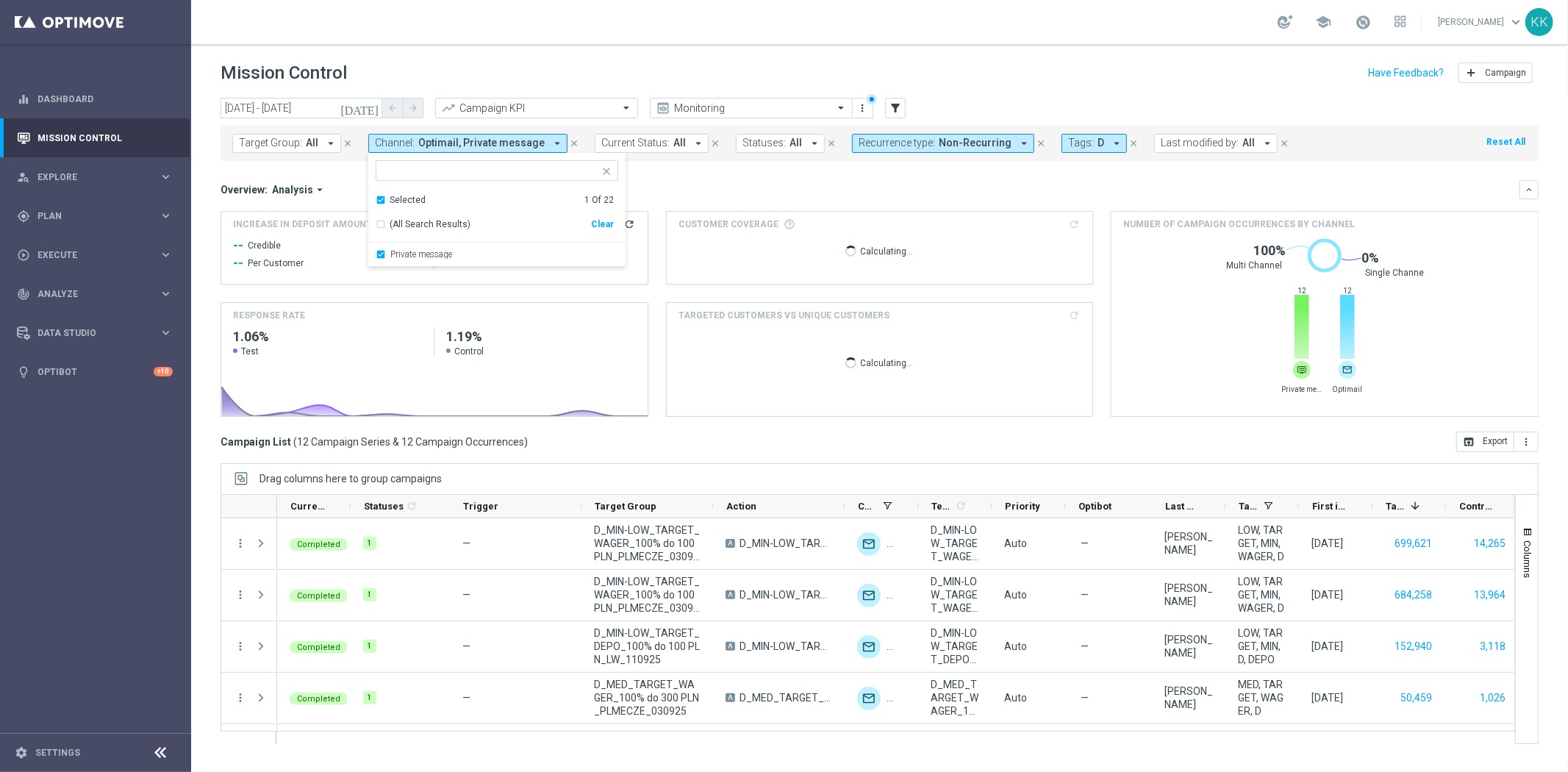
click at [530, 27] on div "school [PERSON_NAME] keyboard_arrow_down KK" at bounding box center [880, 22] width 1378 height 44
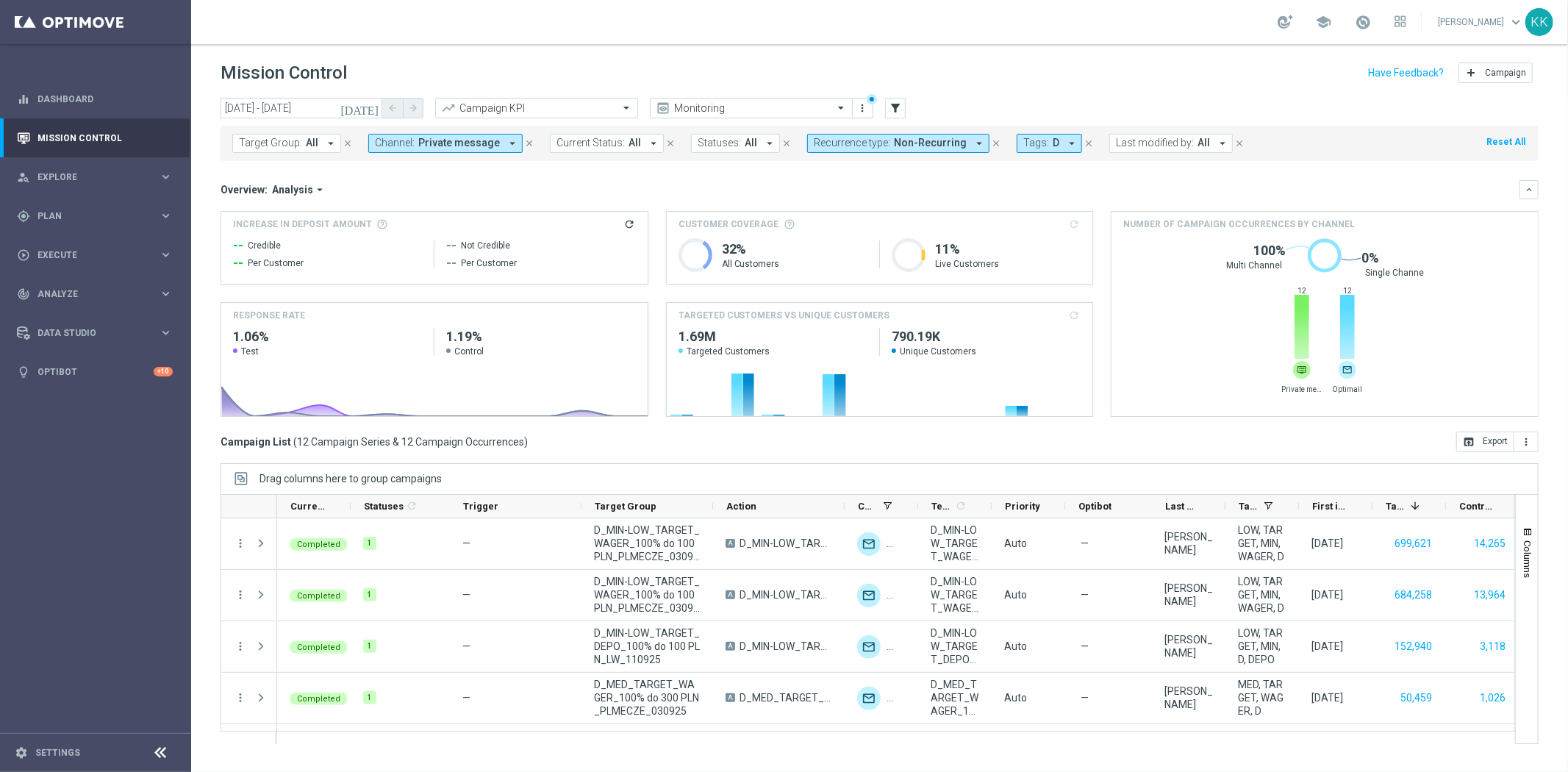
click at [444, 141] on span "Private message" at bounding box center [458, 142] width 82 height 12
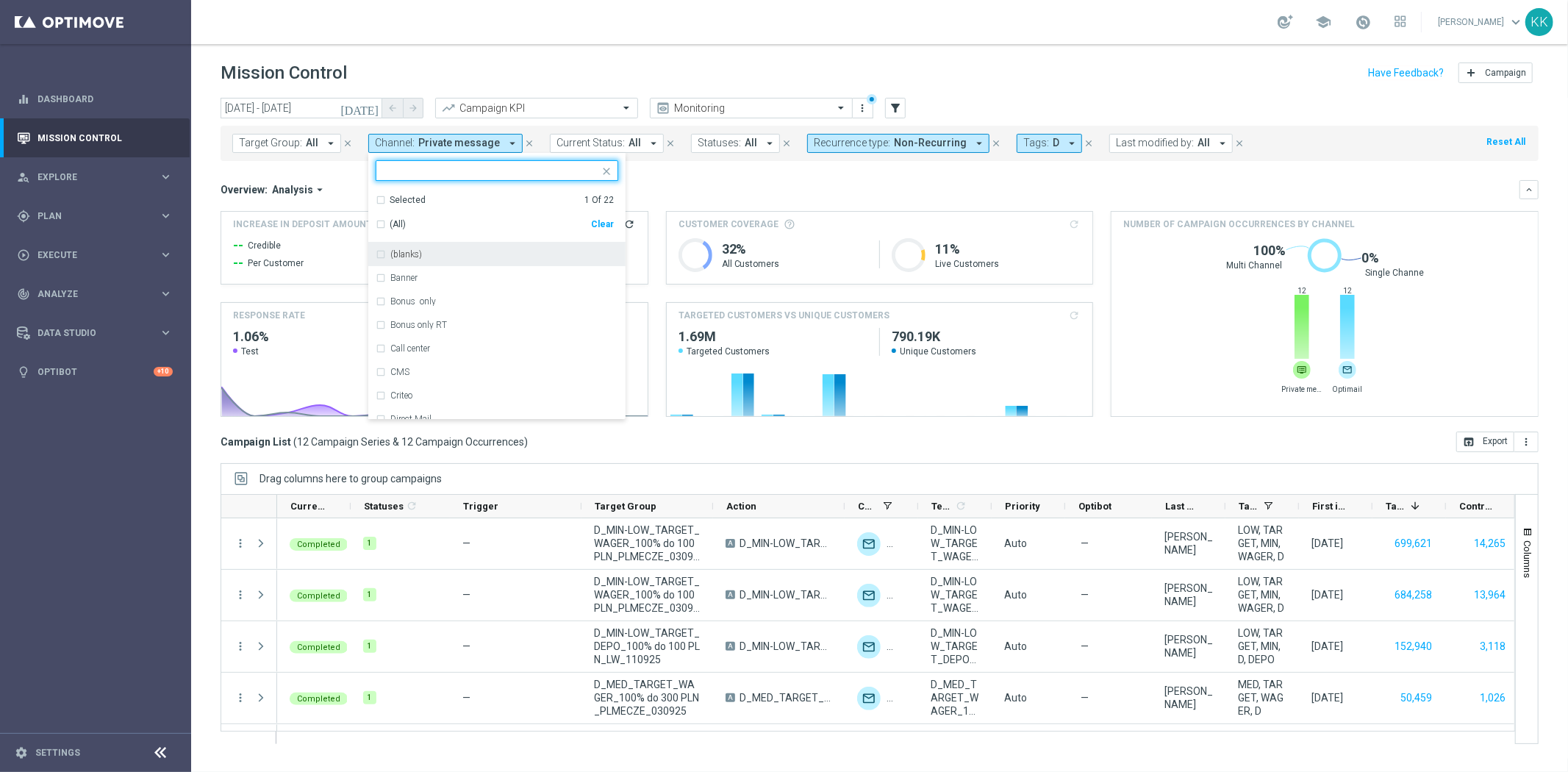
click at [0, 0] on div "Clear" at bounding box center [0, 0] width 0 height 0
click at [398, 172] on input "text" at bounding box center [492, 171] width 216 height 12
click at [455, 261] on div "XtremePush" at bounding box center [497, 254] width 243 height 23
type input "XTREME"
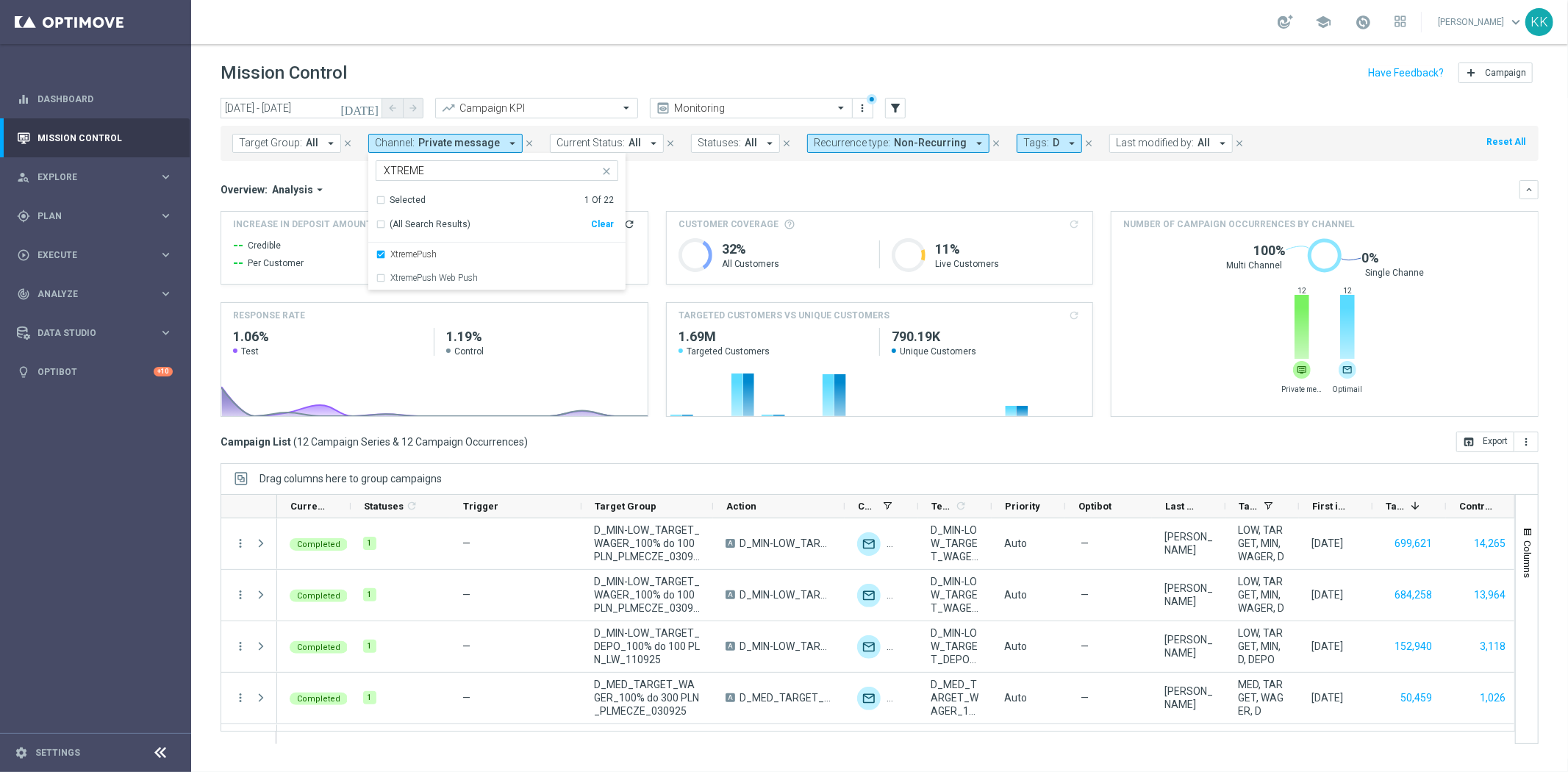
click at [472, 36] on div "school [PERSON_NAME] keyboard_arrow_down KK" at bounding box center [880, 22] width 1378 height 44
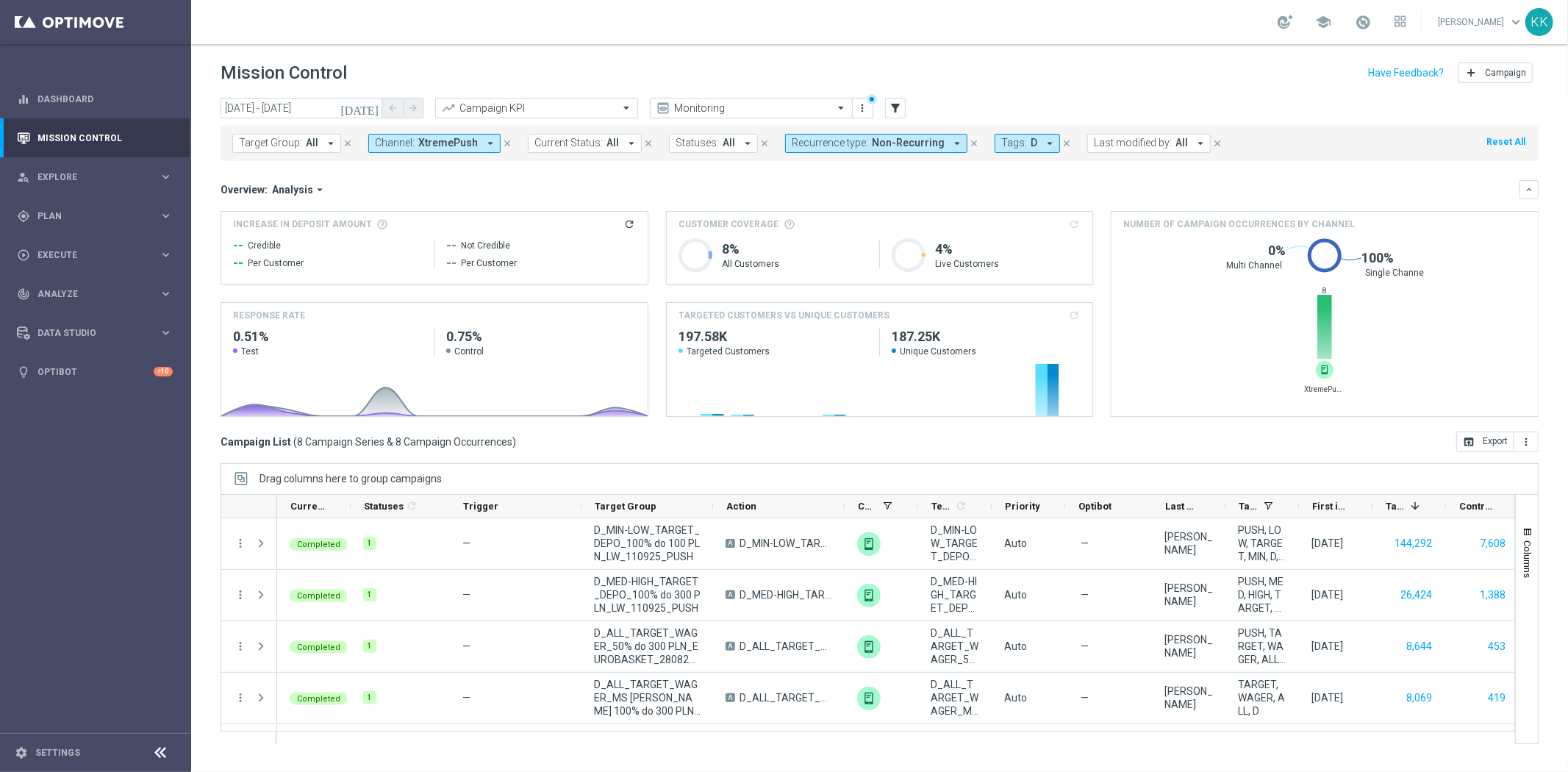
click at [453, 144] on span "XtremePush" at bounding box center [448, 142] width 60 height 12
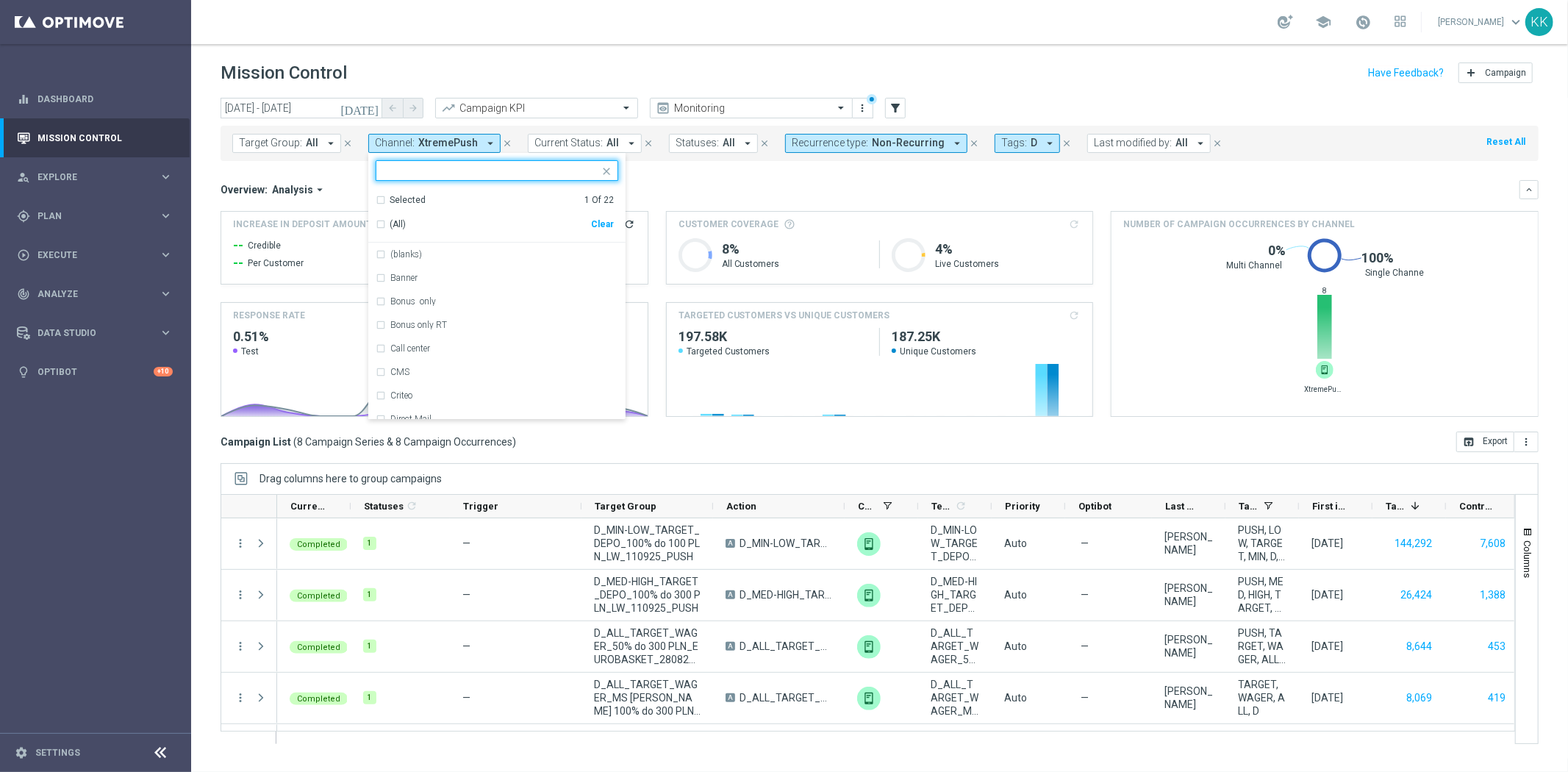
click at [0, 0] on div "Clear" at bounding box center [0, 0] width 0 height 0
click at [422, 168] on input "text" at bounding box center [492, 171] width 216 height 12
click at [425, 251] on div "SMS" at bounding box center [504, 254] width 228 height 8
type input "SMS"
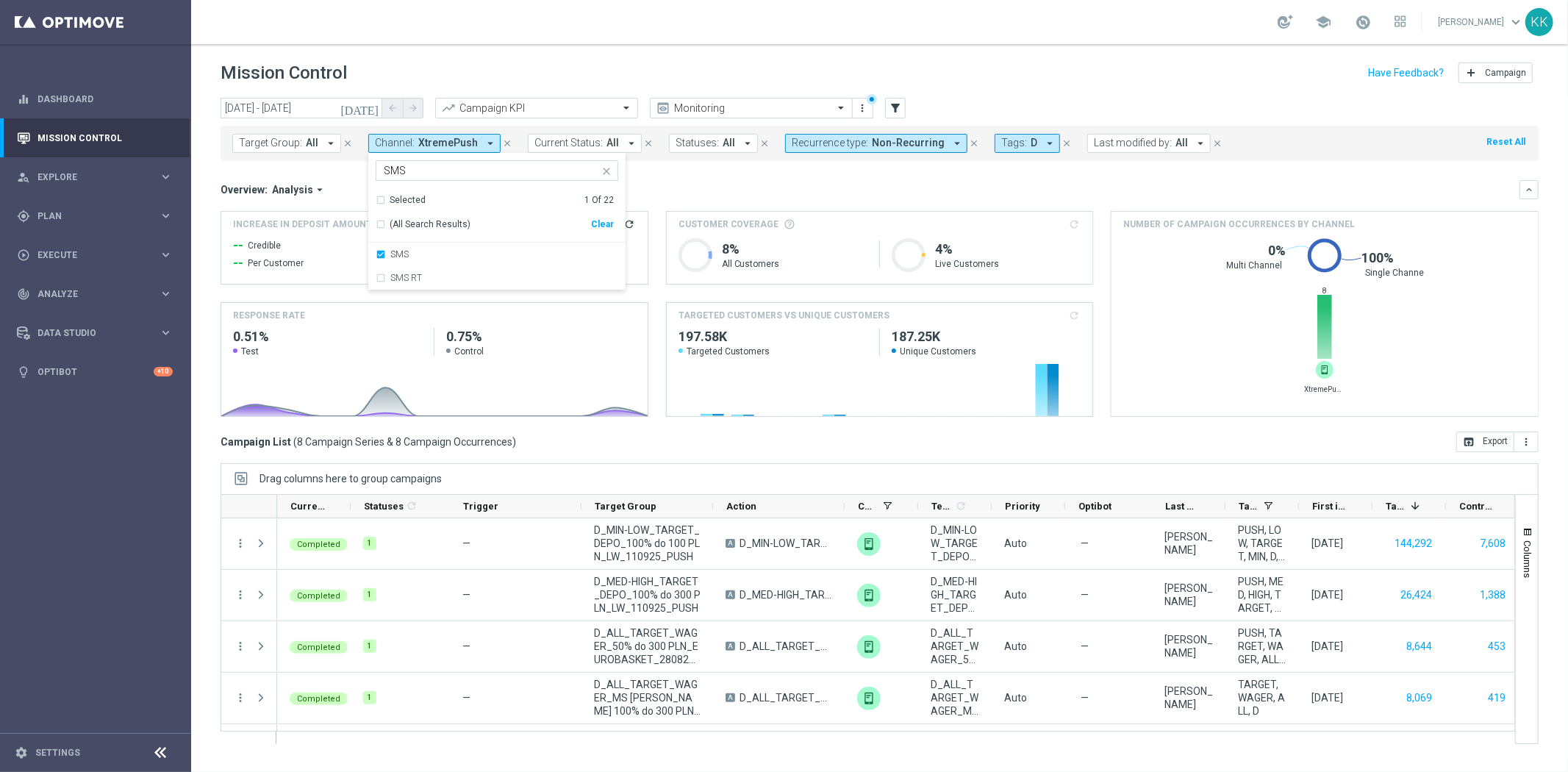
click at [671, 31] on div "school [PERSON_NAME] keyboard_arrow_down KK" at bounding box center [880, 22] width 1378 height 44
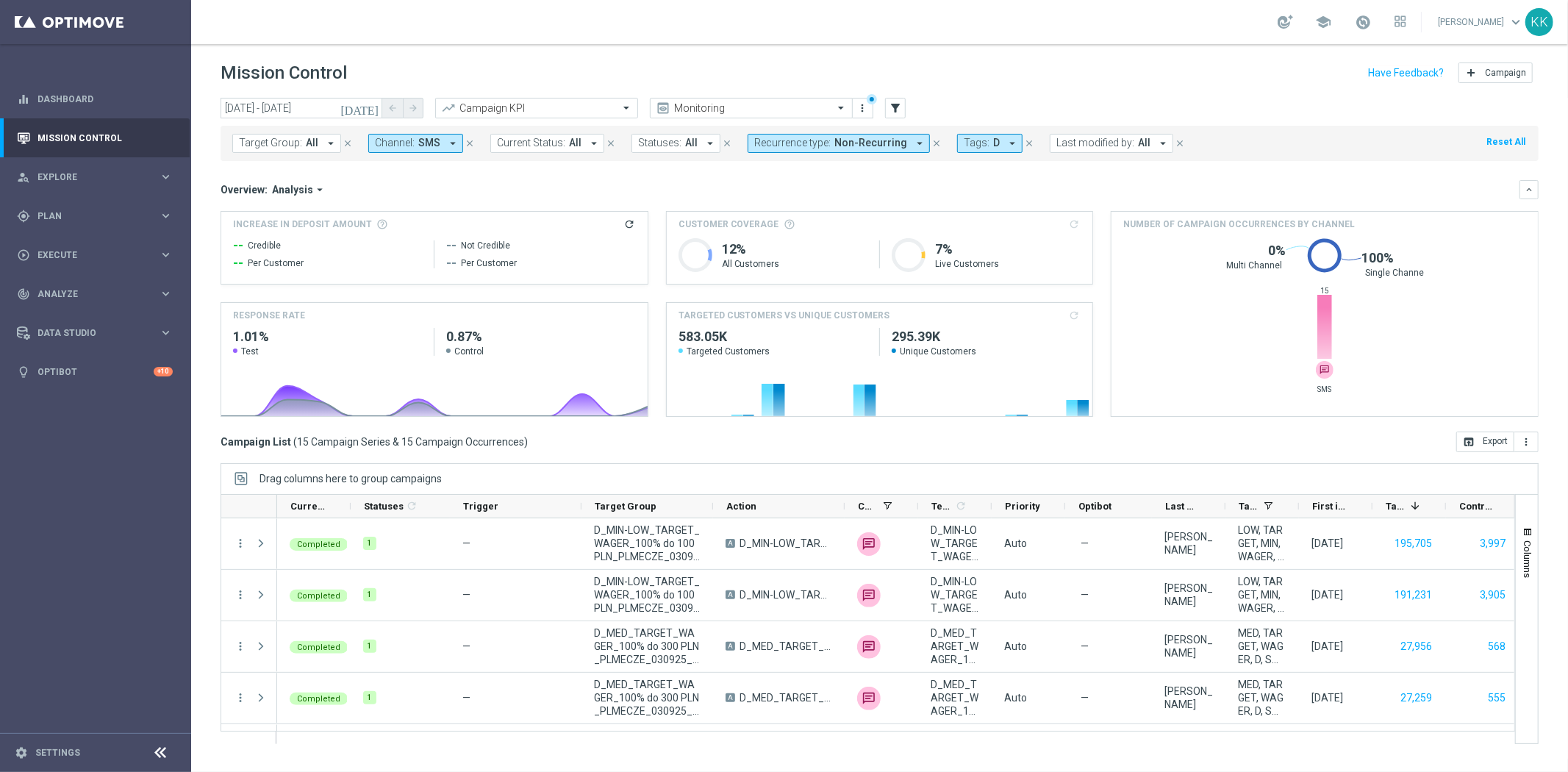
click at [425, 137] on span "SMS" at bounding box center [429, 142] width 22 height 12
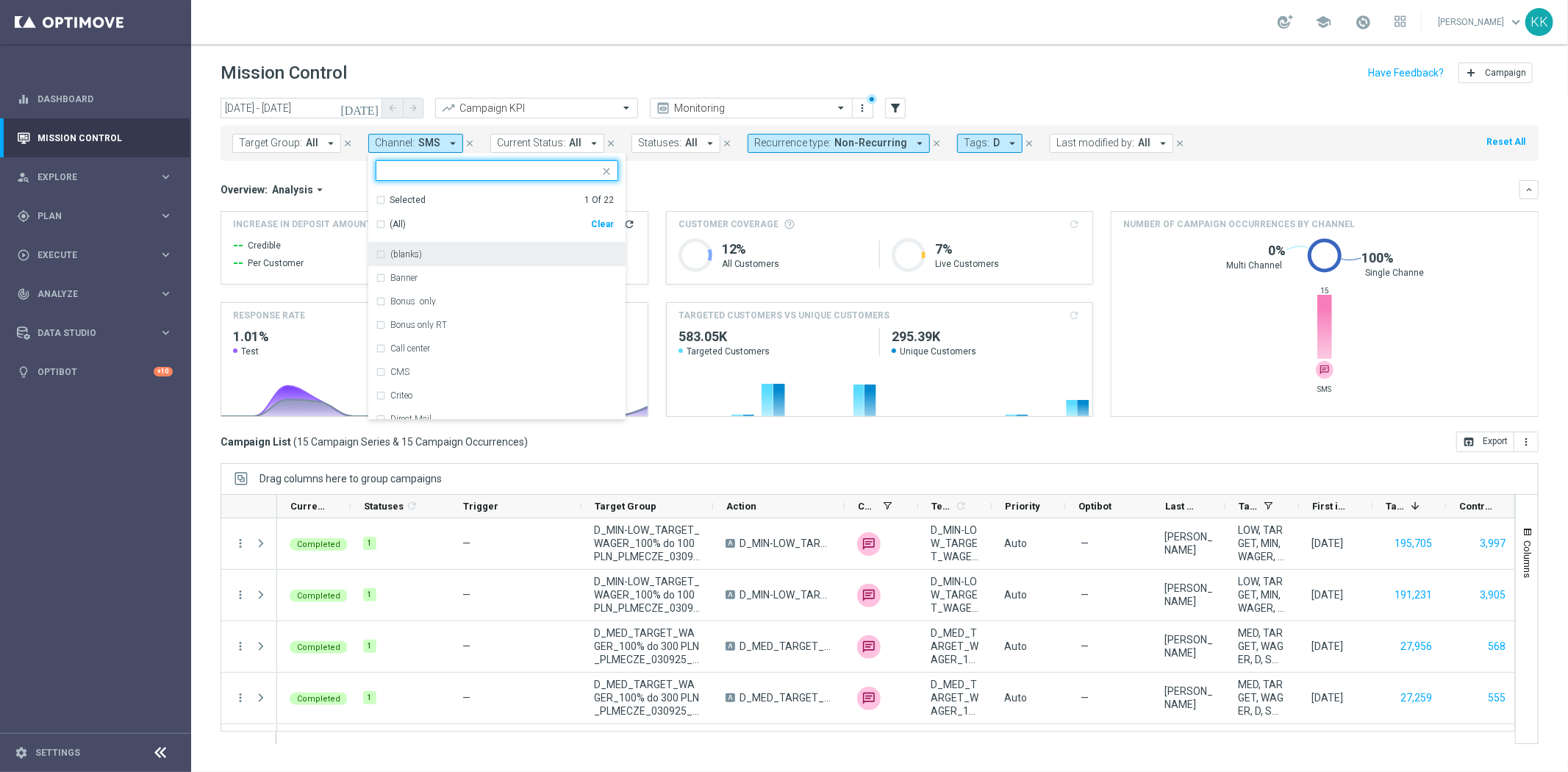
click at [0, 0] on div "Clear" at bounding box center [0, 0] width 0 height 0
click at [481, 172] on input "text" at bounding box center [492, 171] width 216 height 12
click at [503, 255] on div "Call center" at bounding box center [504, 254] width 228 height 8
type input "CALL"
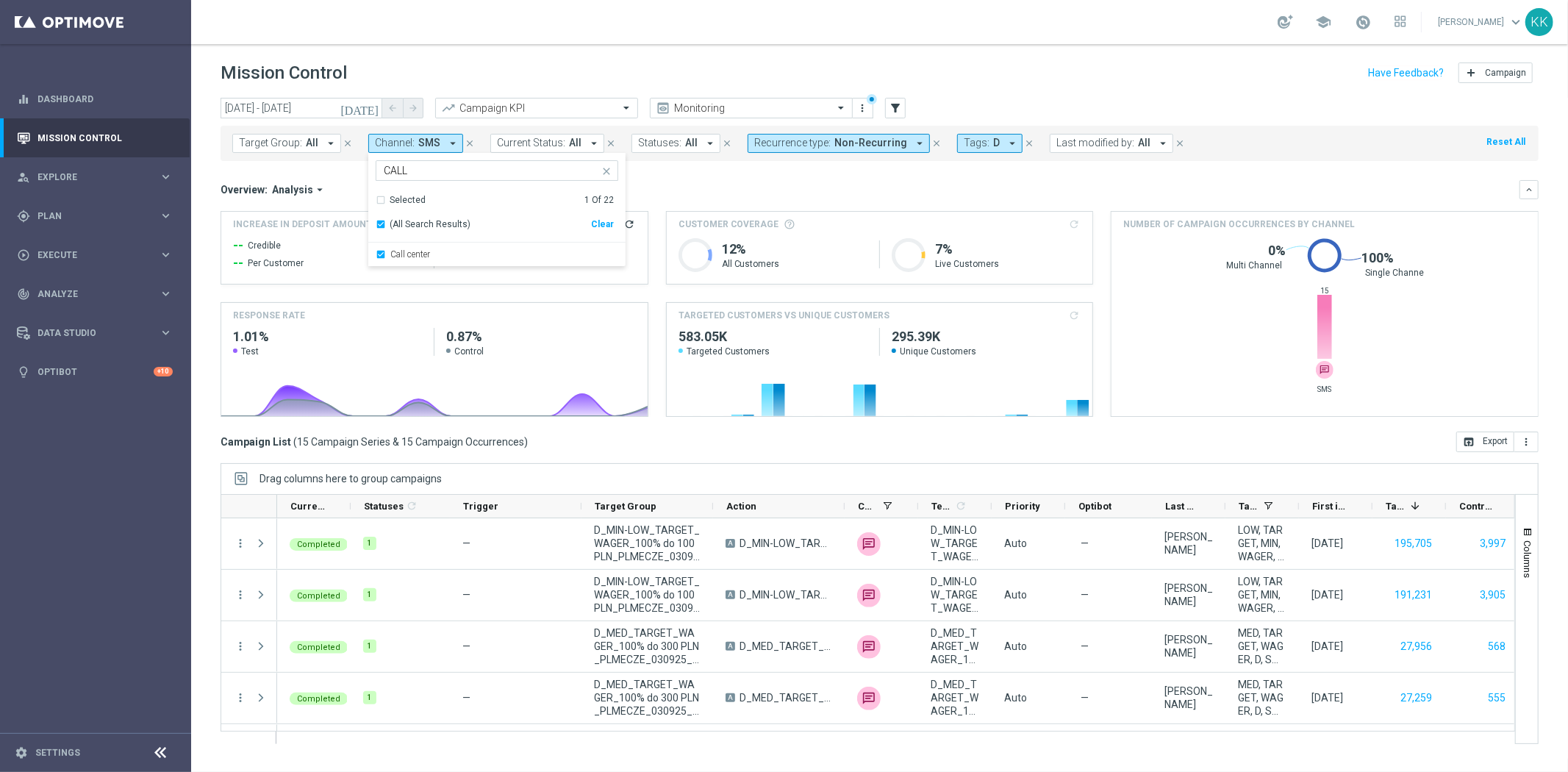
click at [628, 64] on div "Mission Control add Campaign" at bounding box center [879, 73] width 1319 height 29
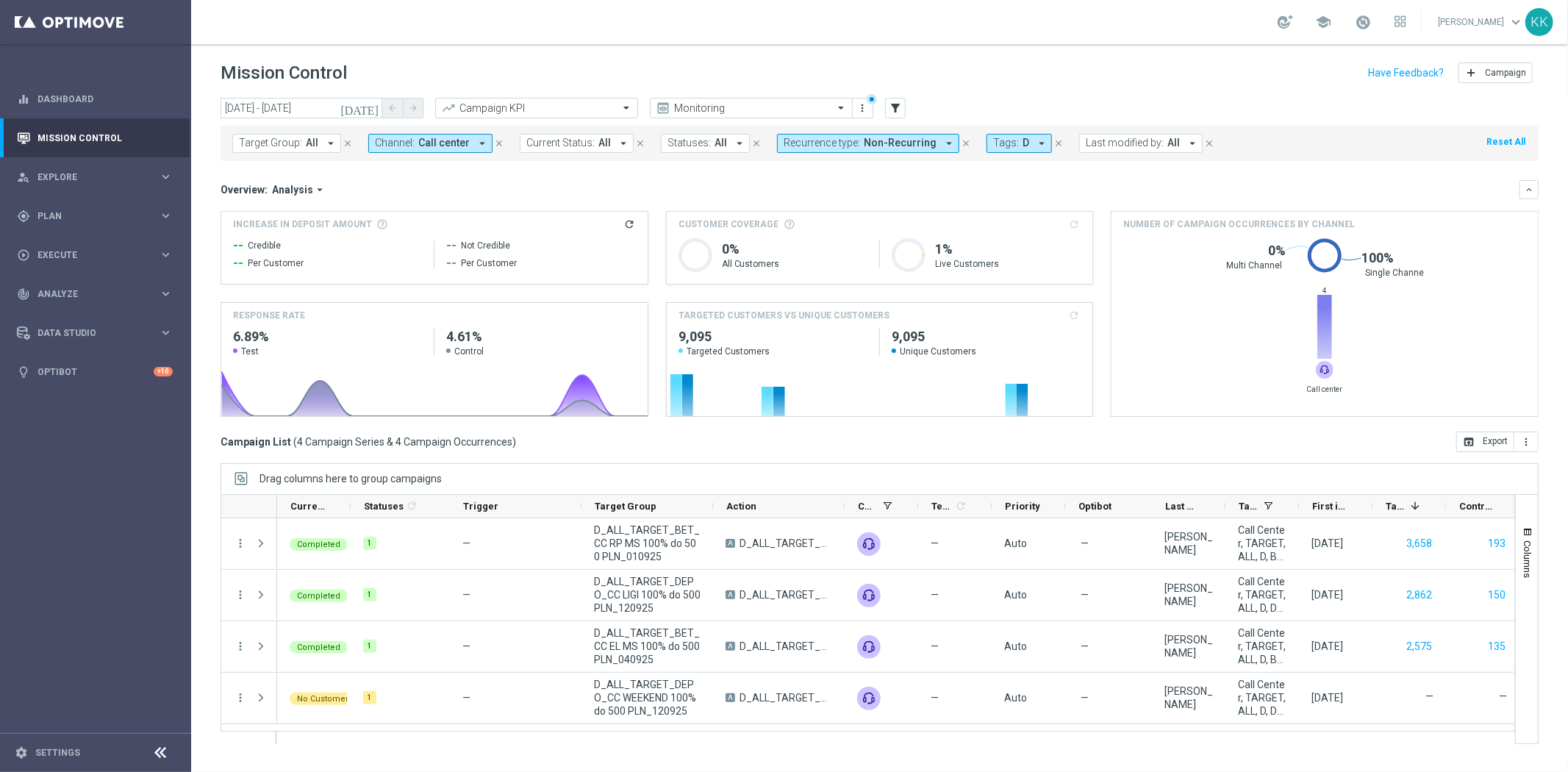
click at [822, 148] on span "Recurrence type:" at bounding box center [822, 142] width 77 height 12
click at [784, 241] on div "Non-Recurring" at bounding box center [837, 242] width 105 height 23
click at [784, 261] on div "Recurring" at bounding box center [837, 265] width 105 height 23
click at [942, 70] on div "Mission Control add Campaign" at bounding box center [879, 73] width 1319 height 29
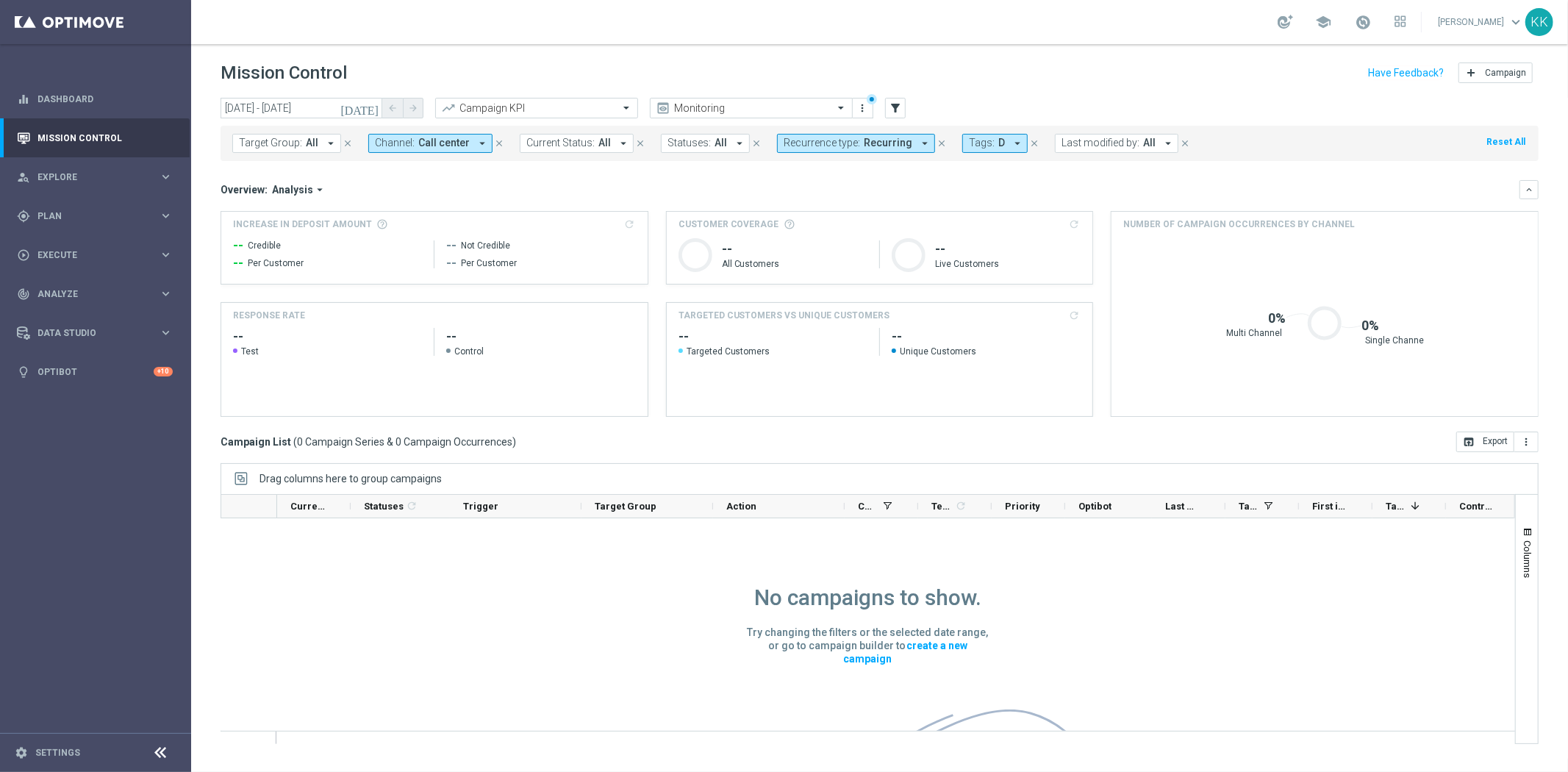
click at [461, 138] on span "Call center" at bounding box center [443, 142] width 52 height 12
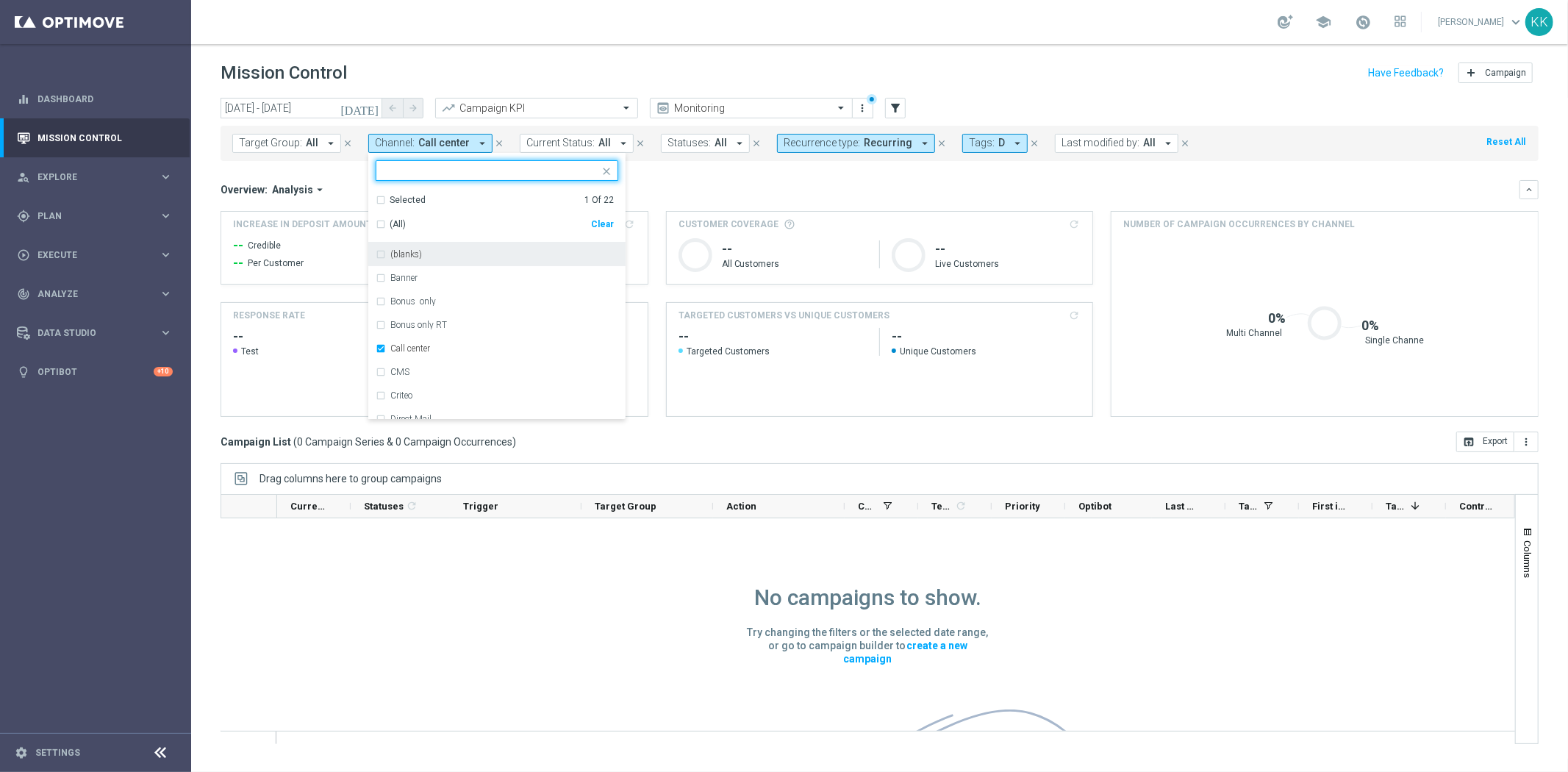
click at [0, 0] on div "Clear" at bounding box center [0, 0] width 0 height 0
click at [497, 170] on input "text" at bounding box center [492, 171] width 216 height 12
click at [478, 253] on div "Optimail" at bounding box center [504, 254] width 228 height 8
type input "OPTI"
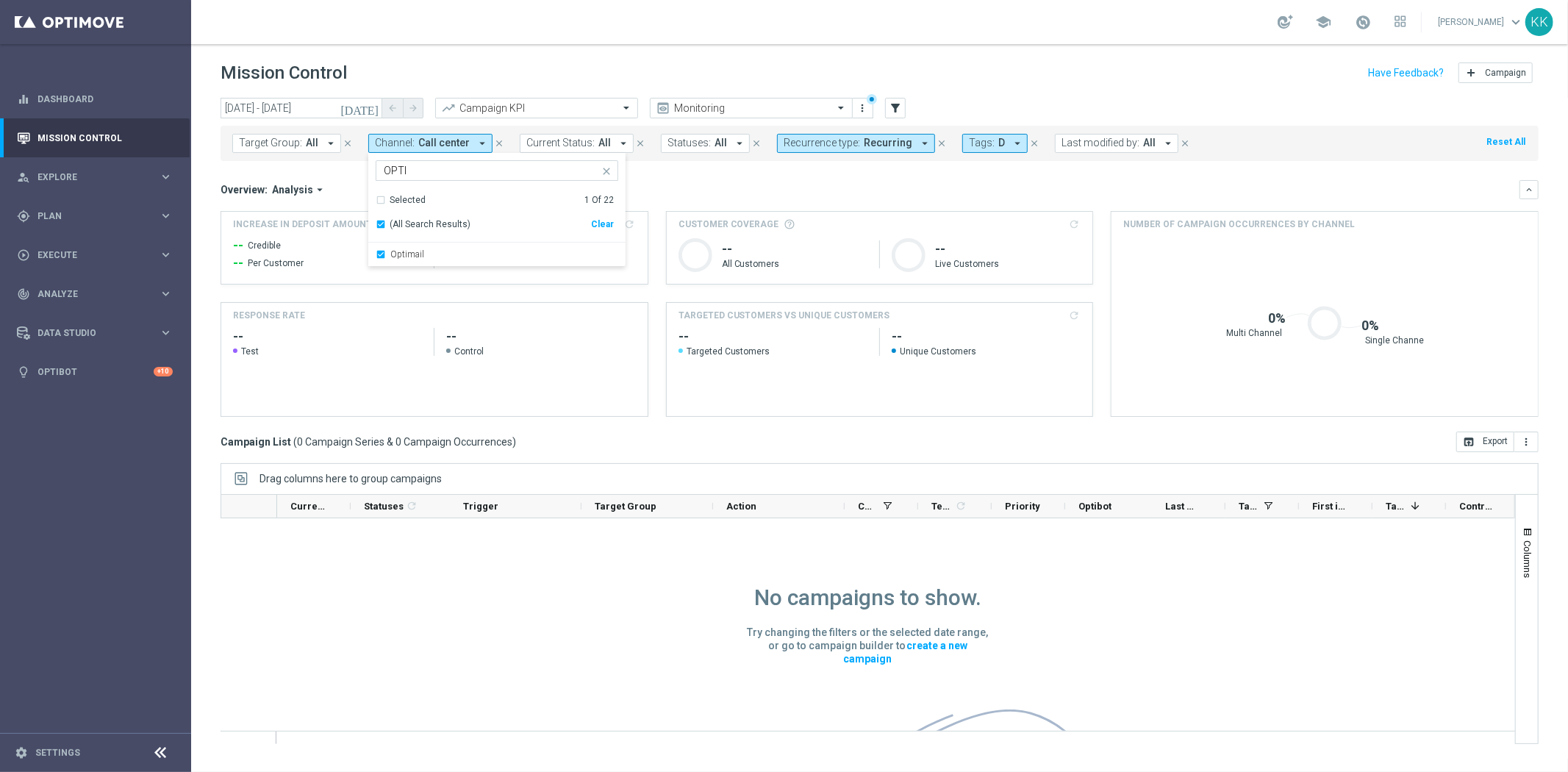
click at [797, 15] on div "school [PERSON_NAME] keyboard_arrow_down KK" at bounding box center [880, 22] width 1378 height 44
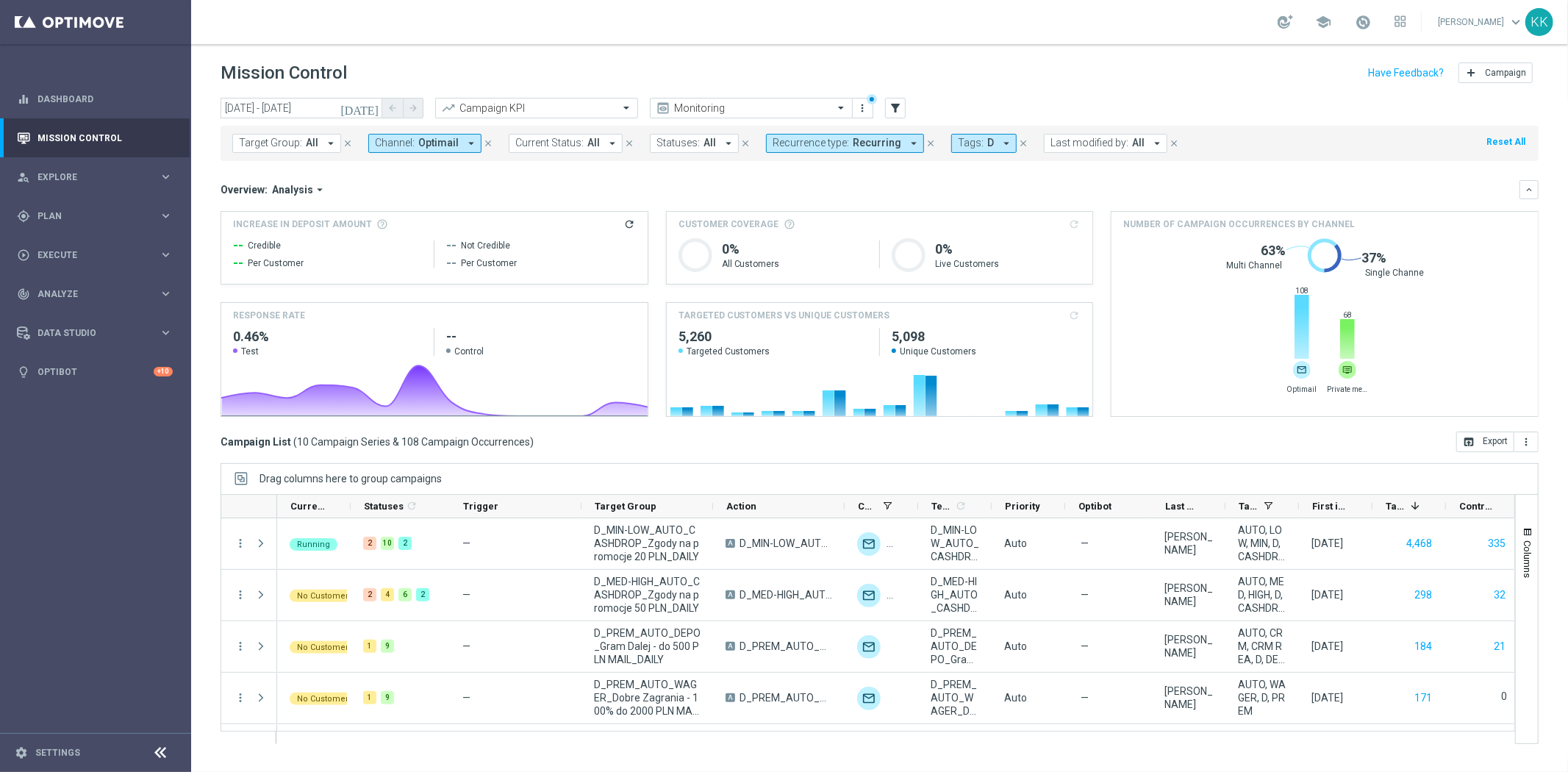
click at [436, 149] on button "Channel: Optimail arrow_drop_down" at bounding box center [425, 143] width 113 height 19
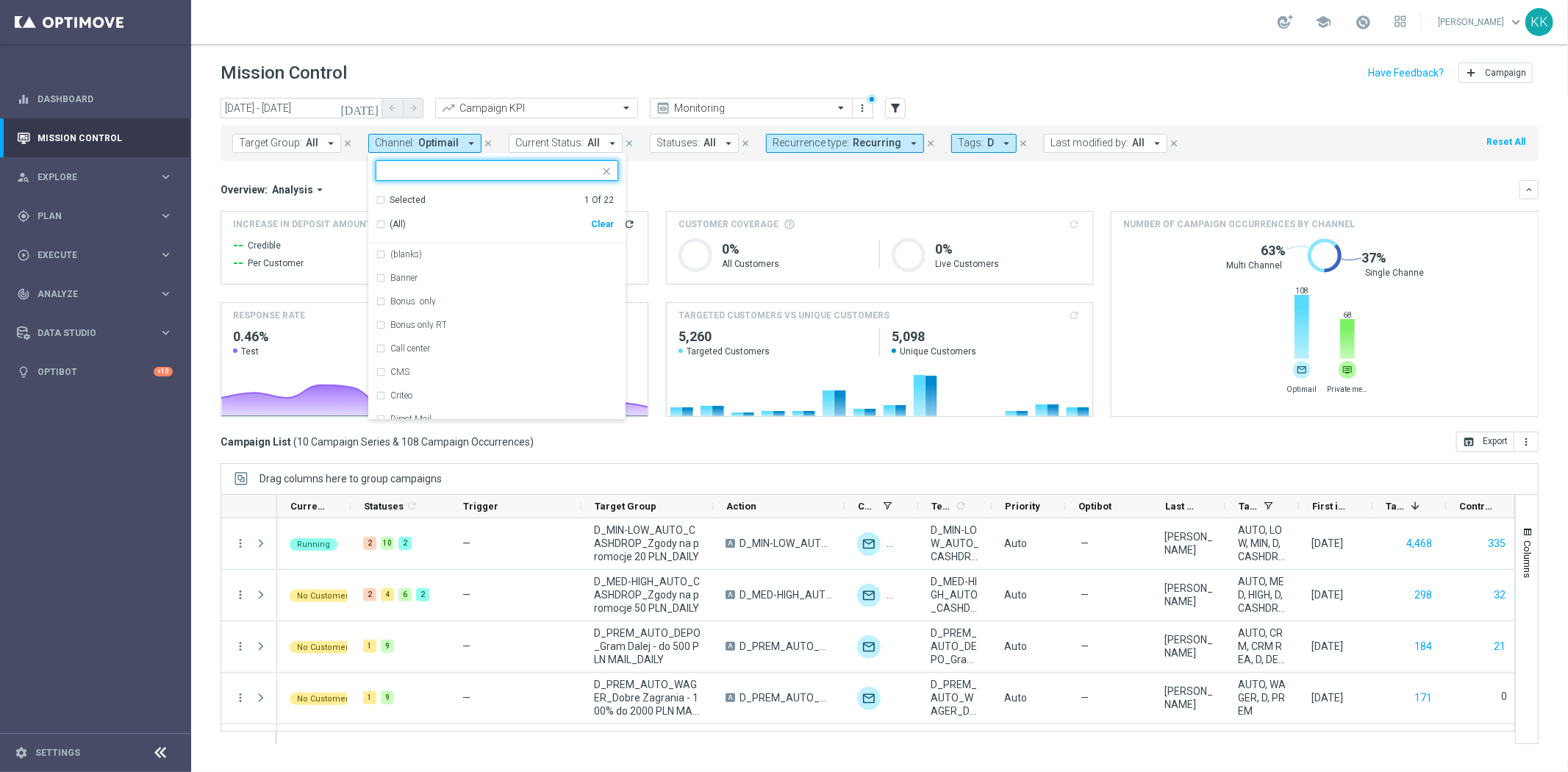
click at [0, 0] on div "Clear" at bounding box center [0, 0] width 0 height 0
click at [455, 171] on input "text" at bounding box center [492, 171] width 216 height 12
click at [464, 253] on div "Private message" at bounding box center [504, 254] width 228 height 8
type input "PRIVATE"
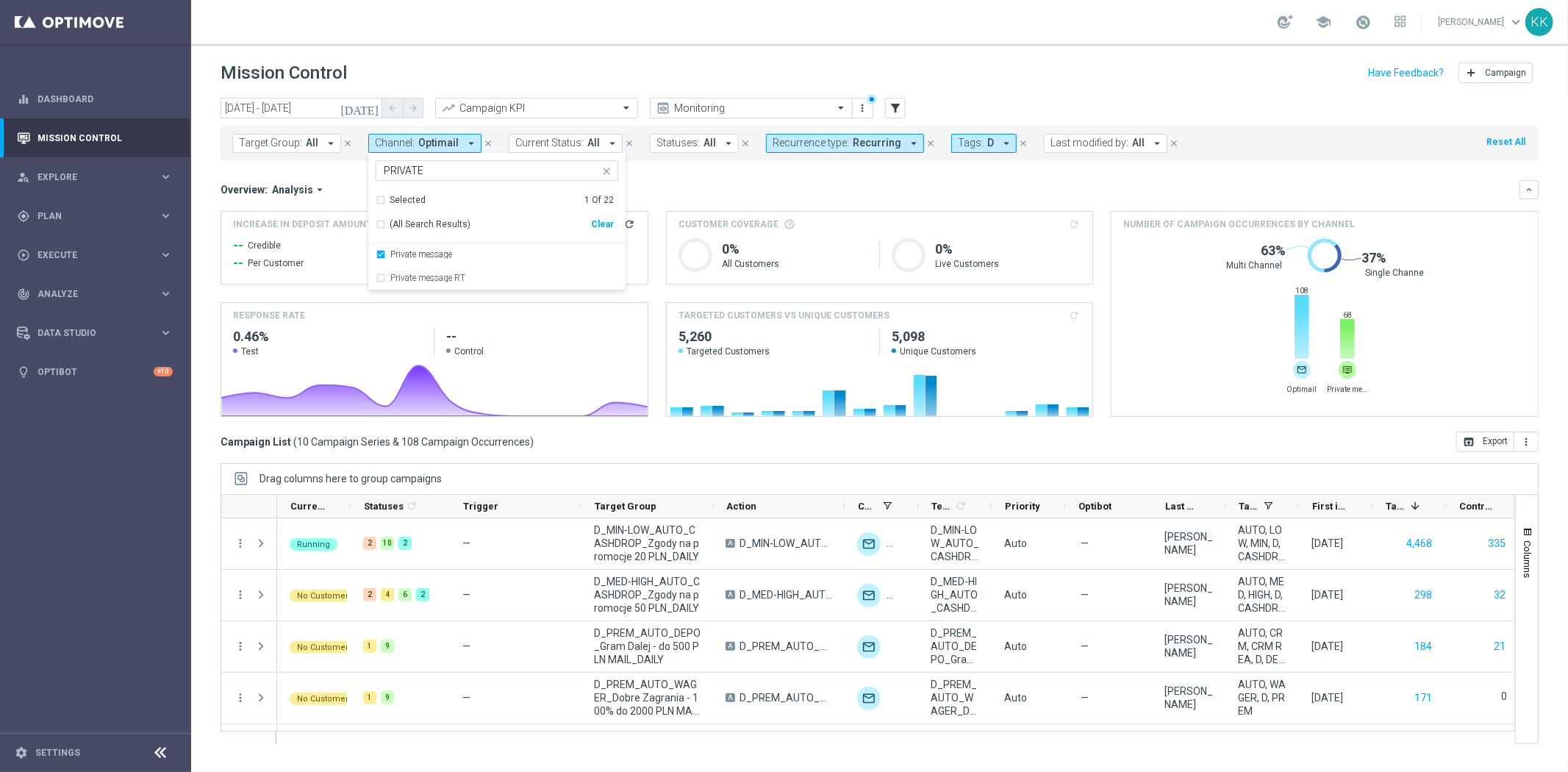
click at [614, 77] on div "Mission Control add Campaign" at bounding box center [879, 73] width 1319 height 29
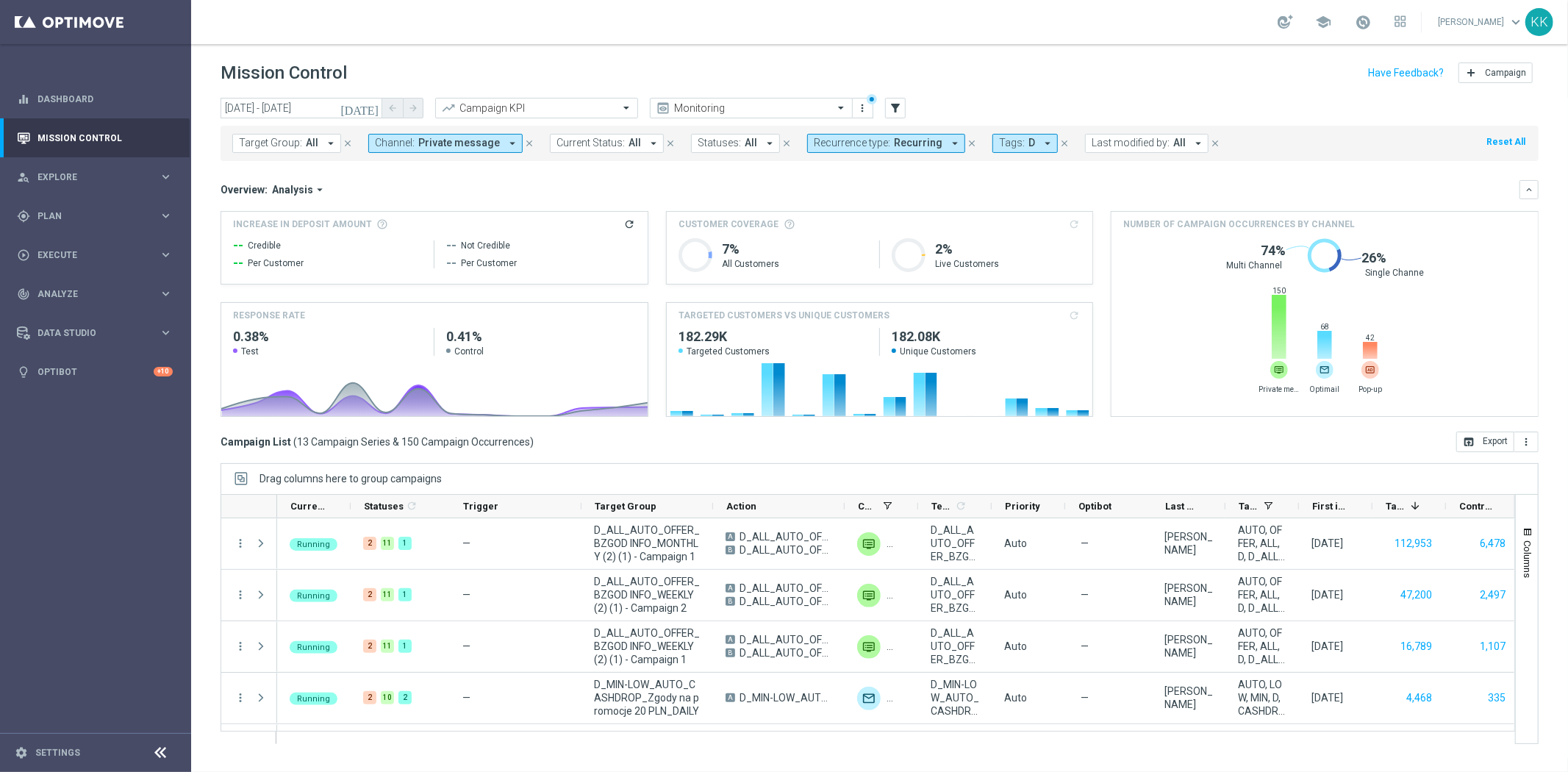
click at [482, 137] on span "Private message" at bounding box center [458, 142] width 82 height 12
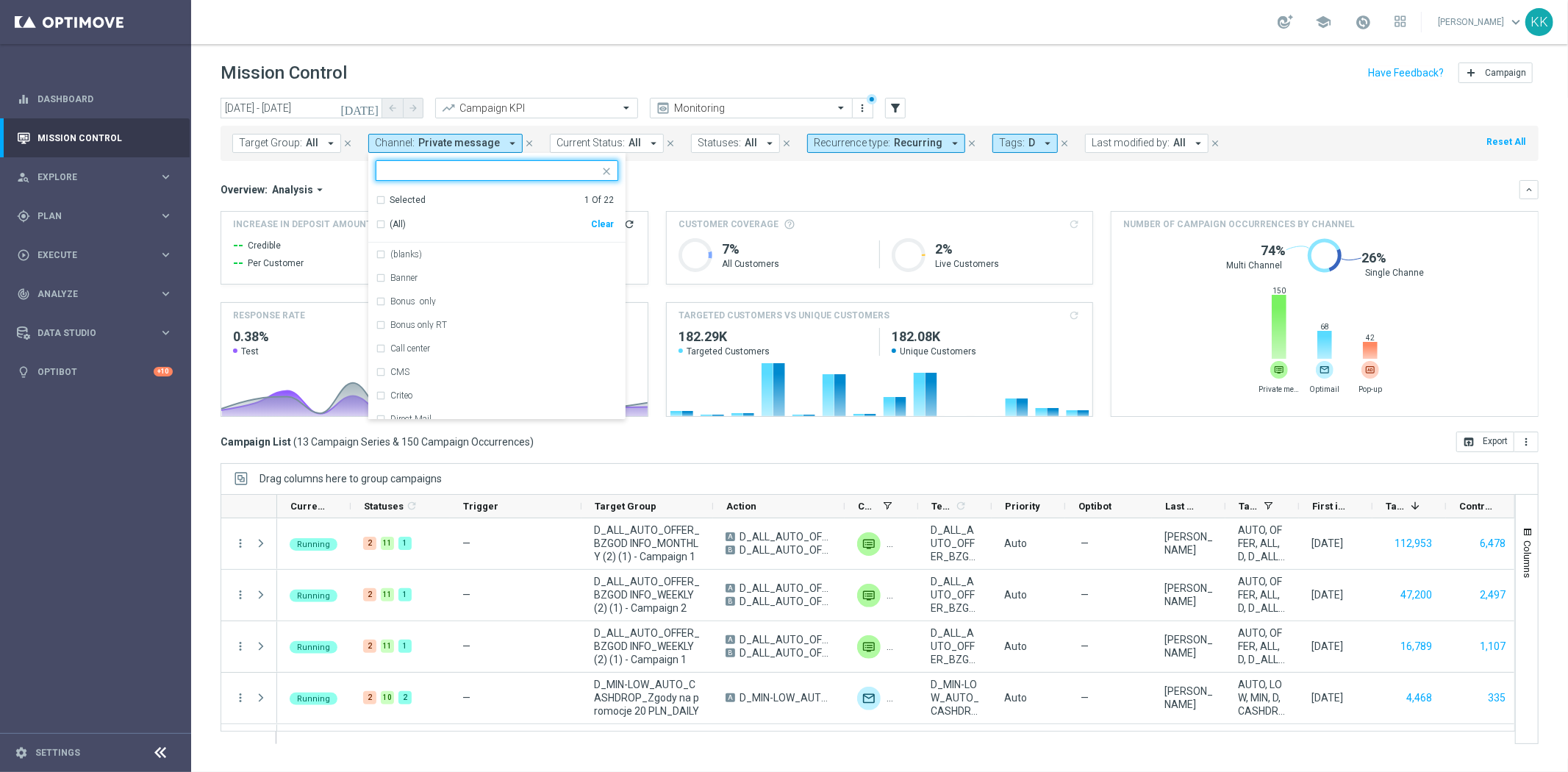
click at [0, 0] on div "Clear" at bounding box center [0, 0] width 0 height 0
click at [482, 174] on input "text" at bounding box center [492, 171] width 216 height 12
click at [472, 305] on div "XtremePush" at bounding box center [497, 301] width 243 height 23
type input "PUSH"
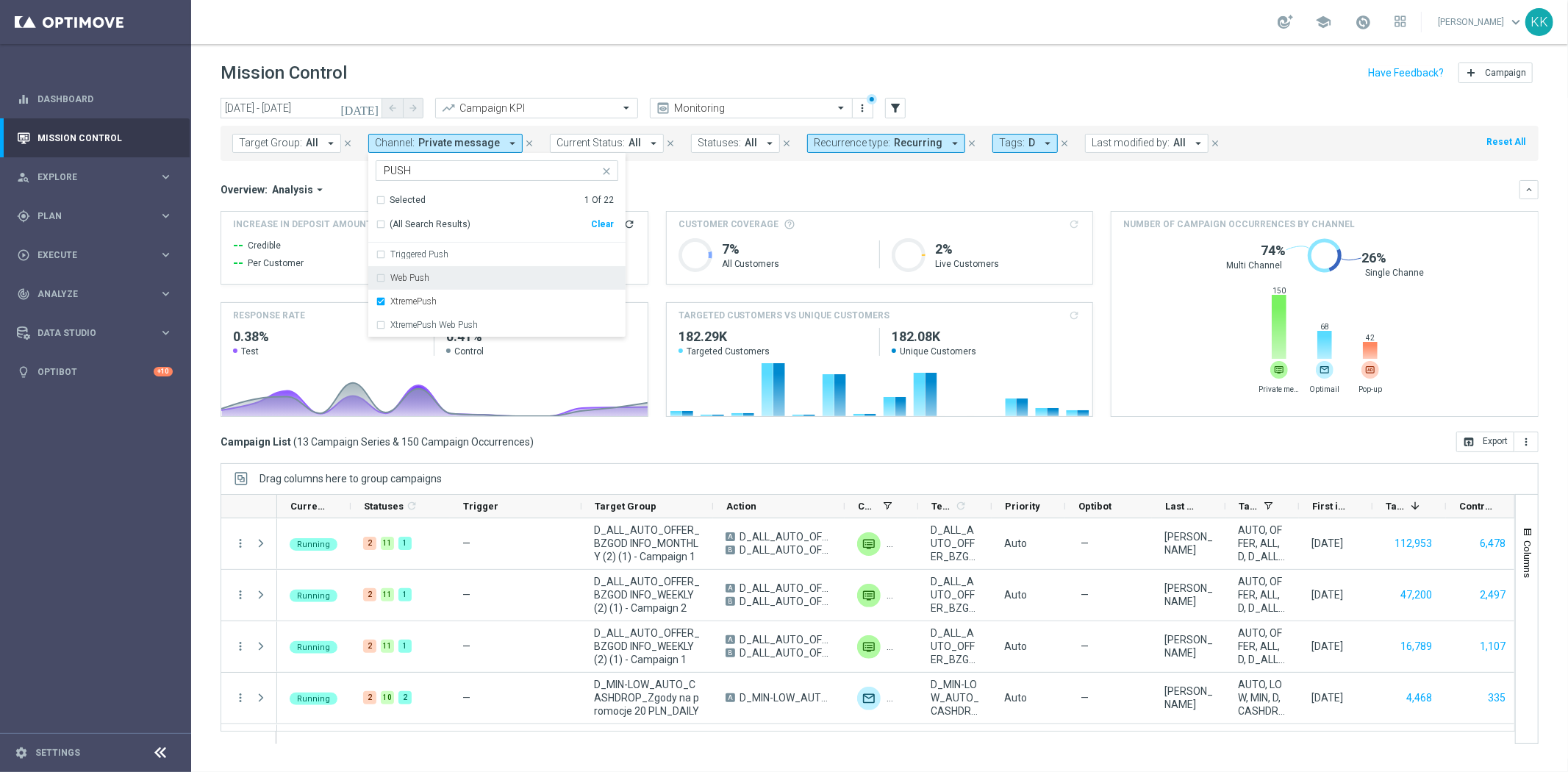
click at [643, 56] on header "Mission Control add Campaign" at bounding box center [880, 70] width 1378 height 53
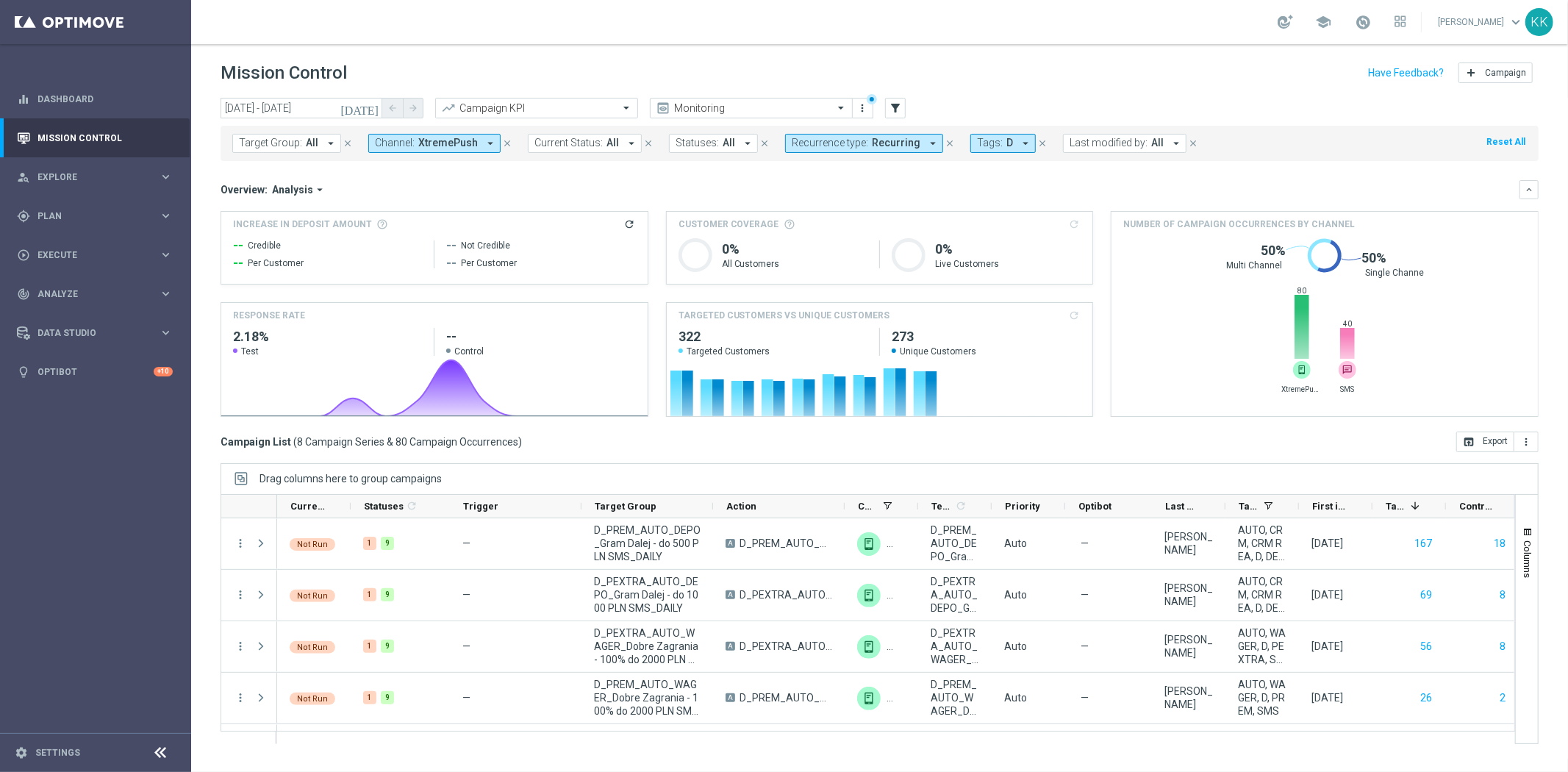
click at [449, 137] on span "XtremePush" at bounding box center [448, 142] width 60 height 12
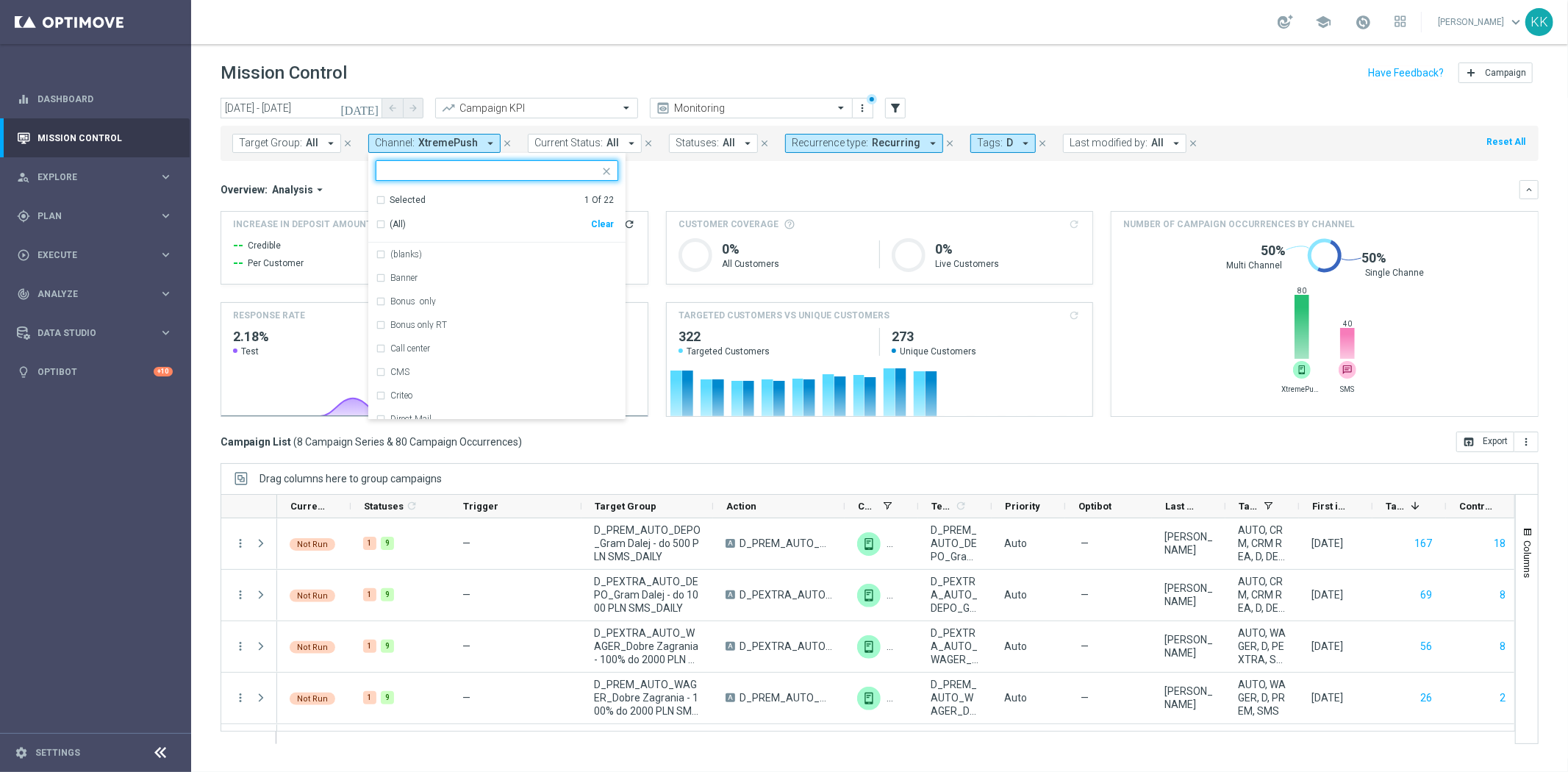
click at [0, 0] on div "Clear" at bounding box center [0, 0] width 0 height 0
click at [465, 177] on input "text" at bounding box center [492, 171] width 216 height 12
click at [463, 252] on div "SMS" at bounding box center [504, 254] width 228 height 8
type input "SMS"
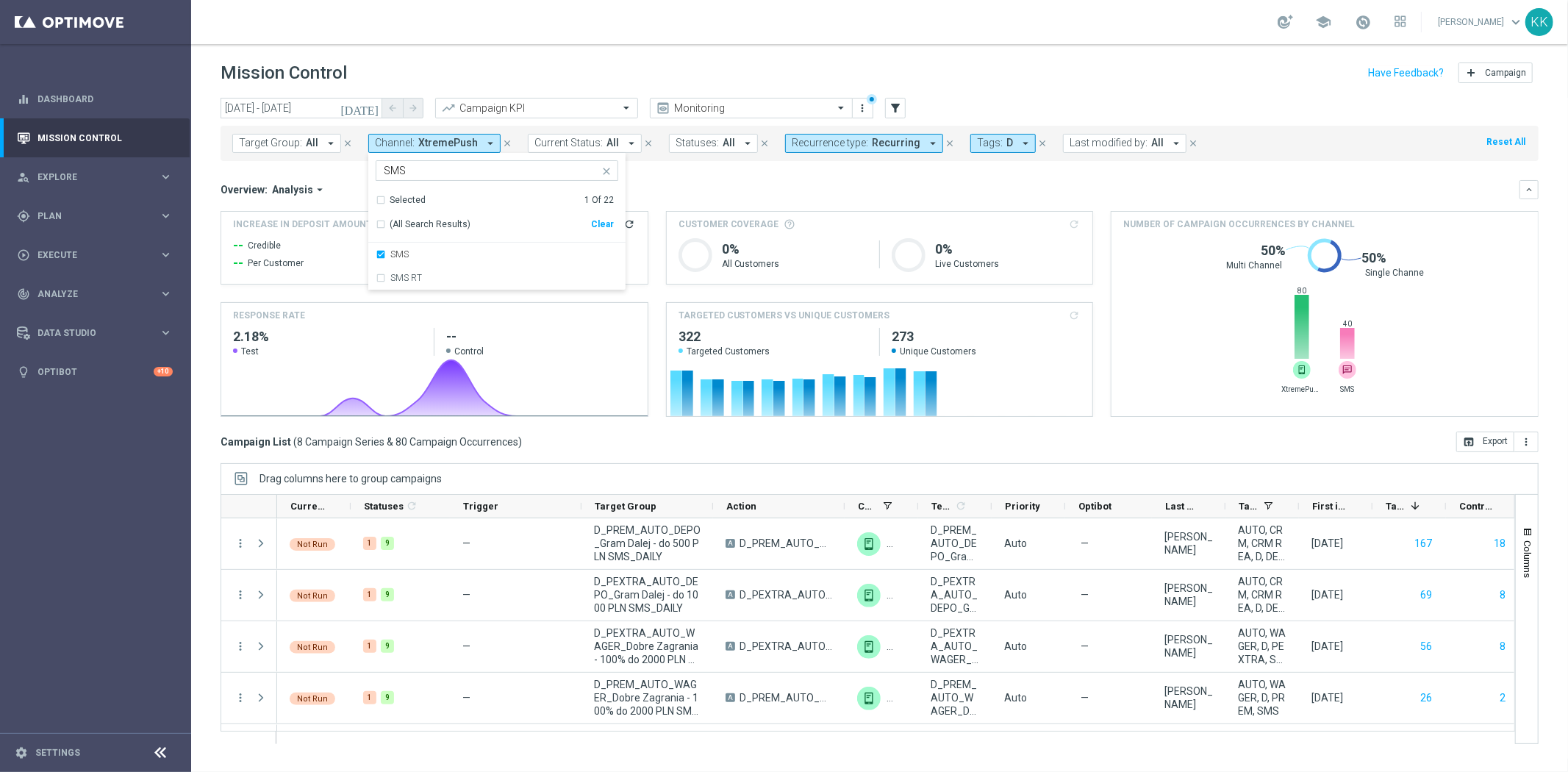
click at [583, 68] on div "Mission Control add Campaign" at bounding box center [879, 73] width 1319 height 29
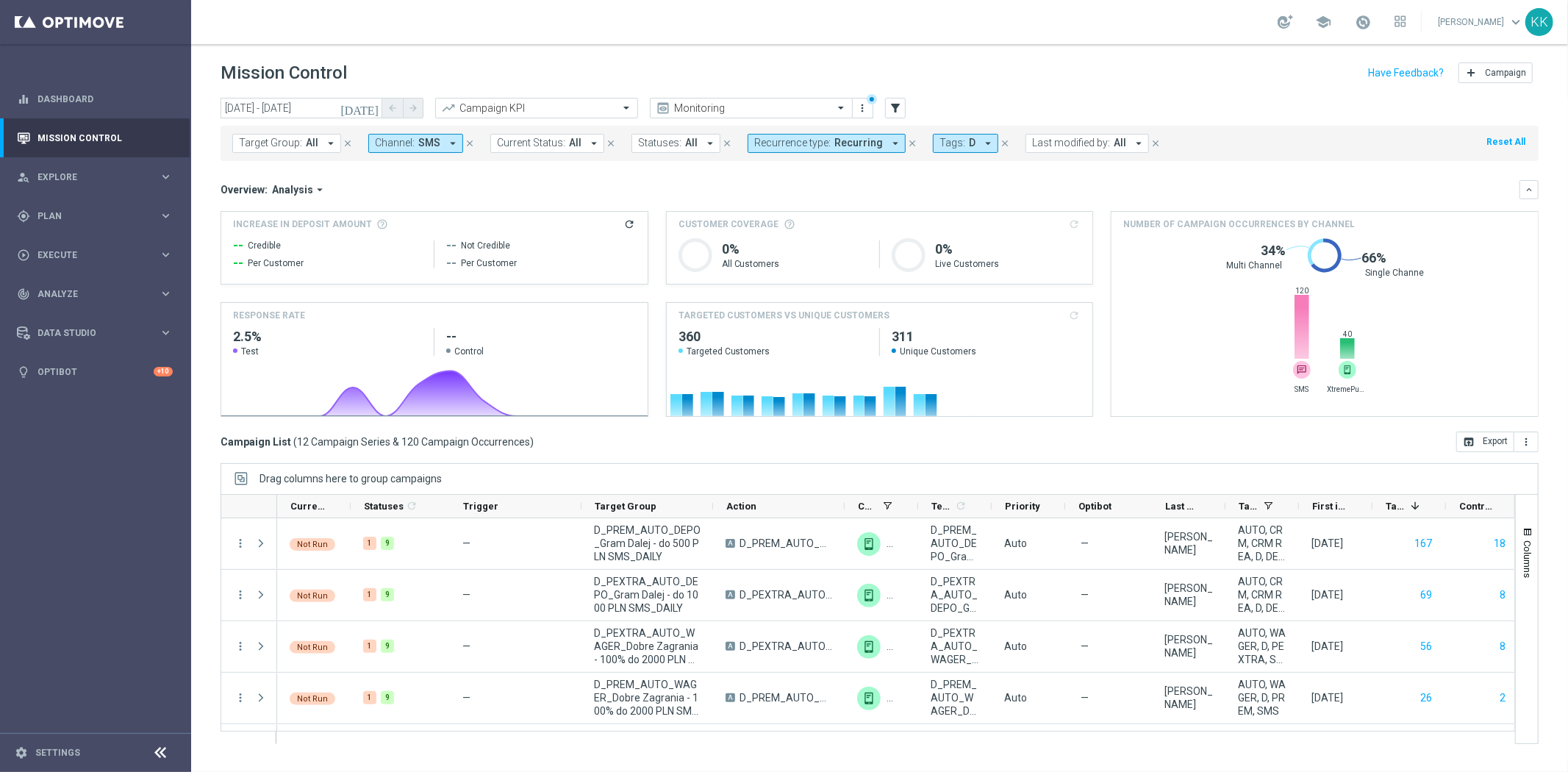
click at [299, 186] on span "Analysis" at bounding box center [292, 189] width 41 height 13
click at [738, 109] on input "text" at bounding box center [737, 108] width 157 height 12
click at [821, 0] on div "school [PERSON_NAME] keyboard_arrow_down KK" at bounding box center [880, 22] width 1378 height 44
click at [836, 141] on span "Recurring" at bounding box center [859, 142] width 49 height 12
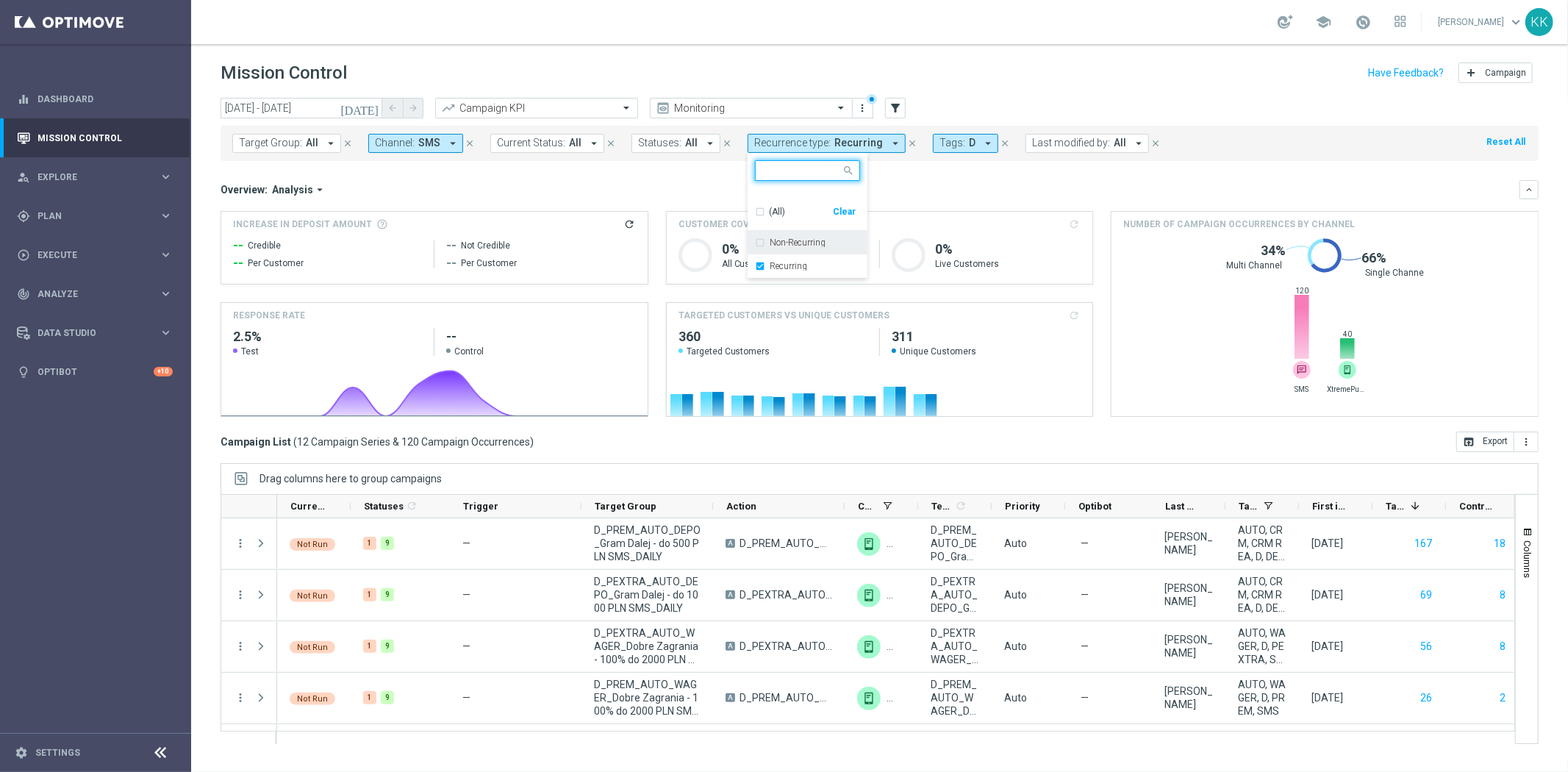
click at [755, 239] on div "Non-Recurring" at bounding box center [808, 242] width 105 height 23
click at [1032, 48] on header "Mission Control add Campaign" at bounding box center [880, 70] width 1378 height 53
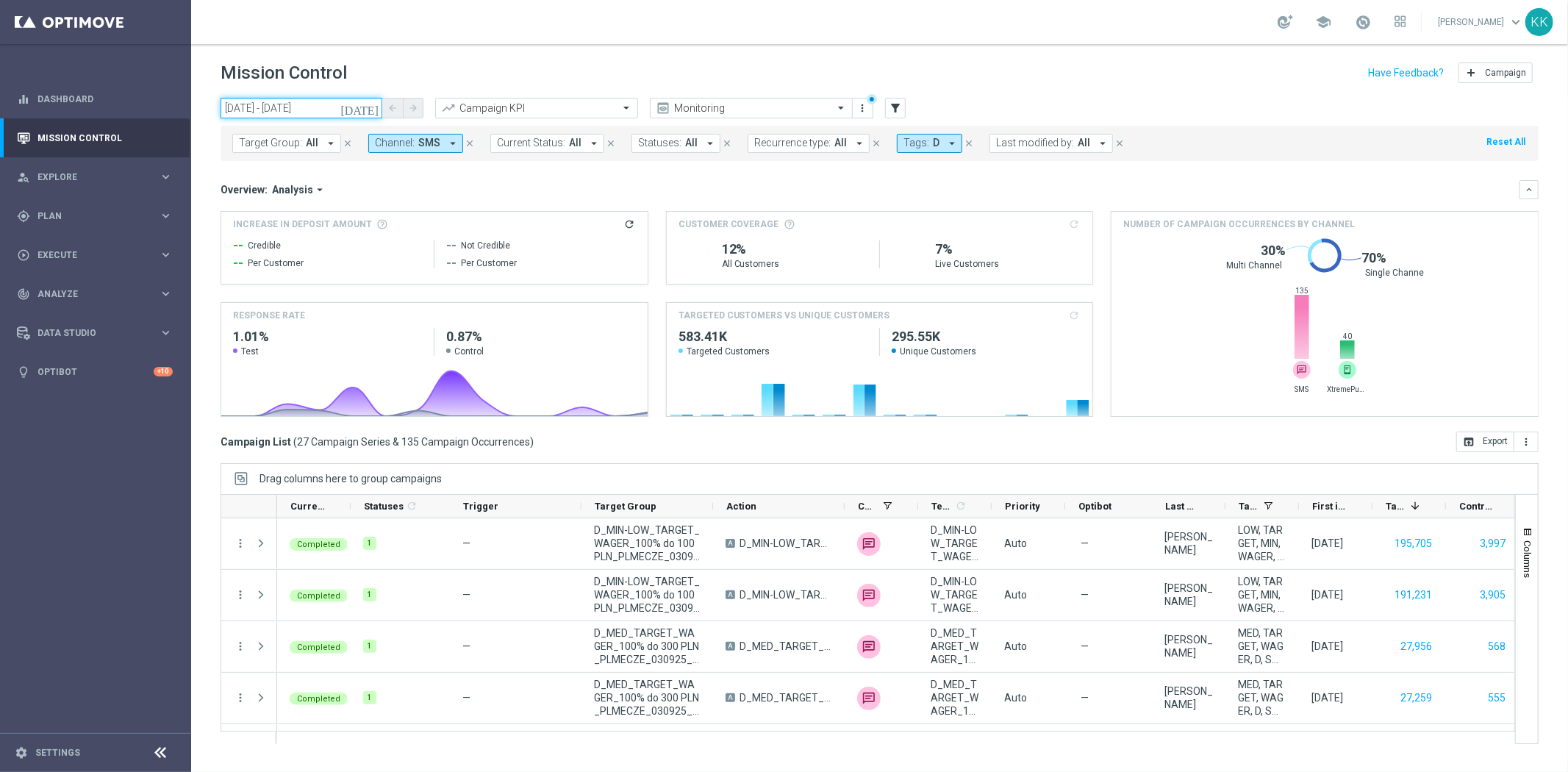
click at [299, 103] on input "01 Sep 2025 - 14 Sep 2025" at bounding box center [301, 108] width 162 height 21
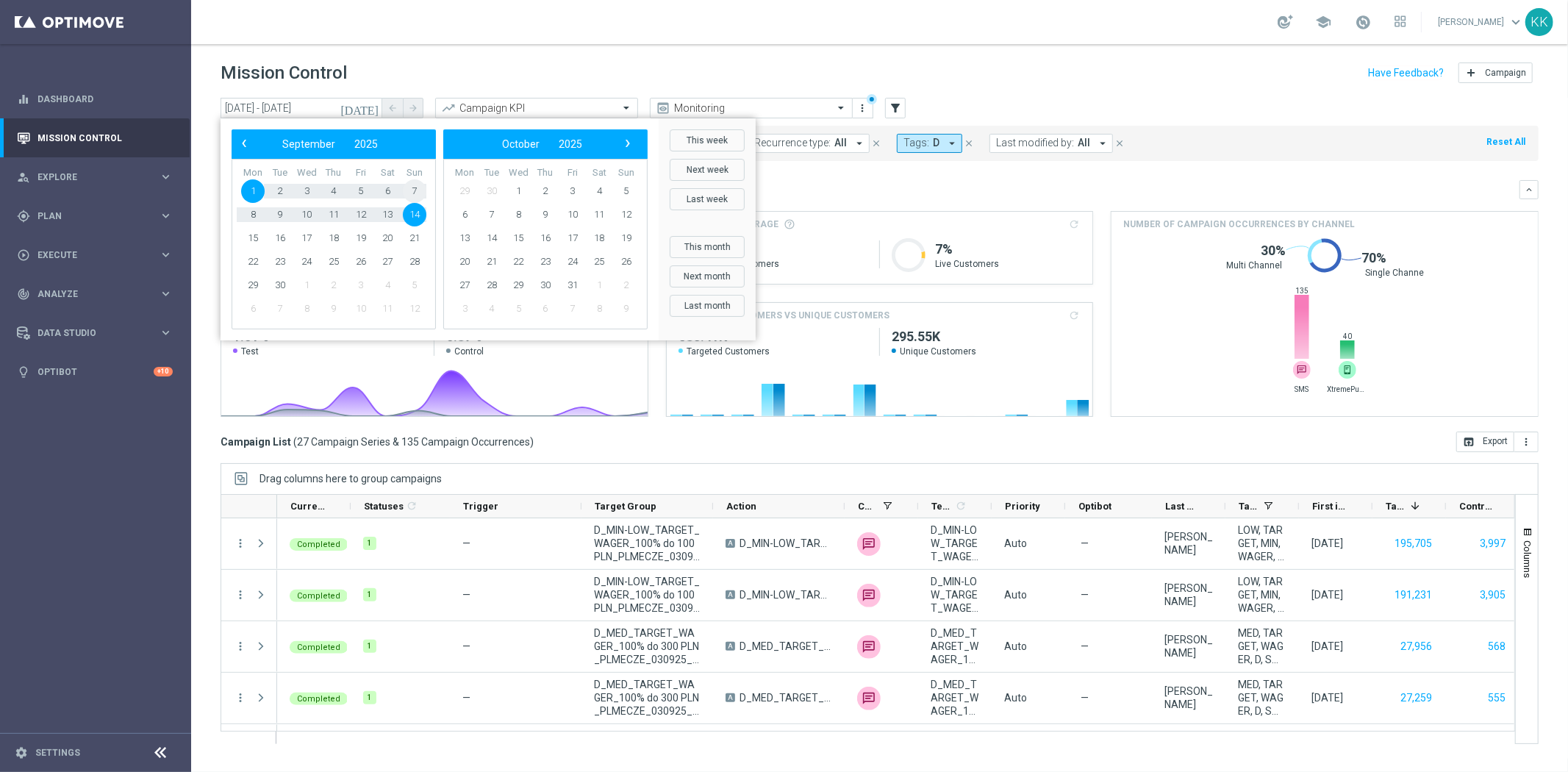
click at [408, 187] on span "7" at bounding box center [414, 190] width 23 height 23
drag, startPoint x: 419, startPoint y: 212, endPoint x: 426, endPoint y: 206, distance: 9.2
click at [419, 211] on span "14" at bounding box center [414, 215] width 23 height 23
type input "07 Sep 2025 - 14 Sep 2025"
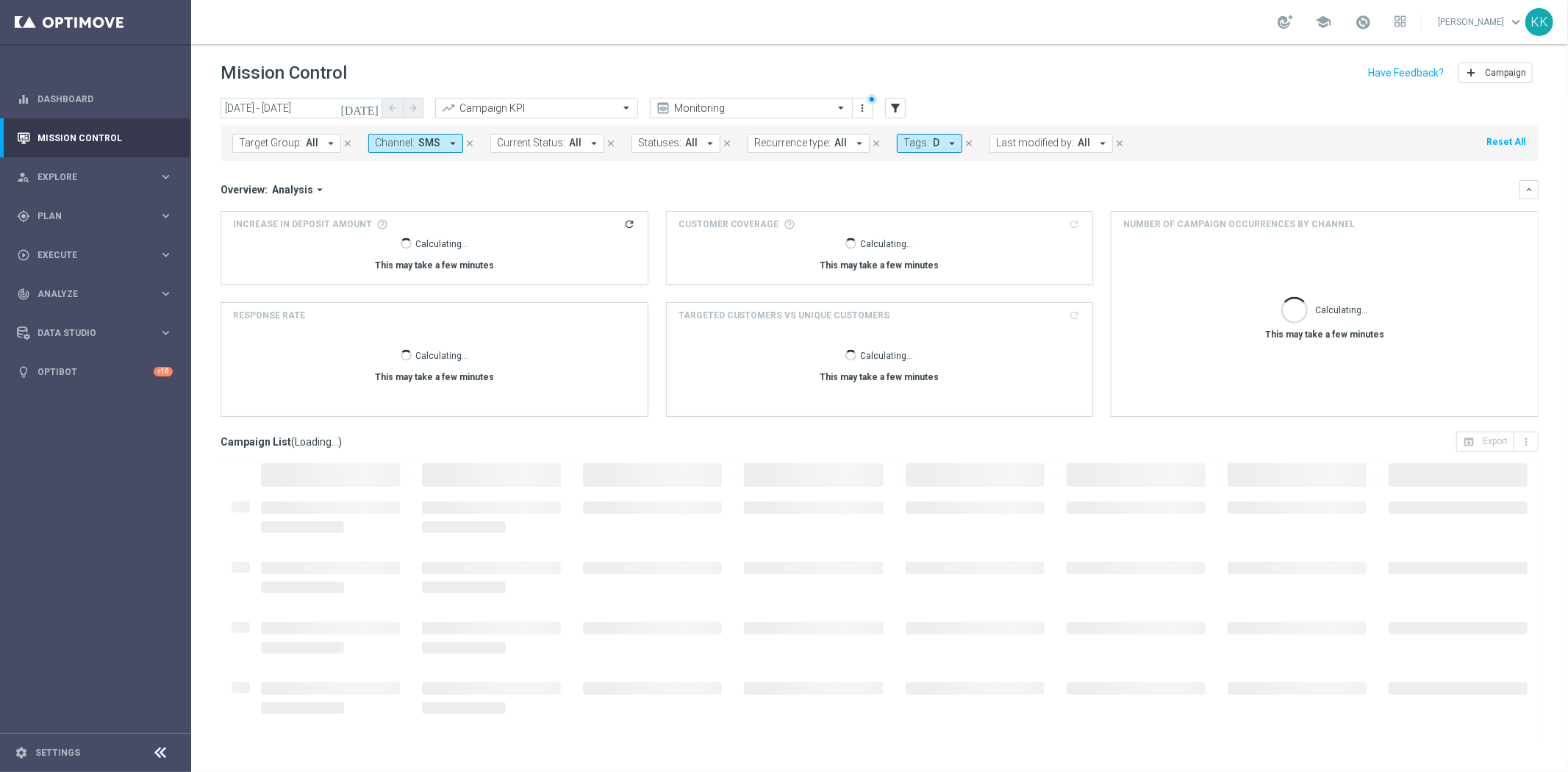
click at [395, 141] on span "Channel:" at bounding box center [395, 142] width 39 height 12
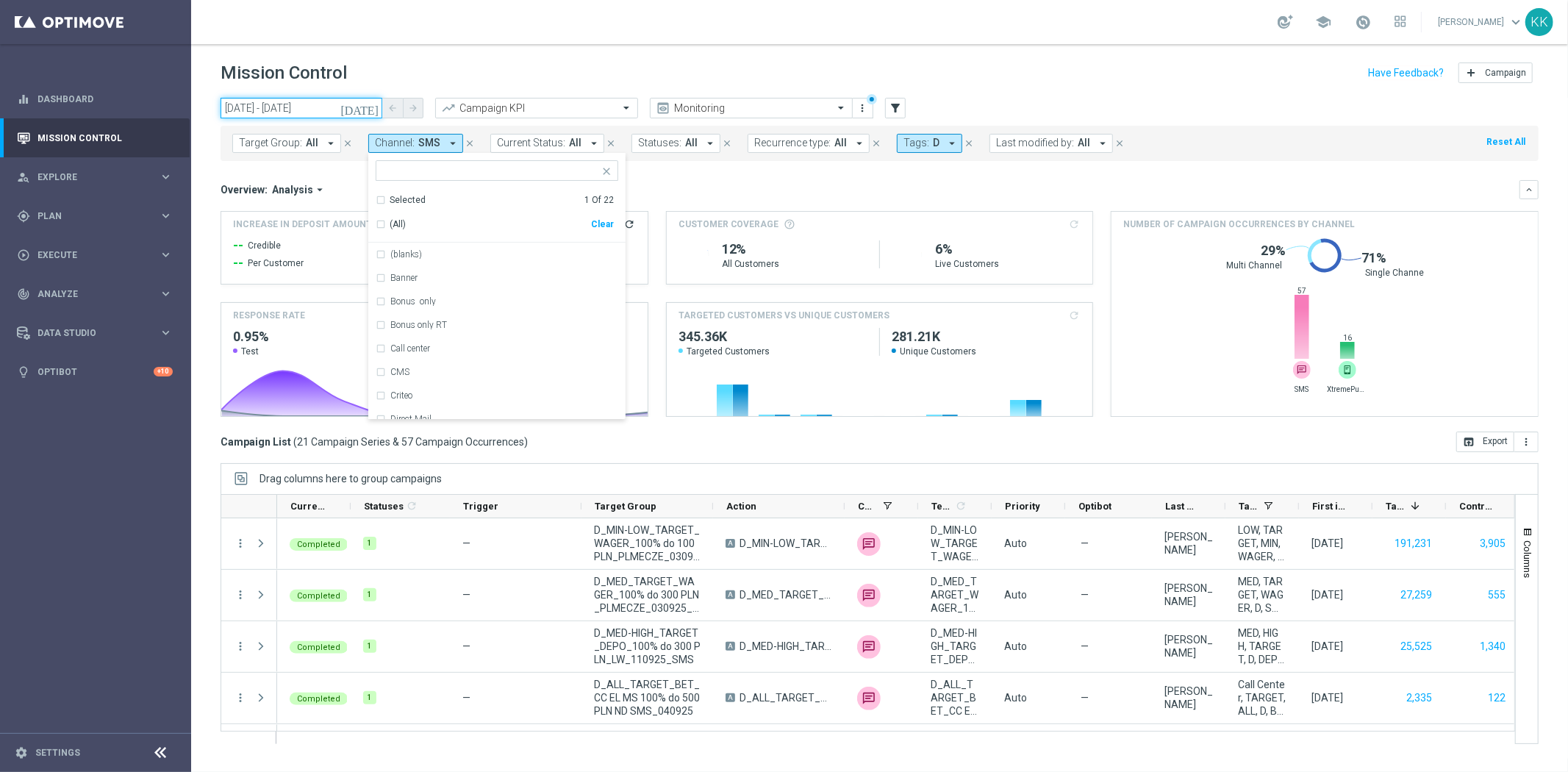
click at [273, 112] on input "07 Sep 2025 - 14 Sep 2025" at bounding box center [301, 108] width 162 height 21
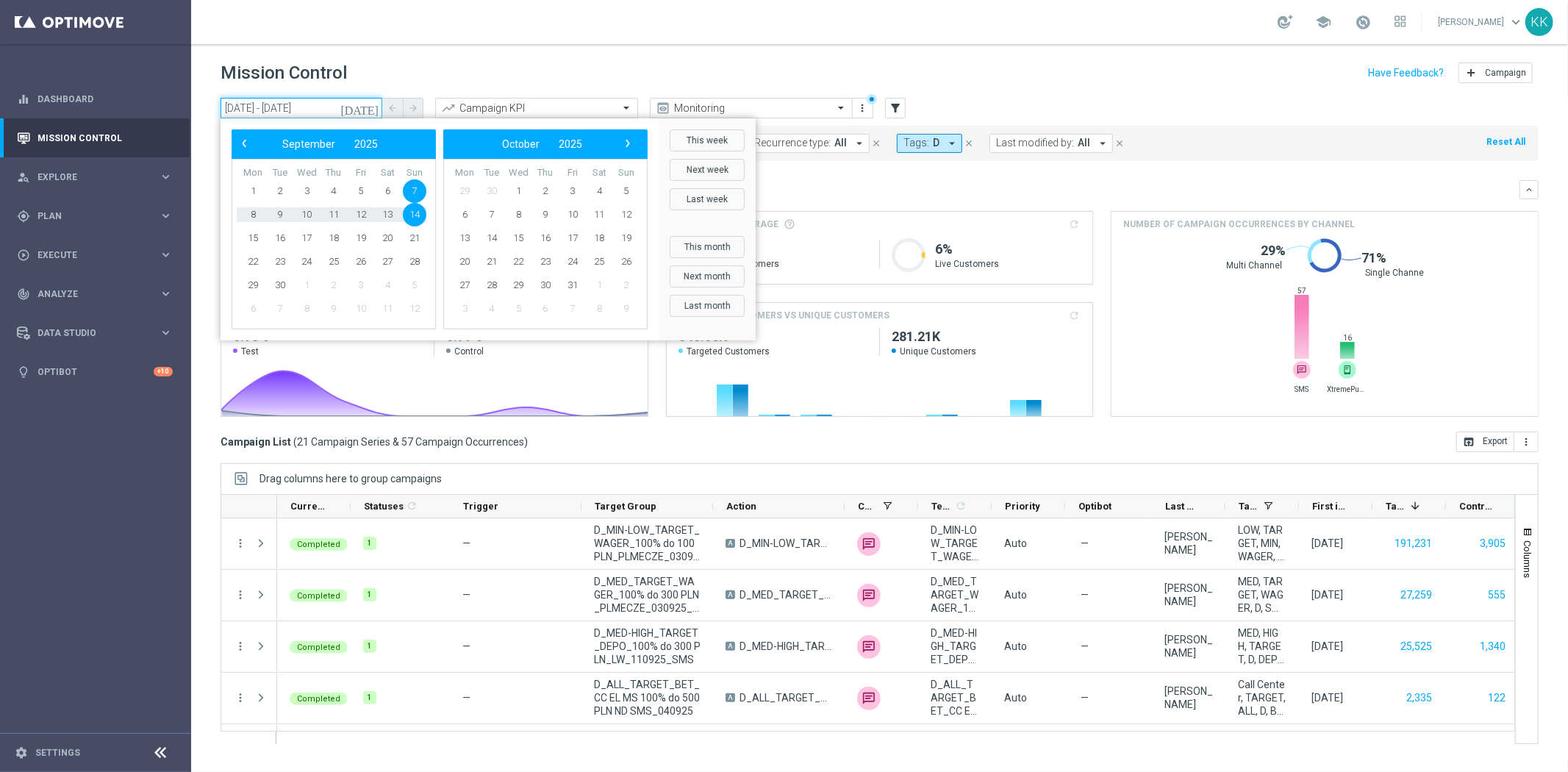
click at [273, 113] on input "07 Sep 2025 - 14 Sep 2025" at bounding box center [301, 108] width 162 height 21
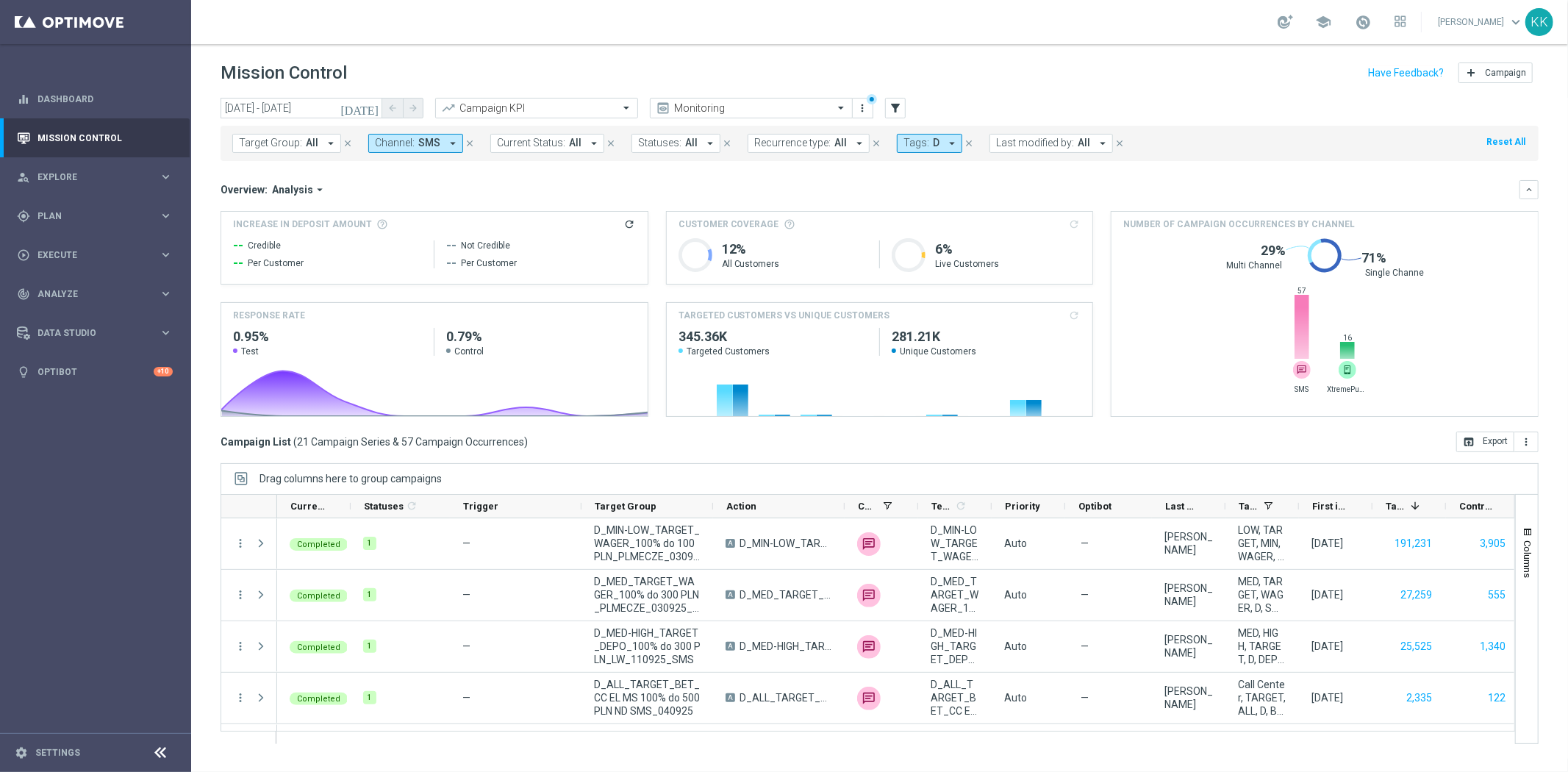
click at [446, 145] on icon "arrow_drop_down" at bounding box center [453, 143] width 13 height 13
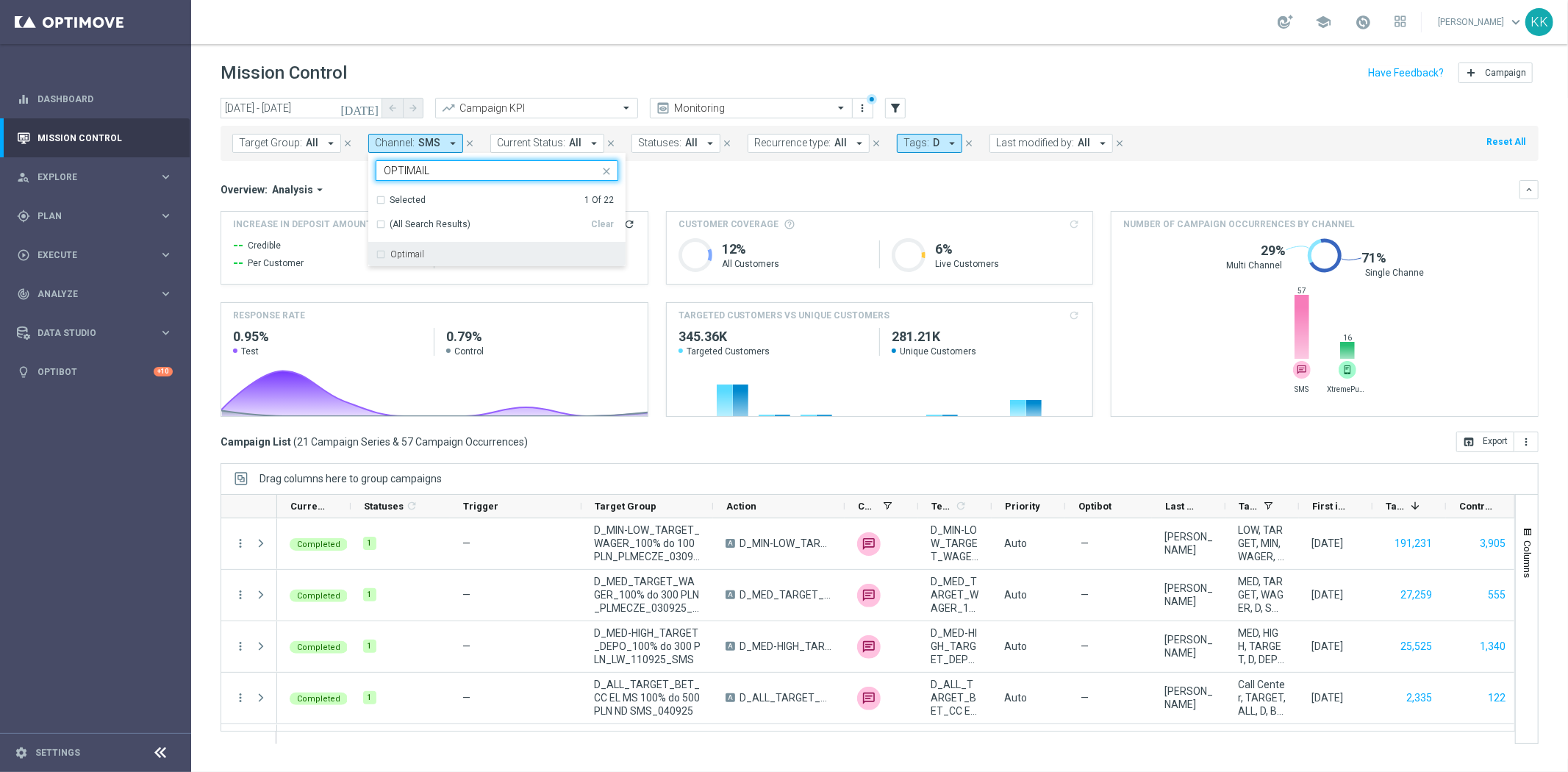
click at [424, 251] on div "Optimail" at bounding box center [504, 254] width 228 height 8
type input "OPTIMAIL"
click at [509, 54] on header "Mission Control add Campaign" at bounding box center [880, 70] width 1378 height 53
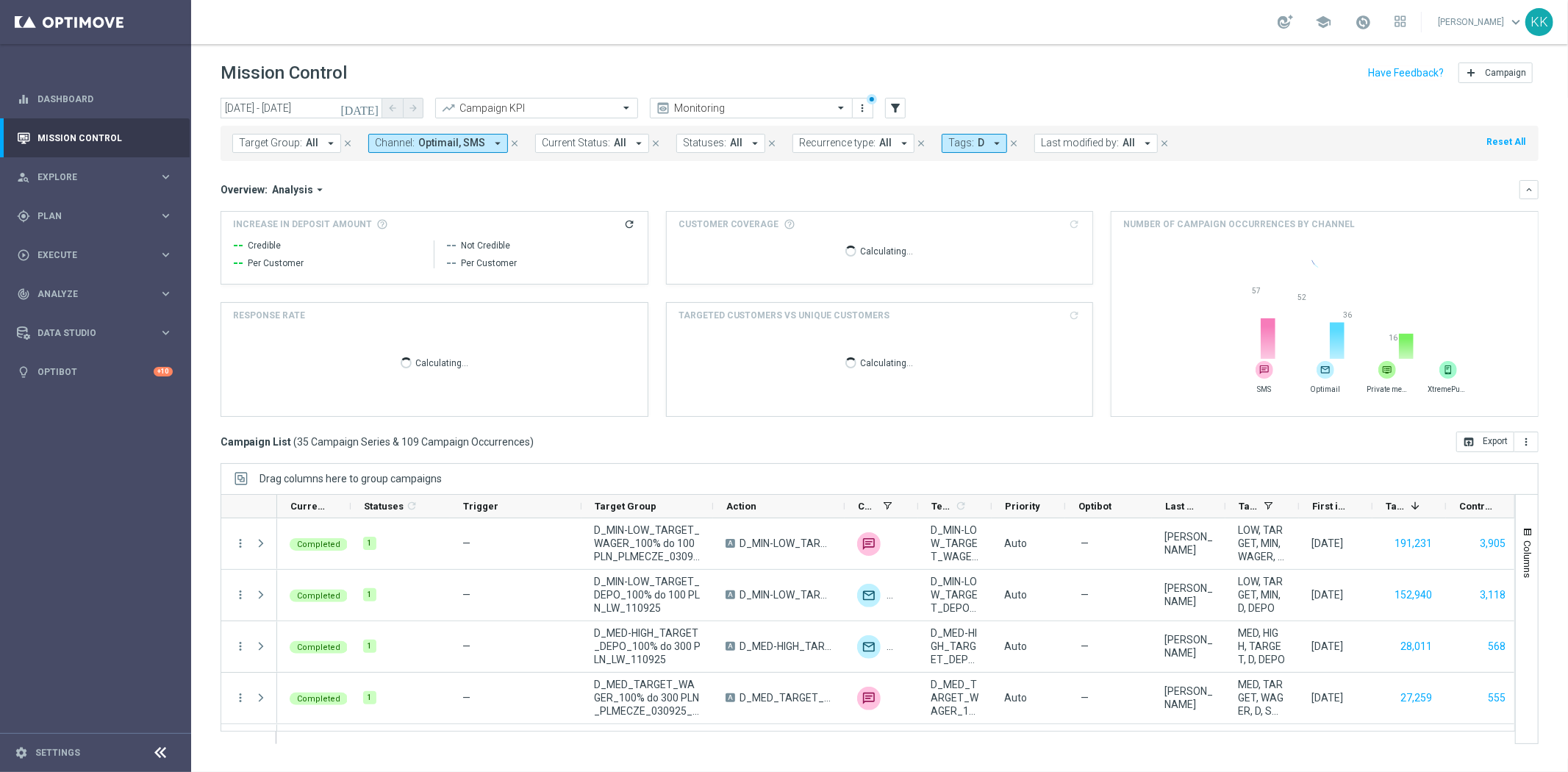
click at [493, 148] on icon "arrow_drop_down" at bounding box center [498, 143] width 13 height 13
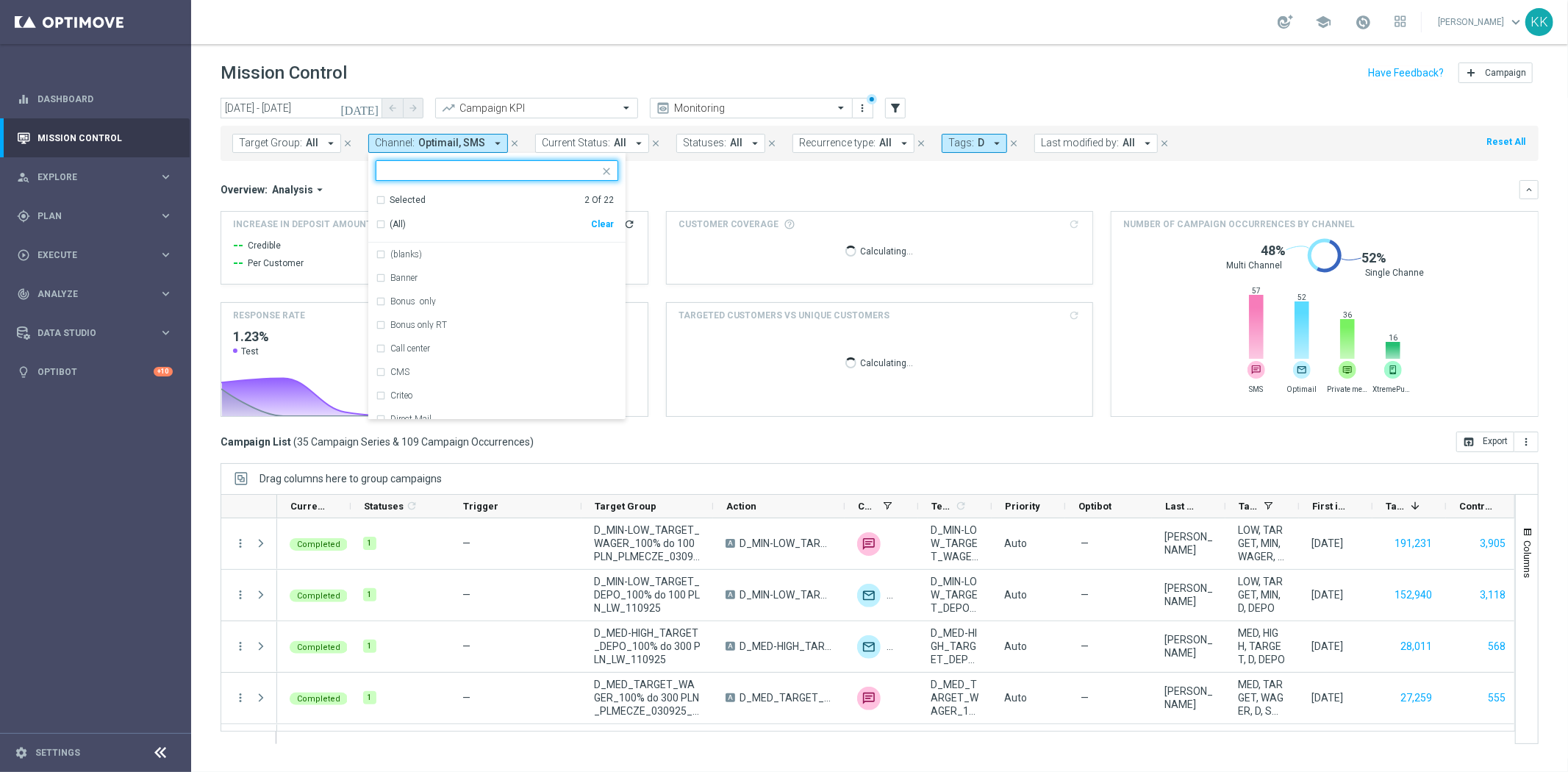
click at [0, 0] on div "Clear" at bounding box center [0, 0] width 0 height 0
click at [435, 171] on input "text" at bounding box center [492, 171] width 216 height 12
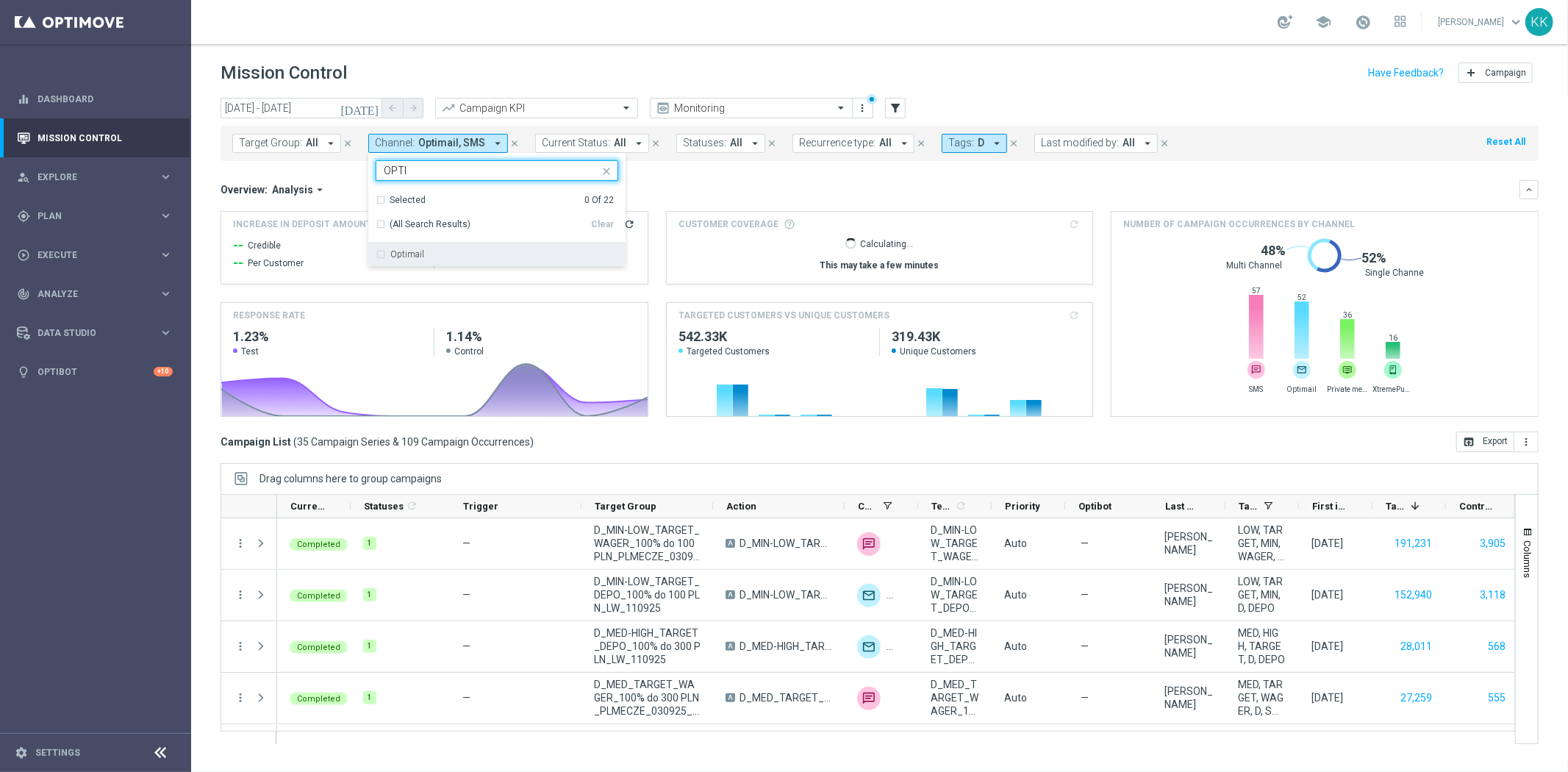
click at [428, 251] on div "Optimail" at bounding box center [504, 254] width 228 height 8
type input "OPTI"
click at [478, 47] on header "Mission Control add Campaign" at bounding box center [880, 70] width 1378 height 53
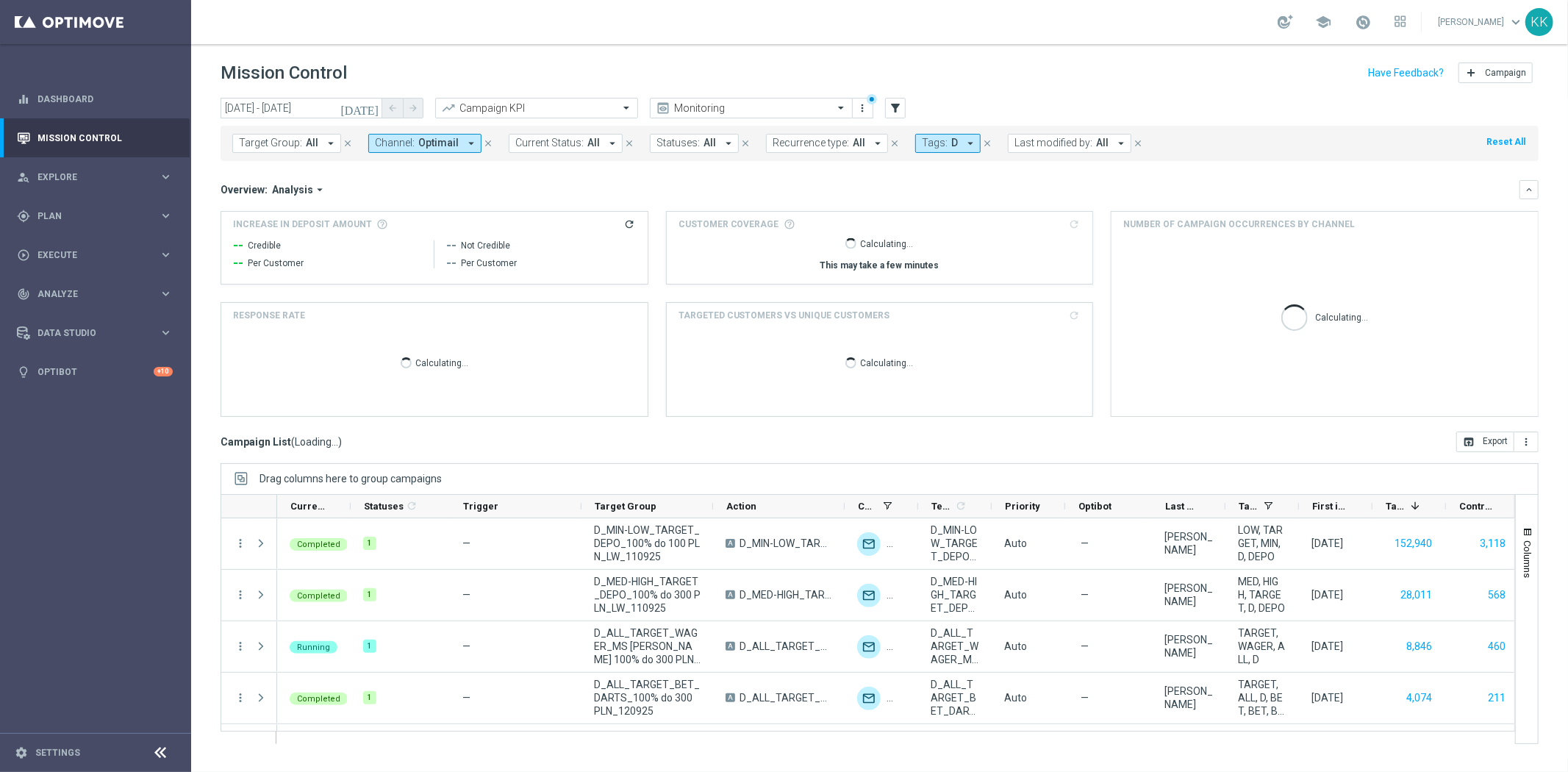
click at [453, 148] on span "Optimail" at bounding box center [438, 142] width 40 height 12
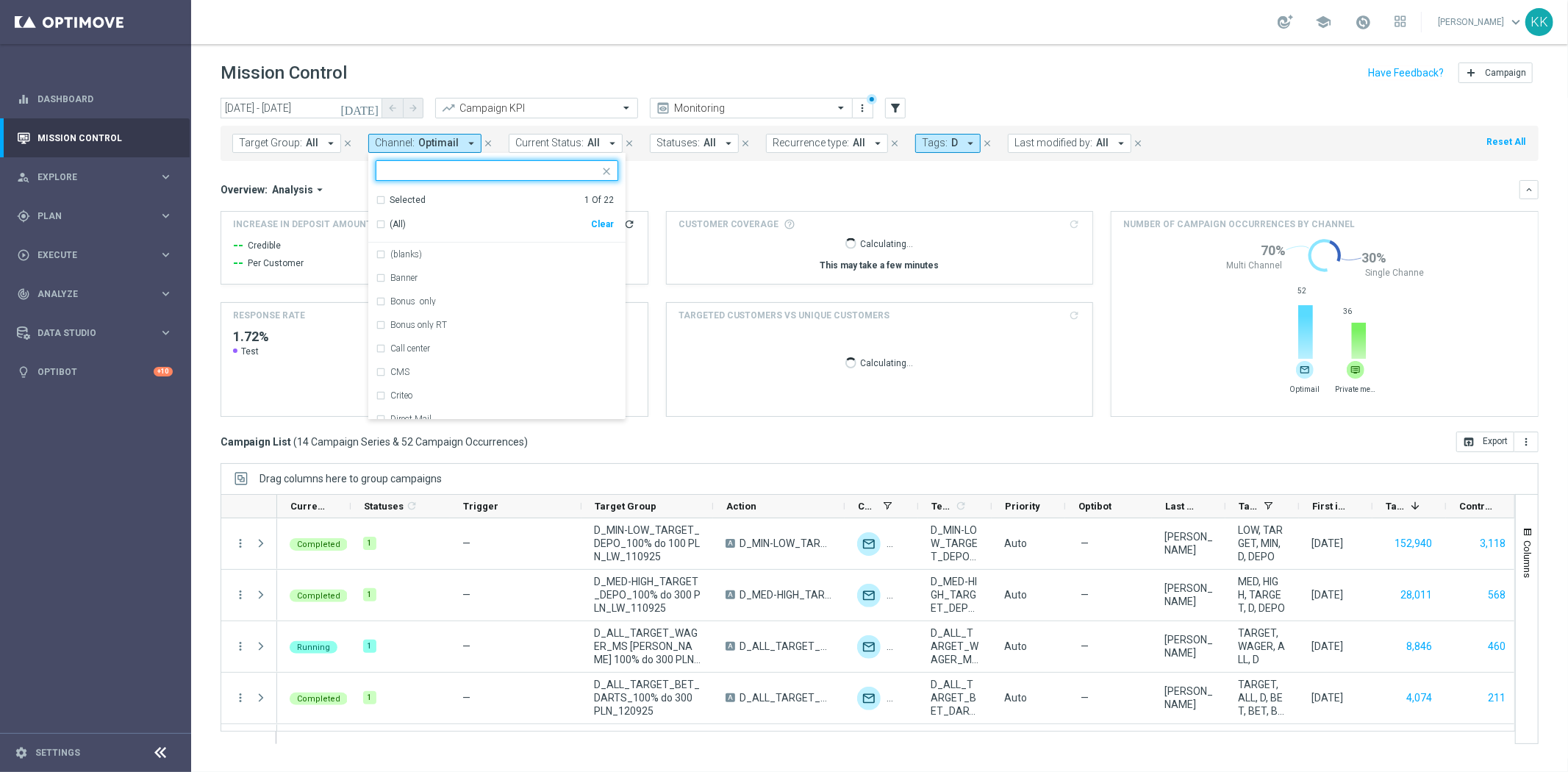
click at [437, 171] on input "text" at bounding box center [492, 171] width 216 height 12
type input "T"
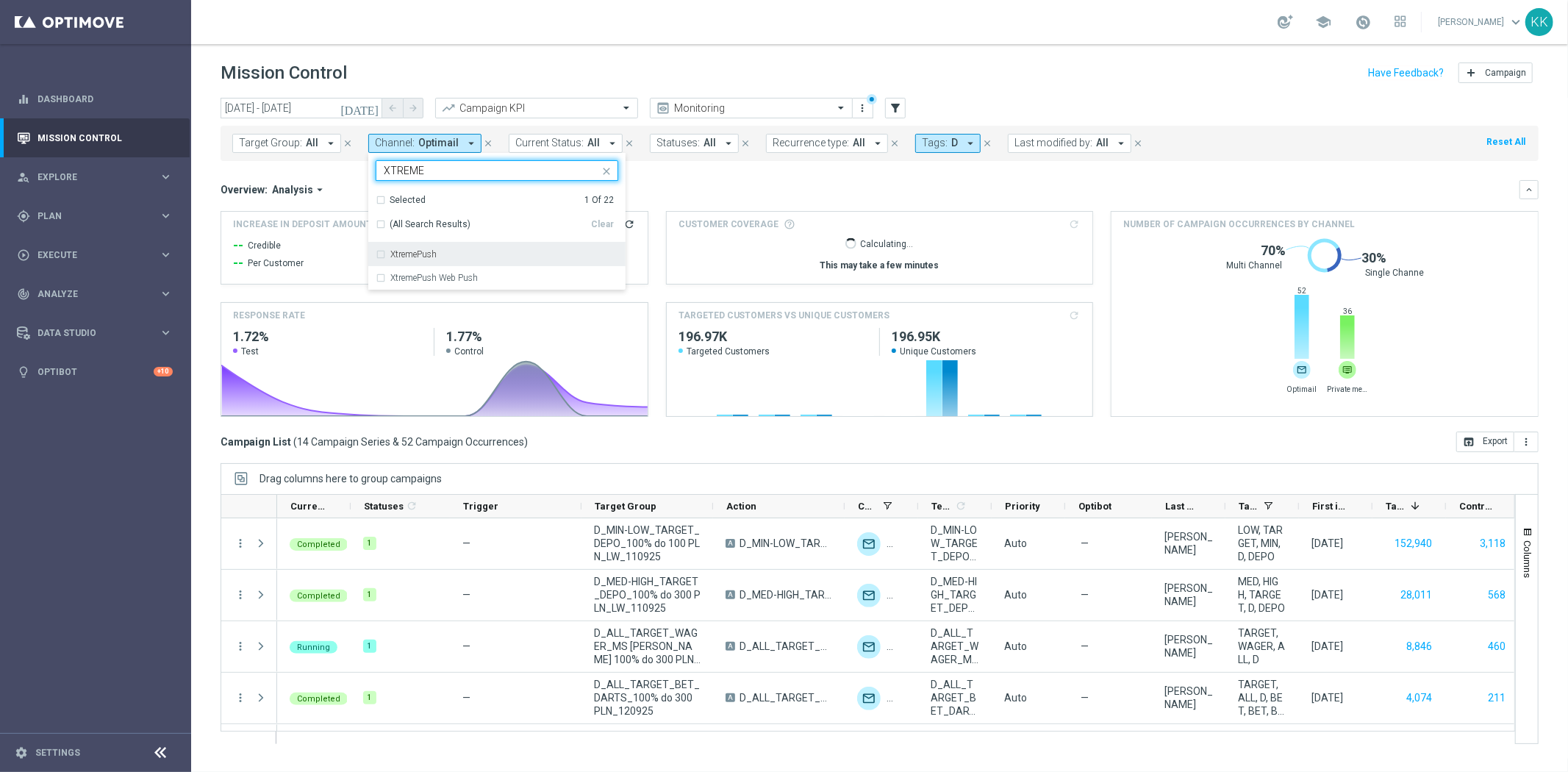
click at [432, 244] on div "XtremePush" at bounding box center [497, 254] width 243 height 23
type input "XTREME"
click at [551, 37] on div "school [PERSON_NAME] keyboard_arrow_down KK" at bounding box center [880, 22] width 1378 height 44
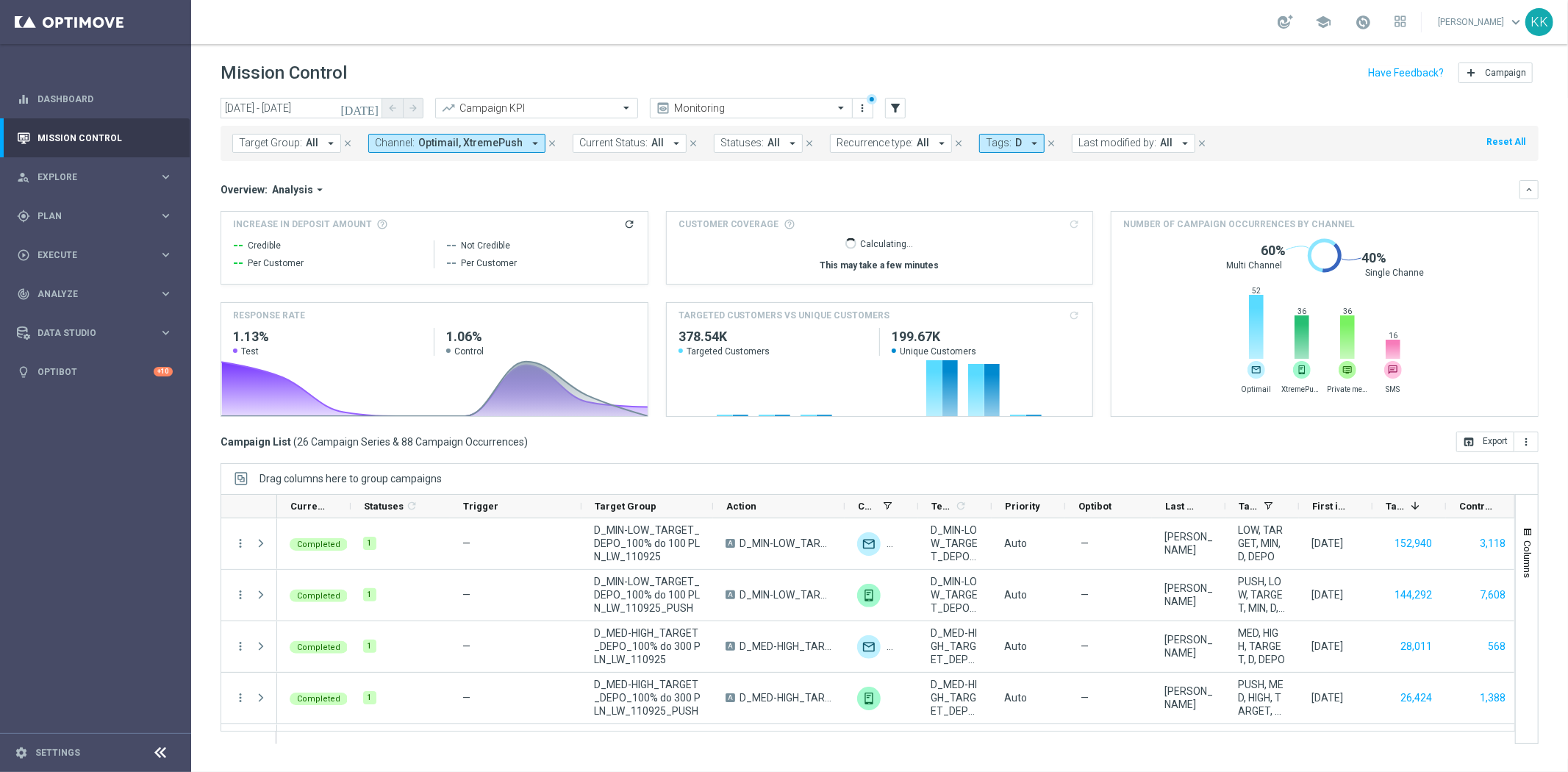
click at [851, 138] on span "Recurrence type:" at bounding box center [875, 142] width 77 height 12
click at [936, 68] on div "Mission Control add Campaign" at bounding box center [879, 73] width 1319 height 29
click at [981, 152] on button "Tags: D arrow_drop_down" at bounding box center [1012, 143] width 66 height 19
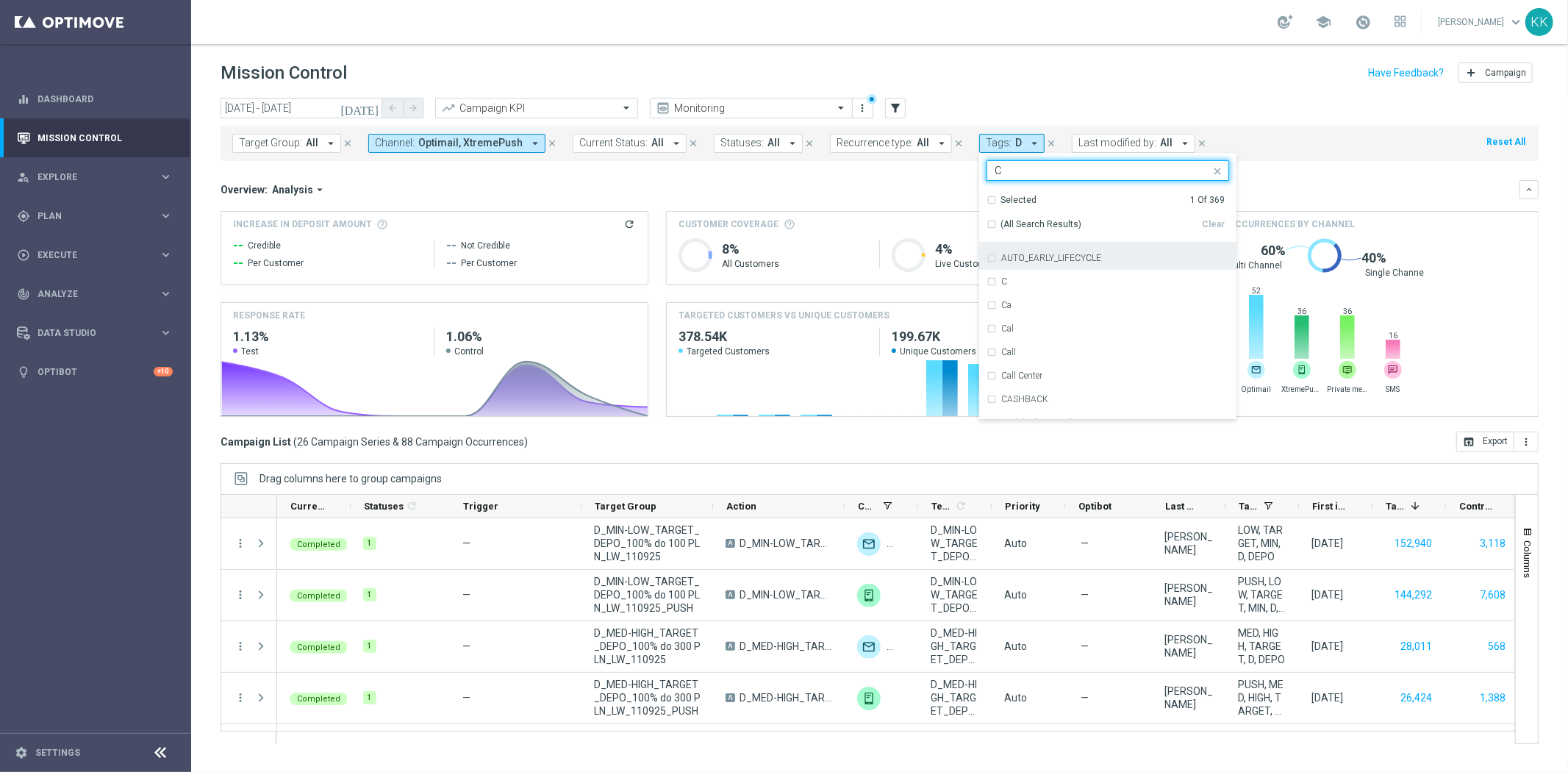
scroll to position [1062, 0]
click at [1021, 386] on div "C" at bounding box center [1108, 392] width 243 height 23
type input "C"
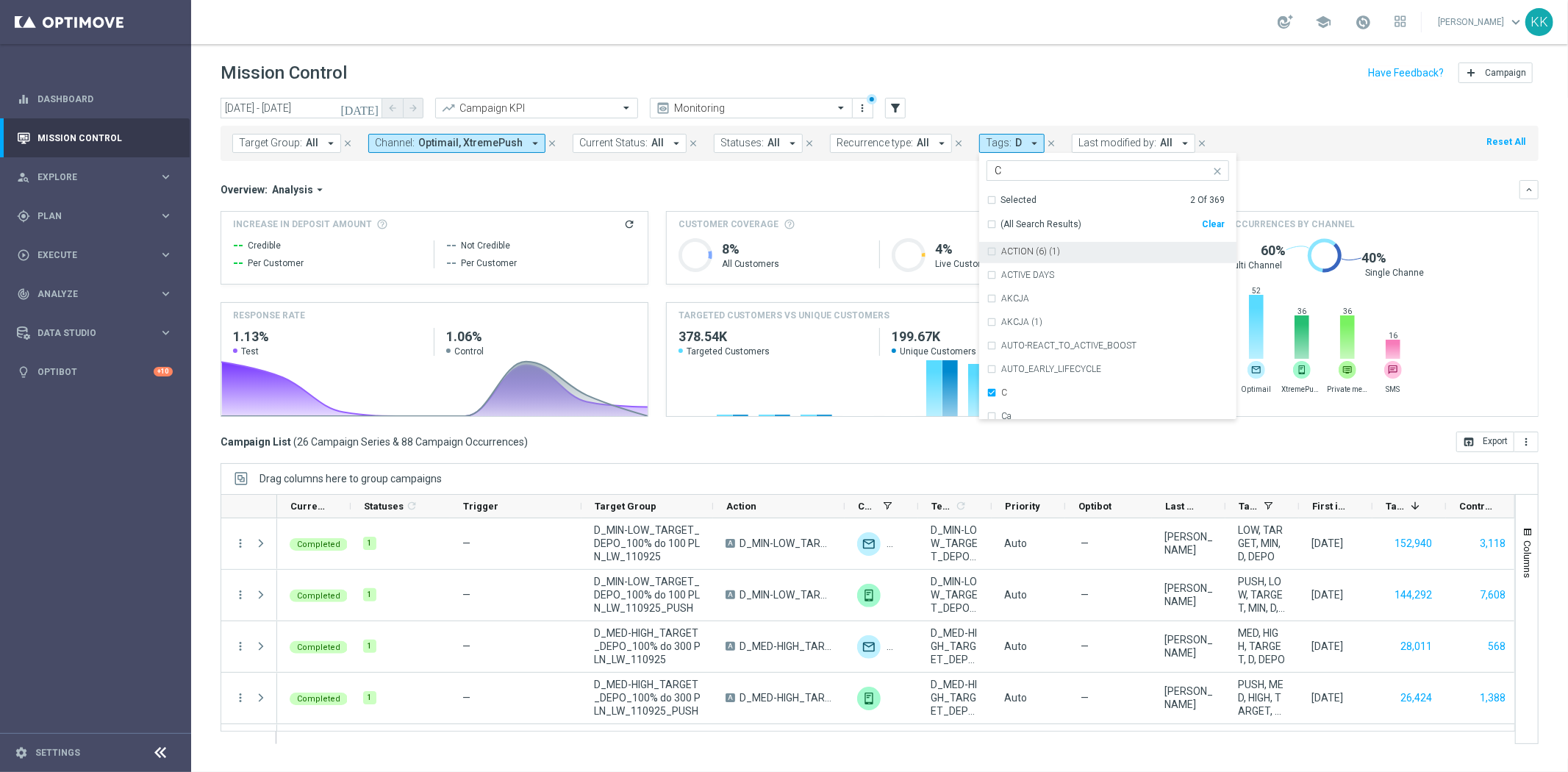
click at [1132, 56] on header "Mission Control add Campaign" at bounding box center [880, 70] width 1378 height 53
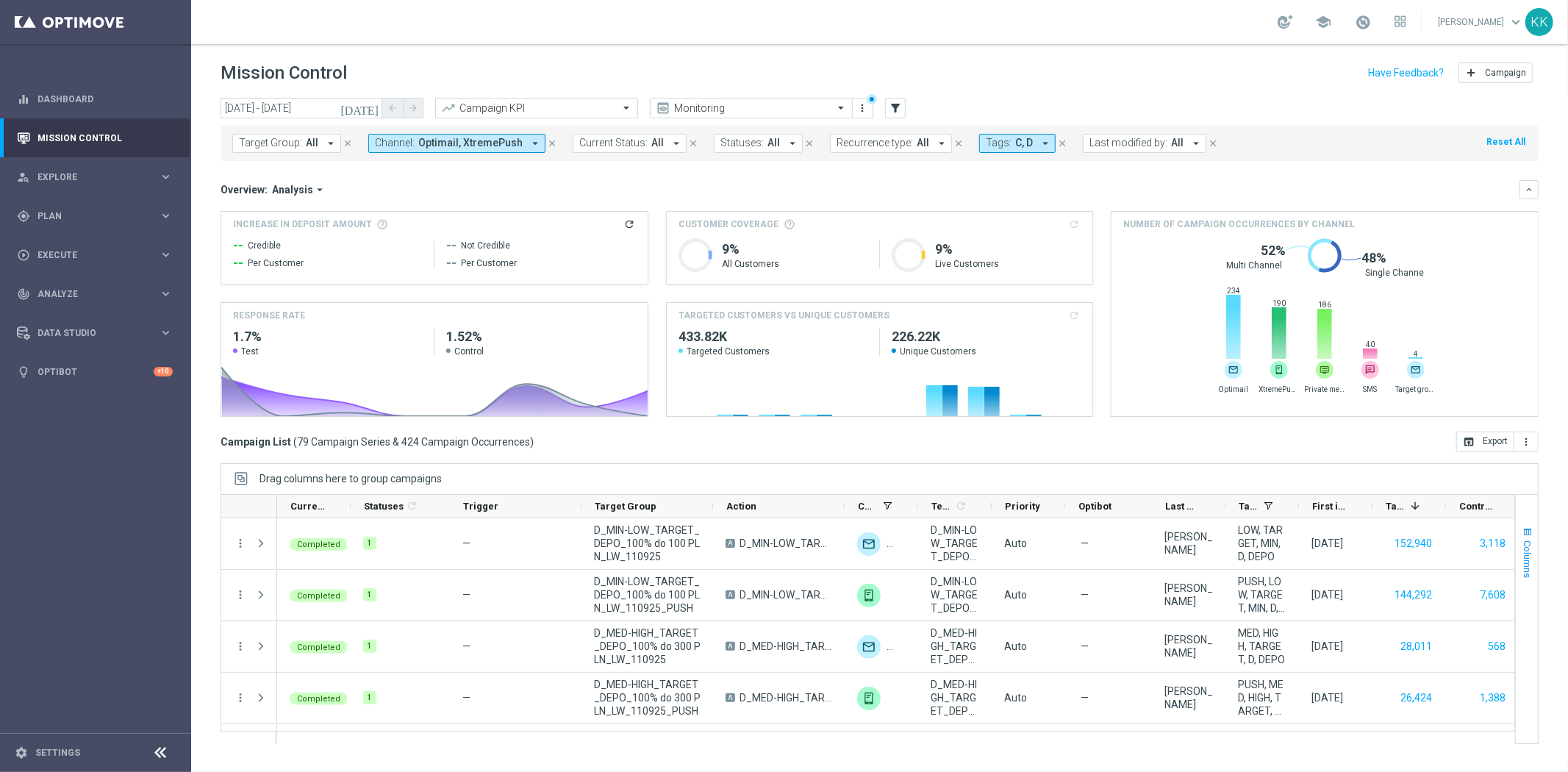
click at [1530, 551] on span "Columns" at bounding box center [1528, 559] width 12 height 37
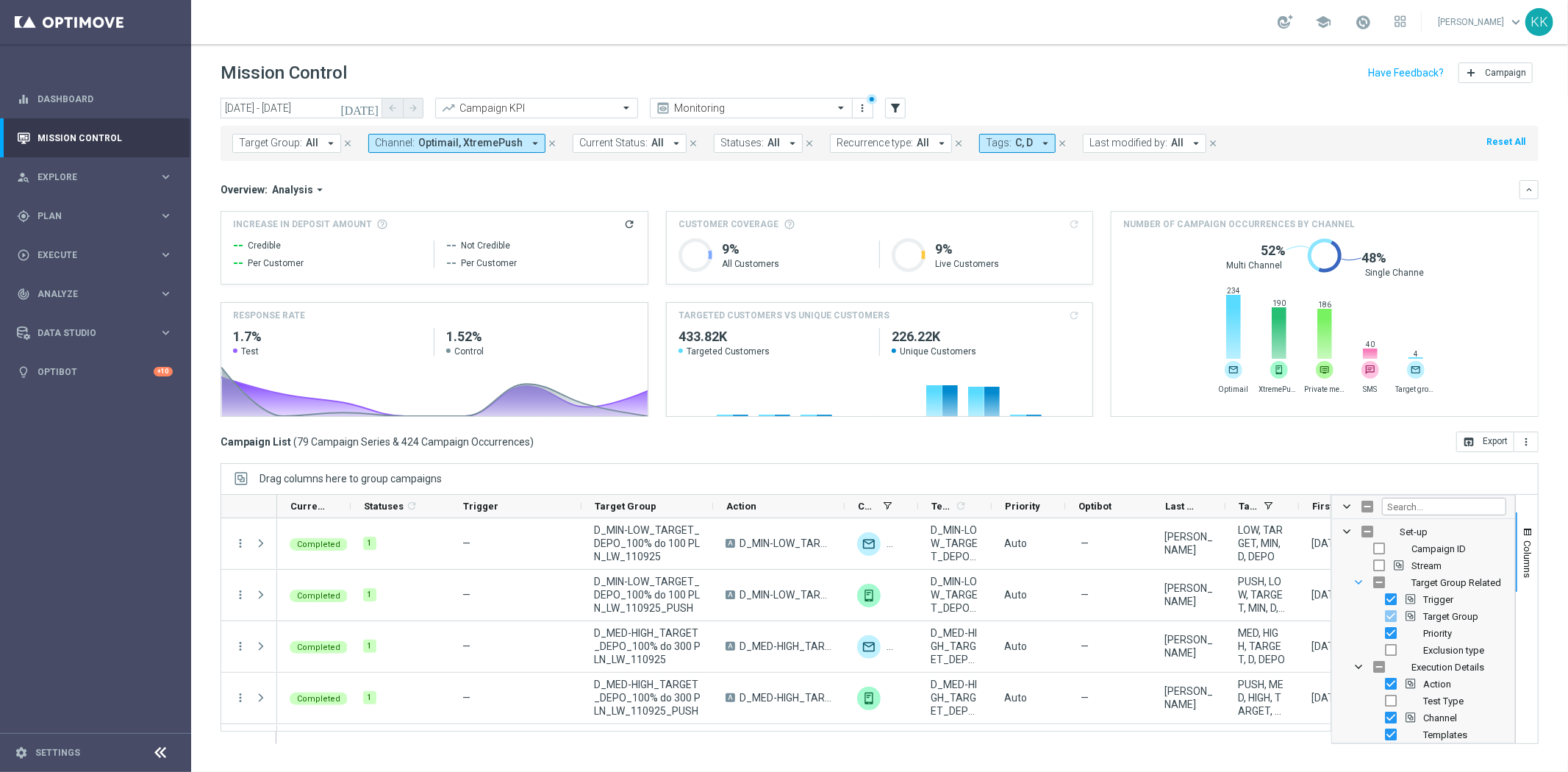
click at [1355, 579] on span "Target Group Related Column Group" at bounding box center [1359, 582] width 12 height 12
click at [1378, 626] on input "Press SPACE to toggle visibility (hidden)" at bounding box center [1380, 625] width 12 height 12
checkbox input "true"
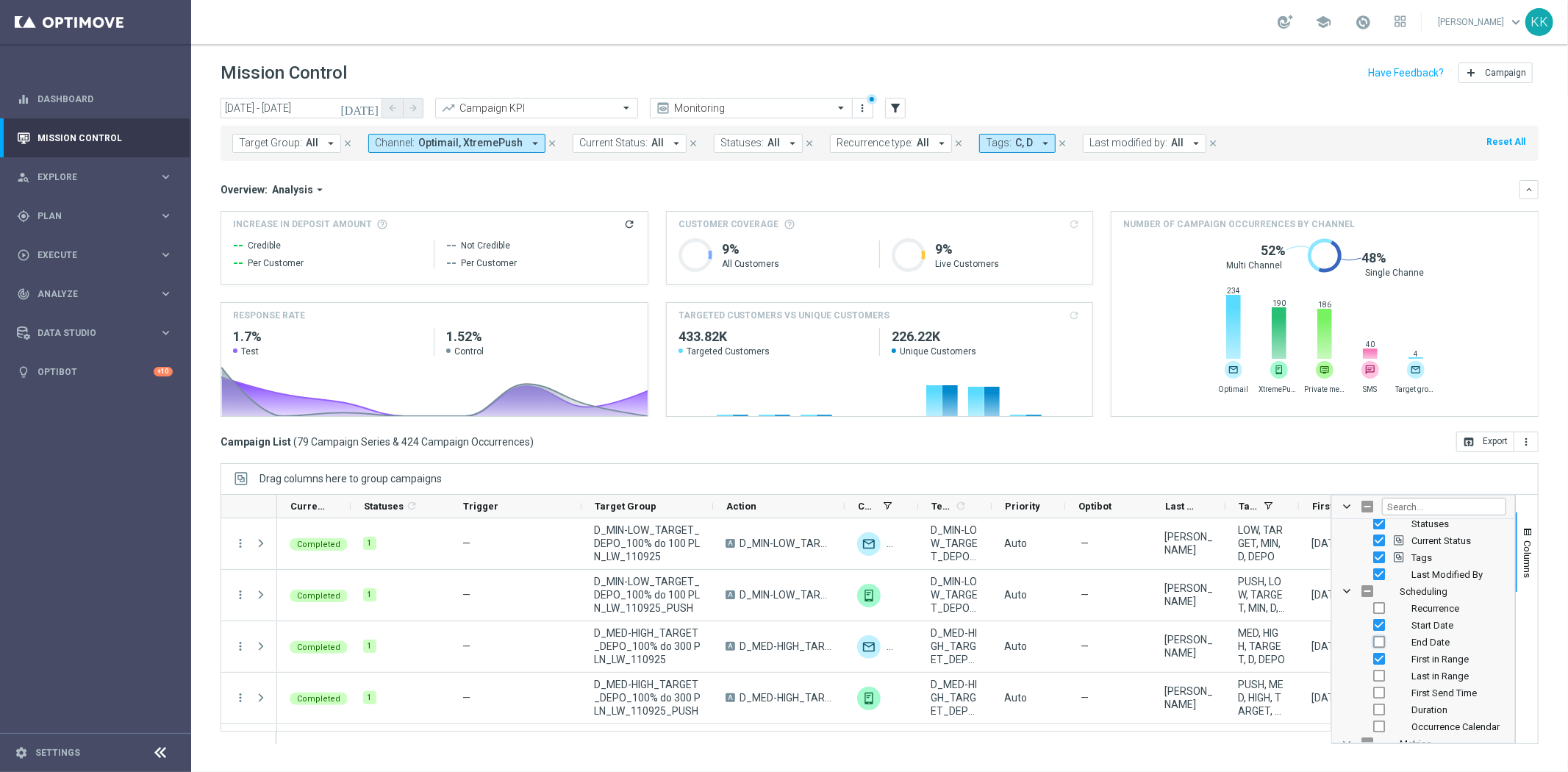
click at [1380, 640] on input "Press SPACE to toggle visibility (hidden)" at bounding box center [1380, 642] width 12 height 12
checkbox input "true"
click at [1381, 660] on input "Press SPACE to toggle visibility (visible)" at bounding box center [1380, 659] width 12 height 12
checkbox input "false"
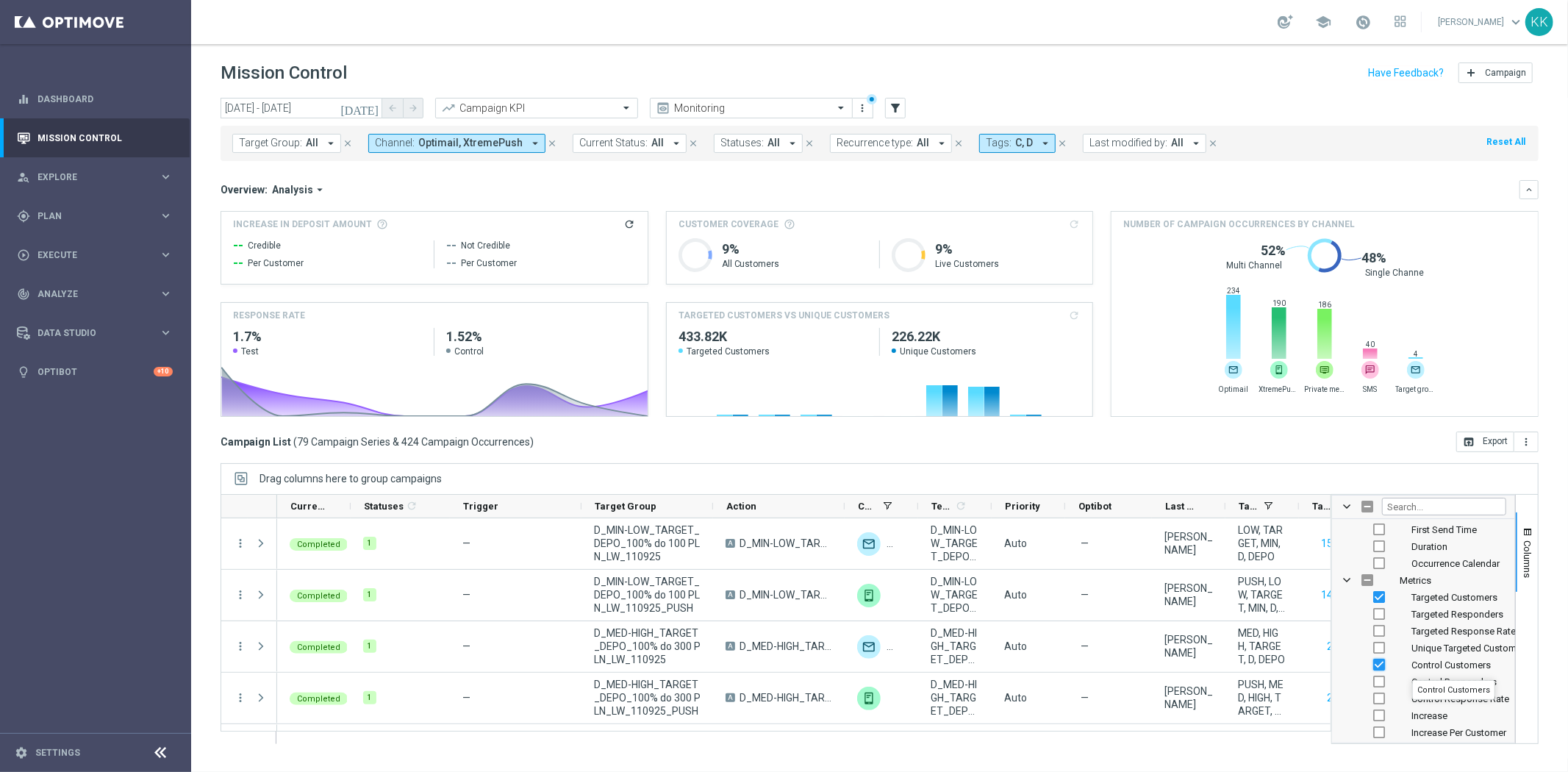
drag, startPoint x: 1378, startPoint y: 663, endPoint x: 1377, endPoint y: 705, distance: 42.0
click at [1378, 663] on input "Press SPACE to toggle visibility (visible)" at bounding box center [1380, 664] width 12 height 12
checkbox input "false"
click at [1390, 600] on input "Press SPACE to toggle visibility (visible)" at bounding box center [1391, 599] width 12 height 12
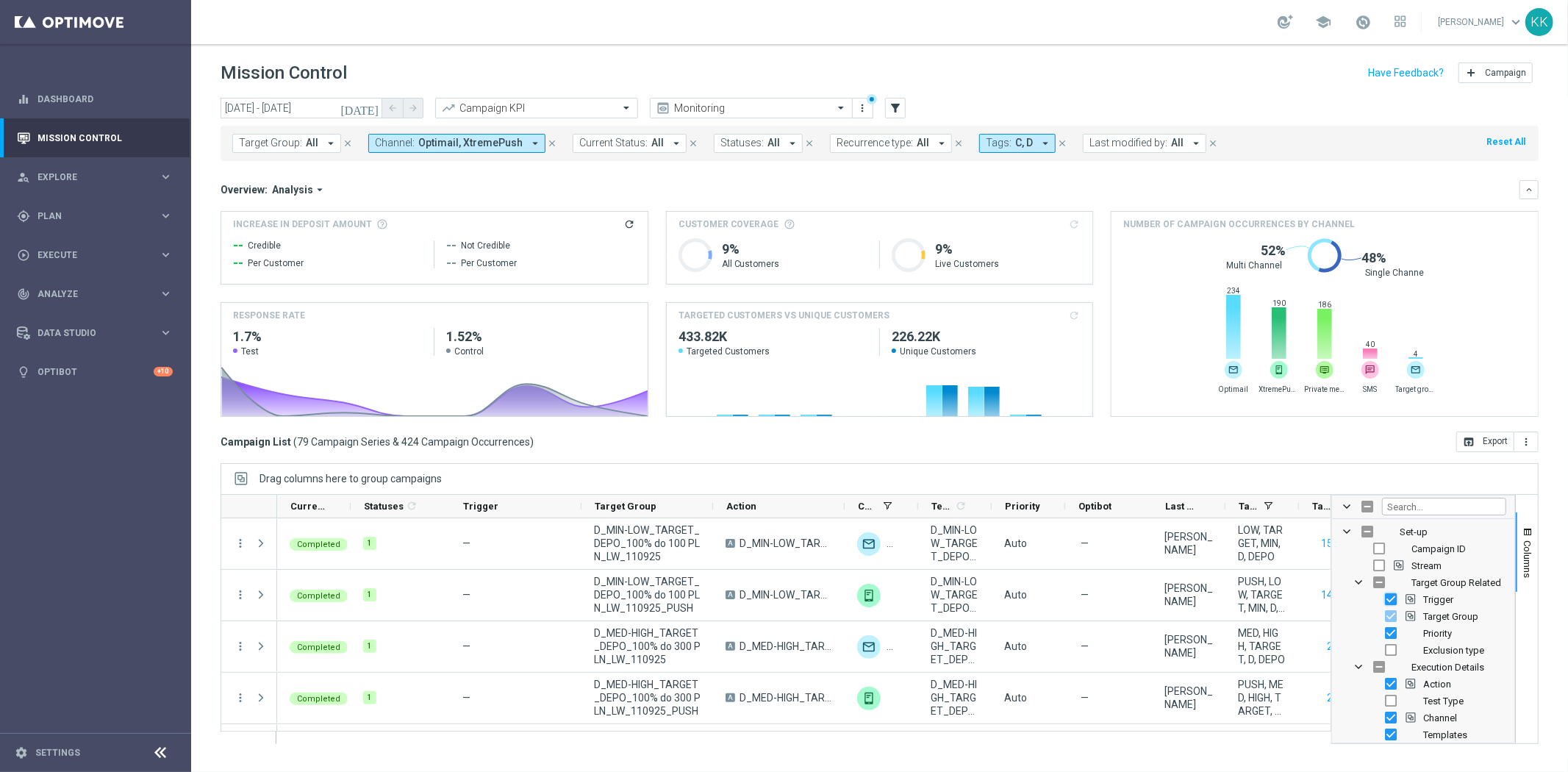
checkbox input "false"
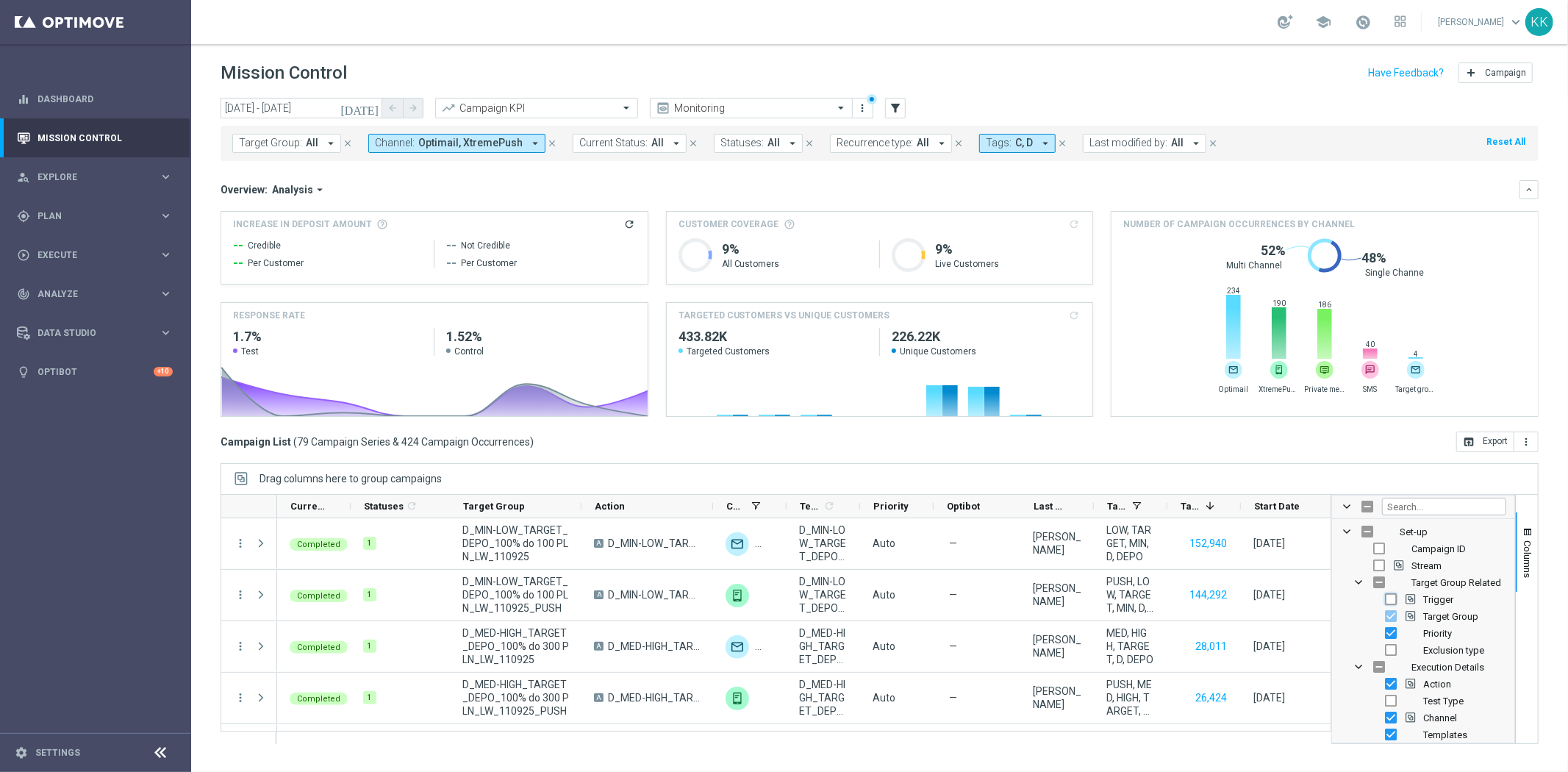
click at [1391, 599] on input "Press SPACE to toggle visibility (hidden)" at bounding box center [1391, 599] width 12 height 12
checkbox input "true"
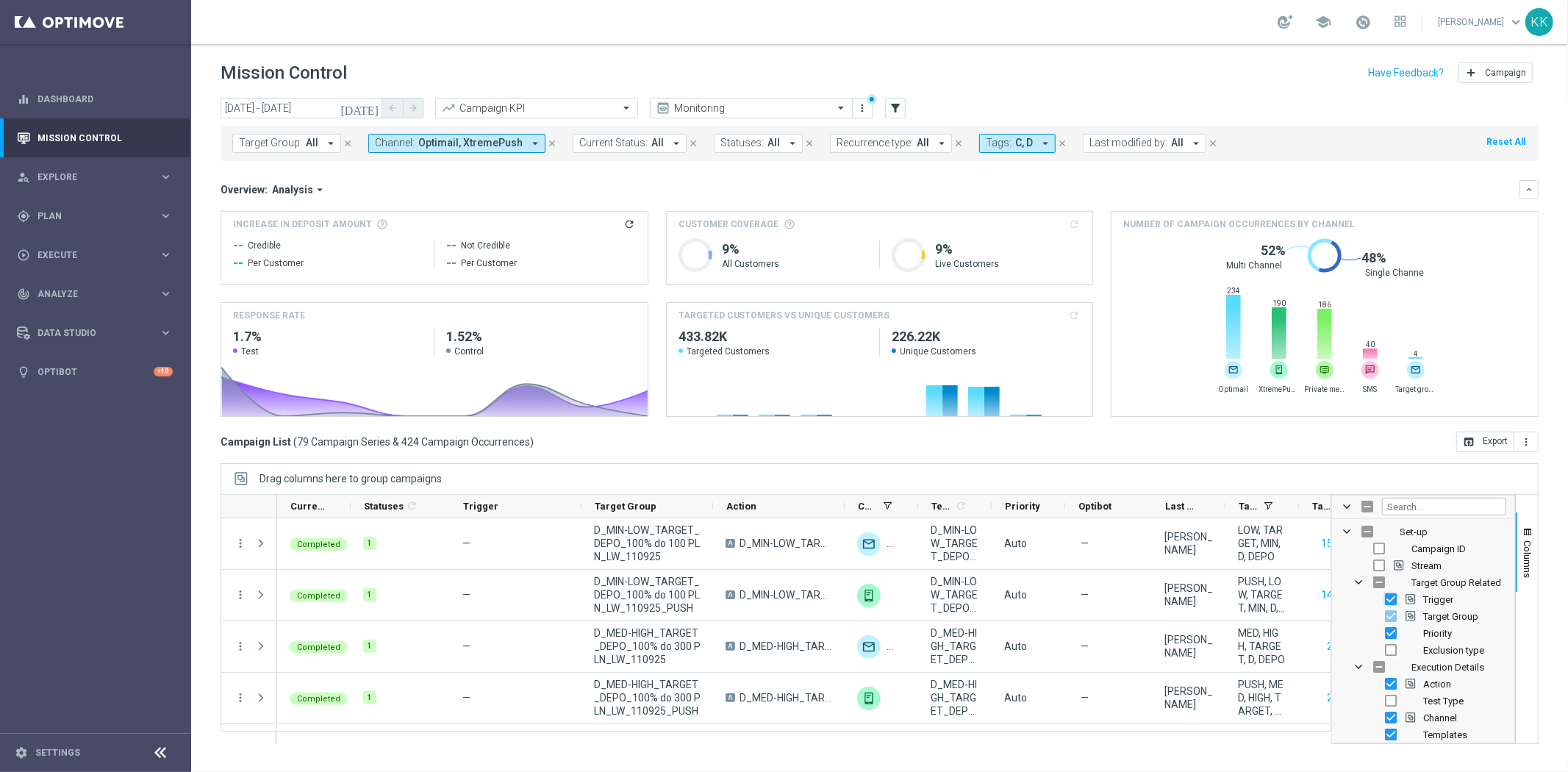
click at [1391, 599] on input "Press SPACE to toggle visibility (visible)" at bounding box center [1391, 599] width 12 height 12
checkbox input "false"
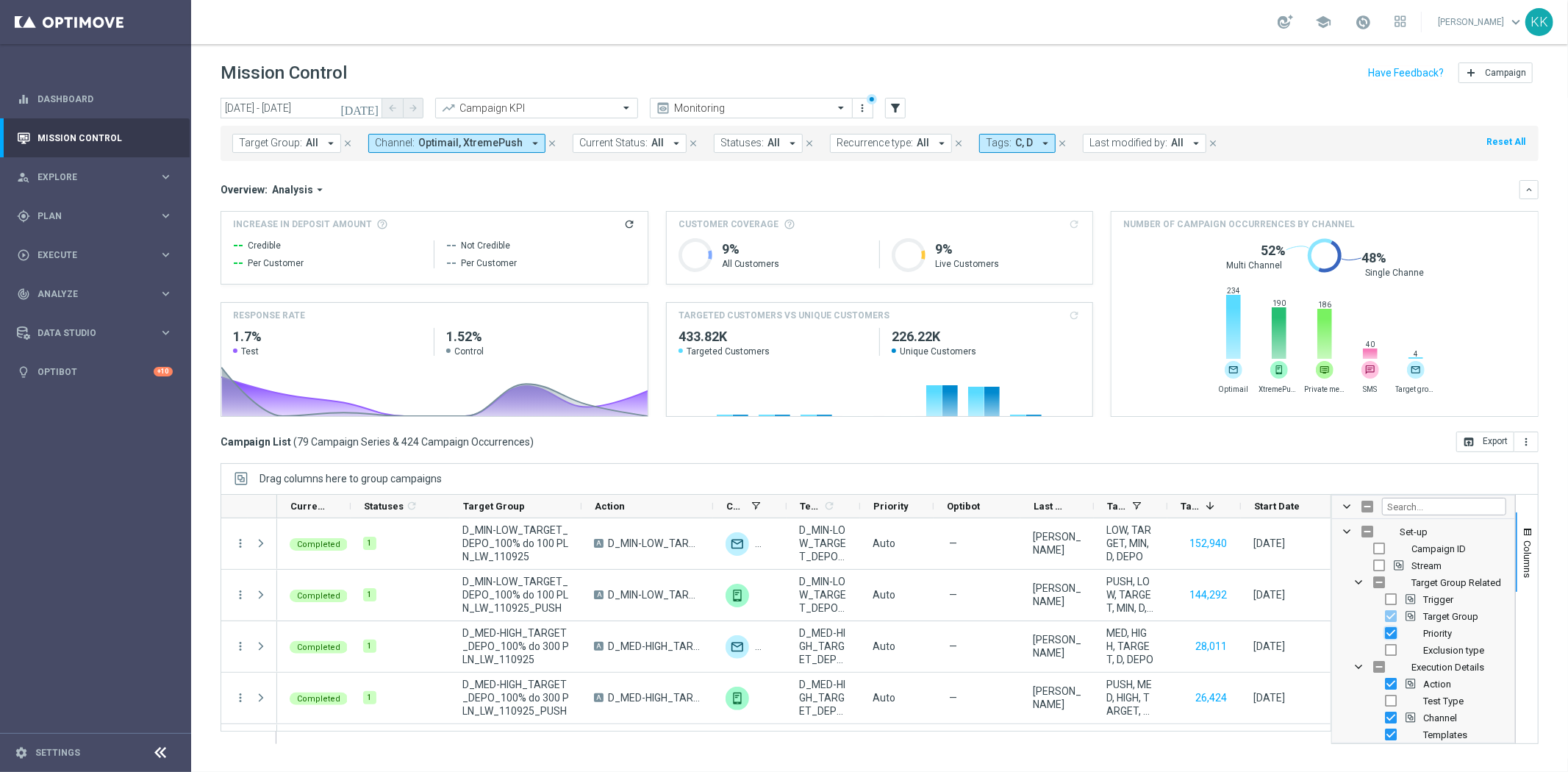
click at [1395, 631] on input "Press SPACE to toggle visibility (visible)" at bounding box center [1391, 632] width 12 height 12
checkbox input "false"
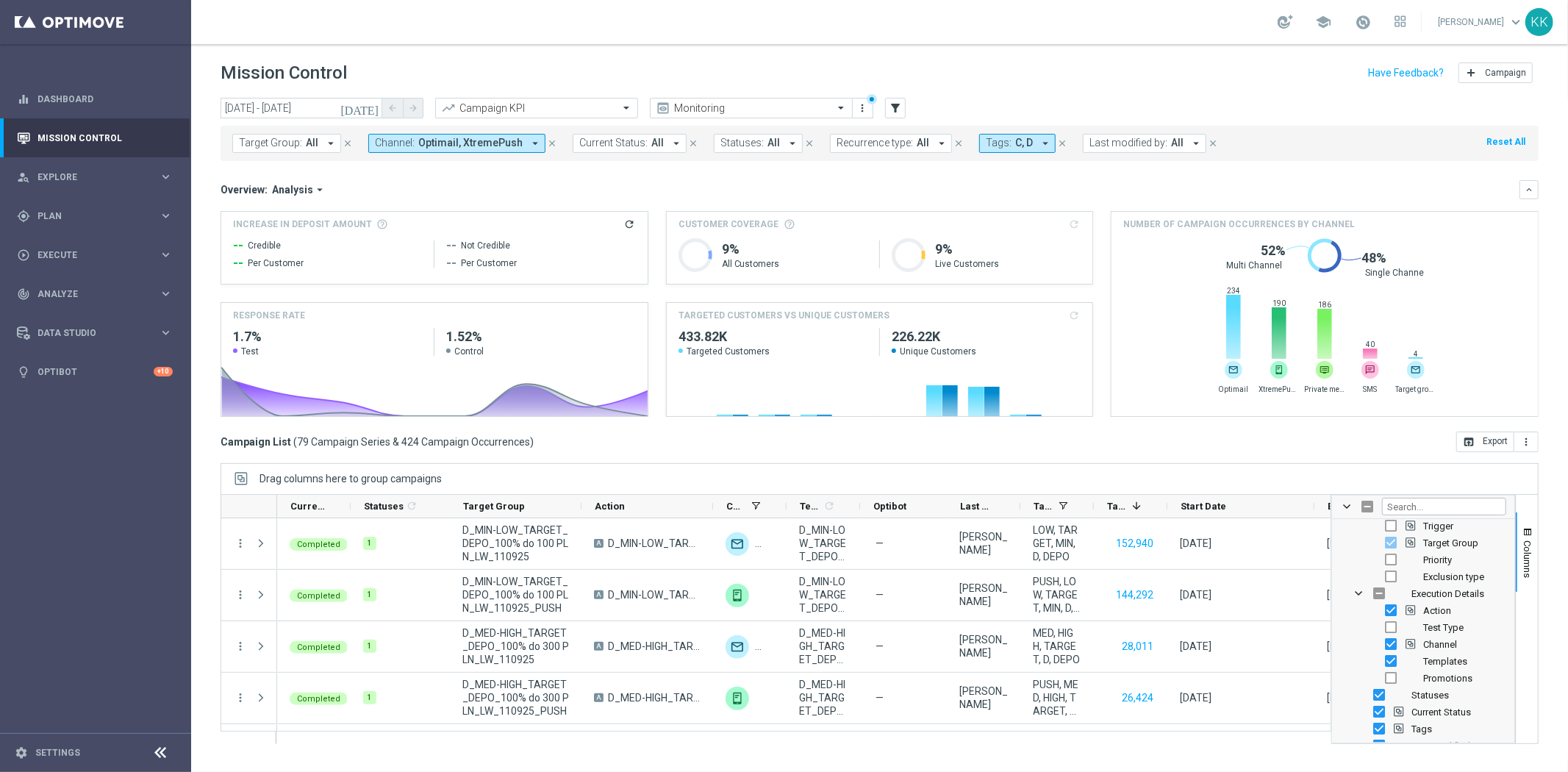
scroll to position [82, 0]
click at [1385, 599] on input "Press SPACE to toggle visibility (visible)" at bounding box center [1391, 601] width 12 height 12
checkbox input "false"
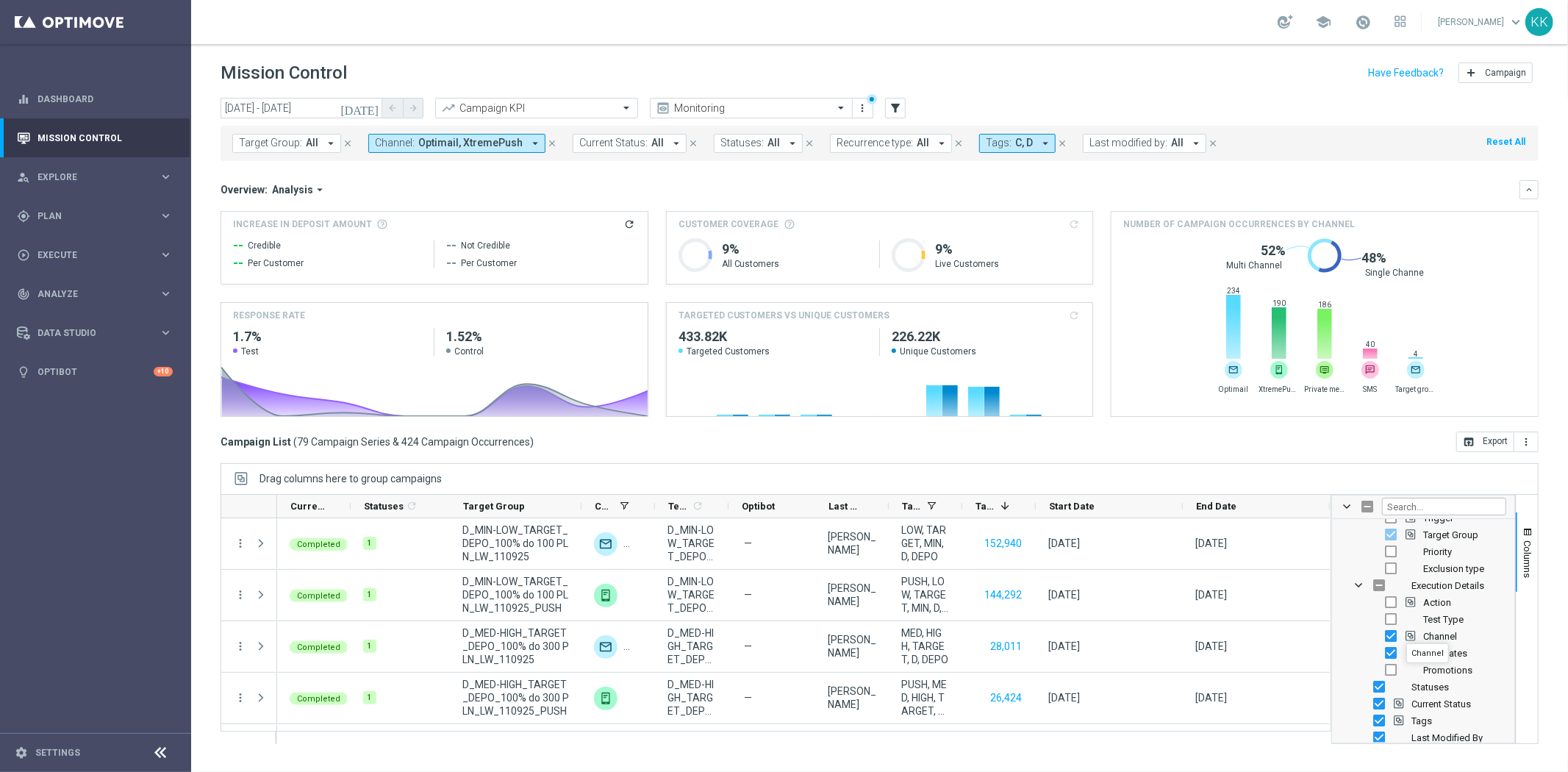
click at [1411, 637] on span "Channel Column" at bounding box center [1411, 635] width 10 height 10
click at [1391, 650] on input "Press SPACE to toggle visibility (visible)" at bounding box center [1391, 652] width 12 height 12
checkbox input "false"
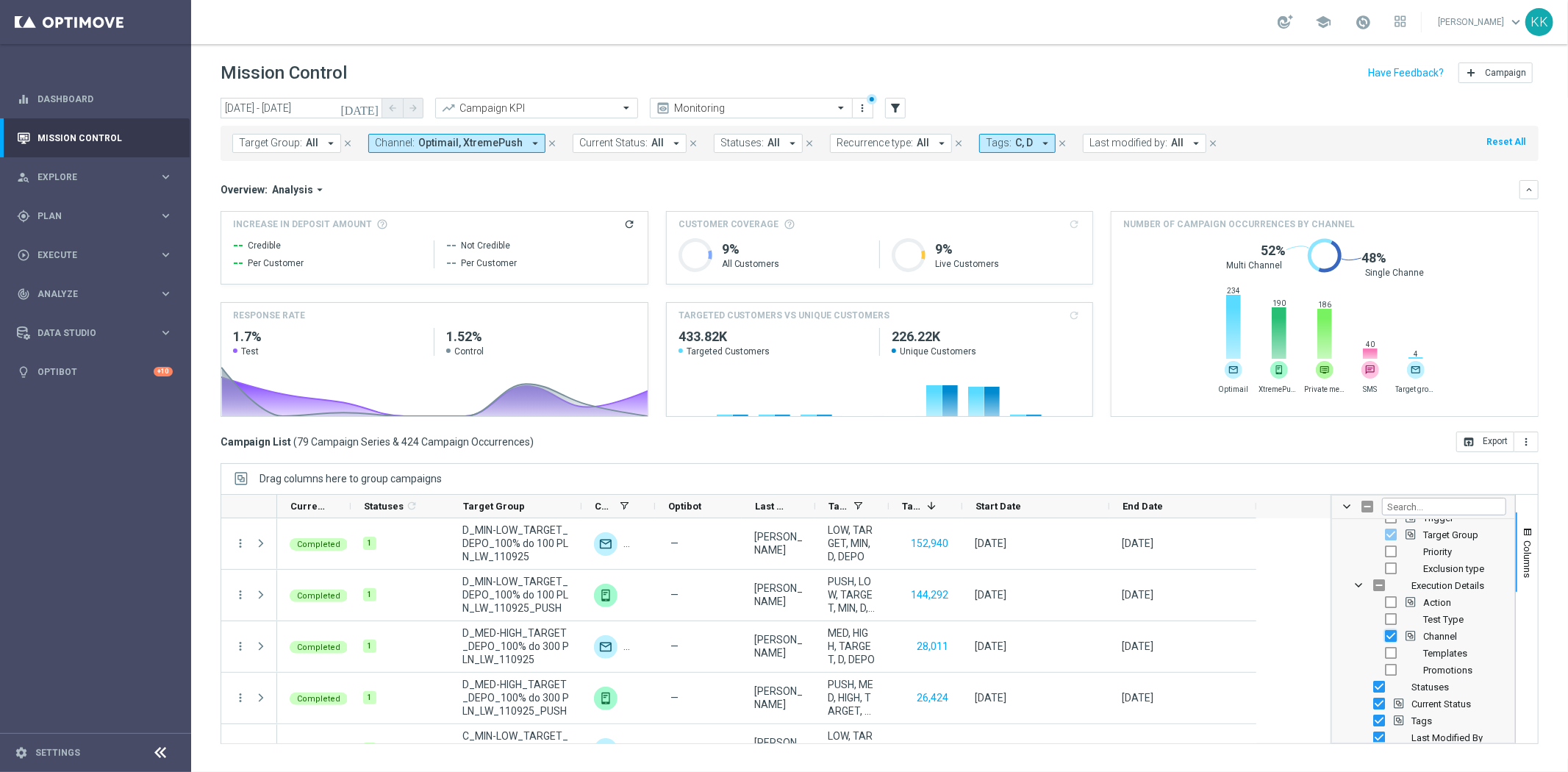
click at [1392, 634] on input "Press SPACE to toggle visibility (visible)" at bounding box center [1391, 635] width 12 height 12
checkbox input "false"
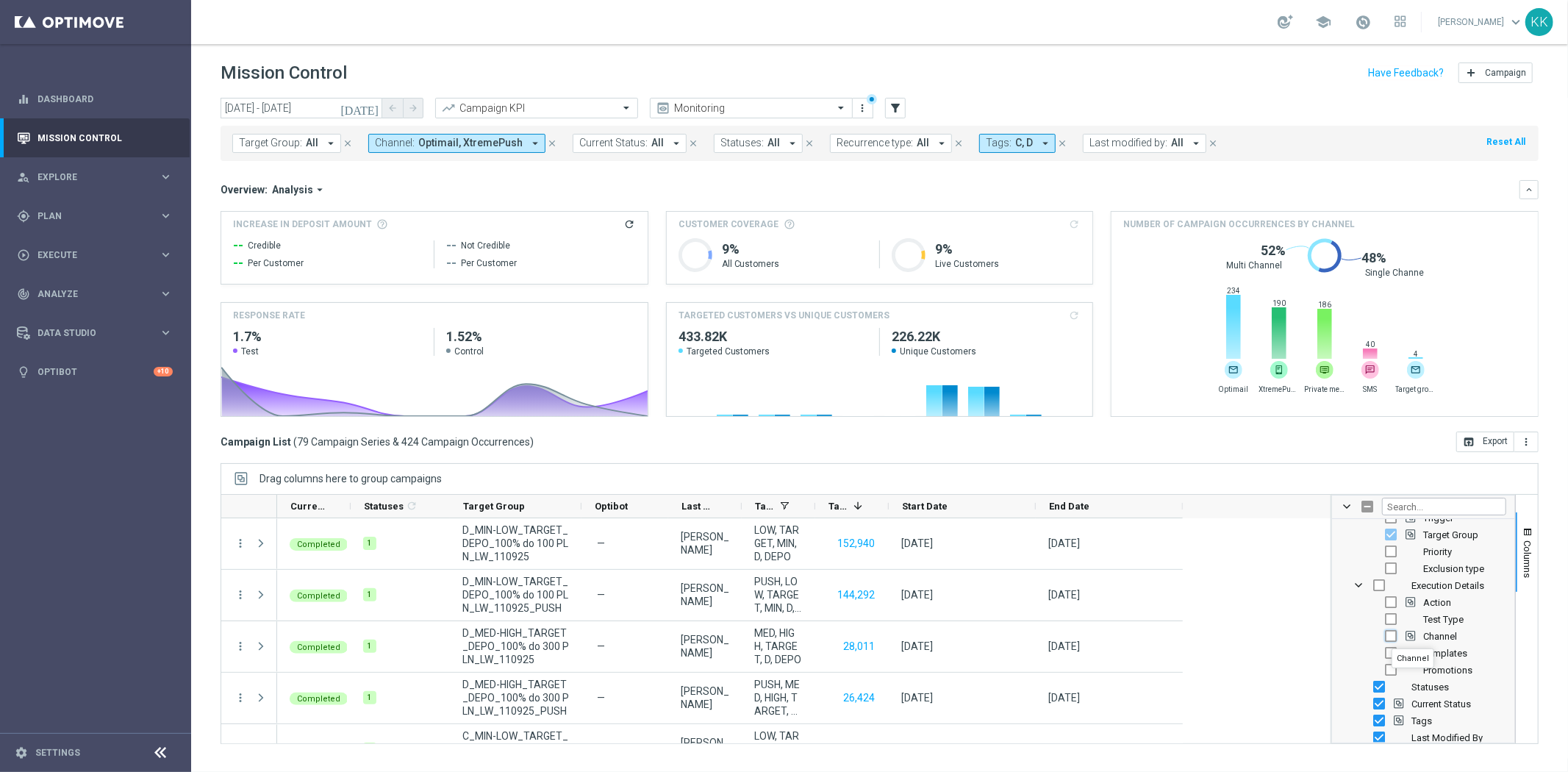
click at [1392, 635] on input "Press SPACE to toggle visibility (hidden)" at bounding box center [1391, 635] width 12 height 12
checkbox input "true"
checkbox input "false"
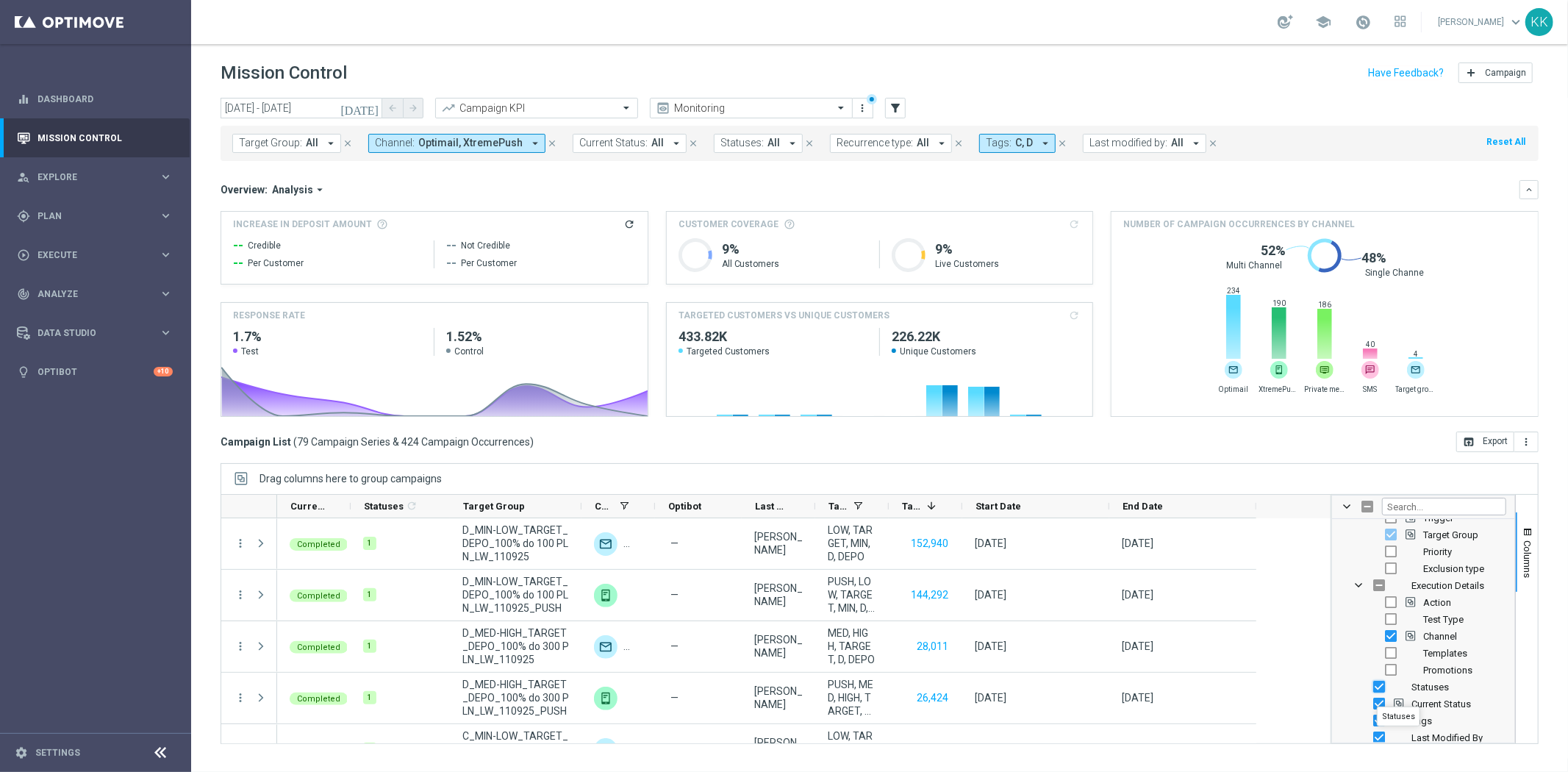
click at [1378, 688] on input "Press SPACE to toggle visibility (visible)" at bounding box center [1380, 687] width 12 height 12
checkbox input "false"
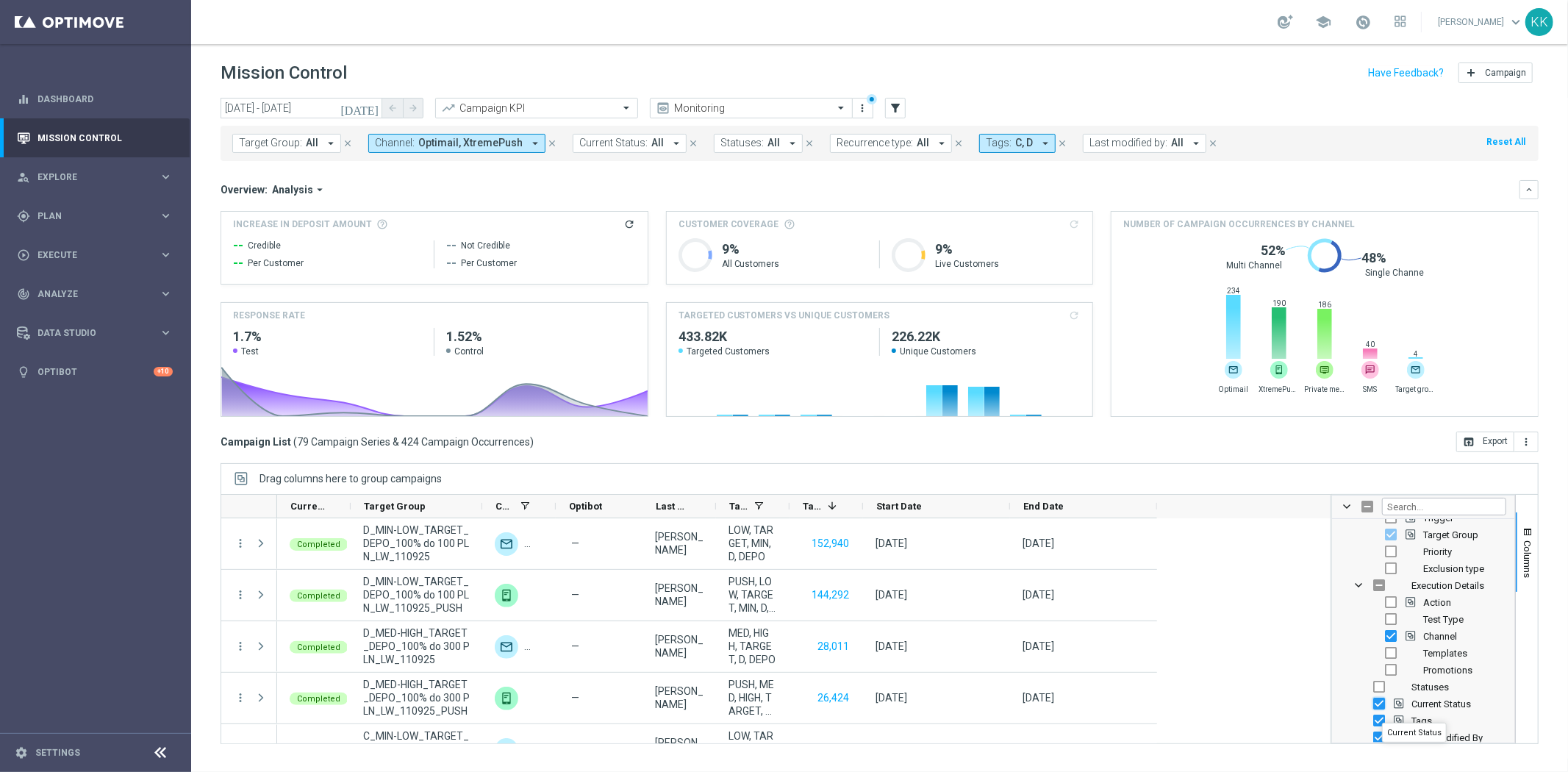
click at [1382, 704] on input "Press SPACE to toggle visibility (visible)" at bounding box center [1380, 704] width 12 height 12
checkbox input "false"
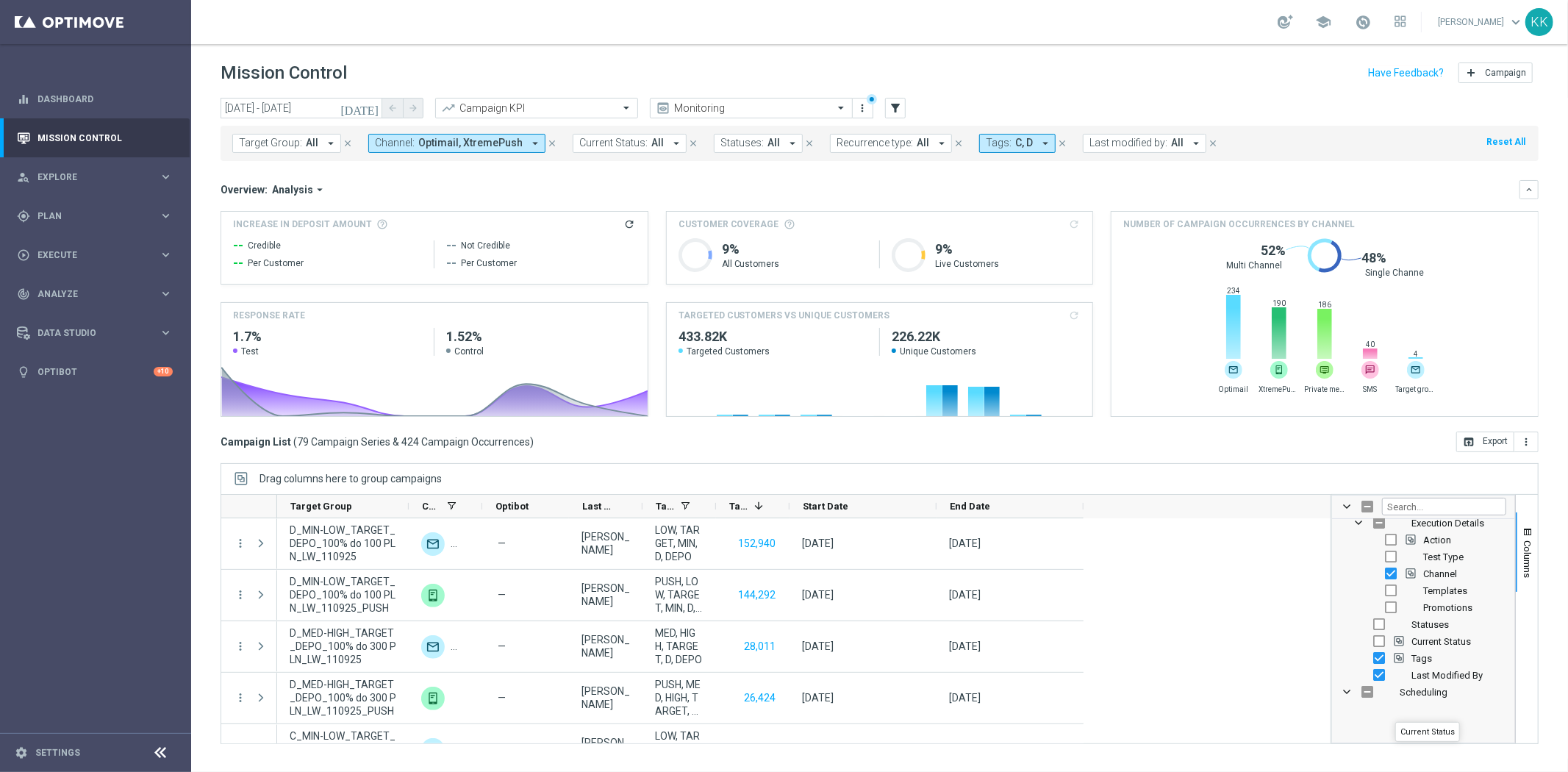
scroll to position [163, 0]
click at [1381, 636] on input "Press SPACE to toggle visibility (visible)" at bounding box center [1380, 639] width 12 height 12
checkbox input "false"
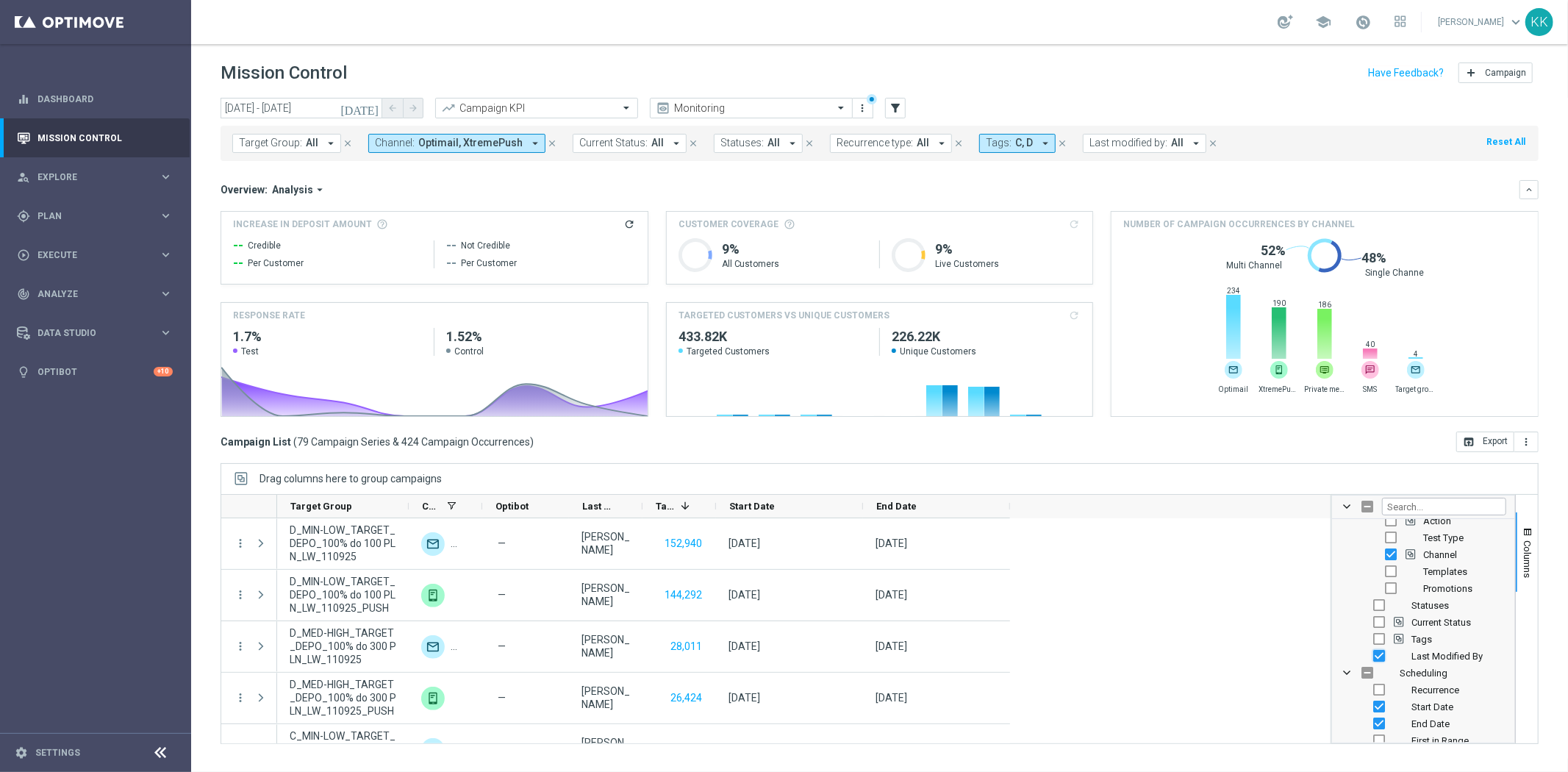
click at [1380, 657] on input "Press SPACE to toggle visibility (visible)" at bounding box center [1380, 656] width 12 height 12
checkbox input "false"
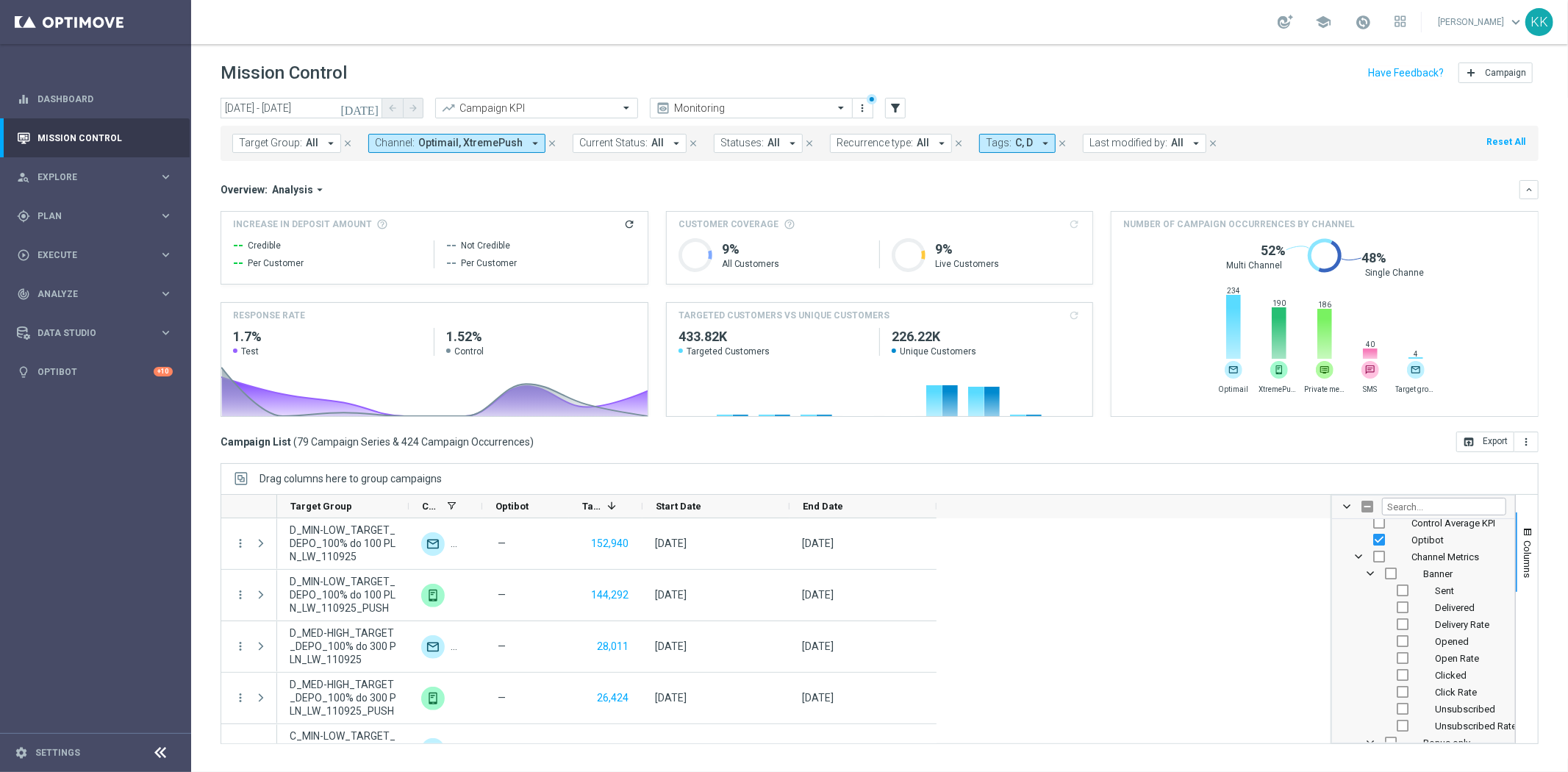
scroll to position [653, 0]
click at [1379, 532] on input "Press SPACE to toggle visibility (visible)" at bounding box center [1380, 538] width 12 height 12
checkbox input "false"
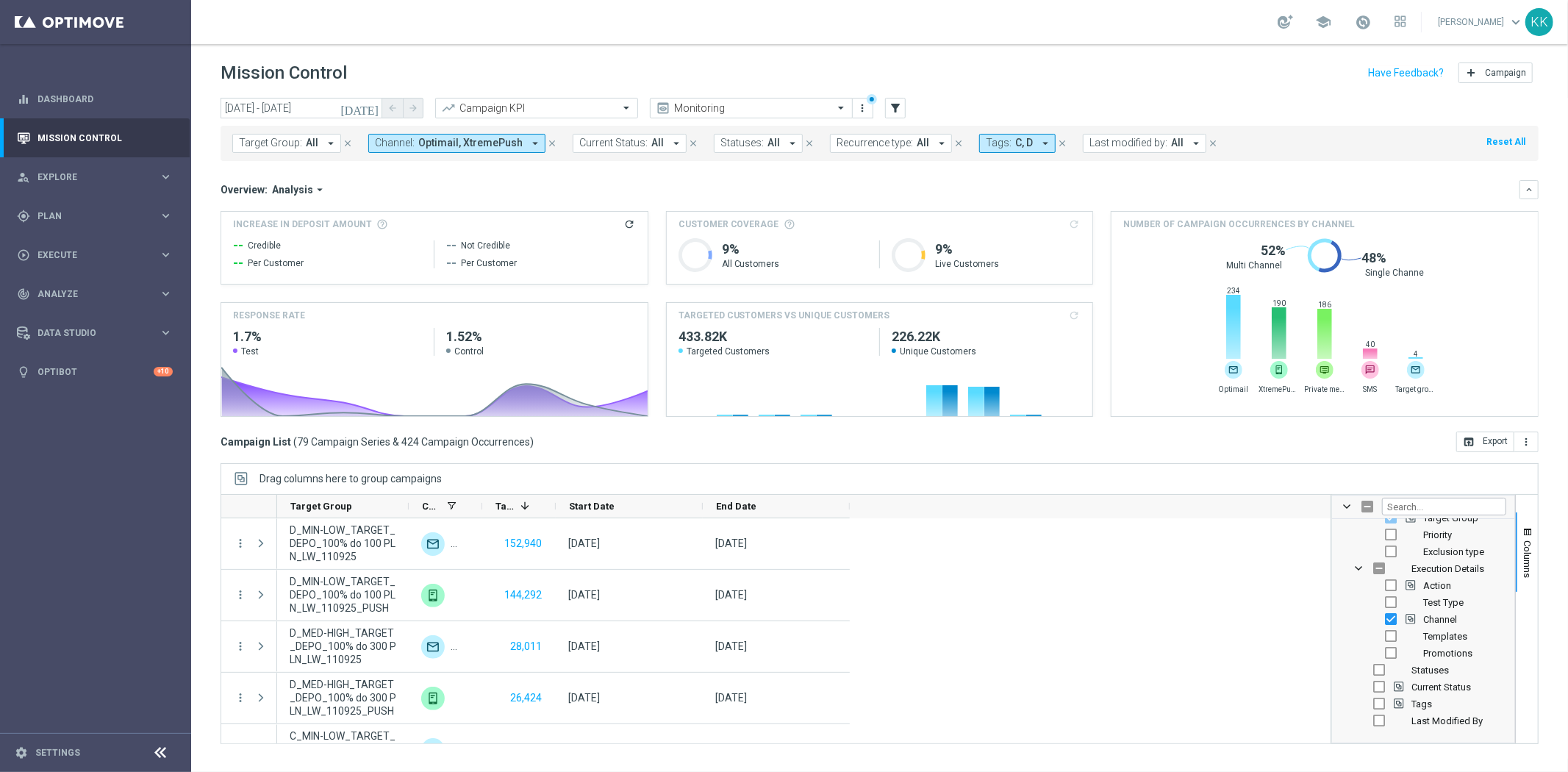
scroll to position [163, 0]
click at [1393, 552] on input "Press SPACE to toggle visibility (visible)" at bounding box center [1391, 554] width 12 height 12
checkbox input "false"
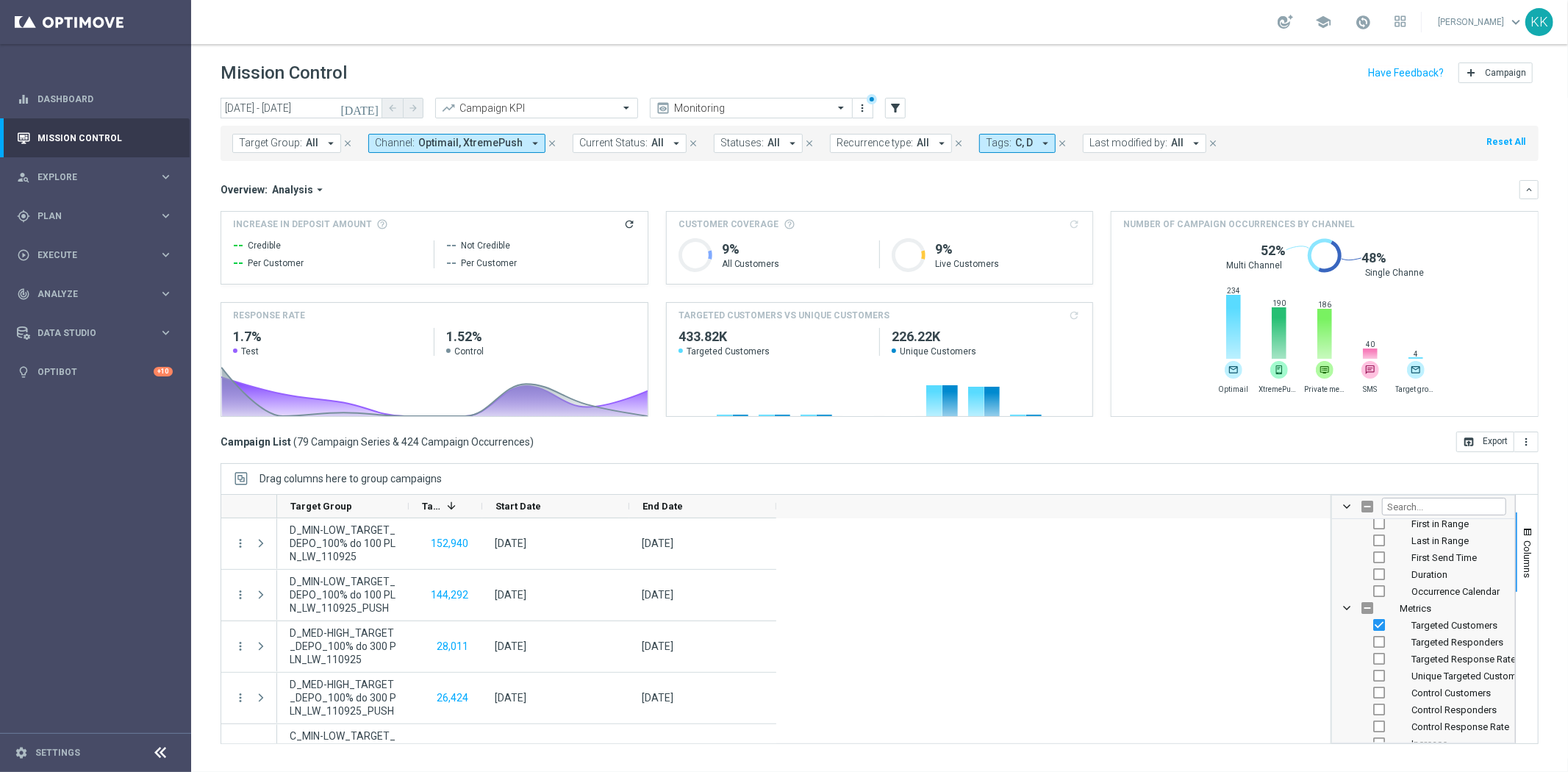
scroll to position [408, 0]
click at [1380, 594] on input "Press SPACE to toggle visibility (visible)" at bounding box center [1380, 597] width 12 height 12
checkbox input "false"
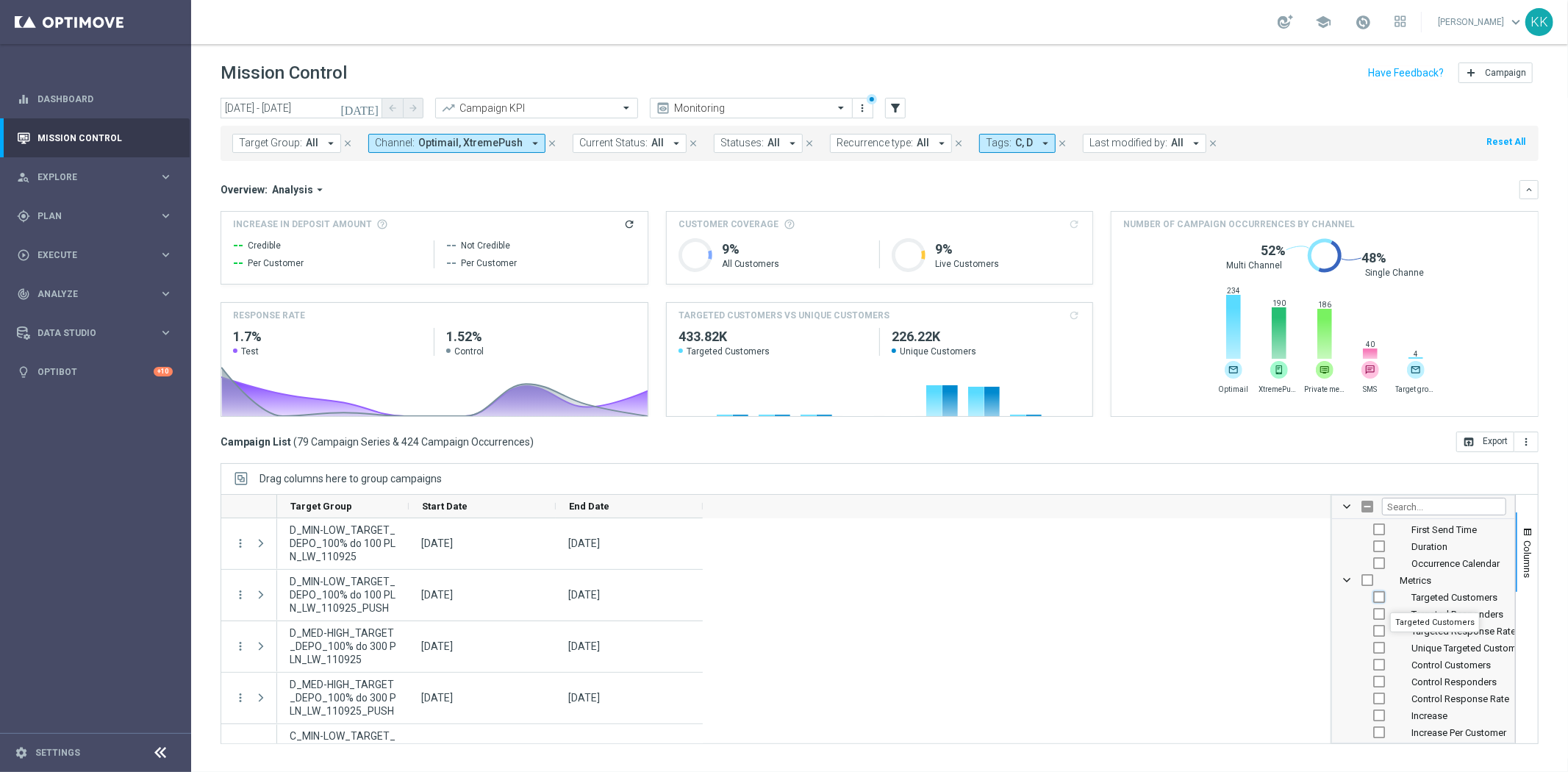
click at [1382, 596] on input "Press SPACE to toggle visibility (hidden)" at bounding box center [1380, 597] width 12 height 12
checkbox input "true"
checkbox input "false"
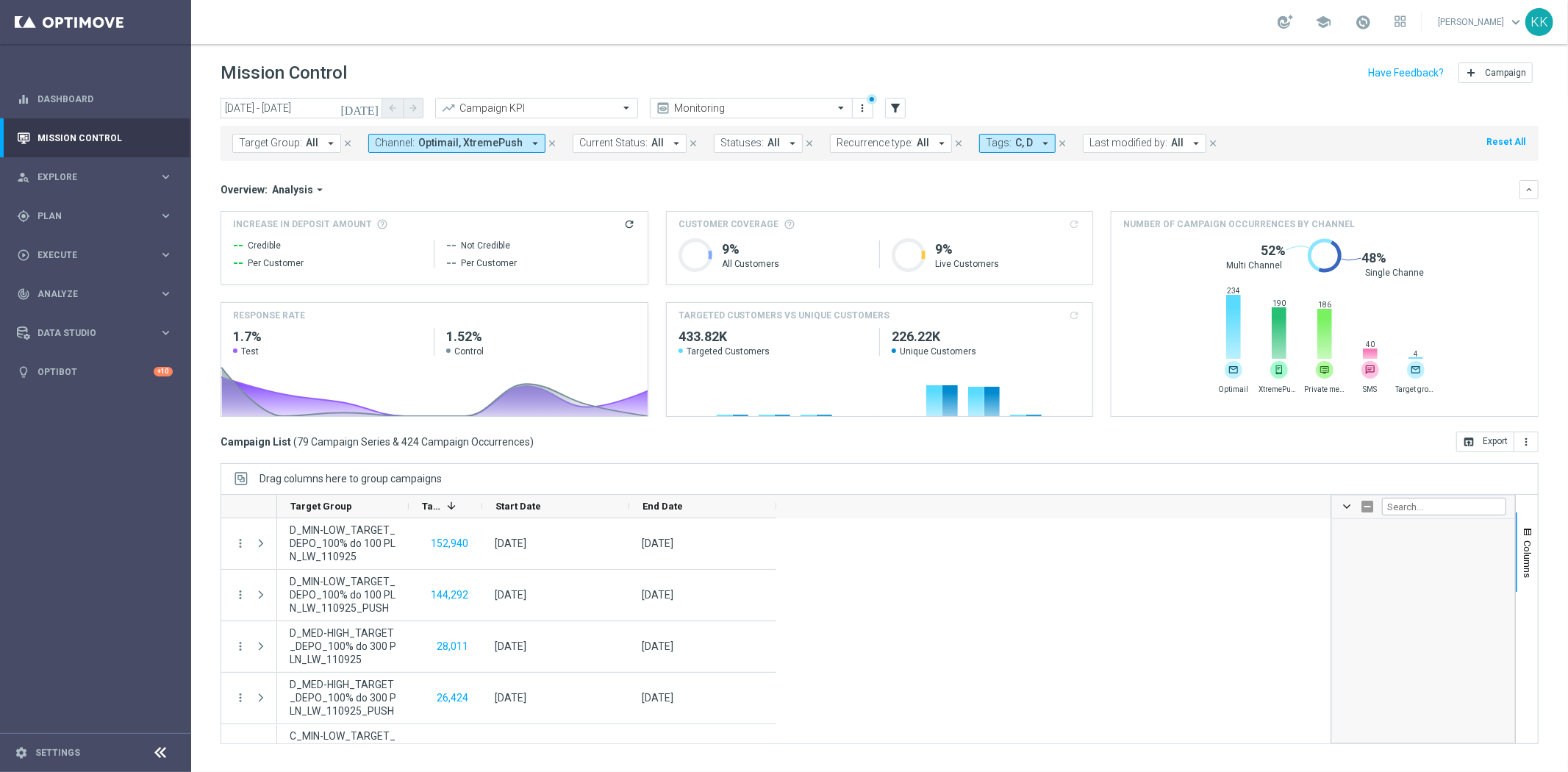
scroll to position [0, 0]
click at [1412, 618] on span "Target Group Column" at bounding box center [1411, 616] width 10 height 10
click at [1402, 601] on input "Press SPACE to toggle visibility (hidden)" at bounding box center [1403, 603] width 12 height 12
checkbox input "true"
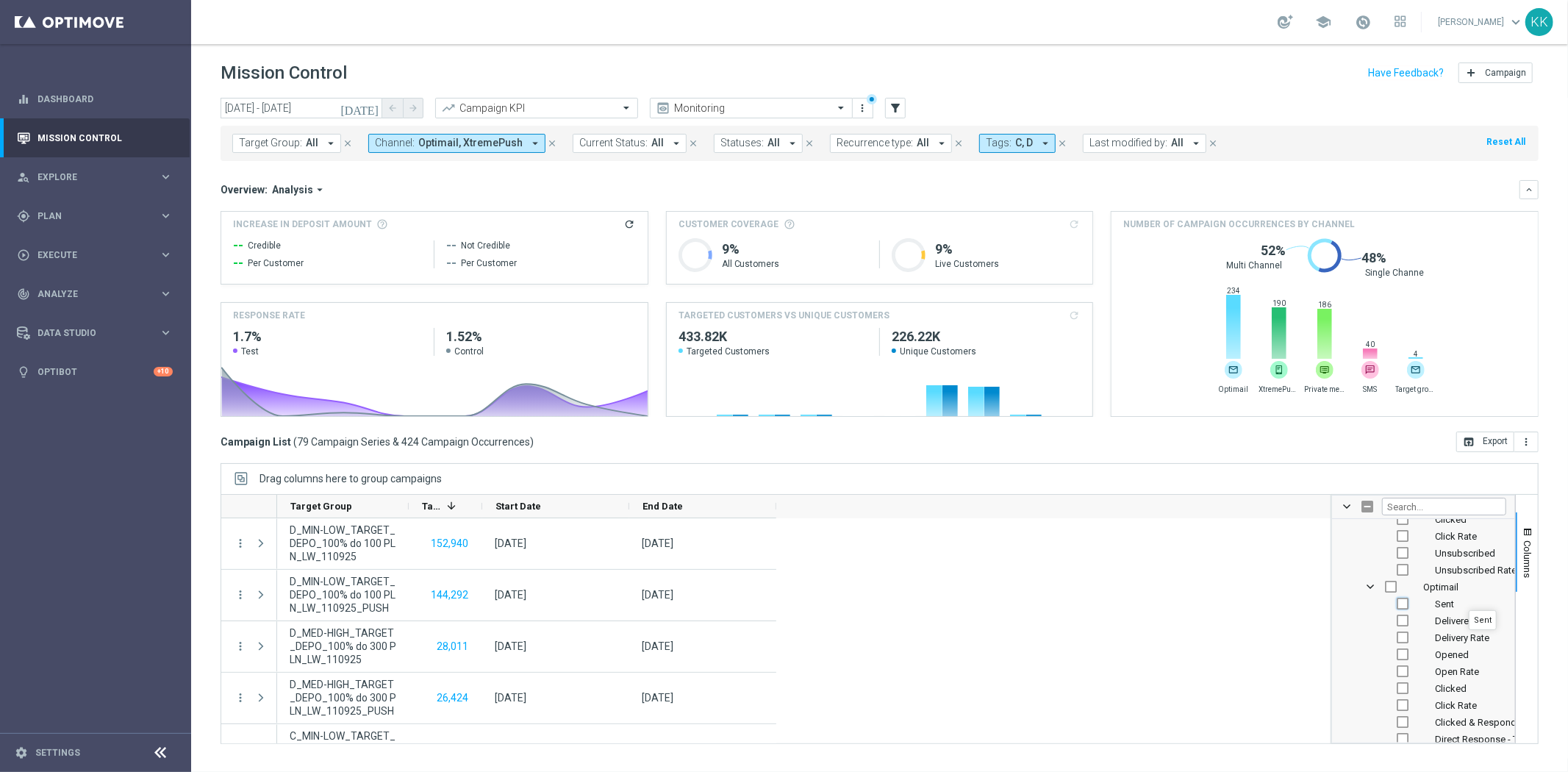
checkbox input "false"
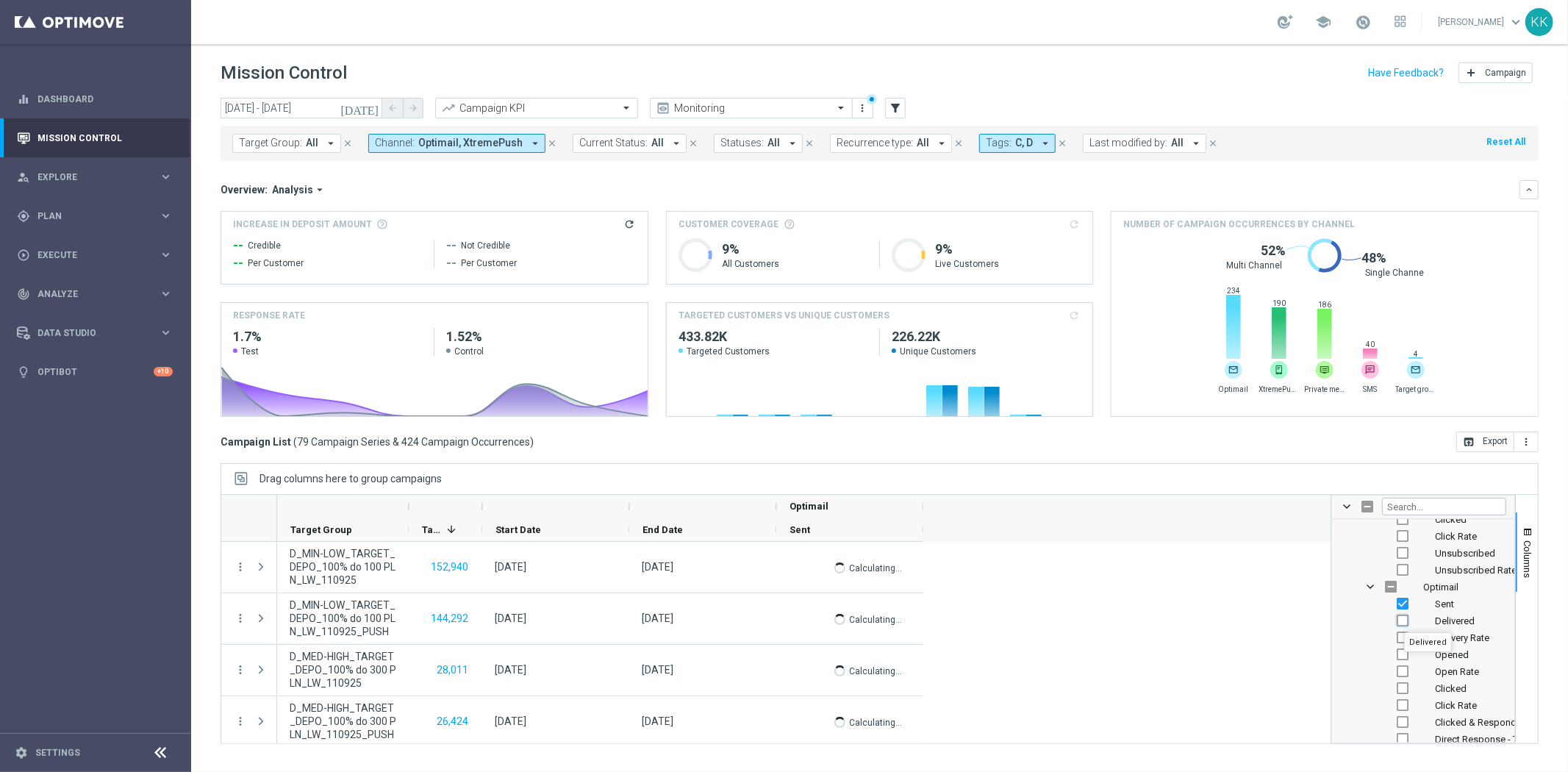
click at [1405, 619] on input "Press SPACE to toggle visibility (hidden)" at bounding box center [1403, 620] width 12 height 12
checkbox input "true"
click at [1403, 637] on input "Press SPACE to toggle visibility (hidden)" at bounding box center [1403, 637] width 12 height 12
checkbox input "true"
click at [1402, 653] on input "Press SPACE to toggle visibility (hidden)" at bounding box center [1403, 654] width 12 height 12
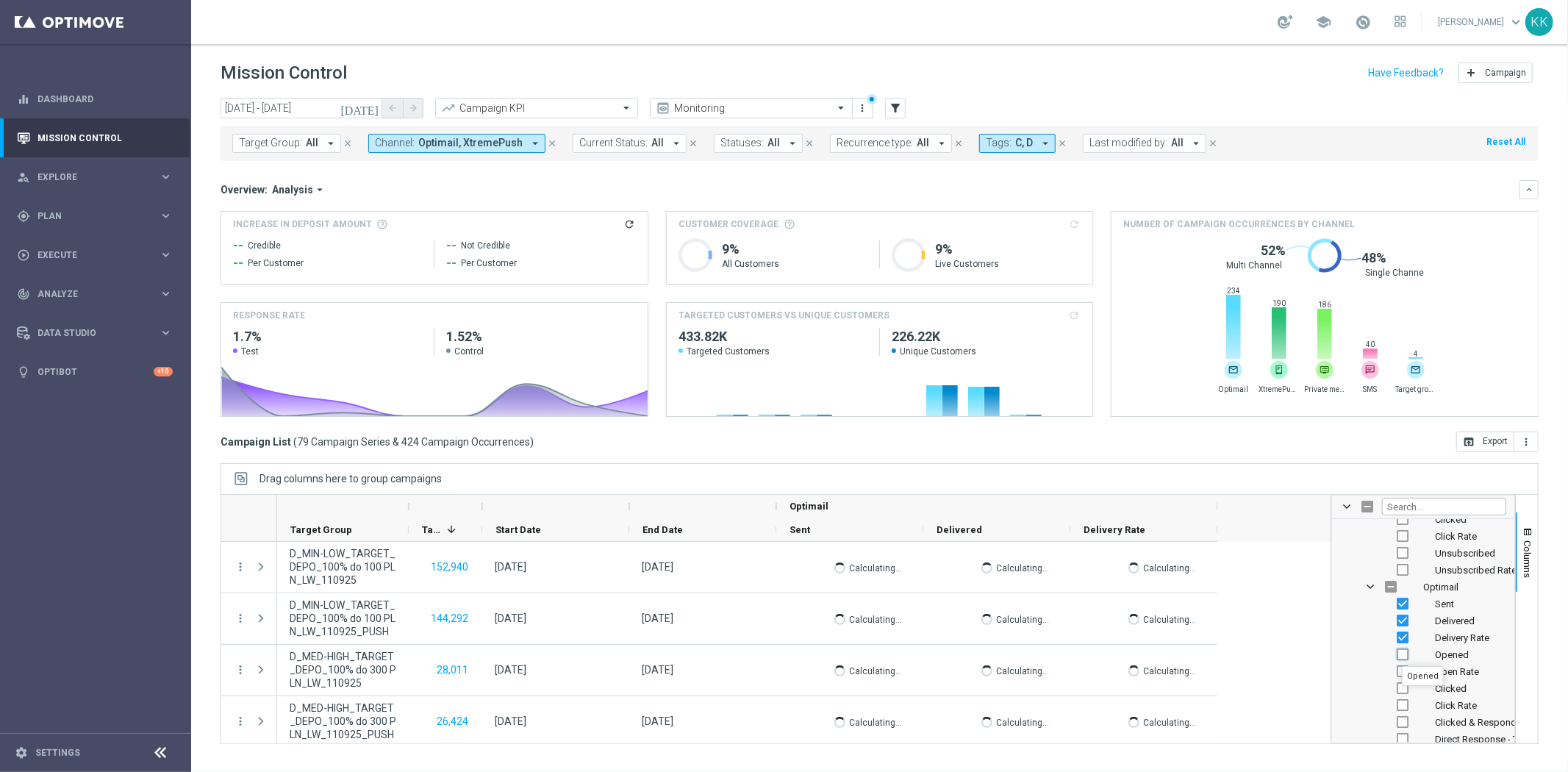
checkbox input "true"
click at [1401, 671] on input "Press SPACE to toggle visibility (hidden)" at bounding box center [1403, 671] width 12 height 12
checkbox input "true"
click at [1399, 685] on input "Press SPACE to toggle visibility (hidden)" at bounding box center [1403, 688] width 12 height 12
checkbox input "true"
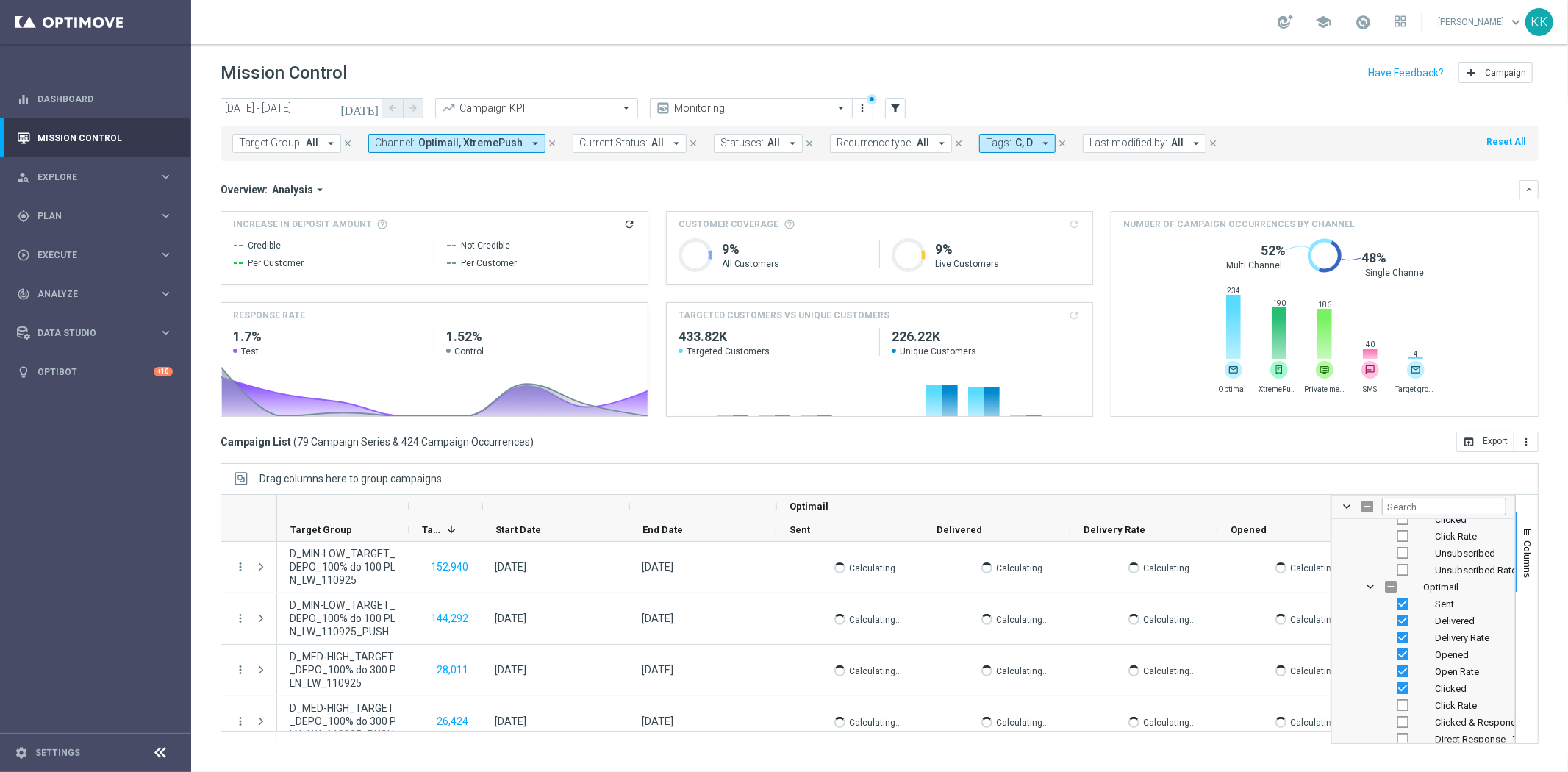
click at [1403, 706] on input "Press SPACE to toggle visibility (hidden)" at bounding box center [1403, 705] width 12 height 12
checkbox input "true"
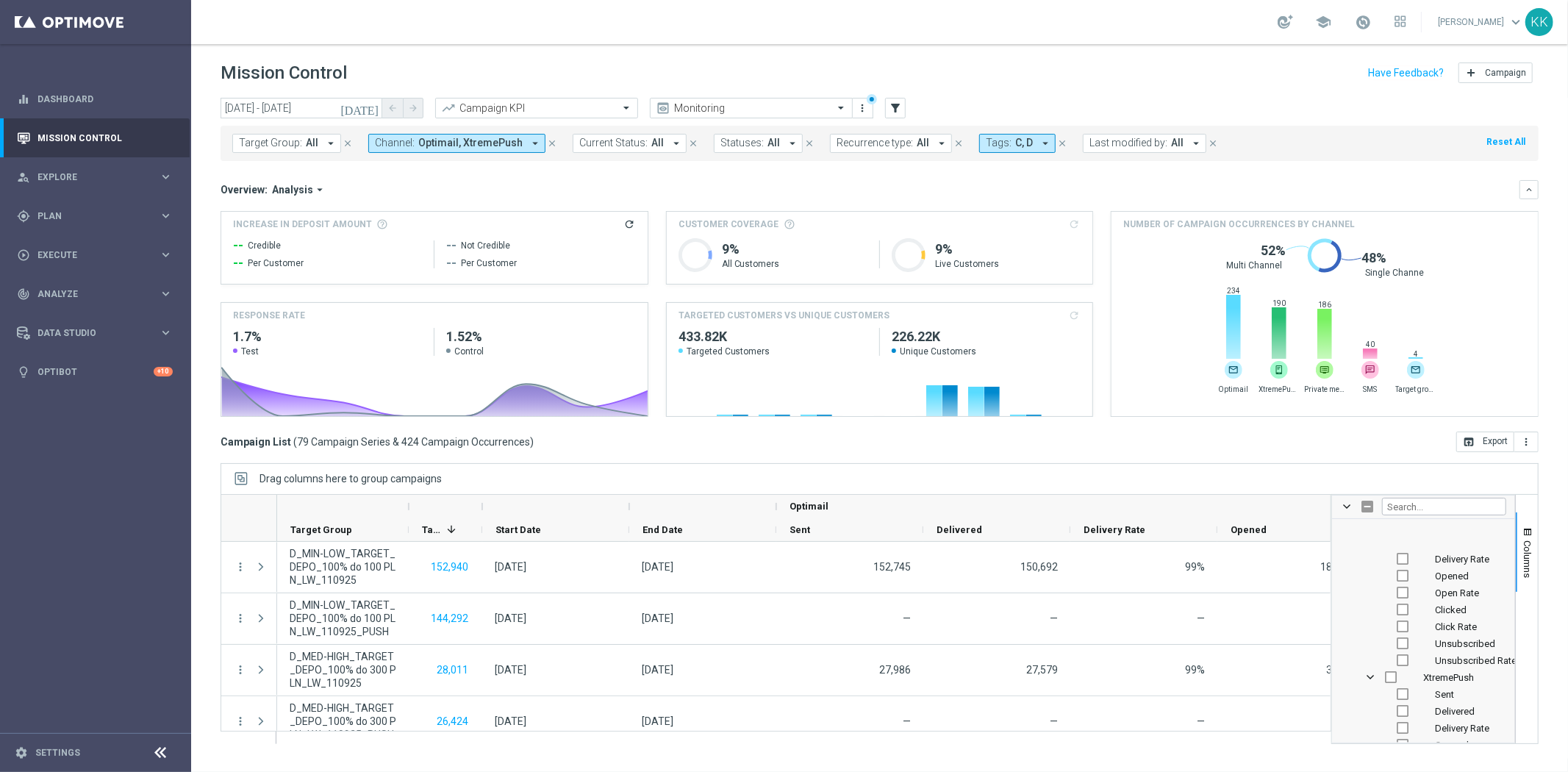
scroll to position [3757, 0]
click at [1387, 598] on input "Press SPACE to toggle visibility (hidden)" at bounding box center [1391, 595] width 12 height 12
checkbox input "true"
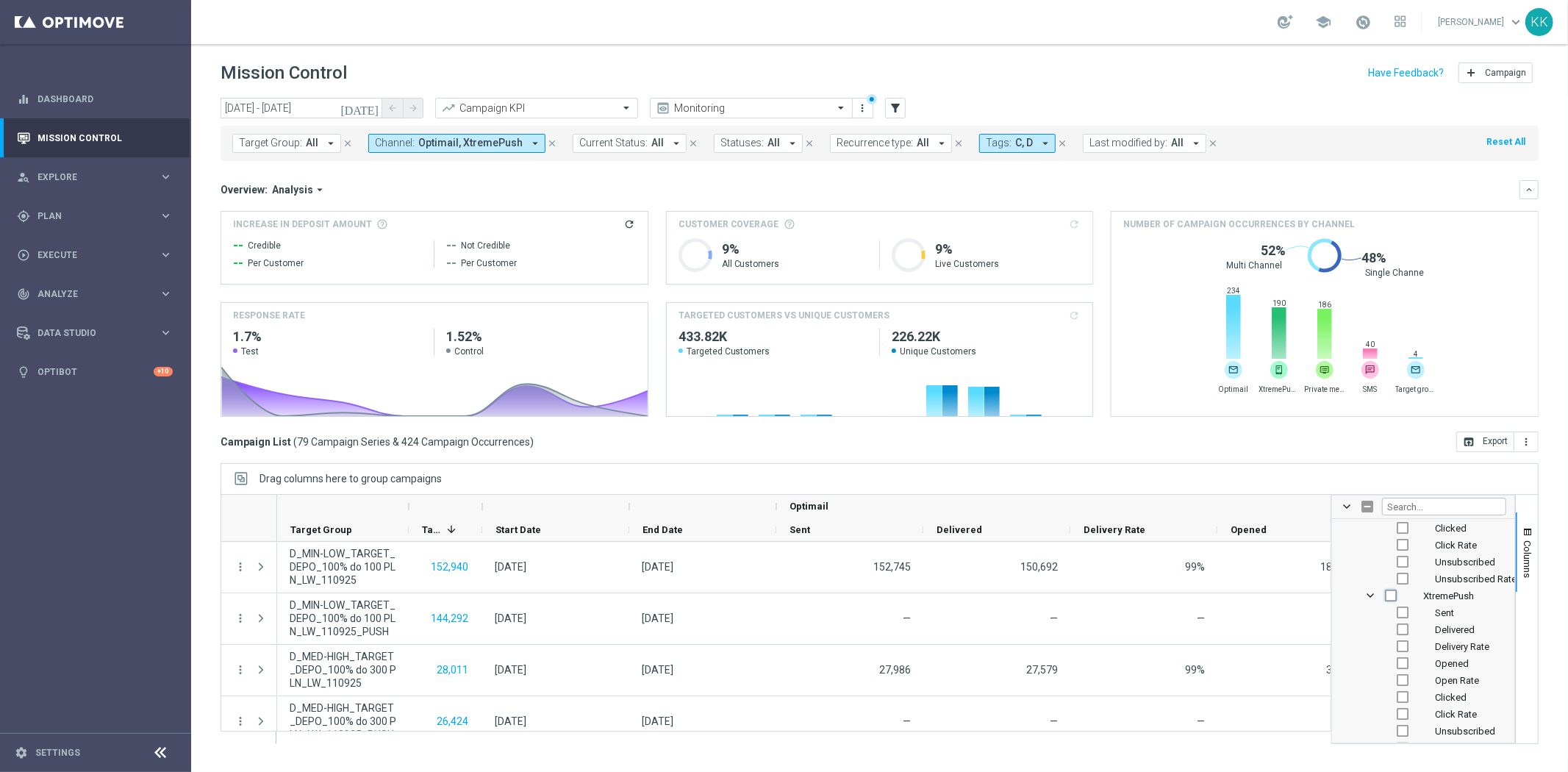
checkbox input "true"
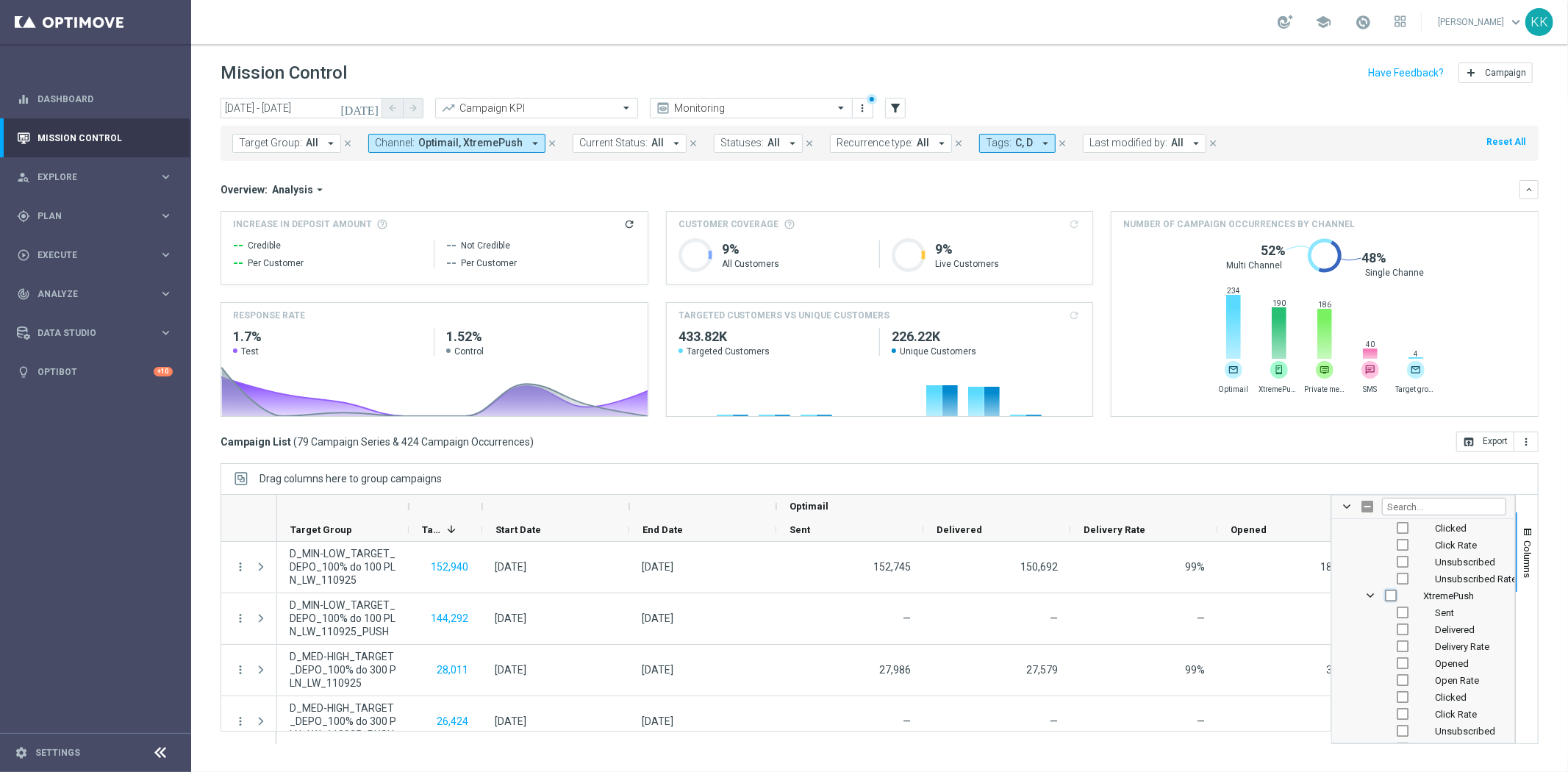
checkbox input "true"
click at [1390, 596] on input "Press SPACE to toggle visibility (visible)" at bounding box center [1391, 595] width 12 height 12
checkbox input "false"
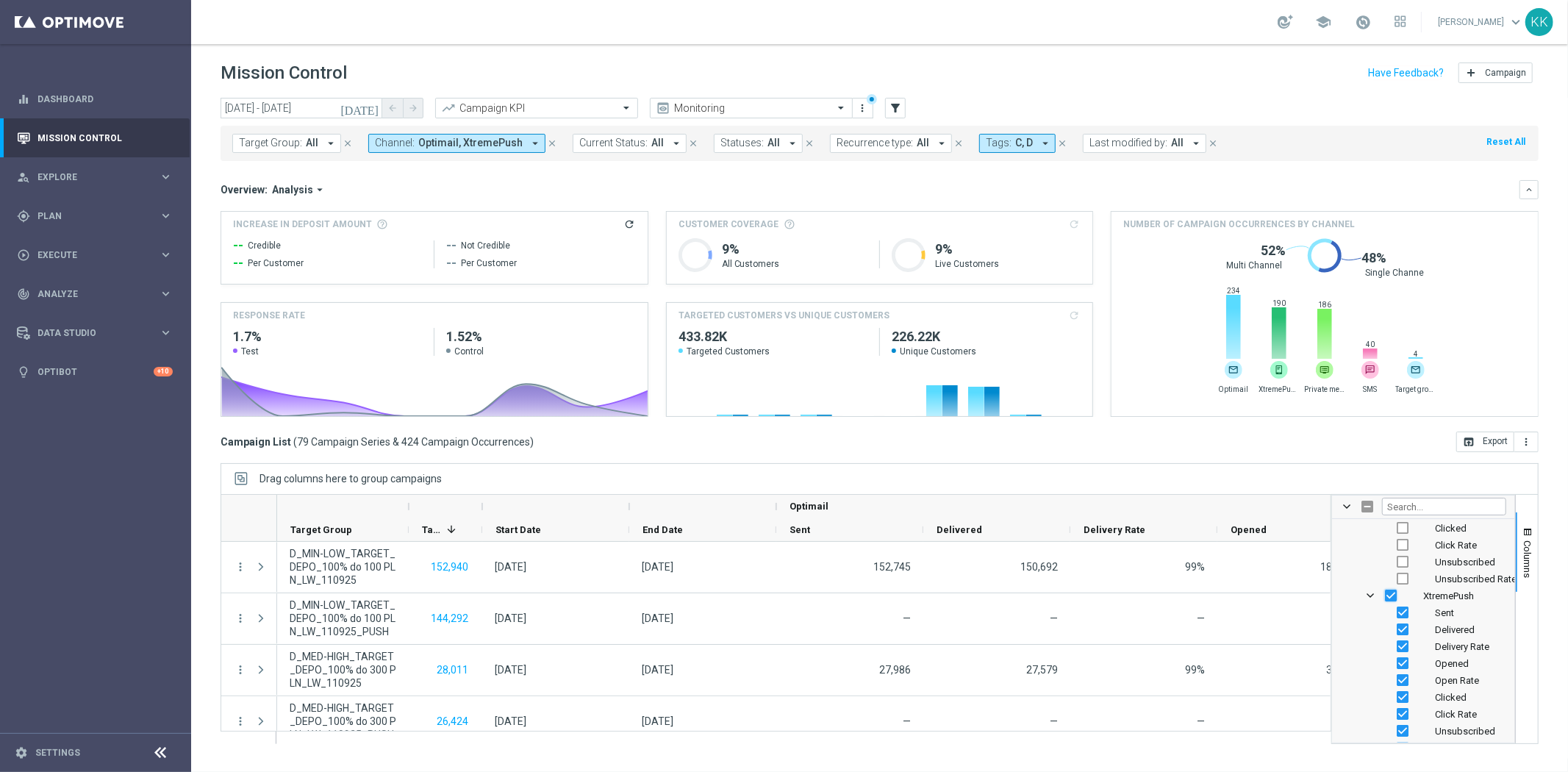
checkbox input "false"
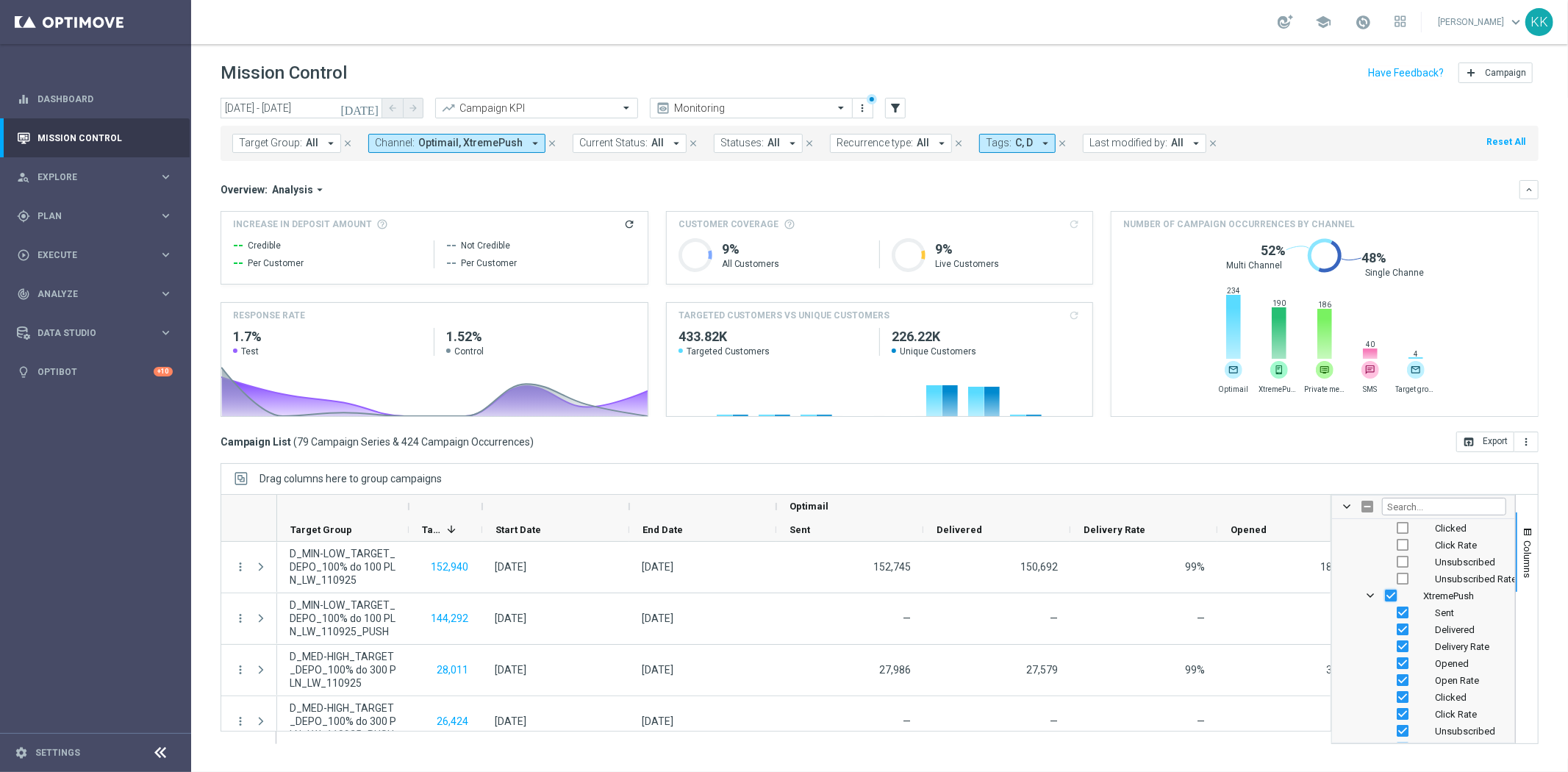
checkbox input "false"
click at [1401, 613] on input "Press SPACE to toggle visibility (hidden)" at bounding box center [1403, 612] width 12 height 12
checkbox input "true"
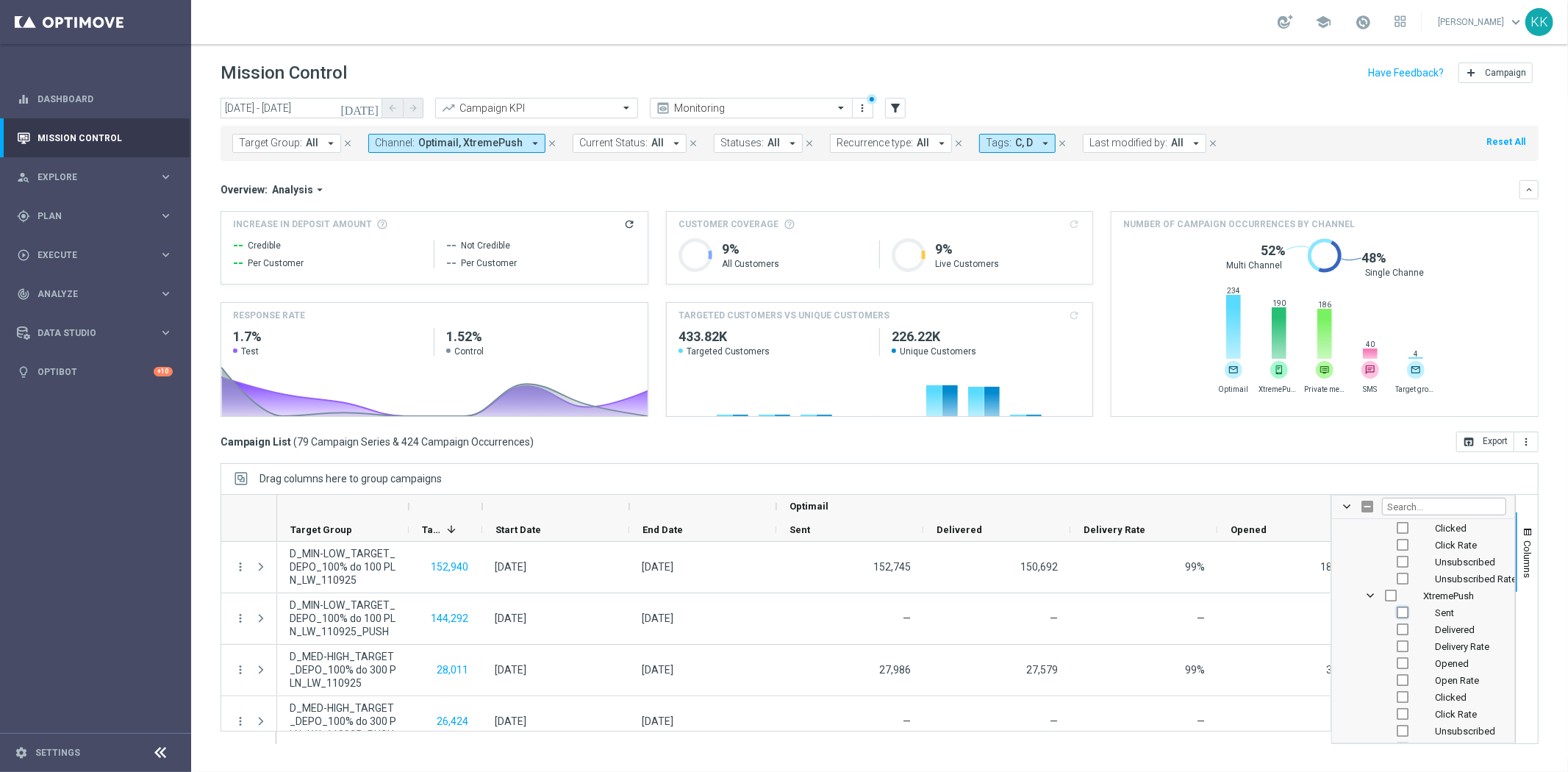
checkbox input "false"
click at [1401, 629] on input "Press SPACE to toggle visibility (hidden)" at bounding box center [1403, 629] width 12 height 12
checkbox input "true"
click at [1400, 642] on input "Press SPACE to toggle visibility (hidden)" at bounding box center [1403, 646] width 12 height 12
checkbox input "true"
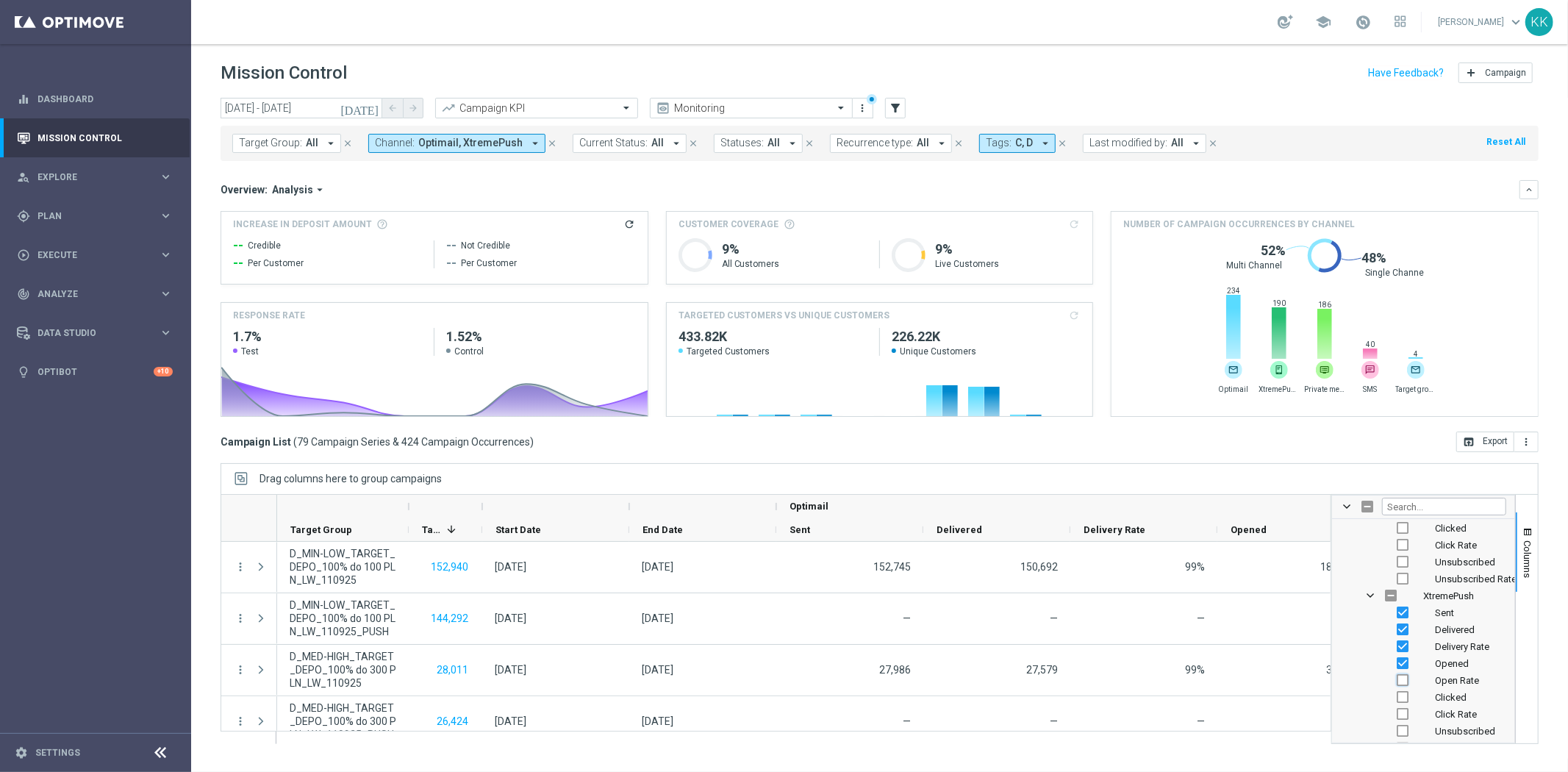
click at [1402, 678] on input "Press SPACE to toggle visibility (hidden)" at bounding box center [1403, 679] width 12 height 12
checkbox input "true"
click at [1401, 700] on input "Press SPACE to toggle visibility (hidden)" at bounding box center [1403, 696] width 12 height 12
checkbox input "true"
click at [1403, 723] on div "Unsubscribed" at bounding box center [1434, 731] width 145 height 17
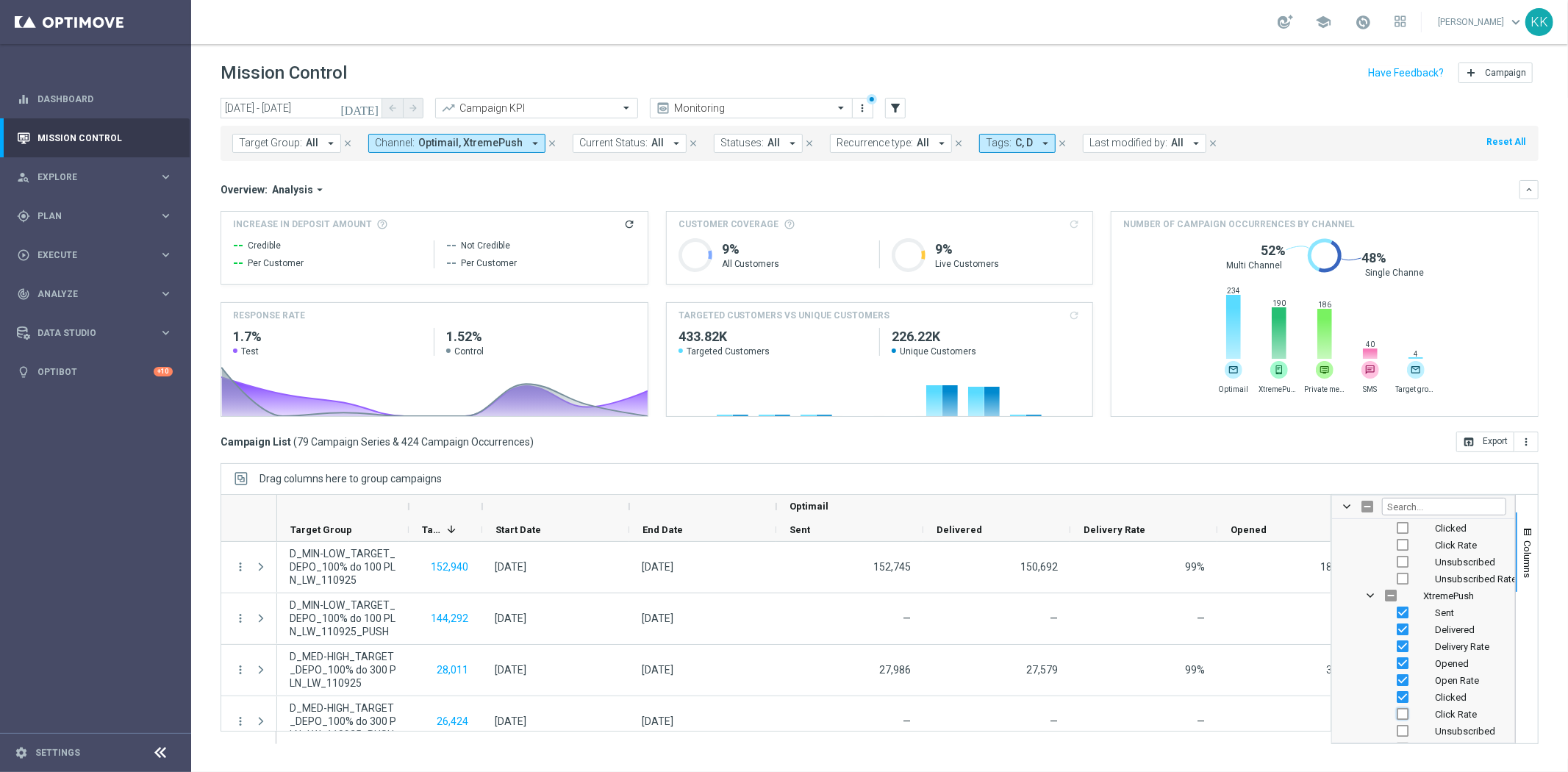
click at [1405, 715] on input "Press SPACE to toggle visibility (hidden)" at bounding box center [1403, 714] width 12 height 12
checkbox input "true"
click at [1350, 466] on div "Drag columns here to group campaigns" at bounding box center [879, 478] width 1319 height 31
click at [1309, 449] on div "Campaign List ( 79 Campaign Series & 424 Campaign Occurrences ) open_in_browser…" at bounding box center [879, 442] width 1319 height 21
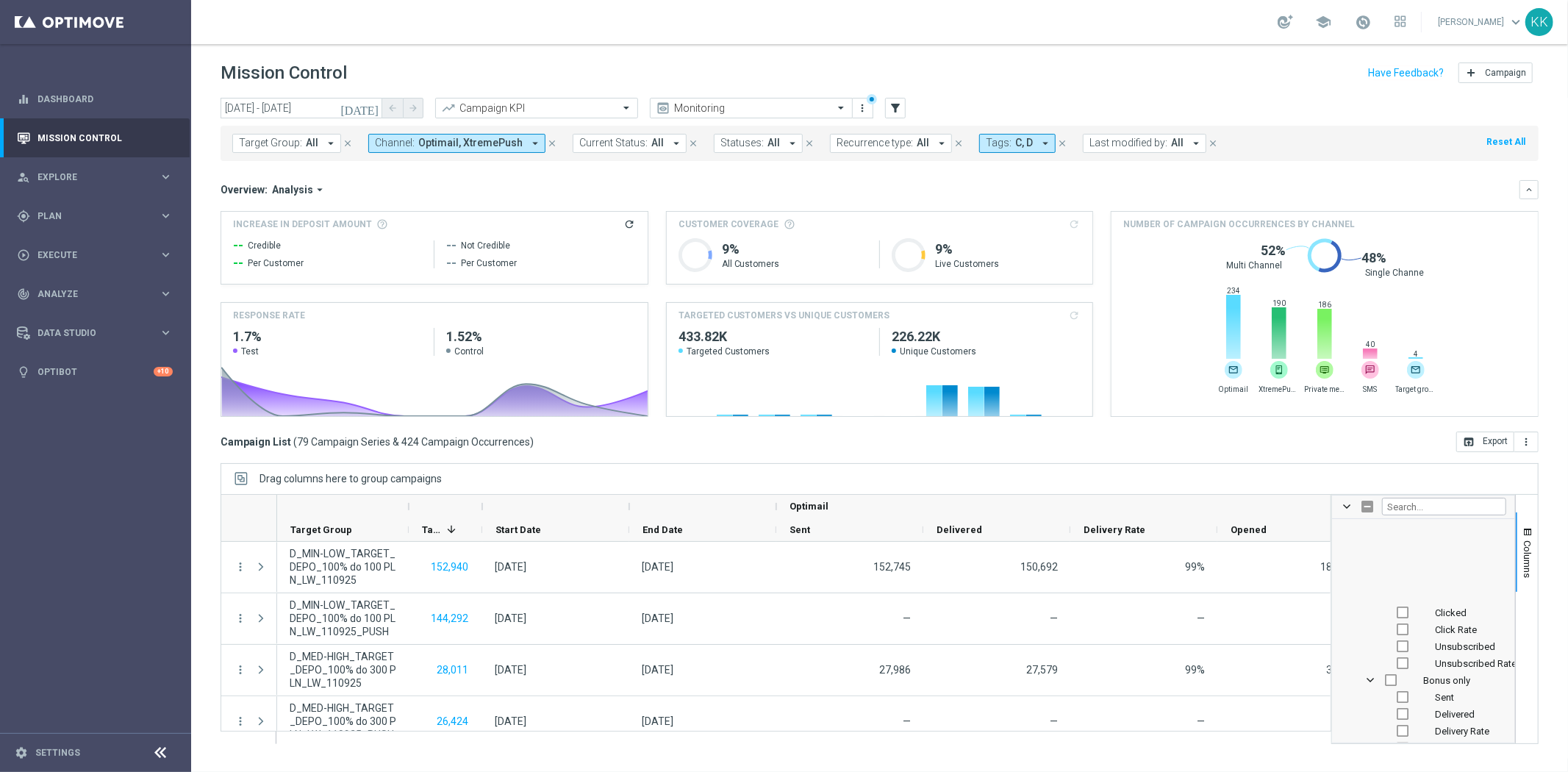
scroll to position [817, 0]
click at [1483, 445] on button "open_in_browser Export" at bounding box center [1486, 442] width 58 height 21
click at [883, 148] on span "Recurrence type:" at bounding box center [875, 142] width 77 height 12
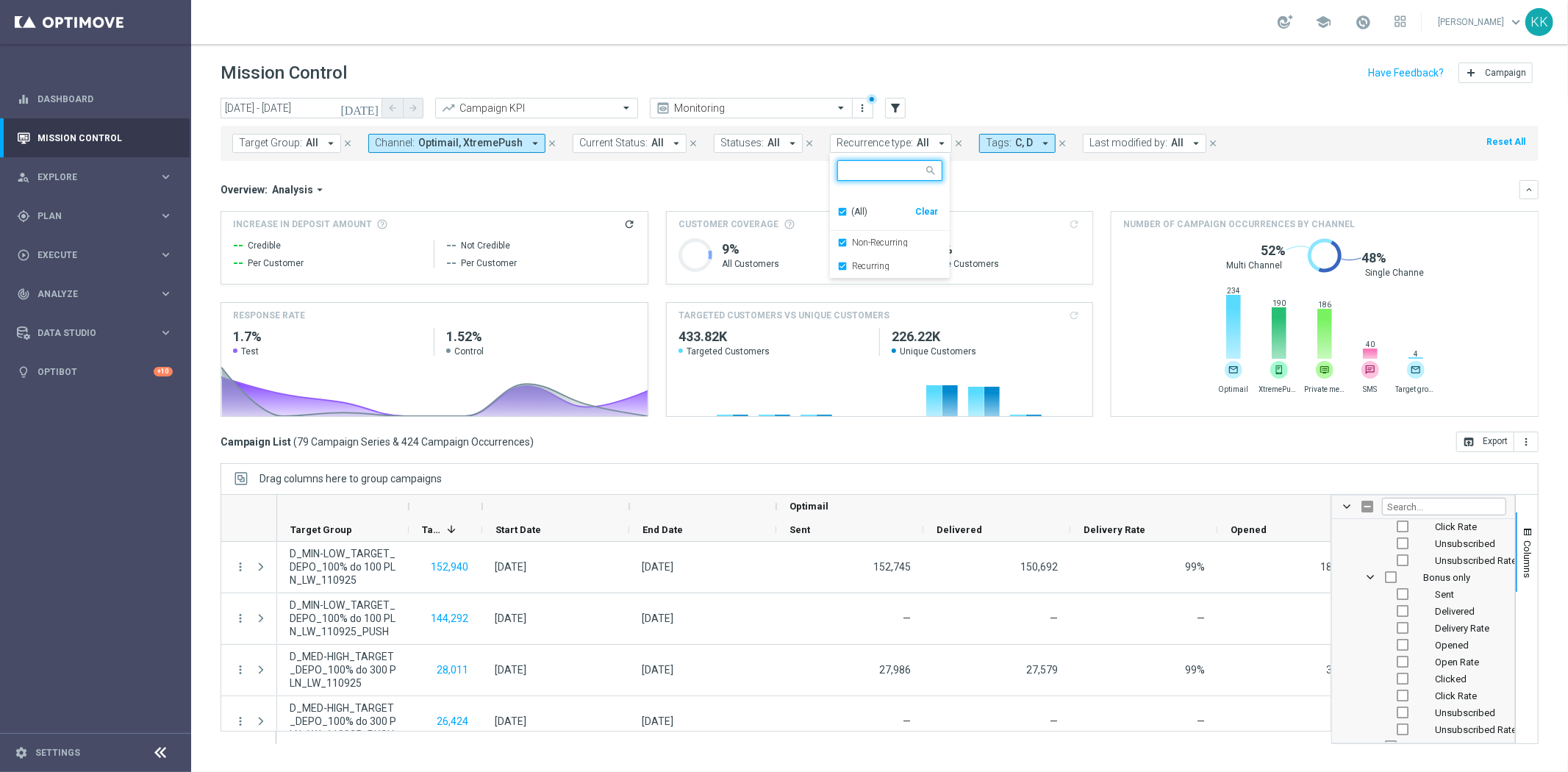
click at [838, 208] on div "(All)" at bounding box center [876, 212] width 78 height 12
click at [838, 236] on div "Non-Recurring" at bounding box center [890, 242] width 105 height 23
click at [959, 65] on div "Mission Control add Campaign" at bounding box center [879, 73] width 1319 height 29
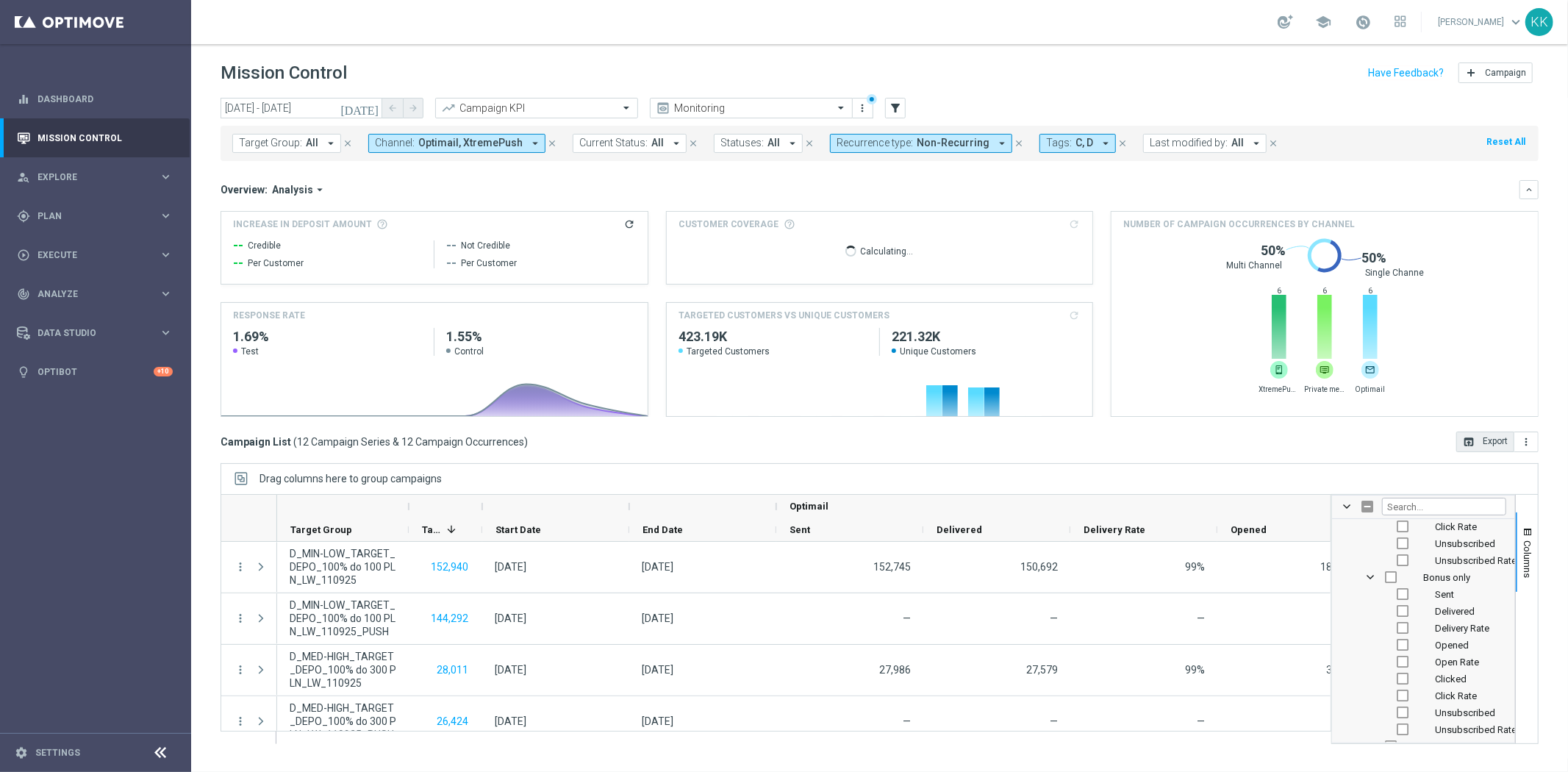
click at [1486, 445] on button "open_in_browser Export" at bounding box center [1486, 442] width 58 height 21
drag, startPoint x: 120, startPoint y: 25, endPoint x: 125, endPoint y: 94, distance: 69.2
click at [120, 24] on link at bounding box center [96, 22] width 191 height 44
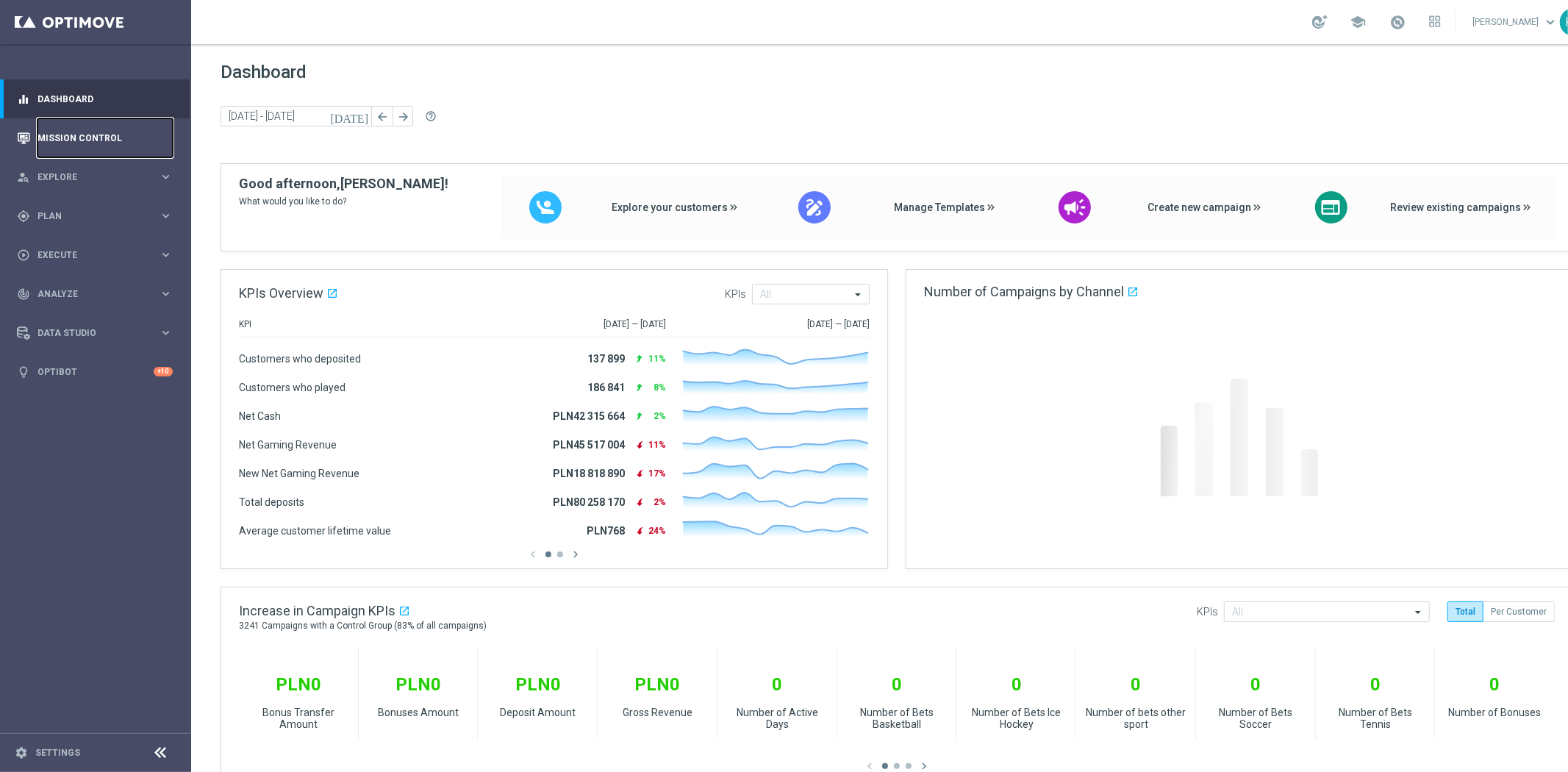
click at [104, 129] on link "Mission Control" at bounding box center [105, 138] width 135 height 39
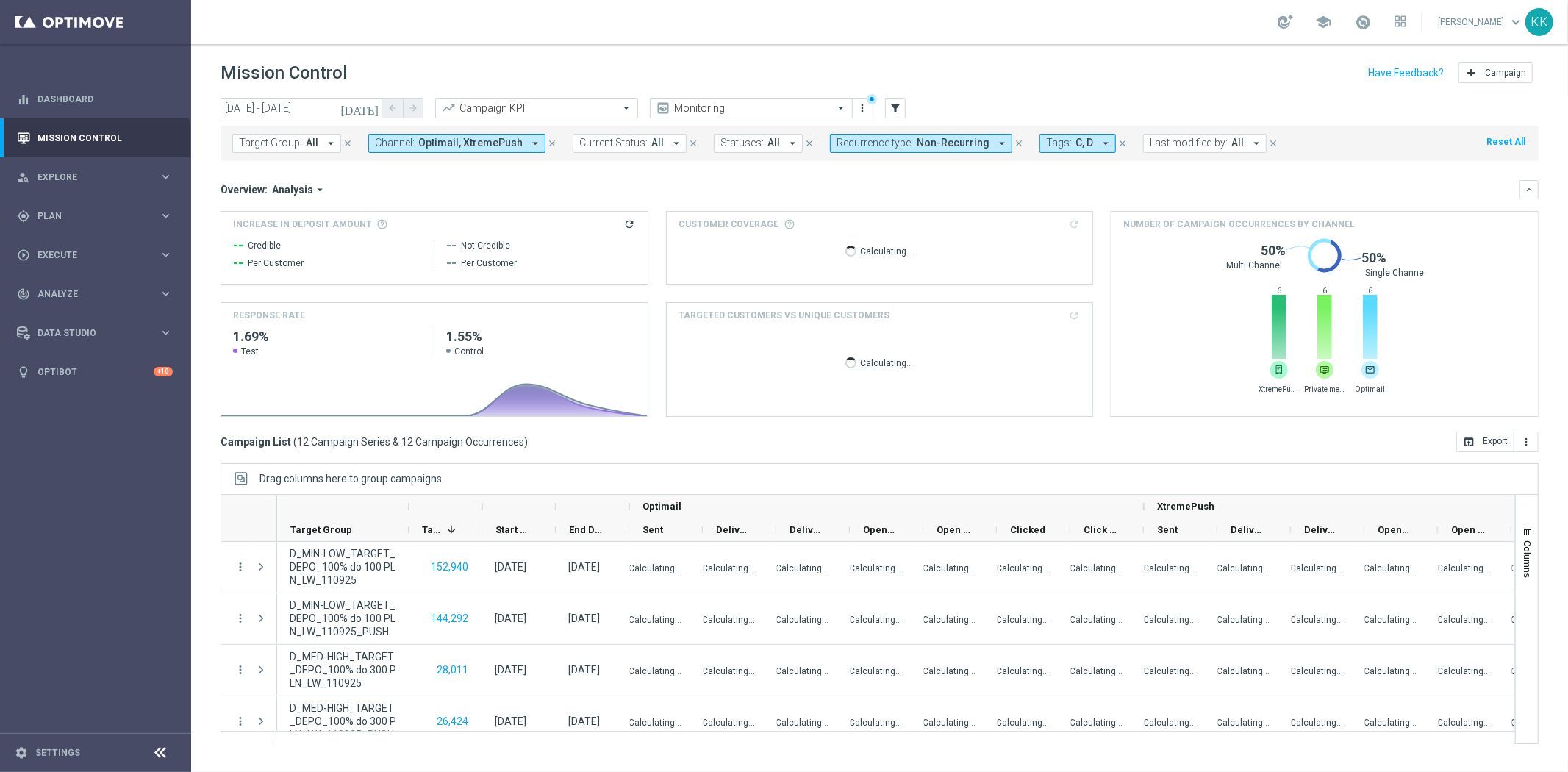
click at [545, 141] on button "close" at bounding box center [552, 142] width 13 height 16
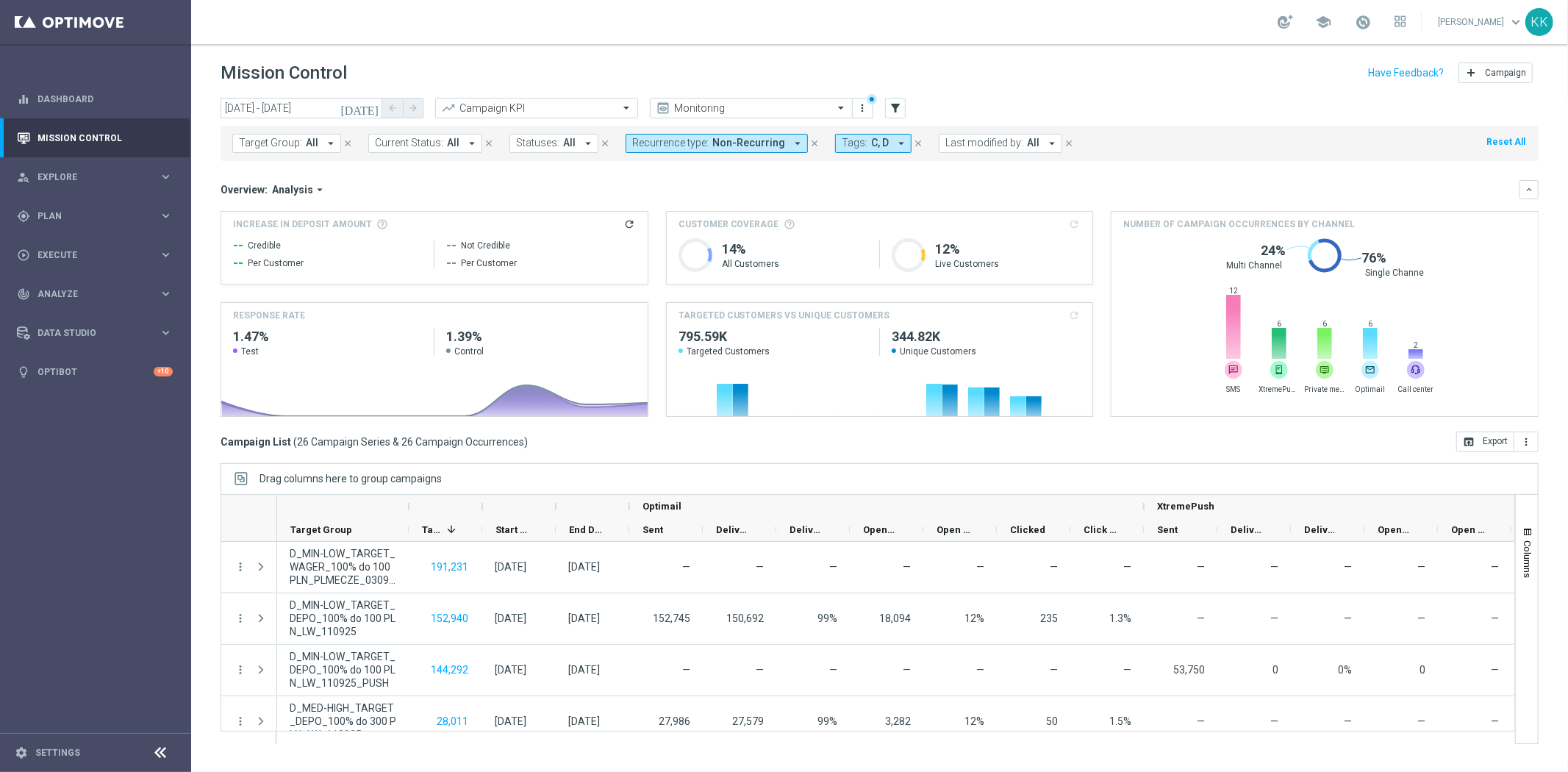
click at [1507, 135] on button "Reset All" at bounding box center [1506, 141] width 42 height 16
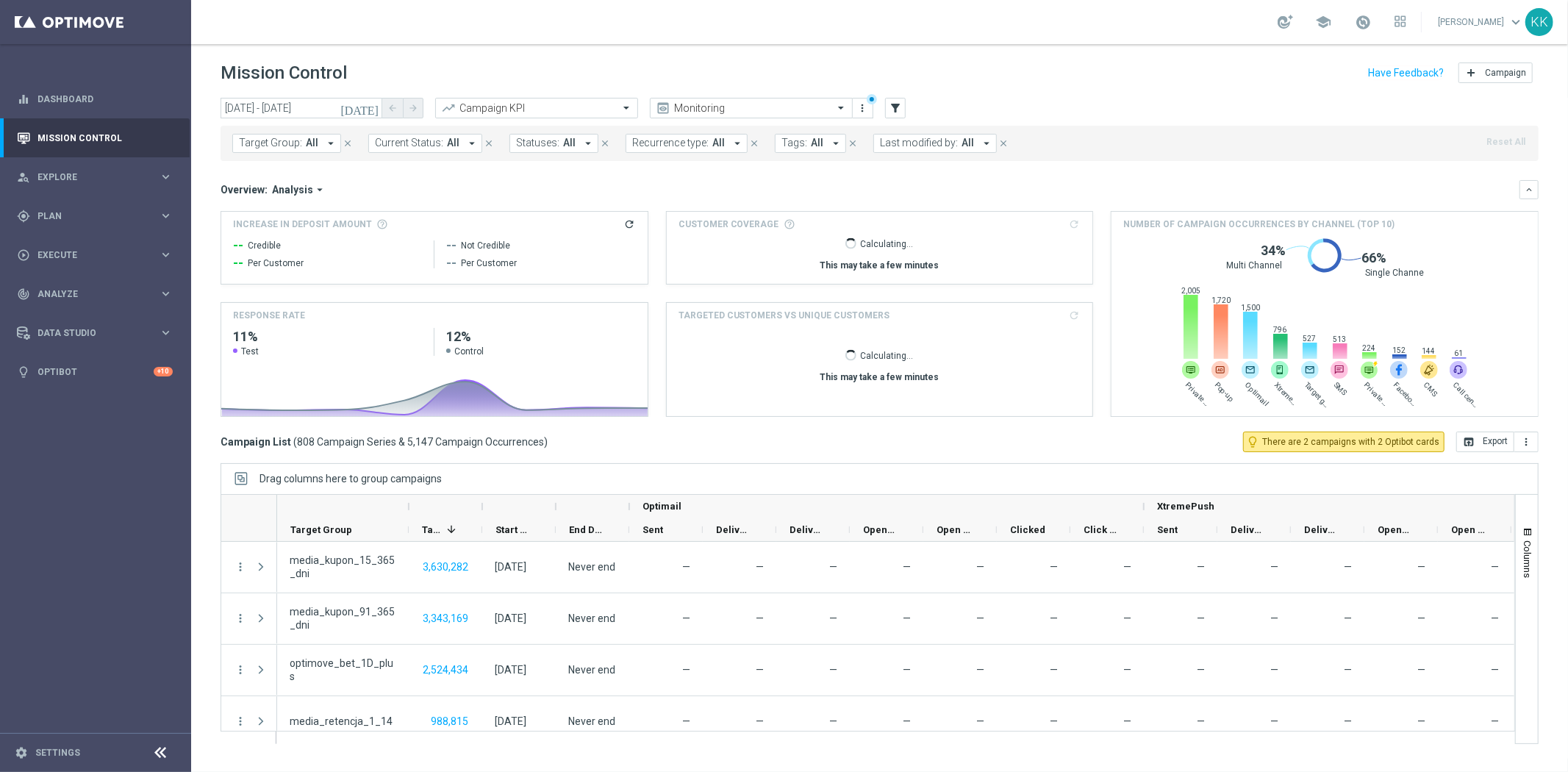
click at [266, 148] on span "Target Group:" at bounding box center [270, 142] width 63 height 12
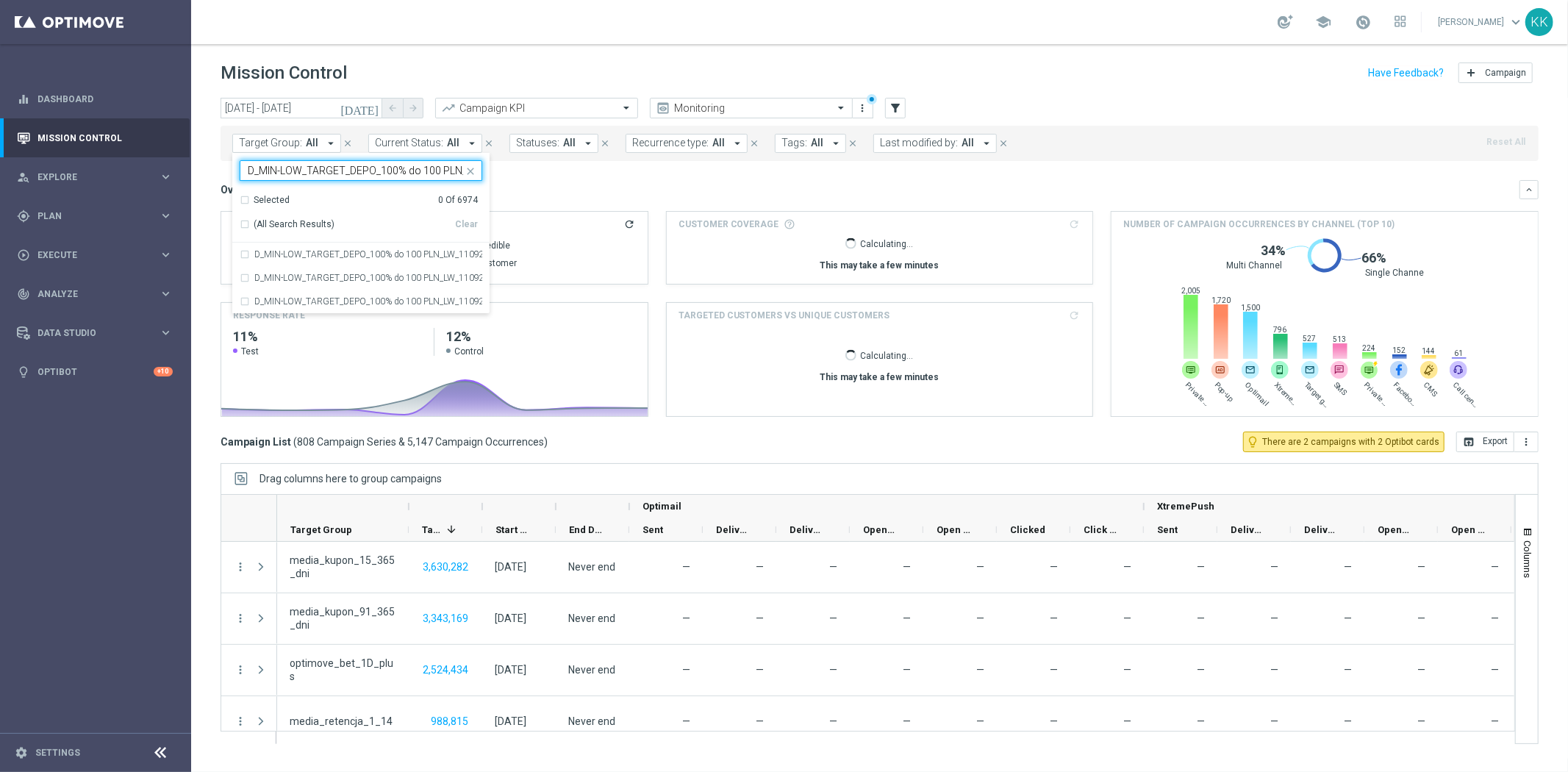
scroll to position [0, 52]
drag, startPoint x: 299, startPoint y: 248, endPoint x: 367, endPoint y: 211, distance: 77.4
click at [299, 248] on div "D_MIN-LOW_TARGET_DEPO_100% do 100 PLN_LW_110925" at bounding box center [361, 254] width 243 height 23
type input "D_MIN-LOW_TARGET_DEPO_100% do 100 PLN_LW_110925"
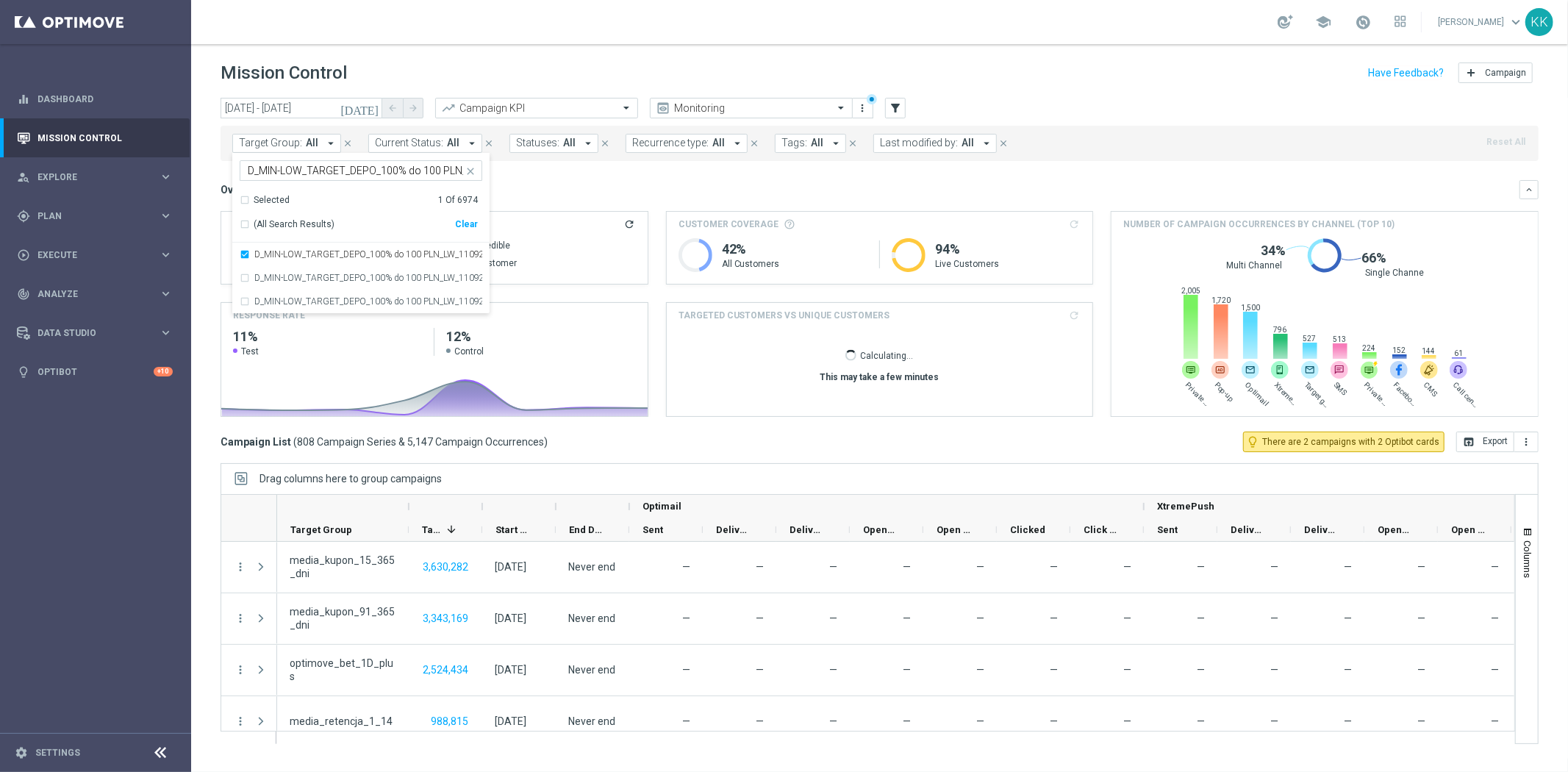
click at [551, 37] on div "school [PERSON_NAME] keyboard_arrow_down KK" at bounding box center [880, 22] width 1378 height 44
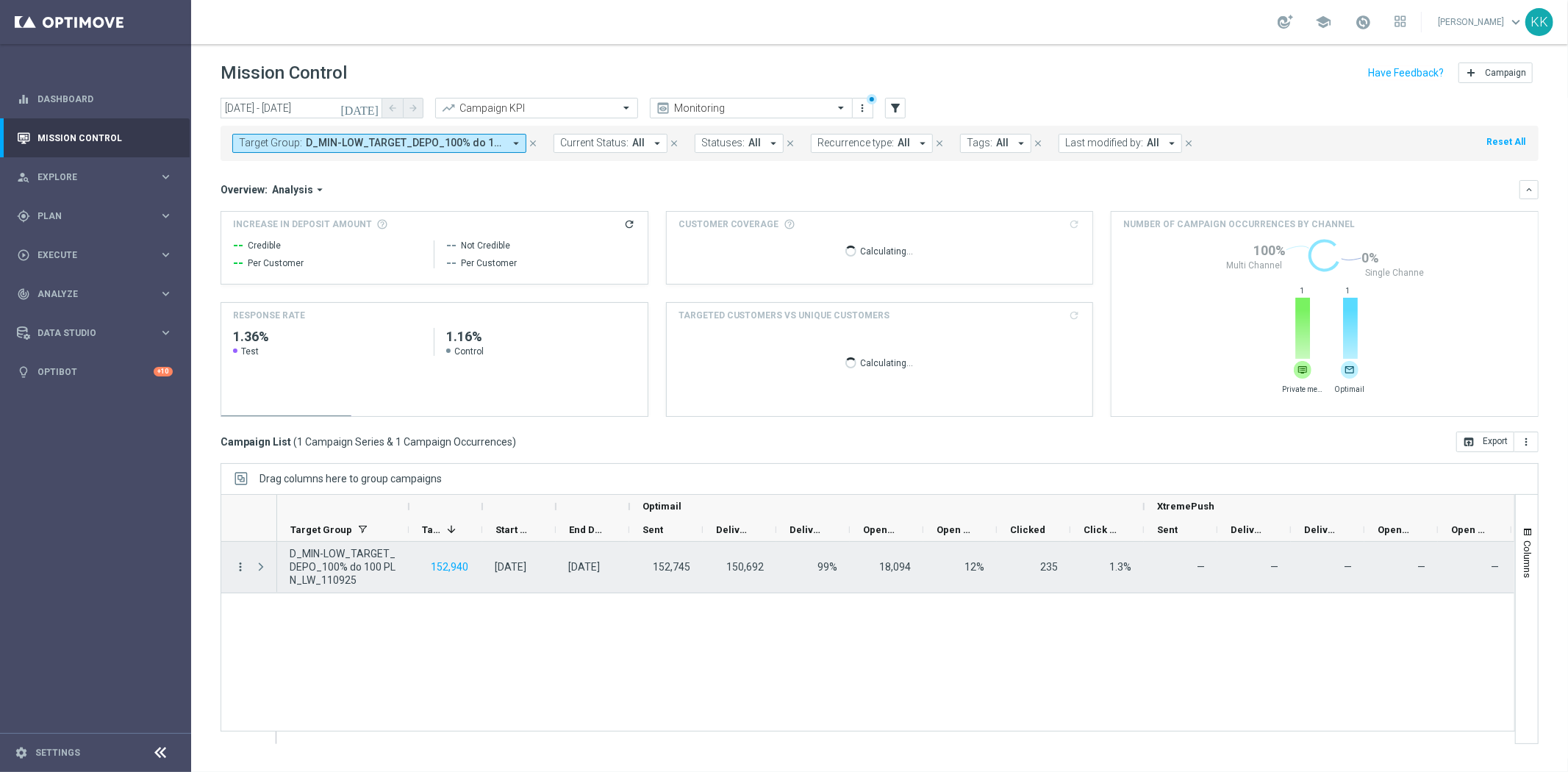
click at [241, 561] on icon "more_vert" at bounding box center [240, 567] width 13 height 13
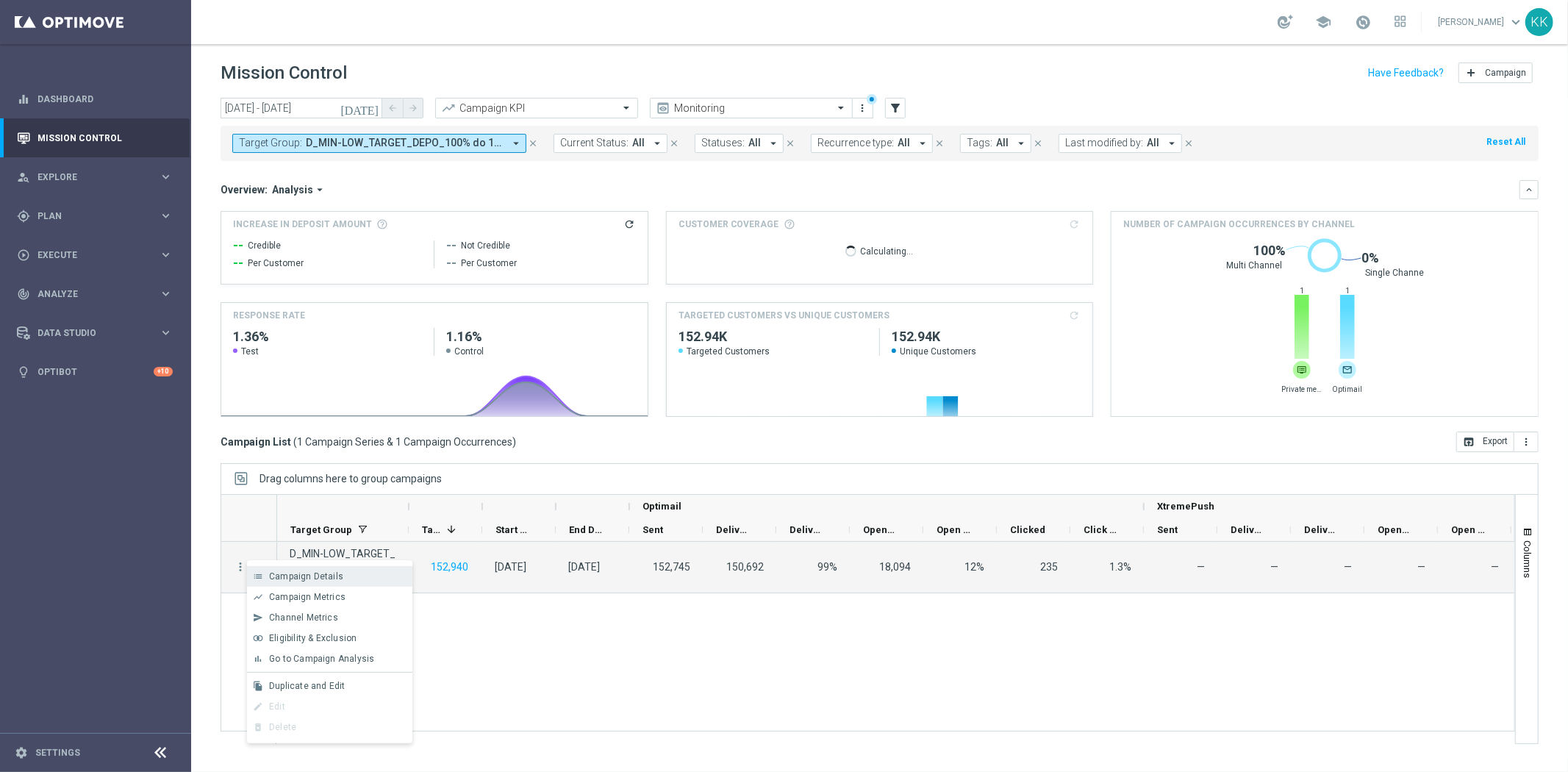
click at [321, 576] on span "Campaign Details" at bounding box center [306, 576] width 74 height 10
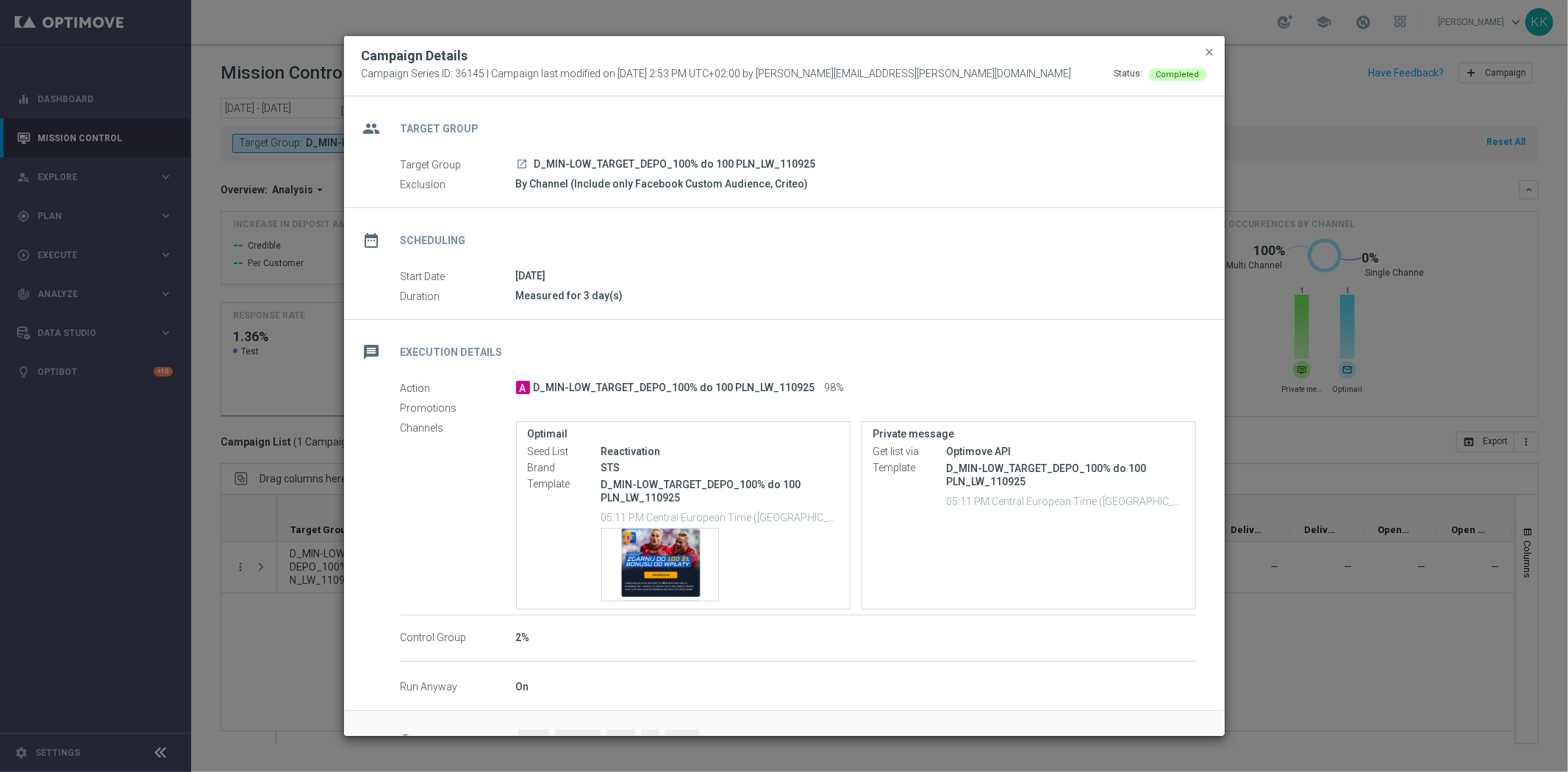
scroll to position [38, 0]
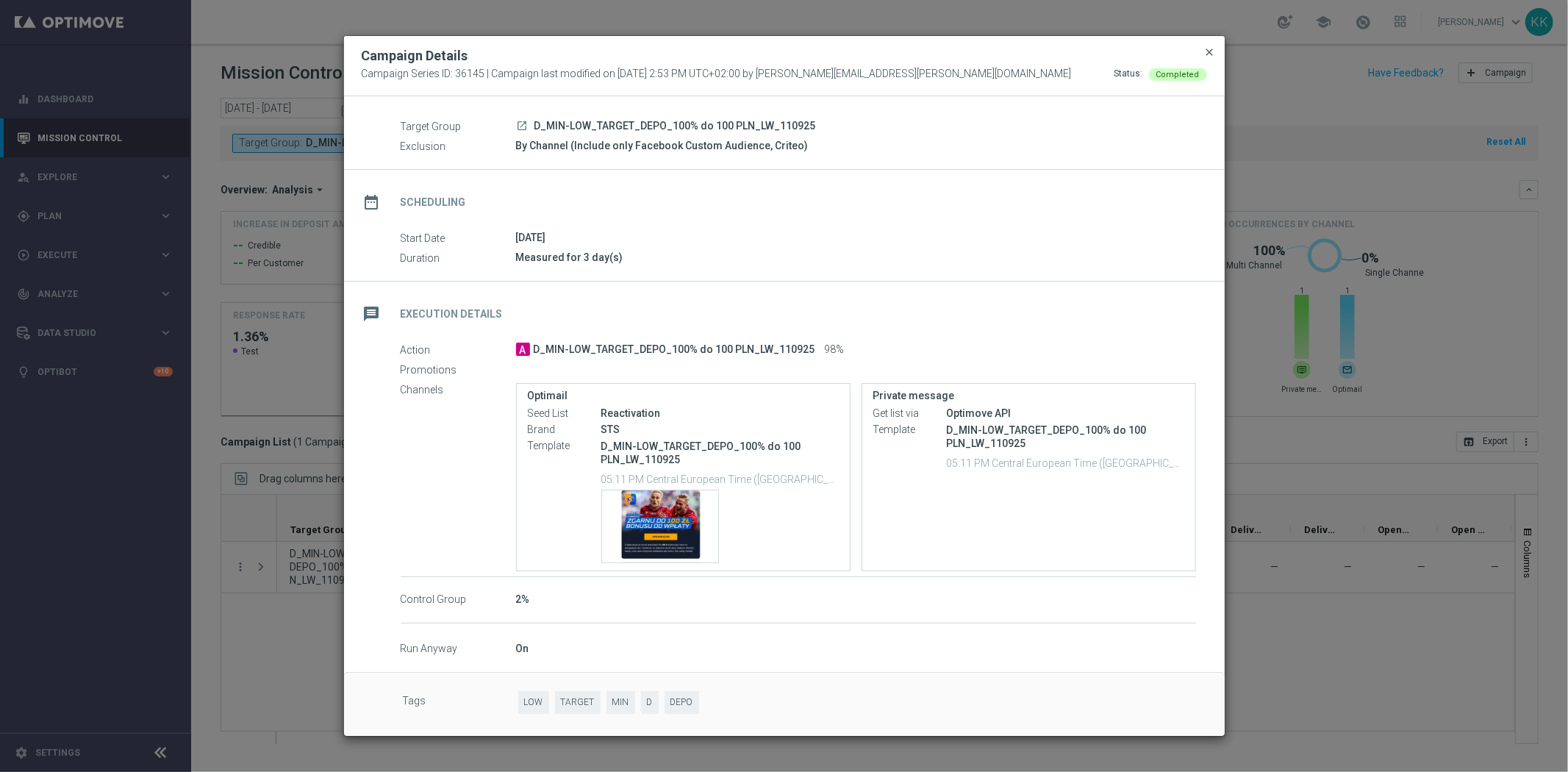
click at [1207, 53] on span "close" at bounding box center [1210, 52] width 12 height 12
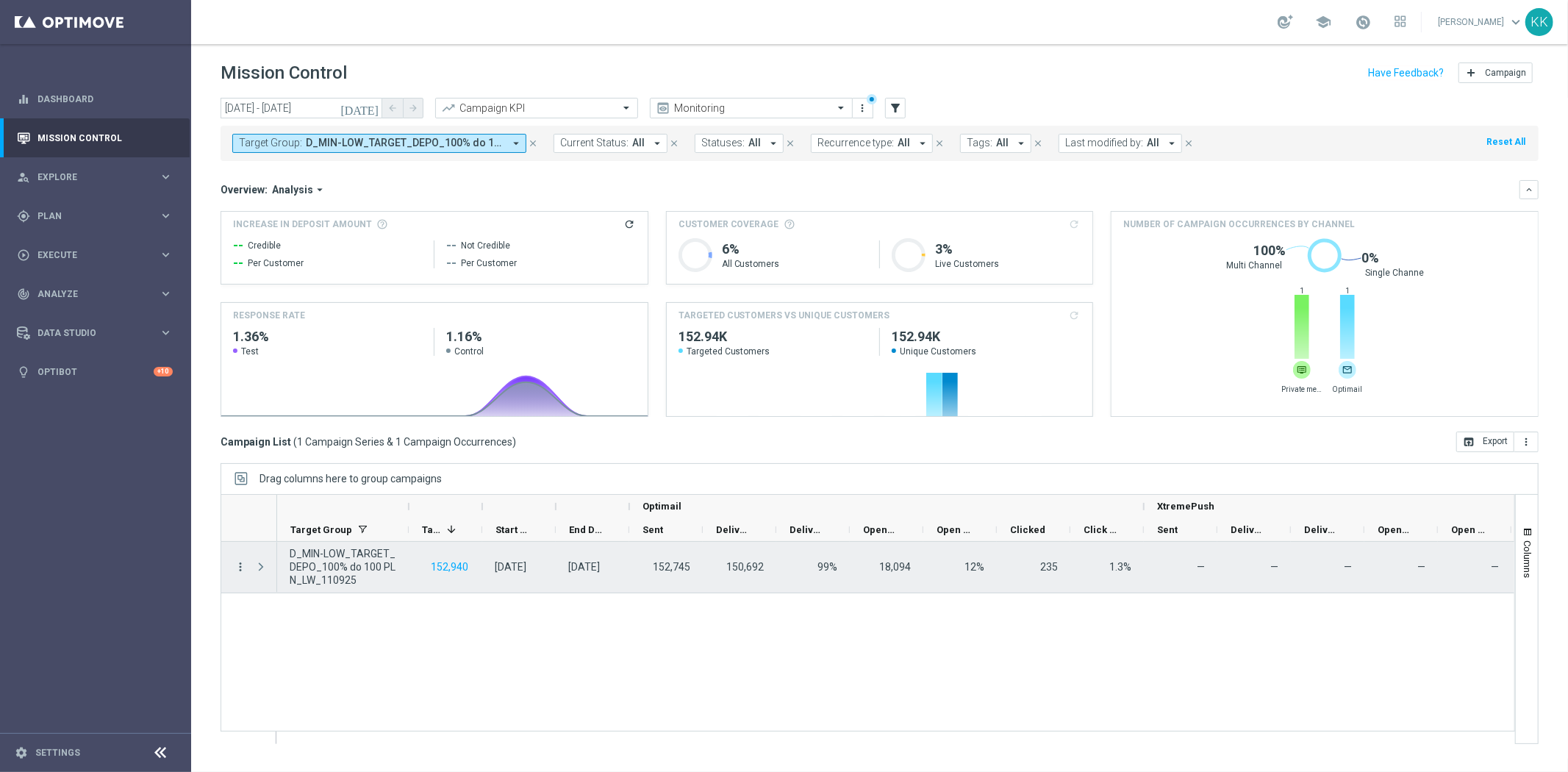
click at [241, 565] on icon "more_vert" at bounding box center [240, 567] width 13 height 13
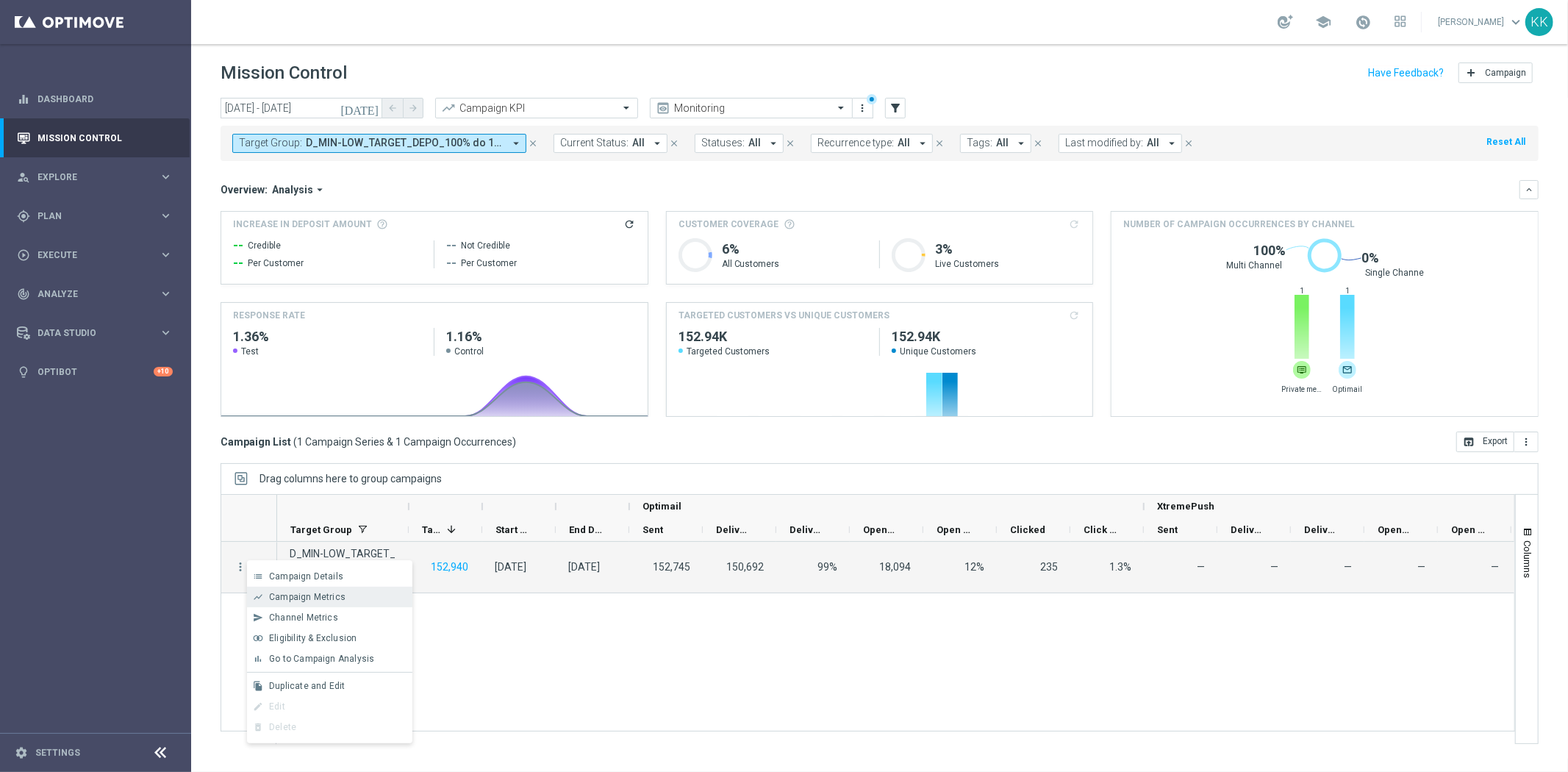
click at [305, 601] on div "Campaign Metrics" at bounding box center [337, 597] width 137 height 10
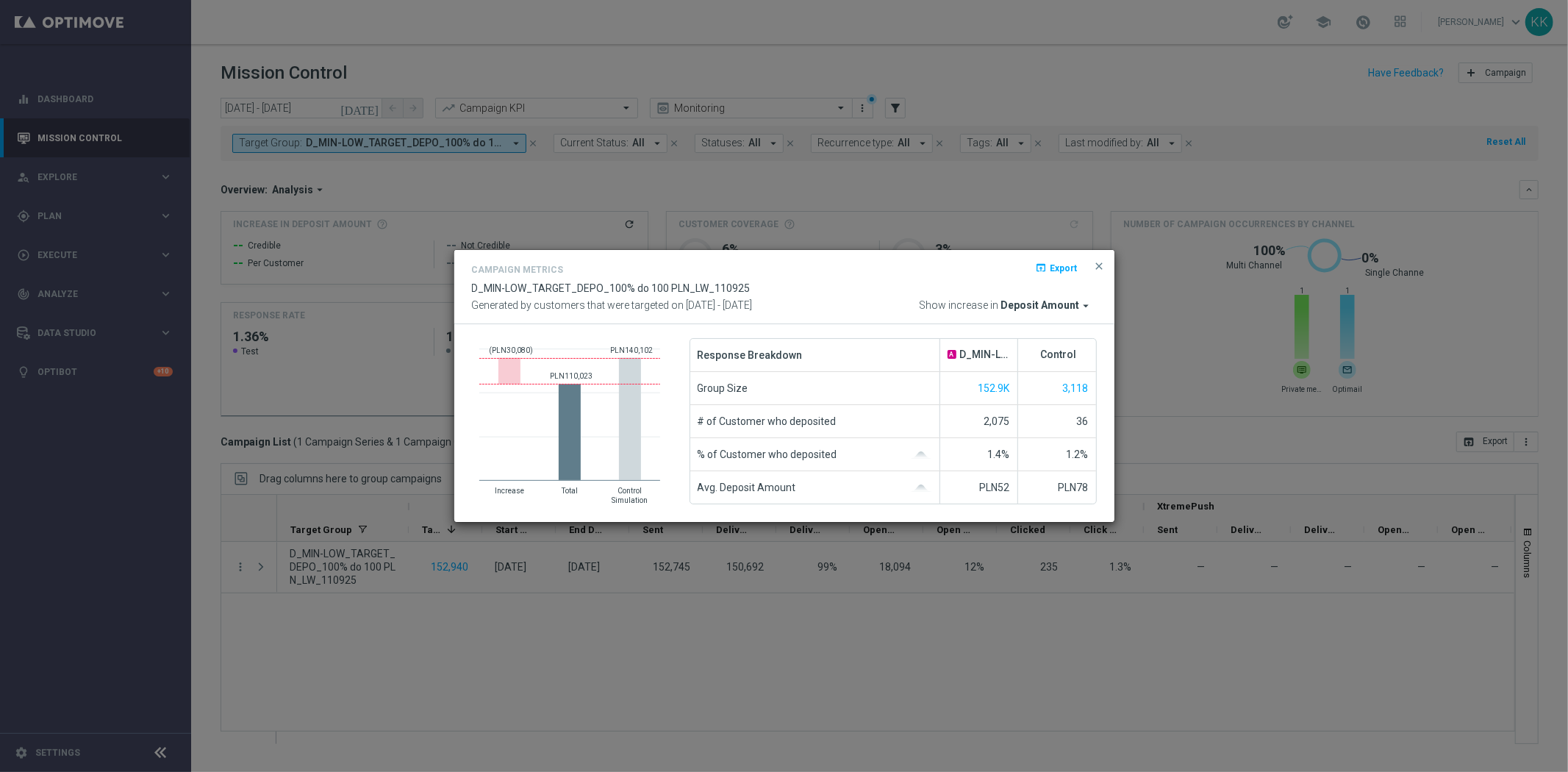
click at [1097, 275] on button "close" at bounding box center [1100, 266] width 15 height 18
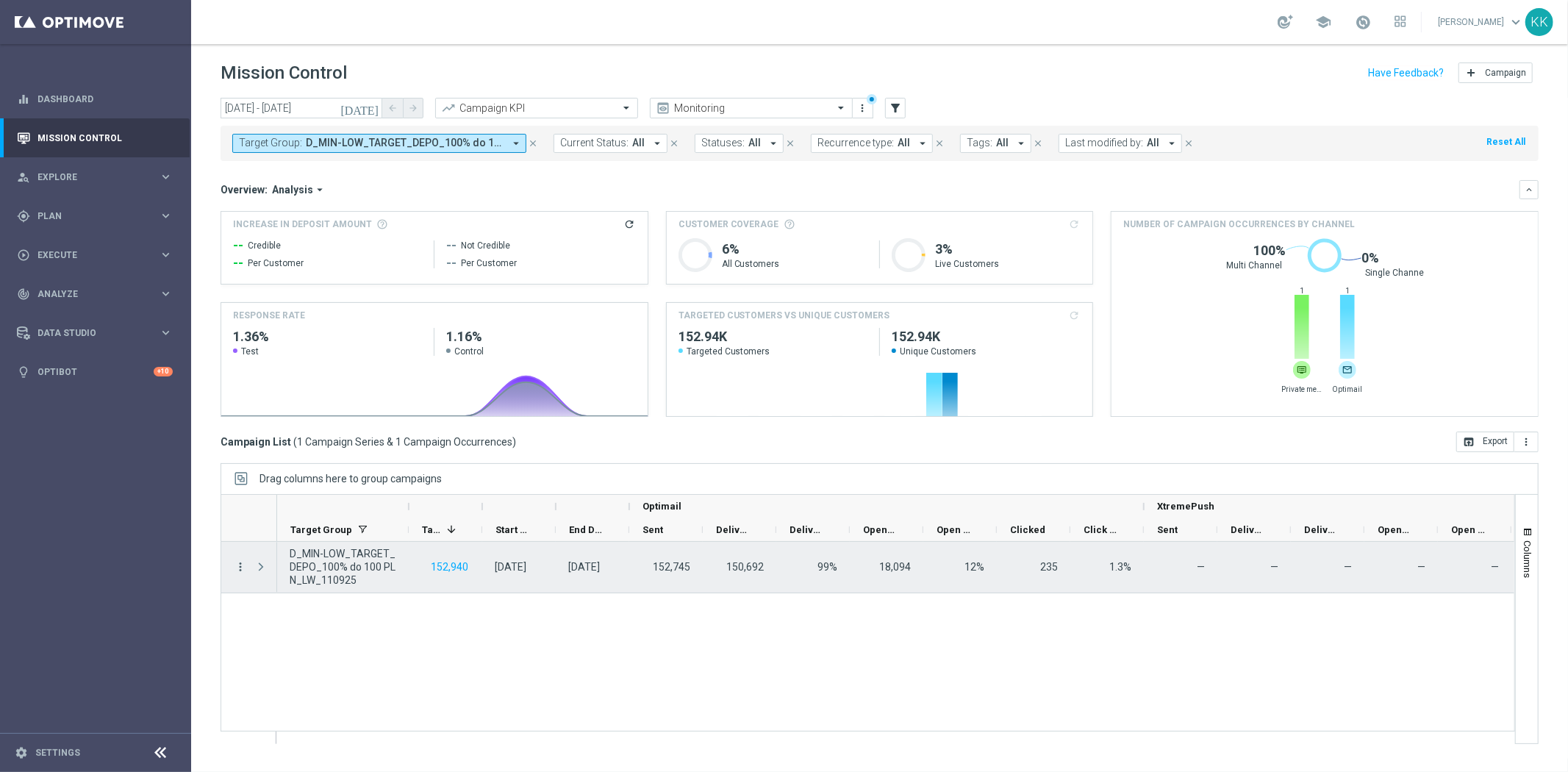
click at [243, 568] on icon "more_vert" at bounding box center [240, 567] width 13 height 13
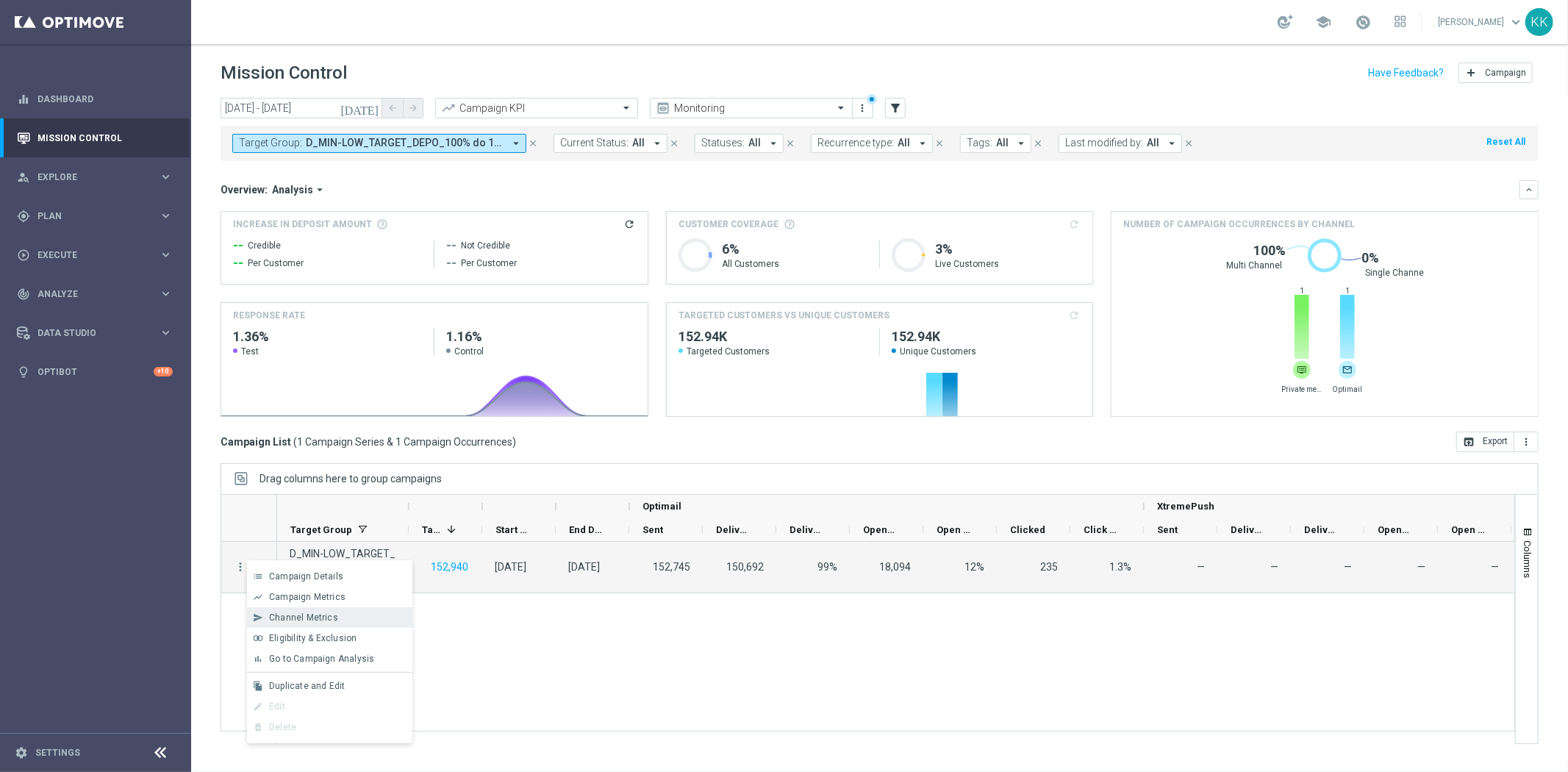
click at [328, 613] on span "Channel Metrics" at bounding box center [304, 617] width 69 height 10
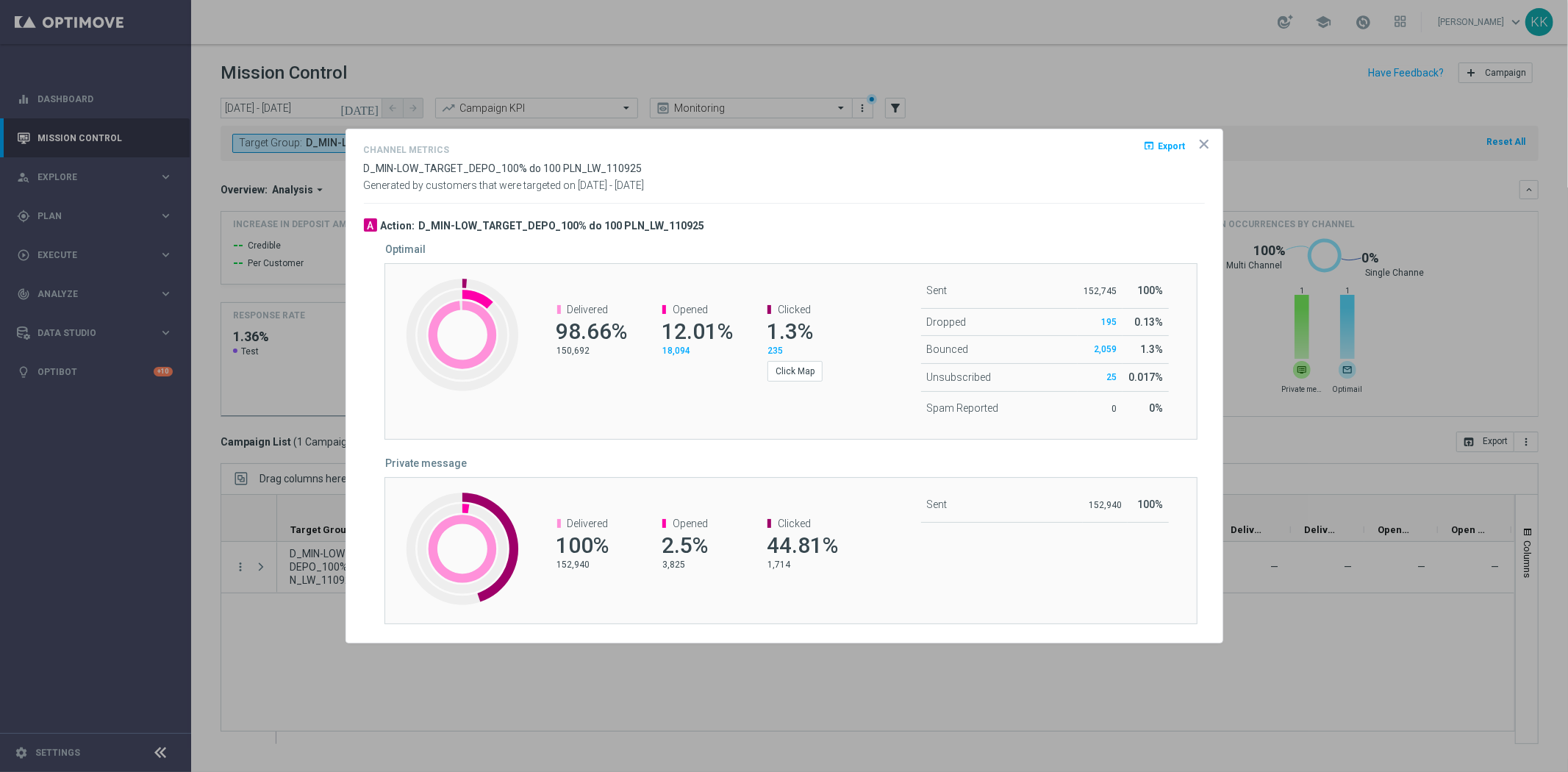
click at [1199, 143] on icon "icon" at bounding box center [1204, 144] width 15 height 15
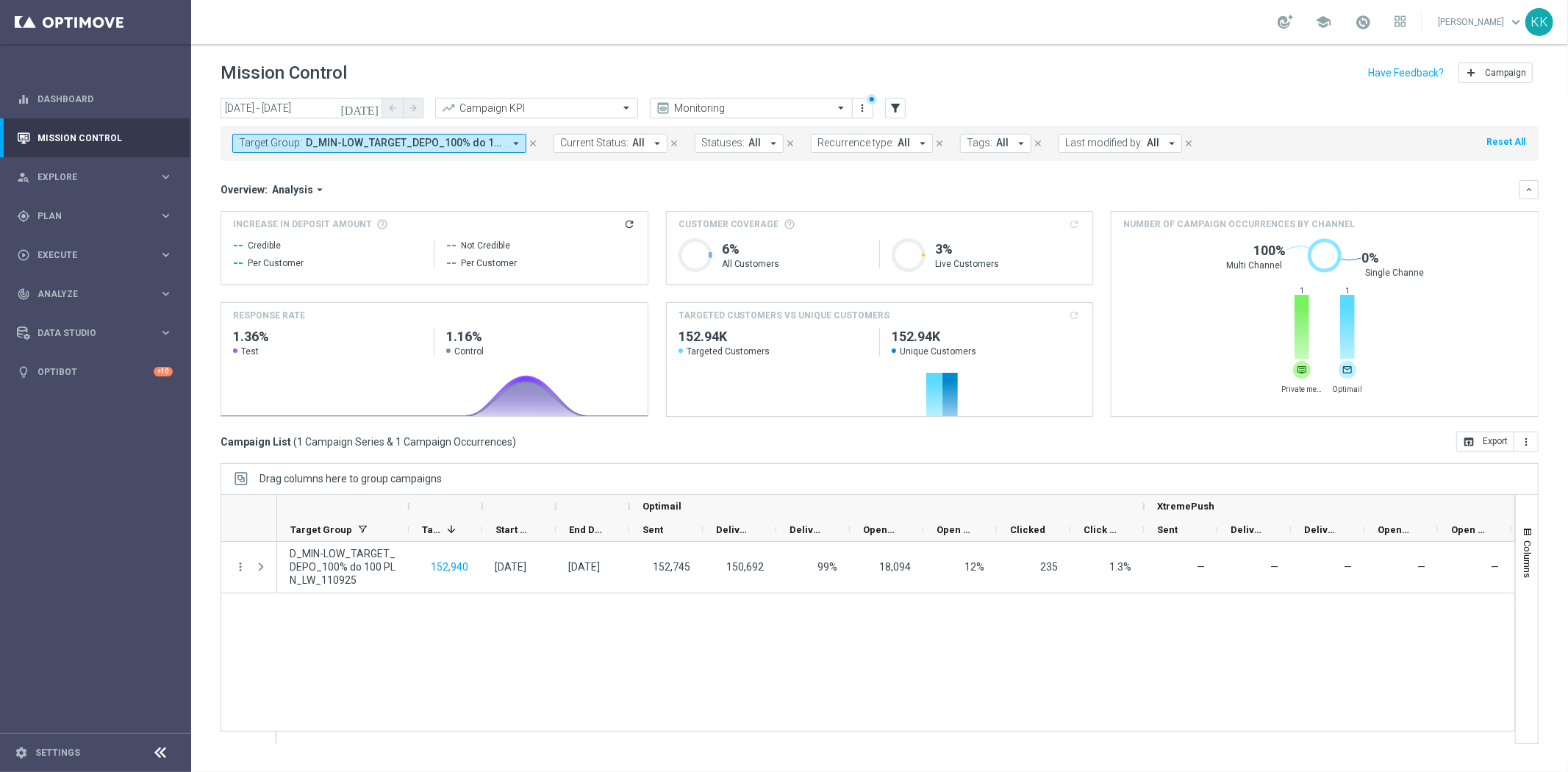
click at [358, 137] on span "D_MIN-LOW_TARGET_DEPO_100% do 100 PLN_LW_110925" at bounding box center [404, 142] width 198 height 12
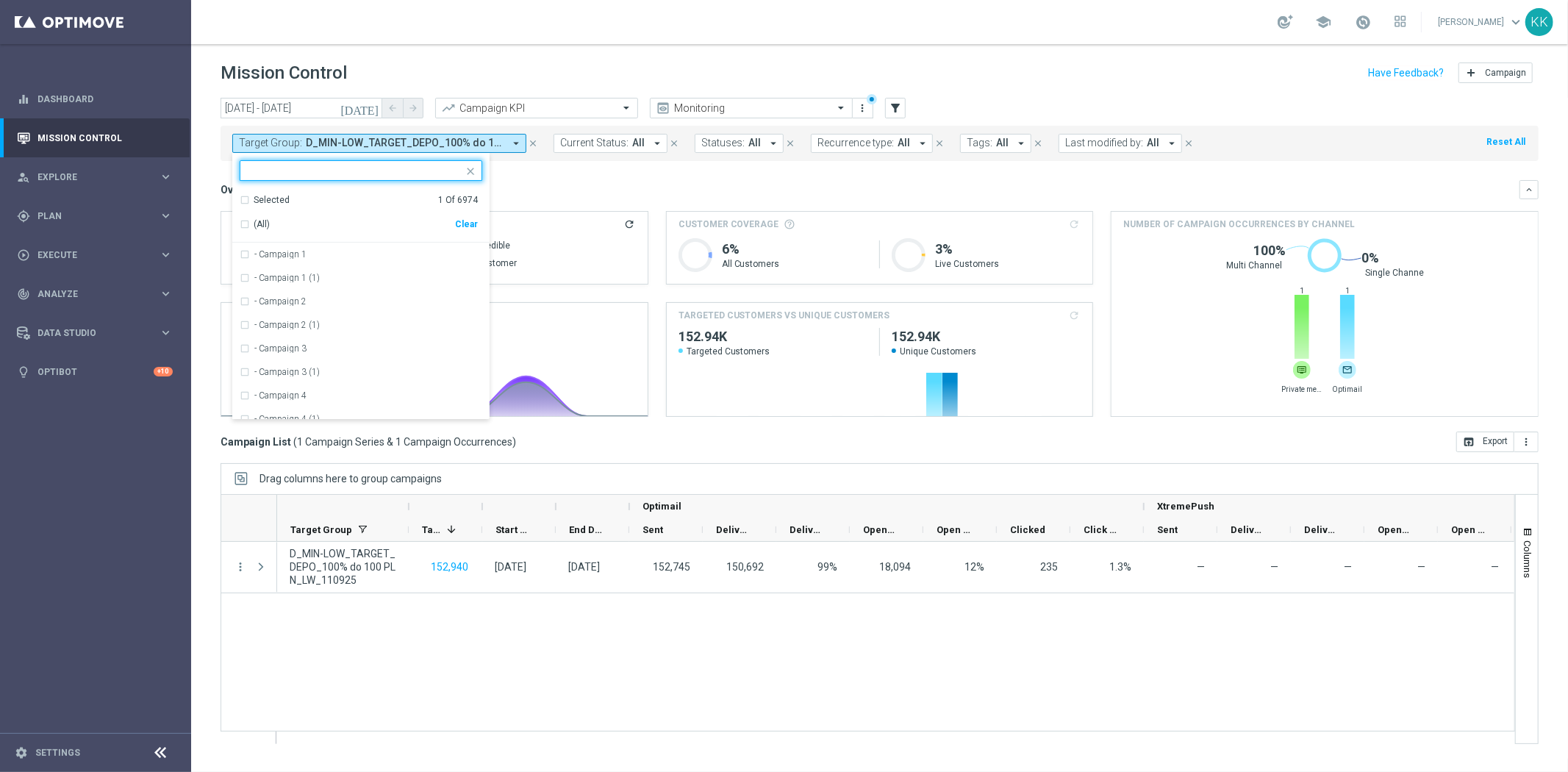
click at [473, 215] on div "(All) Clear" at bounding box center [359, 221] width 238 height 30
click at [391, 172] on input "text" at bounding box center [355, 171] width 216 height 12
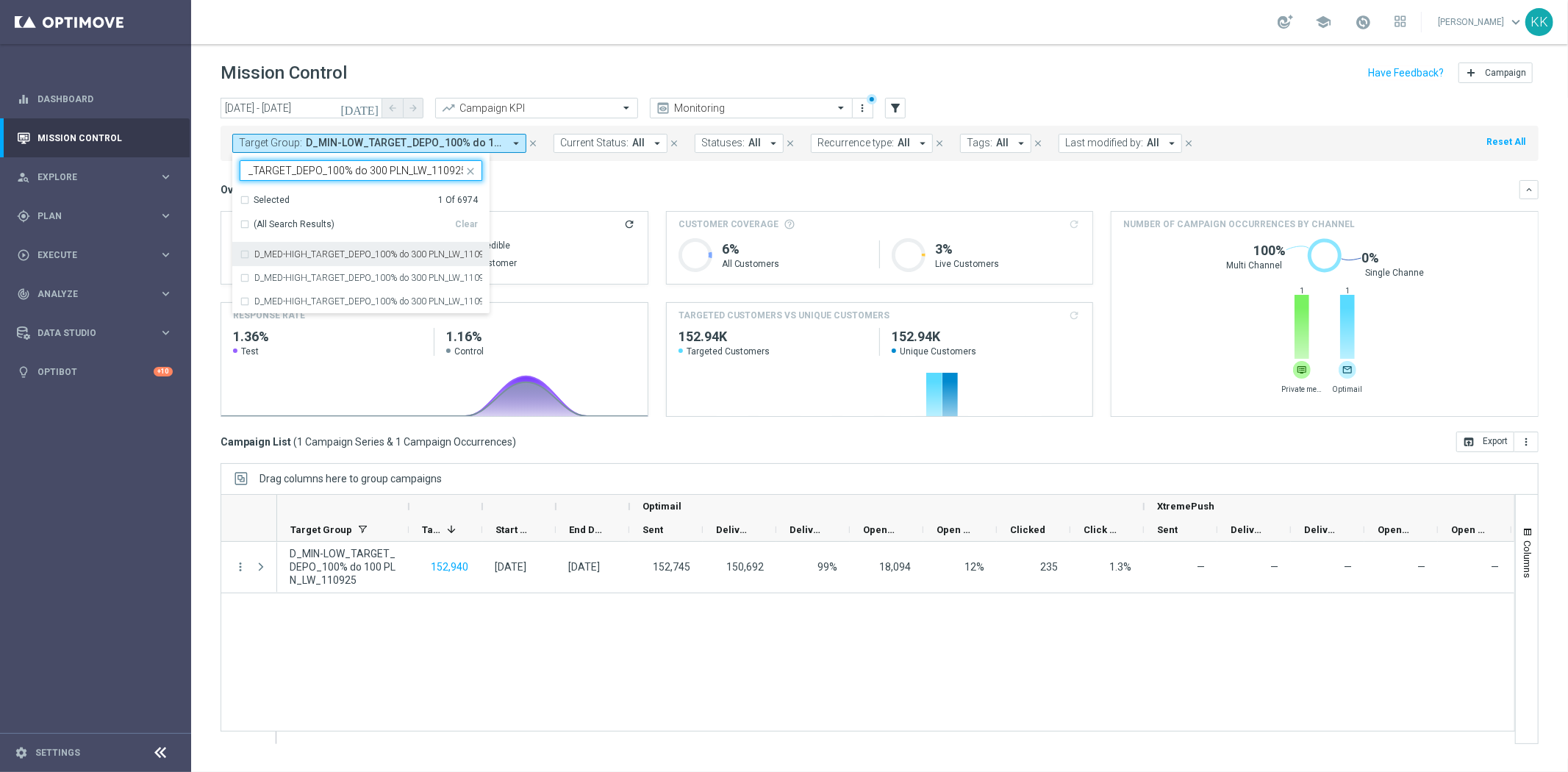
click at [244, 254] on div "D_MED-HIGH_TARGET_DEPO_100% do 300 PLN_LW_110925" at bounding box center [361, 254] width 243 height 23
type input "D_MED-HIGH_TARGET_DEPO_100% do 300 PLN_LW_110925"
click at [518, 52] on header "Mission Control add Campaign" at bounding box center [880, 70] width 1378 height 53
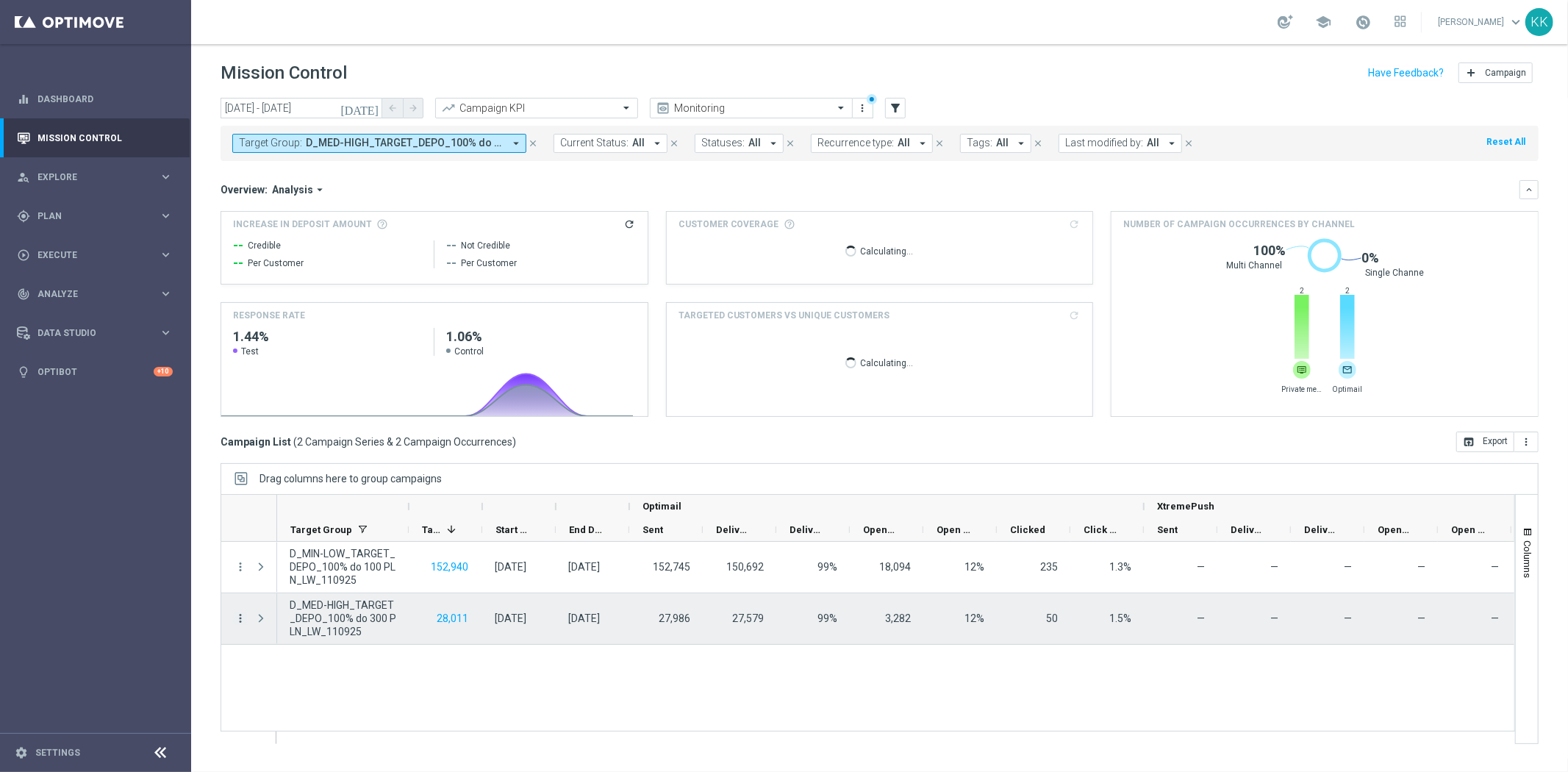
click at [237, 616] on icon "more_vert" at bounding box center [240, 618] width 13 height 13
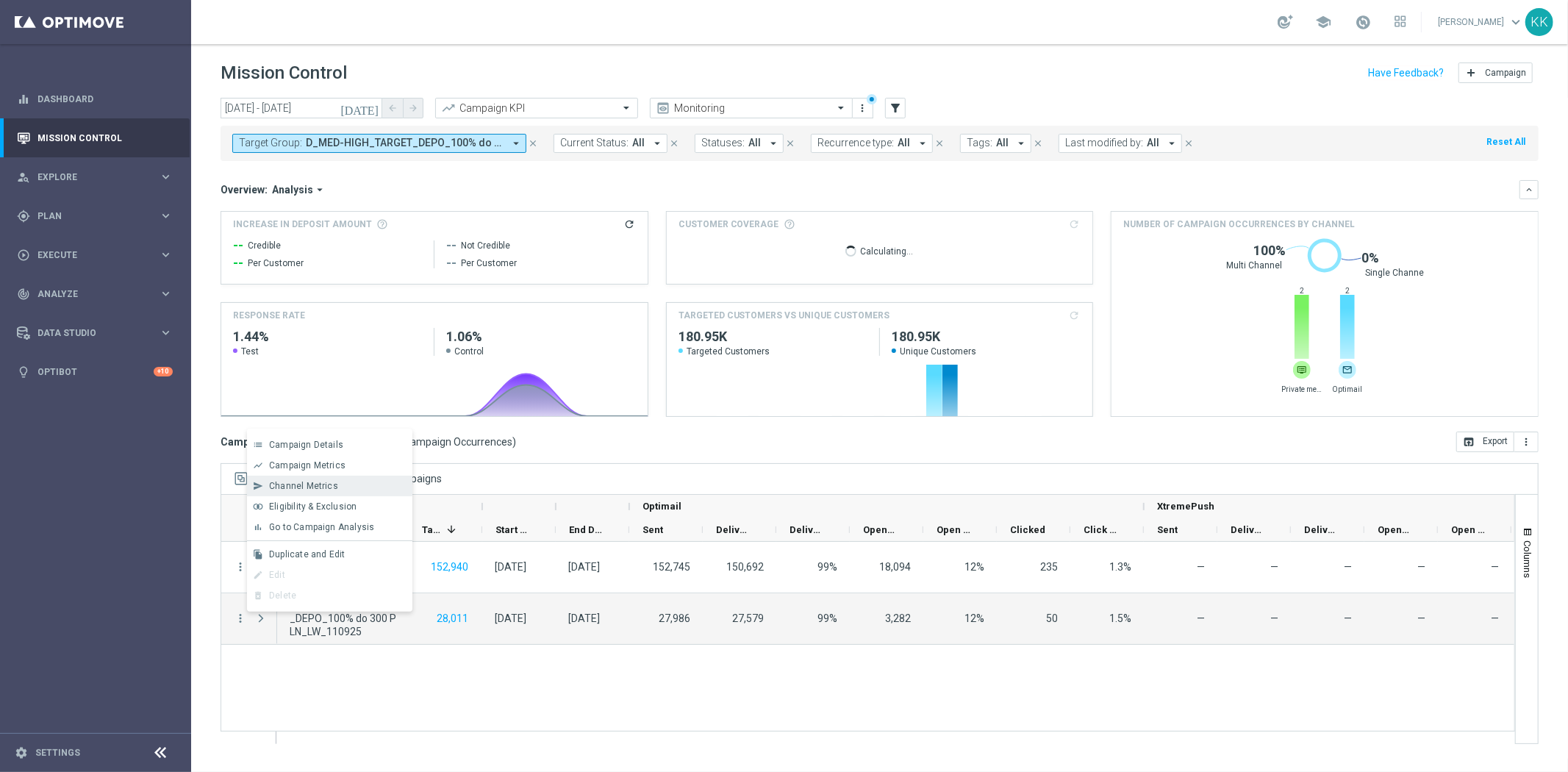
click at [303, 485] on span "Channel Metrics" at bounding box center [304, 485] width 69 height 10
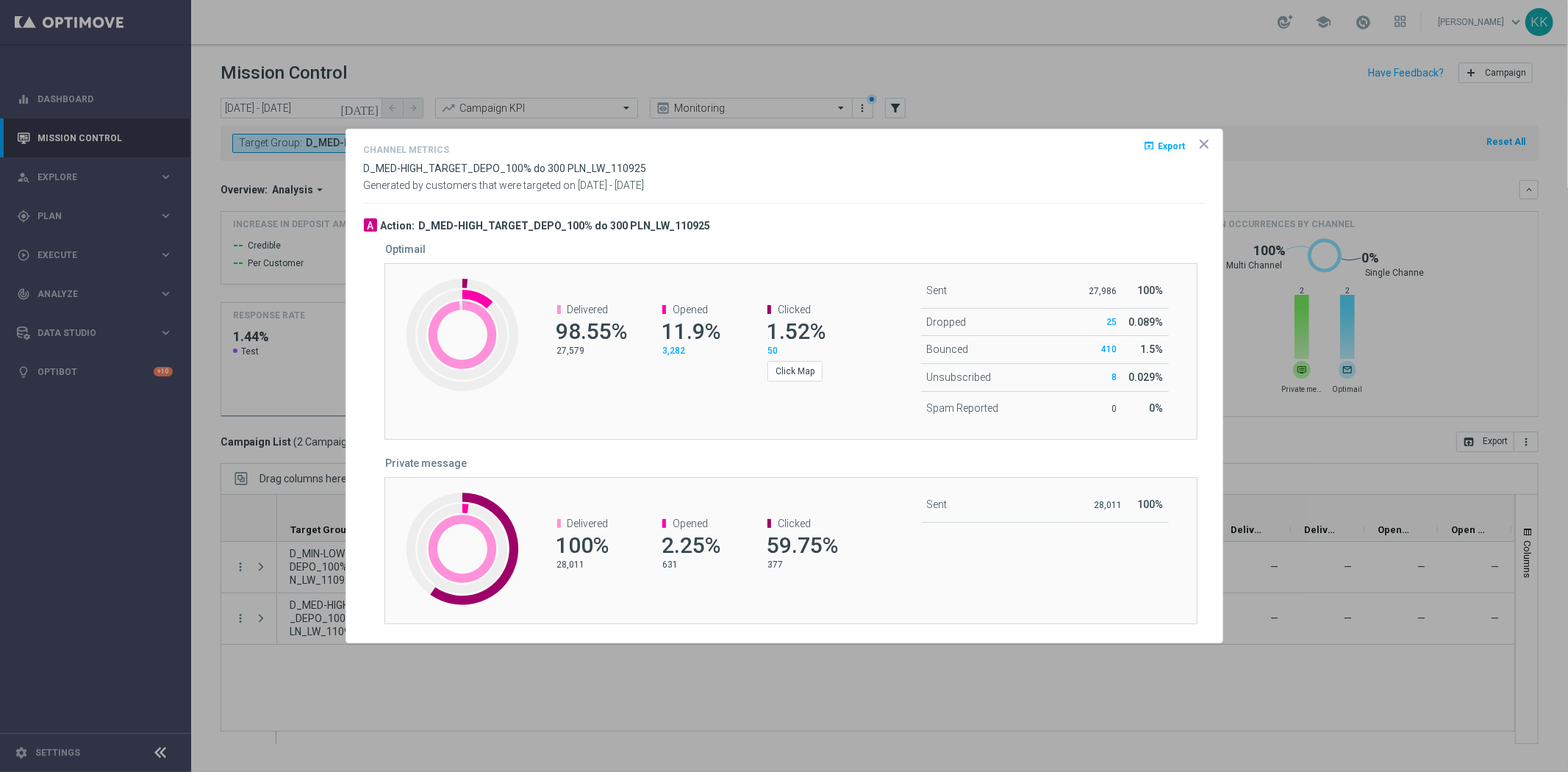
click at [1202, 141] on icon "icon" at bounding box center [1204, 144] width 15 height 15
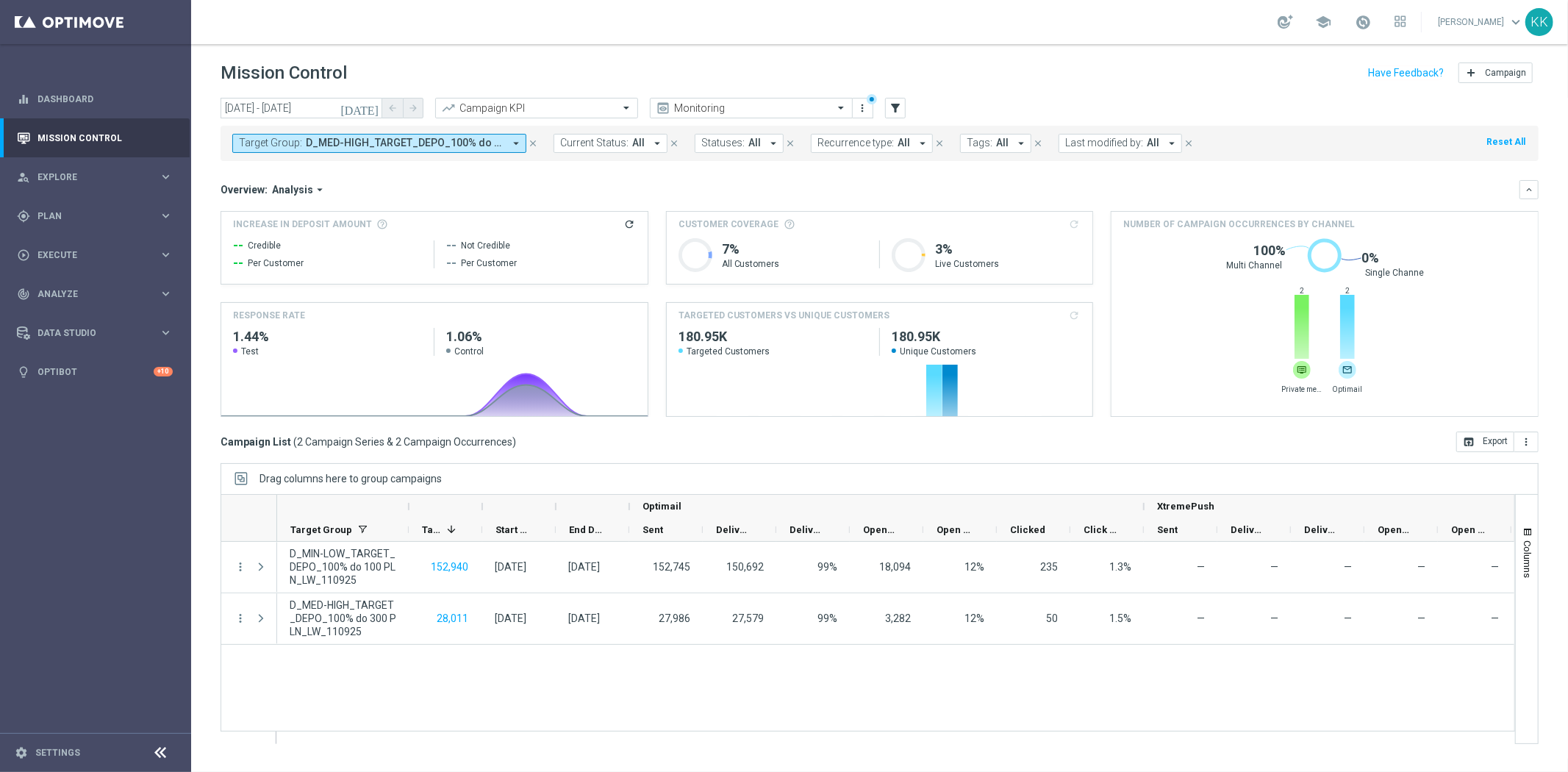
click at [310, 145] on span "D_MED-HIGH_TARGET_DEPO_100% do 300 PLN_LW_110925, D_MIN-LOW_TARGET_DEPO_100% do…" at bounding box center [404, 142] width 198 height 12
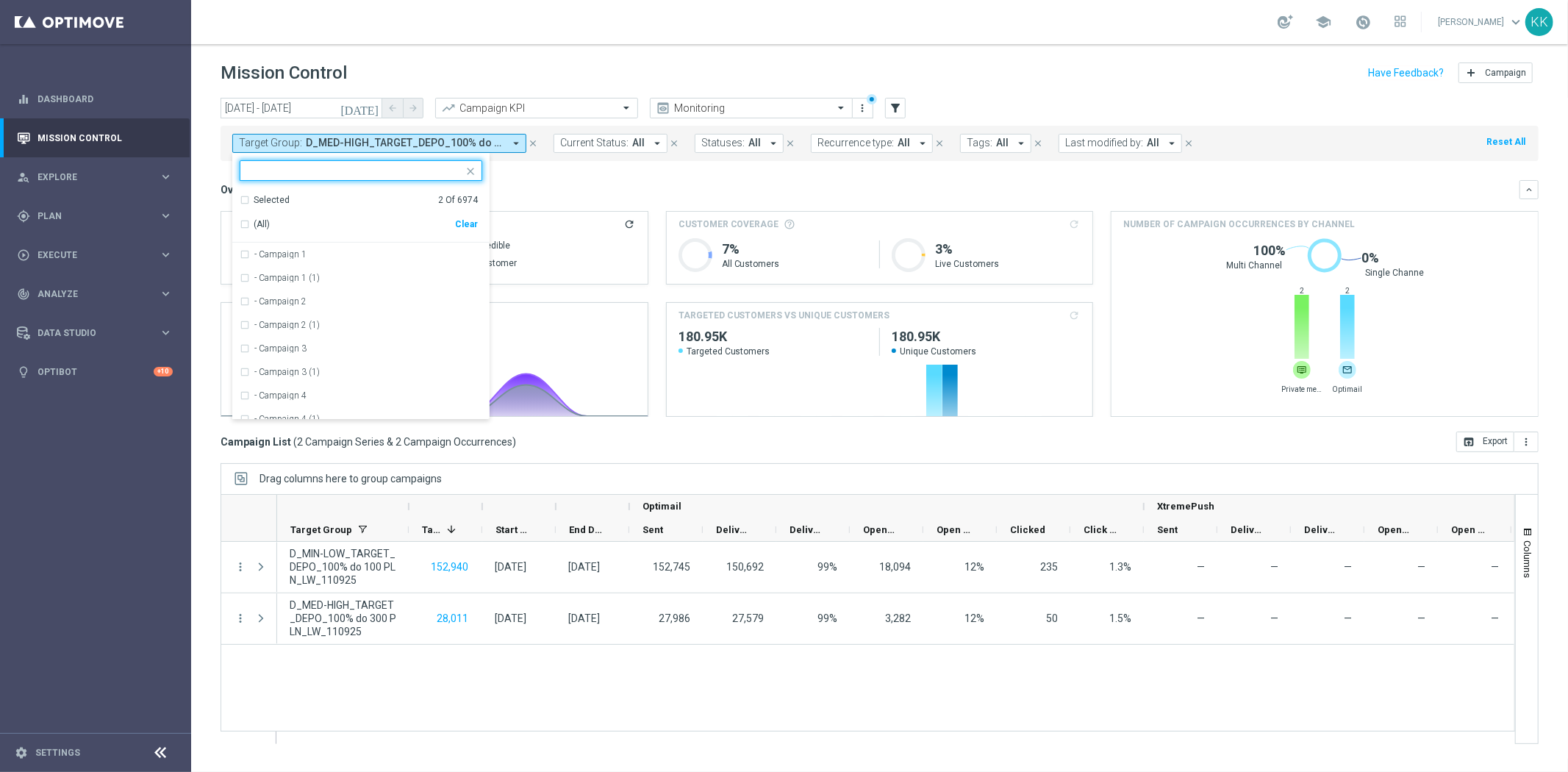
click at [478, 224] on div "Selected 2 Of 6974 (All) Clear" at bounding box center [361, 215] width 258 height 55
click at [0, 0] on div "Clear" at bounding box center [0, 0] width 0 height 0
click at [351, 172] on input "text" at bounding box center [355, 171] width 216 height 12
paste input "C_MIN-LOW_TARGET_DEPO_50% do 100 PLN_LW_110925"
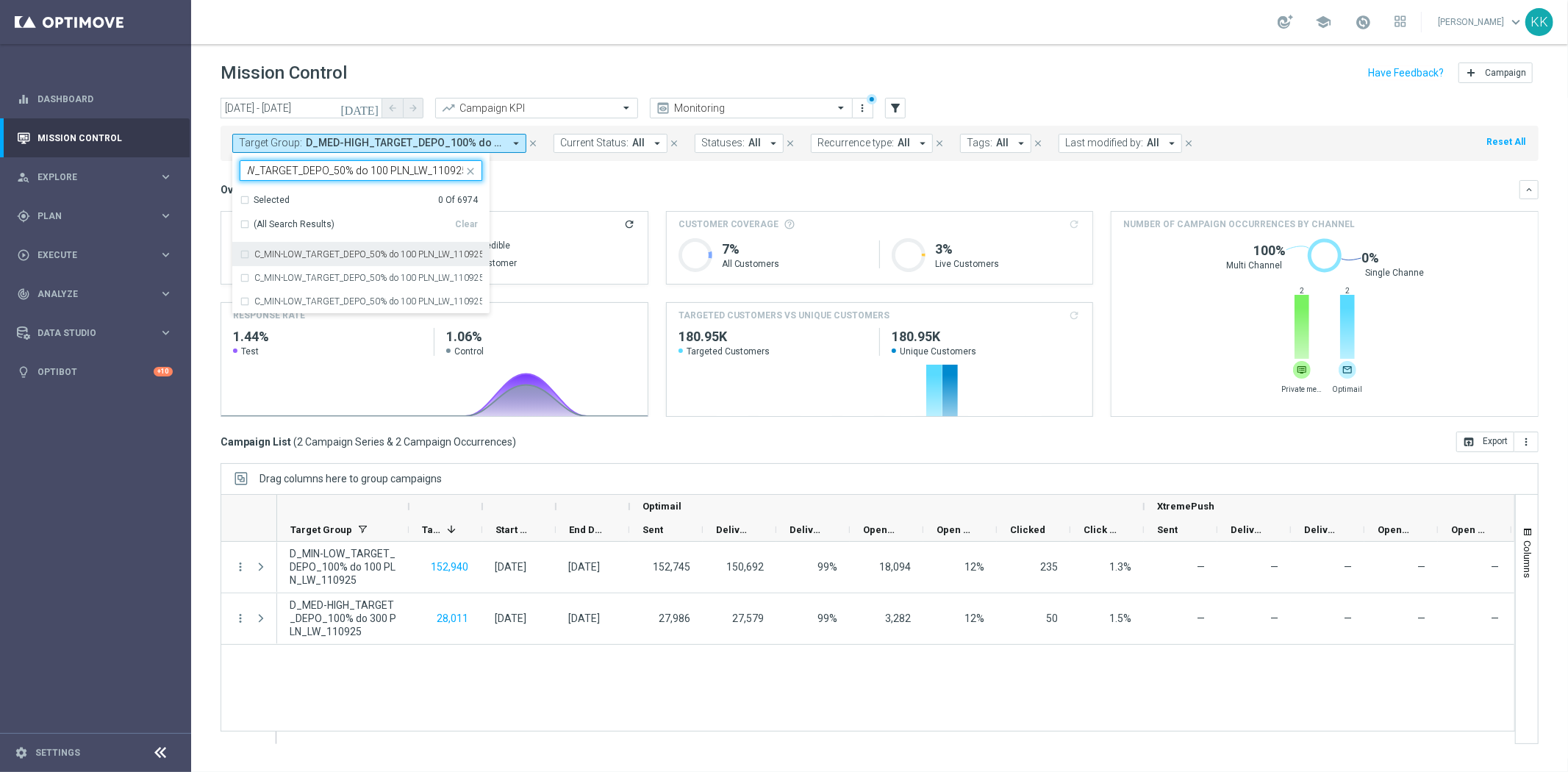
click at [246, 253] on div "C_MIN-LOW_TARGET_DEPO_50% do 100 PLN_LW_110925" at bounding box center [361, 254] width 243 height 23
type input "C_MIN-LOW_TARGET_DEPO_50% do 100 PLN_LW_110925"
click at [244, 252] on div "C_MIN-LOW_TARGET_DEPO_50% do 100 PLN_LW_110925" at bounding box center [361, 254] width 243 height 23
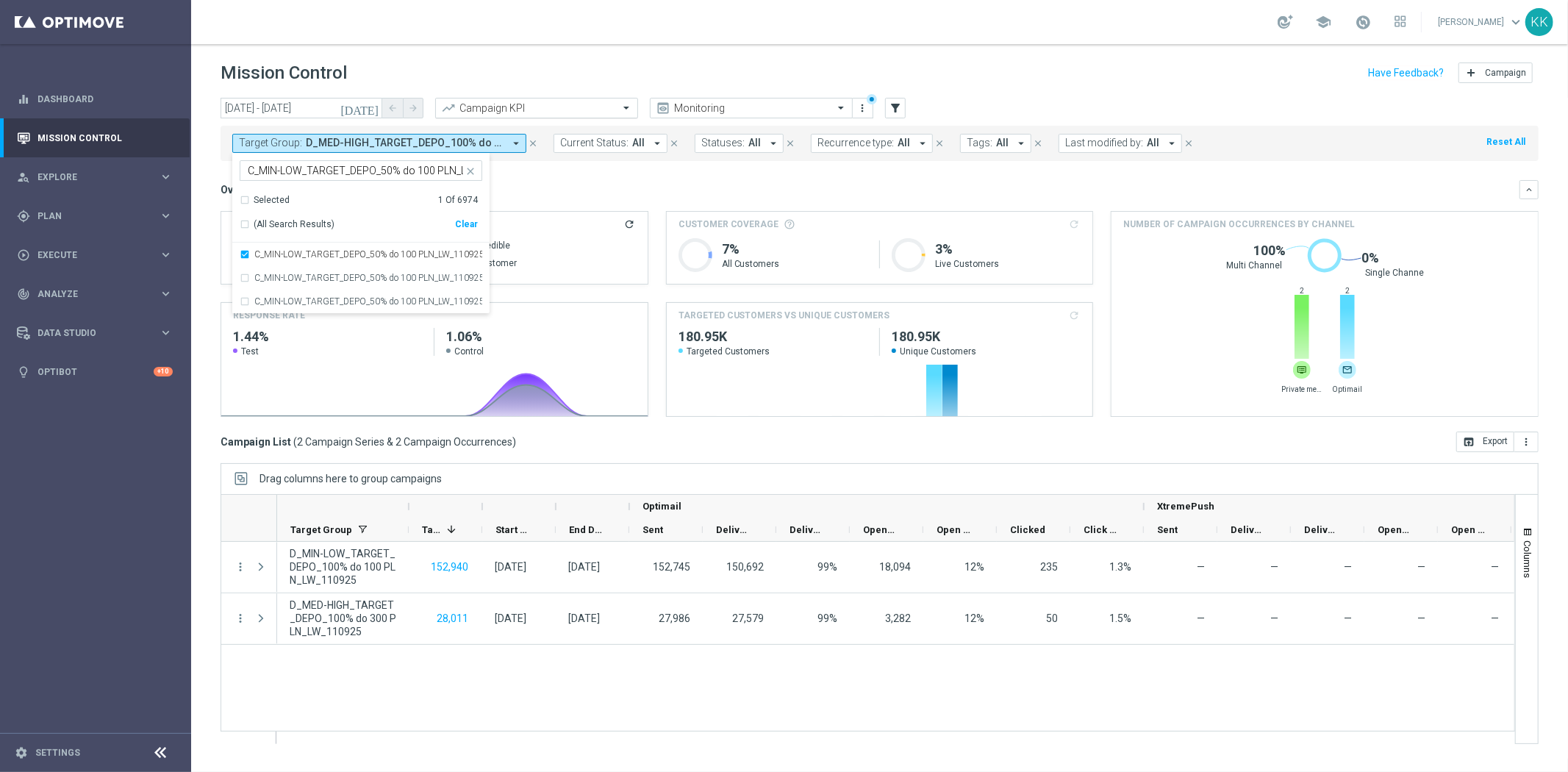
click at [516, 97] on div "Campaign KPI" at bounding box center [536, 108] width 203 height 21
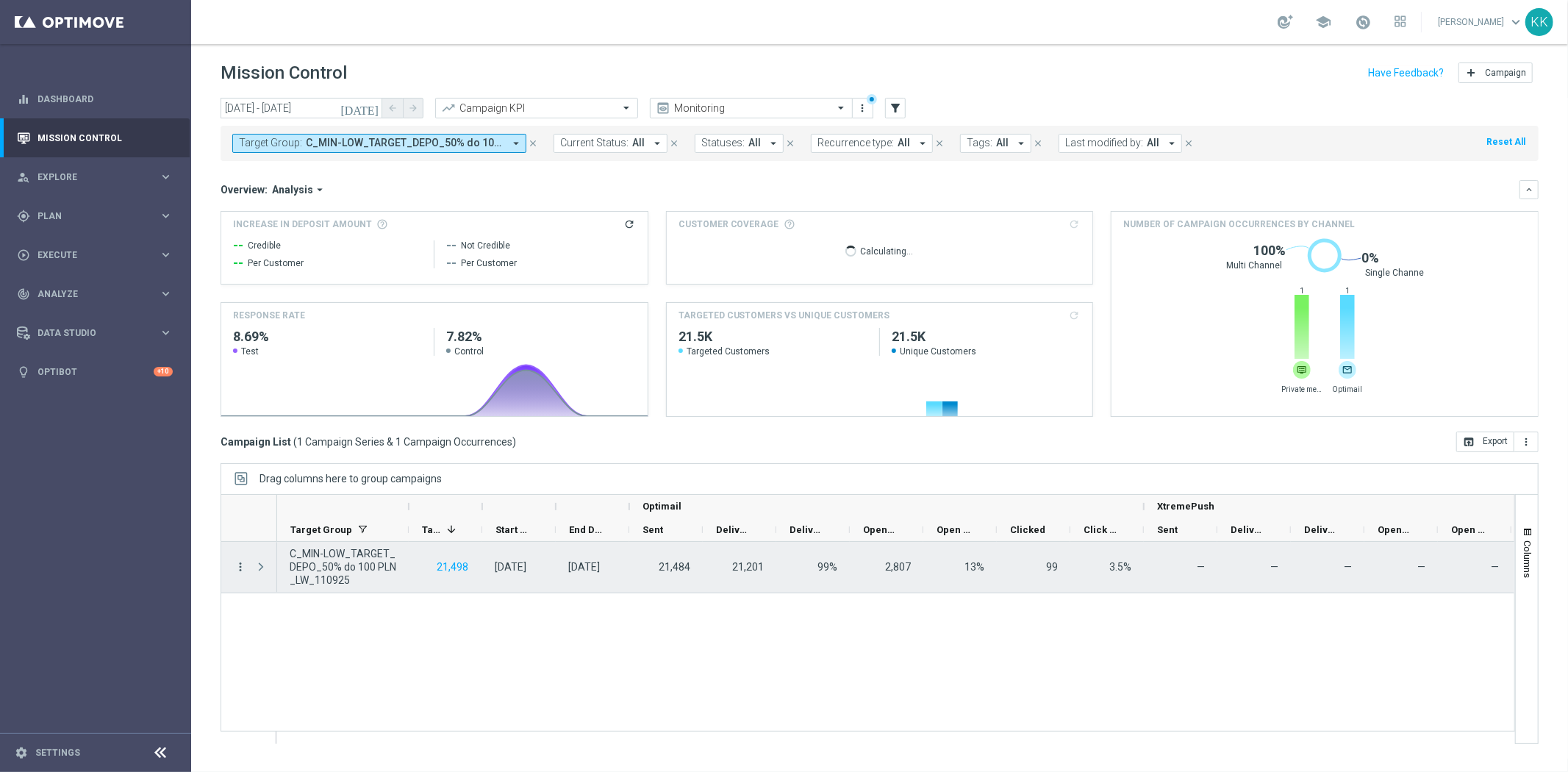
click at [243, 567] on icon "more_vert" at bounding box center [240, 567] width 13 height 13
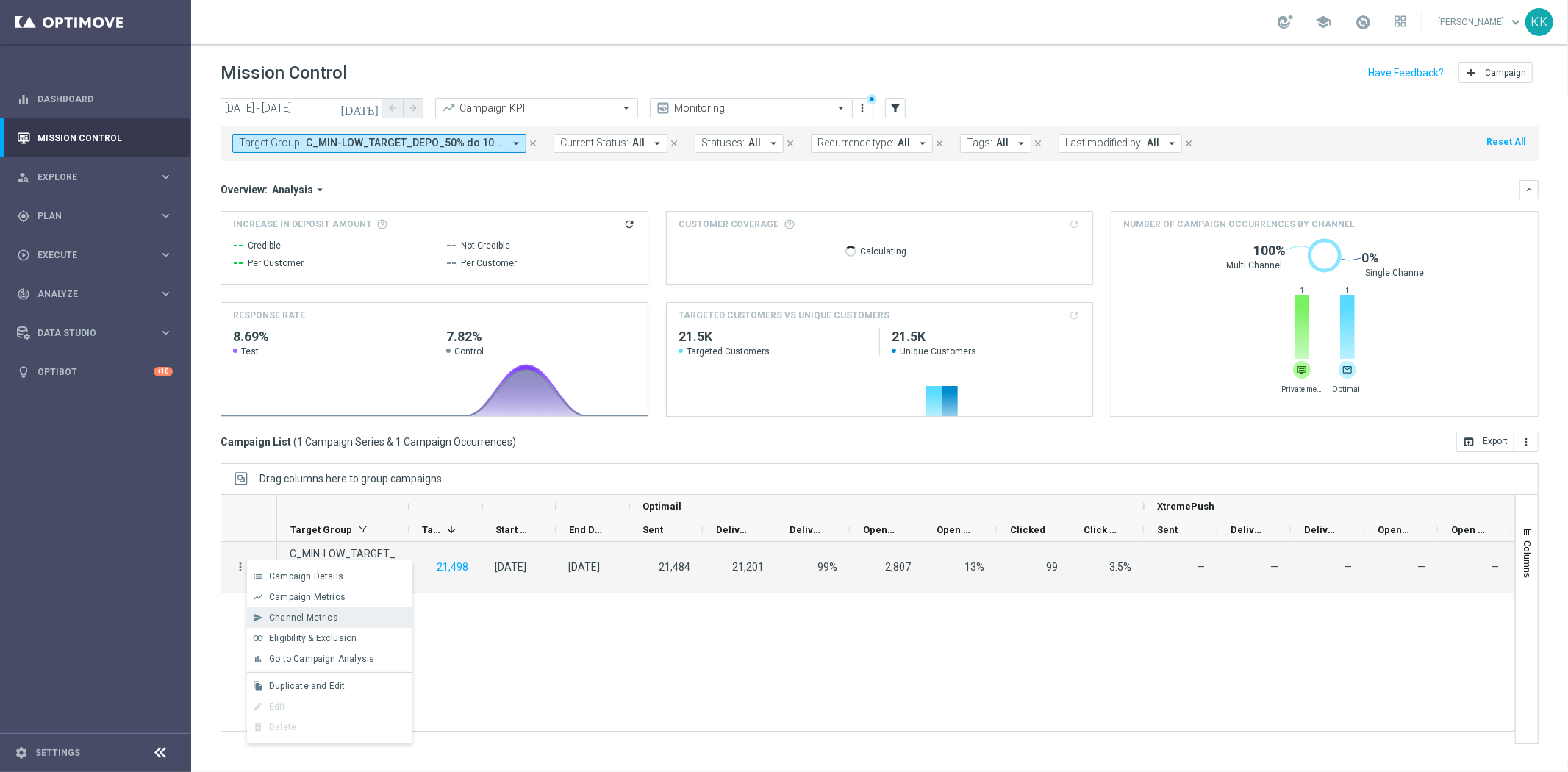
click at [346, 619] on div "Channel Metrics" at bounding box center [337, 617] width 137 height 10
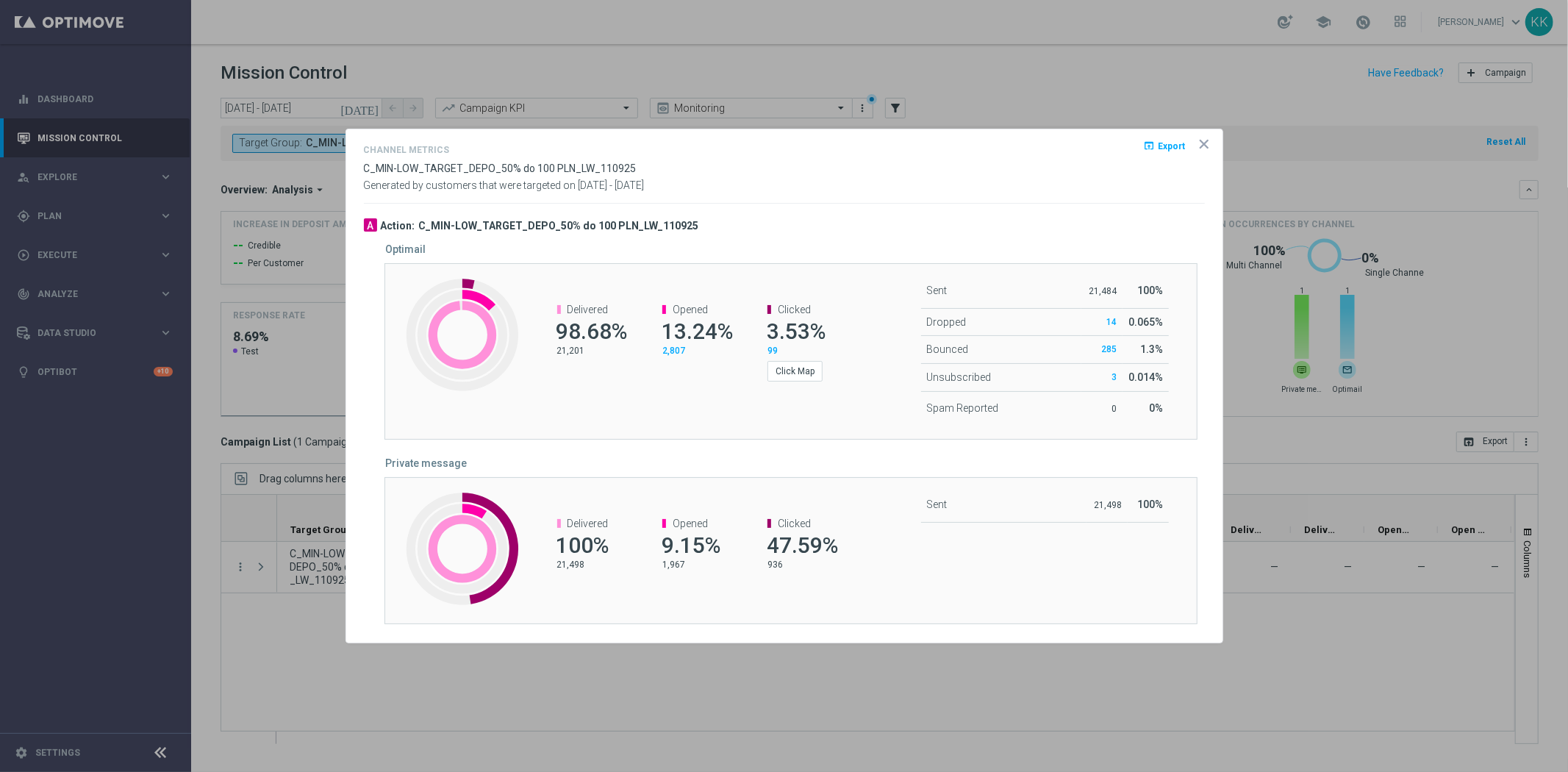
click at [1187, 135] on opti-dialog-container "Channel Metrics open_in_browser Export C_MIN-LOW_TARGET_DEPO_50% do 100 PLN_LW_…" at bounding box center [784, 385] width 876 height 512
click at [1194, 138] on opti-dialog-container "Channel Metrics open_in_browser Export C_MIN-LOW_TARGET_DEPO_50% do 100 PLN_LW_…" at bounding box center [784, 385] width 876 height 512
click at [1200, 142] on icon "icon" at bounding box center [1204, 144] width 15 height 15
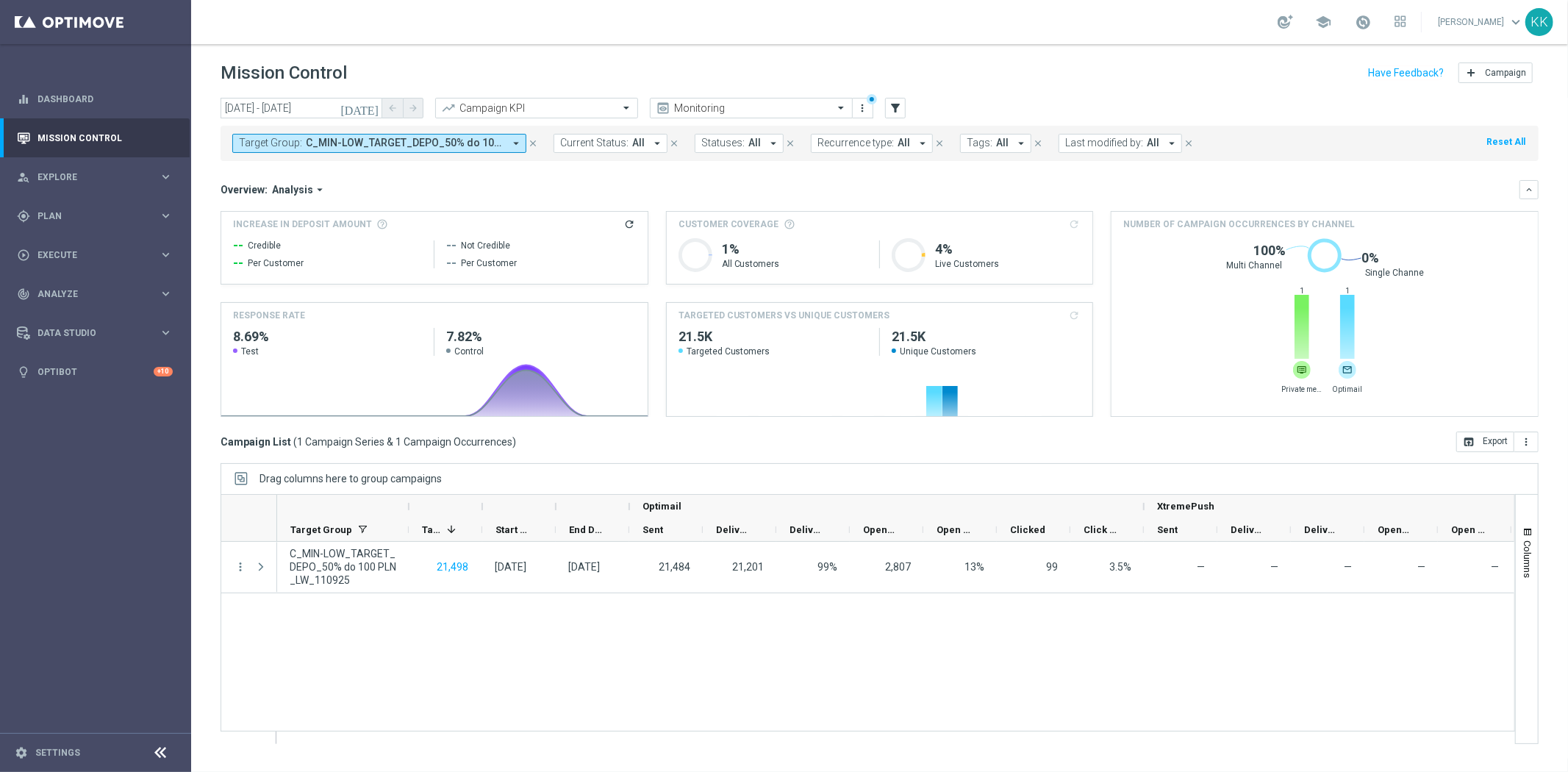
click at [490, 138] on span "C_MIN-LOW_TARGET_DEPO_50% do 100 PLN_LW_110925" at bounding box center [404, 142] width 198 height 12
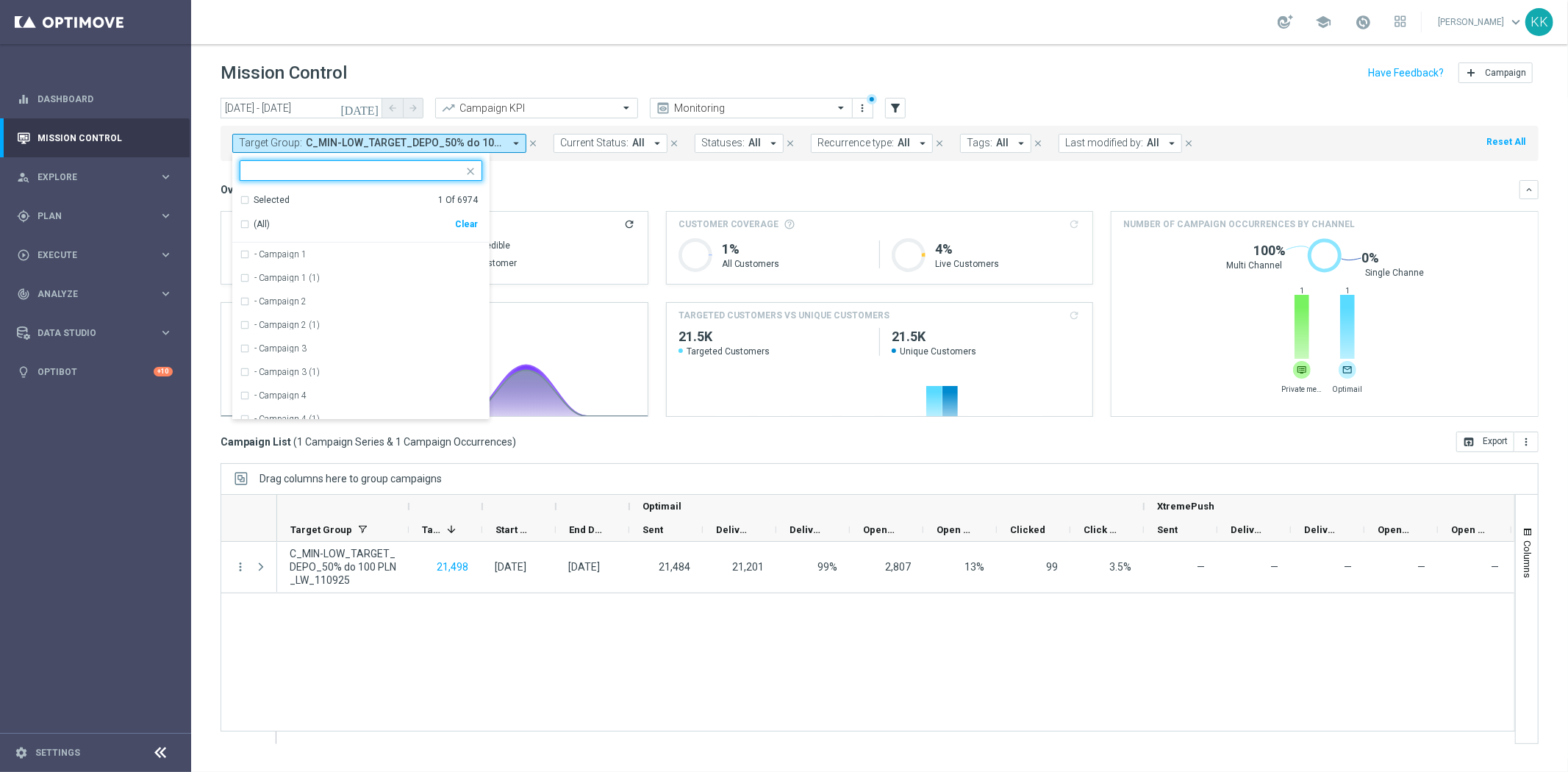
click at [473, 215] on div "(All) Clear" at bounding box center [359, 221] width 238 height 30
click at [0, 0] on div "Clear" at bounding box center [0, 0] width 0 height 0
click at [395, 179] on div at bounding box center [361, 171] width 243 height 21
paste input "D_ALL_TARGET_WAGER_MS SIATKA 100% do 300 PLN_120925"
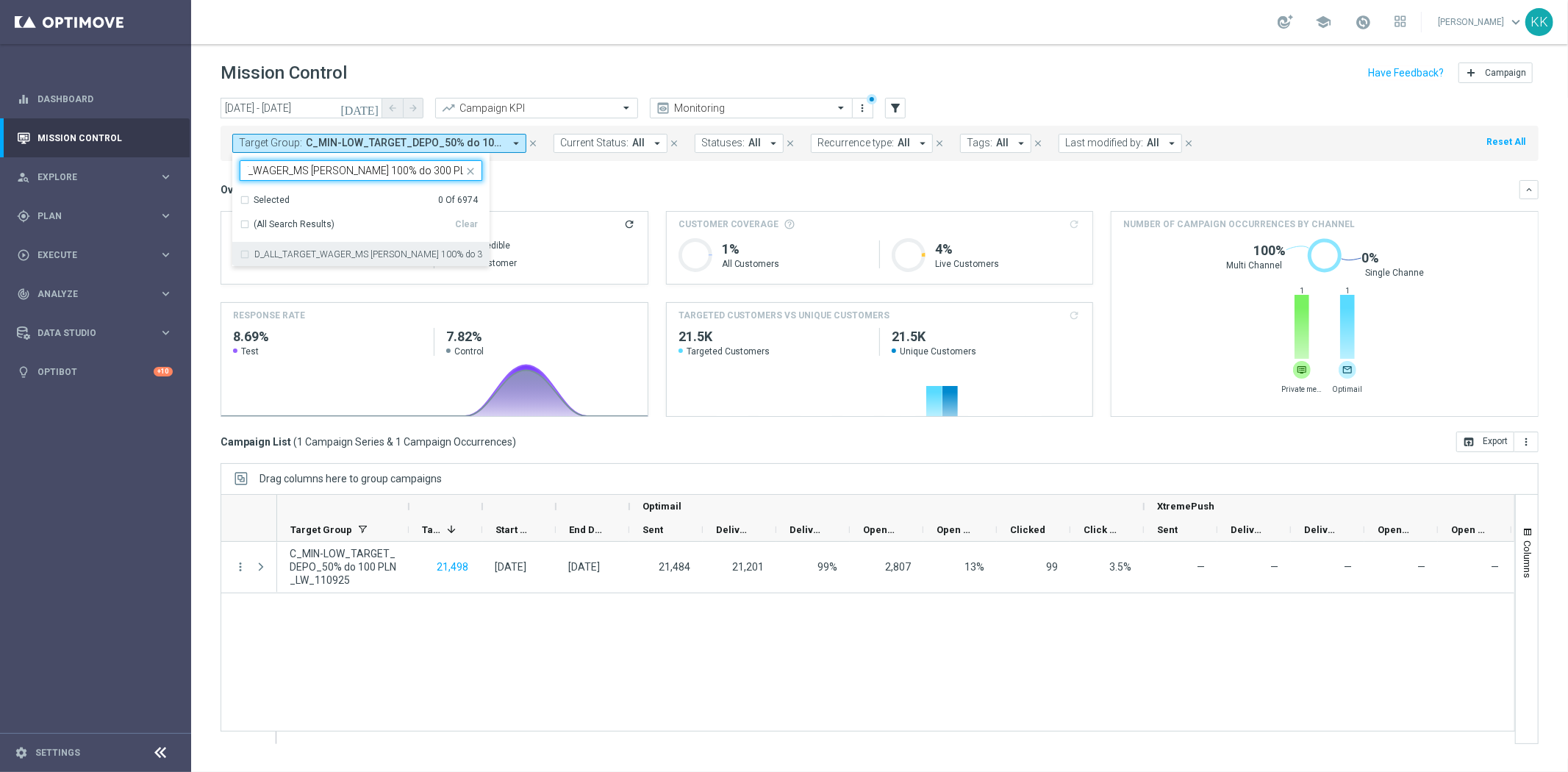
click at [357, 248] on div "D_ALL_TARGET_WAGER_MS SIATKA 100% do 300 PLN_120925" at bounding box center [361, 254] width 243 height 23
type input "D_ALL_TARGET_WAGER_MS SIATKA 100% do 300 PLN_120925"
click at [550, 72] on div "Mission Control add Campaign" at bounding box center [879, 73] width 1319 height 29
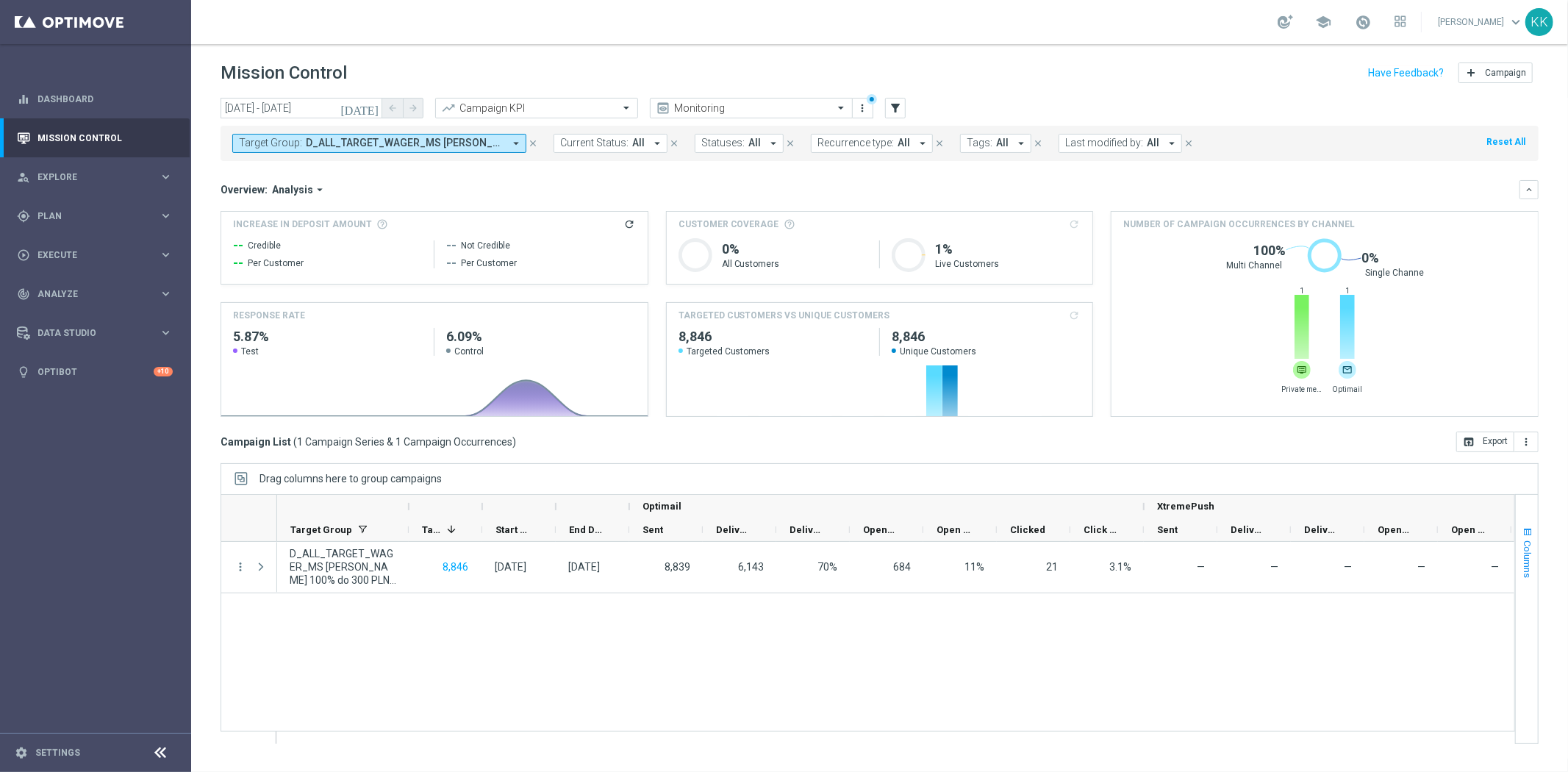
click at [1528, 532] on span "button" at bounding box center [1528, 532] width 12 height 12
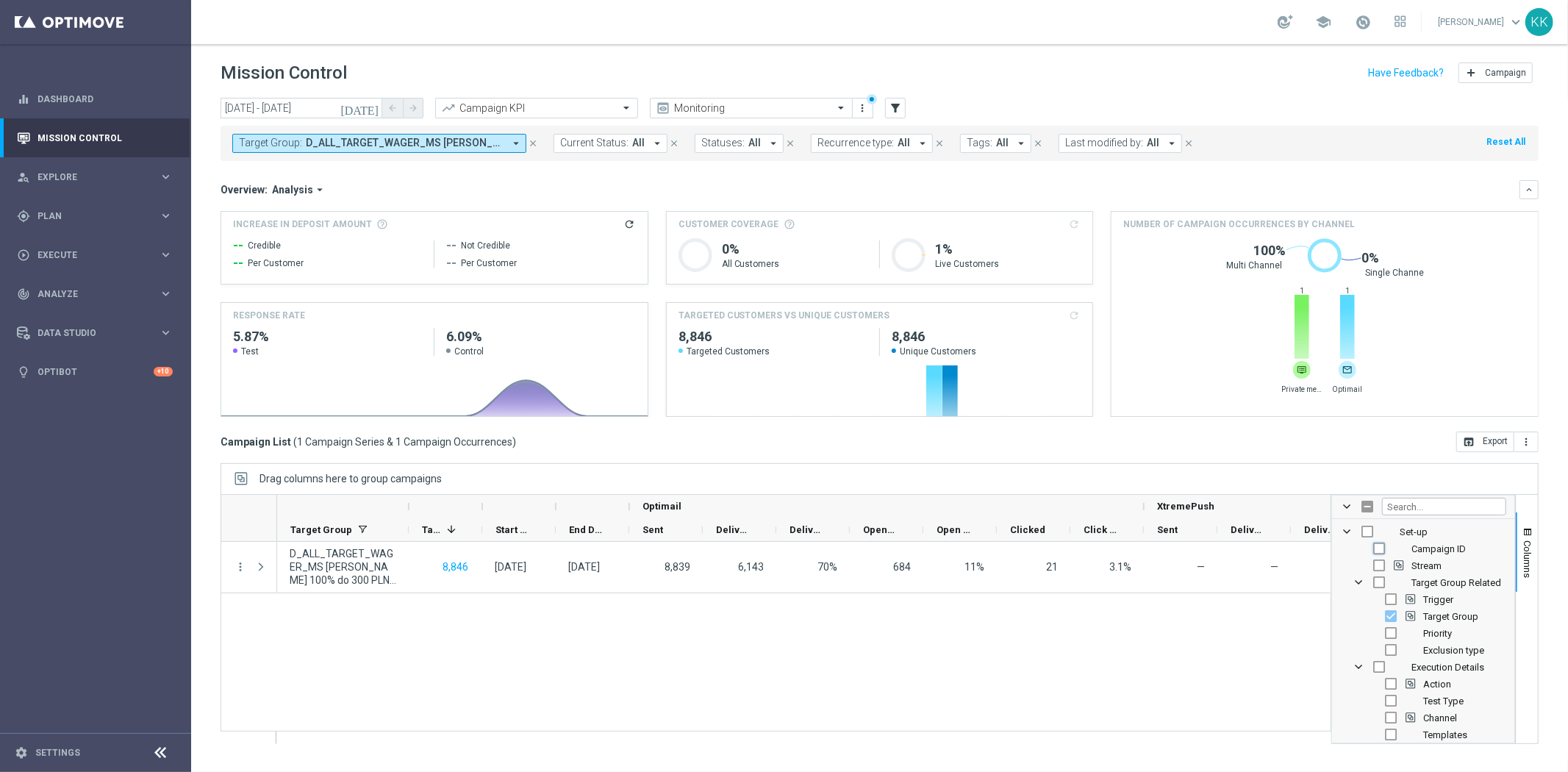
click at [1381, 551] on input "Press SPACE to toggle visibility (hidden)" at bounding box center [1380, 548] width 12 height 12
checkbox input "true"
checkbox input "false"
click at [1390, 630] on input "Press SPACE to toggle visibility (hidden)" at bounding box center [1391, 632] width 12 height 12
checkbox input "true"
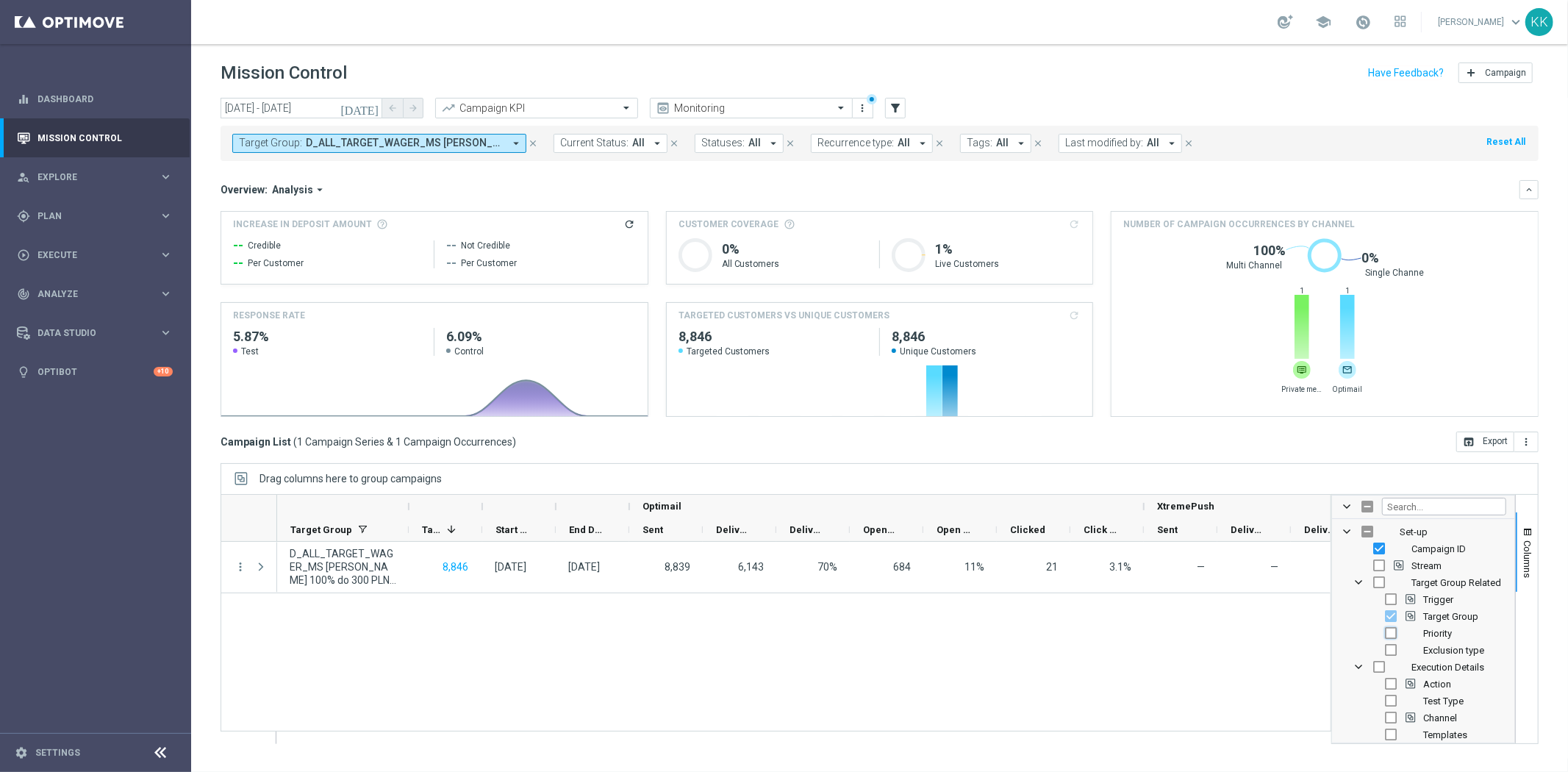
checkbox input "false"
click at [1387, 635] on input "Press SPACE to toggle visibility (hidden)" at bounding box center [1391, 635] width 12 height 12
checkbox input "true"
checkbox input "false"
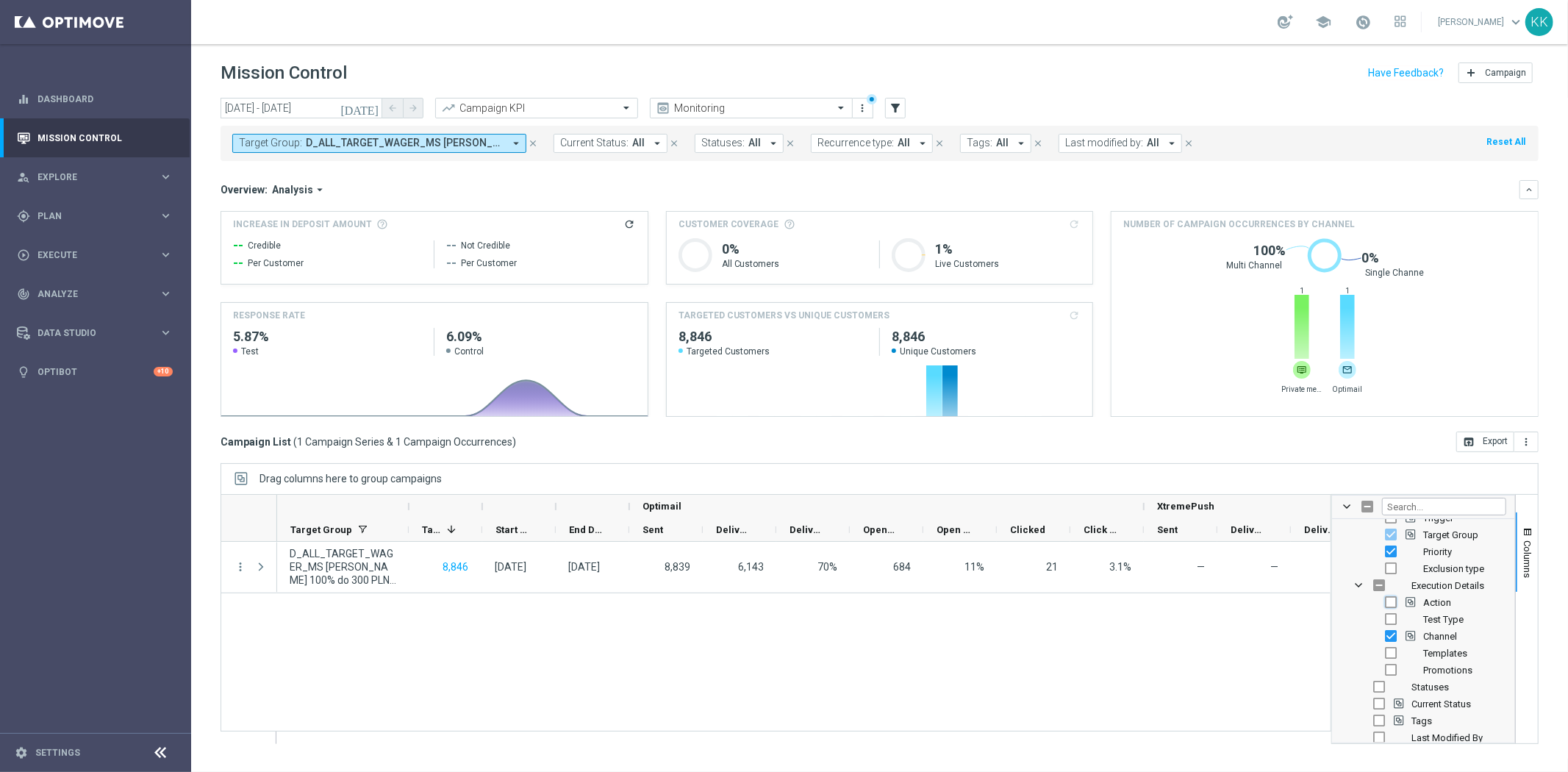
click at [1394, 600] on input "Press SPACE to toggle visibility (hidden)" at bounding box center [1391, 601] width 12 height 12
checkbox input "true"
click at [1380, 682] on input "Press SPACE to toggle visibility (hidden)" at bounding box center [1380, 687] width 12 height 12
checkbox input "true"
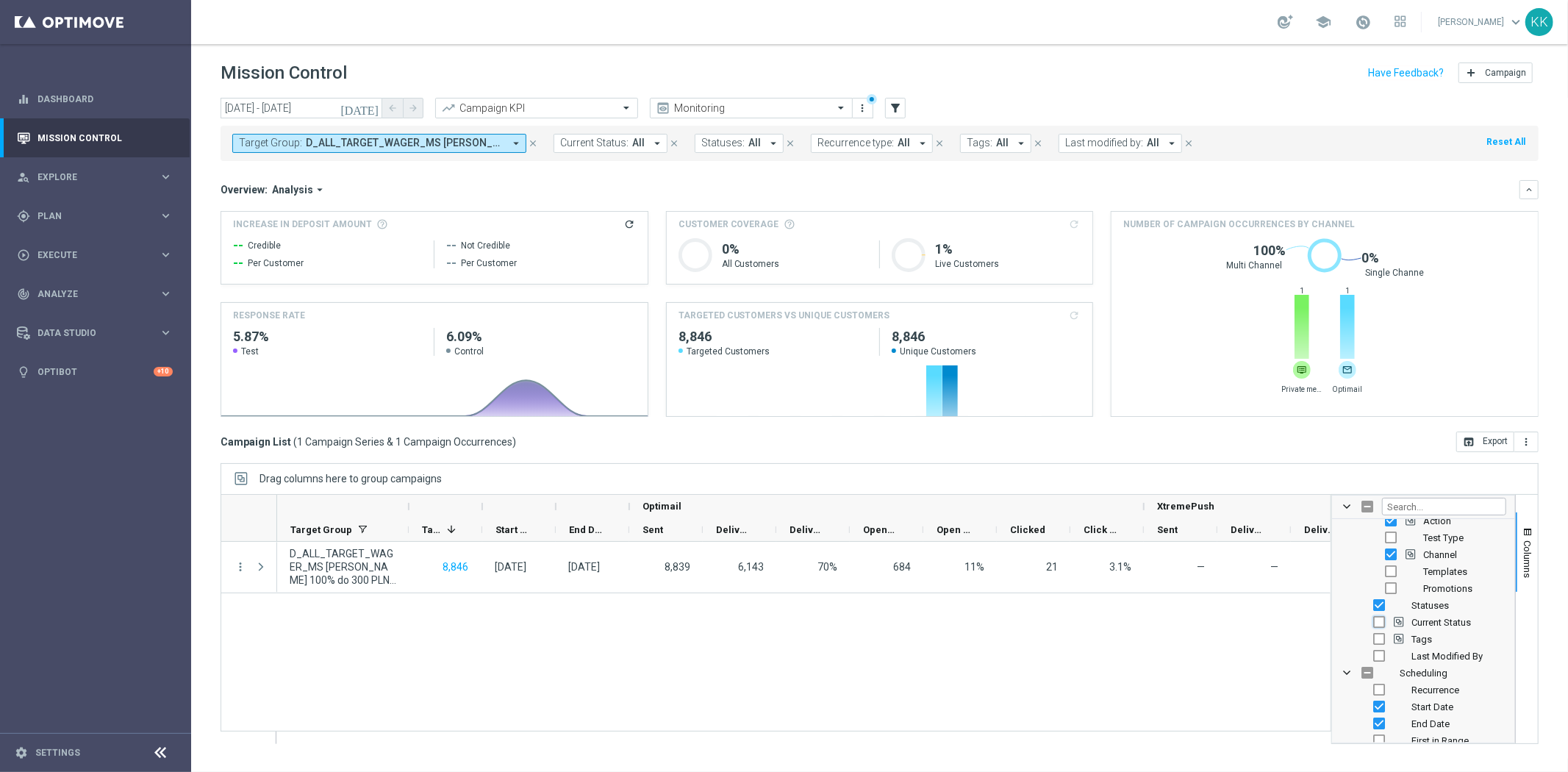
click at [1378, 619] on input "Press SPACE to toggle visibility (hidden)" at bounding box center [1380, 621] width 12 height 12
checkbox input "true"
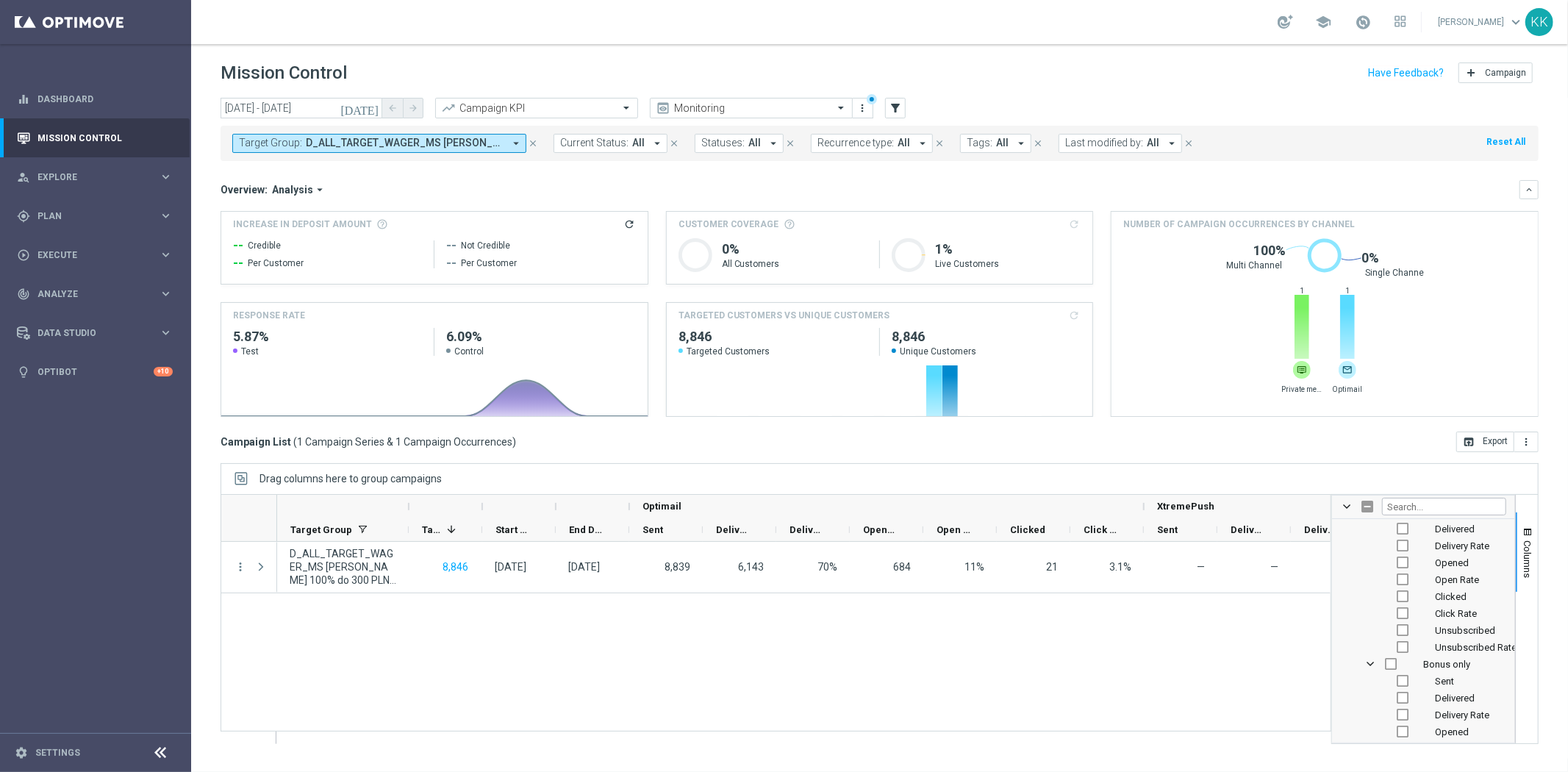
scroll to position [735, 0]
click at [1138, 686] on div "D_ALL_TARGET_WAGER_MS SIATKA 100% do 300 PLN_120925 8,846 12 Sep 2025, Friday 1…" at bounding box center [804, 642] width 1053 height 201
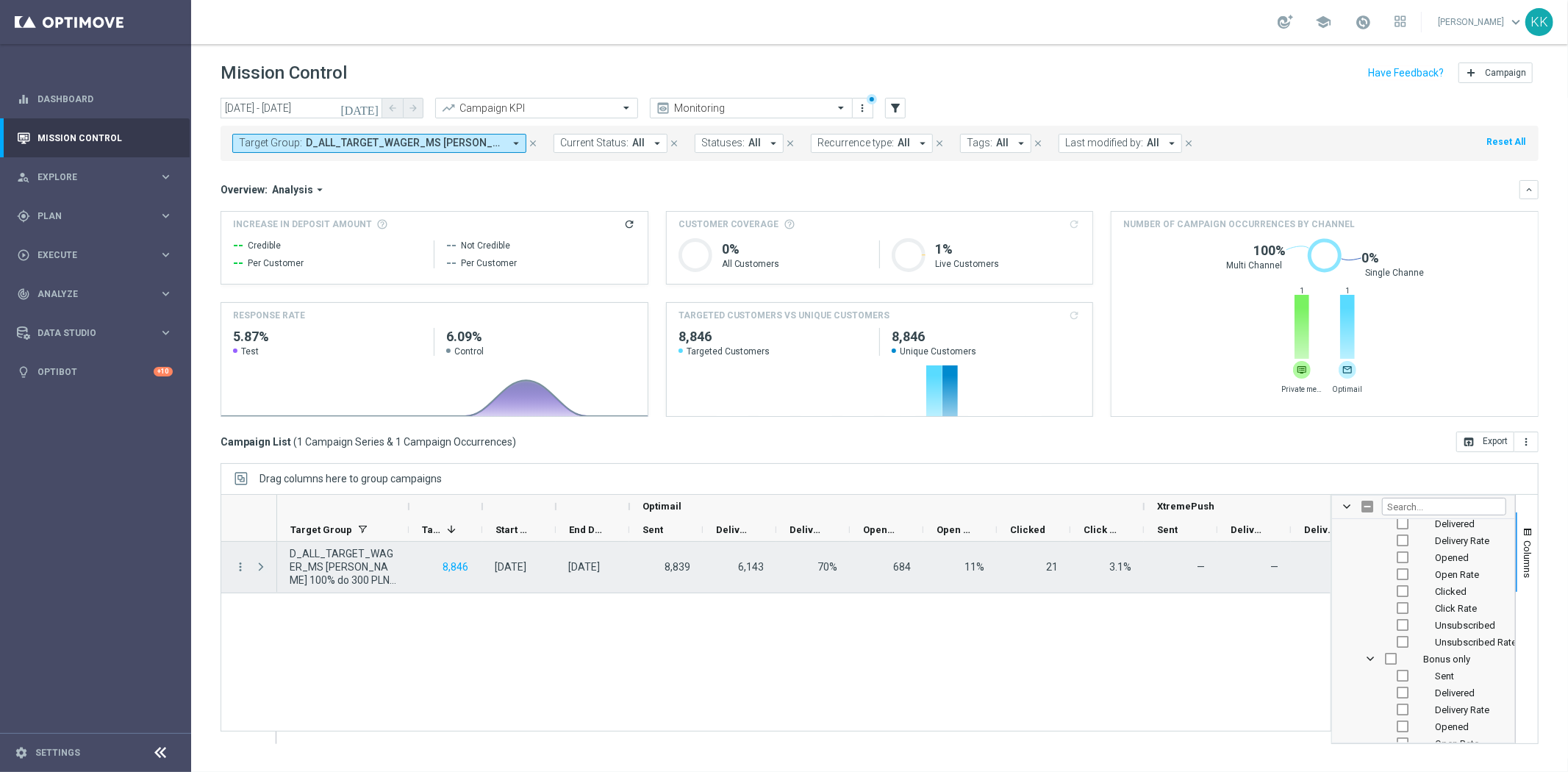
click at [254, 568] on span "Press SPACE to select this row." at bounding box center [261, 567] width 13 height 12
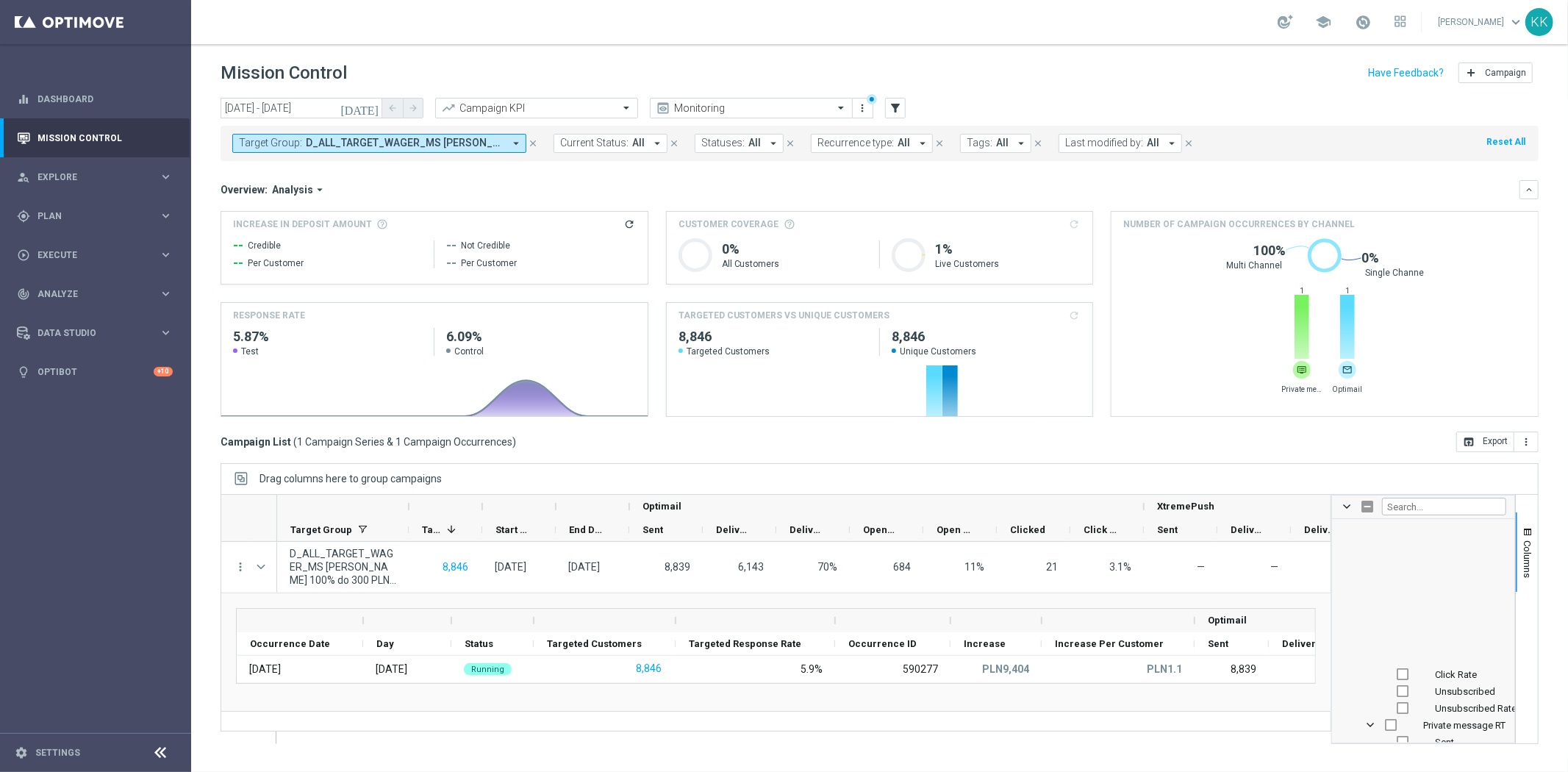
scroll to position [2940, 0]
click at [1402, 391] on div "Created with Highcharts 9.3.3 Private message Optimail 1 1" at bounding box center [1325, 343] width 403 height 135
click at [1344, 509] on span at bounding box center [1347, 506] width 12 height 12
click at [1344, 505] on span at bounding box center [1347, 506] width 12 height 12
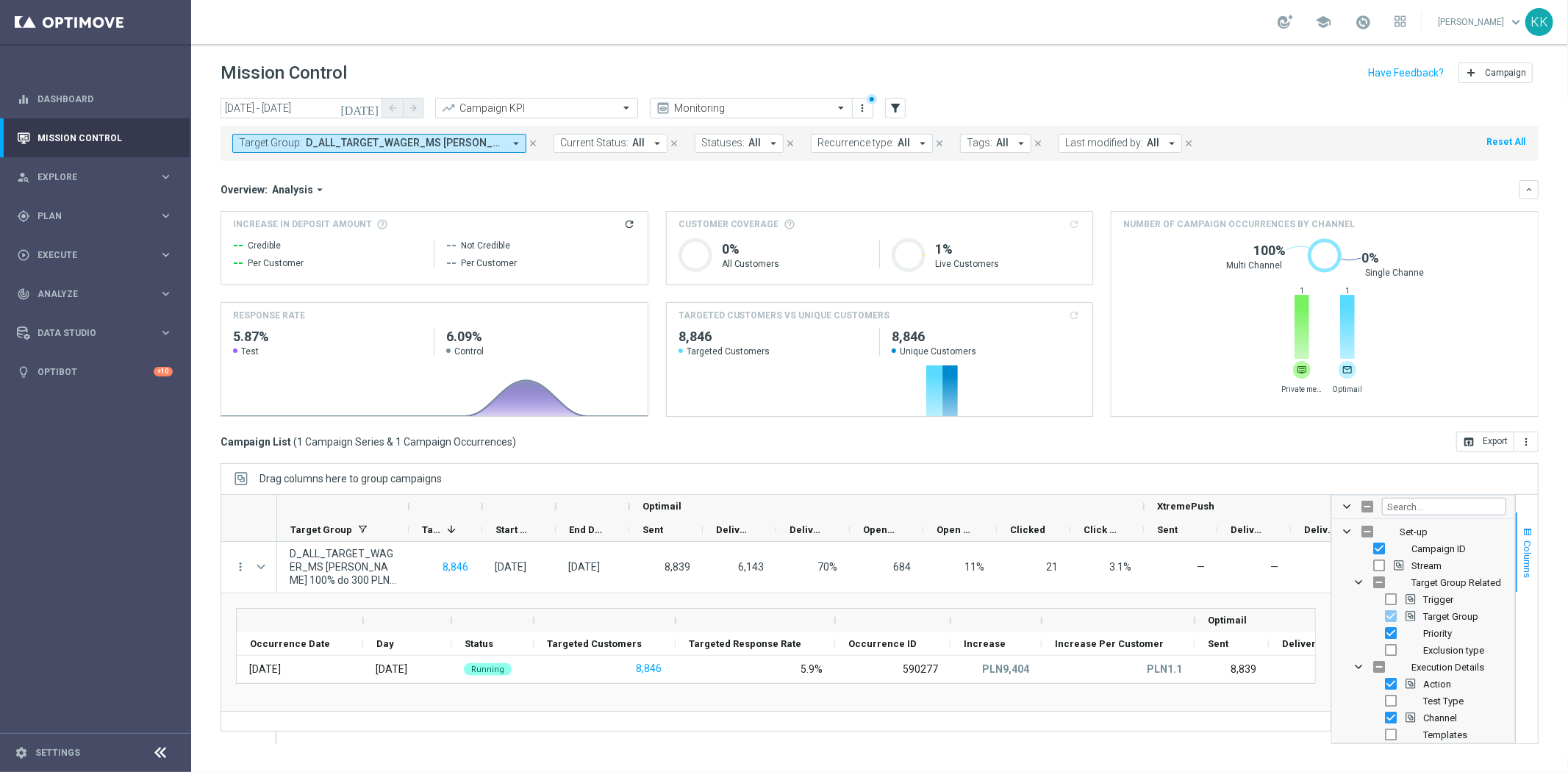
click at [1531, 542] on span "Columns" at bounding box center [1528, 559] width 12 height 37
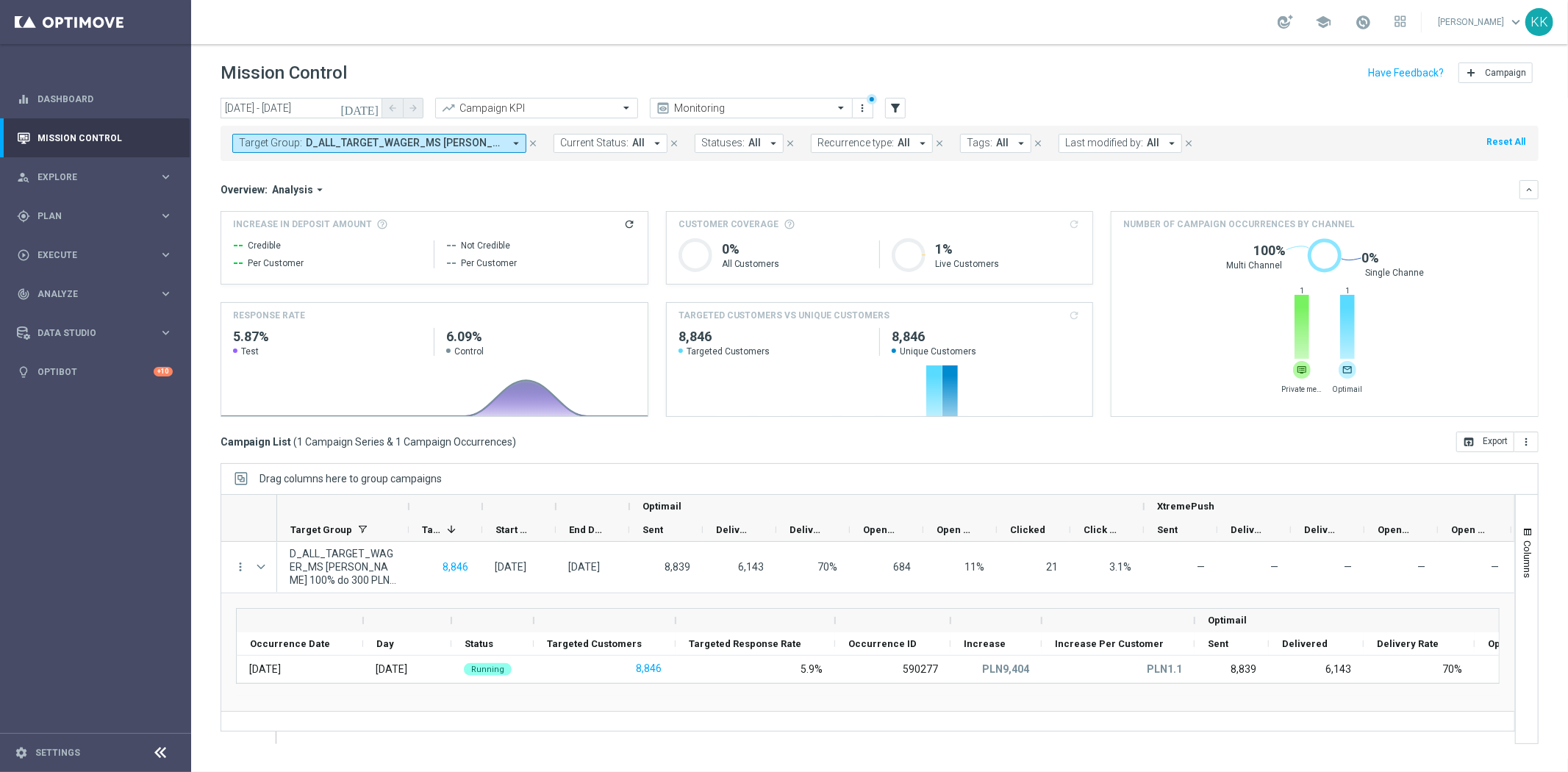
click at [300, 143] on button "Target Group: D_ALL_TARGET_WAGER_MS SIATKA 100% do 300 PLN_120925 arrow_drop_do…" at bounding box center [380, 143] width 294 height 19
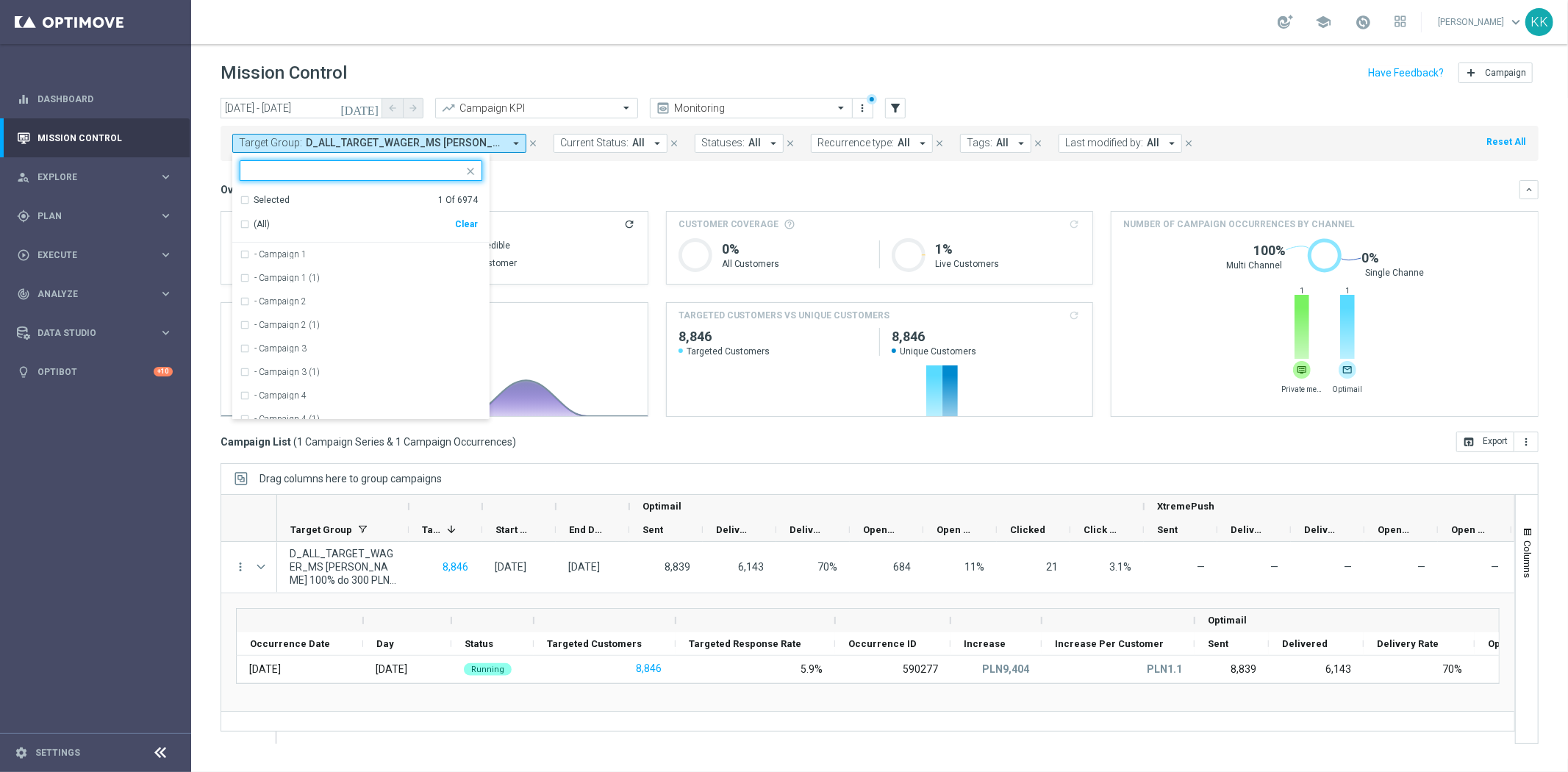
click at [555, 186] on div "Overview: Analysis arrow_drop_down" at bounding box center [870, 189] width 1299 height 13
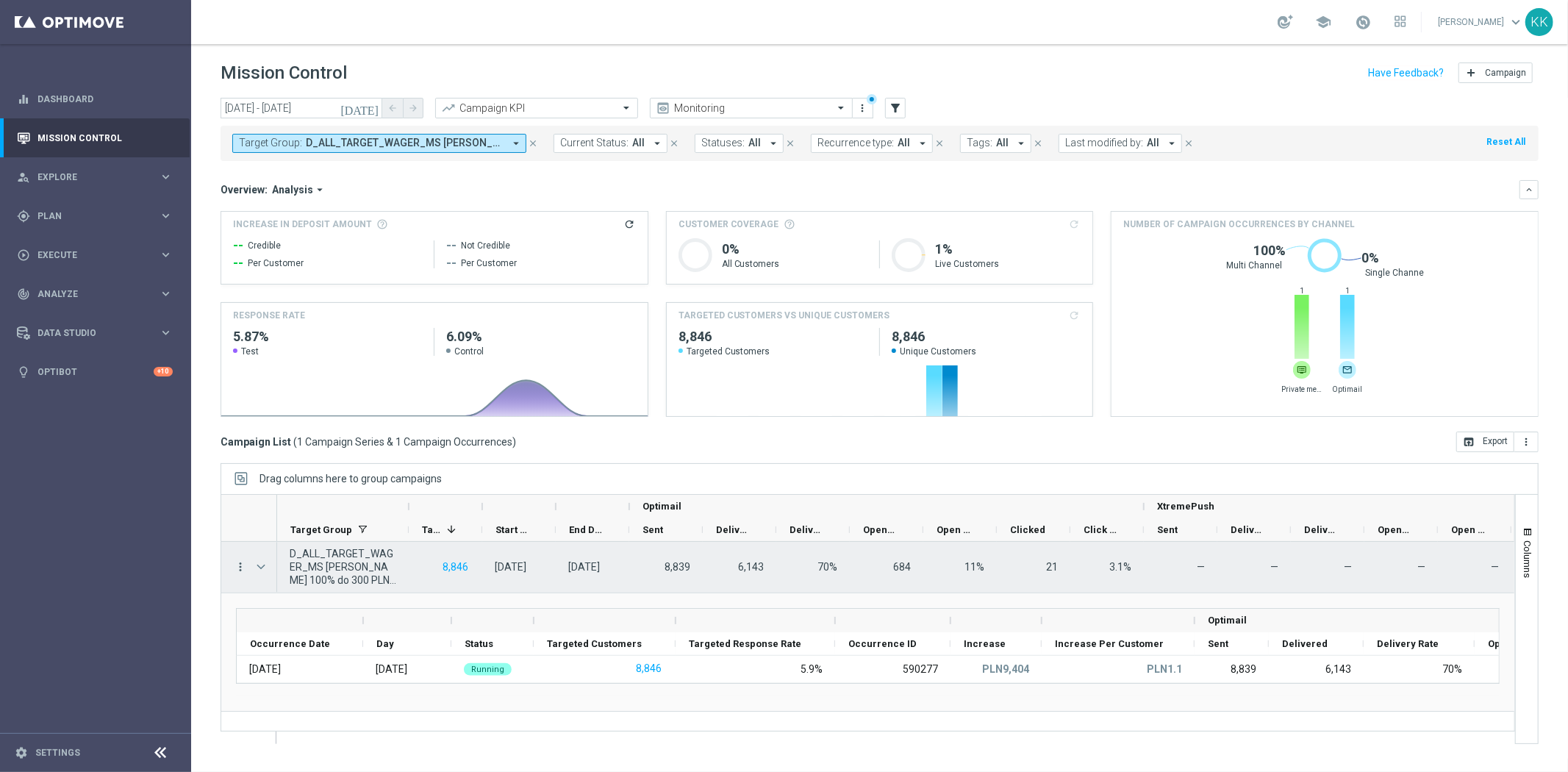
click at [237, 568] on icon "more_vert" at bounding box center [240, 567] width 13 height 13
click at [302, 577] on span "Campaign Details" at bounding box center [306, 576] width 74 height 10
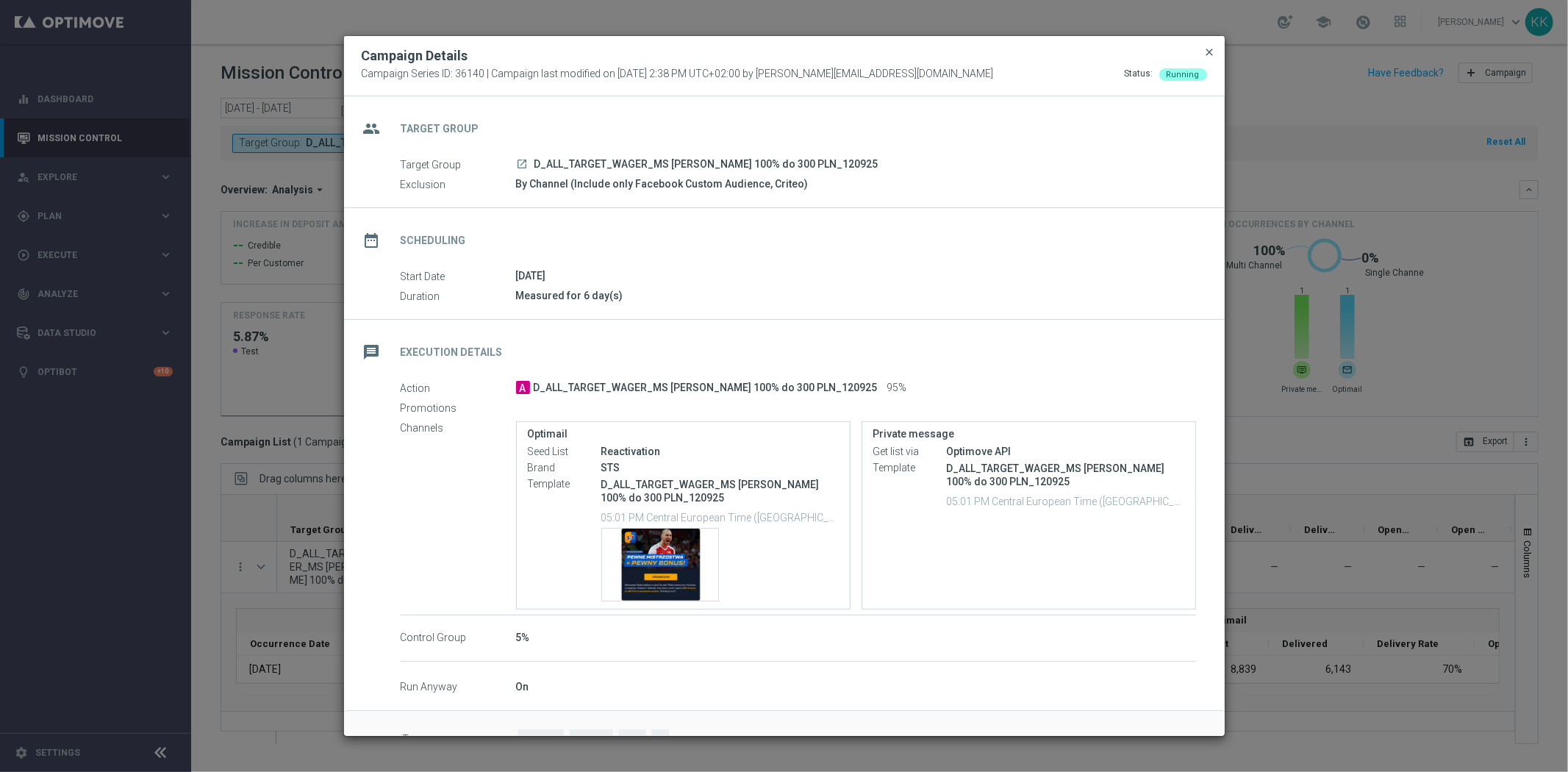
click at [1214, 55] on span "close" at bounding box center [1210, 52] width 12 height 12
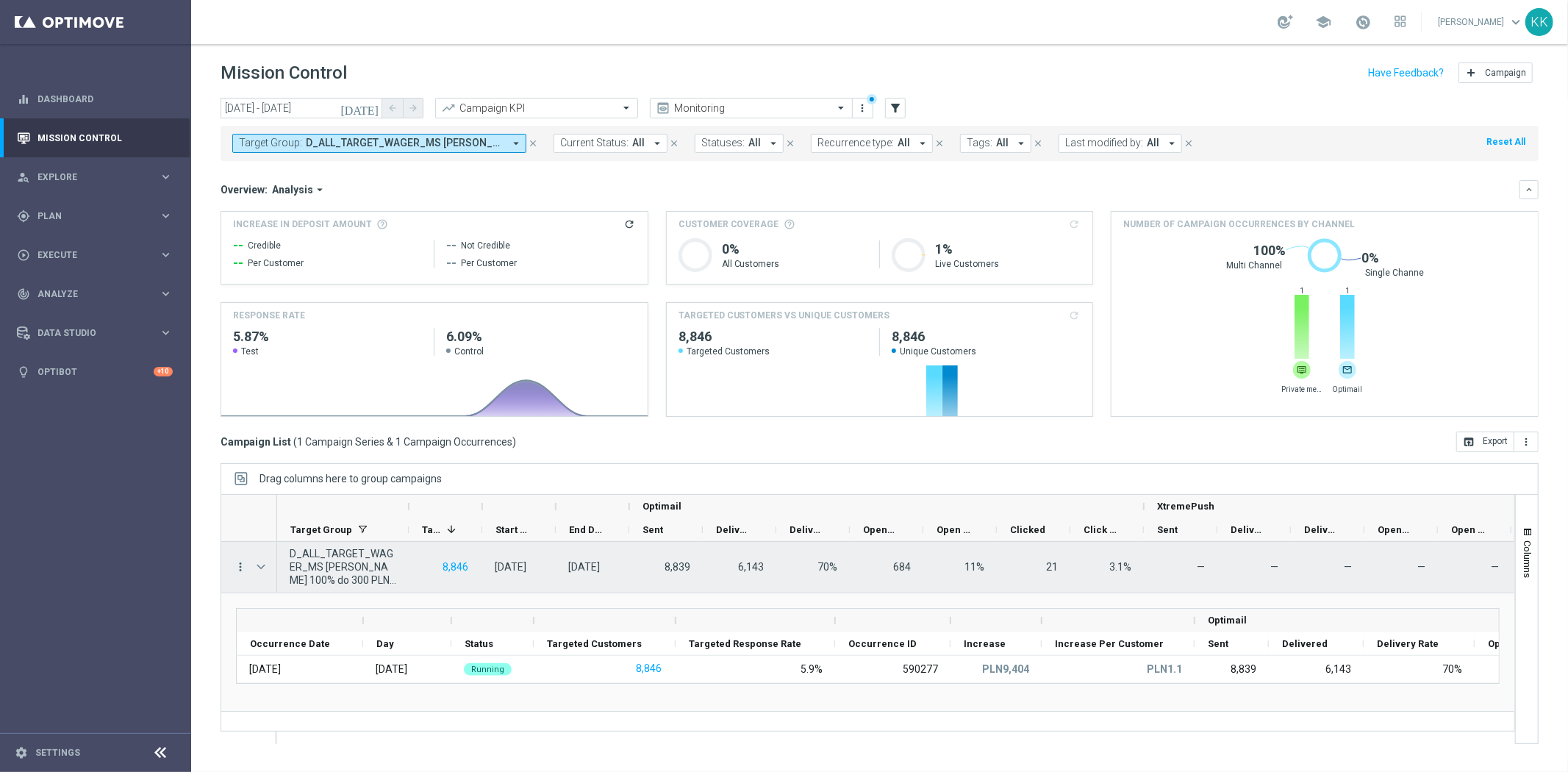
click at [236, 572] on icon "more_vert" at bounding box center [240, 567] width 13 height 13
click at [304, 621] on div "Channel Metrics" at bounding box center [337, 617] width 137 height 10
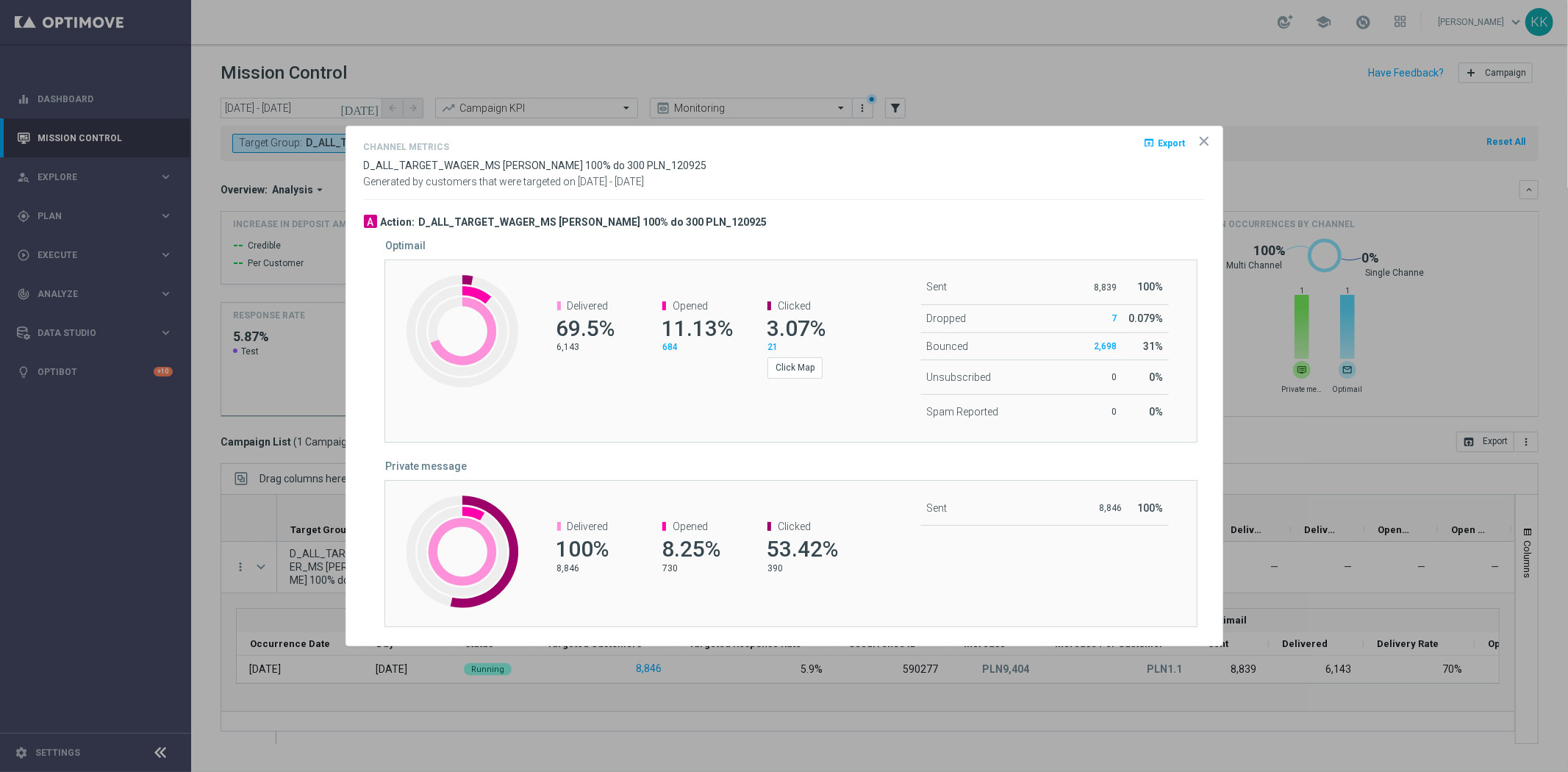
click at [1202, 131] on opti-dialog-container "Channel Metrics open_in_browser Export D_ALL_TARGET_WAGER_MS SIATKA 100% do 300…" at bounding box center [784, 386] width 876 height 520
click at [1203, 145] on icon "icon" at bounding box center [1204, 141] width 15 height 15
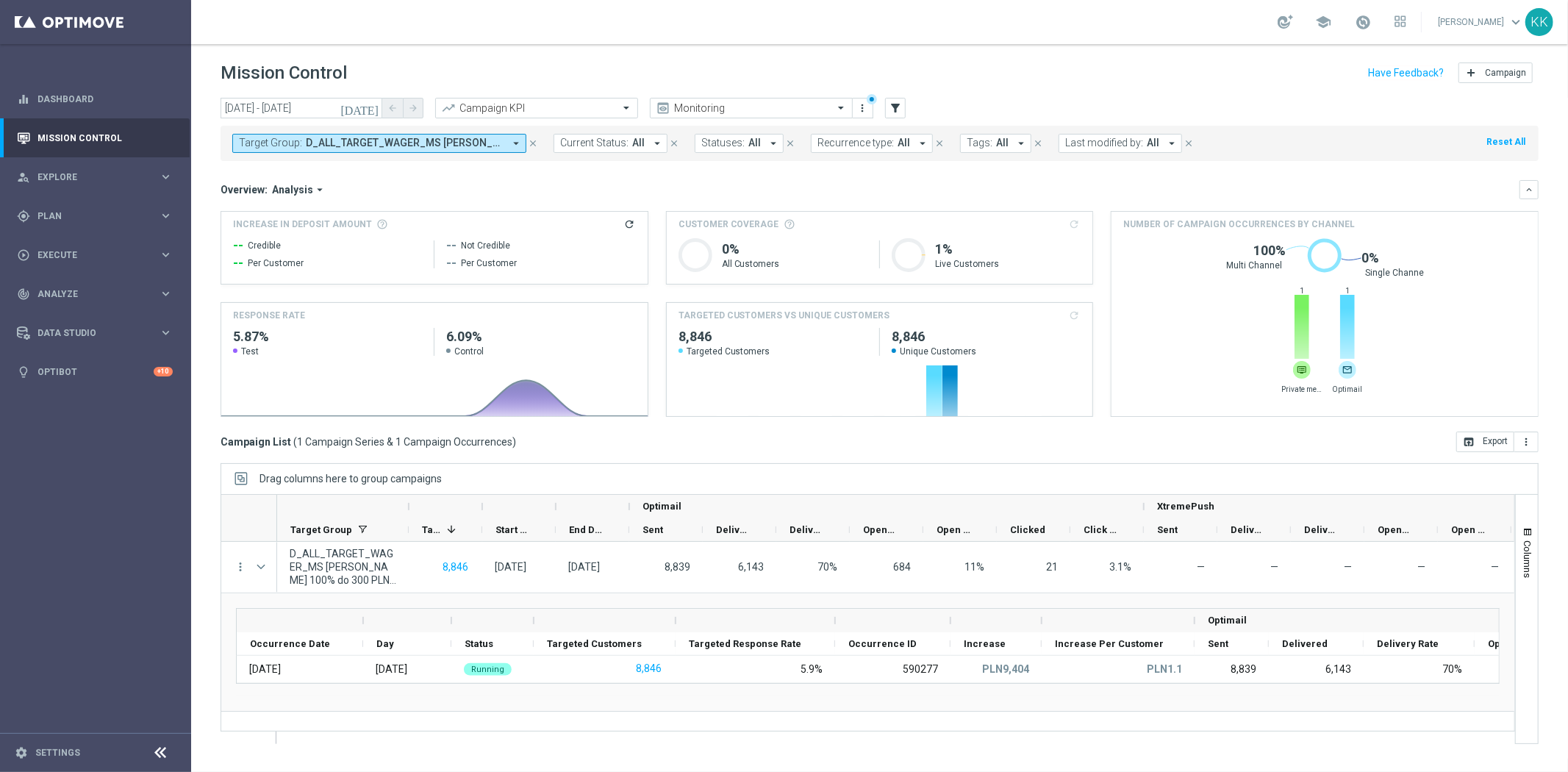
click at [390, 140] on span "D_ALL_TARGET_WAGER_MS SIATKA 100% do 300 PLN_120925" at bounding box center [404, 142] width 198 height 12
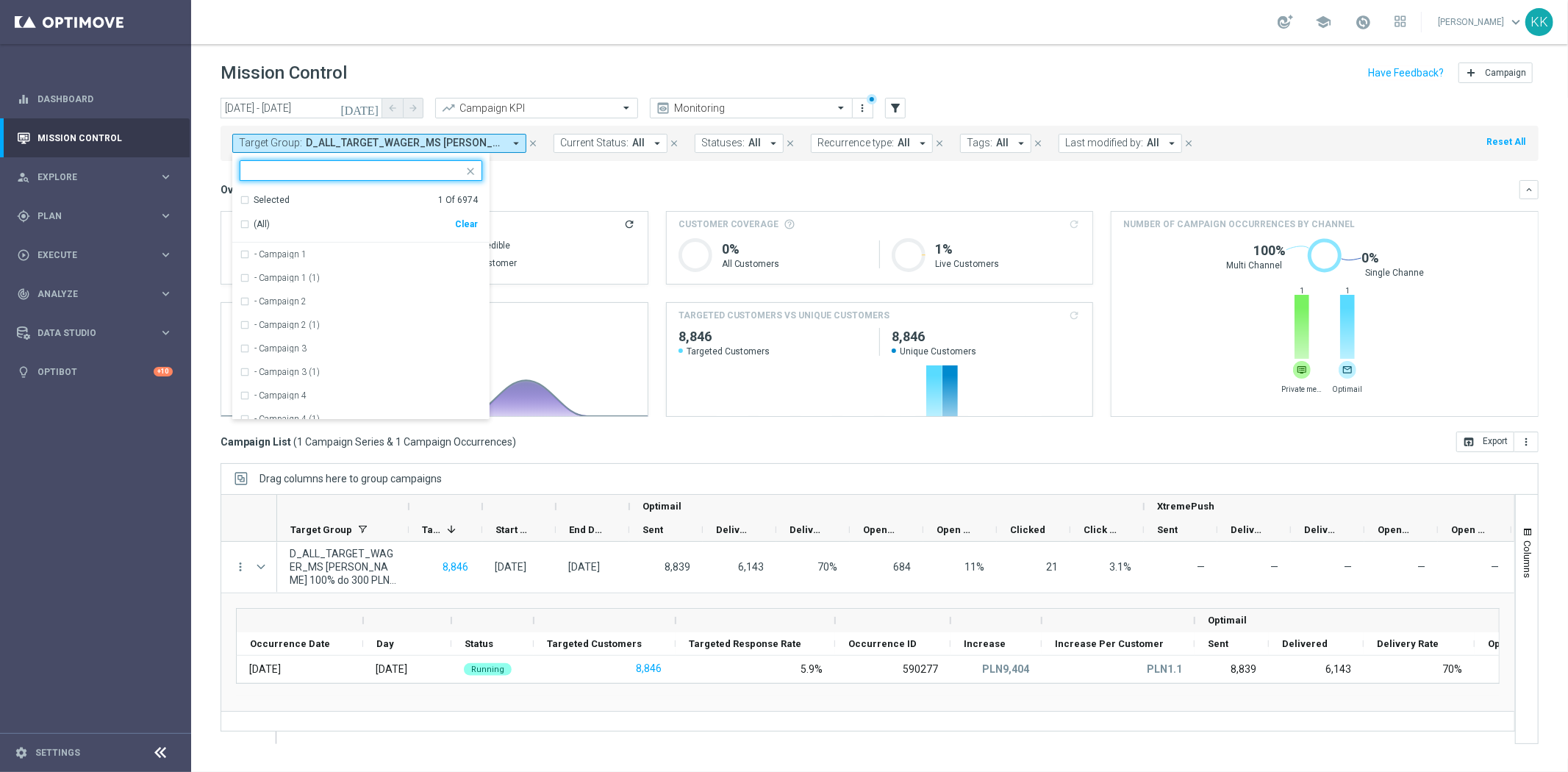
click at [0, 0] on div "Clear" at bounding box center [0, 0] width 0 height 0
click at [351, 174] on input "text" at bounding box center [355, 171] width 216 height 12
paste input "D_ALL_TARGET_BET_DARTS_100% do 300 PLN_120925"
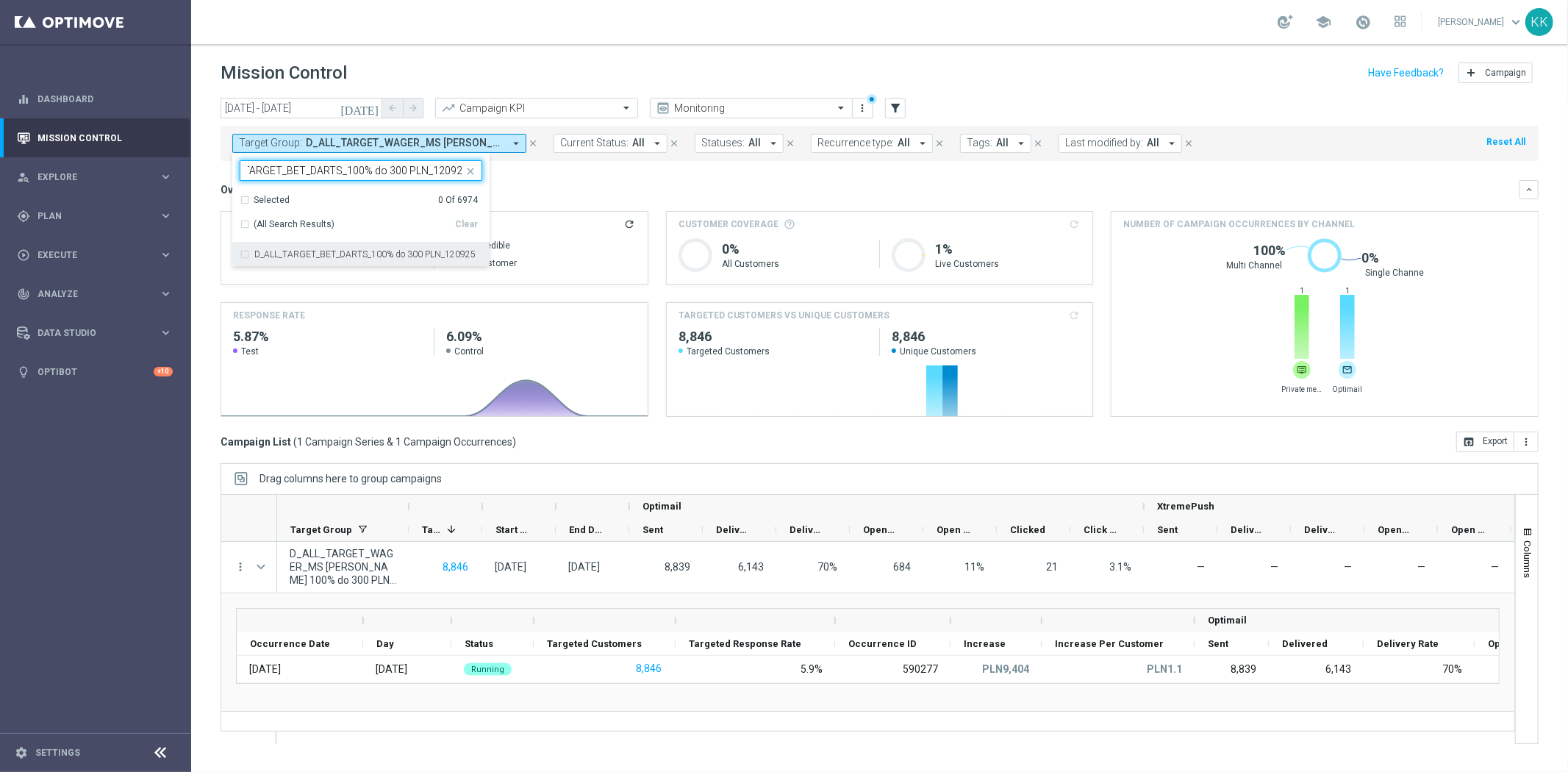
click at [243, 255] on div "D_ALL_TARGET_BET_DARTS_100% do 300 PLN_120925" at bounding box center [361, 254] width 243 height 23
type input "D_ALL_TARGET_BET_DARTS_100% do 300 PLN_120925"
click at [490, 79] on div "Mission Control add Campaign" at bounding box center [879, 73] width 1319 height 29
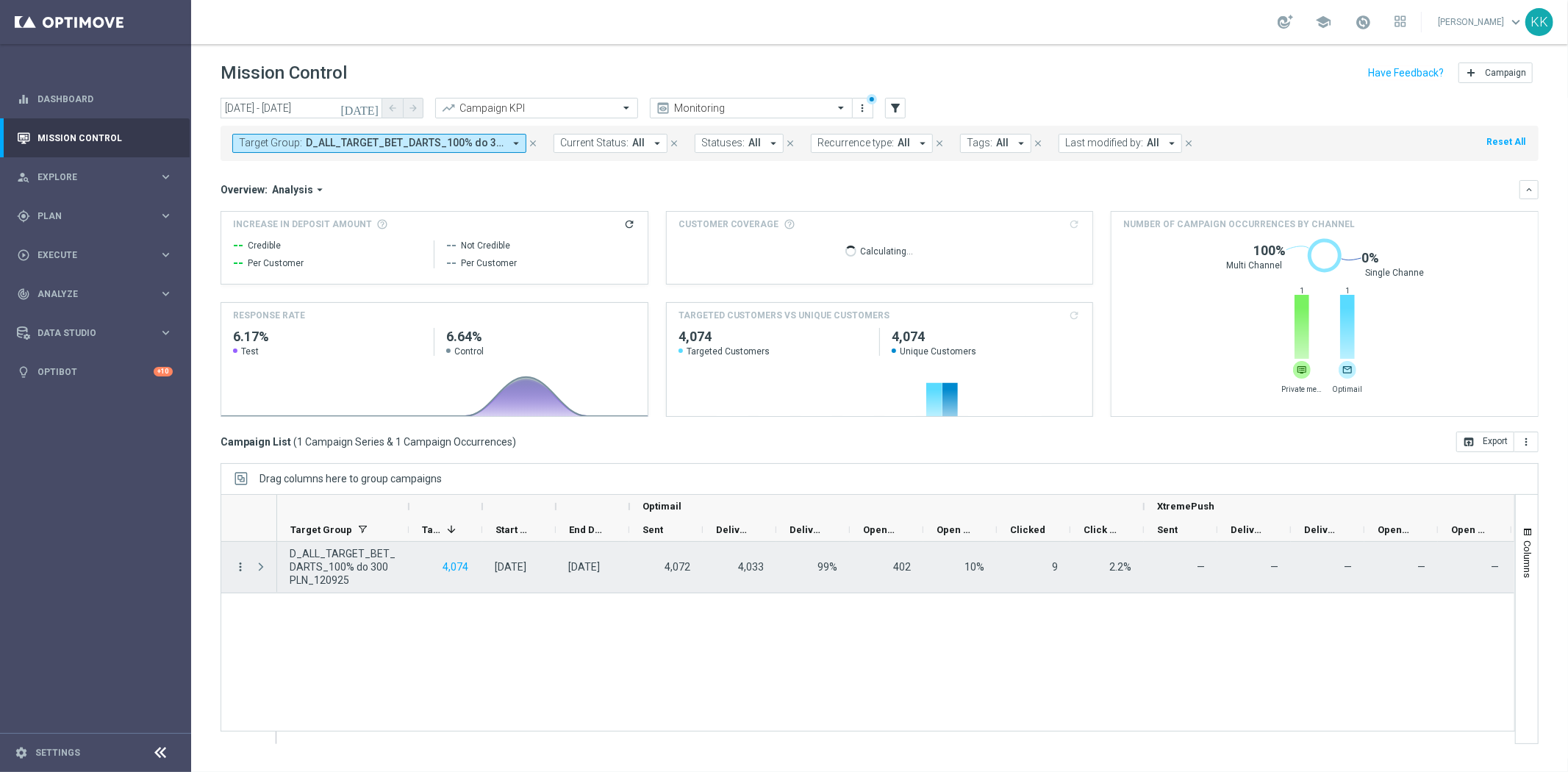
click at [244, 568] on icon "more_vert" at bounding box center [240, 567] width 13 height 13
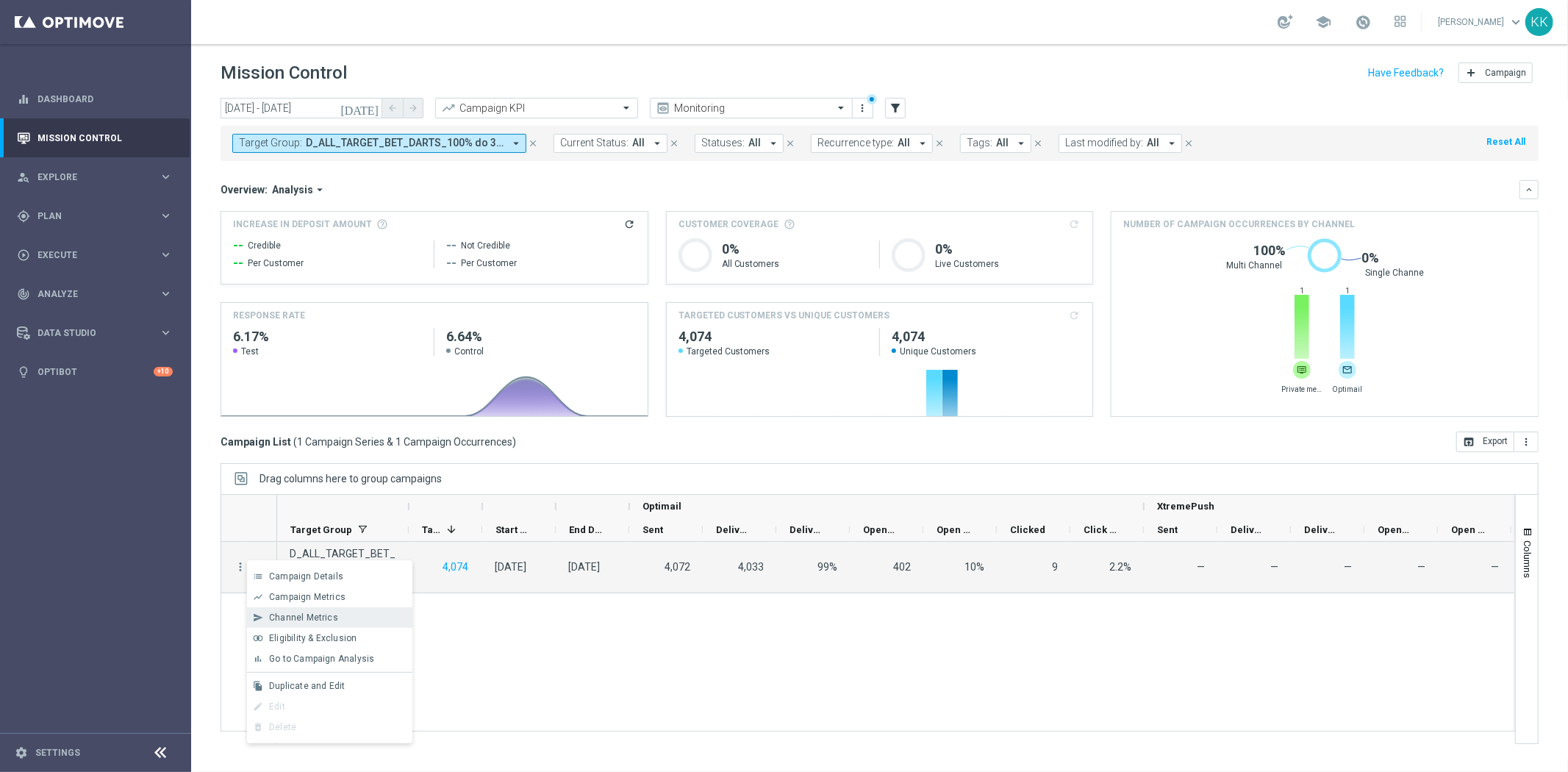
click at [297, 613] on span "Channel Metrics" at bounding box center [304, 617] width 69 height 10
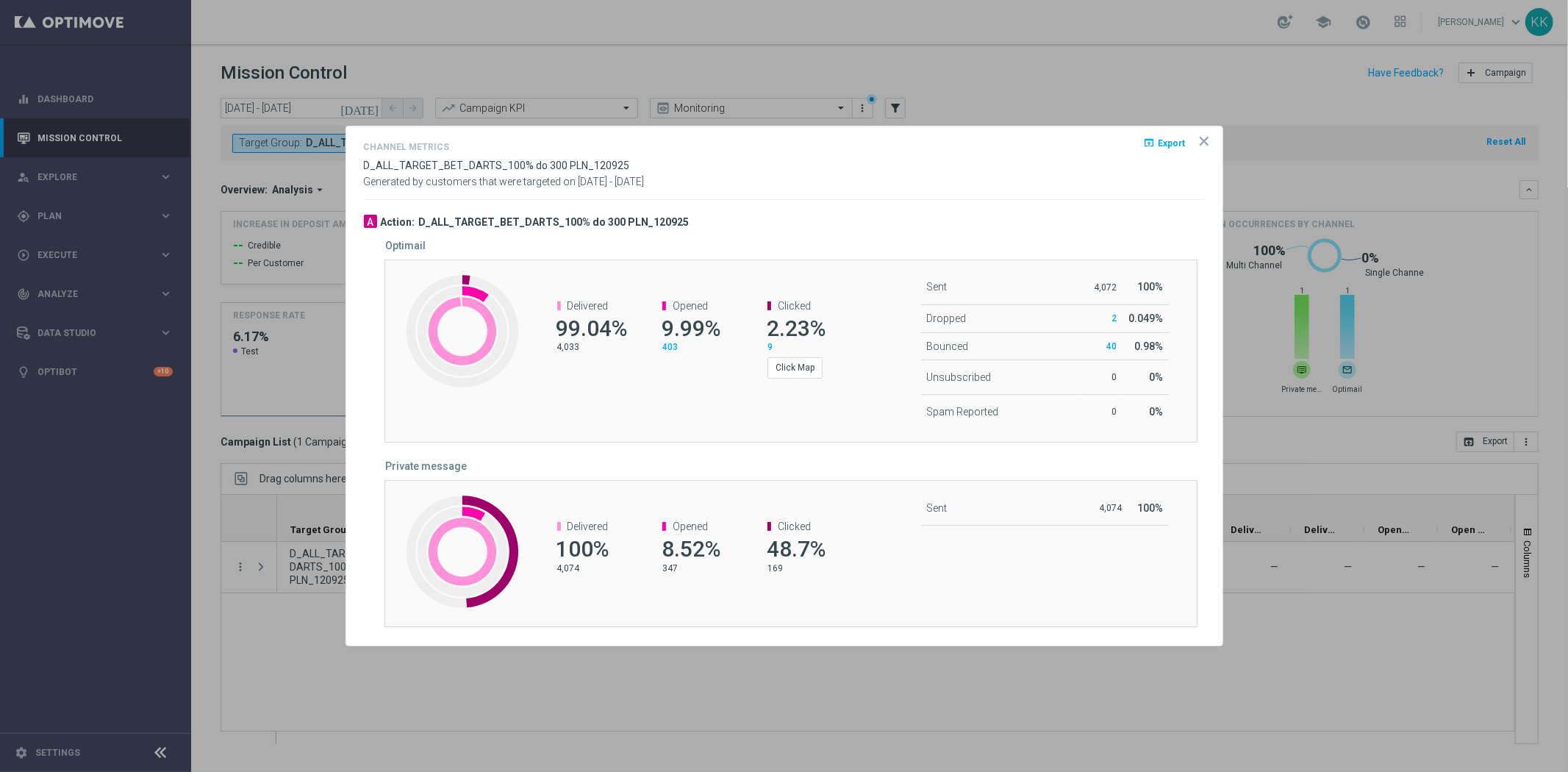
click at [1211, 151] on opti-dialog-container "Channel Metrics open_in_browser Export D_ALL_TARGET_BET_DARTS_100% do 300 PLN_1…" at bounding box center [784, 386] width 876 height 520
click at [1202, 143] on icon "icon" at bounding box center [1204, 141] width 15 height 15
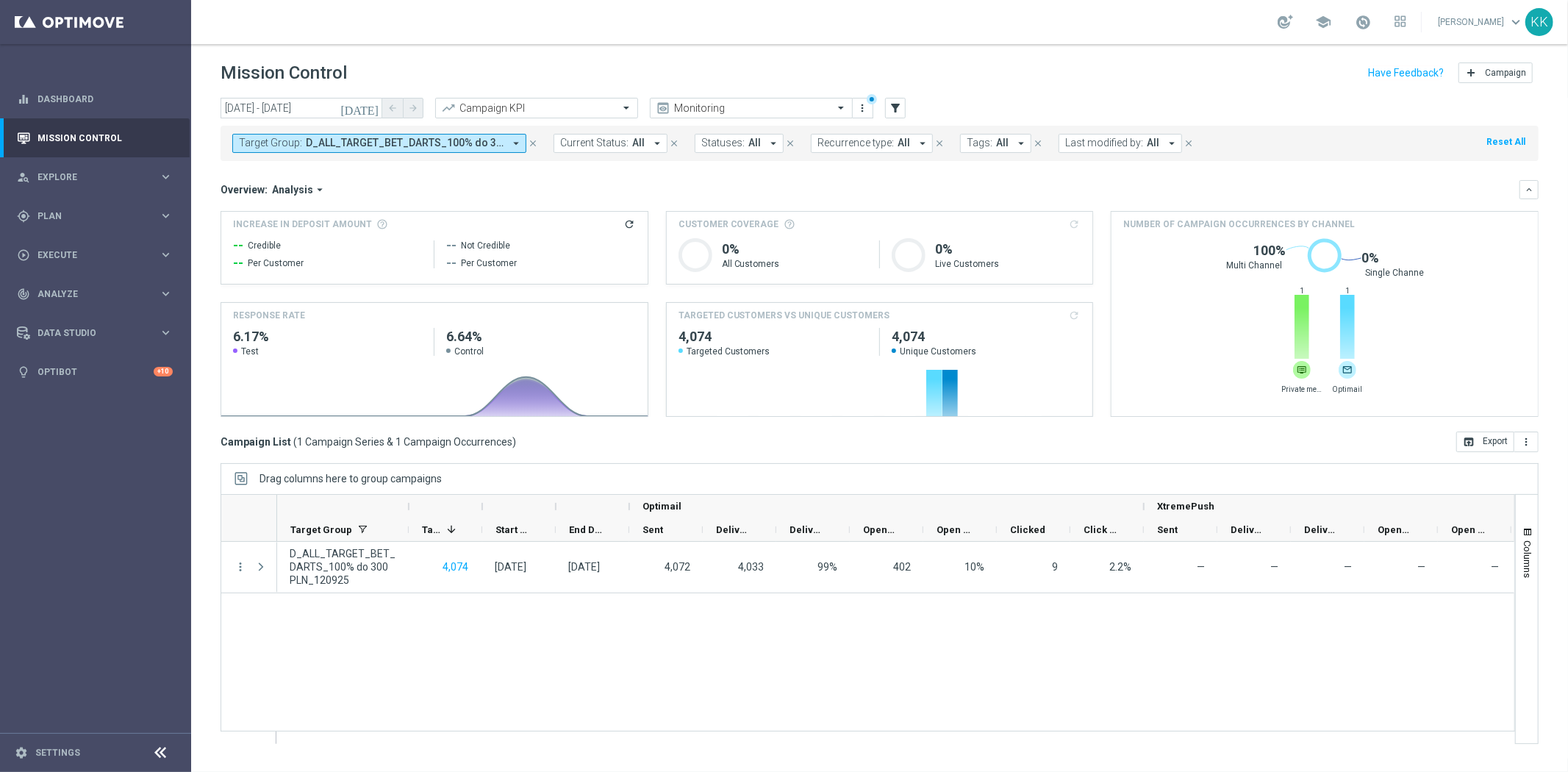
click at [311, 141] on span "D_ALL_TARGET_BET_DARTS_100% do 300 PLN_120925" at bounding box center [404, 142] width 198 height 12
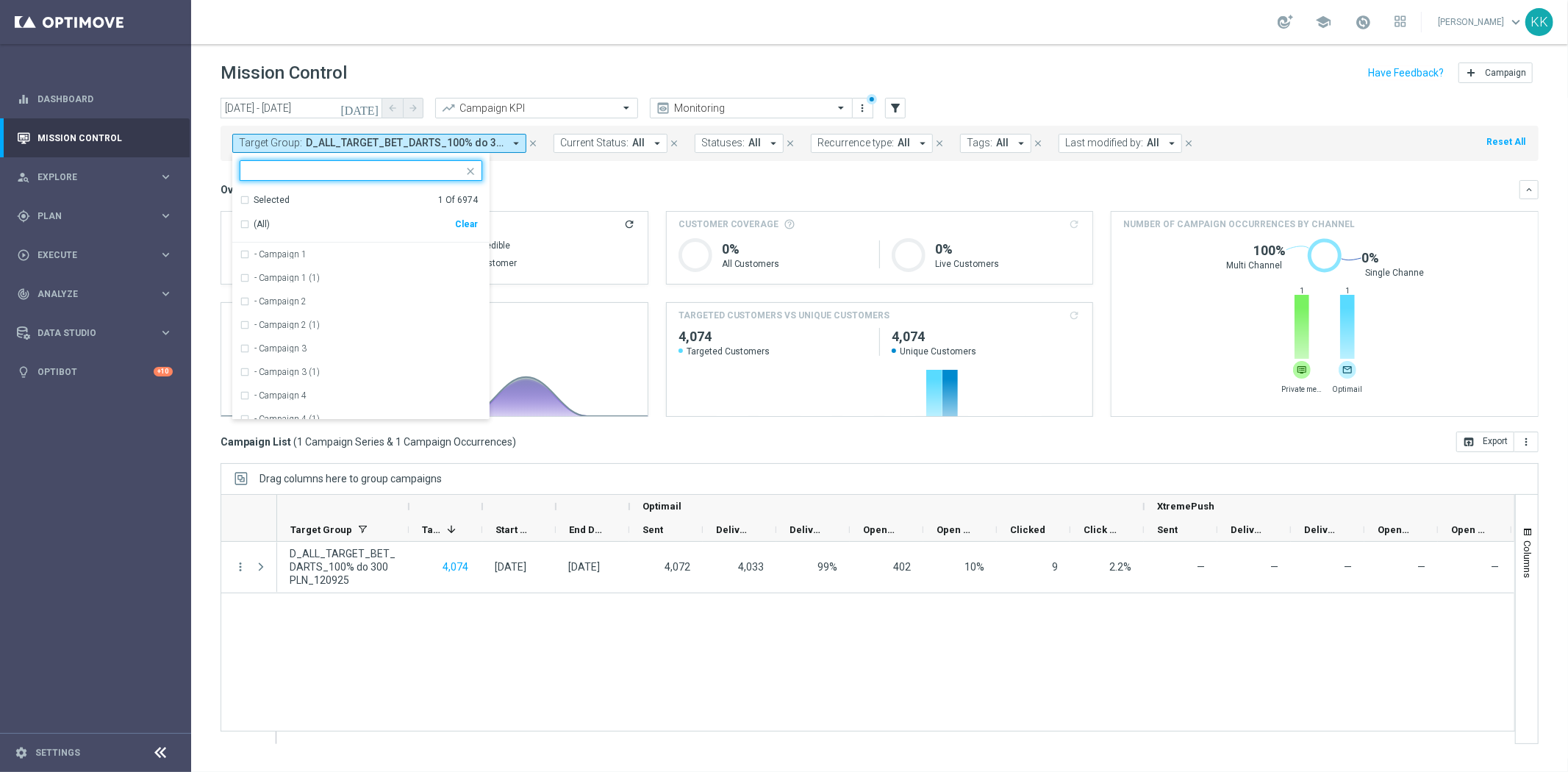
click at [480, 222] on div "Selected 1 Of 6974 (All) Clear" at bounding box center [361, 215] width 258 height 55
click at [0, 0] on div "Clear" at bounding box center [0, 0] width 0 height 0
click at [333, 171] on input "text" at bounding box center [355, 171] width 216 height 12
paste input "C_MED-HIGH_TARGET_DEPO_50% do 300 PLN_LW_110925"
type input "C_MED-HIGH_TARGET_DEPO_50% do 300 PLN_LW_110925"
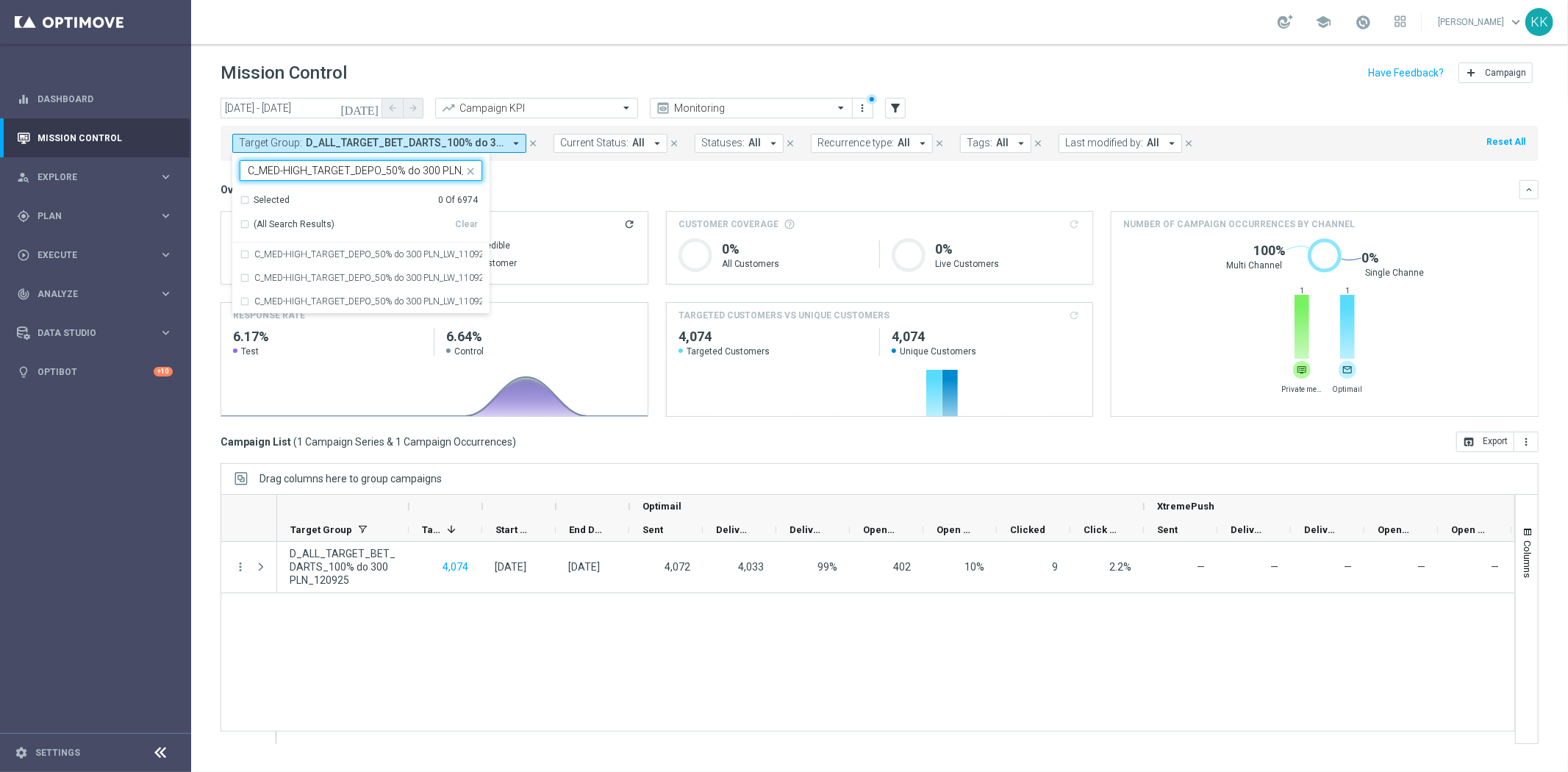
scroll to position [0, 52]
drag, startPoint x: 0, startPoint y: 0, endPoint x: 248, endPoint y: 251, distance: 352.9
click at [244, 251] on div "C_MED-HIGH_TARGET_DEPO_50% do 300 PLN_LW_110925" at bounding box center [361, 254] width 243 height 23
type input "C_MED-HIGH_TARGET_DEPO_50% do 300 PLN_LW_110925"
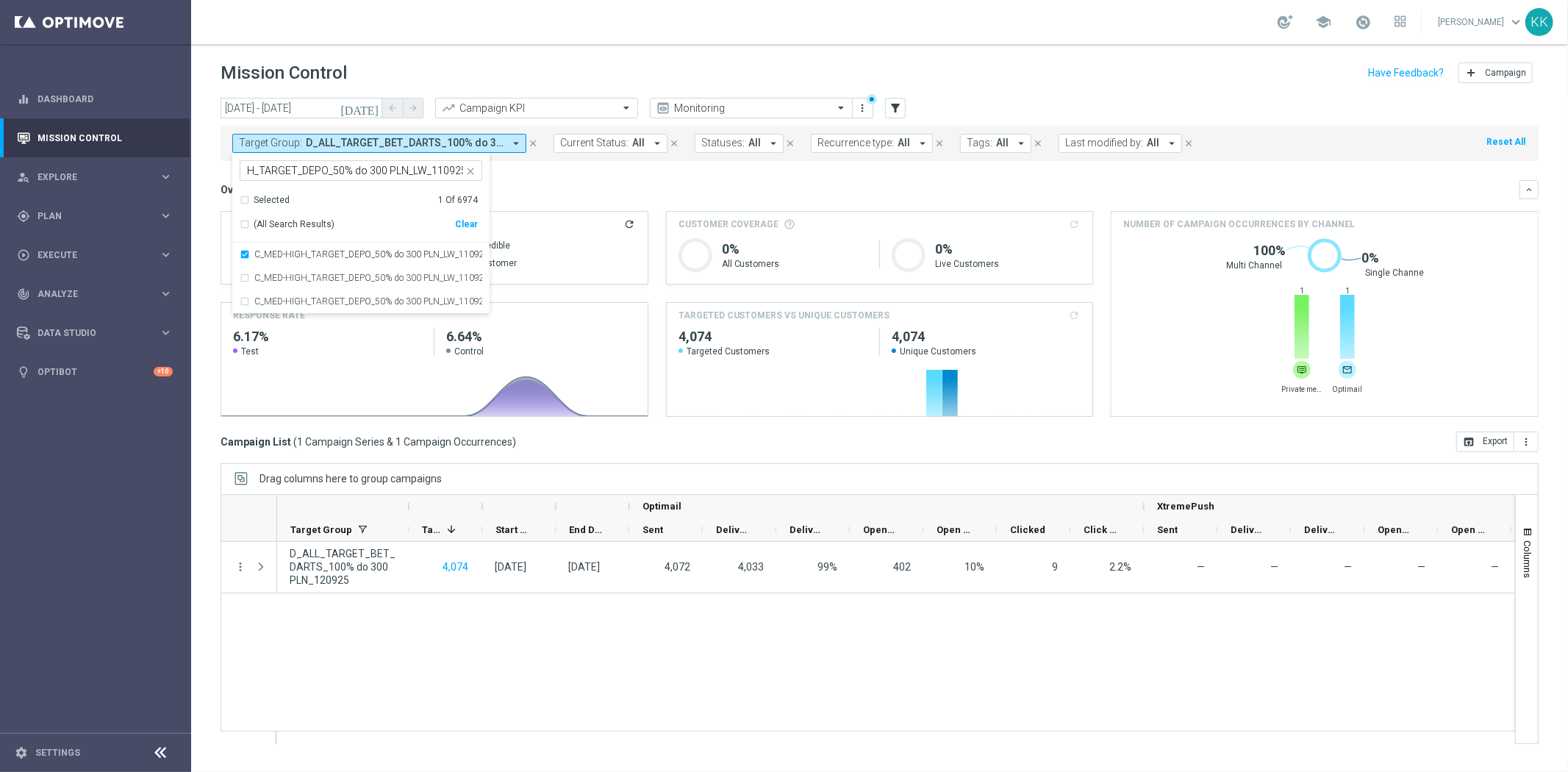
scroll to position [0, 0]
click at [518, 35] on div "school [PERSON_NAME] keyboard_arrow_down KK" at bounding box center [880, 22] width 1378 height 44
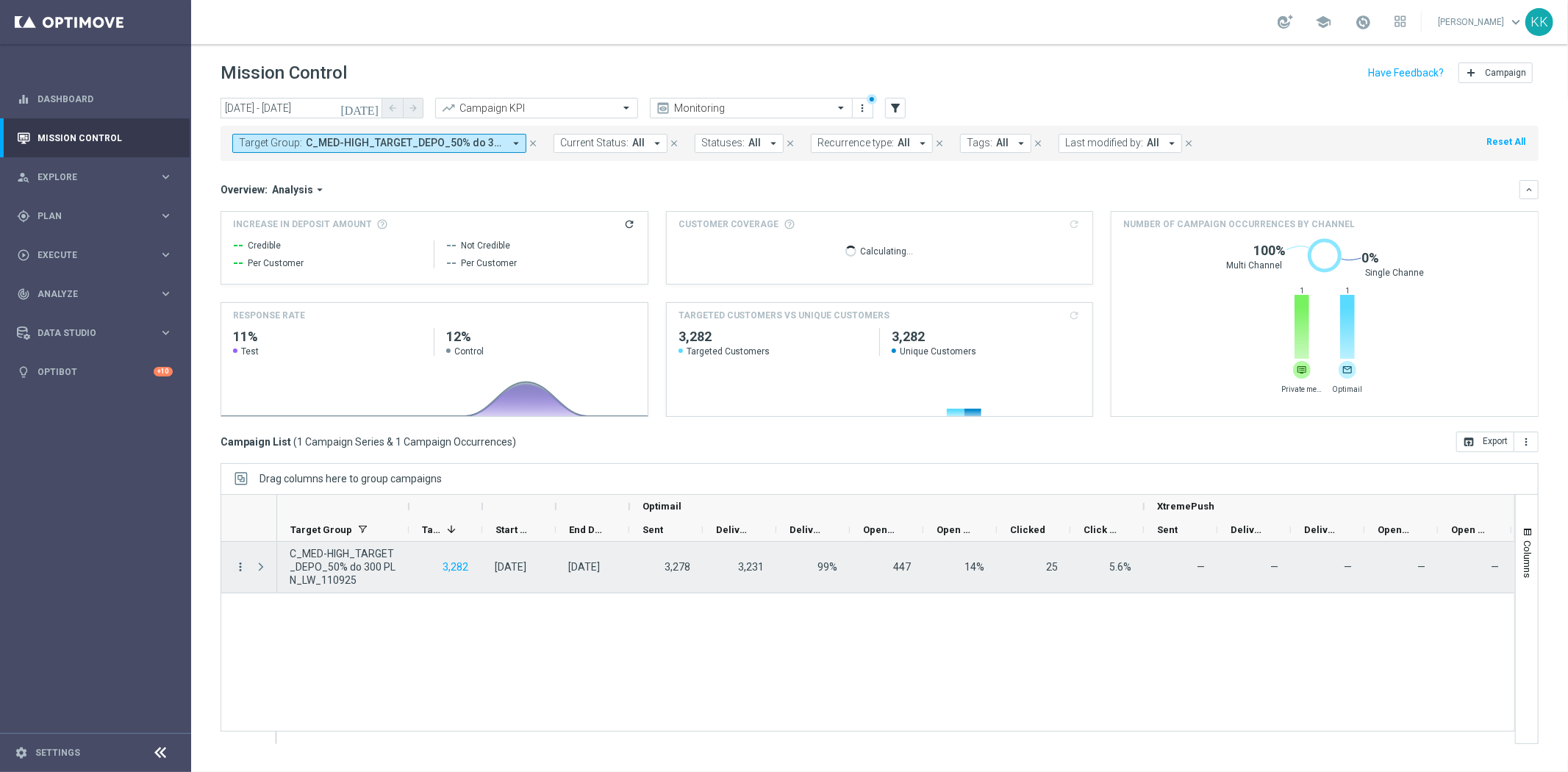
click at [241, 569] on icon "more_vert" at bounding box center [240, 567] width 13 height 13
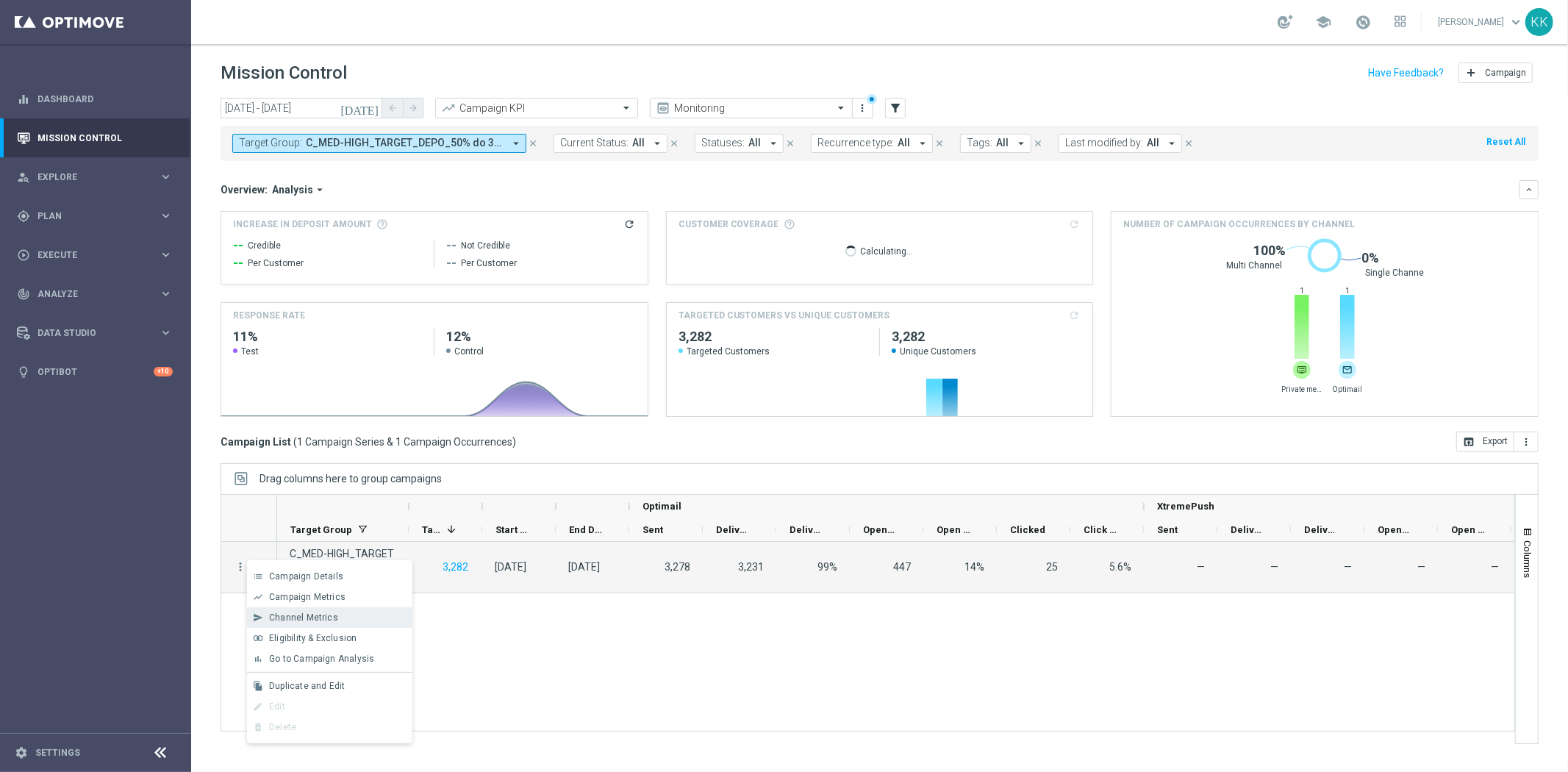
click at [296, 617] on span "Channel Metrics" at bounding box center [304, 617] width 69 height 10
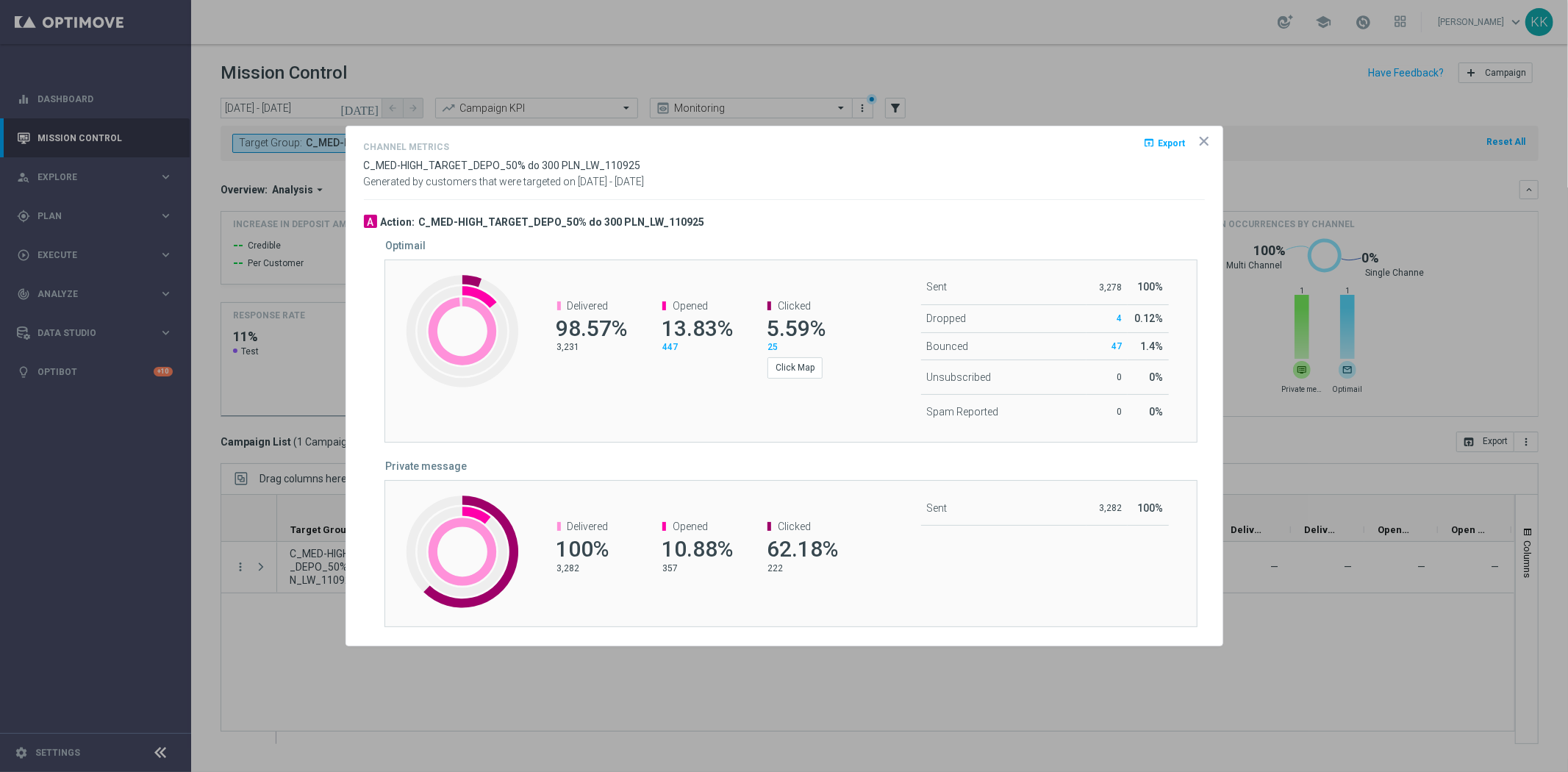
click at [1204, 138] on icon "icon" at bounding box center [1204, 141] width 7 height 7
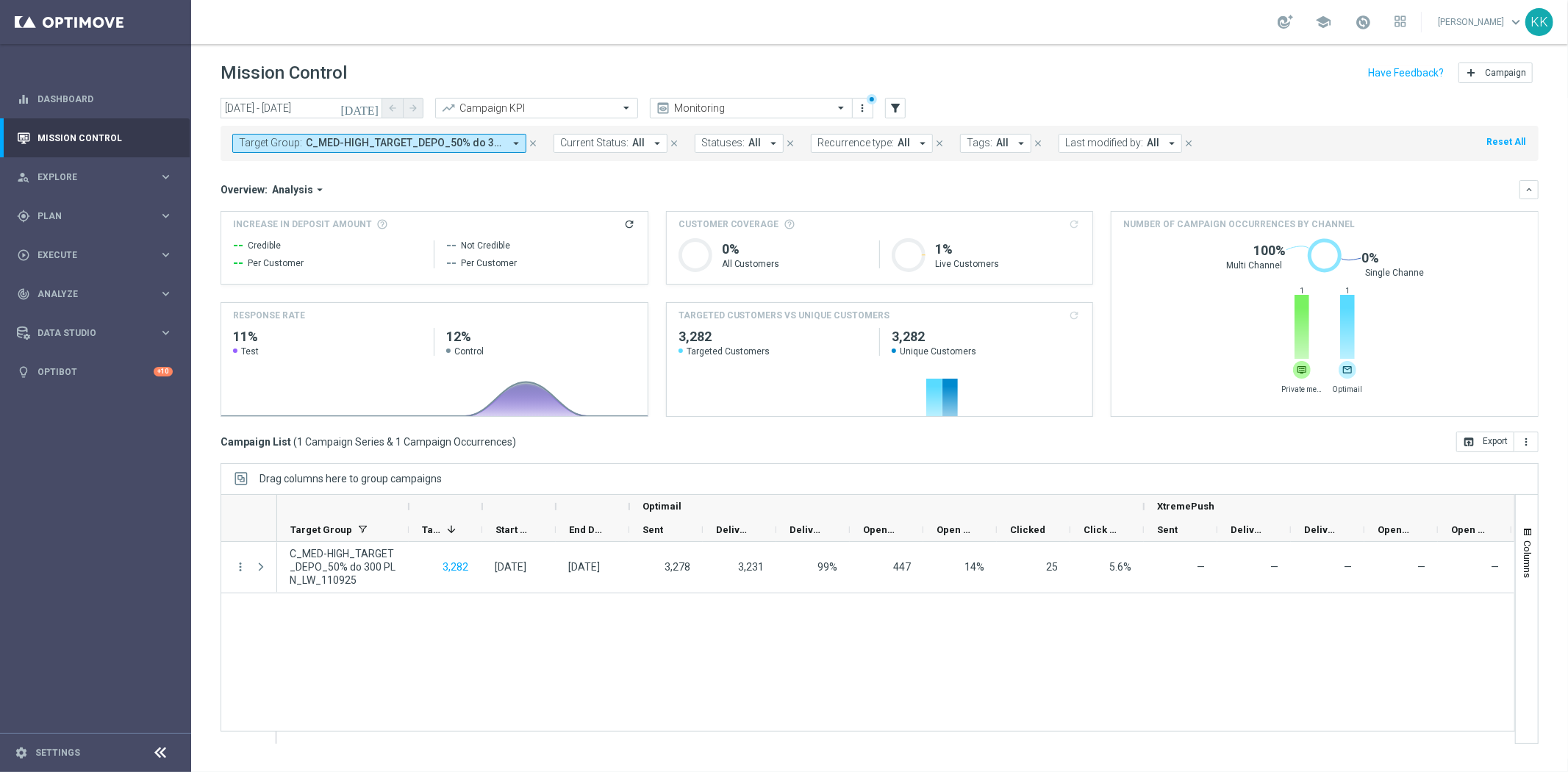
click at [290, 147] on span "Target Group:" at bounding box center [270, 142] width 63 height 12
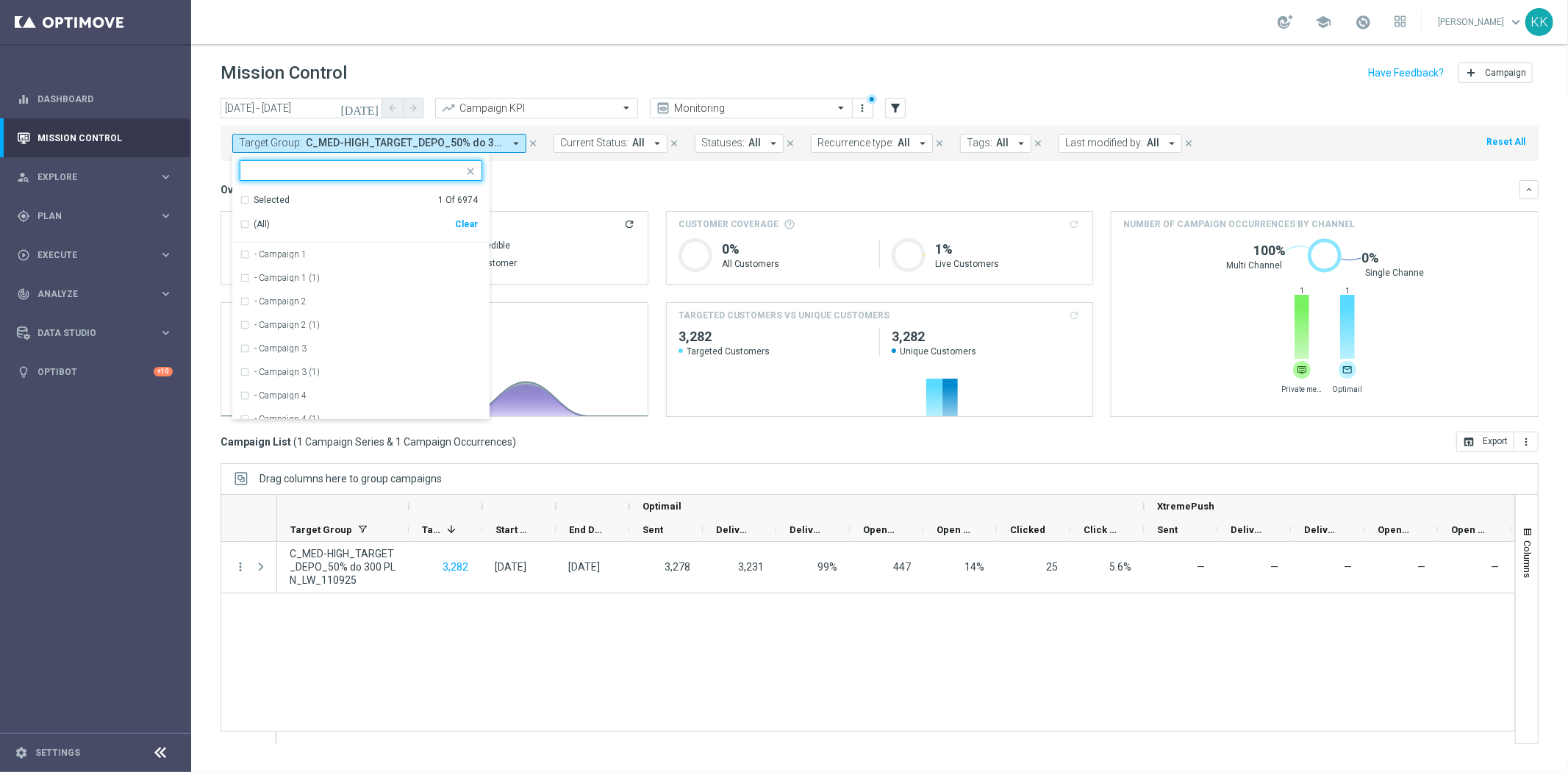
click at [0, 0] on div "Clear" at bounding box center [0, 0] width 0 height 0
click at [395, 166] on input "text" at bounding box center [355, 171] width 216 height 12
paste input "C_MIN-LOW_TARGET_DEPO_50% do 100 PLN_LW_110925"
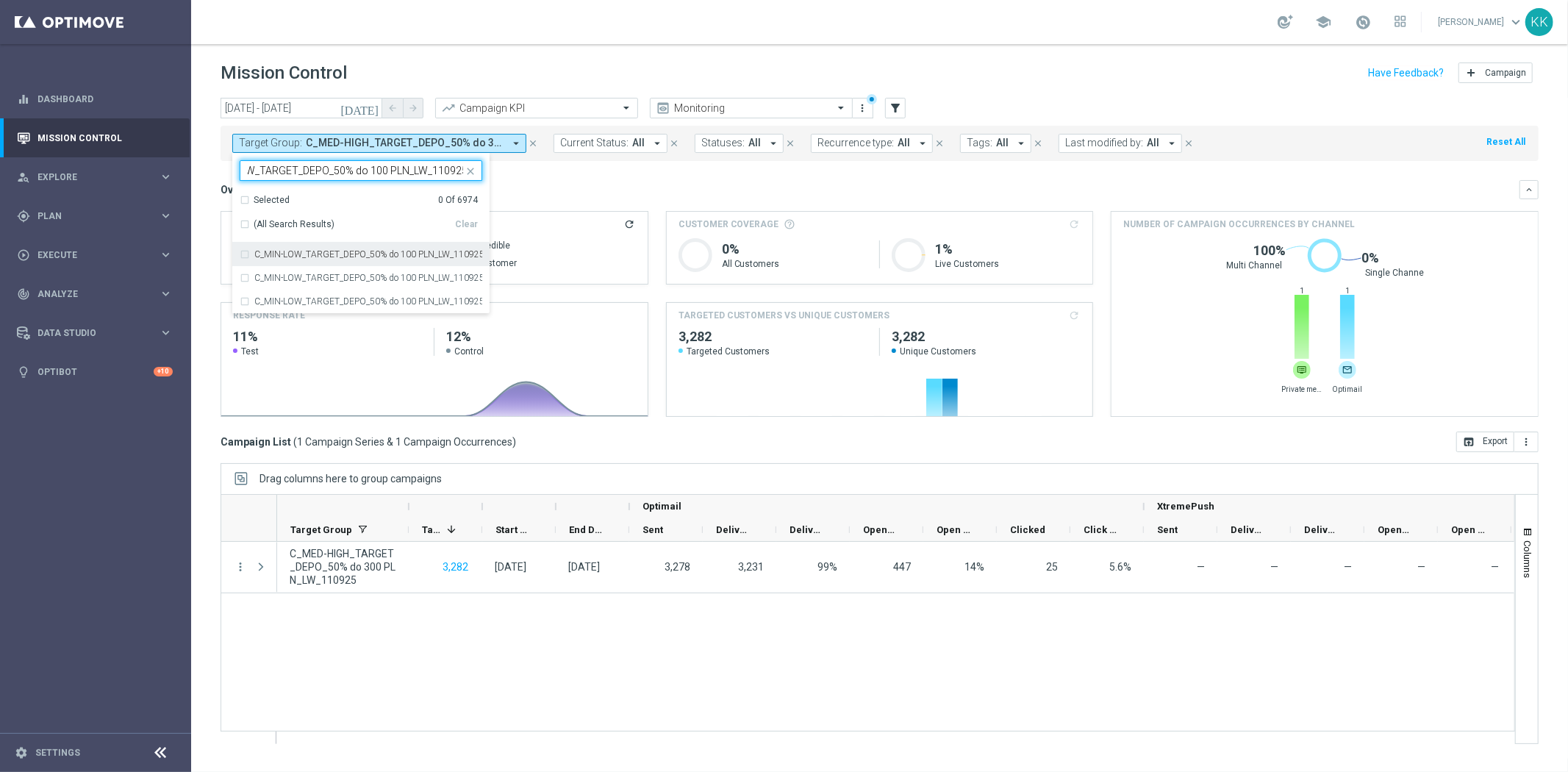
click at [367, 248] on div "C_MIN-LOW_TARGET_DEPO_50% do 100 PLN_LW_110925" at bounding box center [361, 254] width 243 height 23
type input "C_MIN-LOW_TARGET_DEPO_50% do 100 PLN_LW_110925"
click at [472, 52] on header "Mission Control add Campaign" at bounding box center [880, 70] width 1378 height 53
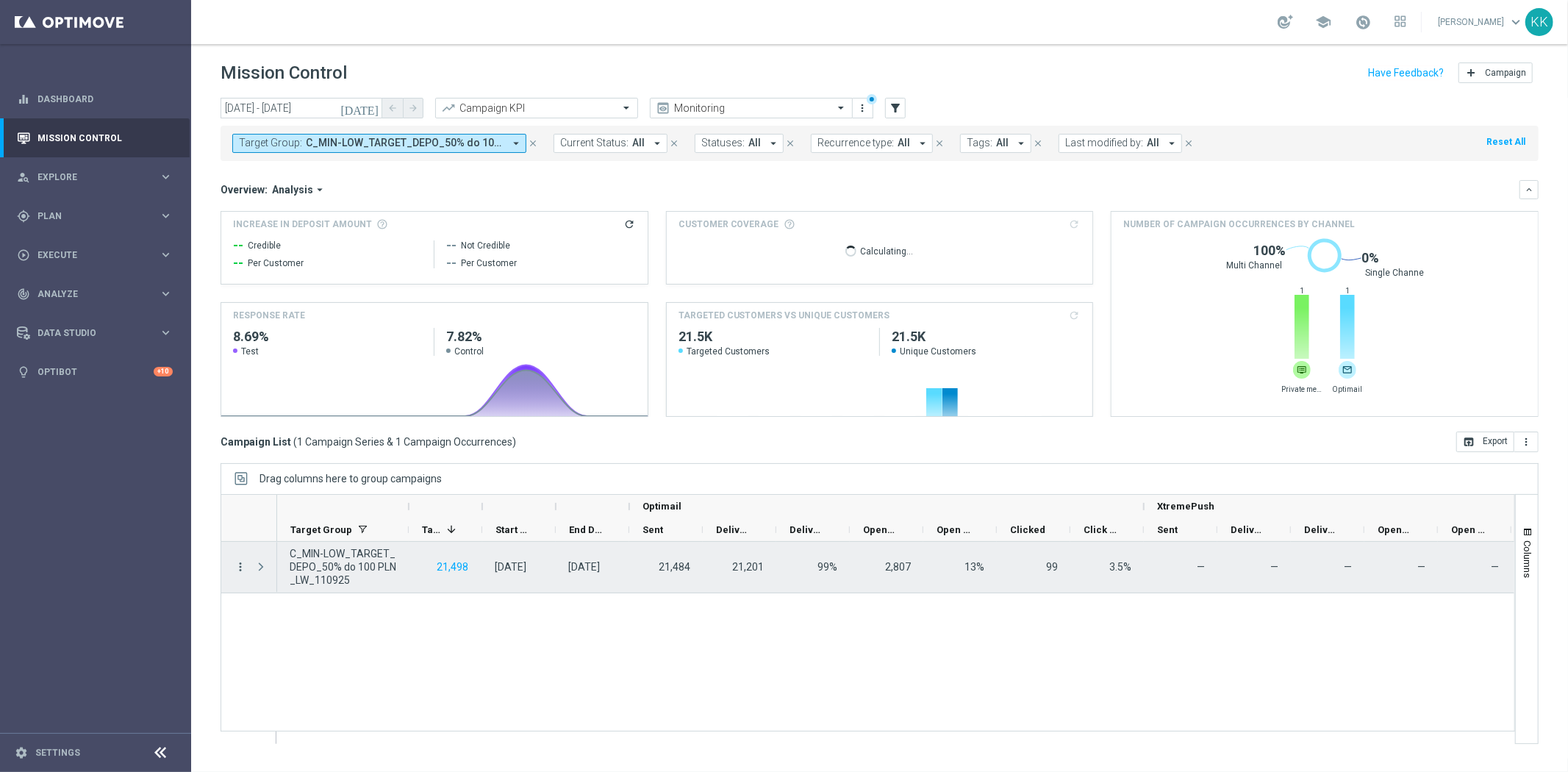
click at [238, 566] on icon "more_vert" at bounding box center [240, 567] width 13 height 13
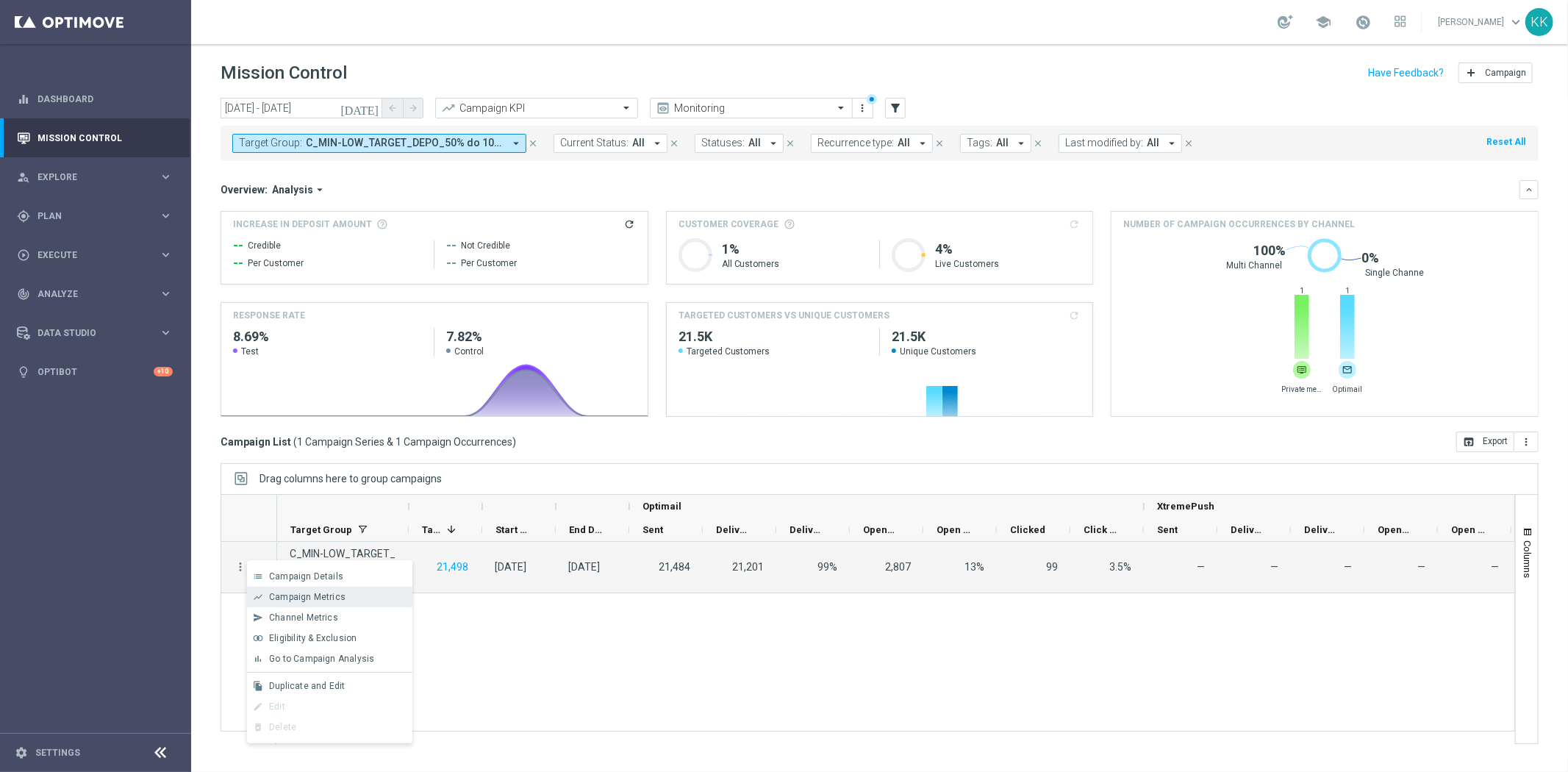
click at [278, 599] on span "Campaign Metrics" at bounding box center [307, 597] width 77 height 10
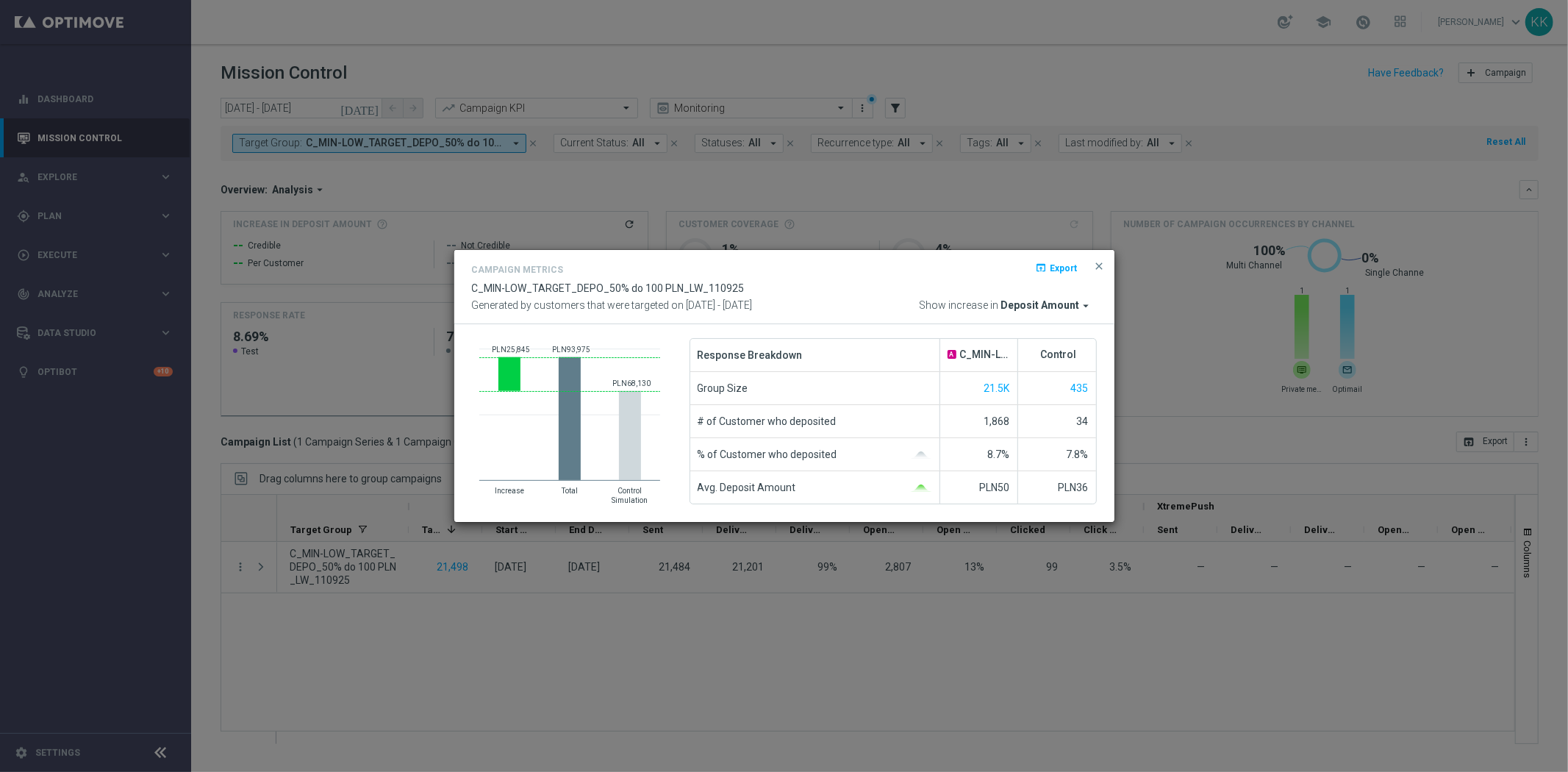
click at [1053, 299] on span "Deposit Amount" at bounding box center [1041, 305] width 79 height 13
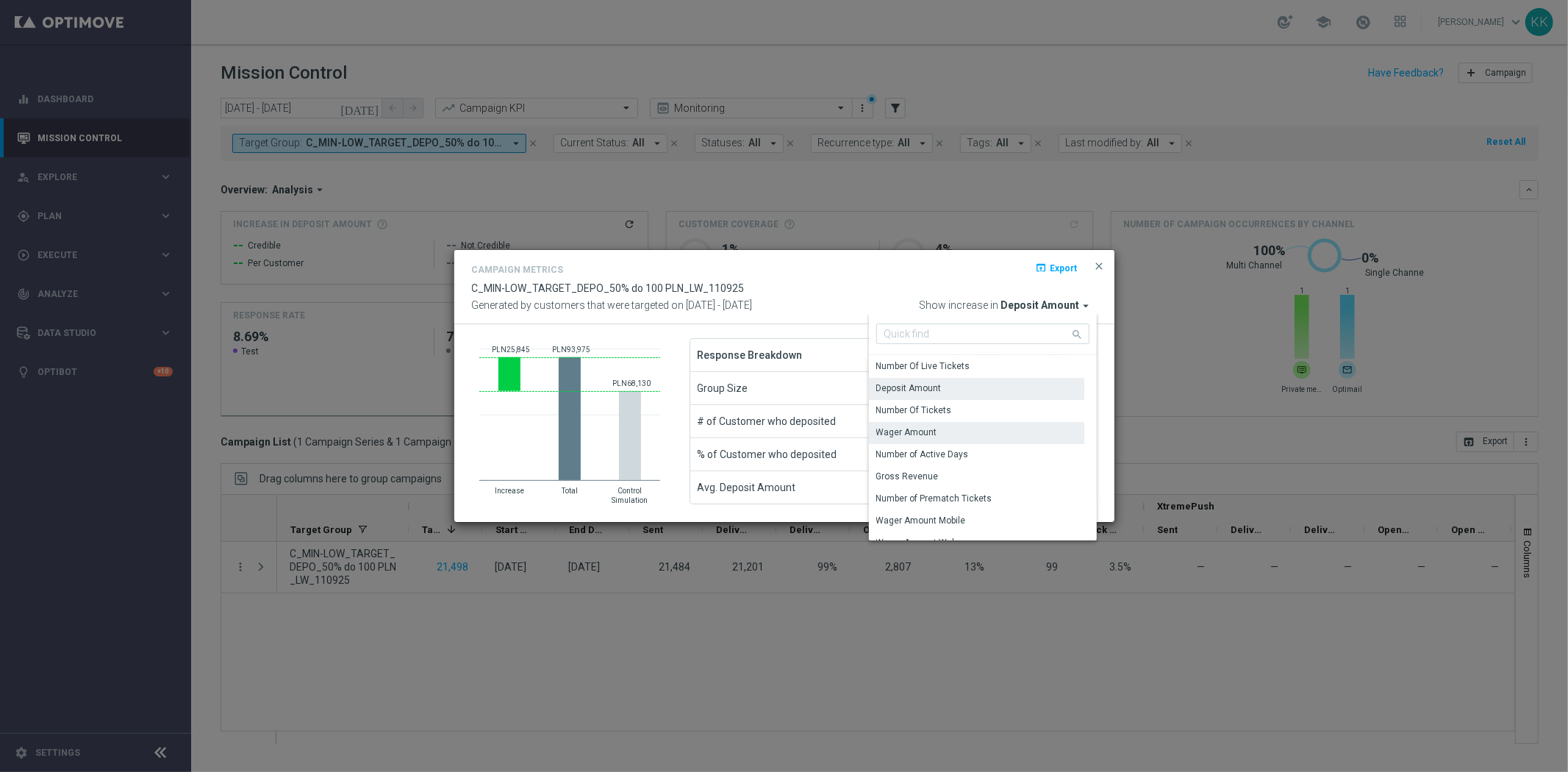
click at [937, 423] on div "Wager Amount" at bounding box center [977, 432] width 216 height 21
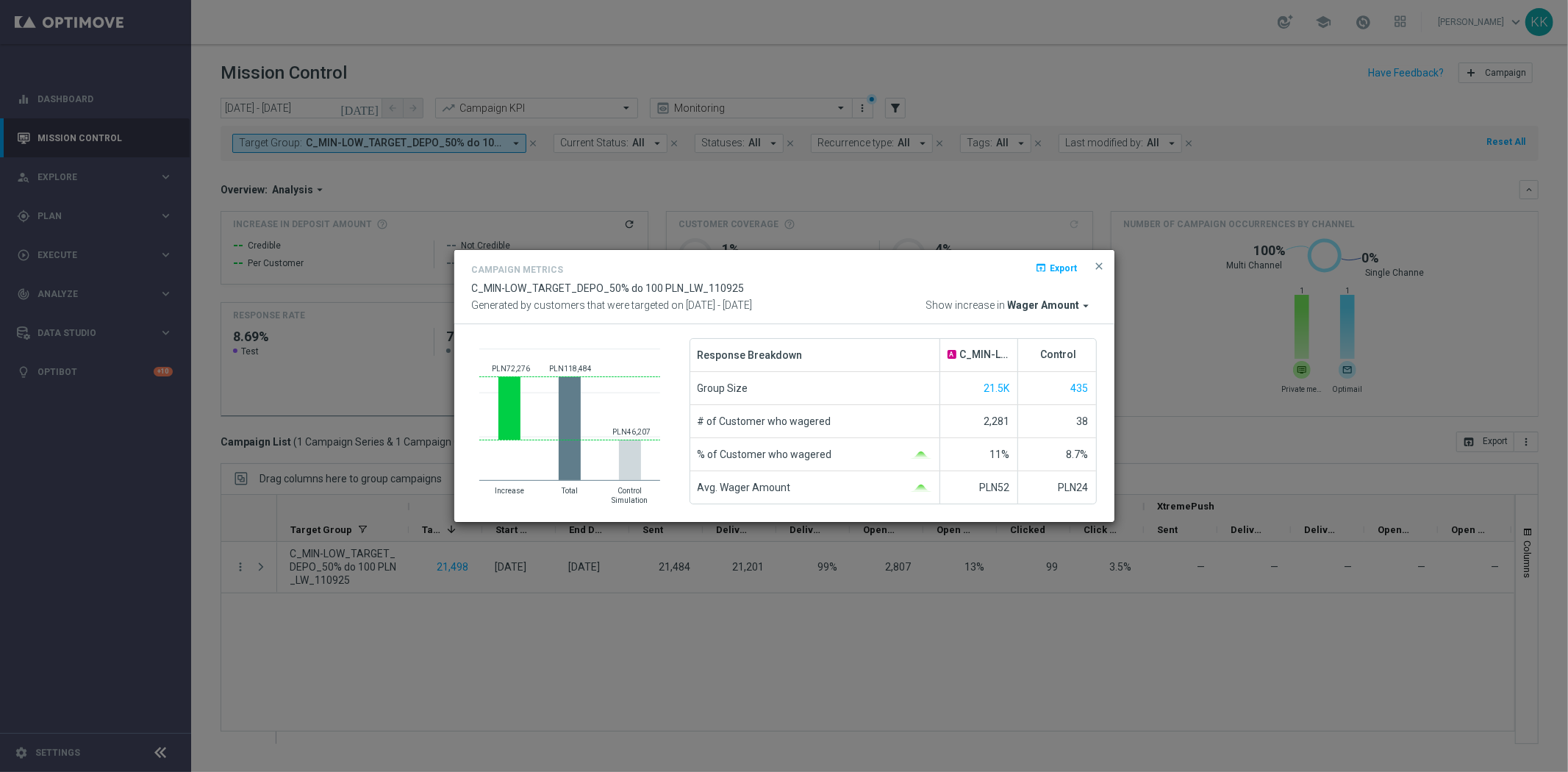
click at [1093, 275] on div "open_in_browser Export" at bounding box center [1075, 272] width 45 height 18
click at [1068, 314] on div "Campaign Metrics open_in_browser Export C_MIN-LOW_TARGET_DEPO_50% do 100 PLN_LW…" at bounding box center [784, 287] width 661 height 74
click at [1067, 302] on span "Wager Amount" at bounding box center [1044, 305] width 72 height 13
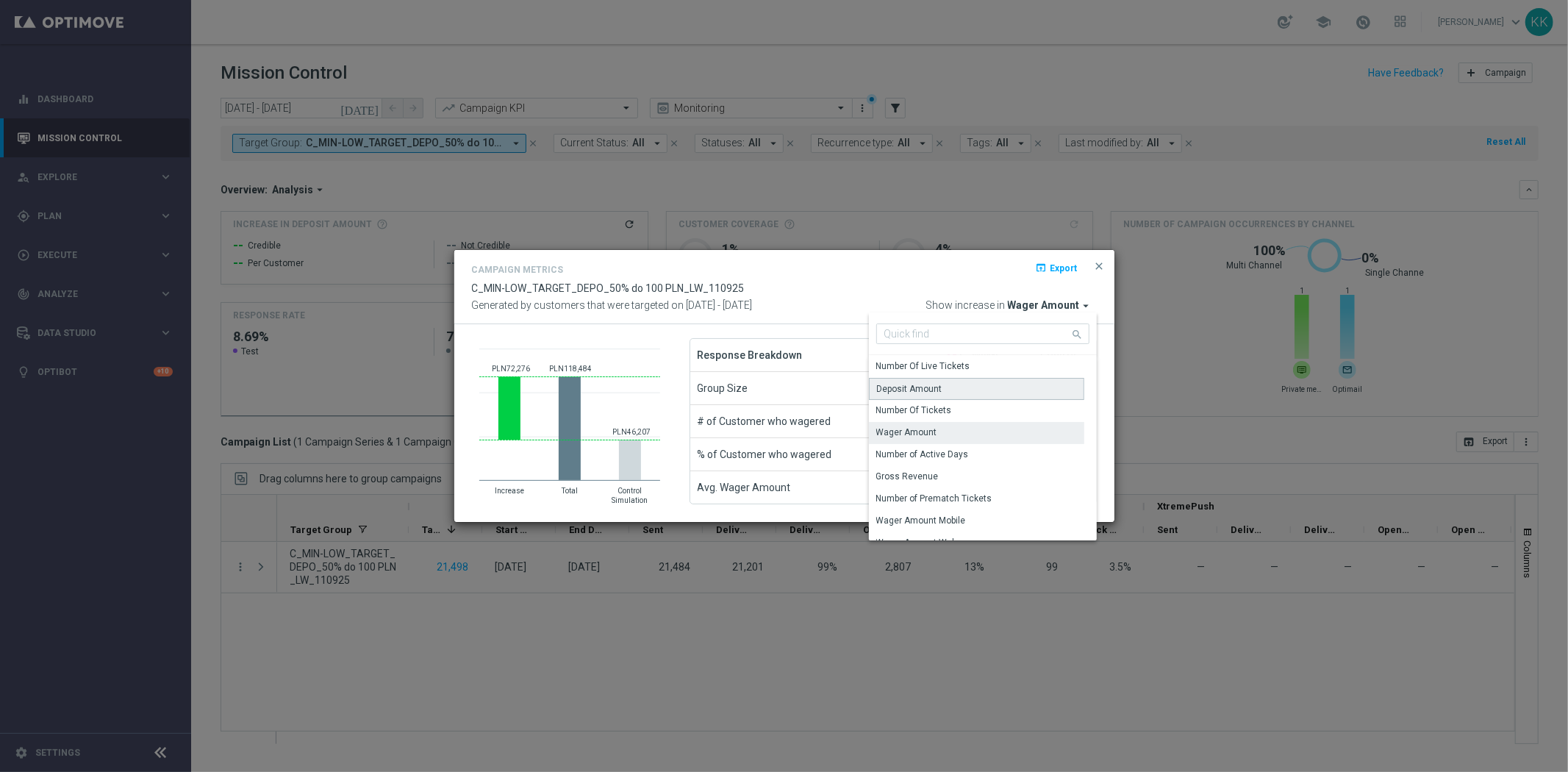
click at [953, 391] on div "Deposit Amount" at bounding box center [977, 389] width 216 height 22
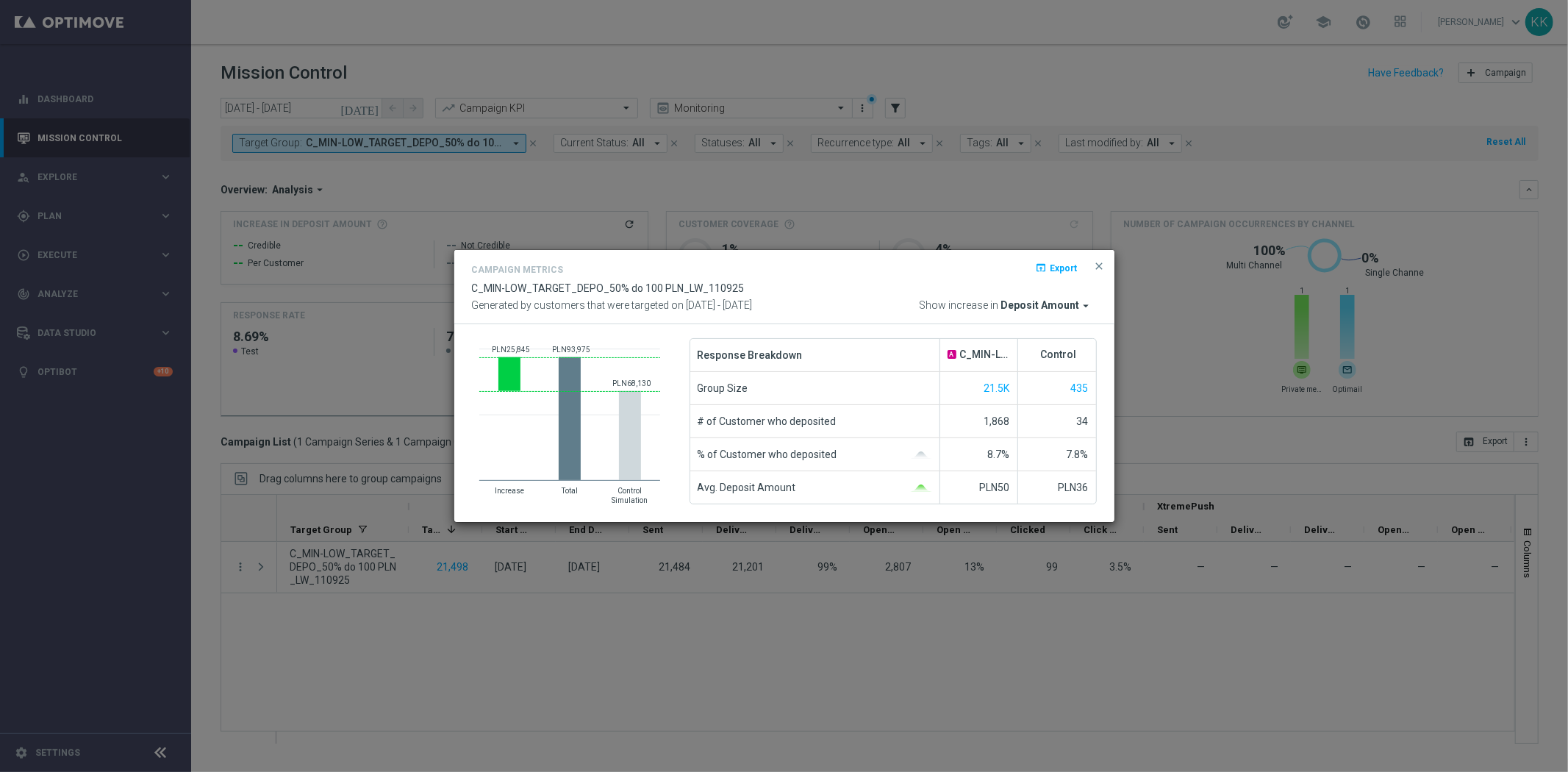
click at [1088, 264] on div "open_in_browser Export" at bounding box center [1075, 272] width 45 height 18
click at [1093, 265] on button "close" at bounding box center [1100, 266] width 15 height 18
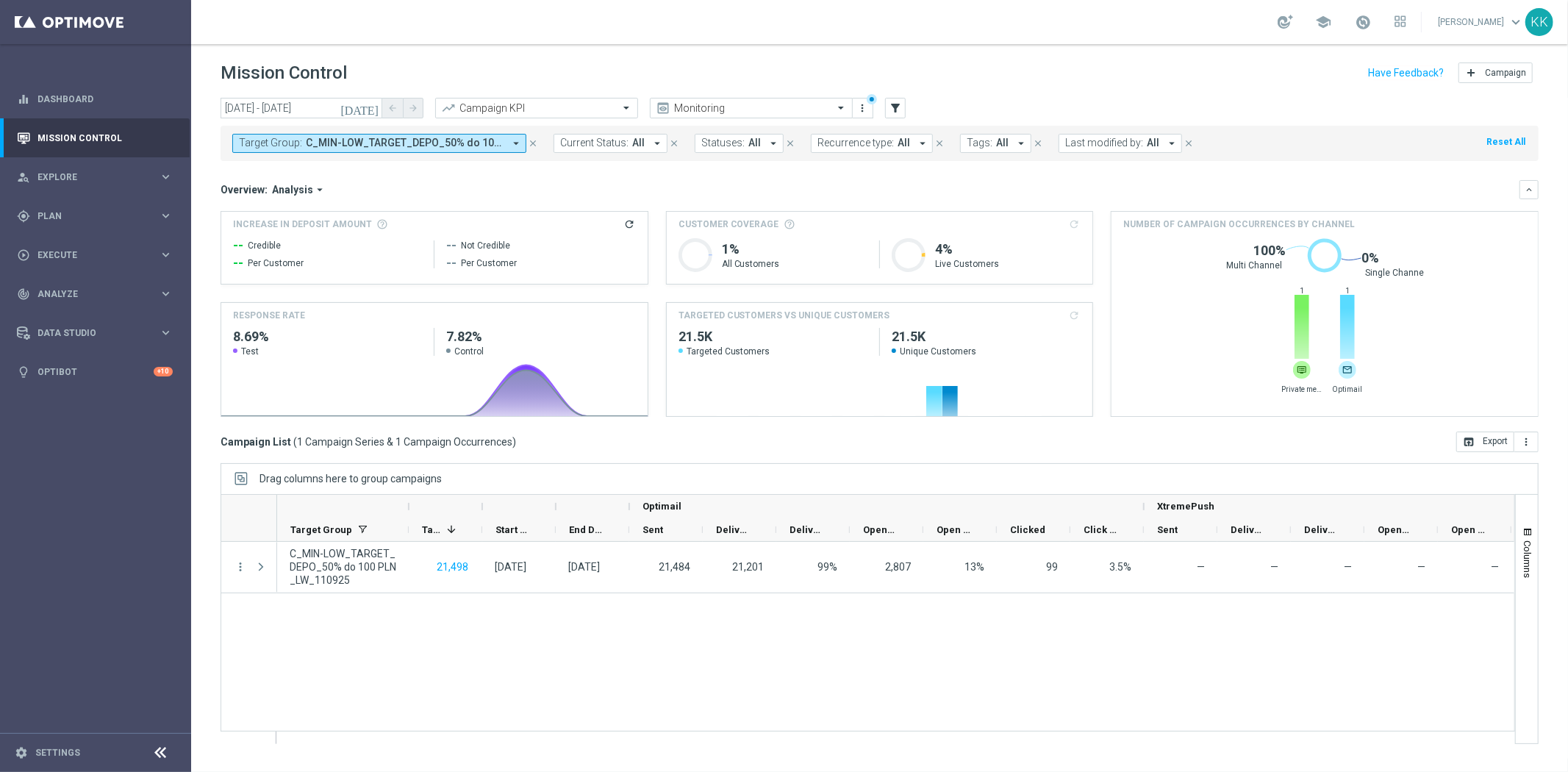
click at [516, 141] on icon "arrow_drop_down" at bounding box center [516, 143] width 13 height 13
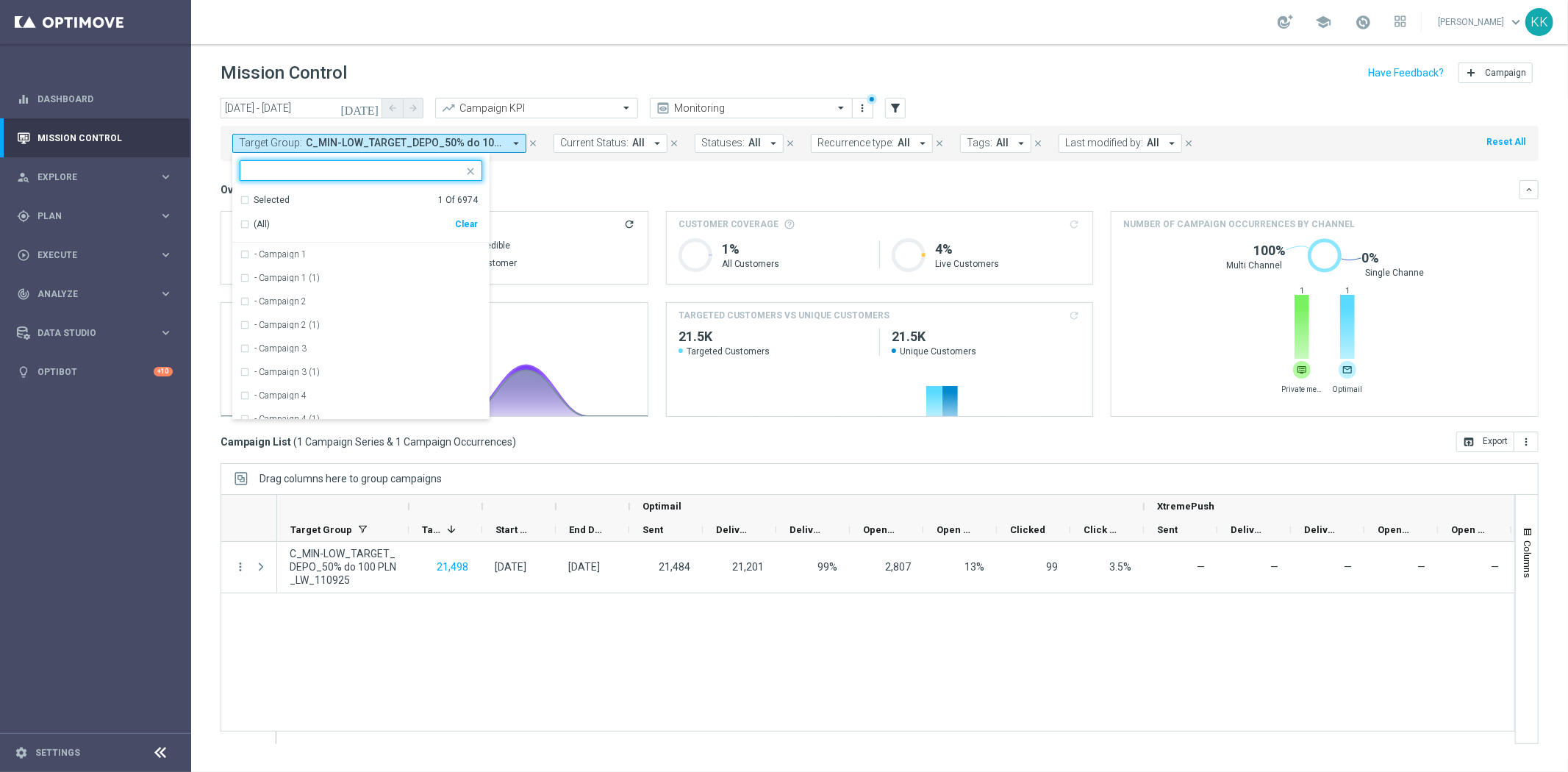
click at [0, 0] on div "Clear" at bounding box center [0, 0] width 0 height 0
click at [376, 164] on div at bounding box center [352, 171] width 223 height 19
paste input "C_MED-HIGH_TARGET_DEPO_50% do 300 PLN_LW_110925"
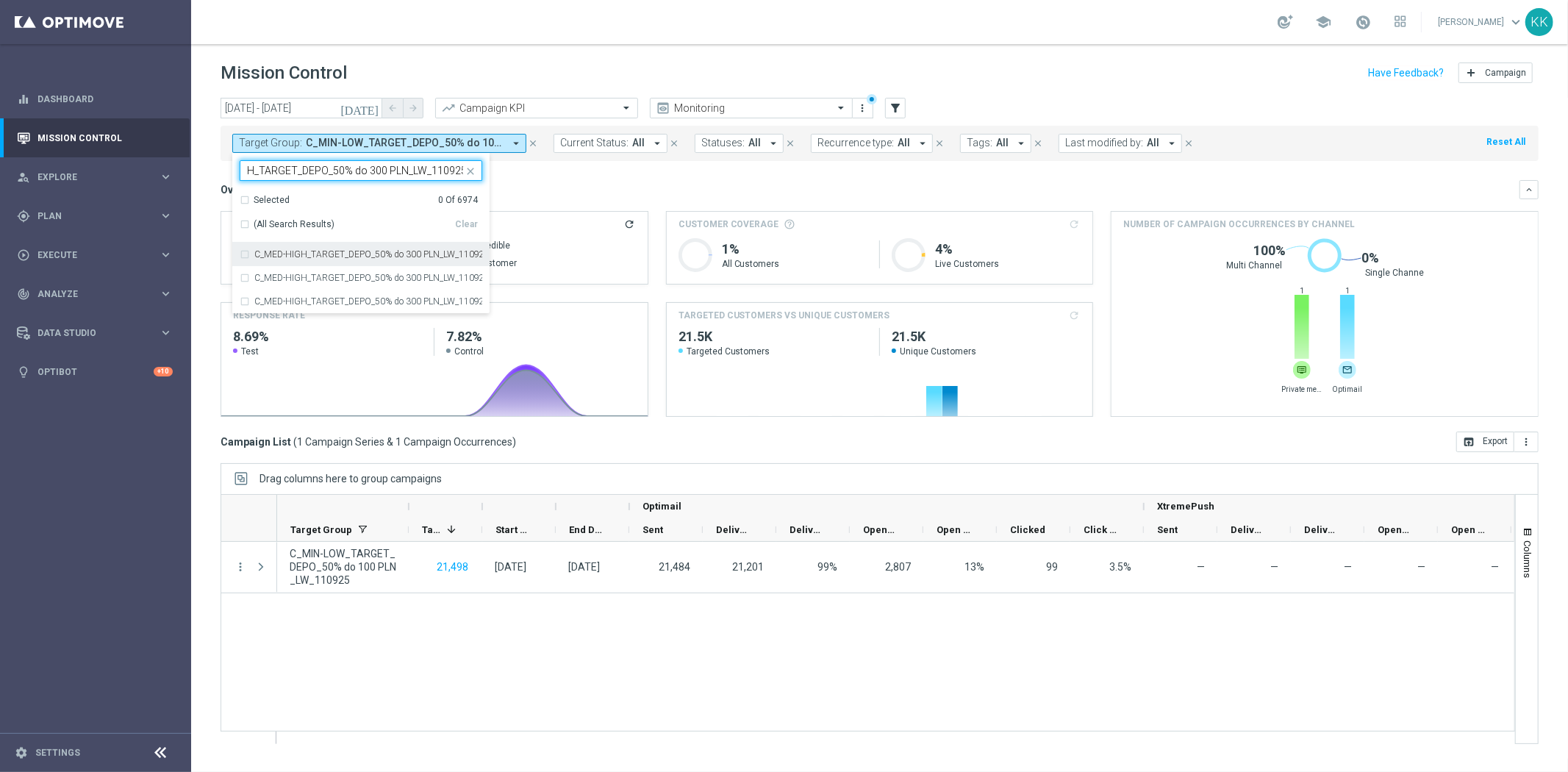
click at [309, 246] on div "C_MED-HIGH_TARGET_DEPO_50% do 300 PLN_LW_110925" at bounding box center [361, 254] width 243 height 23
type input "C_MED-HIGH_TARGET_DEPO_50% do 300 PLN_LW_110925"
click at [464, 50] on header "Mission Control add Campaign" at bounding box center [880, 70] width 1378 height 53
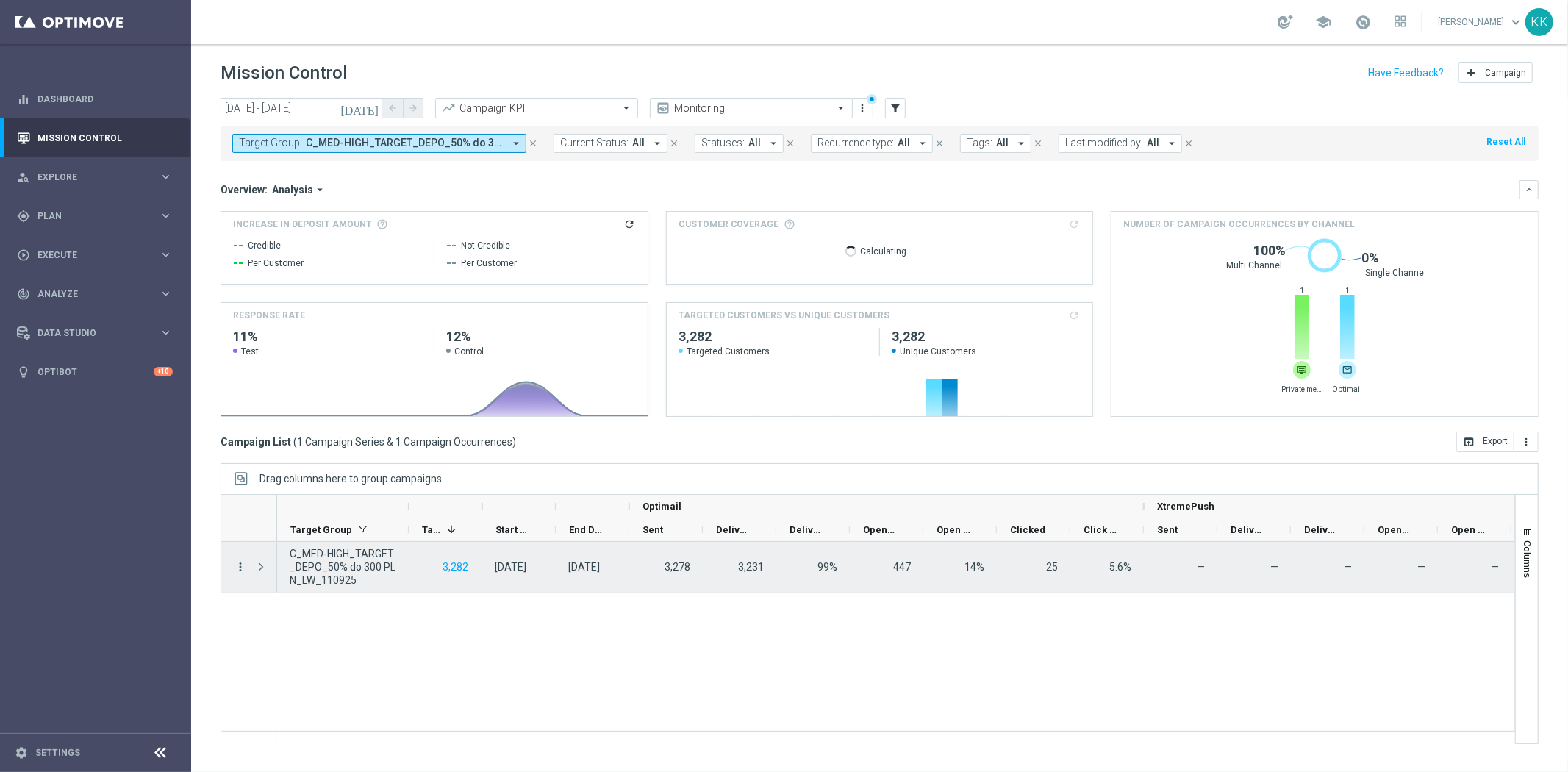
click at [241, 567] on icon "more_vert" at bounding box center [240, 567] width 13 height 13
click at [240, 567] on icon "more_vert" at bounding box center [240, 567] width 13 height 13
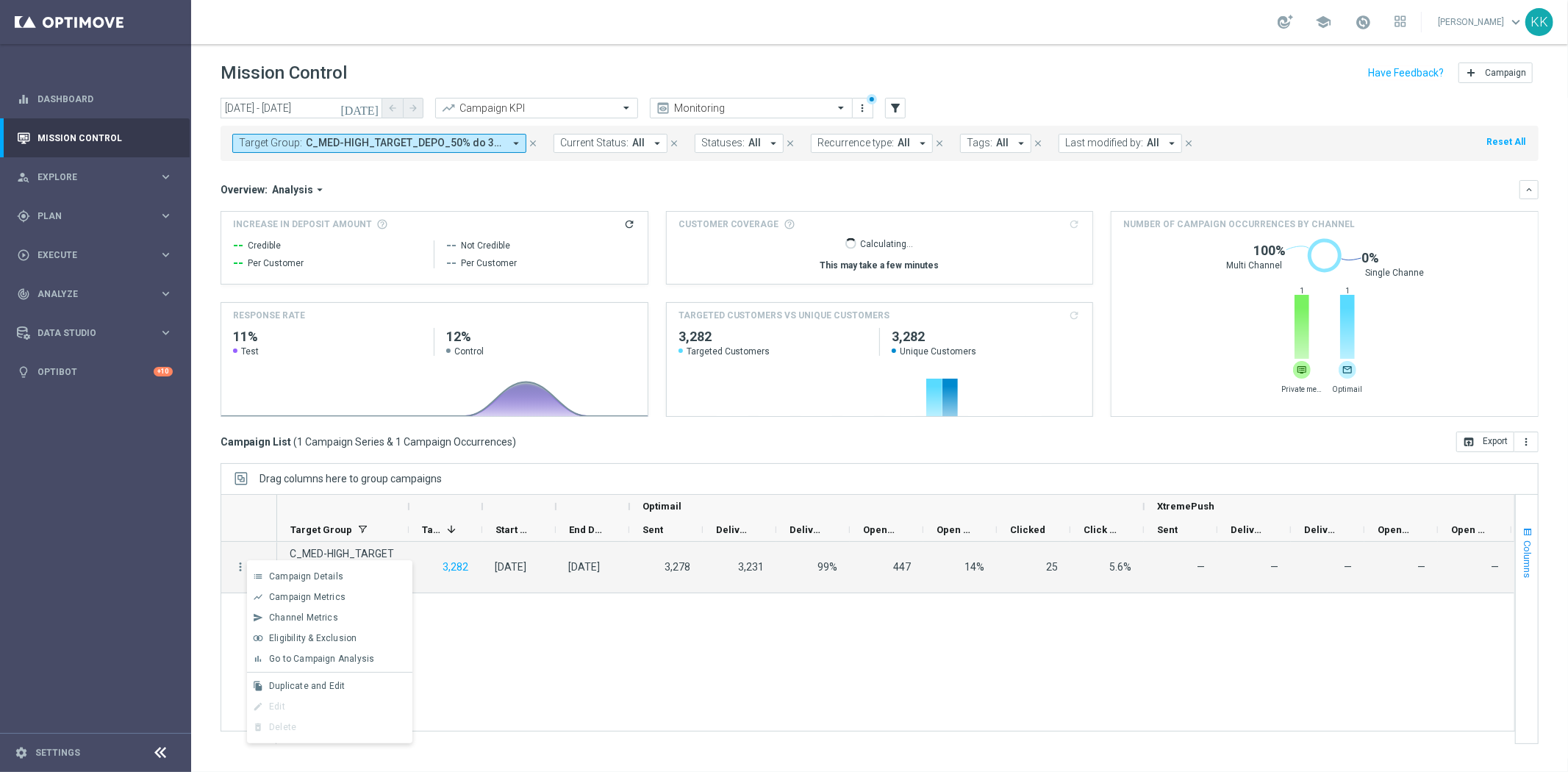
click at [1531, 534] on span "button" at bounding box center [1528, 532] width 12 height 12
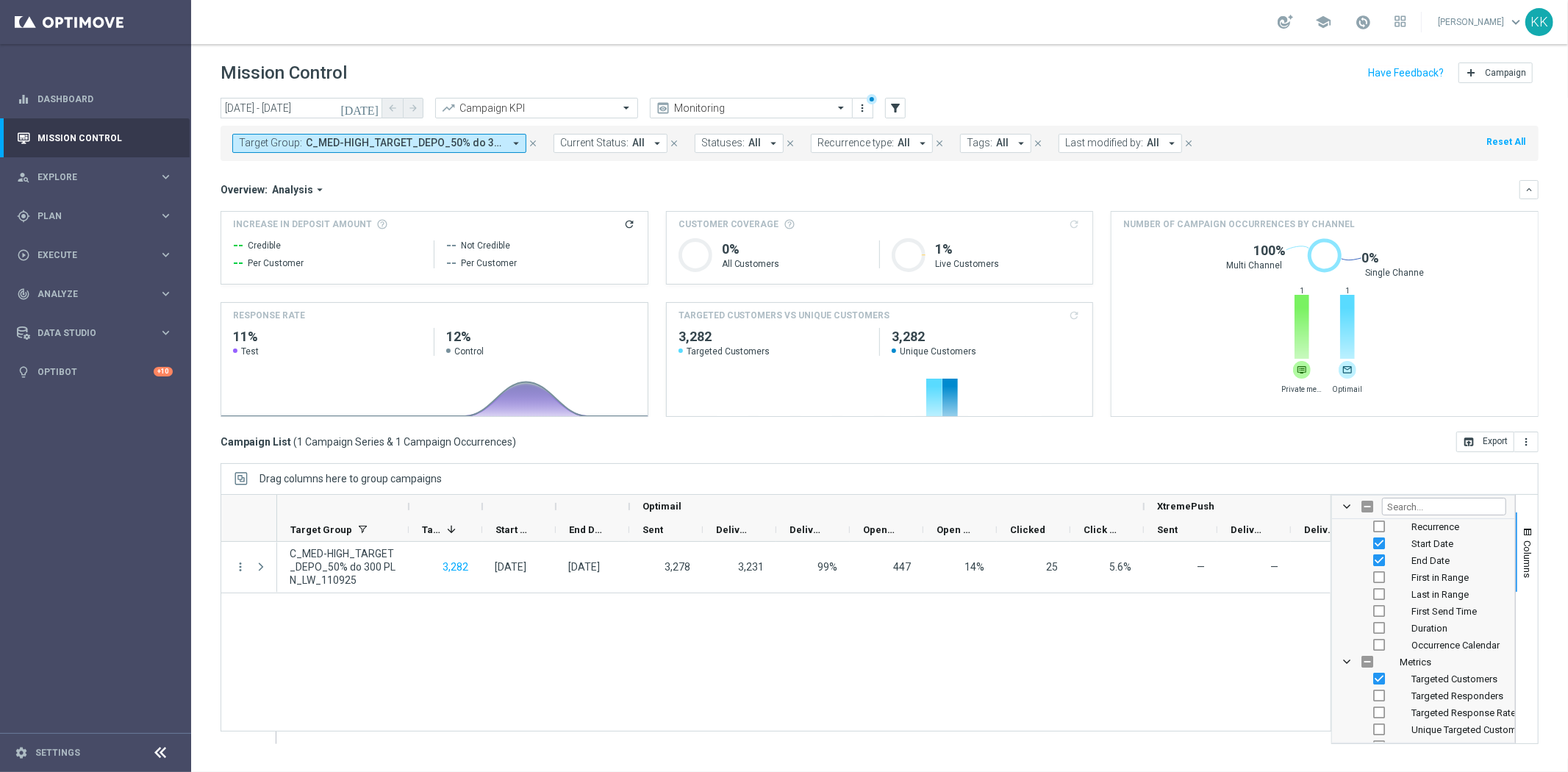
scroll to position [408, 0]
click at [1383, 663] on input "Press SPACE to toggle visibility (hidden)" at bounding box center [1380, 664] width 12 height 12
checkbox input "true"
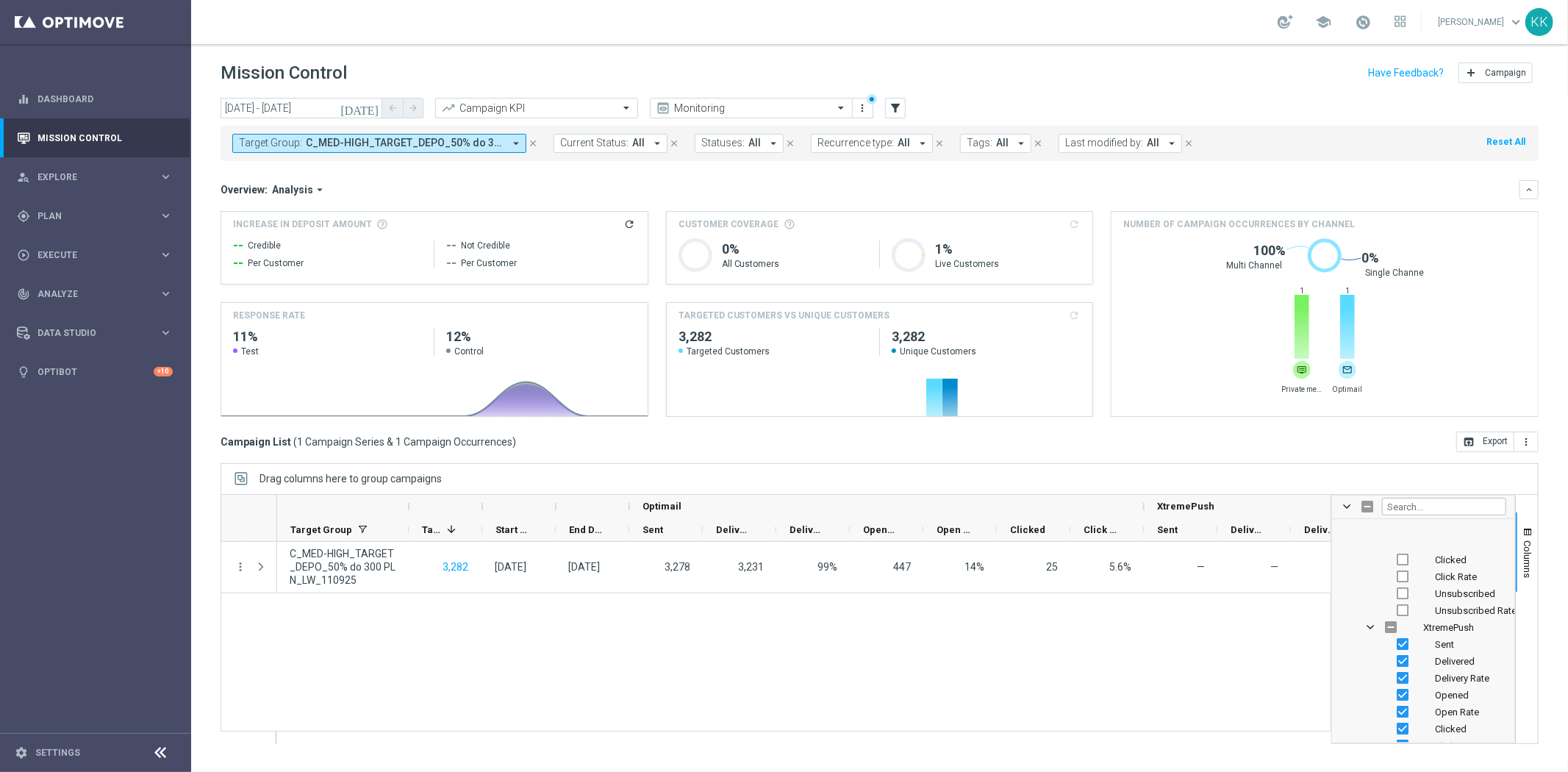
scroll to position [3776, 0]
click at [1186, 700] on div "C_MED-HIGH_TARGET_DEPO_50% do 300 PLN_LW_110925 3,282 12 Sep 2025, Friday 12 Se…" at bounding box center [804, 642] width 1053 height 201
click at [439, 640] on div "C_MED-HIGH_TARGET_DEPO_50% do 300 PLN_LW_110925 3,282 12 Sep 2025, Friday 12 Se…" at bounding box center [804, 642] width 1053 height 201
click at [449, 530] on span at bounding box center [451, 529] width 12 height 12
click at [449, 530] on span "Targeted Customers" at bounding box center [440, 529] width 36 height 11
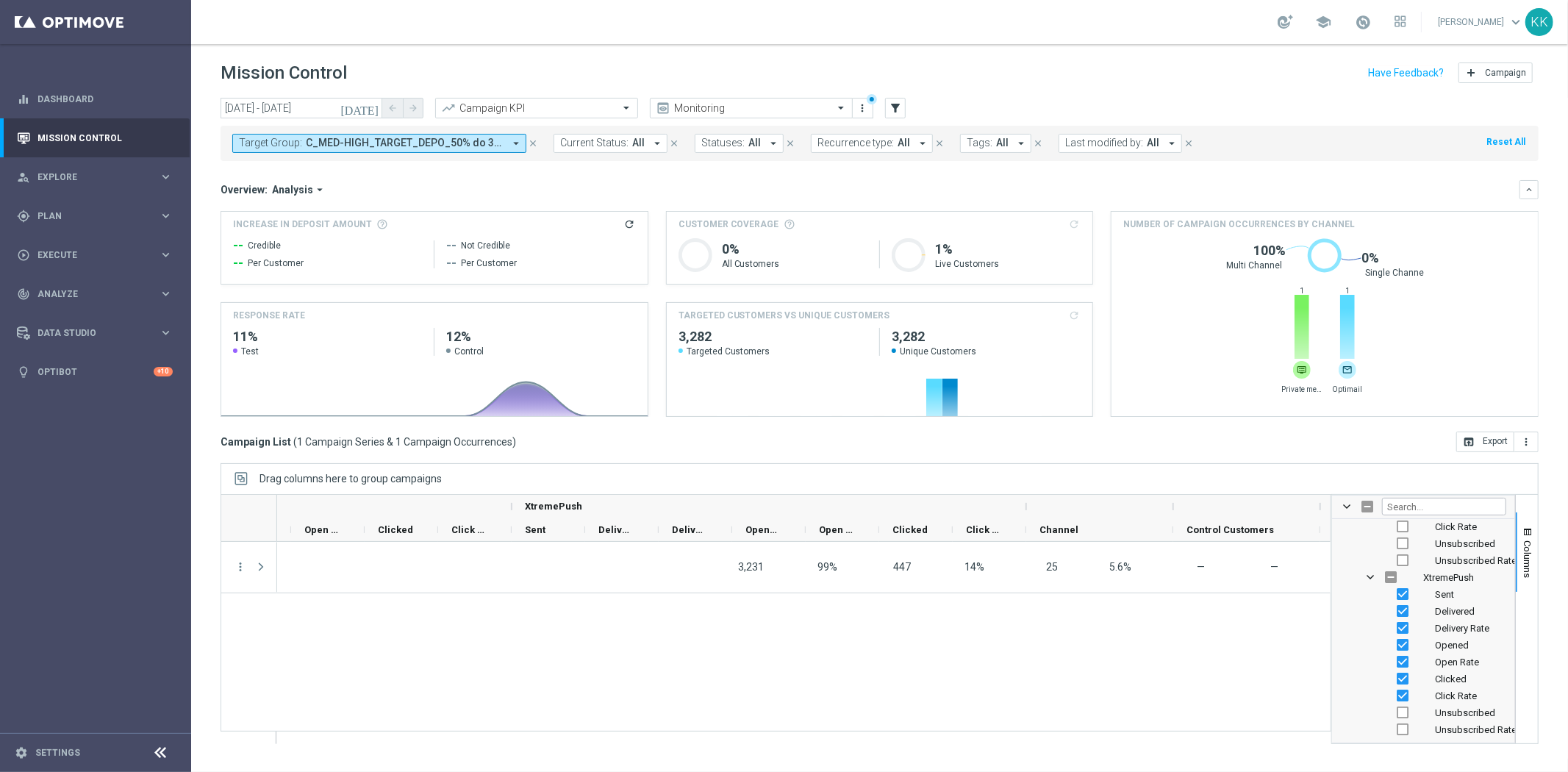
scroll to position [0, 1307]
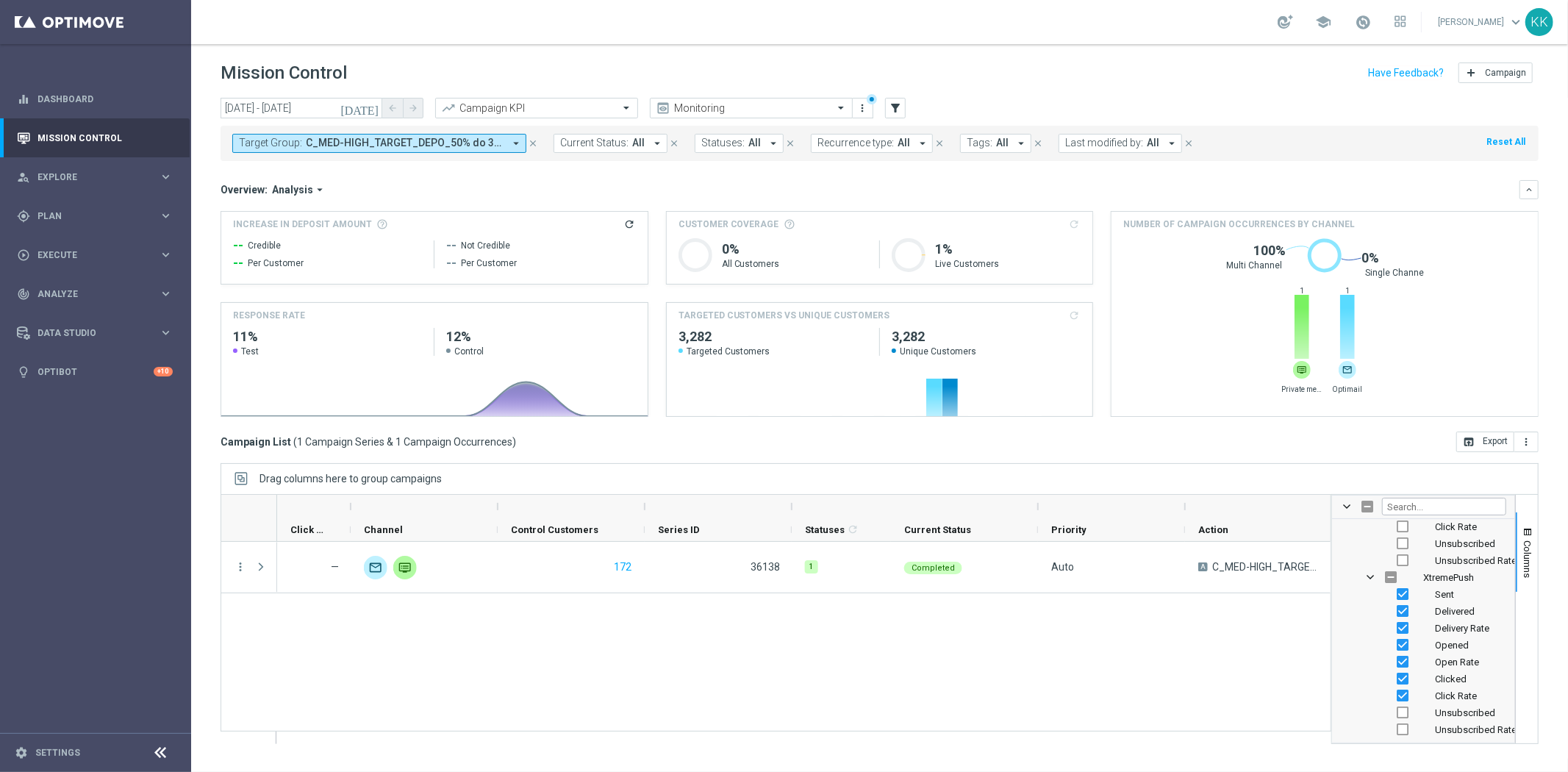
click at [930, 674] on div "— — — — unfold_more 172 36138 1 Completed Auto A C_MED-HIGH_TARGET_DEPO_50% do …" at bounding box center [804, 642] width 1053 height 201
click at [1347, 504] on span at bounding box center [1347, 506] width 12 height 12
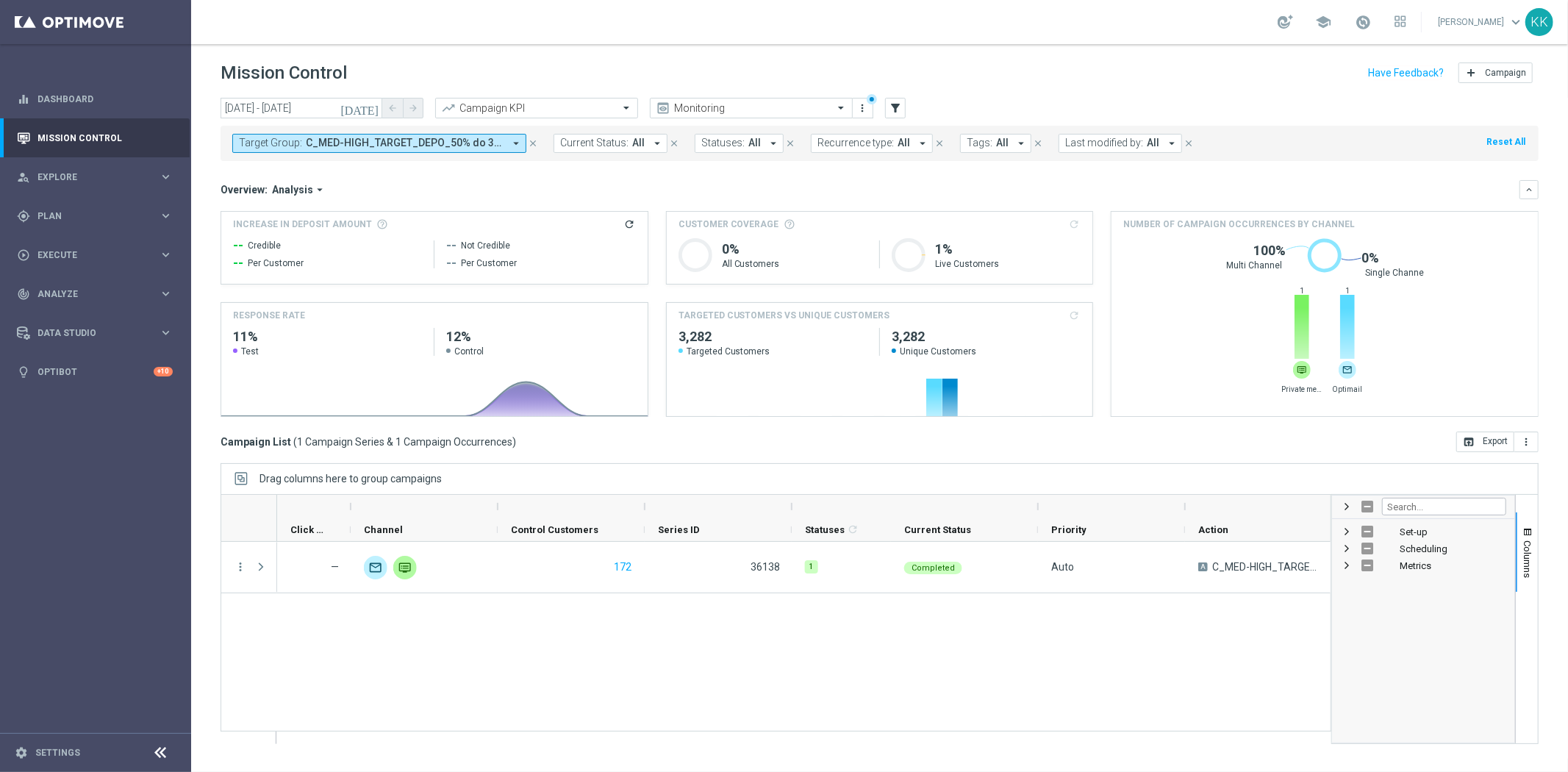
scroll to position [0, 0]
click at [1347, 503] on span at bounding box center [1347, 506] width 12 height 12
click at [1343, 505] on span at bounding box center [1347, 506] width 12 height 12
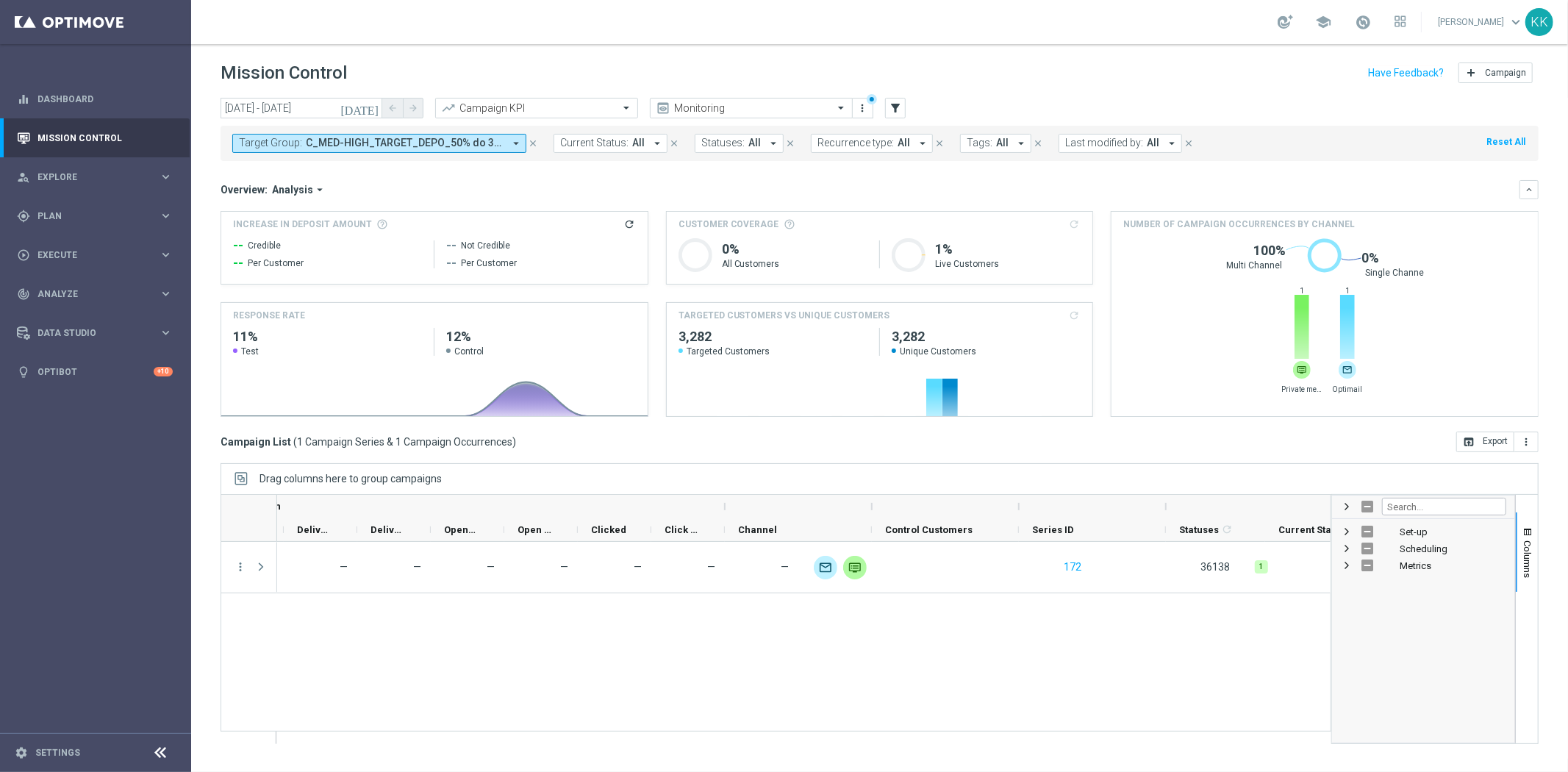
scroll to position [0, 952]
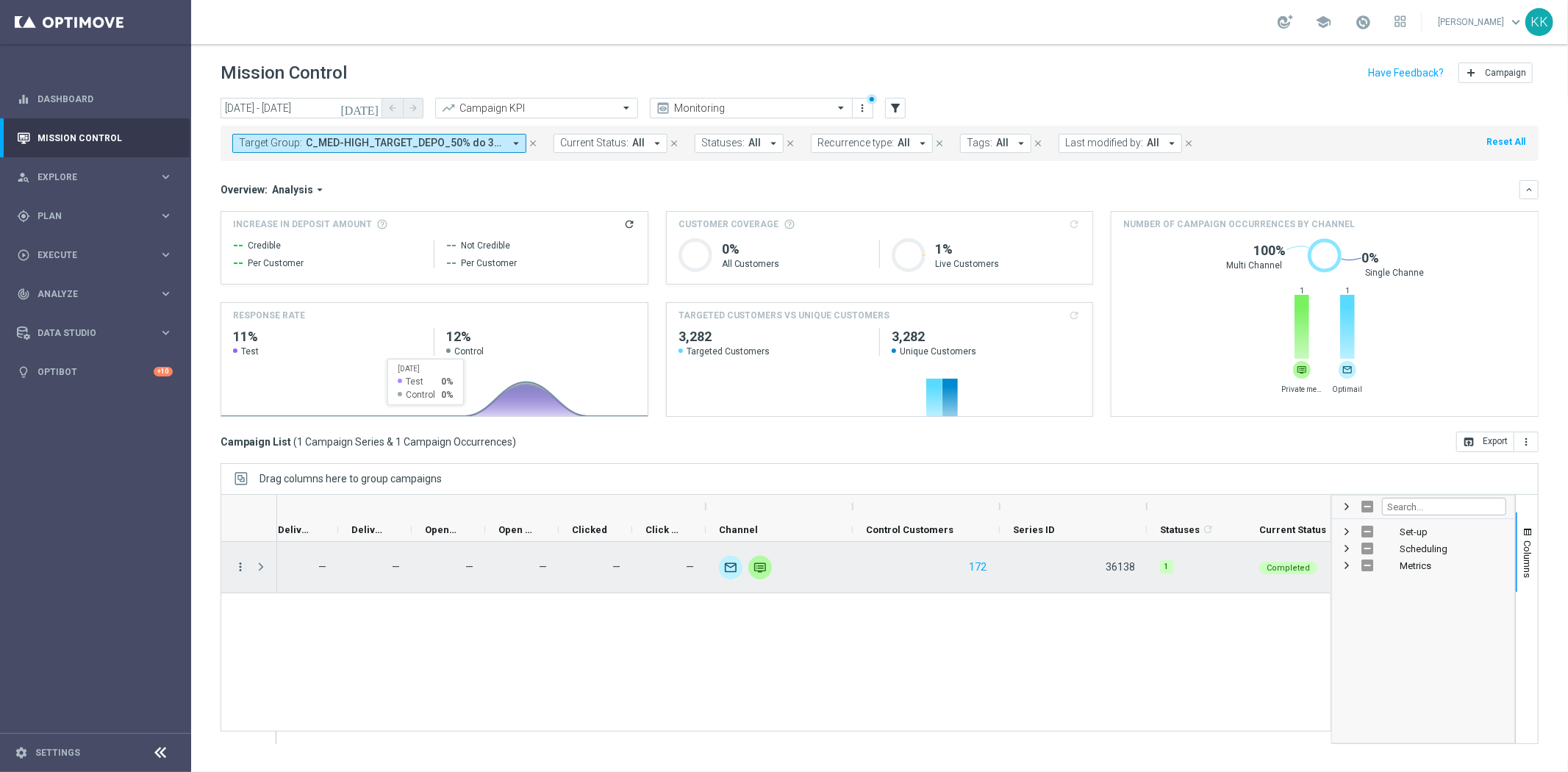
click at [241, 568] on icon "more_vert" at bounding box center [240, 567] width 13 height 13
click at [294, 574] on span "Campaign Details" at bounding box center [306, 576] width 74 height 10
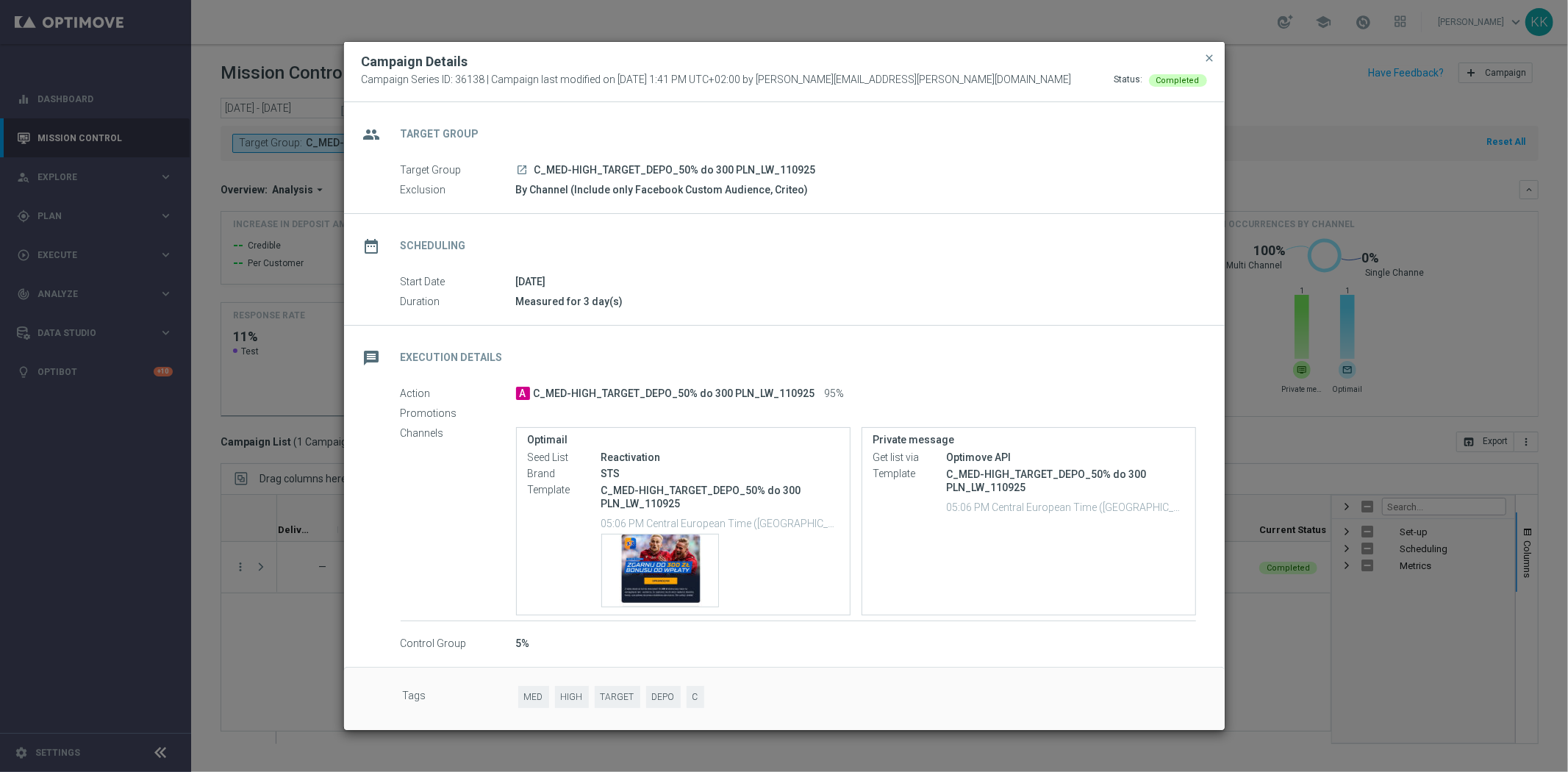
click at [1200, 57] on div "Campaign Details" at bounding box center [784, 61] width 868 height 18
click at [1202, 57] on div "Campaign Details Campaign Series ID: 36138 | Campaign last modified on 12 Sep 2…" at bounding box center [784, 72] width 881 height 60
click at [1210, 56] on span "close" at bounding box center [1210, 58] width 12 height 12
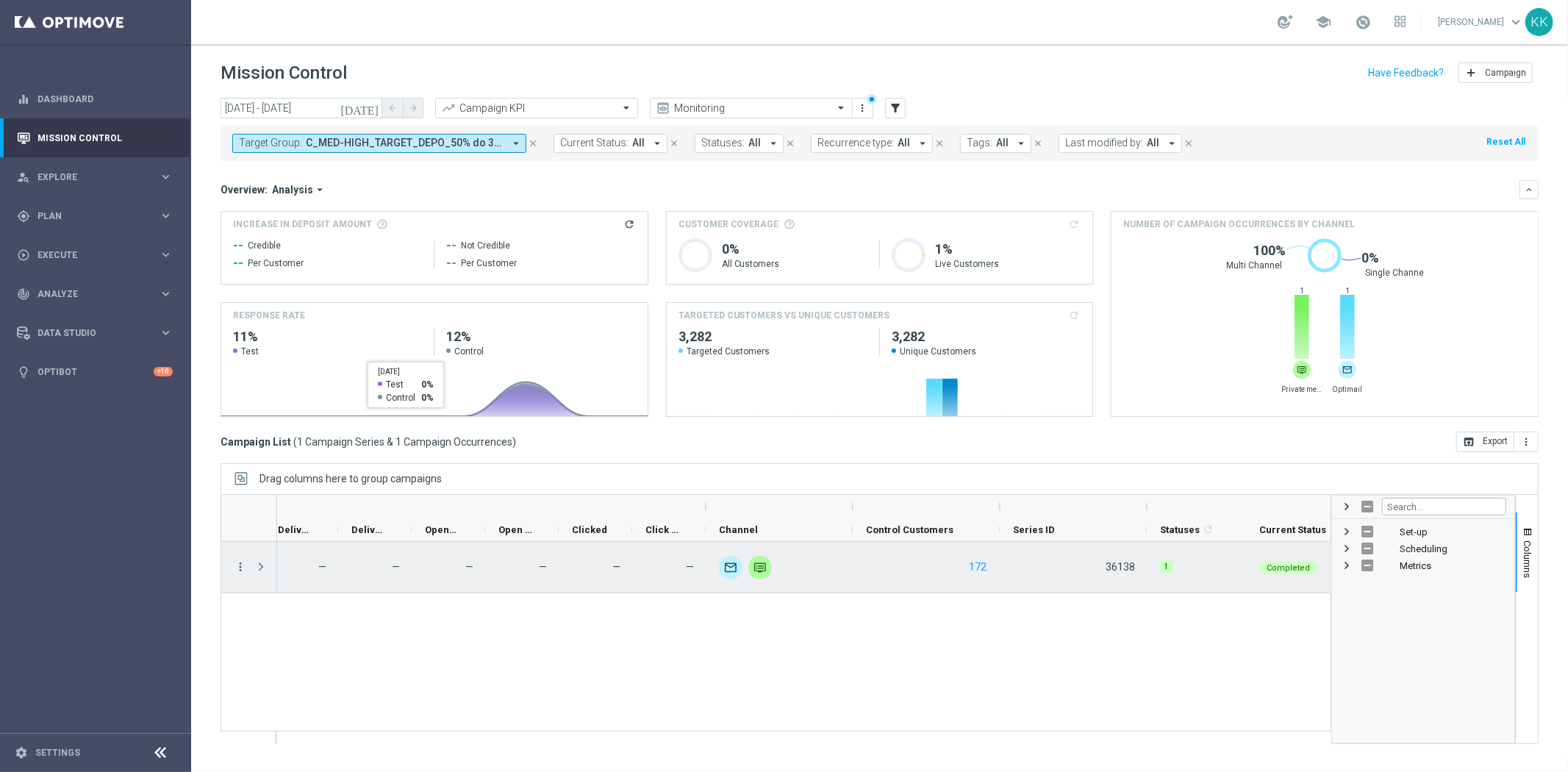
click at [245, 568] on icon "more_vert" at bounding box center [240, 567] width 13 height 13
click at [294, 616] on span "Channel Metrics" at bounding box center [304, 617] width 69 height 10
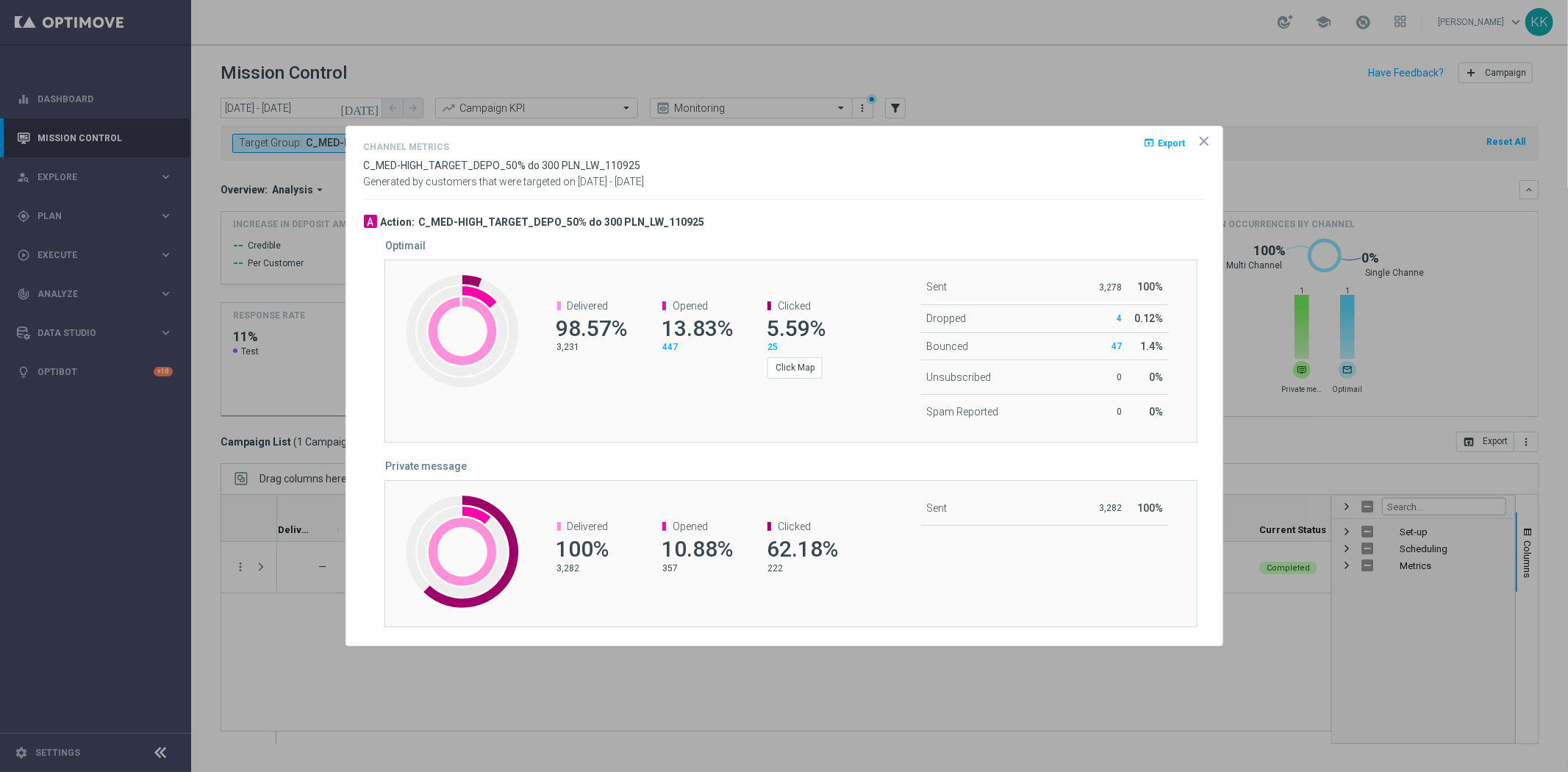
click at [1206, 138] on icon "icon" at bounding box center [1204, 141] width 7 height 7
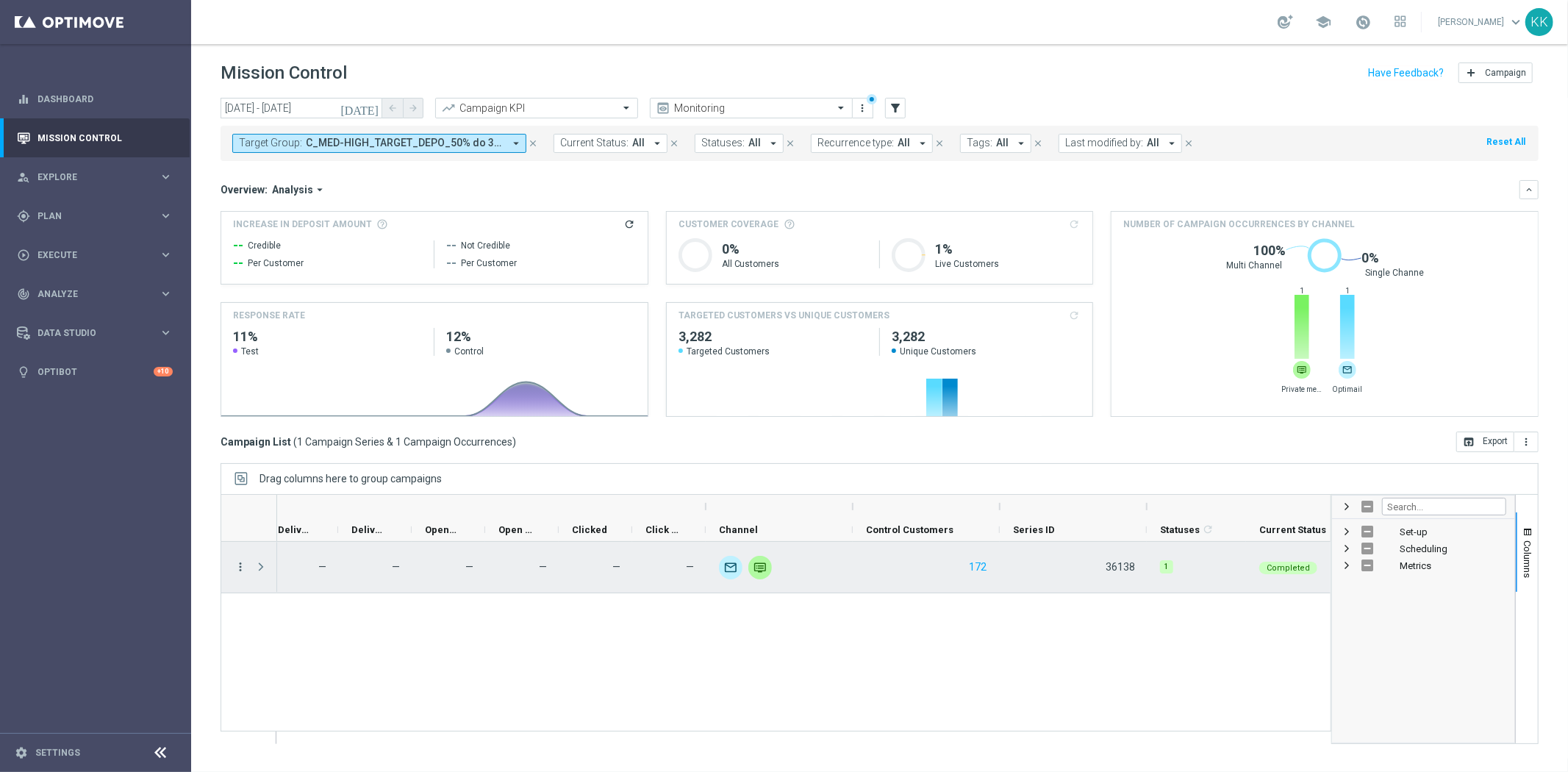
click at [235, 561] on icon "more_vert" at bounding box center [240, 567] width 13 height 13
click at [281, 599] on span "Campaign Metrics" at bounding box center [307, 597] width 77 height 10
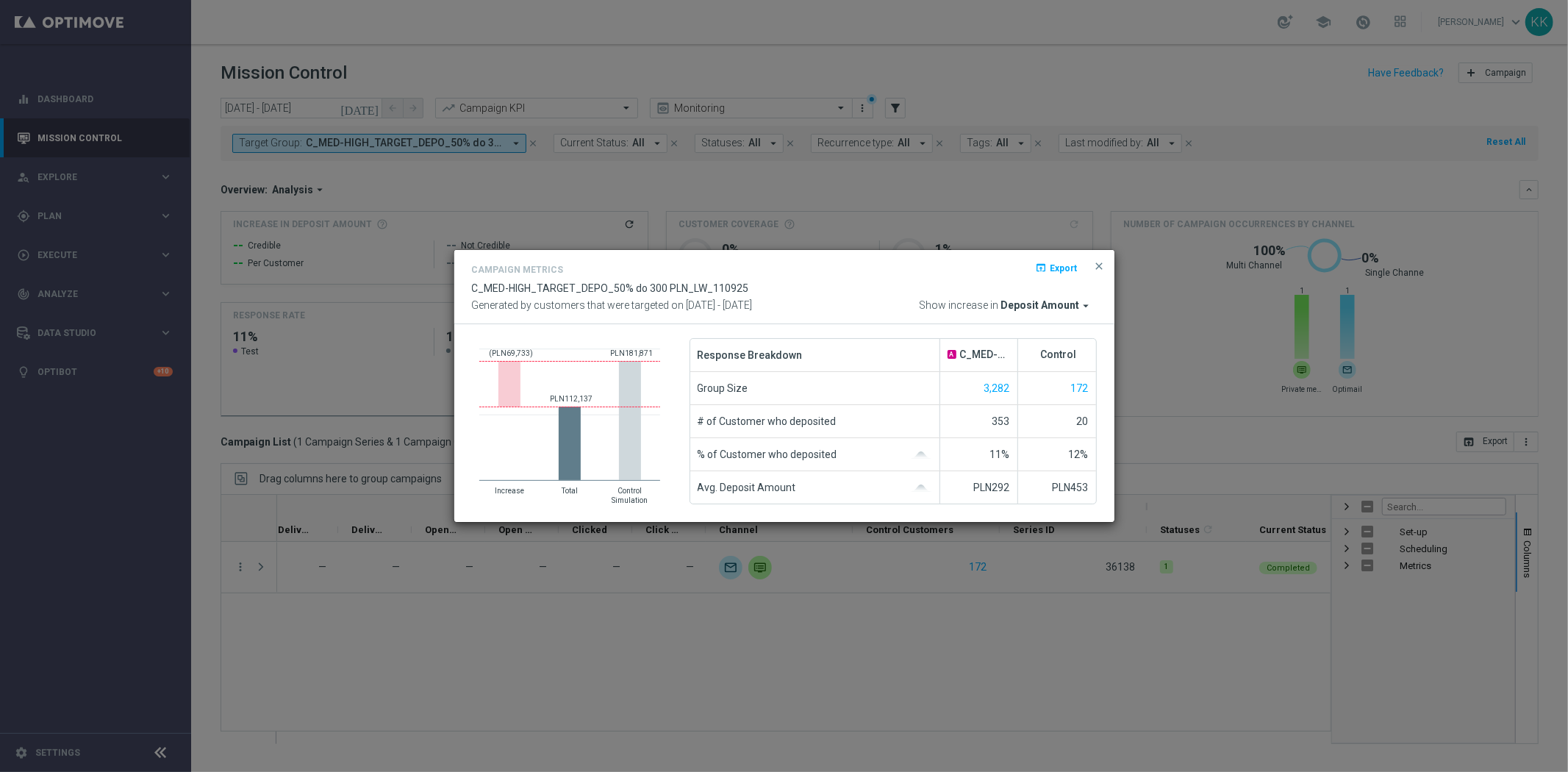
click at [1063, 299] on span "Deposit Amount" at bounding box center [1041, 305] width 79 height 13
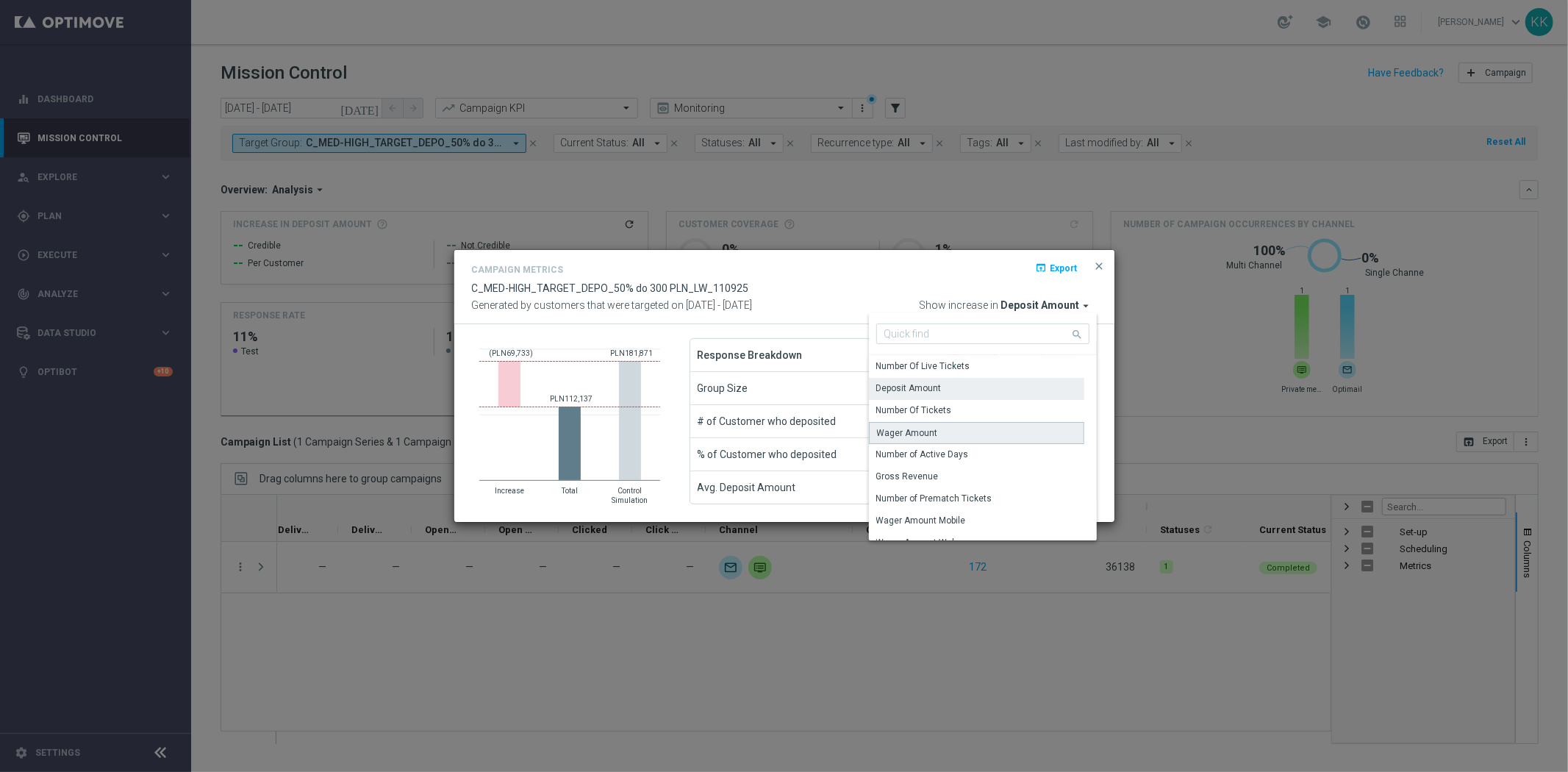
click at [948, 428] on div "Wager Amount" at bounding box center [977, 433] width 216 height 22
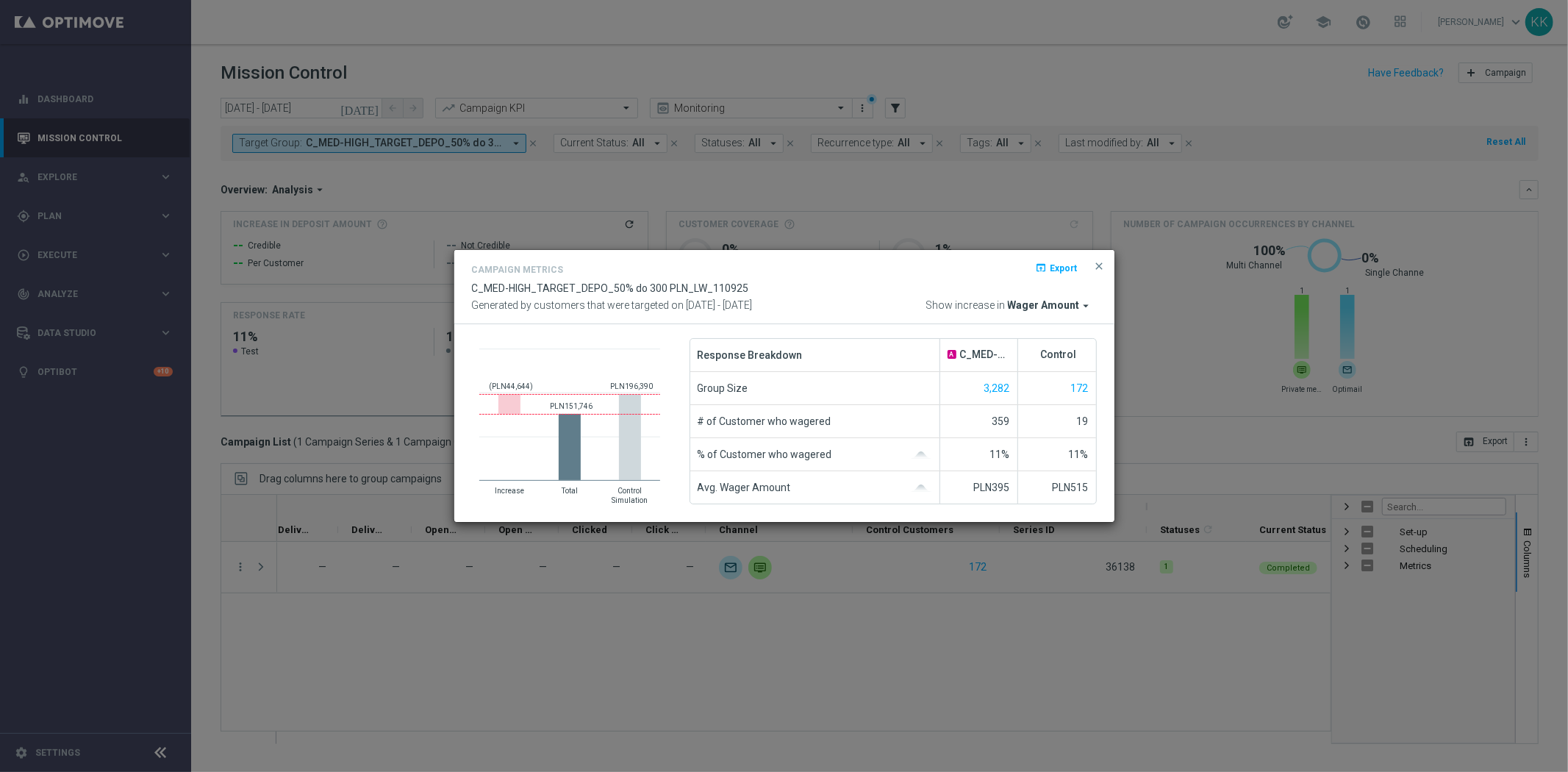
click at [1063, 304] on span "Wager Amount" at bounding box center [1044, 305] width 72 height 13
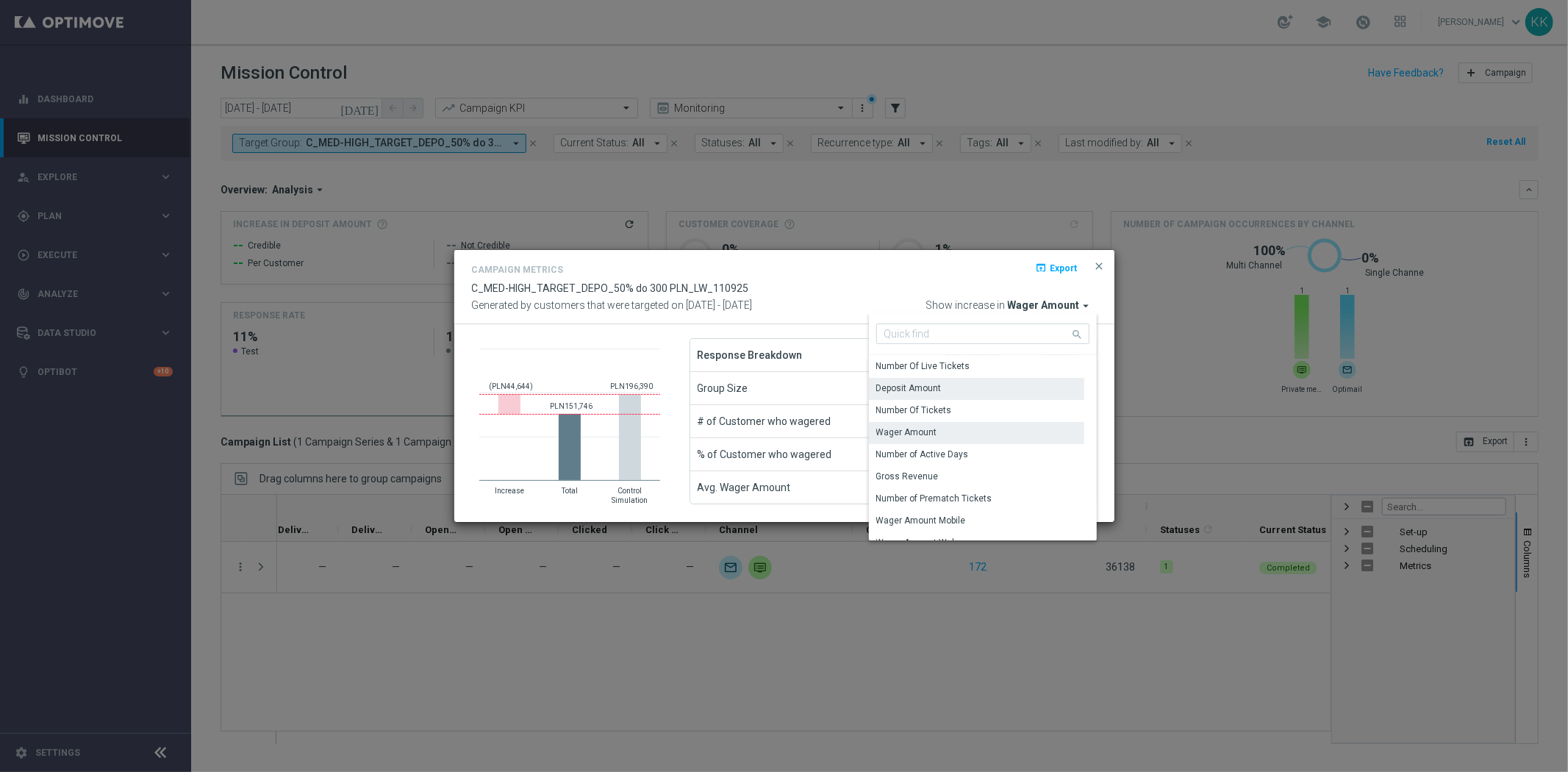
click at [933, 387] on div "Deposit Amount" at bounding box center [909, 388] width 66 height 13
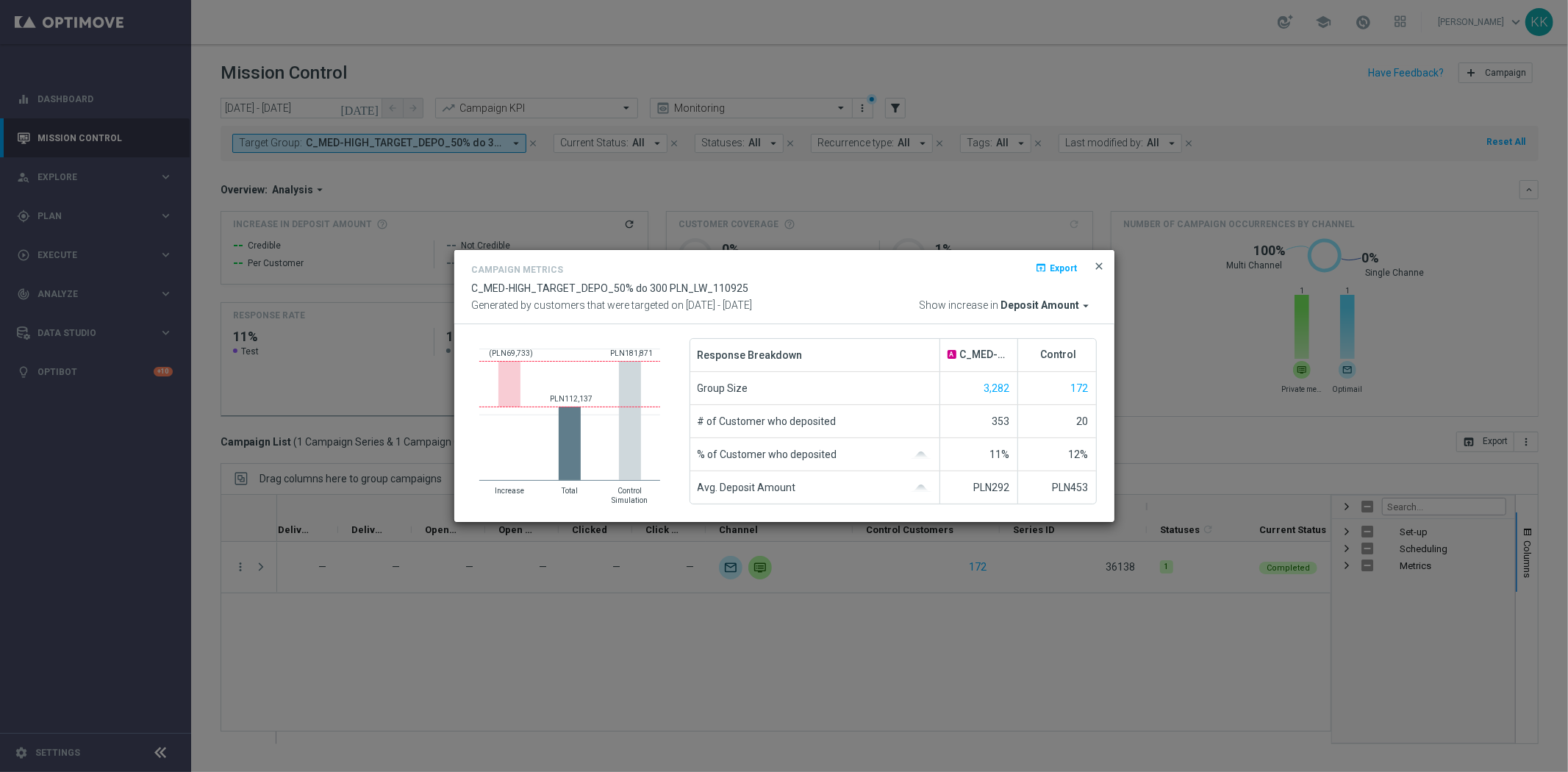
click at [1098, 271] on span "close" at bounding box center [1099, 266] width 12 height 12
